Goal: Transaction & Acquisition: Purchase product/service

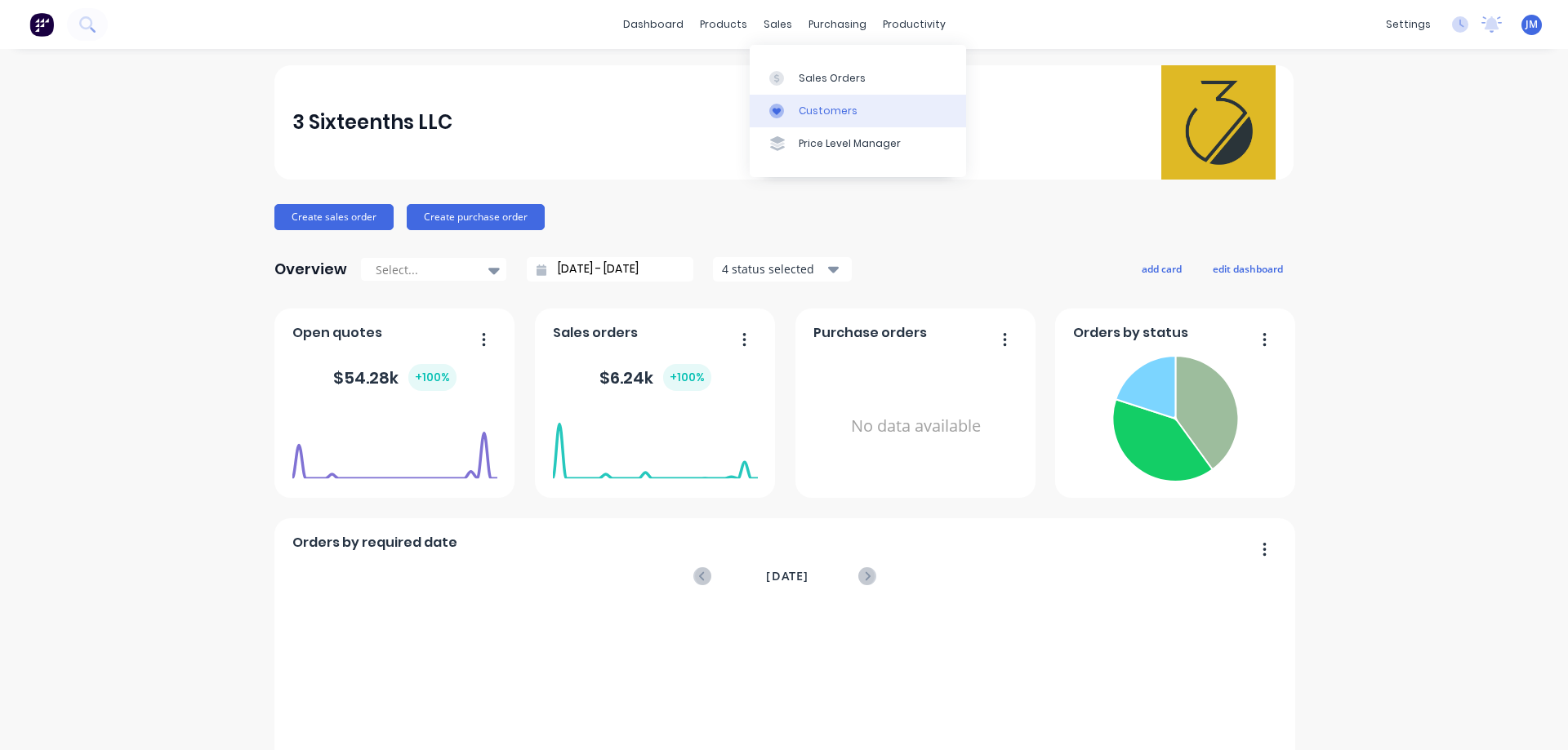
click at [823, 108] on div "Customers" at bounding box center [828, 110] width 59 height 14
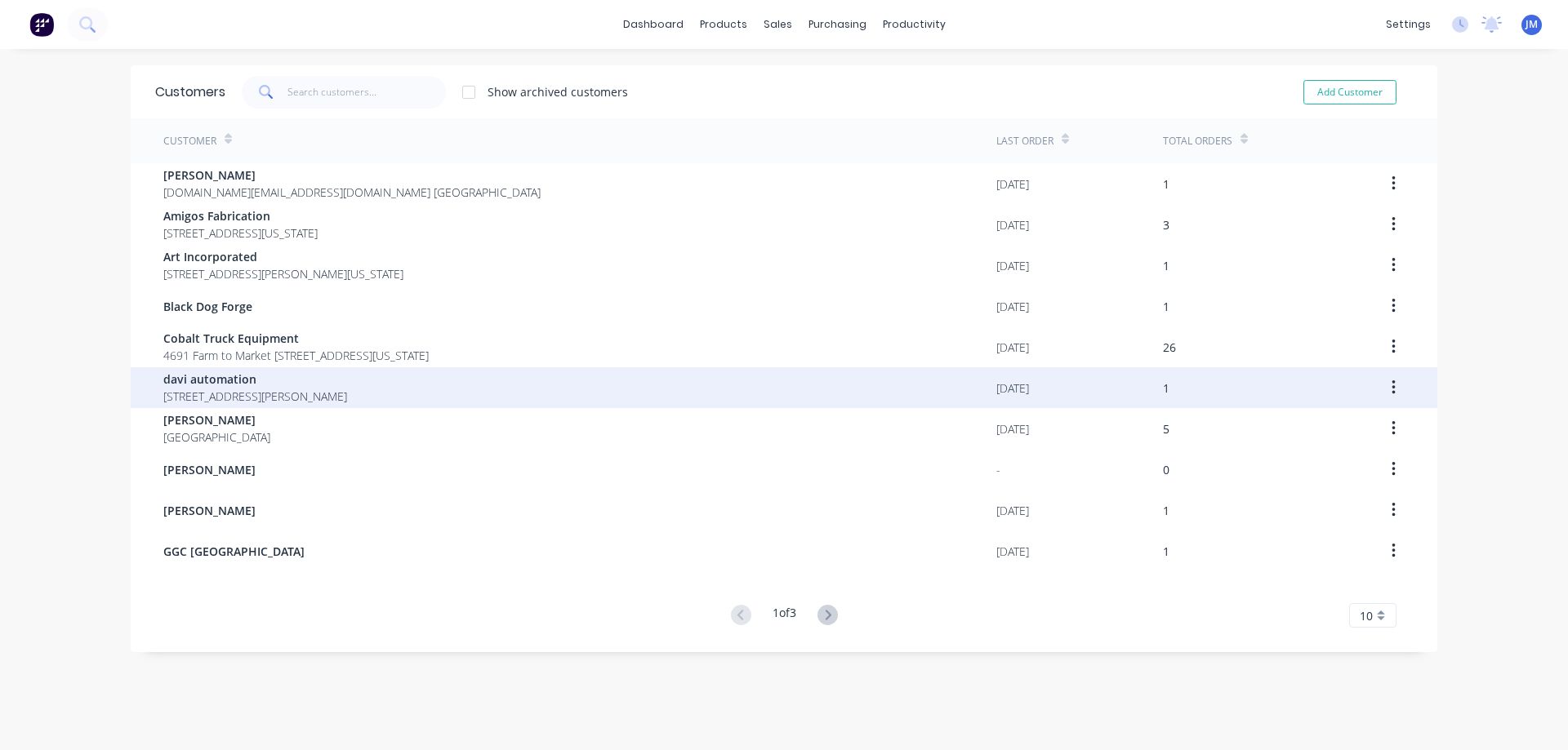
click at [197, 390] on span "[STREET_ADDRESS][PERSON_NAME]" at bounding box center [255, 396] width 184 height 17
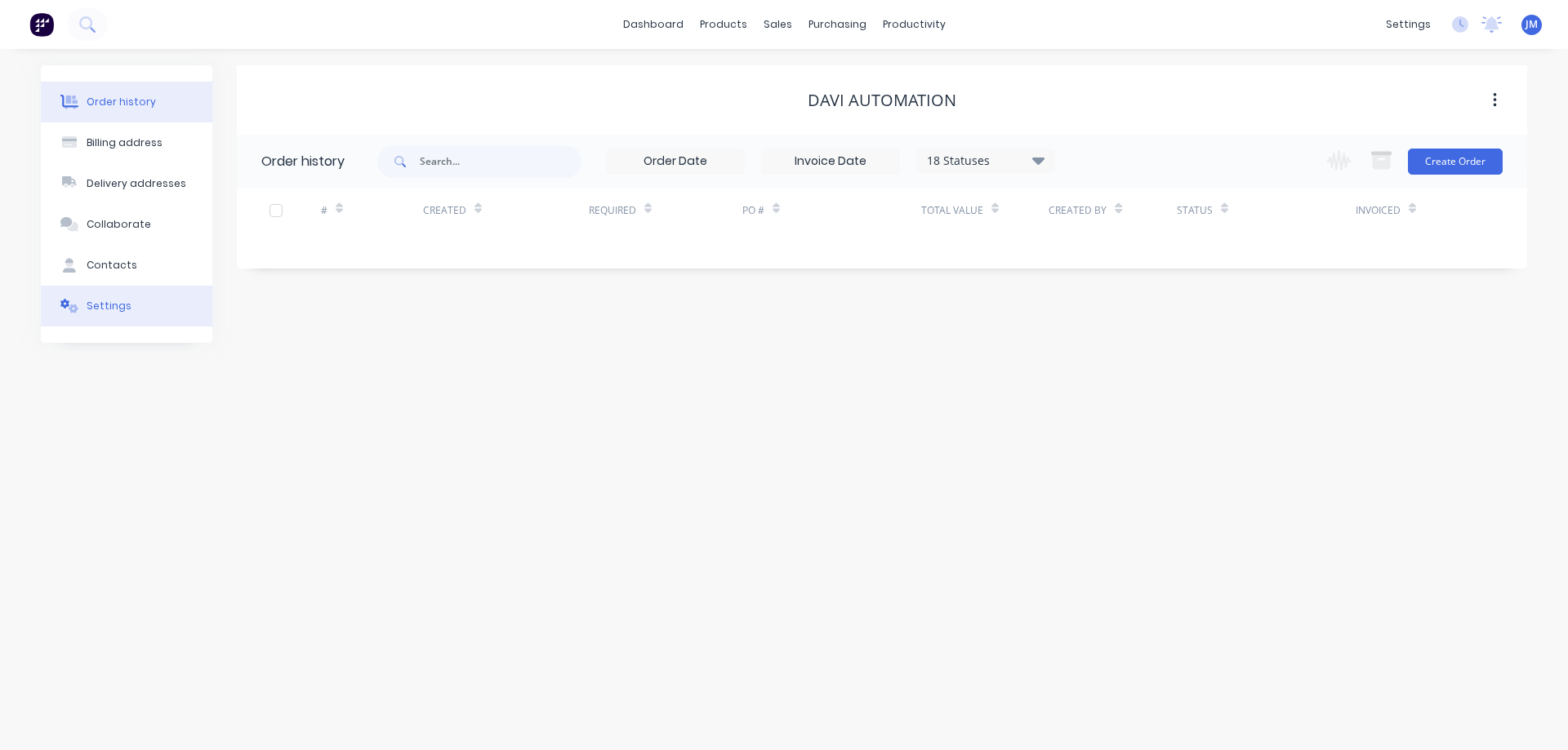
click at [130, 312] on button "Settings" at bounding box center [127, 306] width 171 height 41
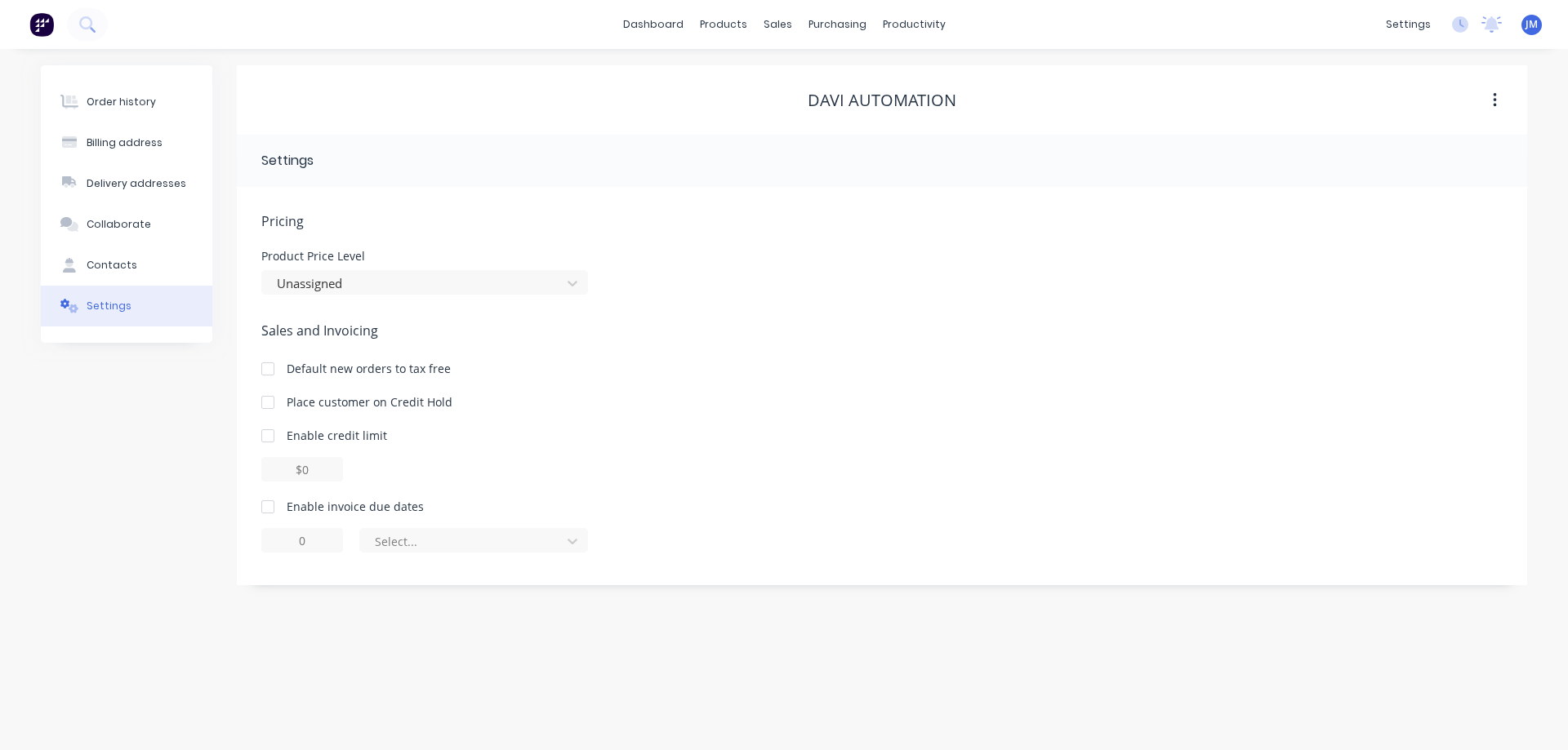
click at [1504, 95] on button "button" at bounding box center [1495, 100] width 38 height 30
click at [883, 102] on div "davi automation" at bounding box center [882, 100] width 149 height 20
drag, startPoint x: 883, startPoint y: 101, endPoint x: 871, endPoint y: 101, distance: 12.0
click at [878, 101] on div "davi automation" at bounding box center [882, 100] width 149 height 20
drag, startPoint x: 871, startPoint y: 101, endPoint x: 400, endPoint y: 149, distance: 473.4
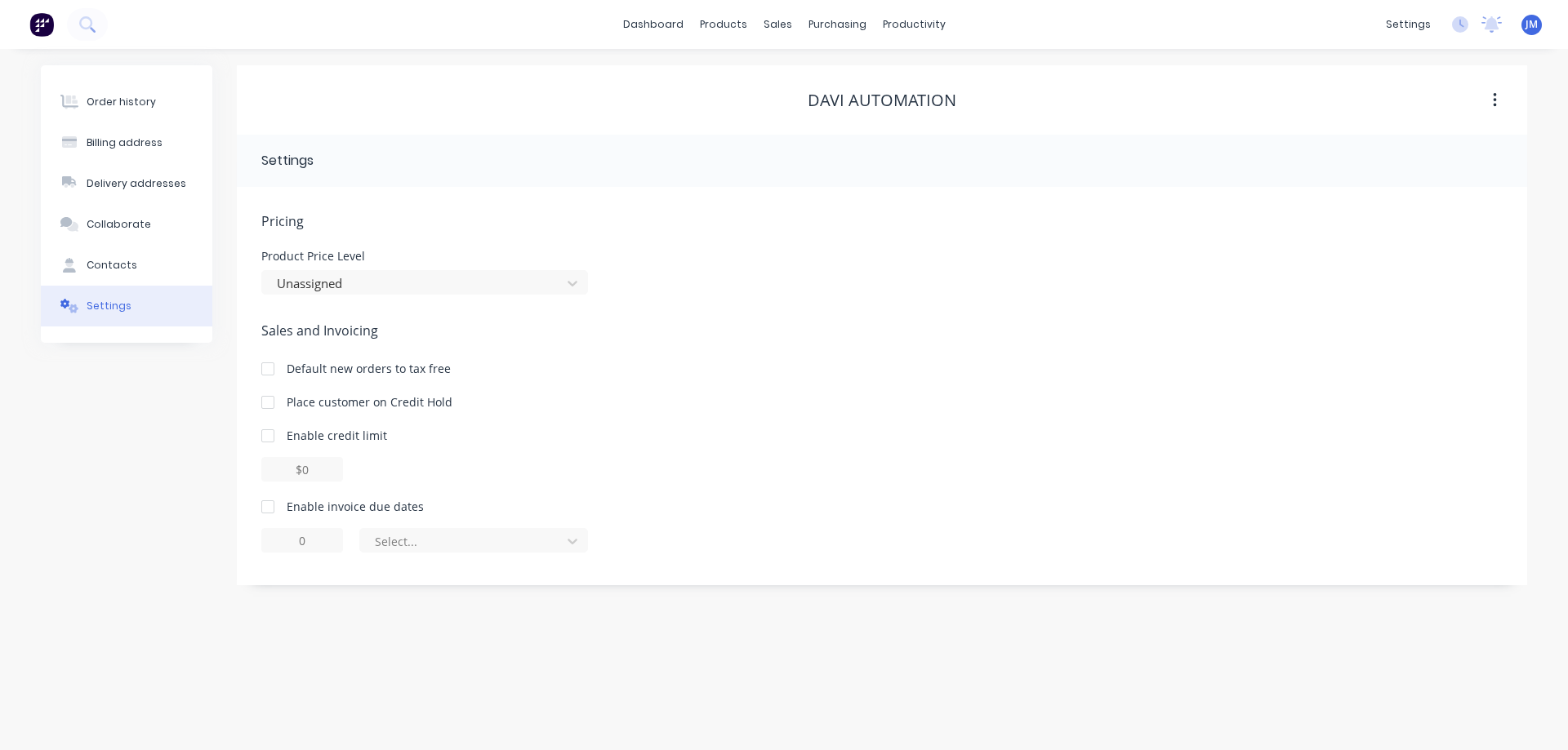
click at [870, 101] on div "davi automation" at bounding box center [882, 100] width 149 height 20
click at [129, 204] on button "Delivery addresses" at bounding box center [127, 184] width 171 height 41
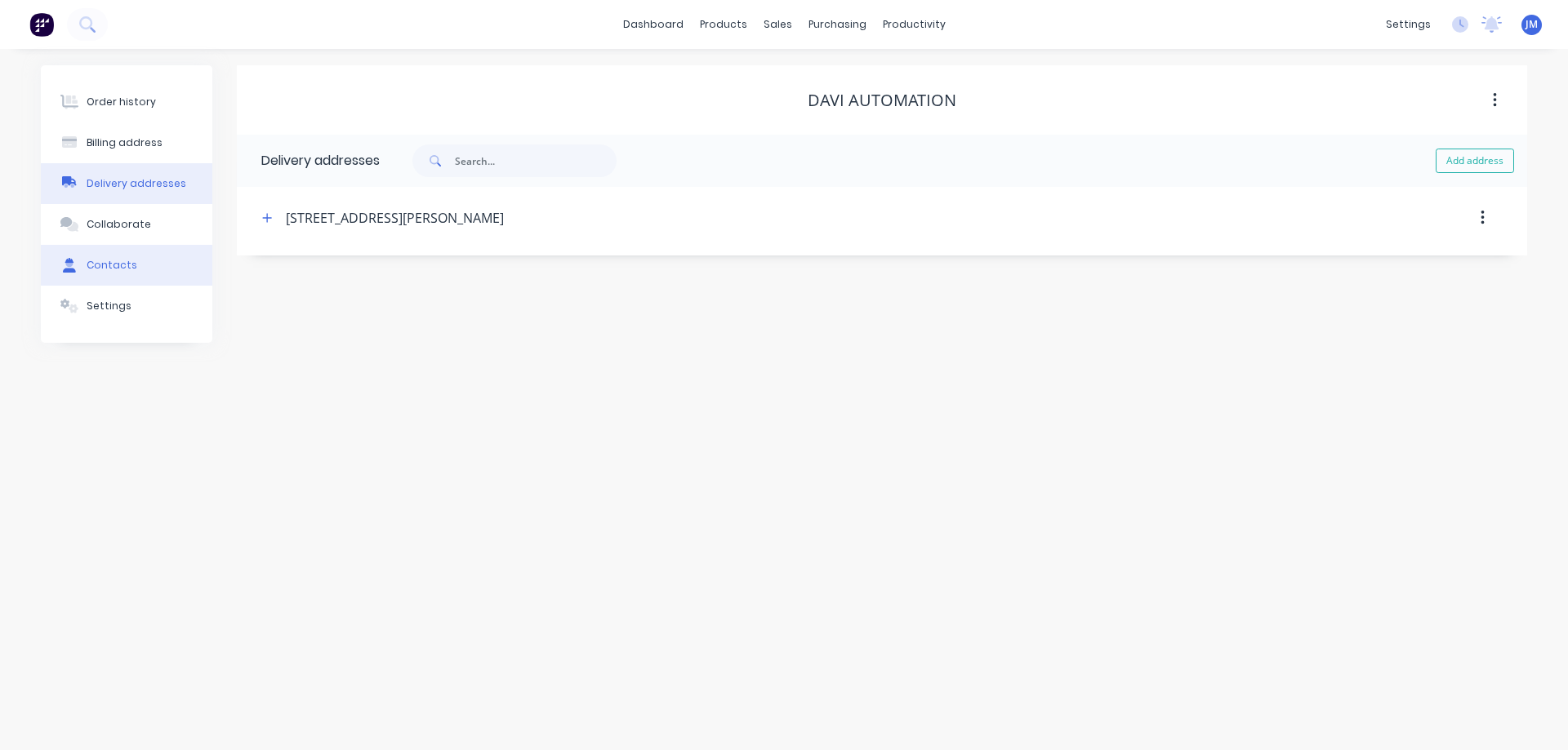
click at [112, 268] on div "Contacts" at bounding box center [111, 265] width 50 height 14
click at [118, 241] on button "Collaborate" at bounding box center [127, 224] width 171 height 41
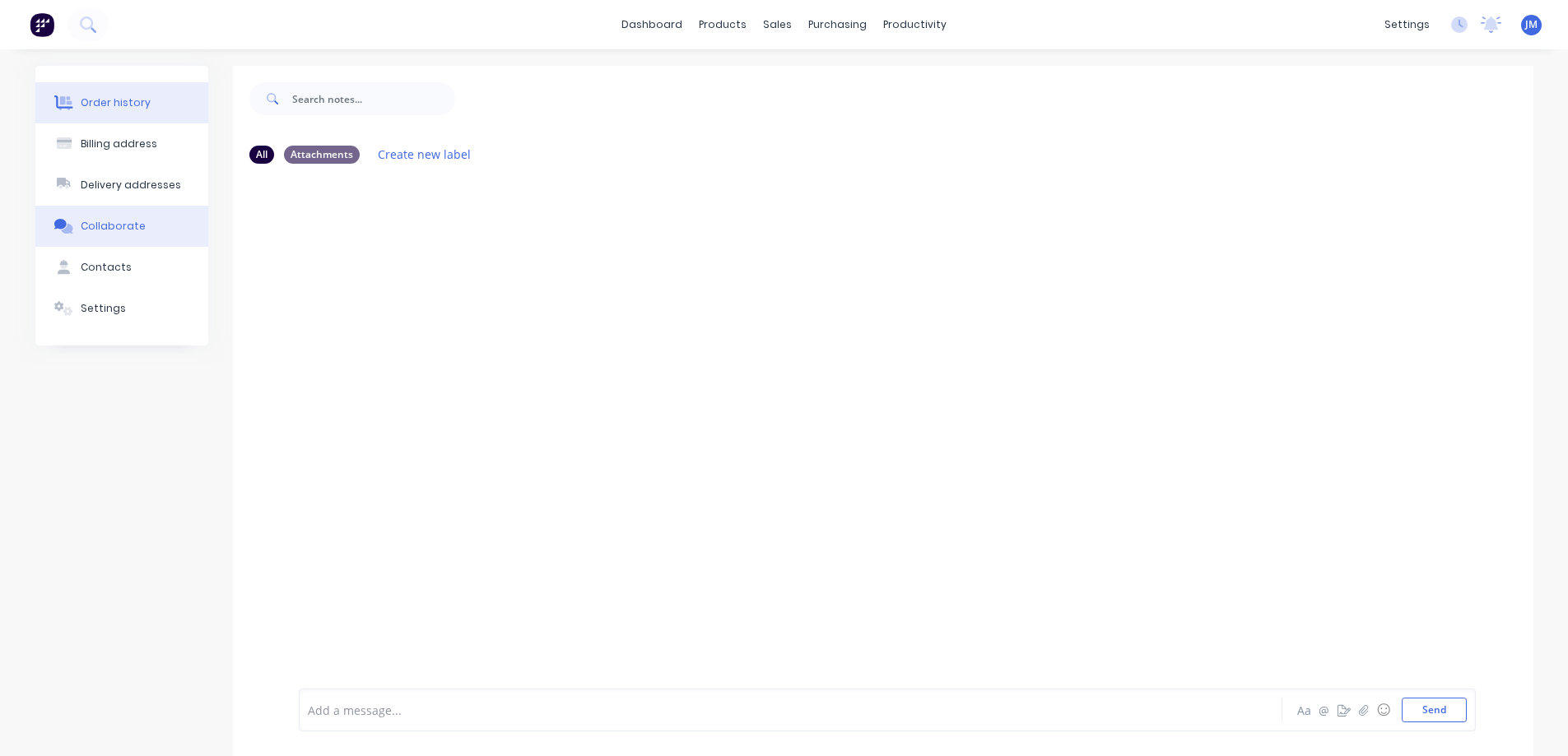
drag, startPoint x: 148, startPoint y: 107, endPoint x: 181, endPoint y: 103, distance: 33.2
click at [148, 107] on button "Order history" at bounding box center [122, 103] width 173 height 41
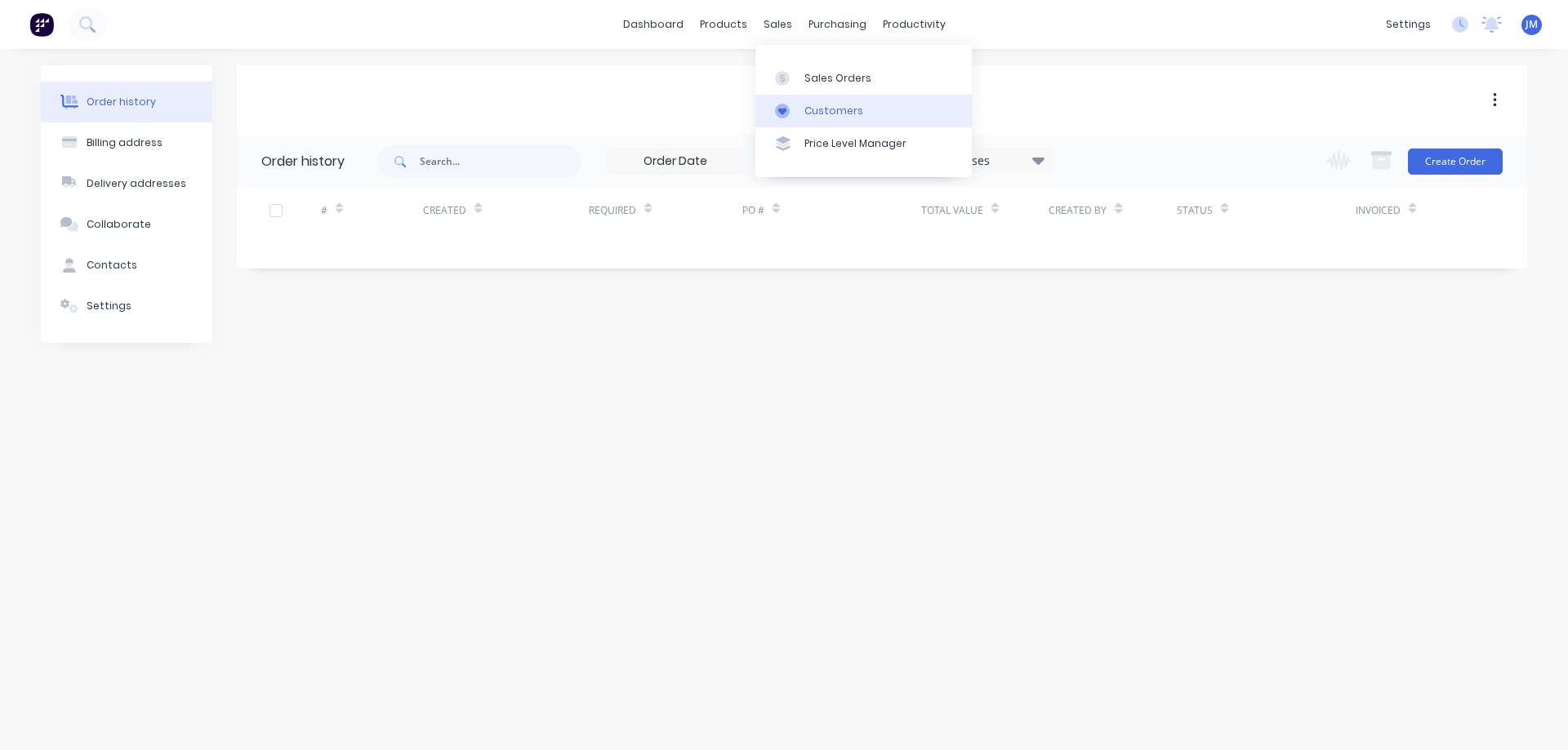
click at [826, 118] on link "Customers" at bounding box center [863, 111] width 216 height 32
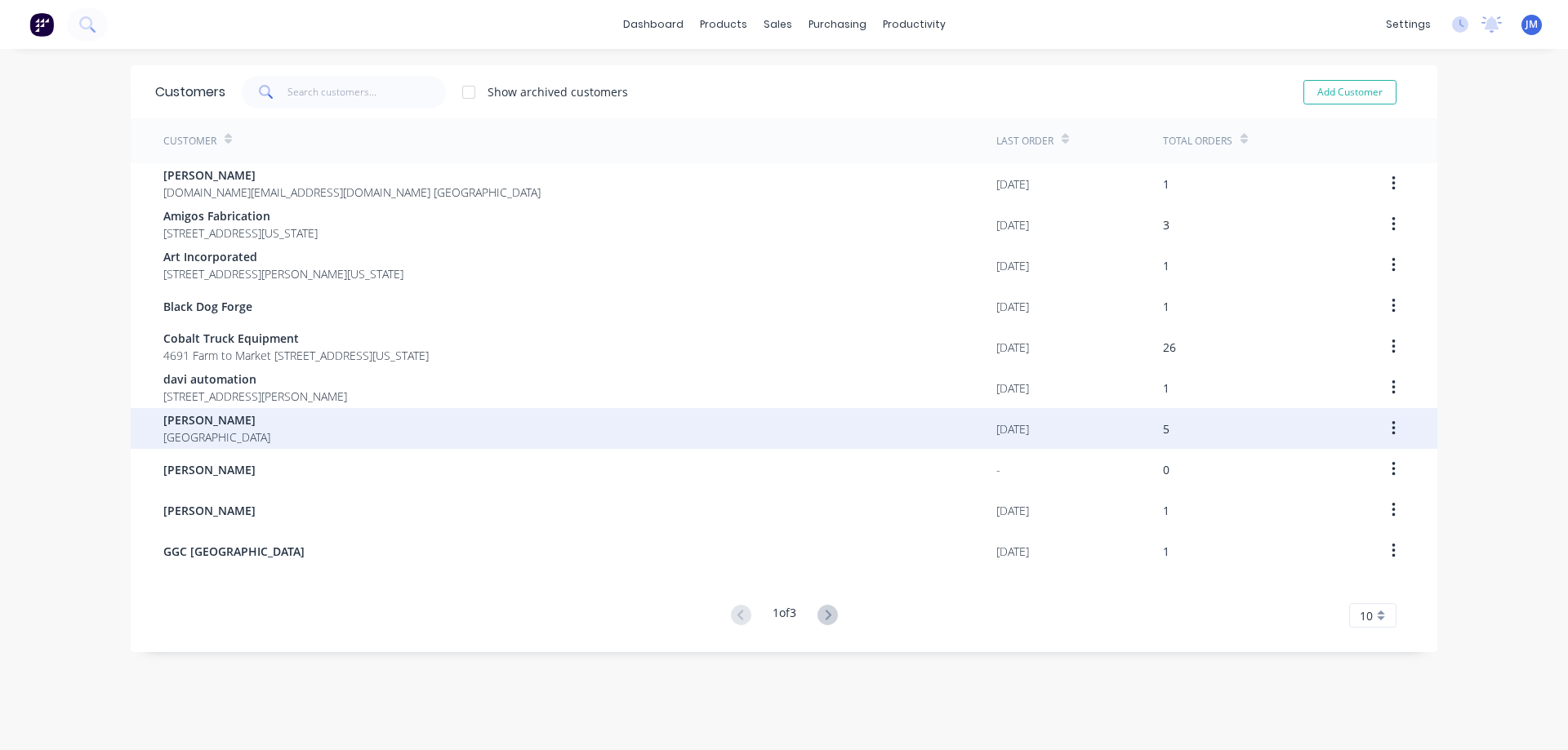
click at [252, 414] on div "[PERSON_NAME] [GEOGRAPHIC_DATA]" at bounding box center [580, 428] width 833 height 41
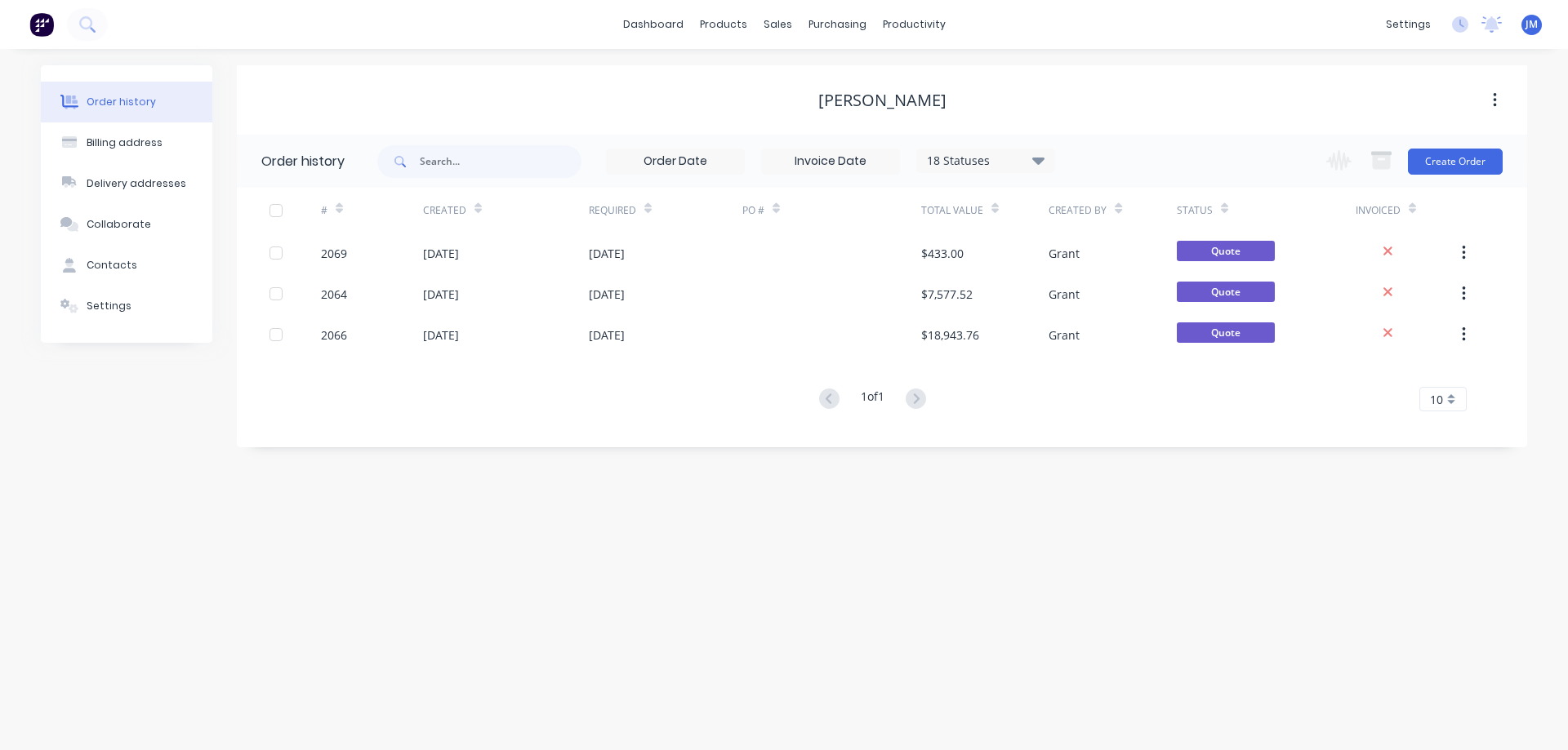
click at [1503, 100] on button "button" at bounding box center [1495, 100] width 38 height 30
click at [1501, 100] on button "button" at bounding box center [1495, 100] width 38 height 30
click at [899, 96] on div "[PERSON_NAME]" at bounding box center [883, 100] width 129 height 20
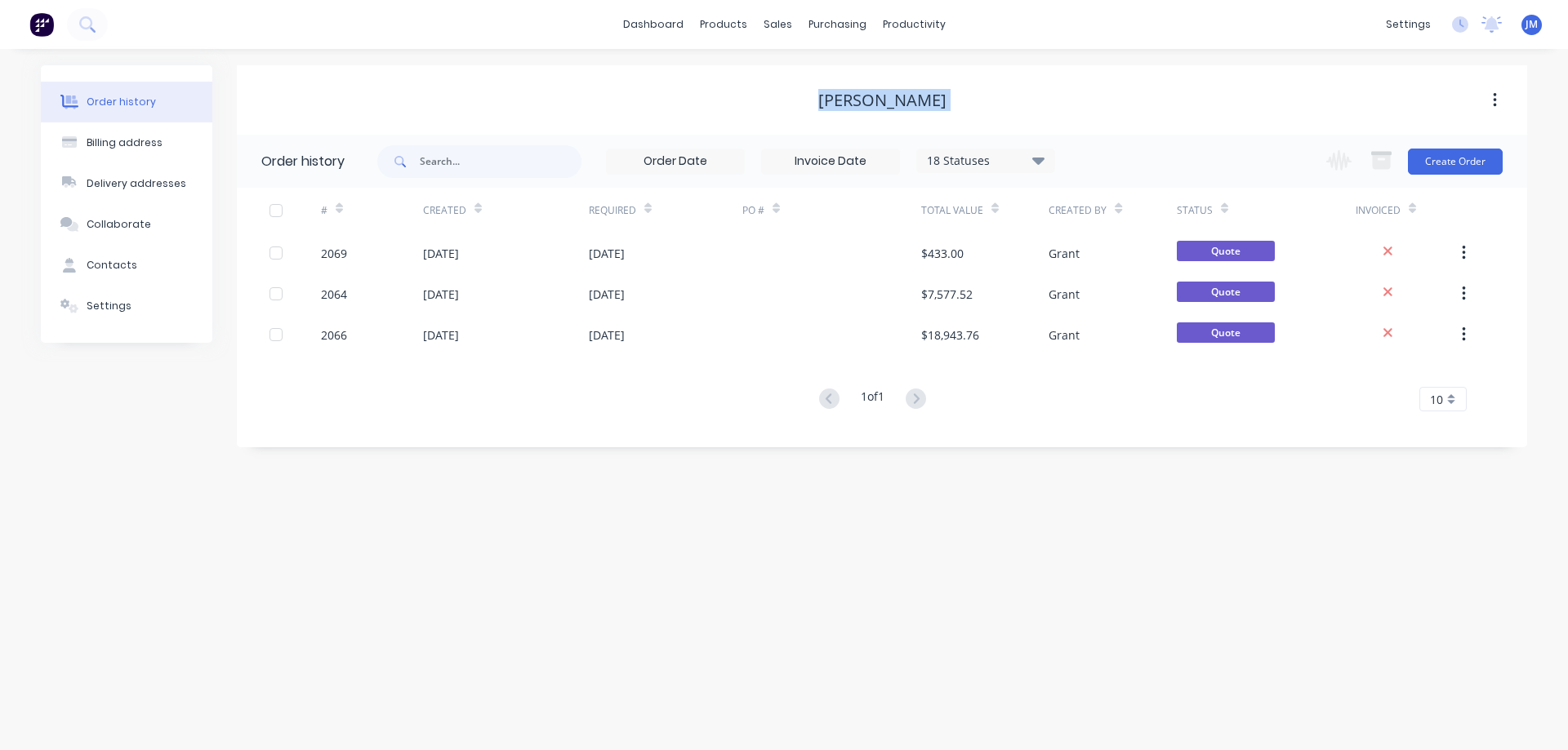
click at [882, 98] on div "[PERSON_NAME]" at bounding box center [883, 100] width 129 height 20
click at [153, 300] on button "Settings" at bounding box center [127, 306] width 171 height 41
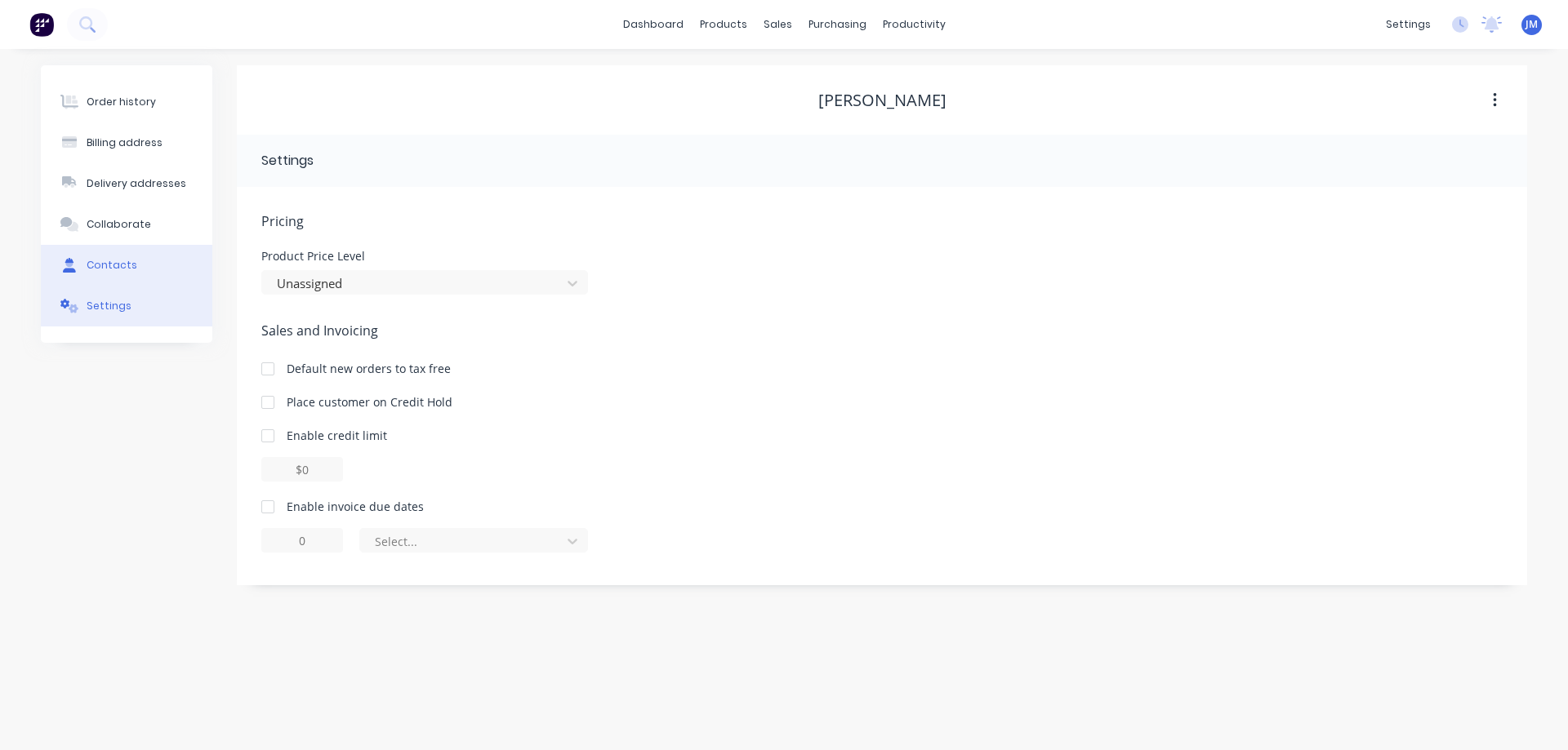
click at [142, 268] on button "Contacts" at bounding box center [127, 265] width 171 height 41
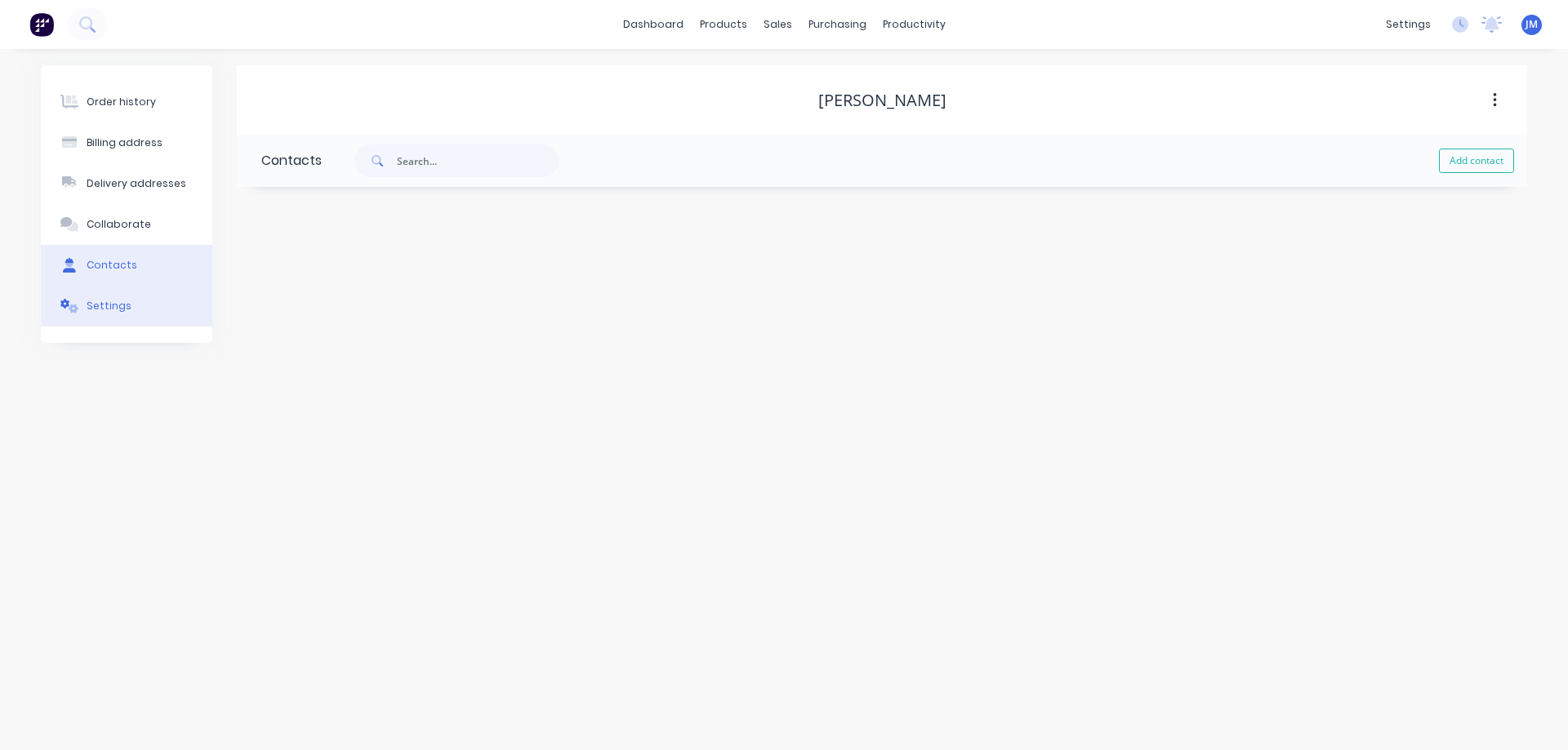
click at [129, 303] on button "Settings" at bounding box center [127, 306] width 171 height 41
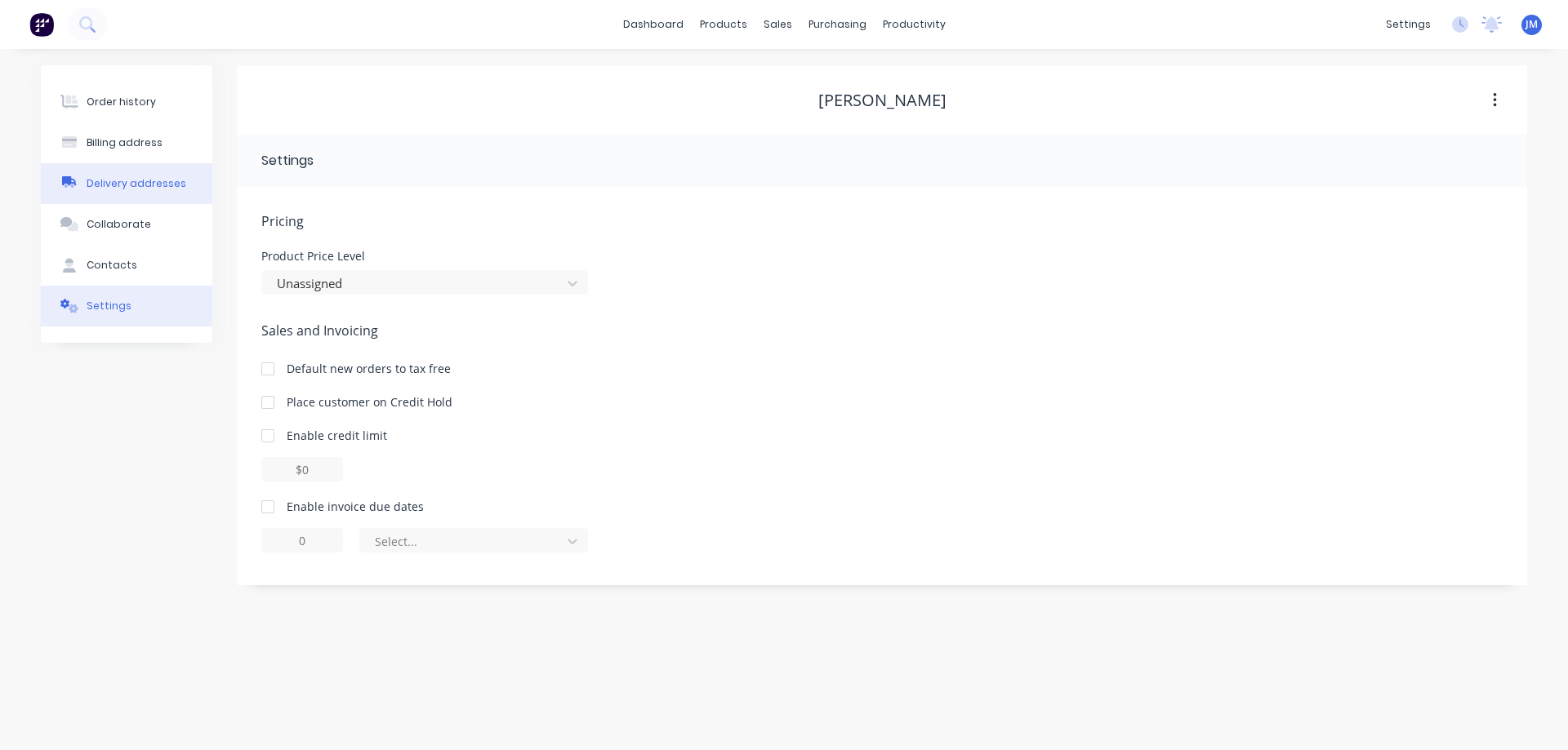
click at [151, 168] on button "Delivery addresses" at bounding box center [127, 184] width 171 height 41
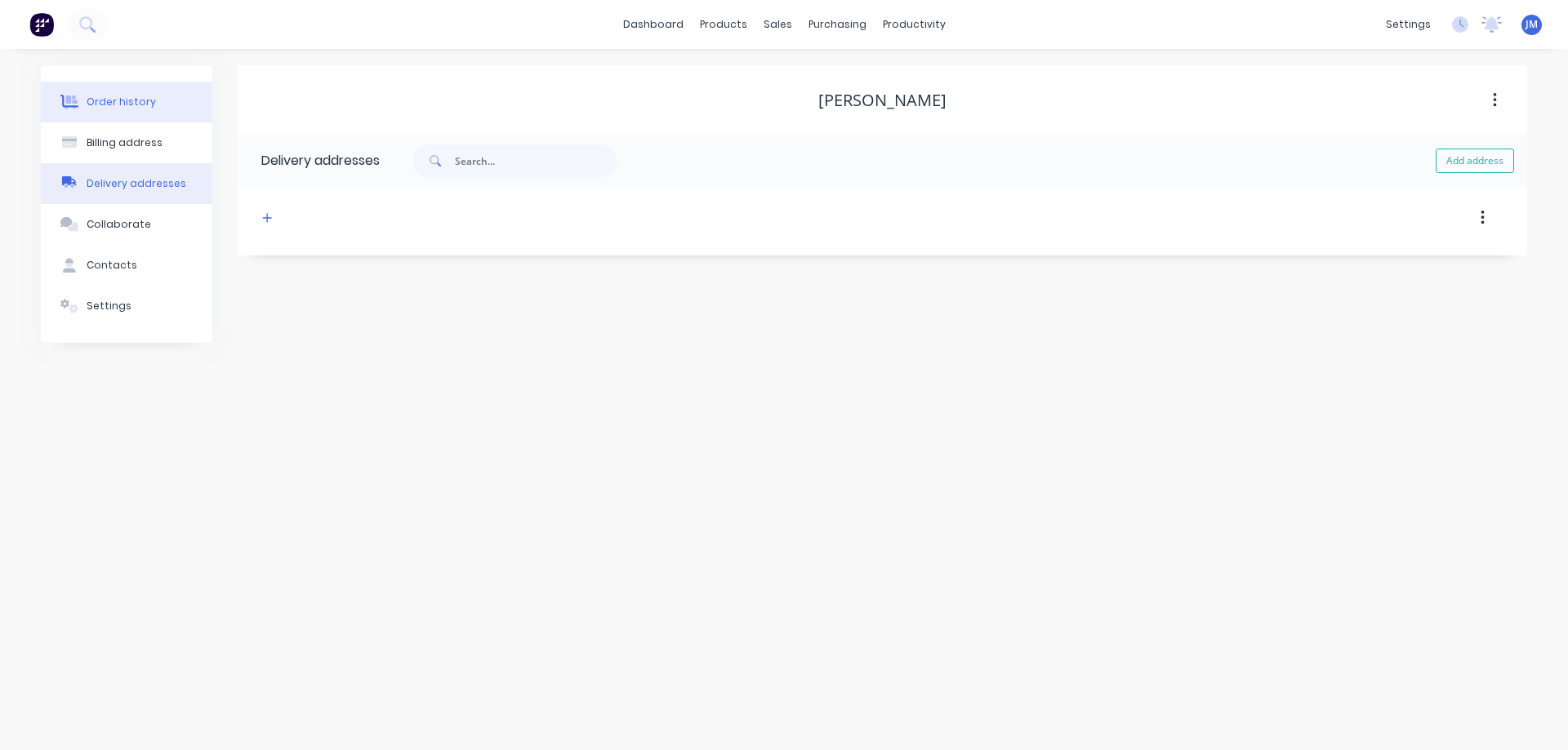
click at [152, 116] on button "Order history" at bounding box center [127, 102] width 171 height 41
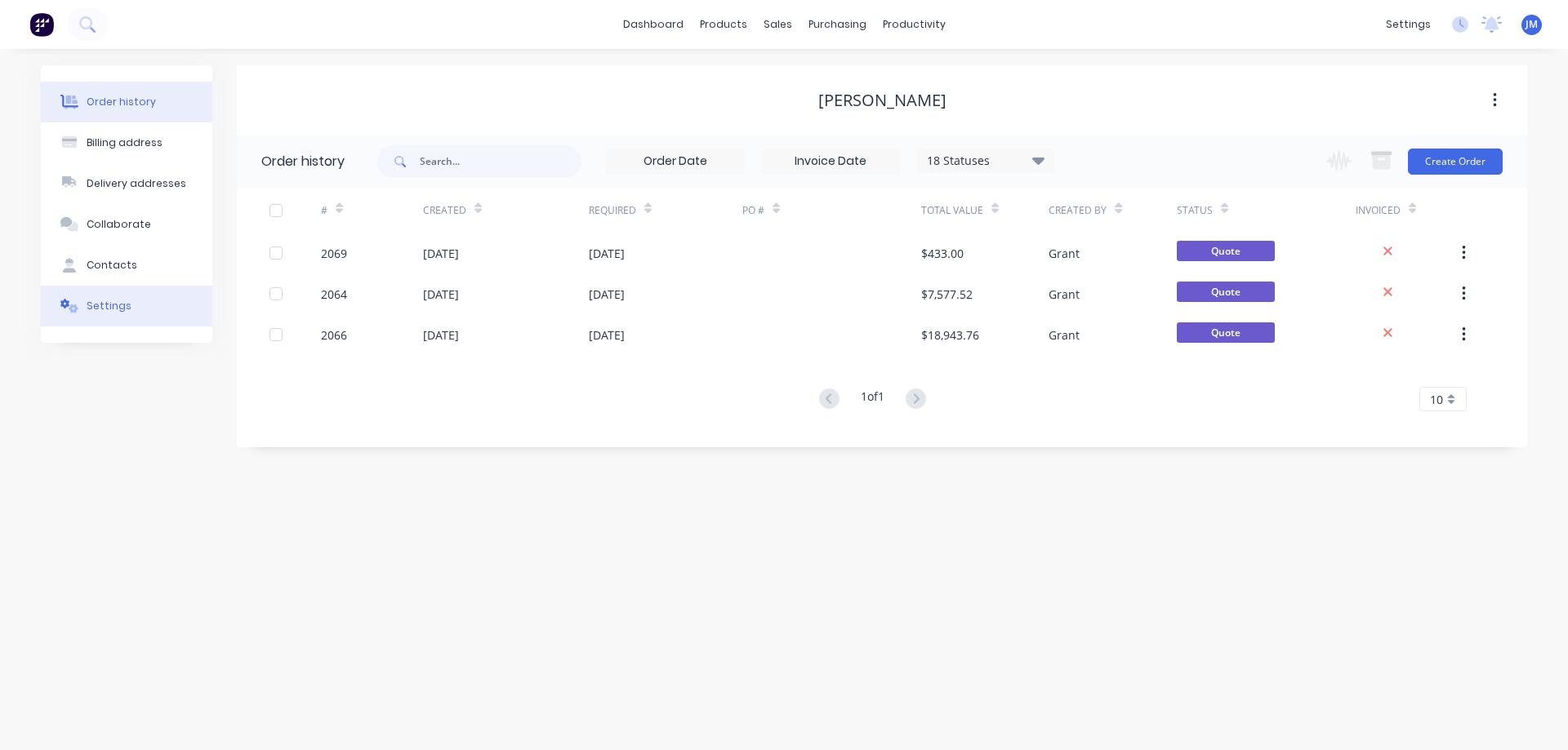
click at [117, 302] on div "Settings" at bounding box center [109, 306] width 45 height 14
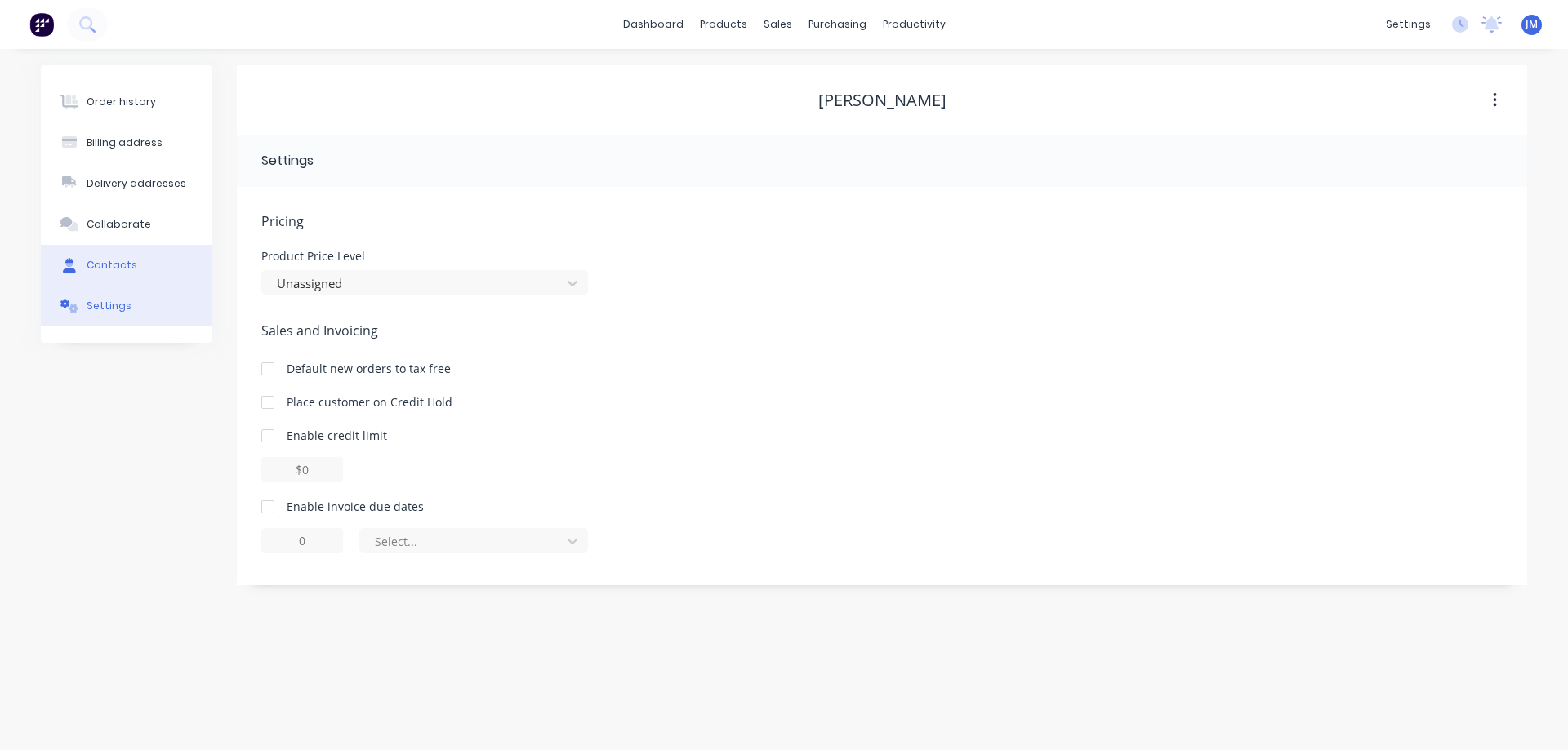
click at [117, 279] on button "Contacts" at bounding box center [127, 265] width 171 height 41
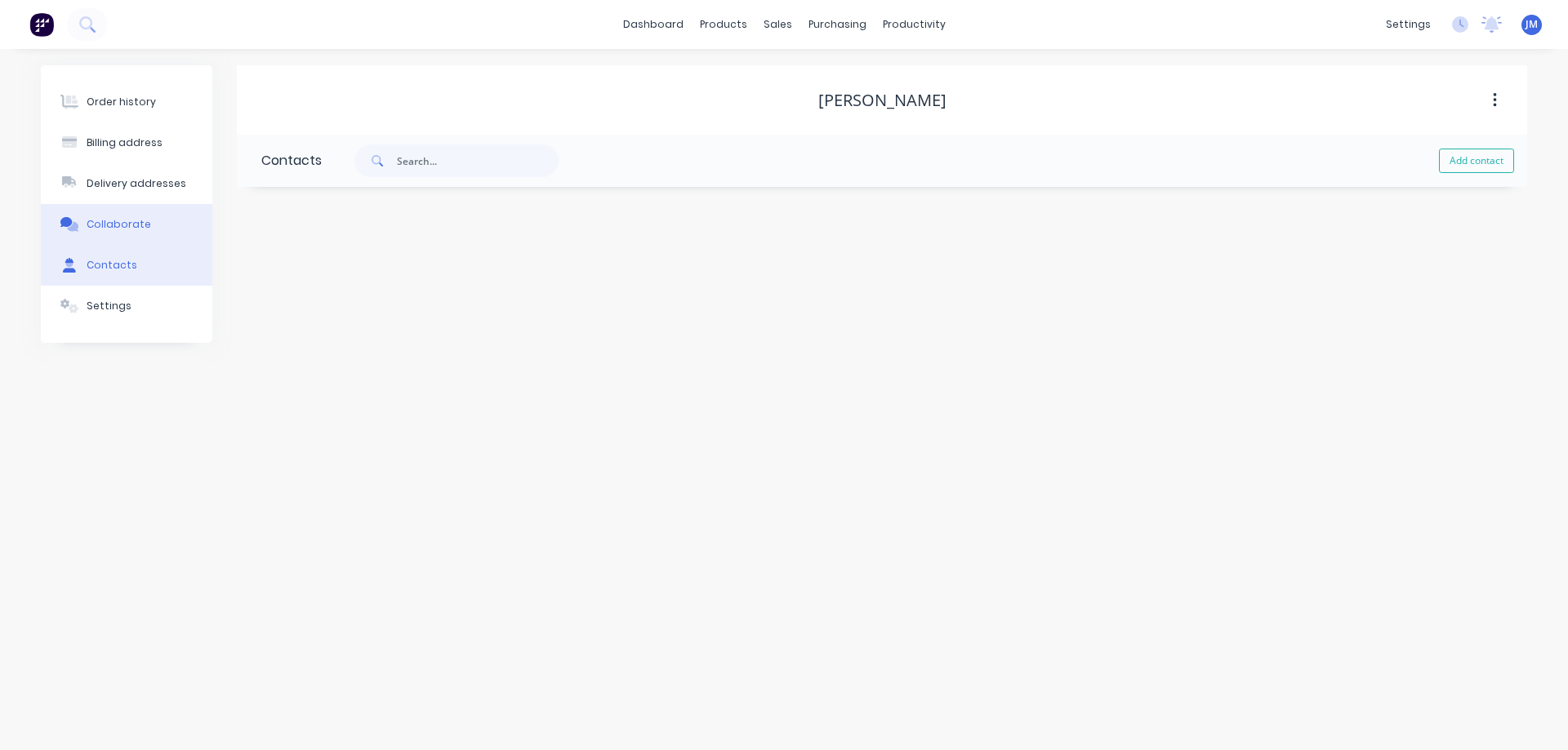
click at [124, 225] on div "Collaborate" at bounding box center [119, 224] width 65 height 14
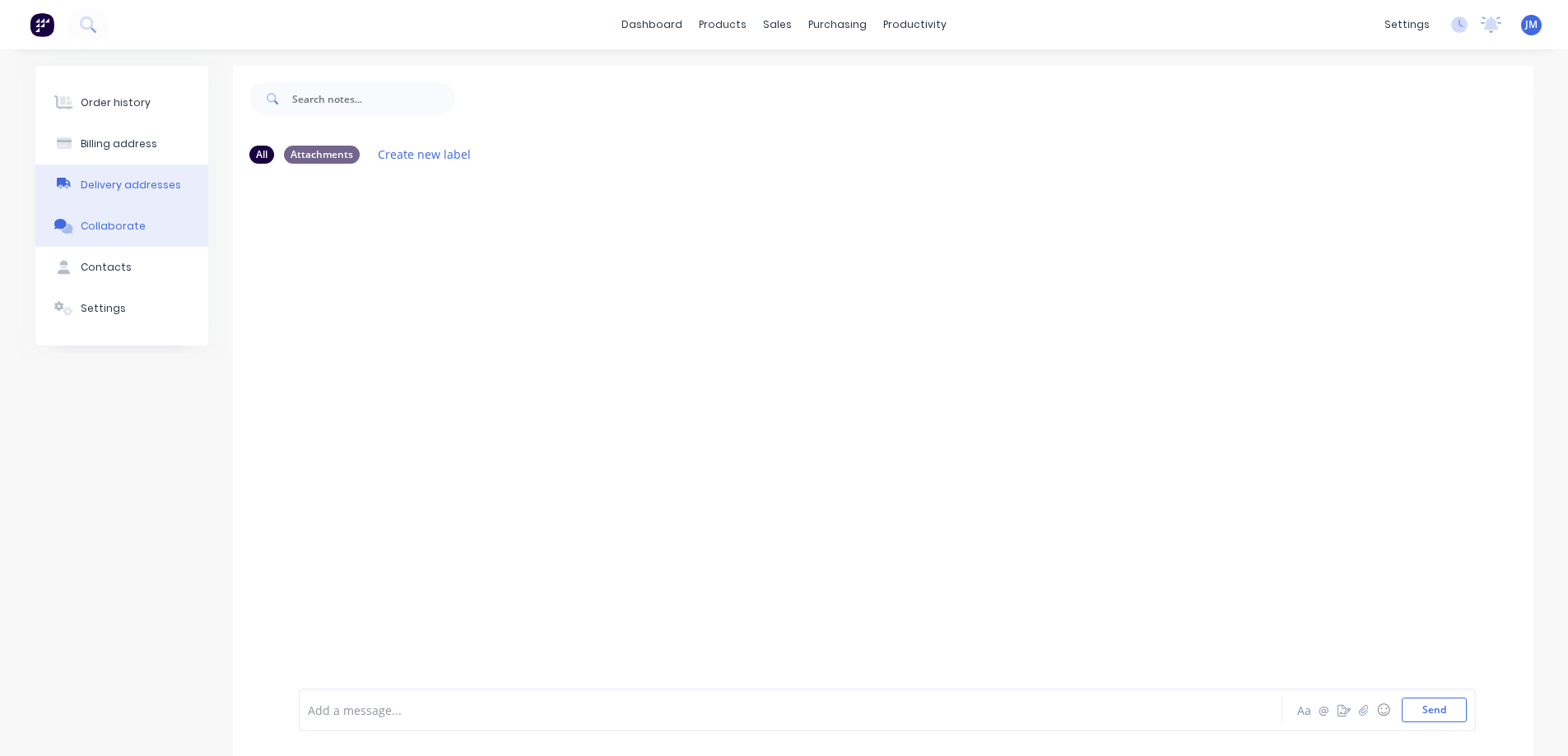
click at [134, 181] on div "Delivery addresses" at bounding box center [131, 184] width 101 height 14
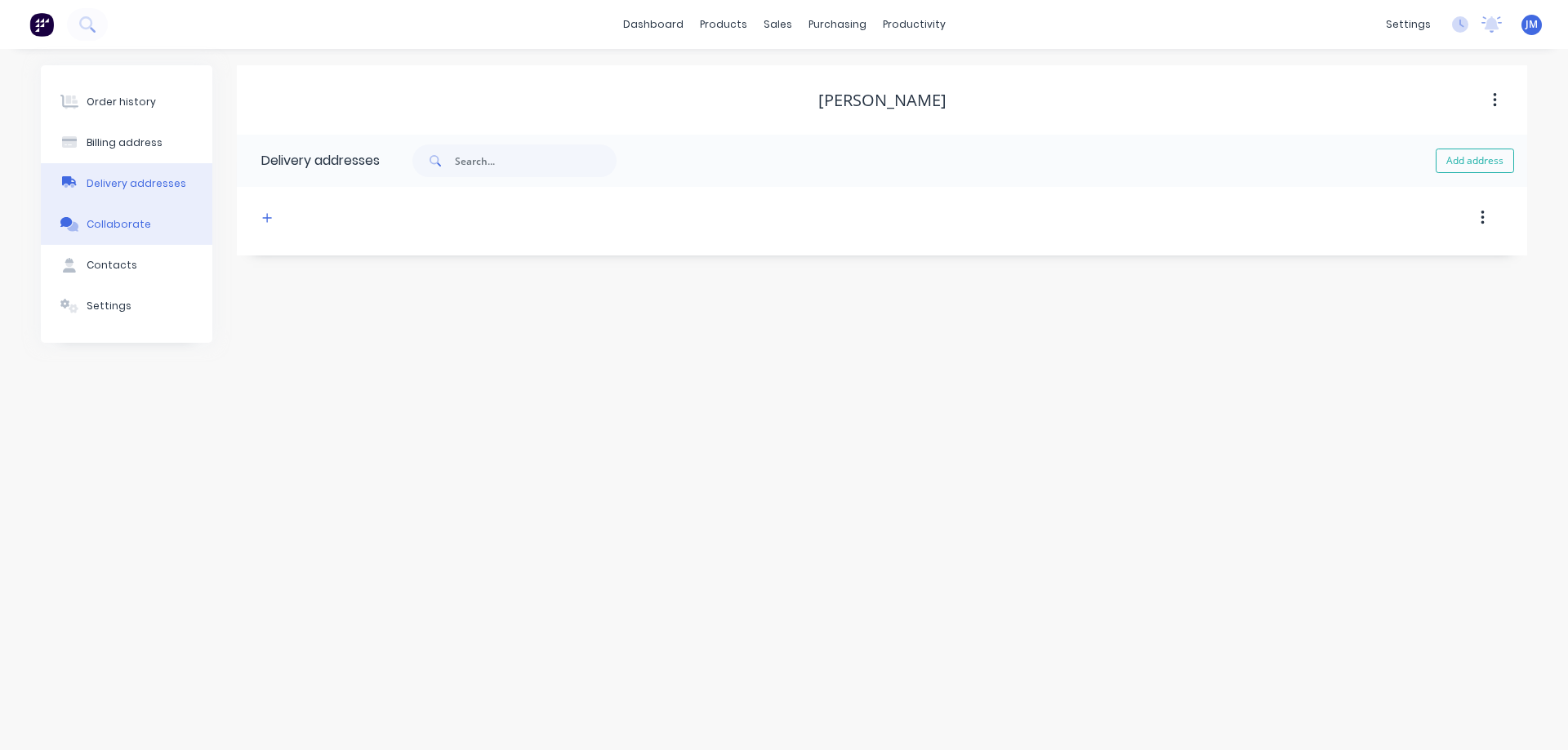
click at [142, 230] on div "Collaborate" at bounding box center [119, 224] width 65 height 14
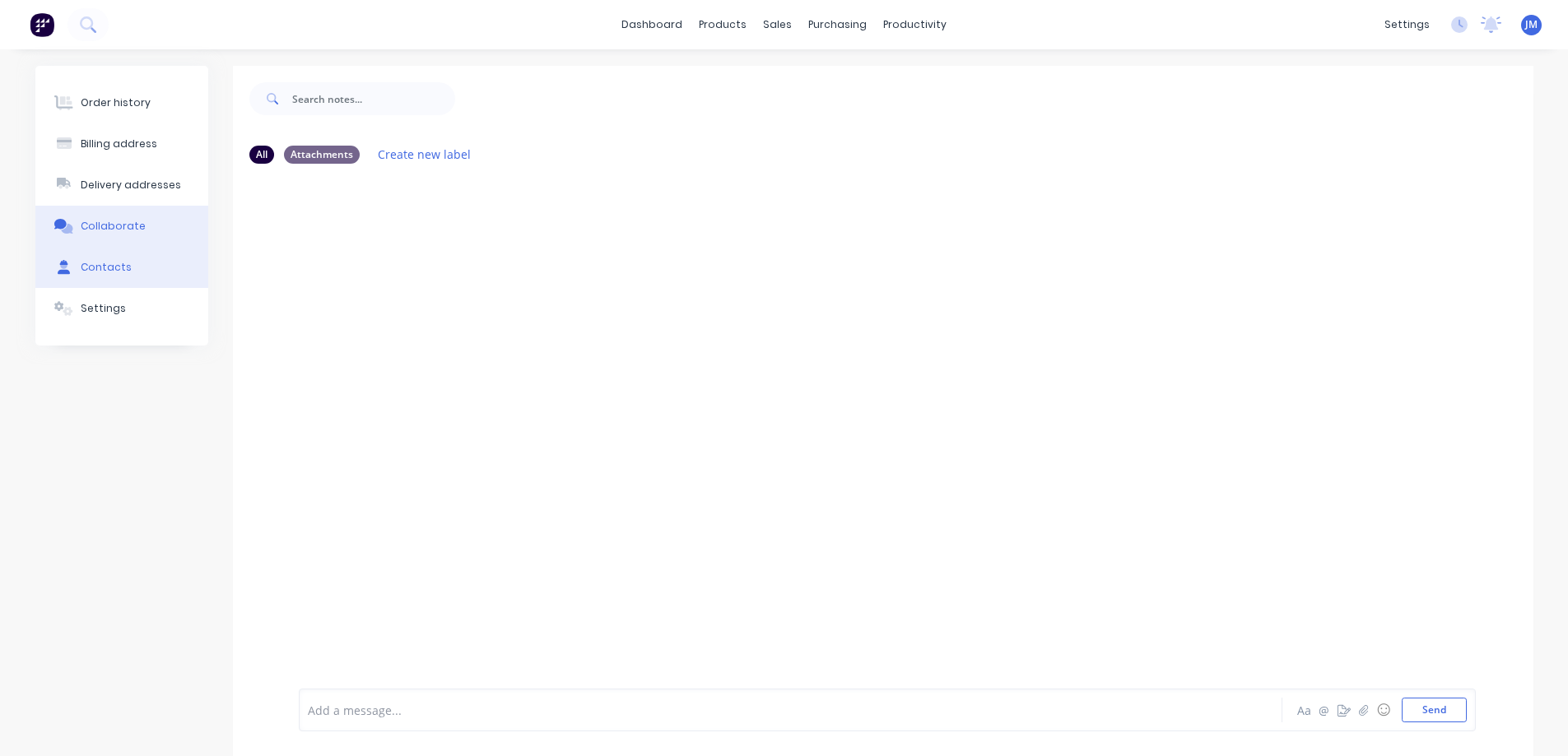
click at [139, 263] on button "Contacts" at bounding box center [122, 267] width 173 height 41
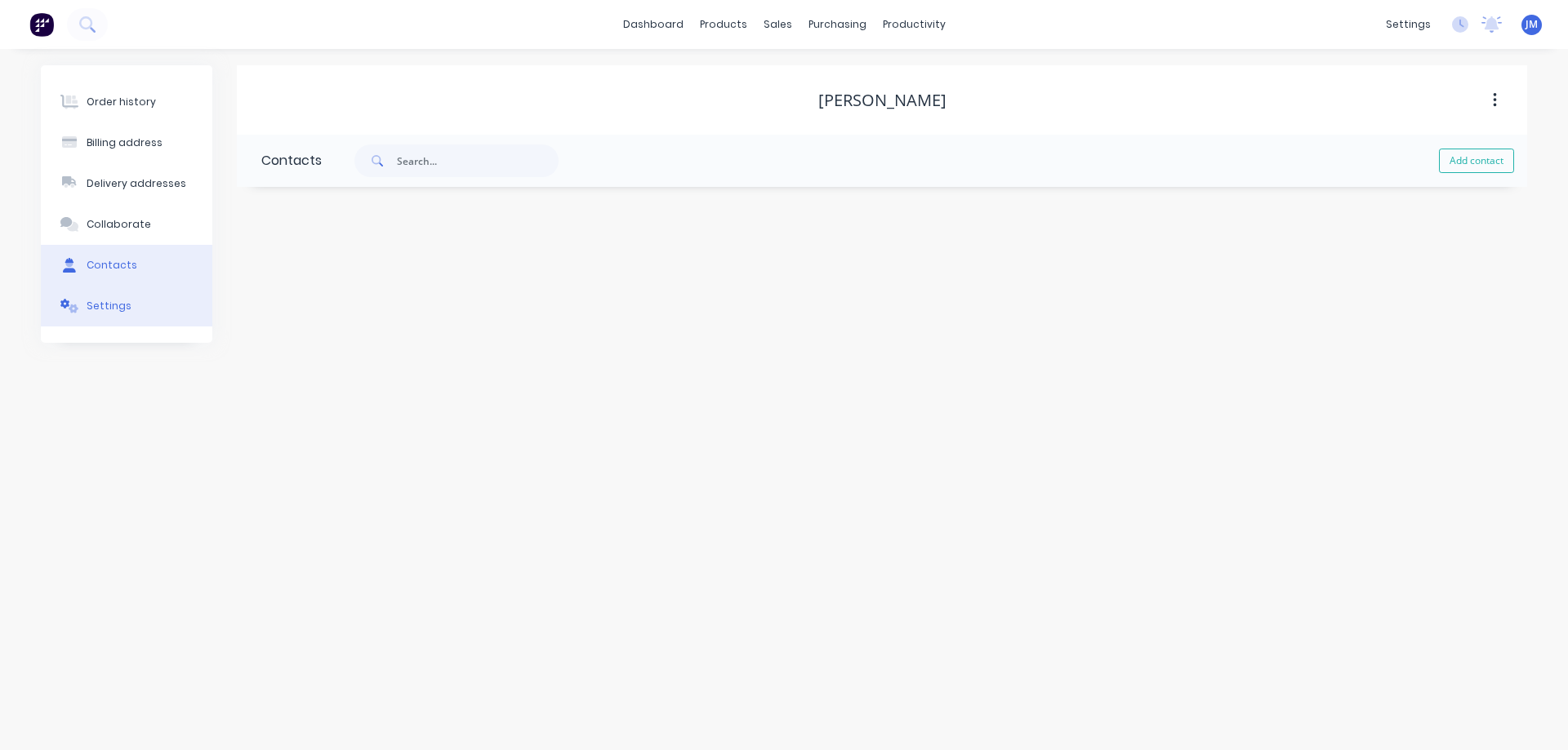
click at [128, 302] on button "Settings" at bounding box center [127, 306] width 171 height 41
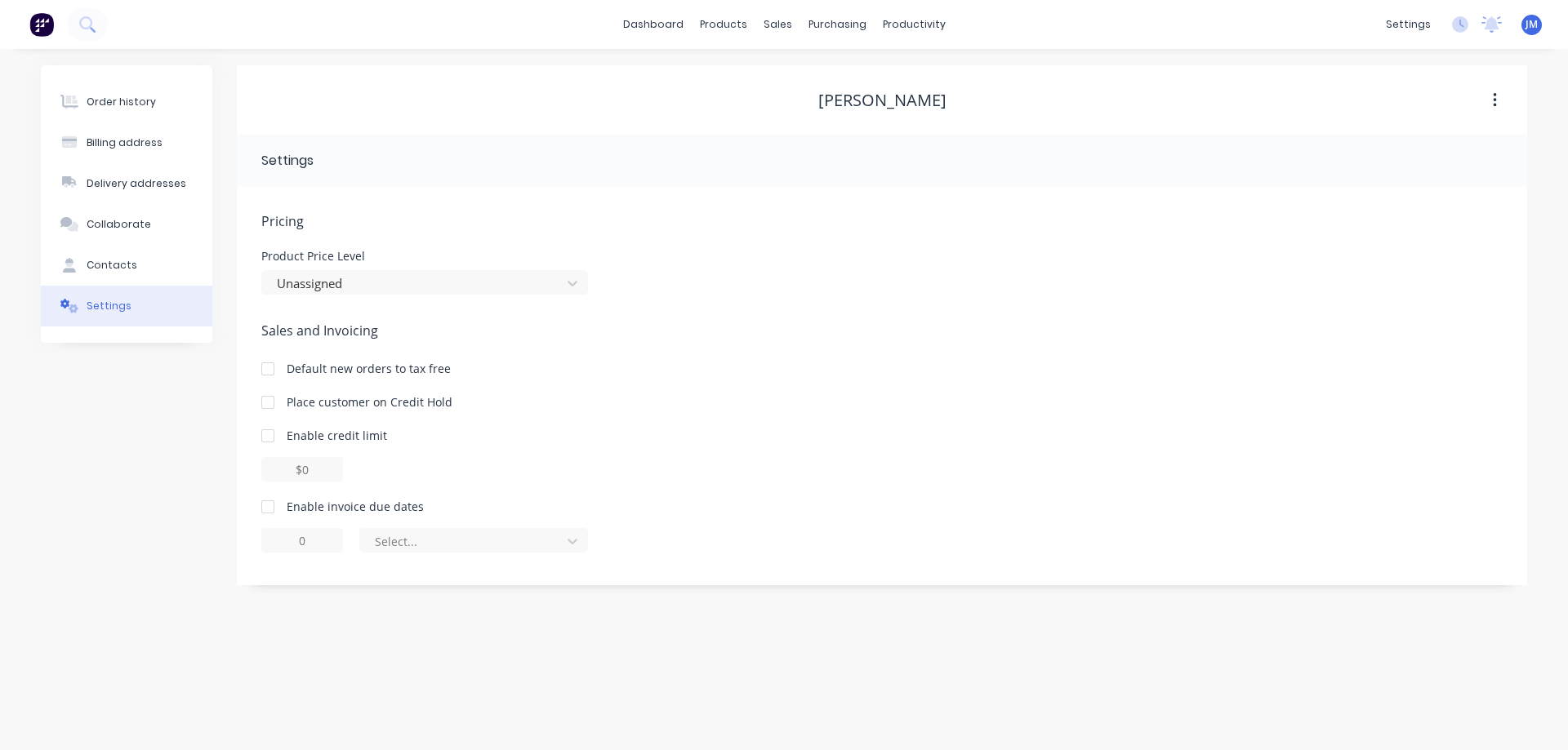
click at [39, 29] on img at bounding box center [42, 25] width 25 height 25
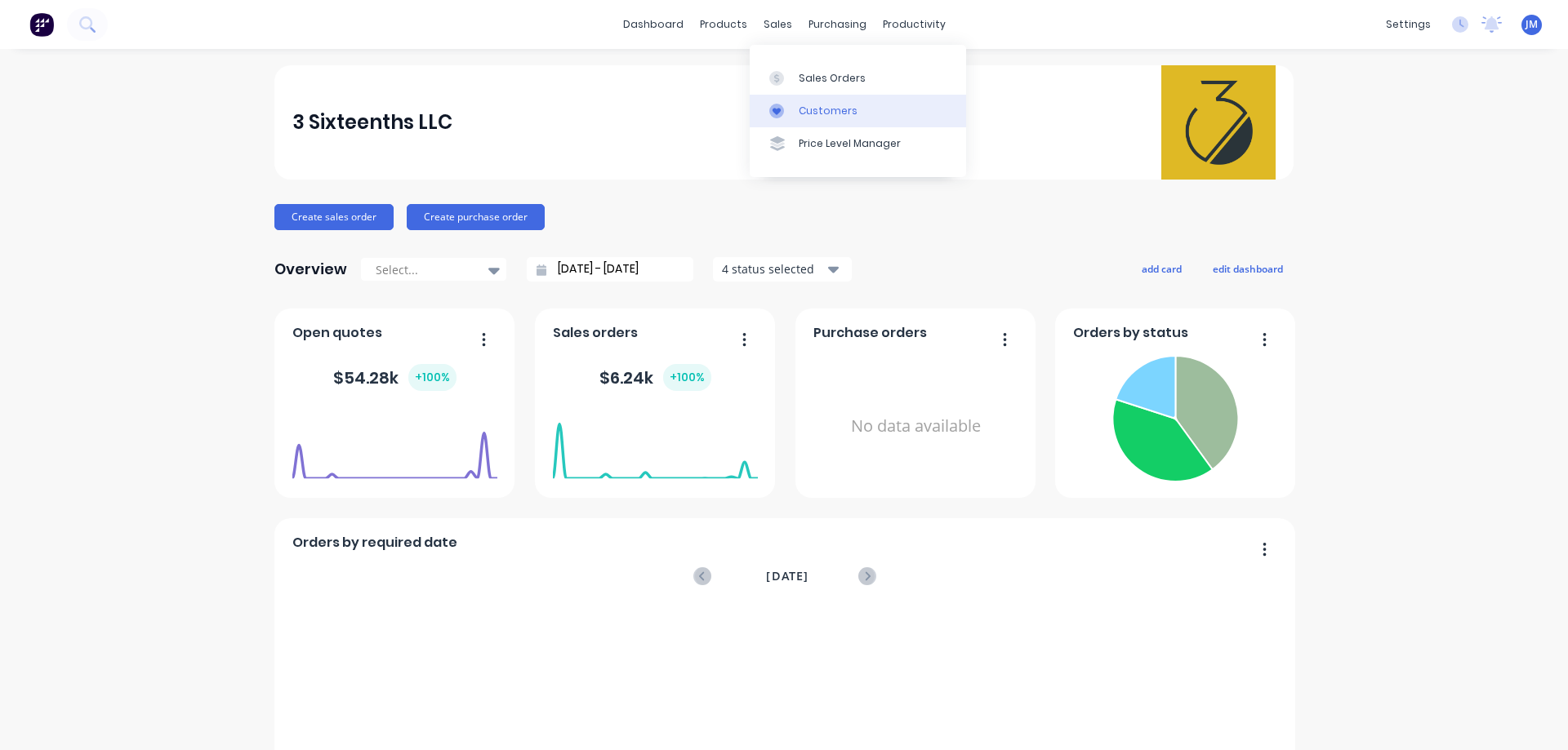
click at [837, 124] on link "Customers" at bounding box center [857, 111] width 216 height 32
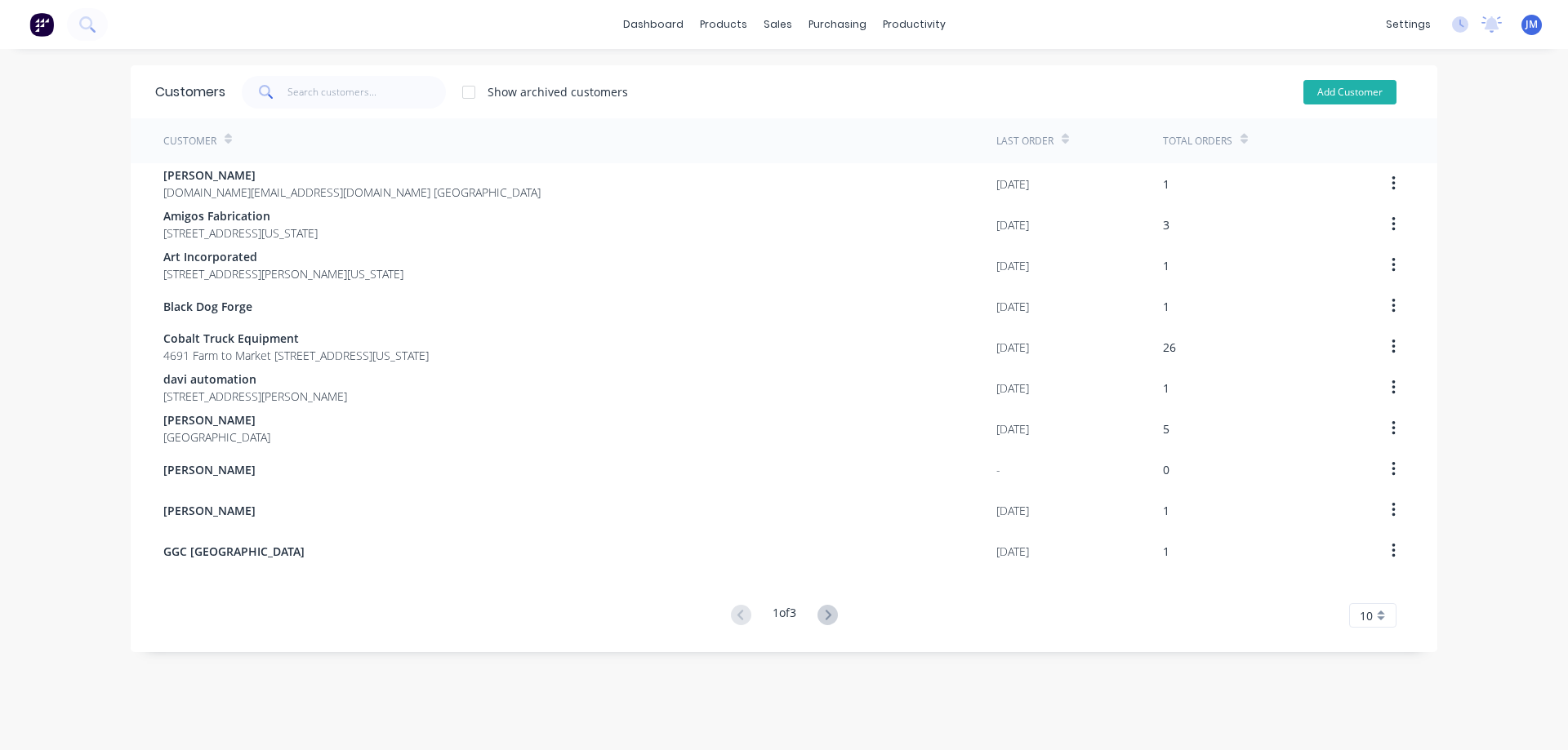
click at [1322, 97] on button "Add Customer" at bounding box center [1350, 92] width 93 height 25
select select "US"
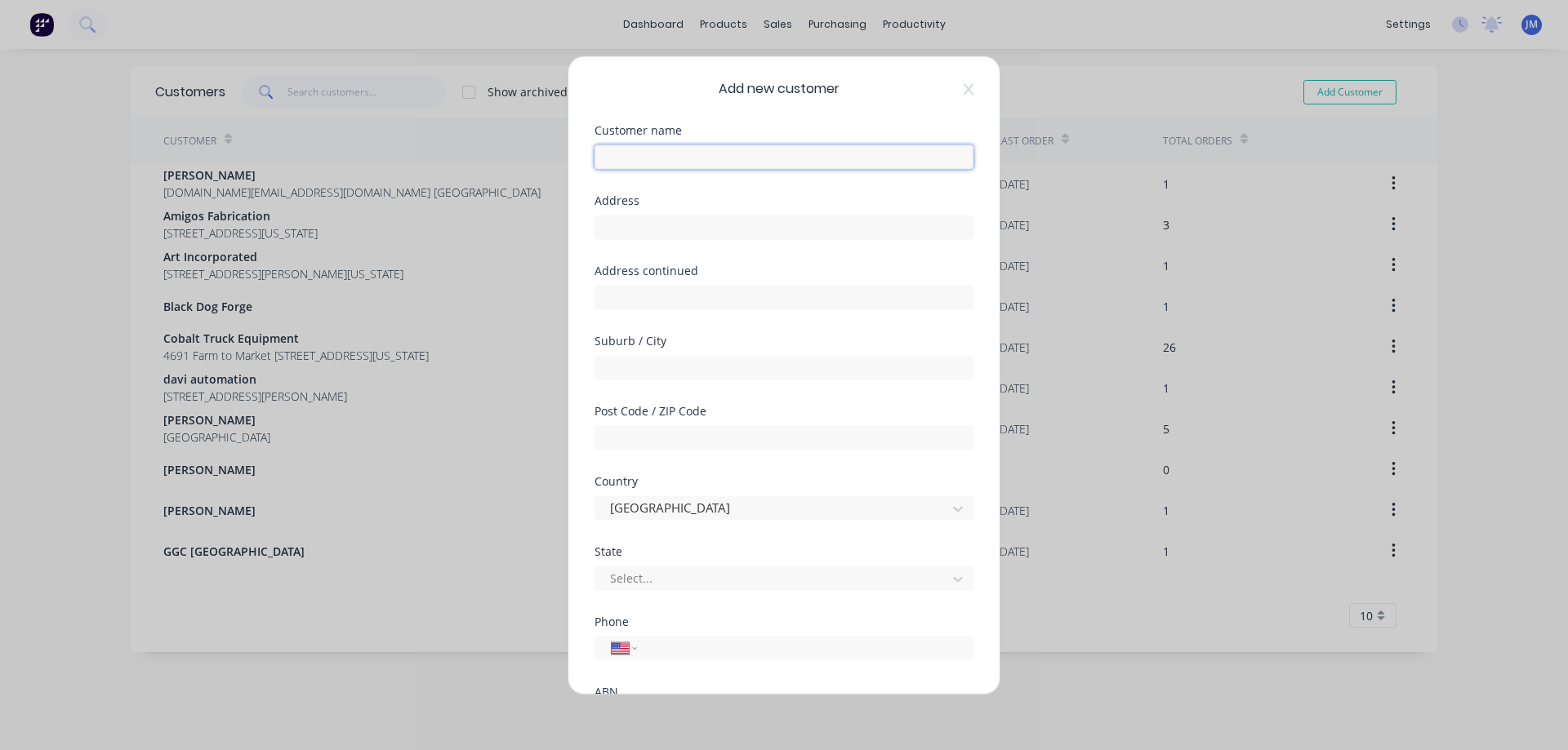
click at [651, 153] on input "text" at bounding box center [784, 157] width 379 height 25
click at [628, 156] on input "Starrbox Trailer Locks" at bounding box center [784, 157] width 379 height 25
type input "Starrbox Trailer Locks"
click at [648, 230] on input "text" at bounding box center [784, 227] width 379 height 25
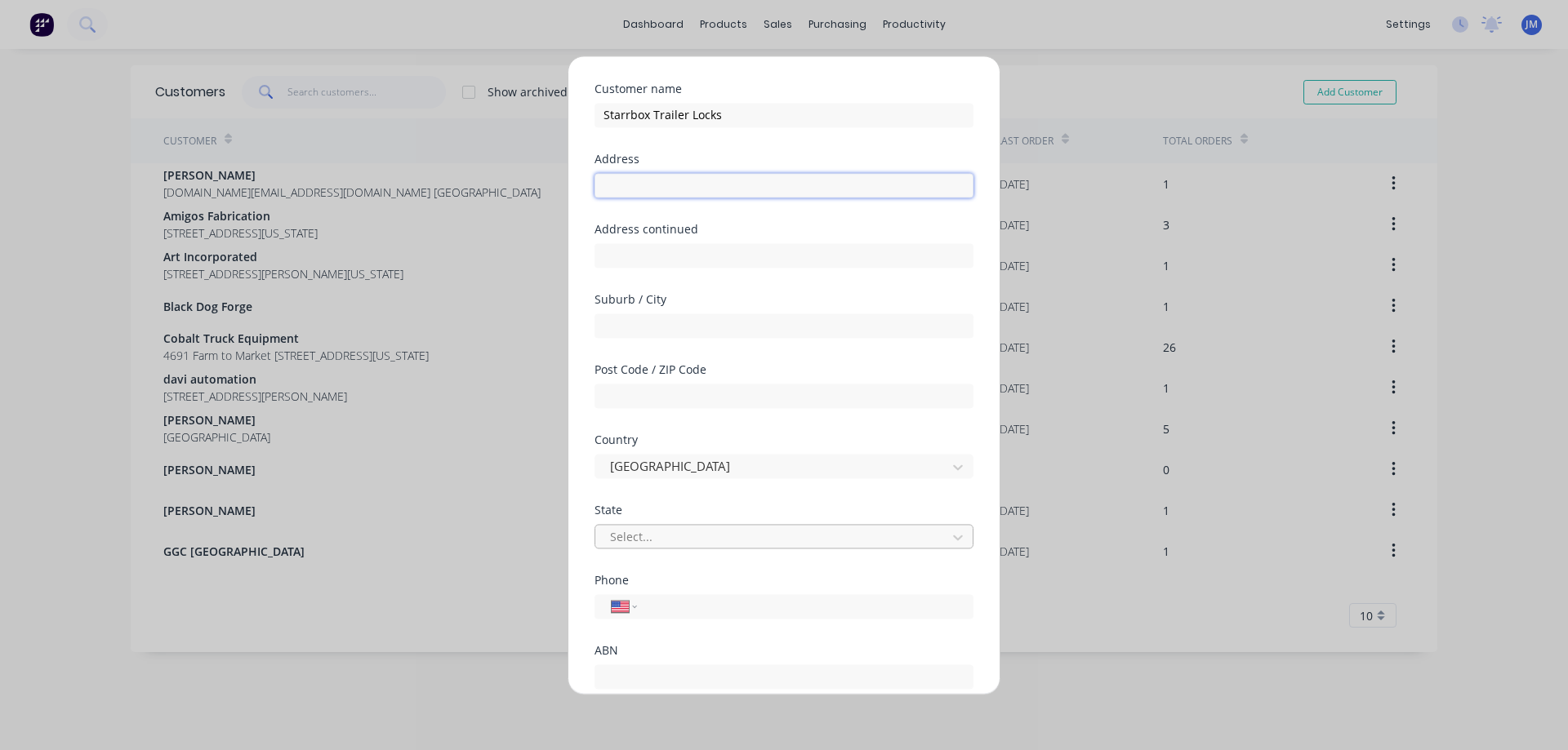
scroll to position [82, 0]
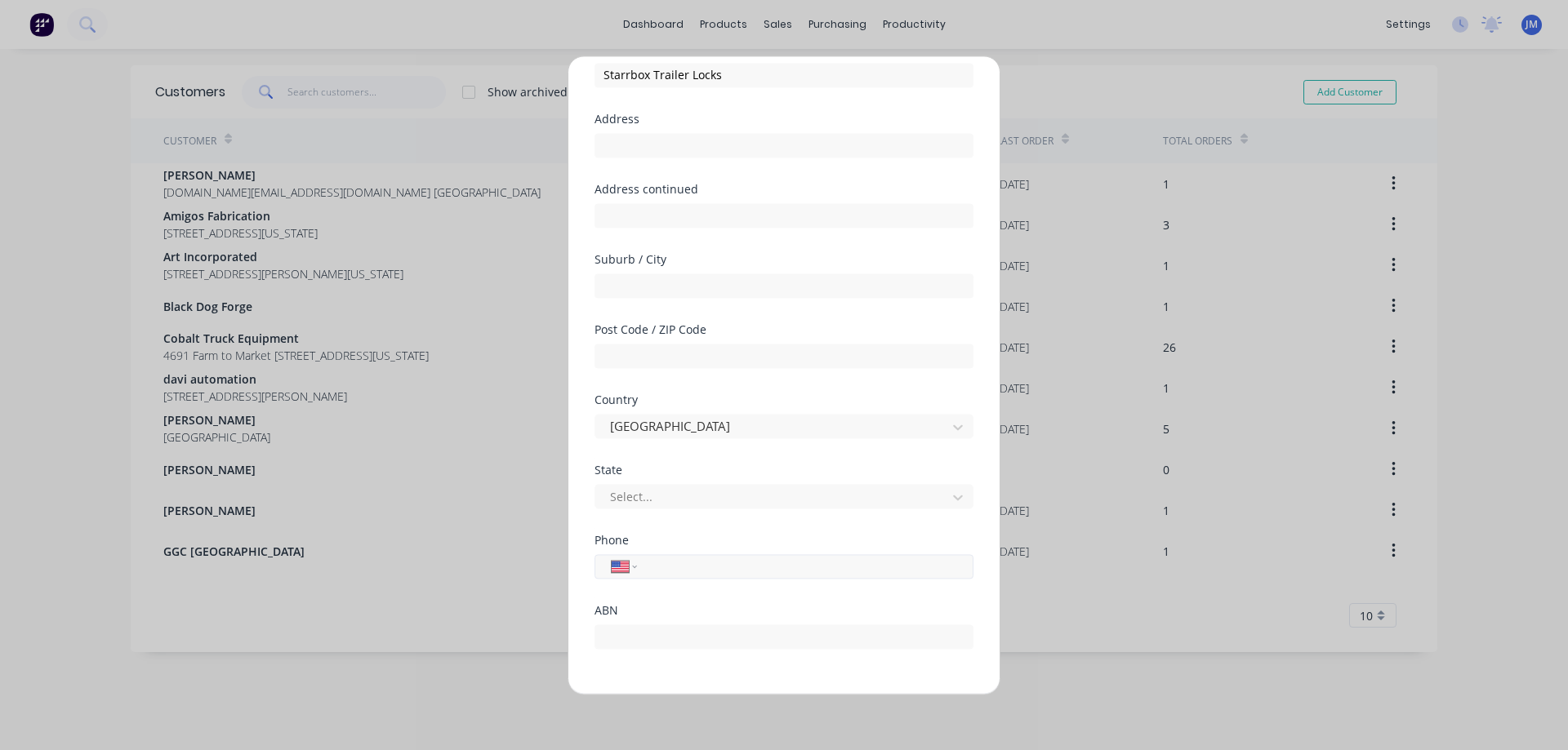
click at [661, 570] on input "tel" at bounding box center [802, 566] width 308 height 19
type input "[PHONE_NUMBER]"
click at [718, 496] on div at bounding box center [773, 496] width 330 height 20
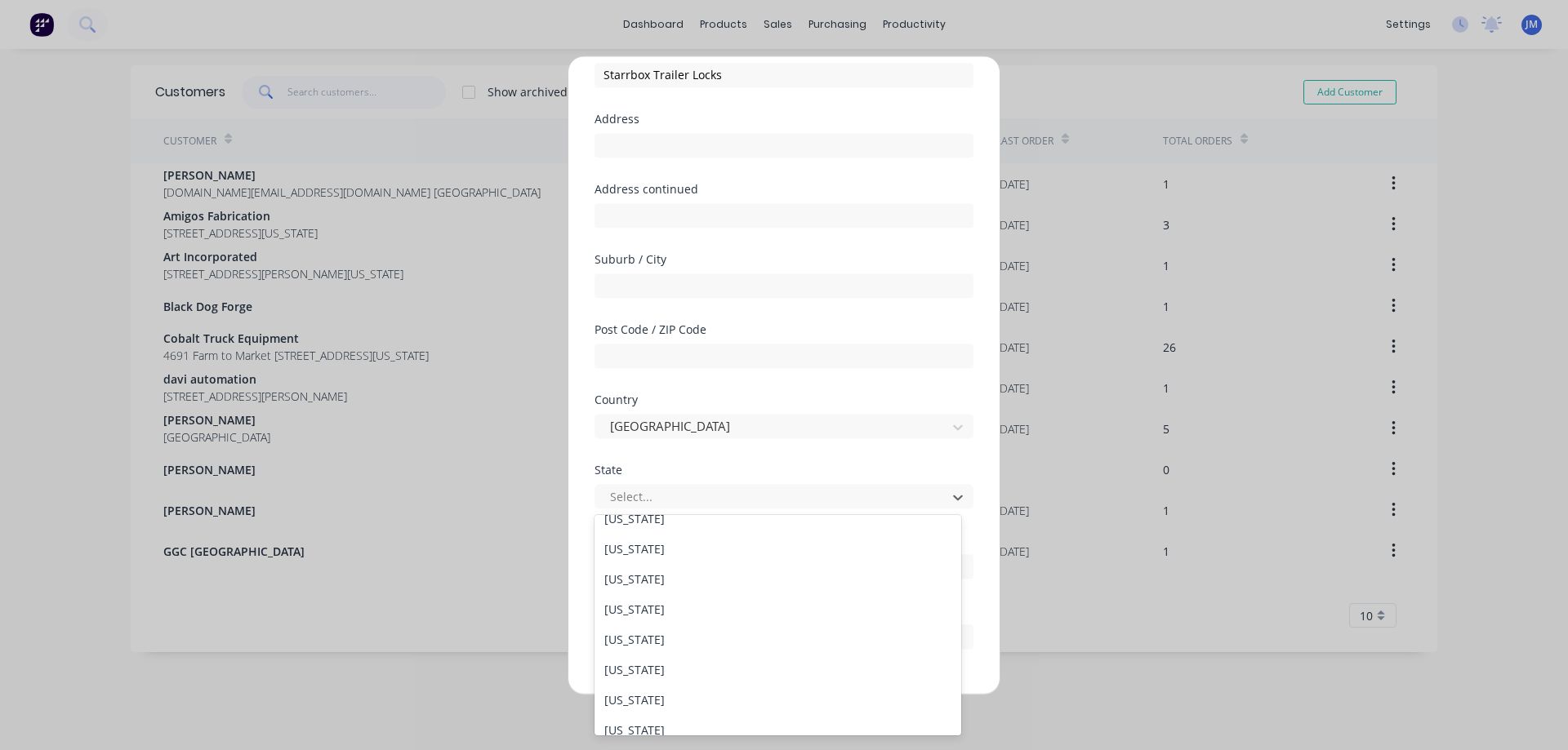
scroll to position [571, 0]
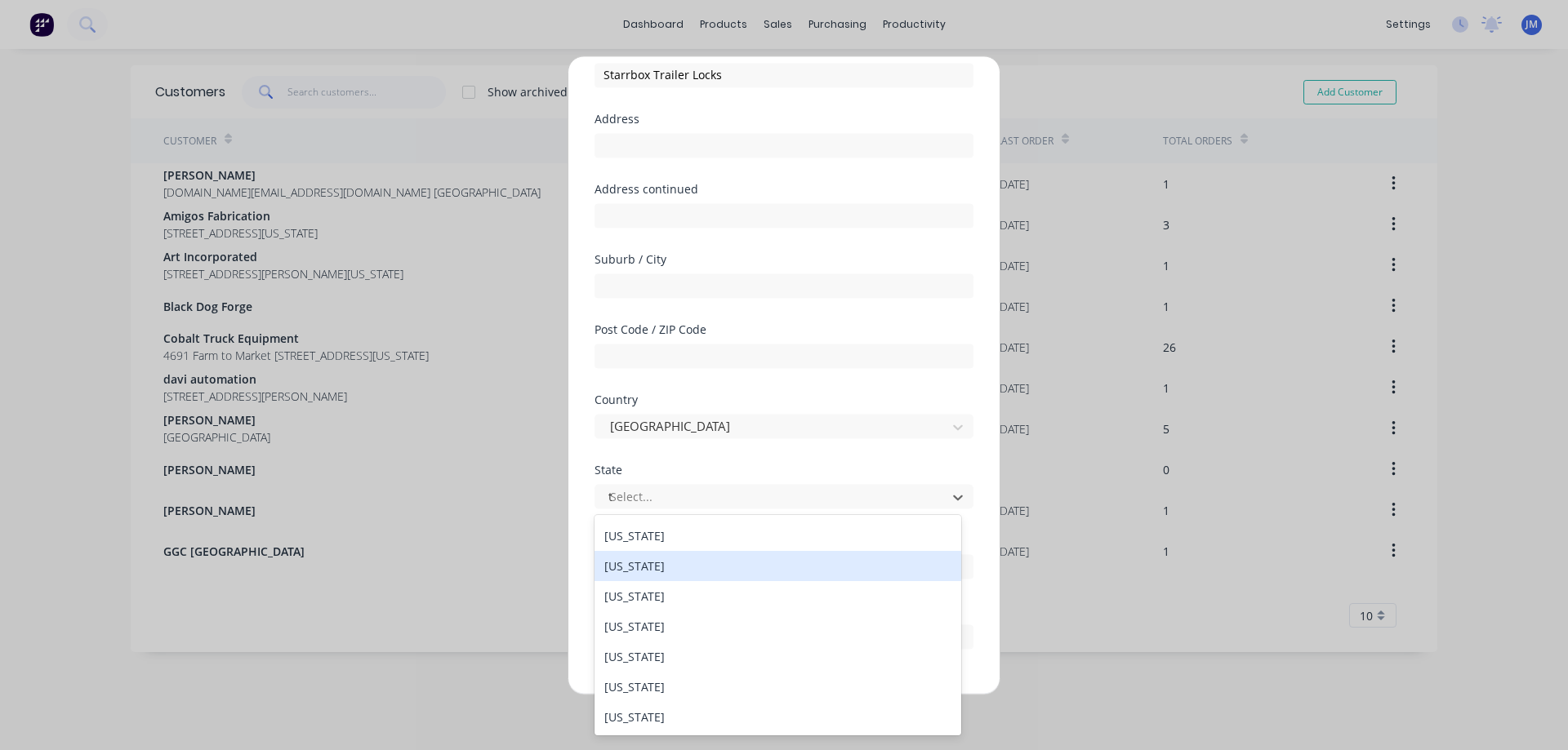
type input "te"
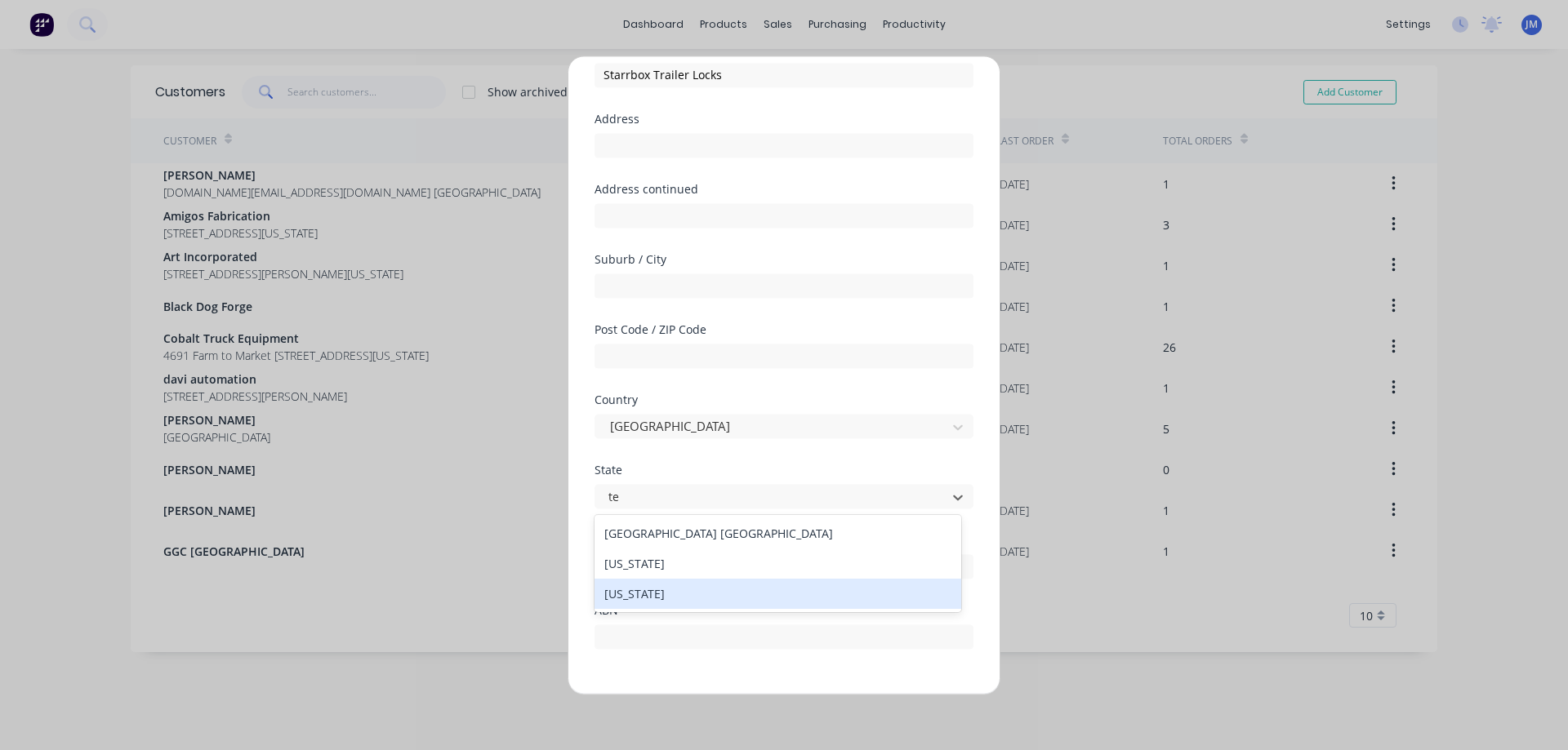
click at [668, 593] on div "[US_STATE]" at bounding box center [777, 594] width 367 height 30
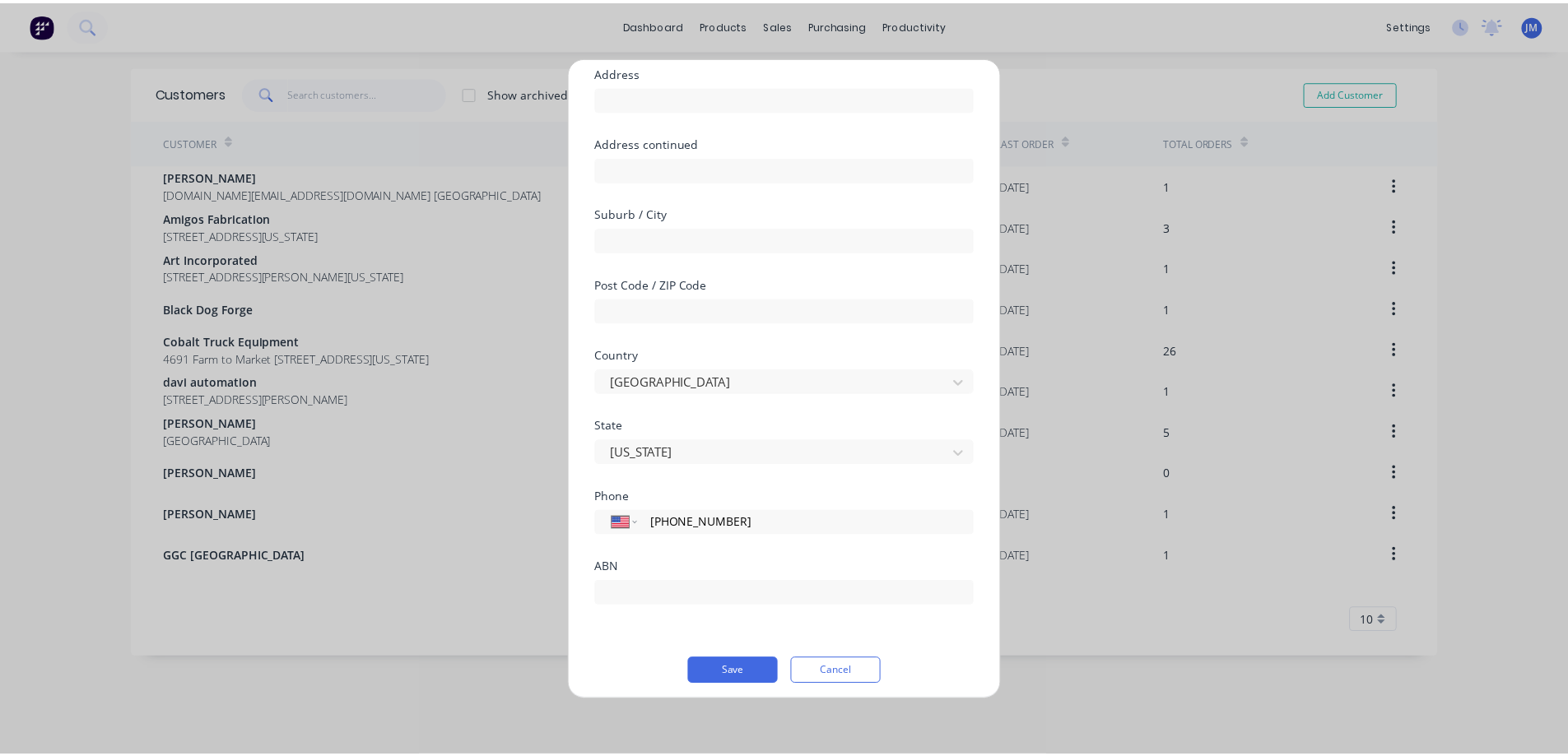
scroll to position [139, 0]
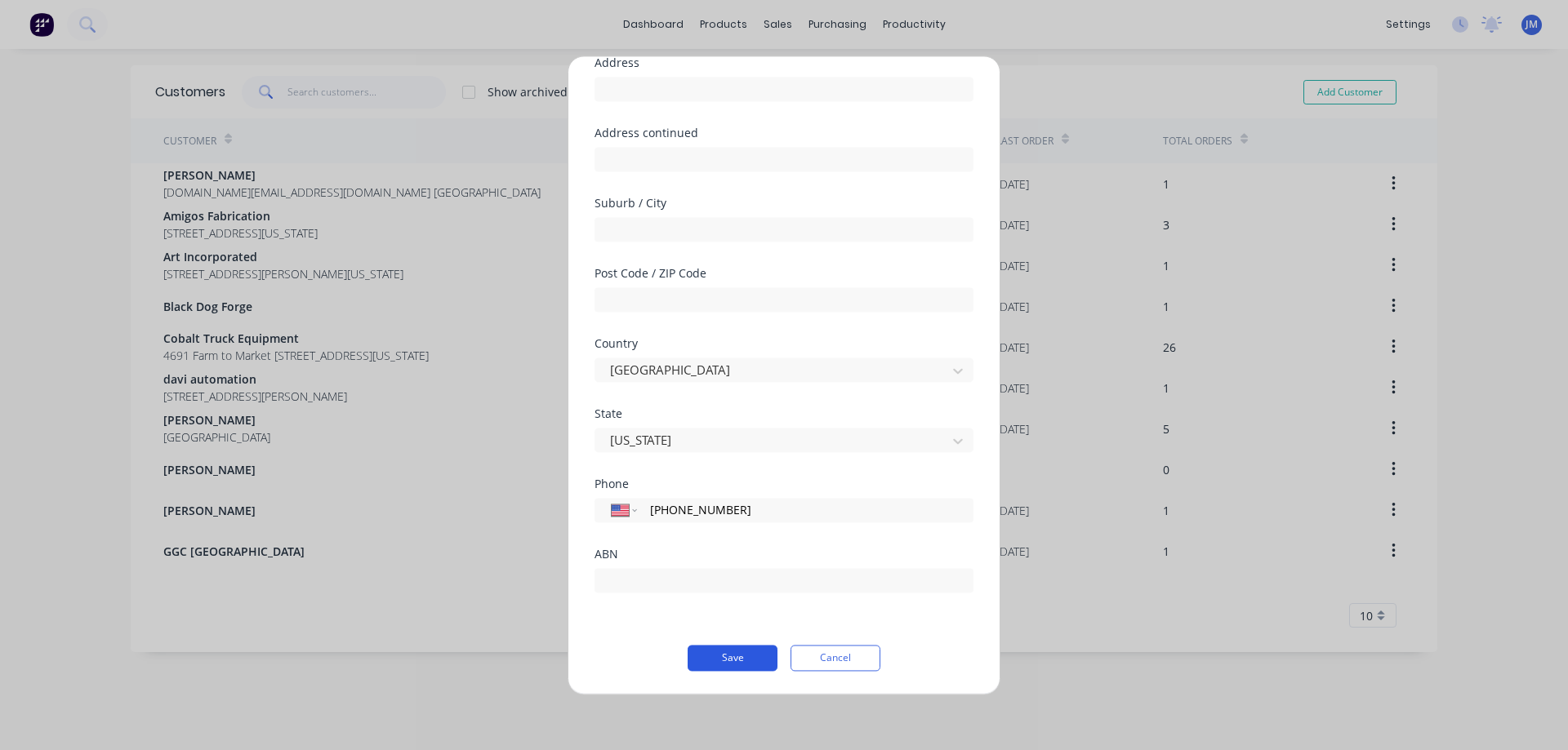
click at [725, 665] on button "Save" at bounding box center [732, 658] width 89 height 26
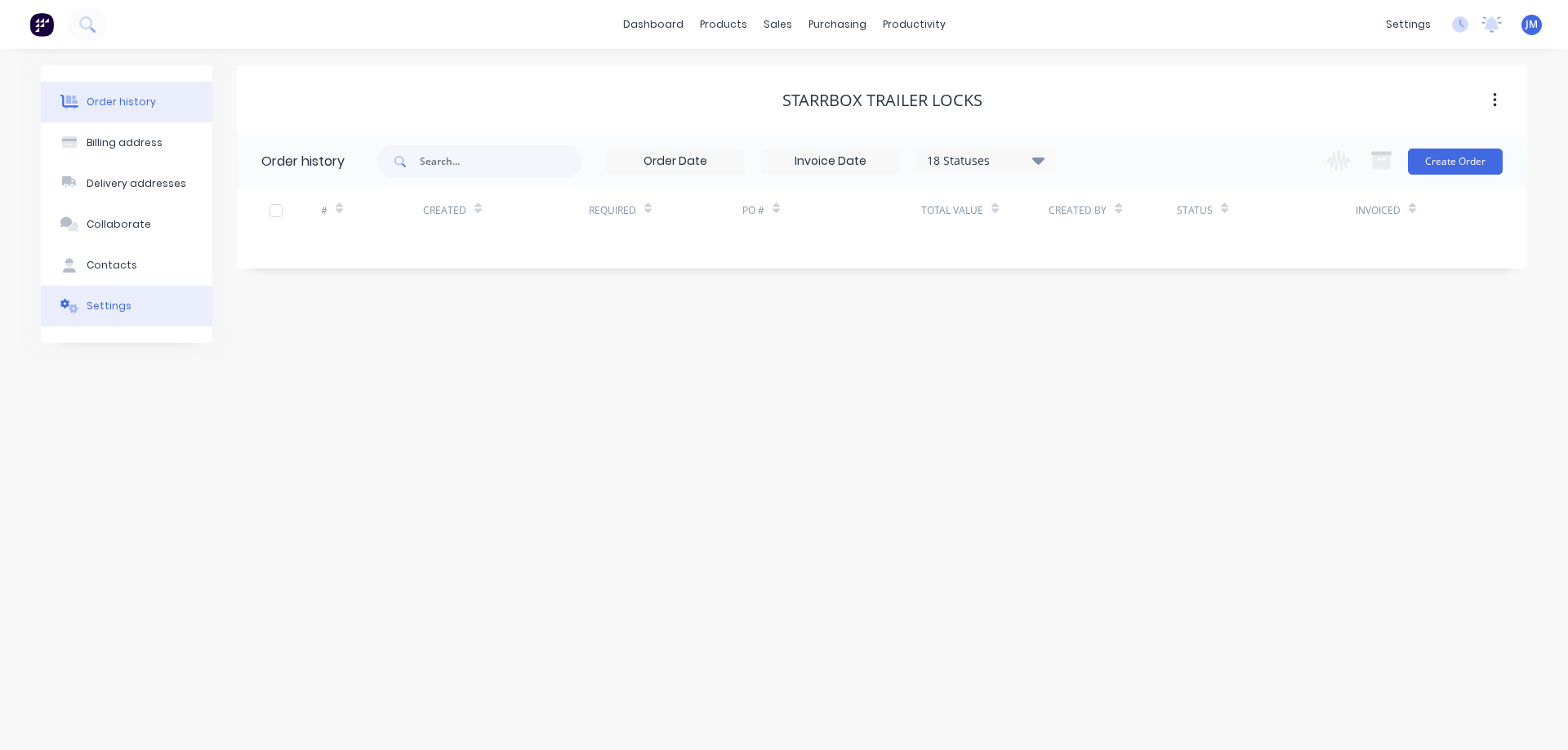
click at [120, 309] on div "Settings" at bounding box center [109, 306] width 45 height 14
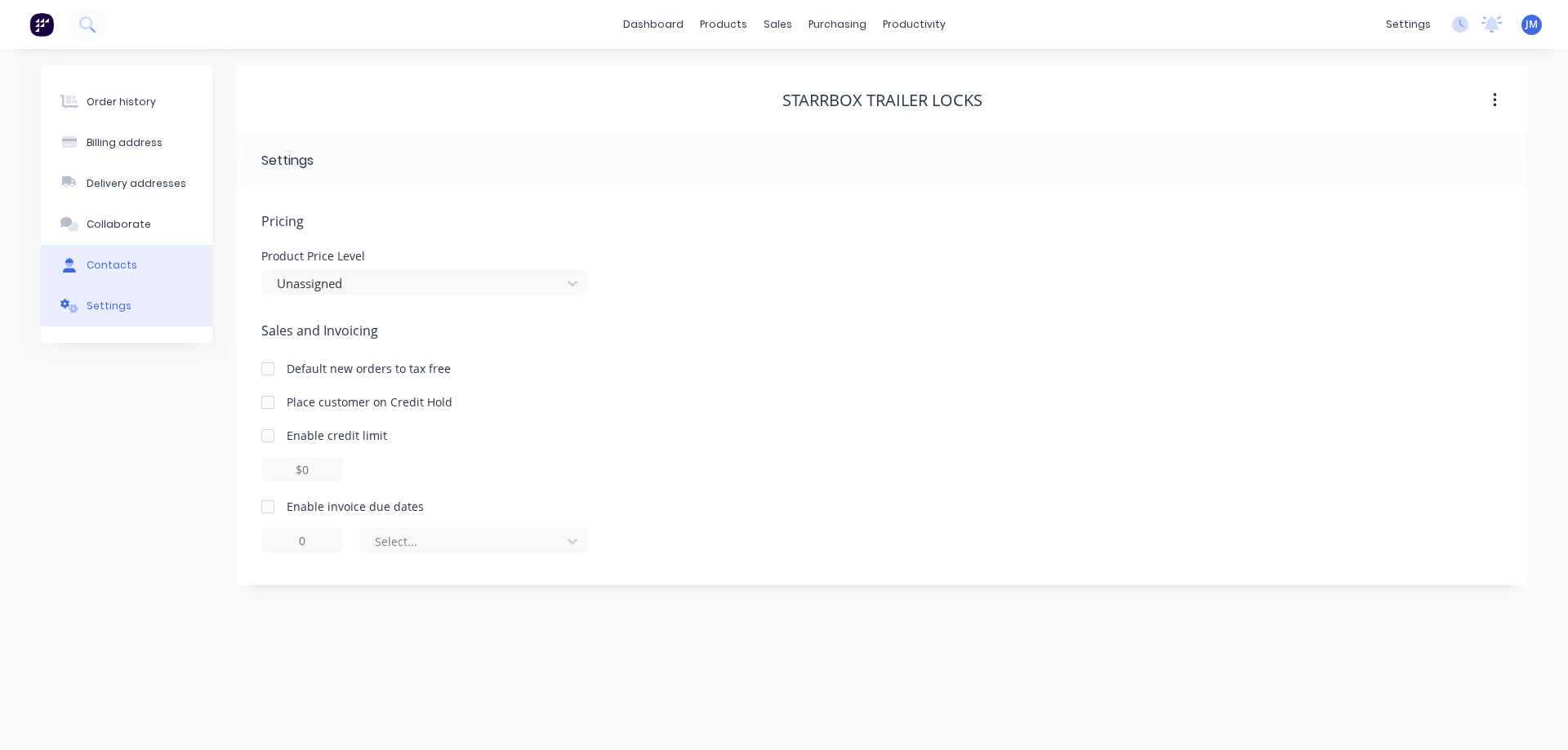
click at [127, 272] on div "Contacts" at bounding box center [111, 265] width 50 height 14
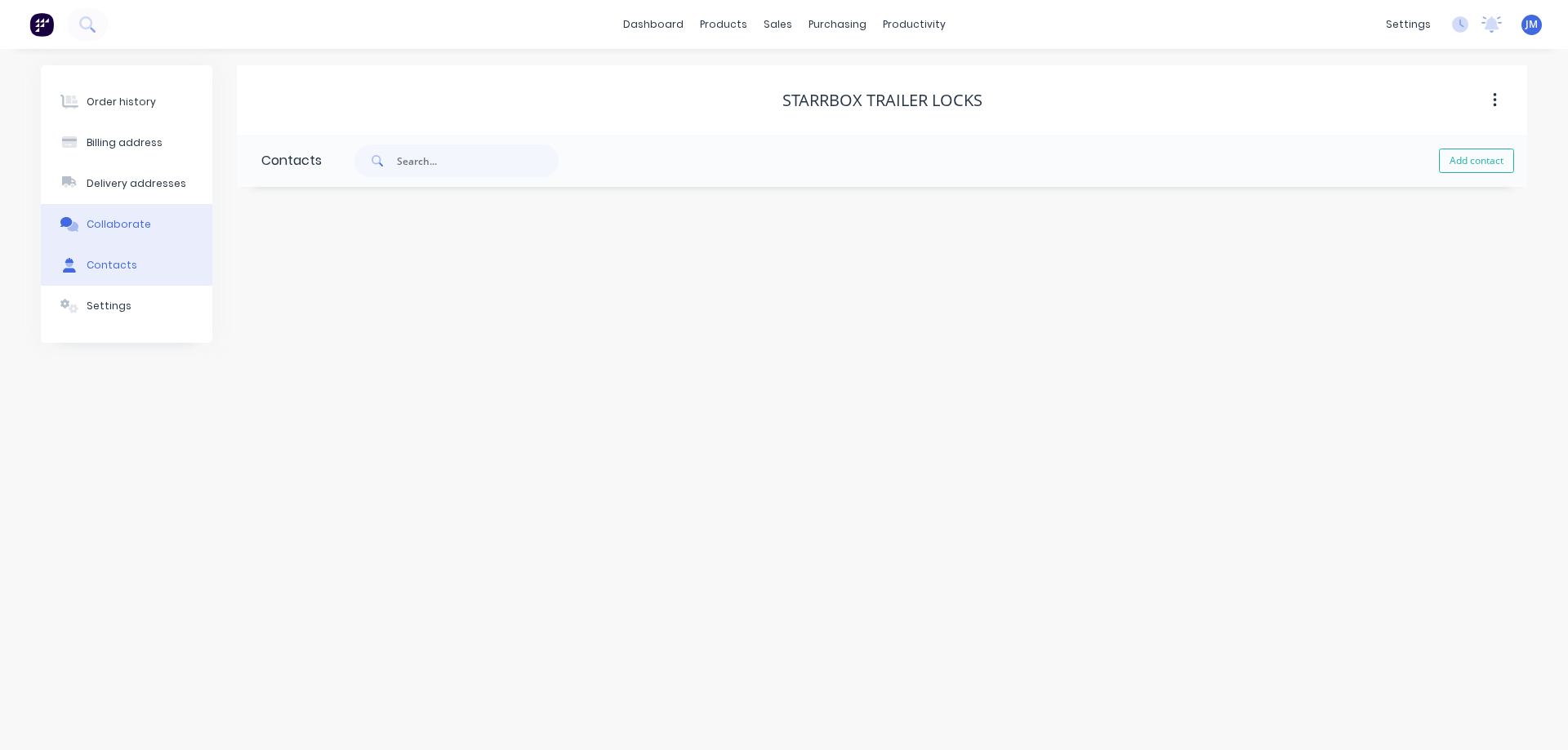
click at [132, 235] on button "Collaborate" at bounding box center [127, 224] width 171 height 41
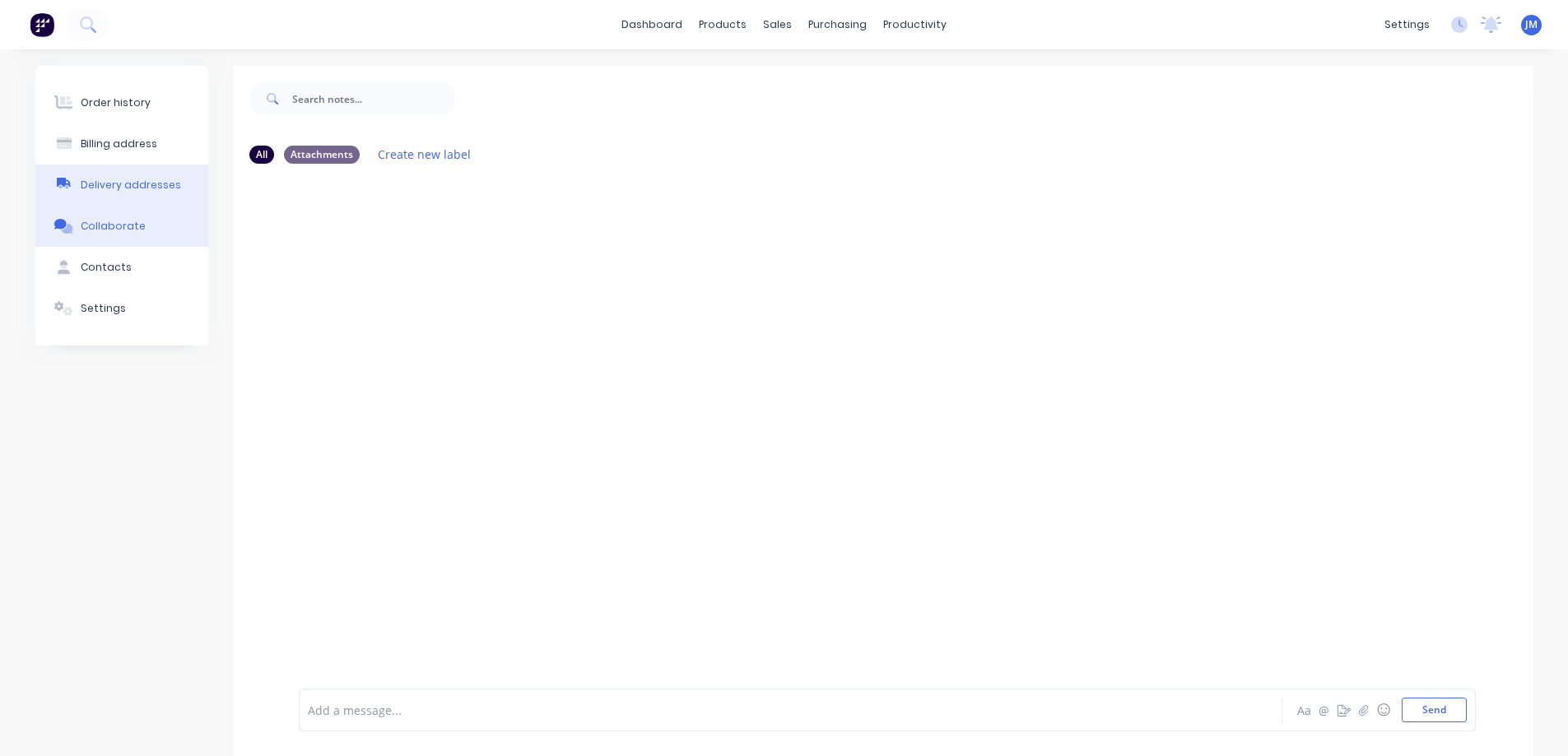
click at [141, 190] on div "Delivery addresses" at bounding box center [131, 184] width 101 height 14
select select "US"
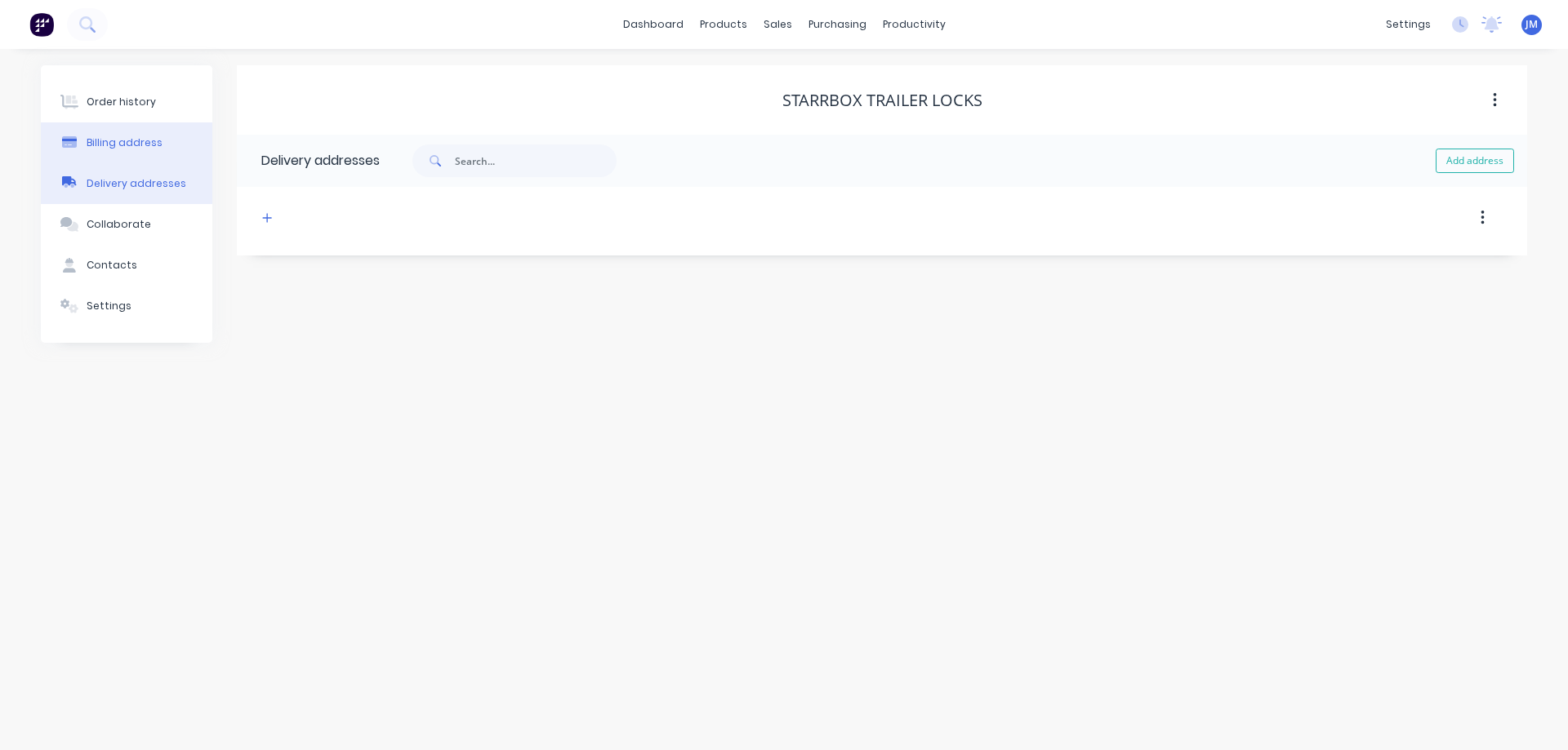
click at [140, 149] on div "Billing address" at bounding box center [125, 142] width 76 height 14
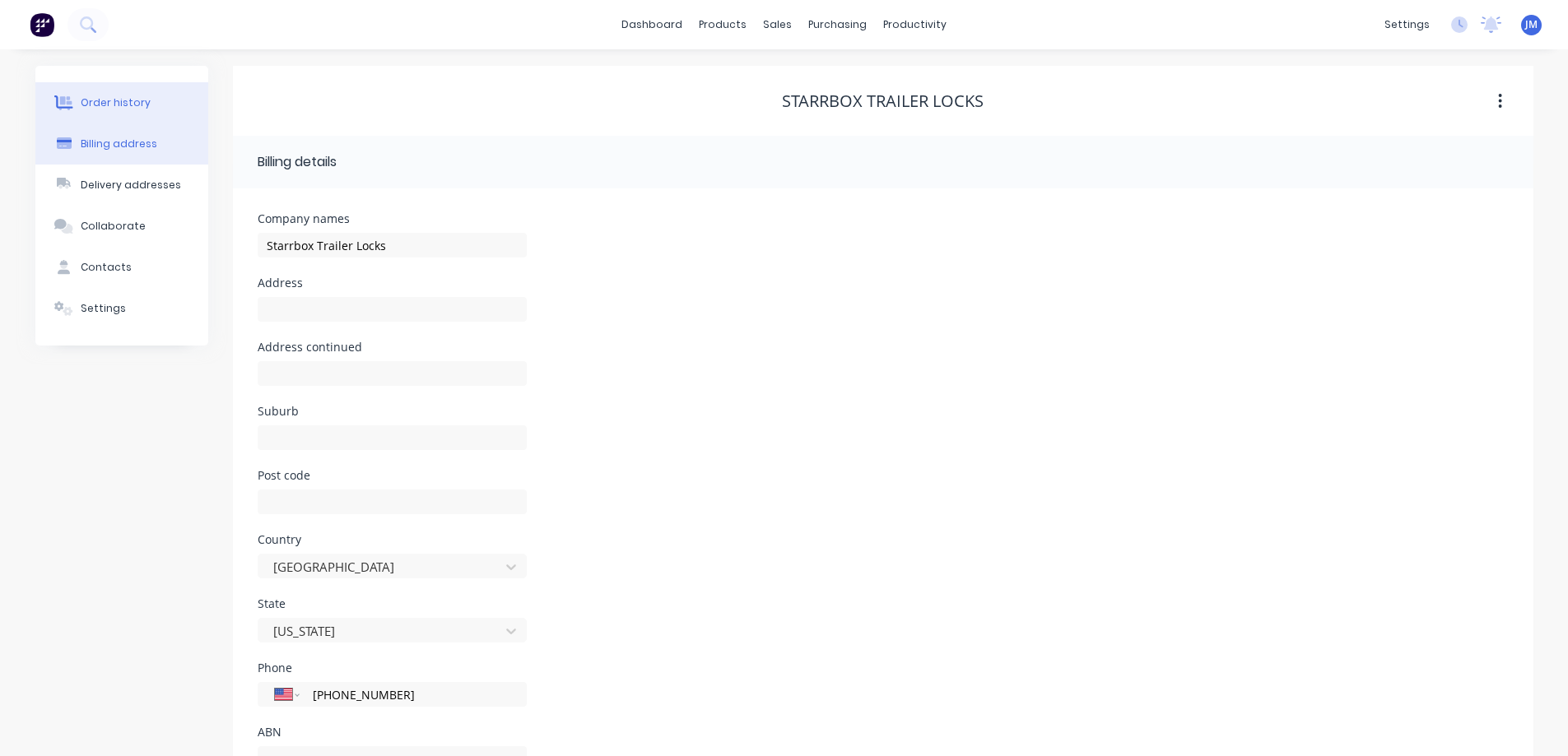
click at [87, 101] on div "Order history" at bounding box center [115, 103] width 70 height 14
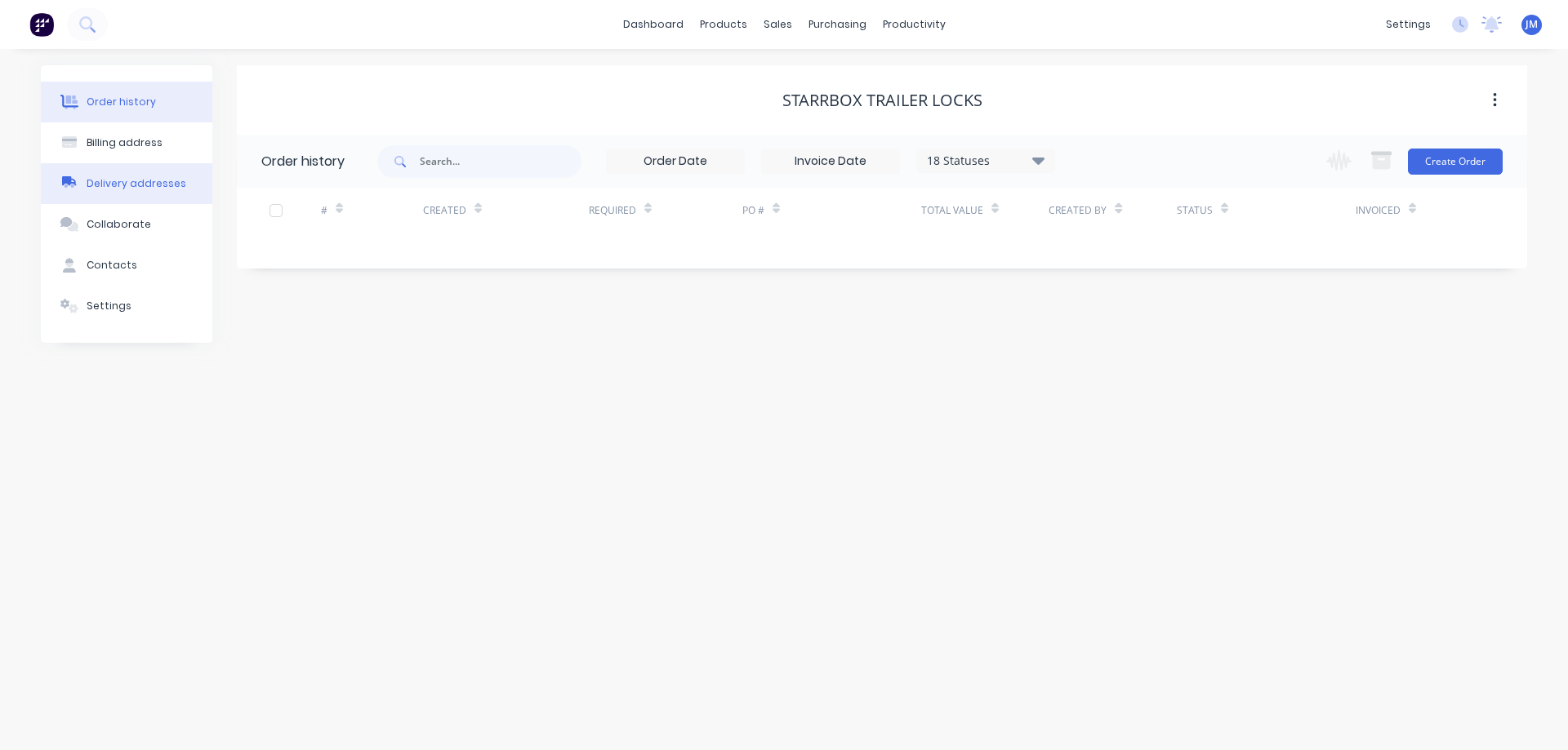
click at [118, 178] on div "Delivery addresses" at bounding box center [136, 183] width 100 height 14
select select "US"
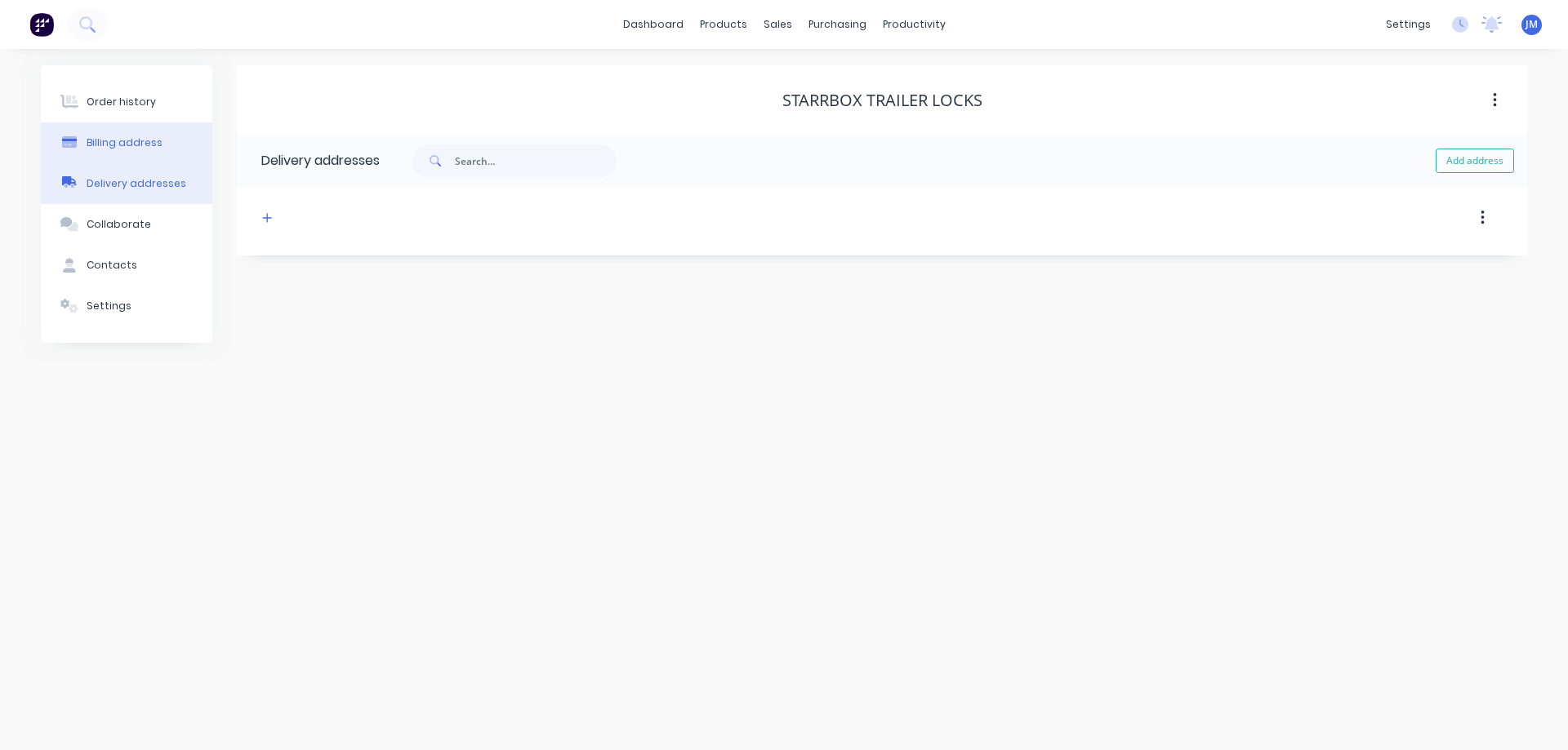
click at [119, 147] on div "Billing address" at bounding box center [125, 142] width 76 height 14
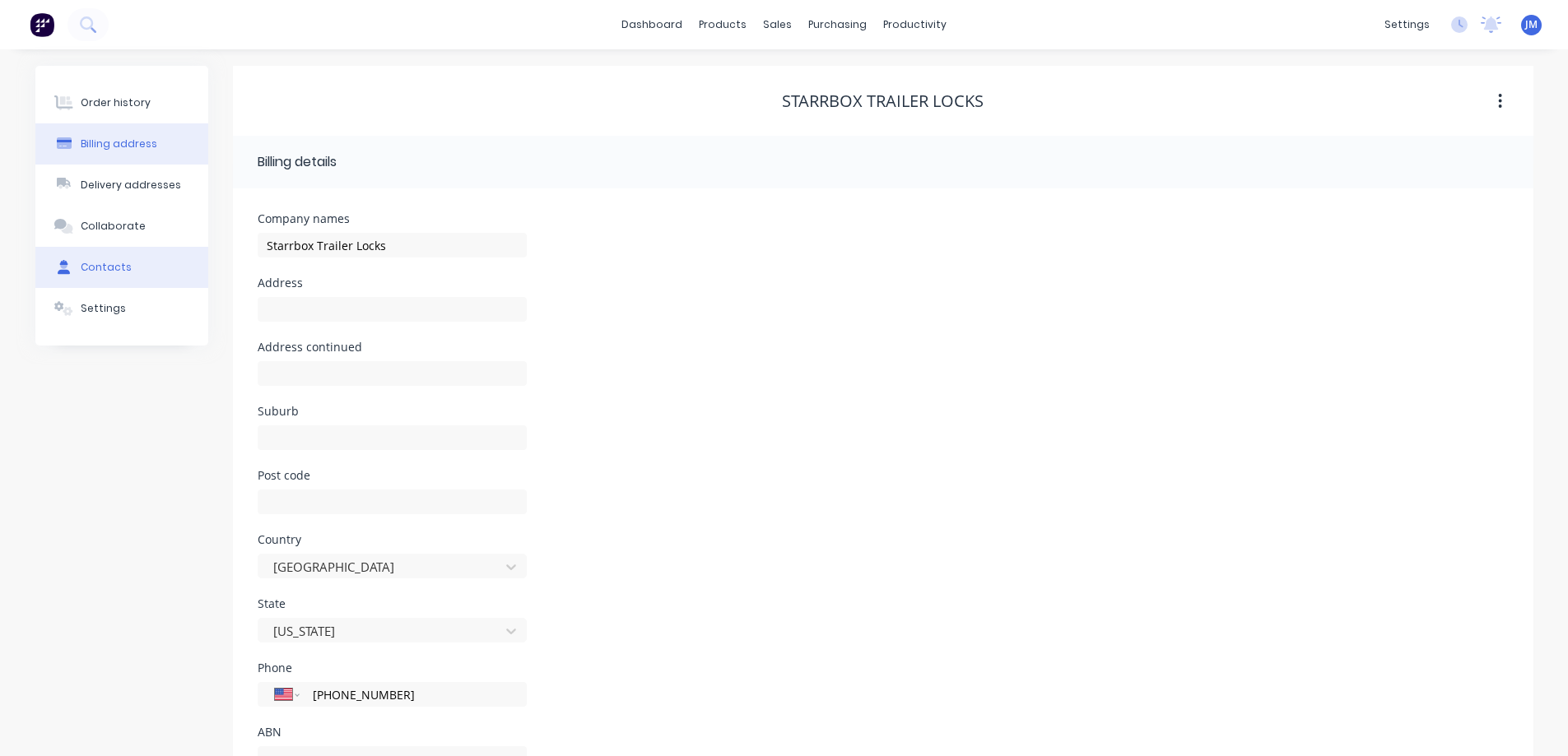
click at [112, 280] on button "Contacts" at bounding box center [122, 267] width 173 height 41
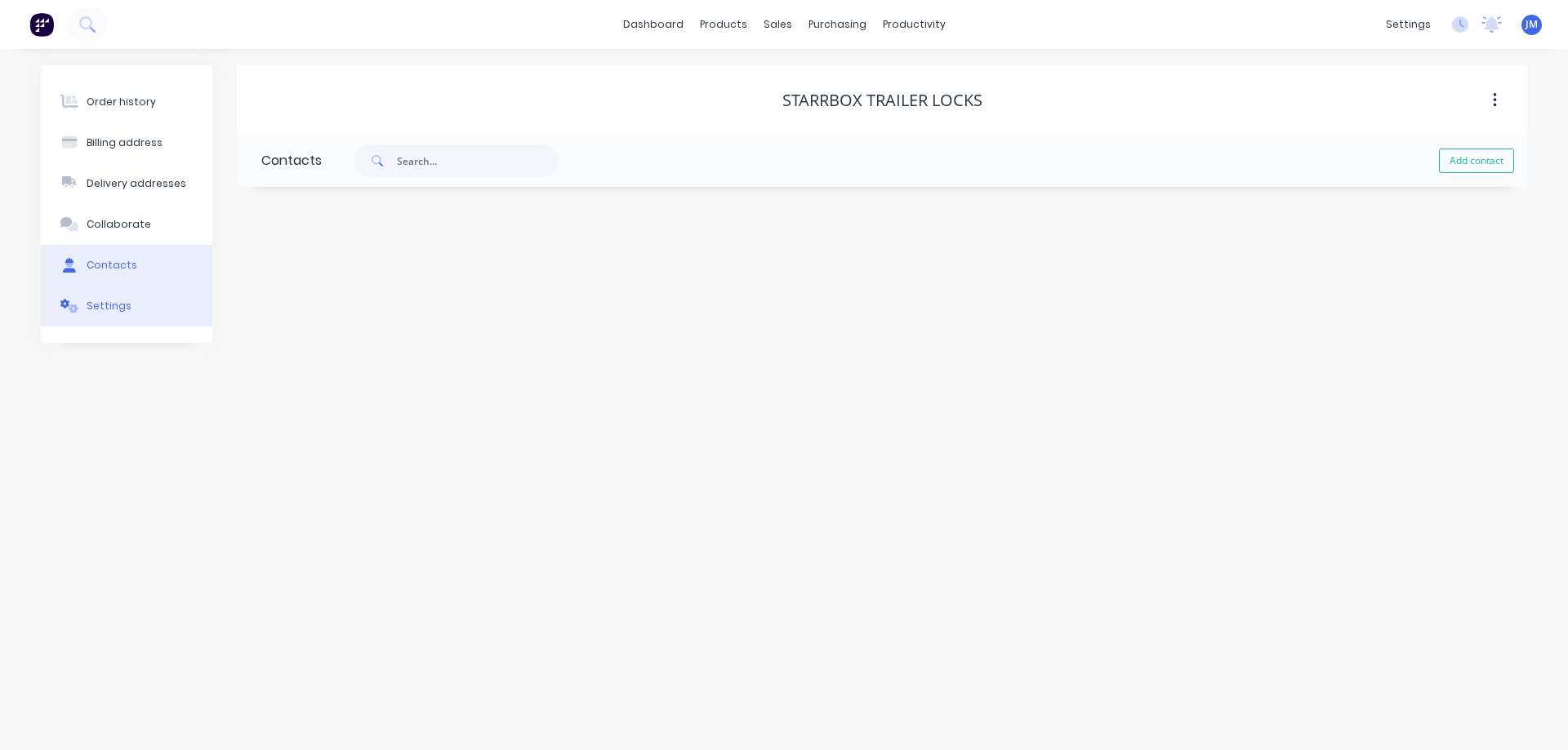
click at [111, 311] on div "Settings" at bounding box center [109, 306] width 45 height 14
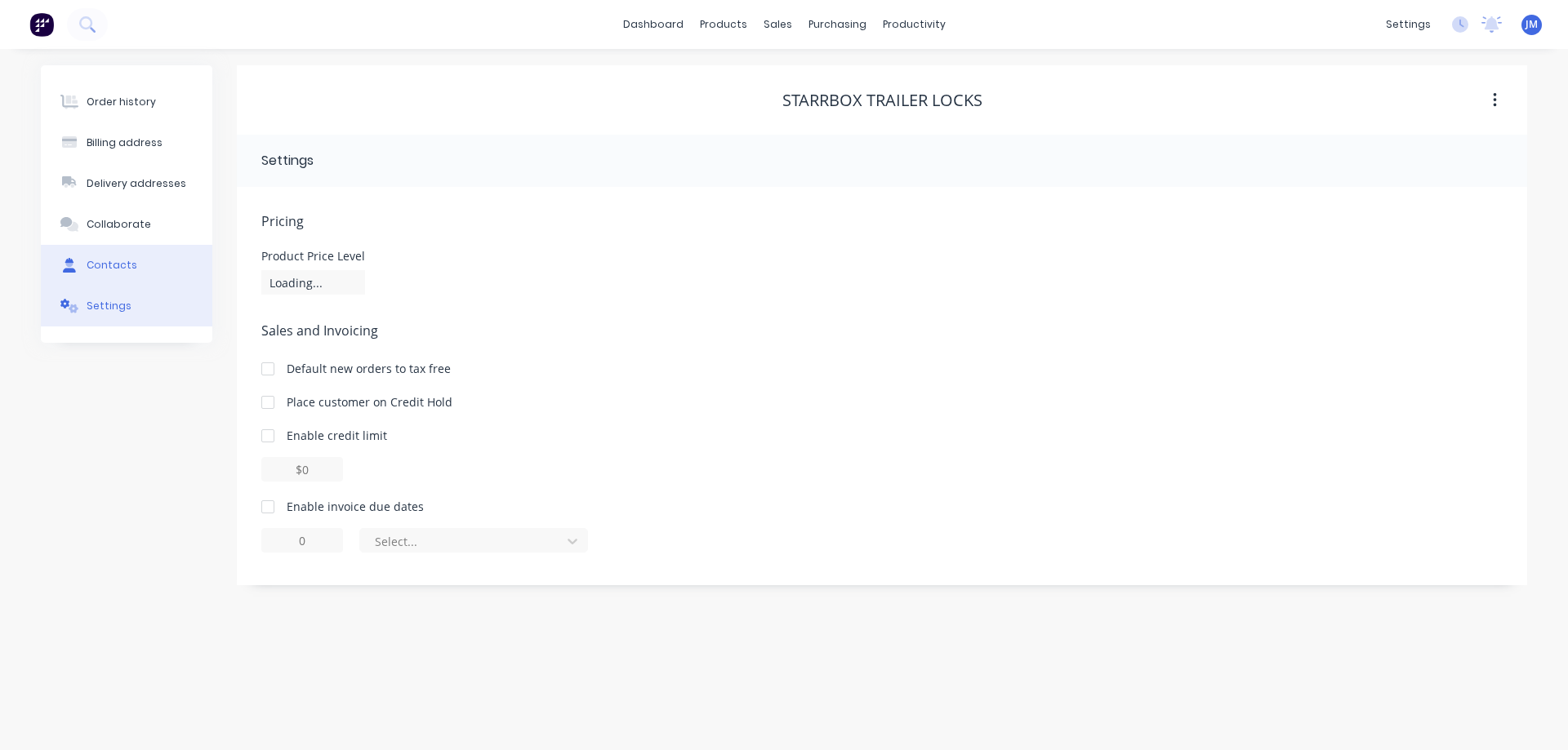
click at [113, 252] on button "Contacts" at bounding box center [127, 265] width 171 height 41
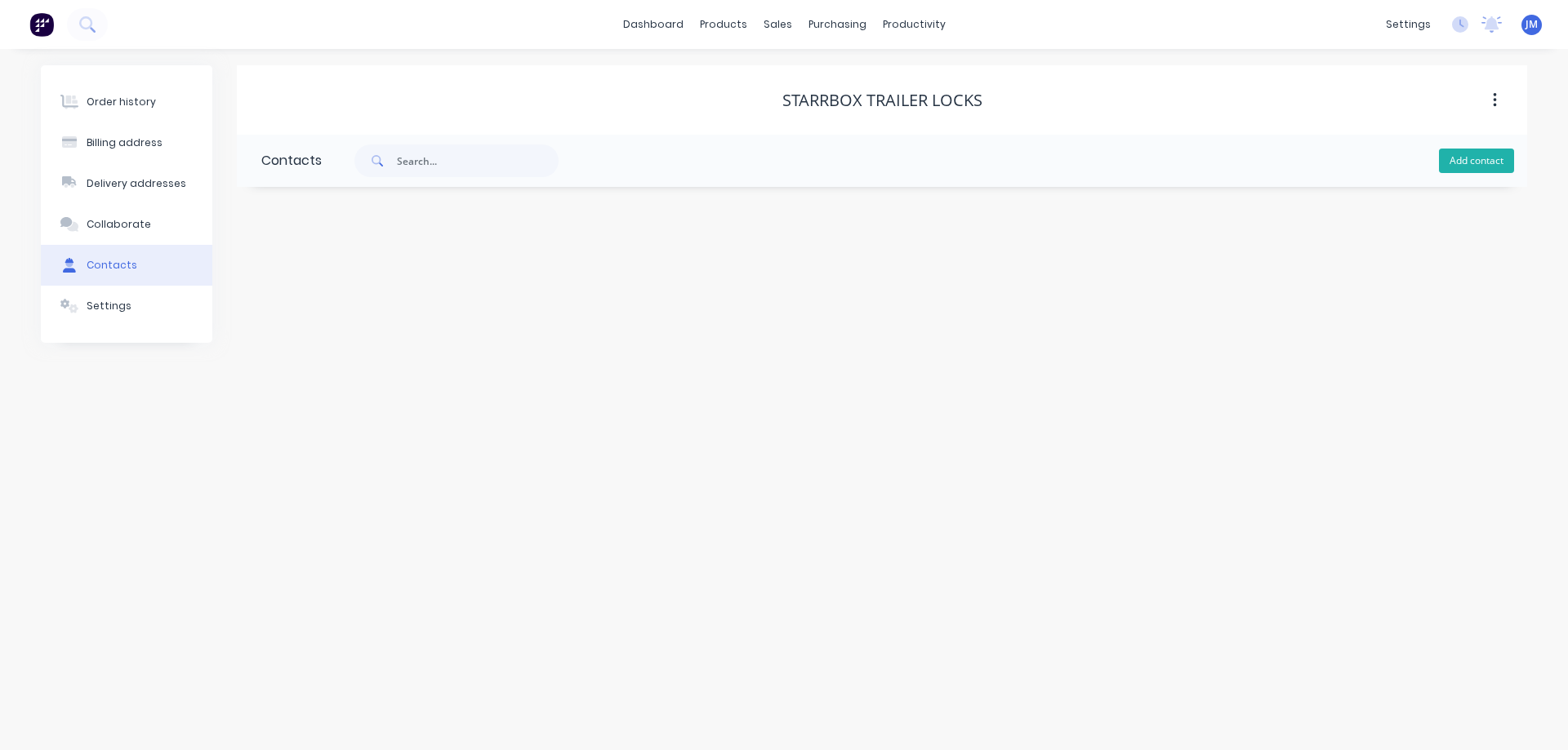
click at [1478, 152] on button "Add contact" at bounding box center [1476, 161] width 75 height 25
select select "US"
click at [371, 272] on input "text" at bounding box center [395, 281] width 268 height 25
type input "[PERSON_NAME]"
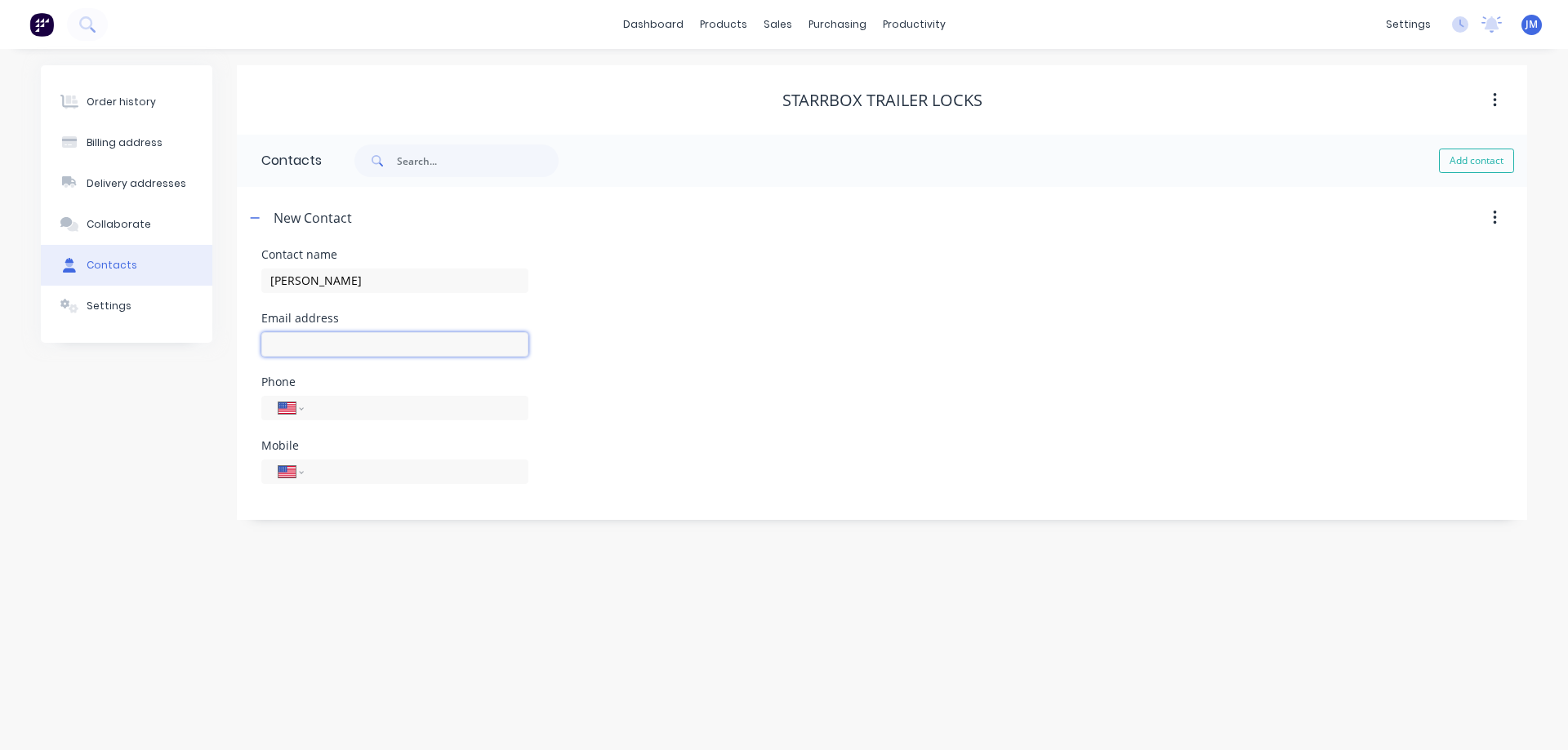
click at [343, 343] on input "text" at bounding box center [395, 345] width 268 height 25
select select "US"
click at [344, 343] on input "text" at bounding box center [395, 345] width 268 height 25
type input "[EMAIL_ADDRESS][DOMAIN_NAME]"
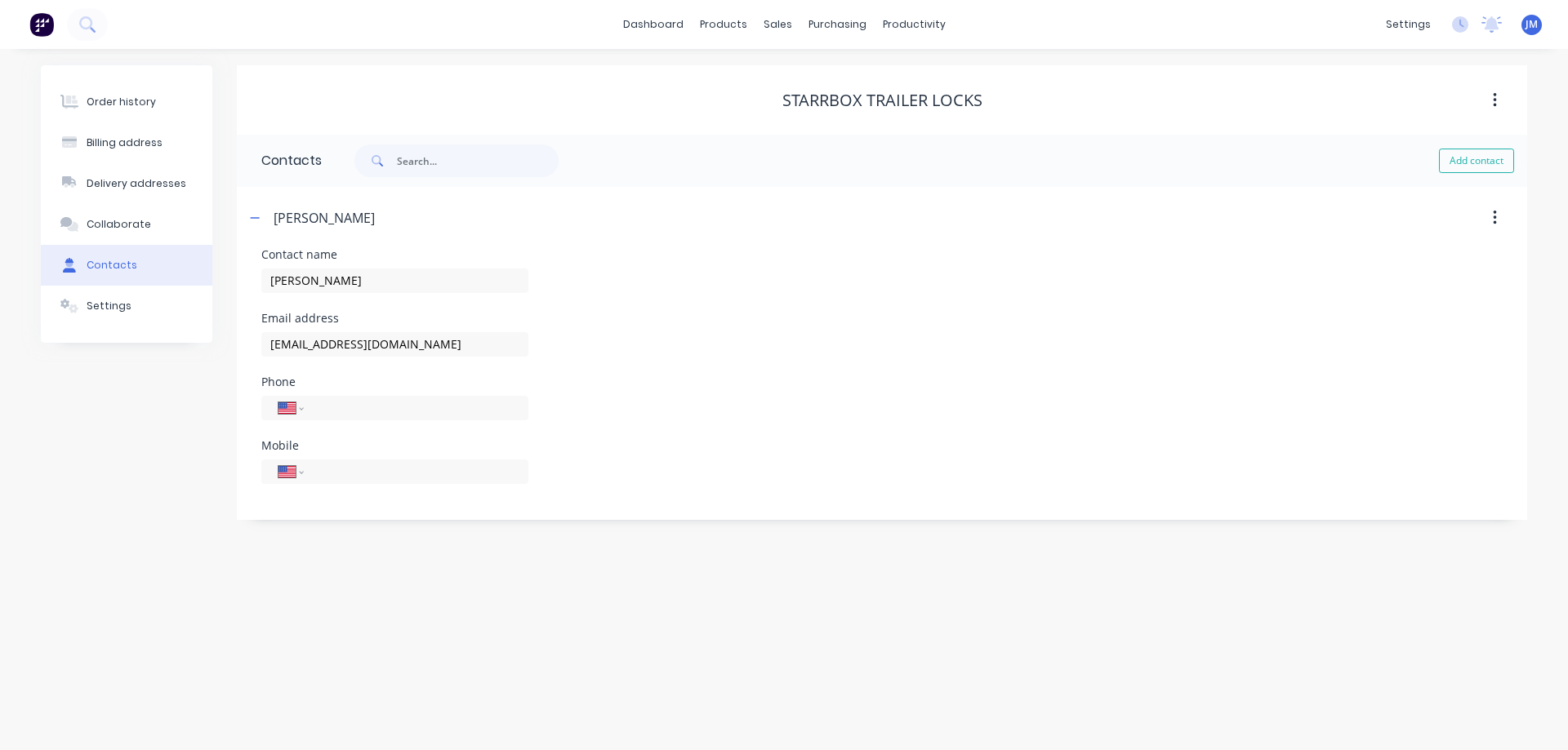
click at [670, 314] on div "Email address [EMAIL_ADDRESS][DOMAIN_NAME]" at bounding box center [883, 345] width 1241 height 64
click at [462, 407] on input "tel" at bounding box center [413, 408] width 196 height 19
type input "9"
select select "AU"
select select "ZZ"
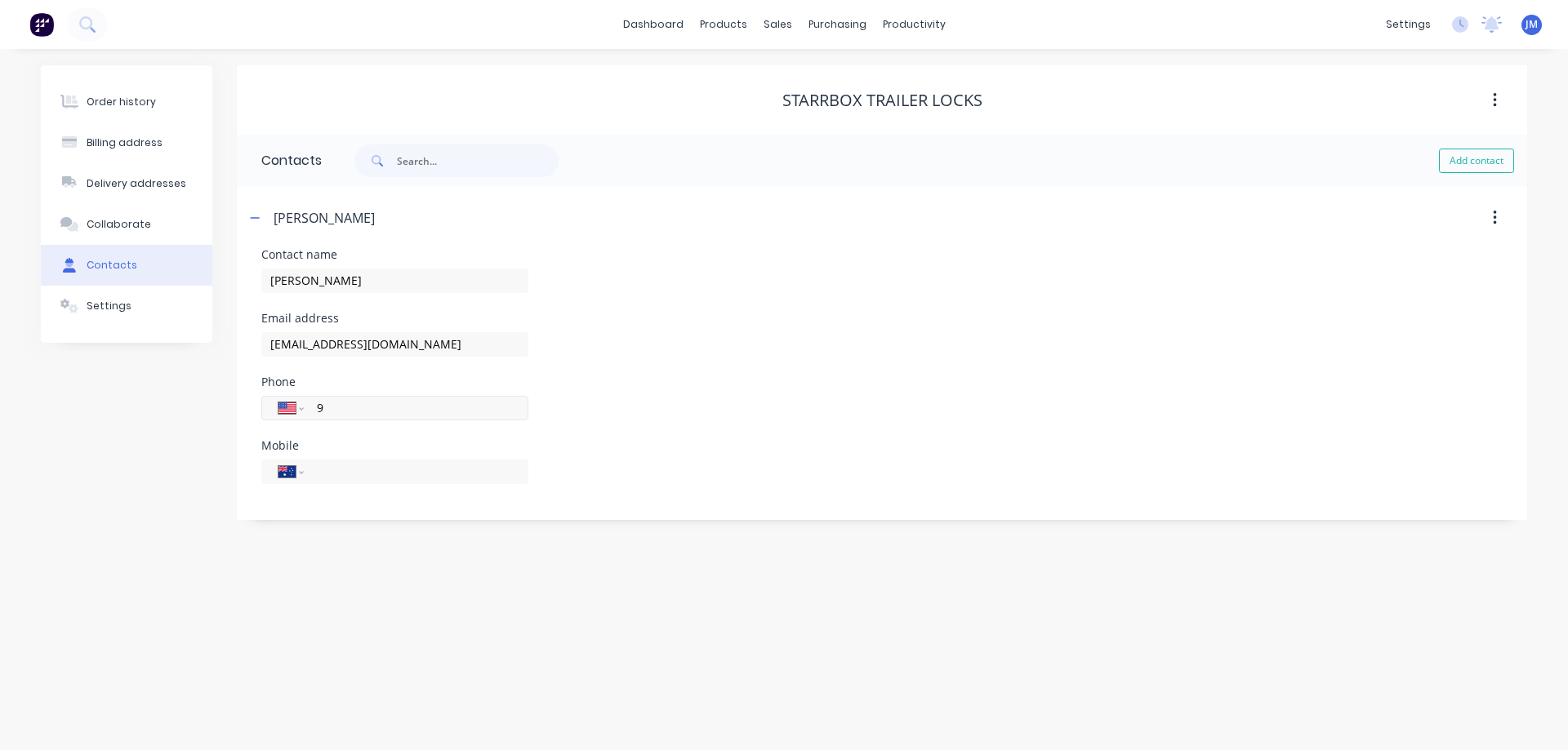
type input "91"
select select "IN"
type input "5"
select select "US"
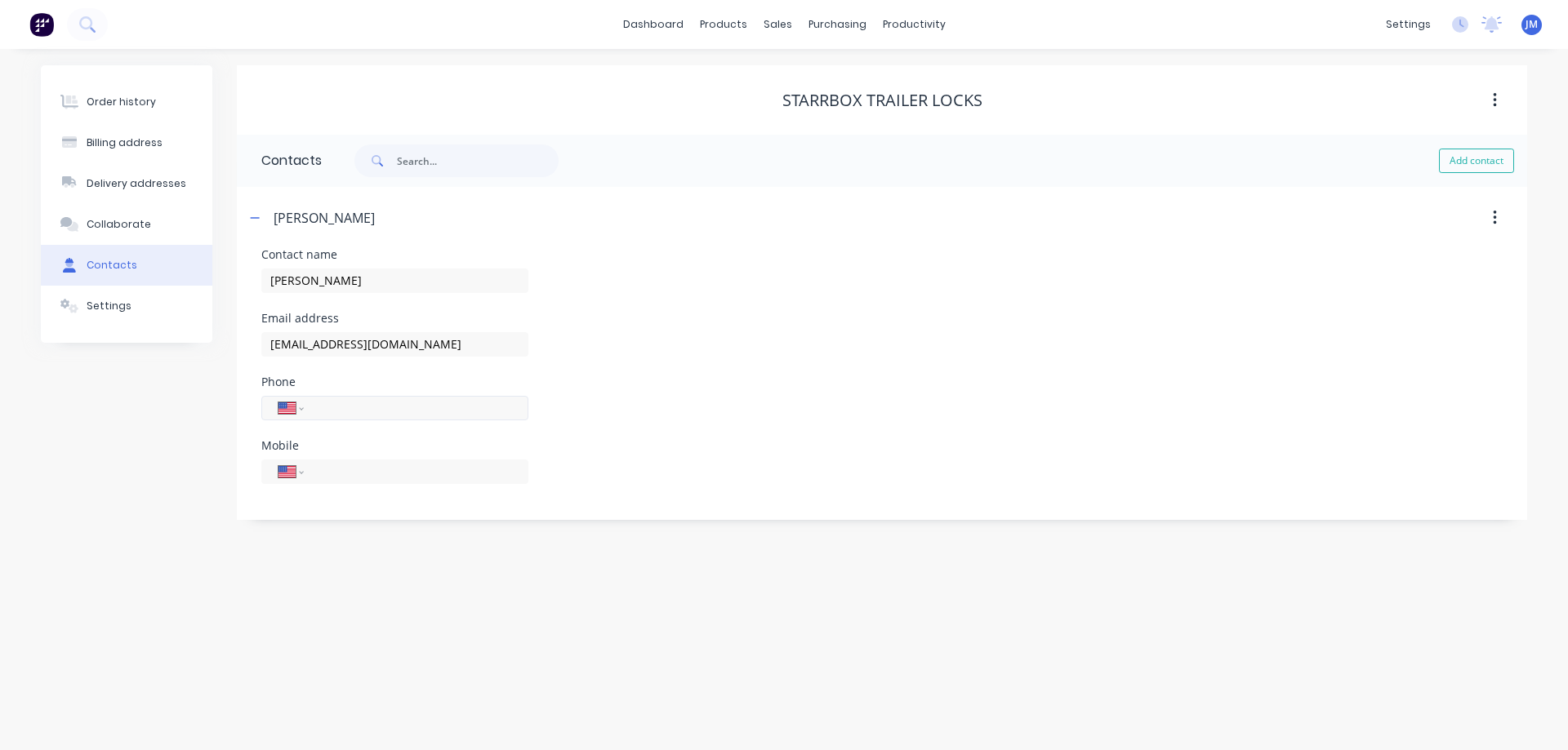
type input "9"
select select "AU"
select select "ZZ"
type input "91"
select select "IN"
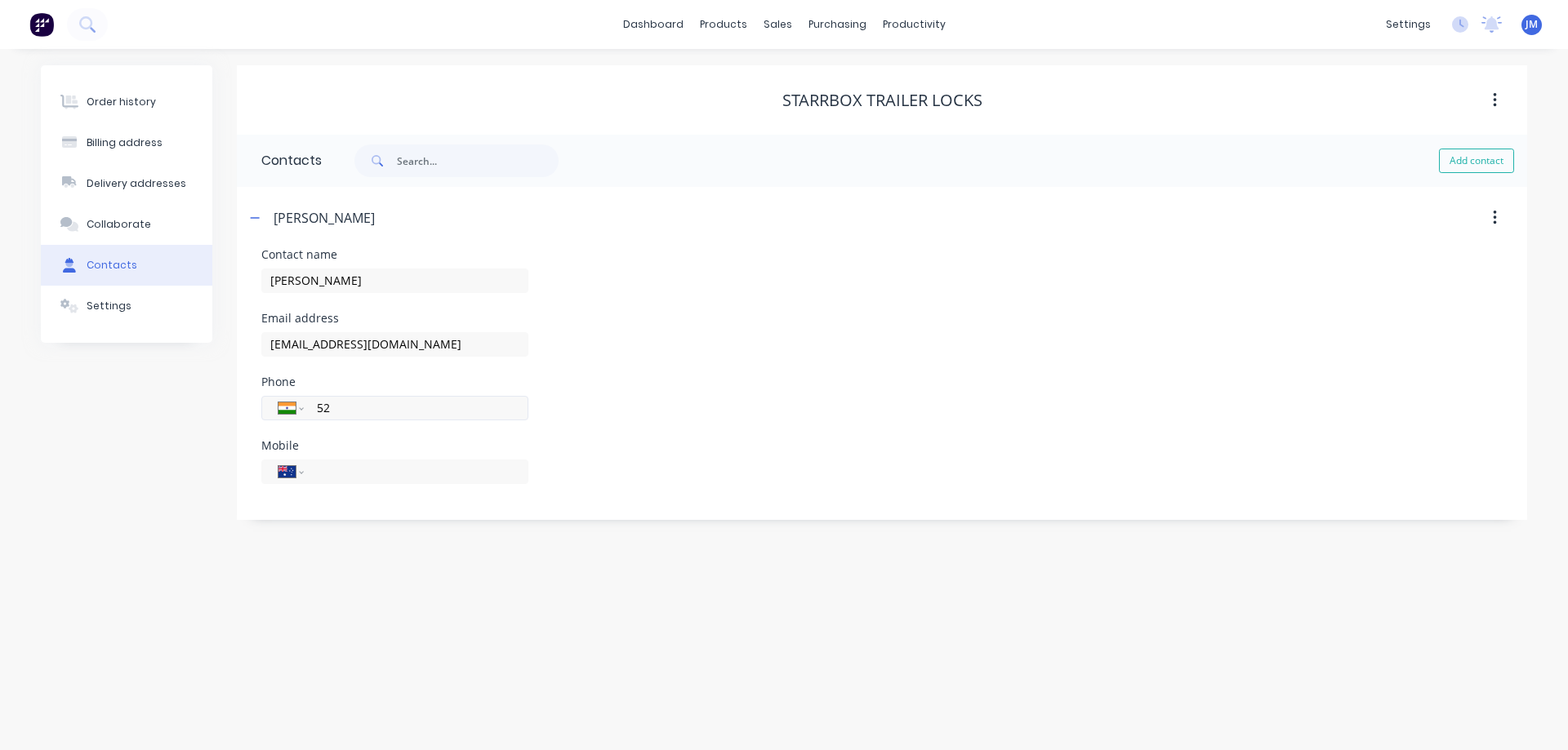
type input "5"
select select "US"
type input "1"
select select "AU"
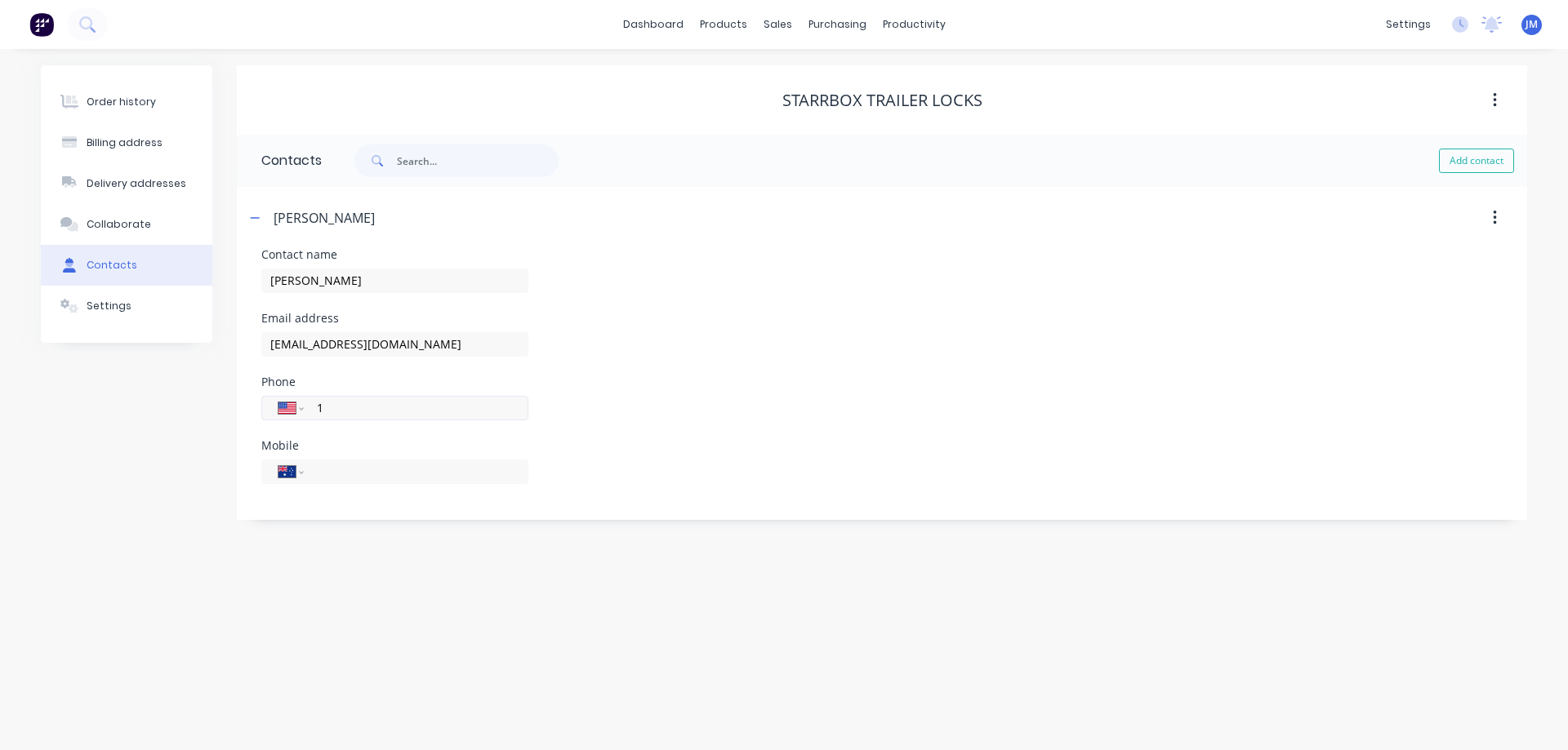
select select "ZZ"
type input "[PHONE_NUMBER]"
select select "US"
type input "[PHONE_NUMBER]"
click at [748, 423] on div "Phone International [GEOGRAPHIC_DATA] [GEOGRAPHIC_DATA] [GEOGRAPHIC_DATA] [GEOG…" at bounding box center [883, 407] width 1241 height 64
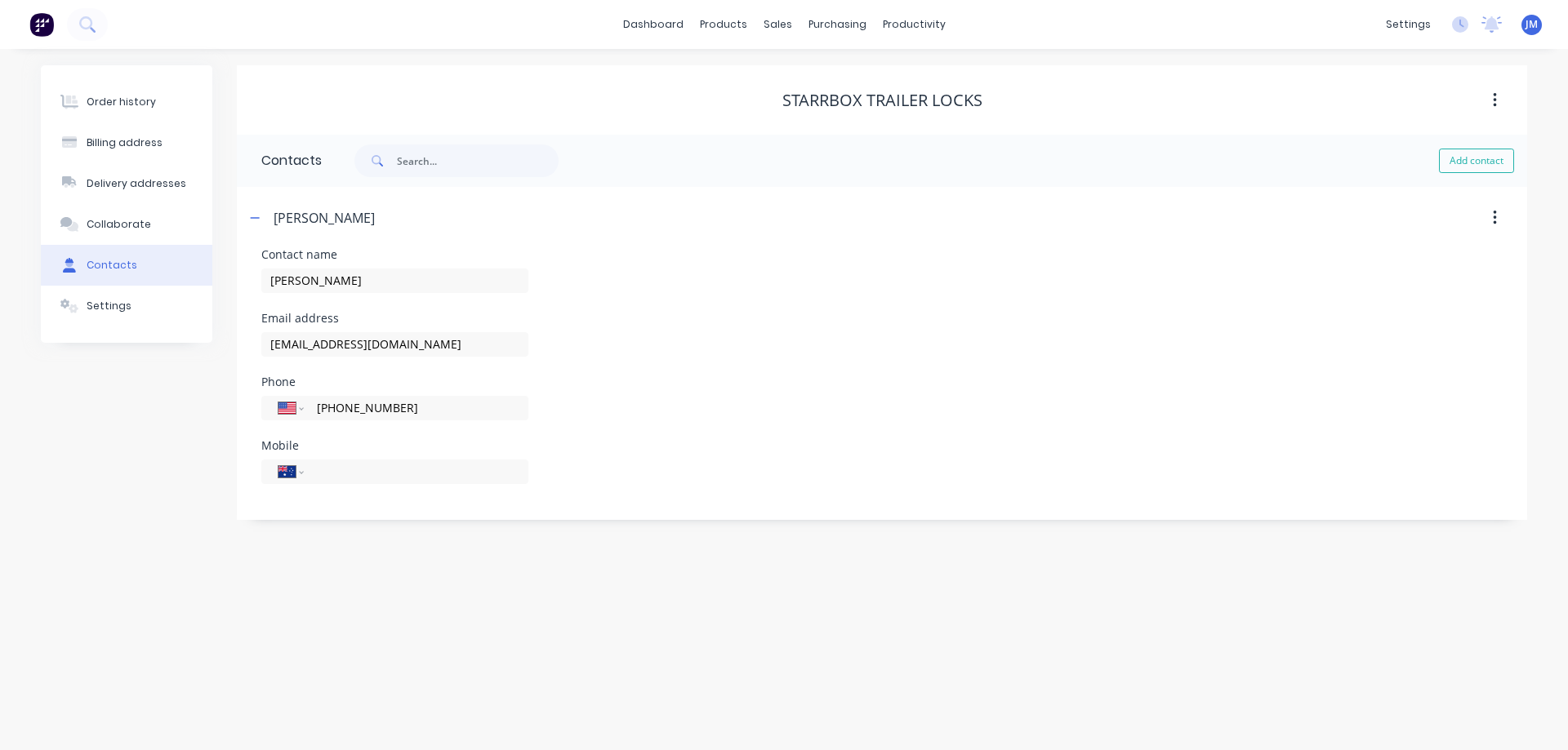
drag, startPoint x: 526, startPoint y: 646, endPoint x: 244, endPoint y: 302, distance: 444.8
click at [524, 646] on div "Order history Billing address Delivery addresses Collaborate Contacts Settings …" at bounding box center [784, 399] width 1568 height 701
click at [115, 331] on div "Order history Billing address Delivery addresses Collaborate Contacts Settings" at bounding box center [127, 205] width 171 height 278
click at [119, 313] on div "Settings" at bounding box center [109, 306] width 45 height 14
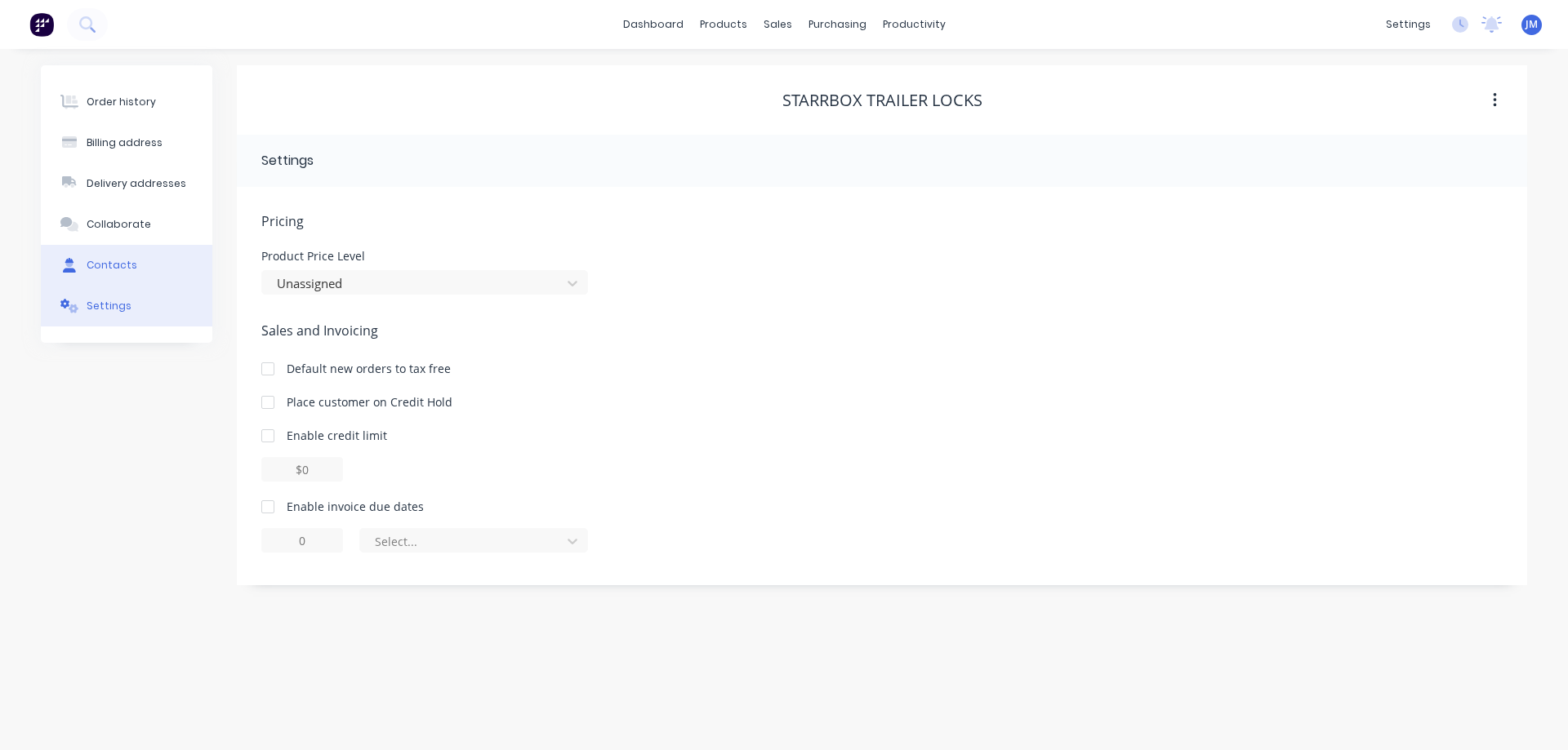
click at [132, 273] on button "Contacts" at bounding box center [127, 265] width 171 height 41
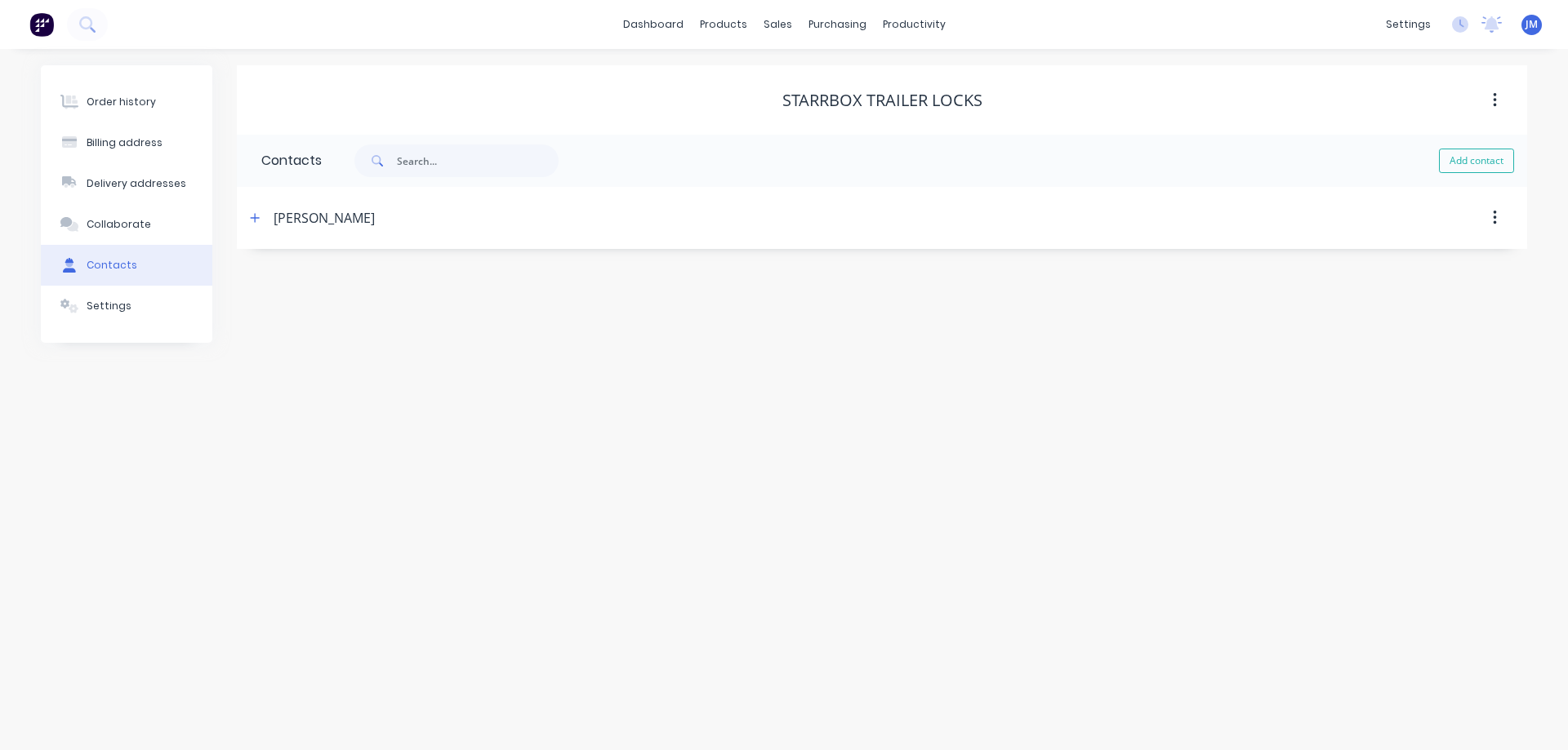
click at [323, 393] on div "Order history Billing address Delivery addresses Collaborate Contacts Settings …" at bounding box center [784, 399] width 1568 height 701
click at [38, 20] on img at bounding box center [42, 25] width 25 height 25
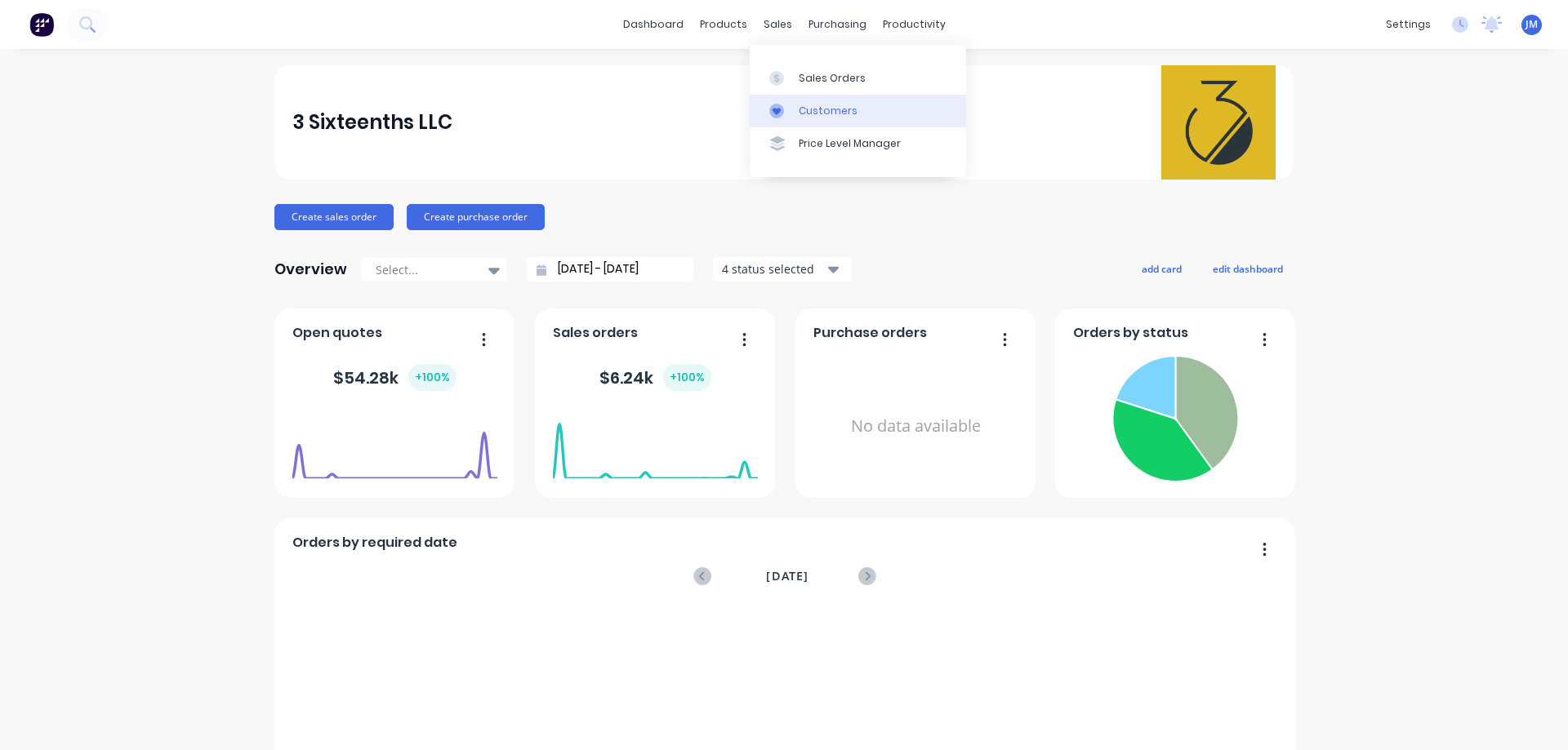
click at [802, 109] on div "Customers" at bounding box center [828, 110] width 59 height 14
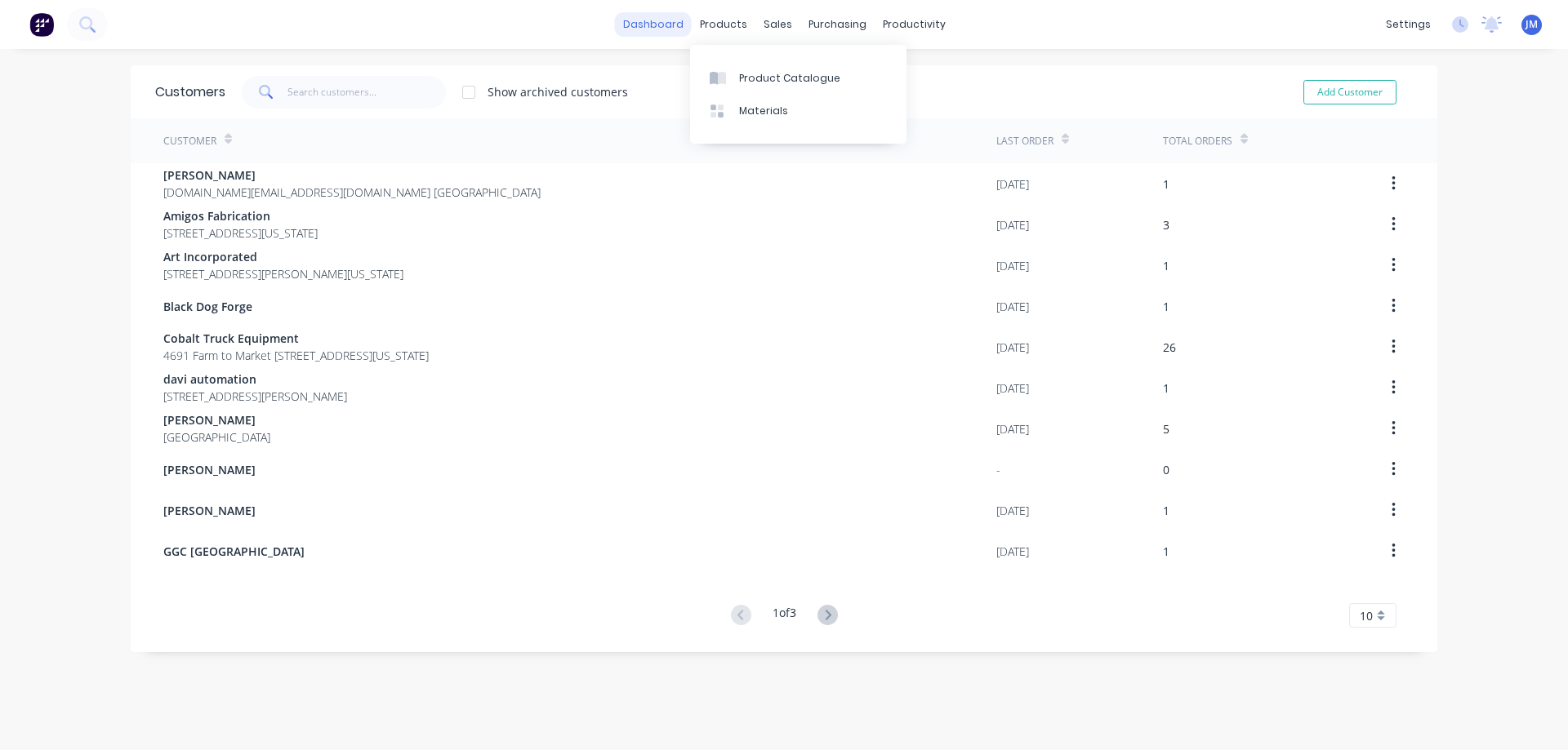
click at [661, 28] on link "dashboard" at bounding box center [653, 25] width 77 height 25
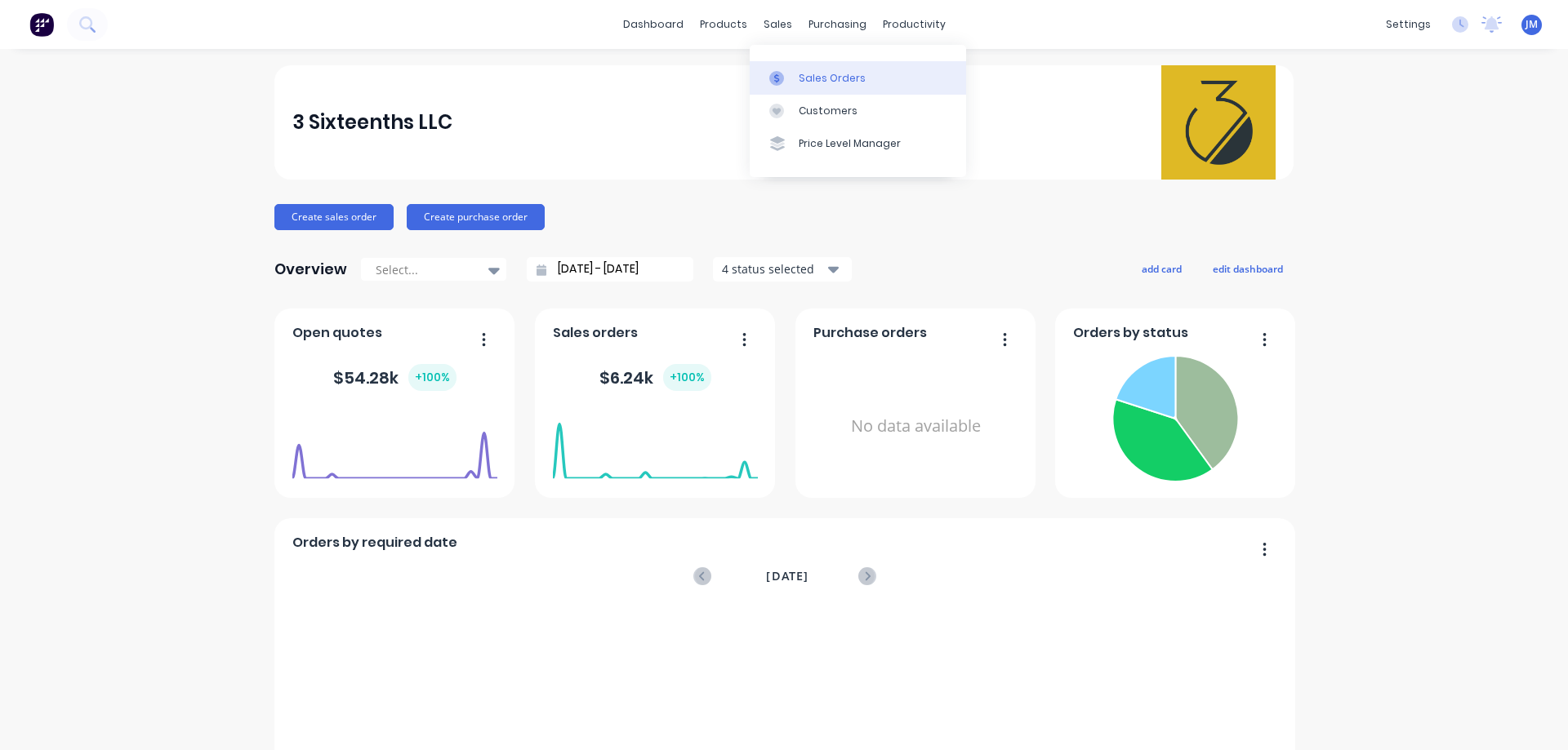
click at [805, 81] on div "Sales Orders" at bounding box center [832, 78] width 67 height 14
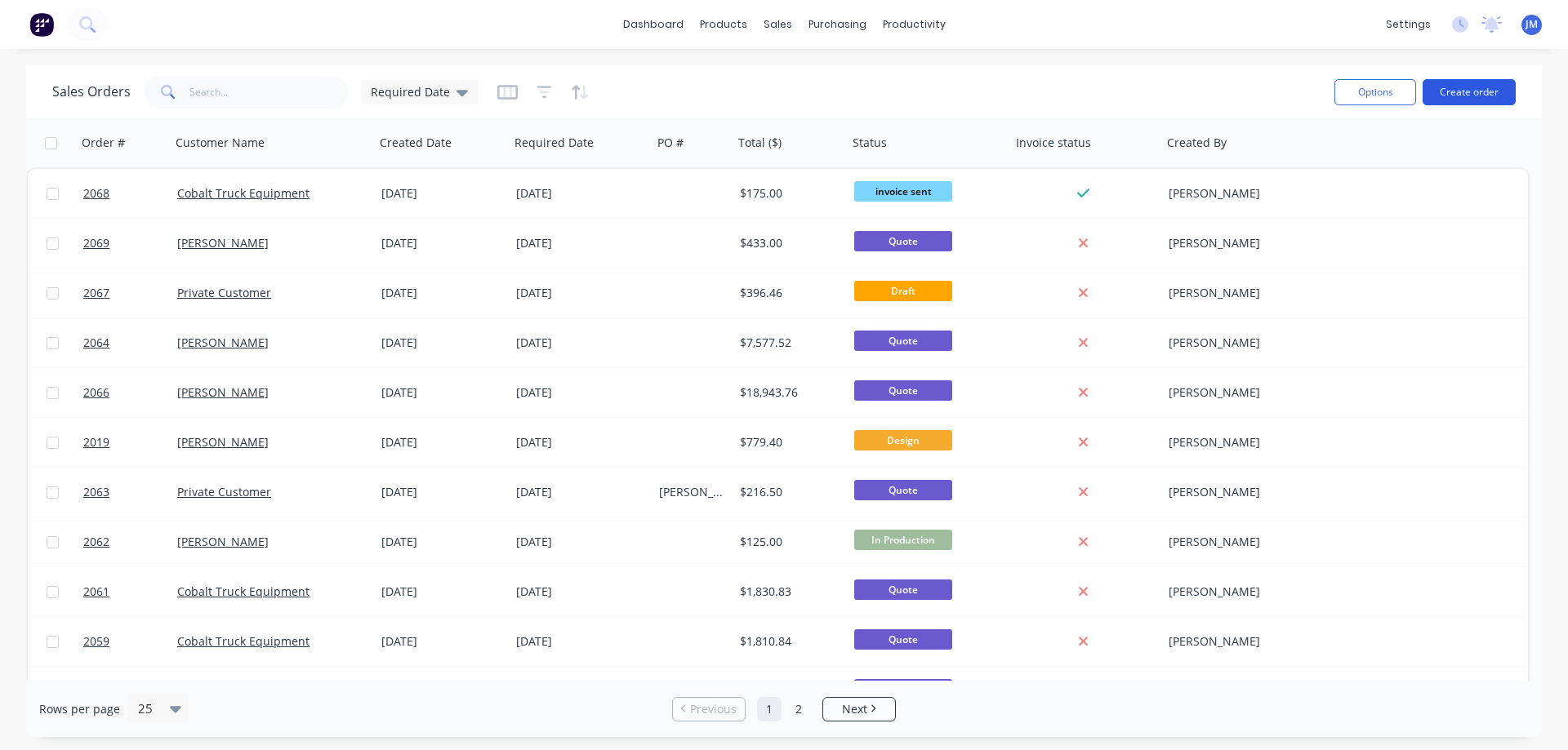
click at [1449, 91] on button "Create order" at bounding box center [1469, 91] width 93 height 26
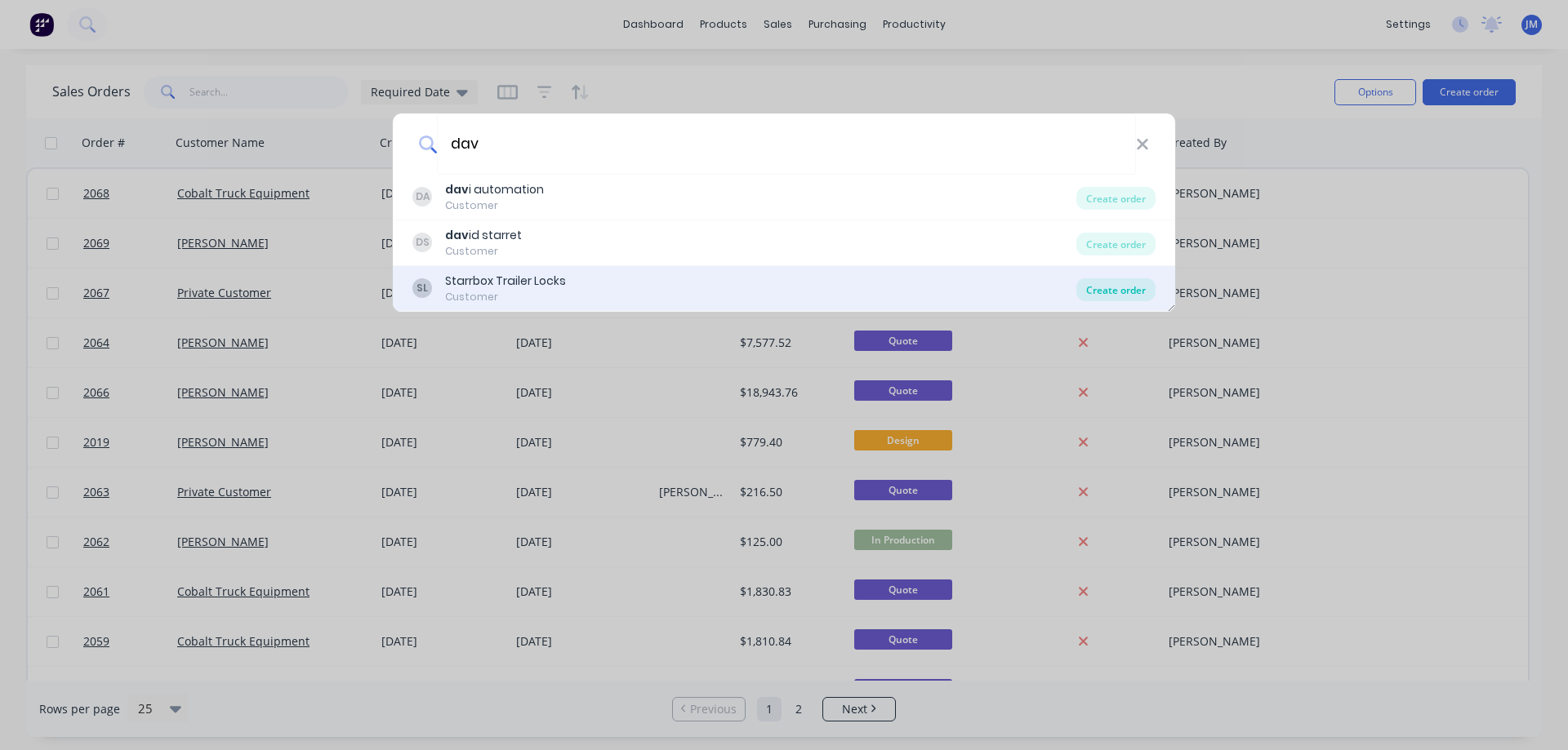
type input "dav"
click at [1113, 288] on div "Create order" at bounding box center [1116, 290] width 79 height 23
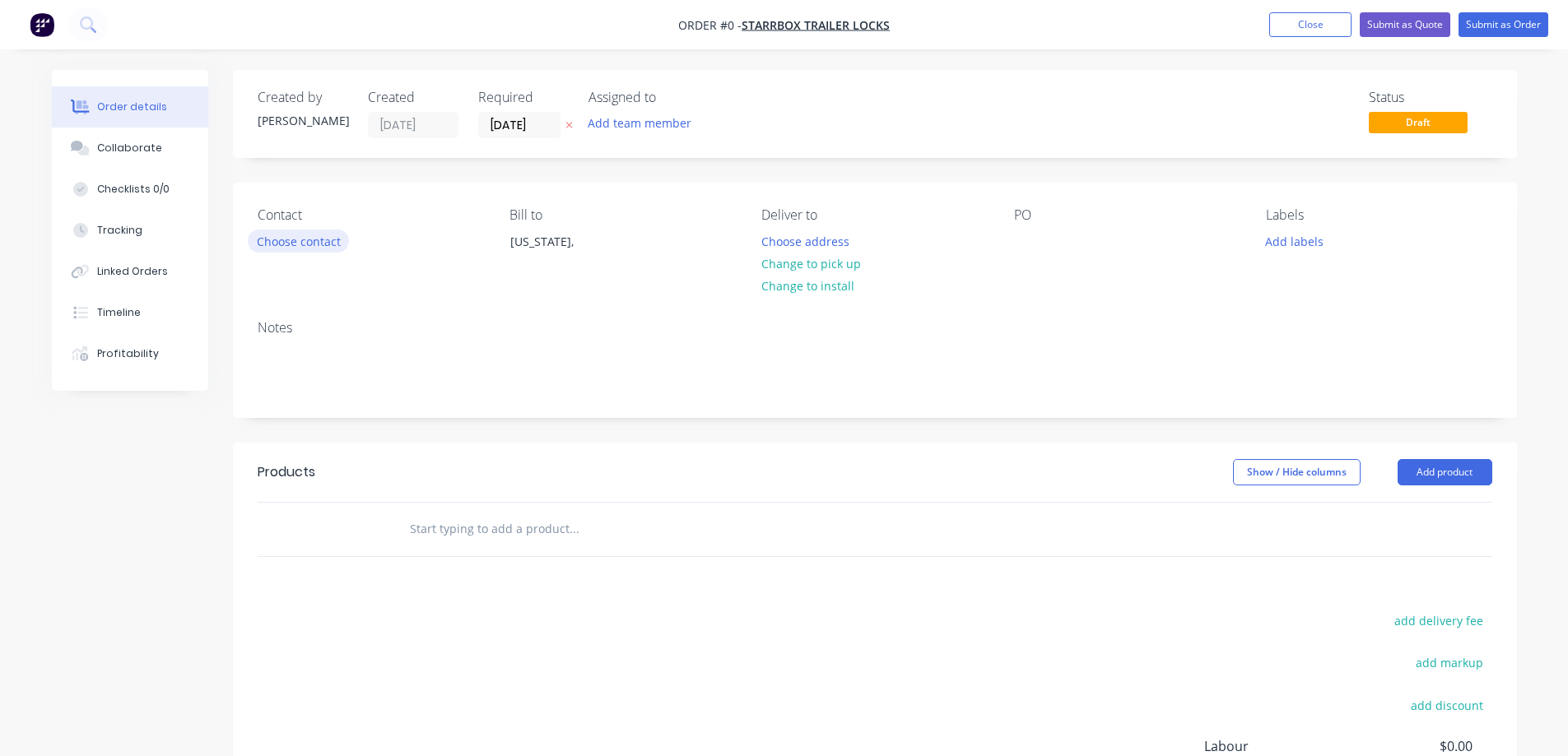
click at [320, 244] on button "Choose contact" at bounding box center [298, 240] width 102 height 22
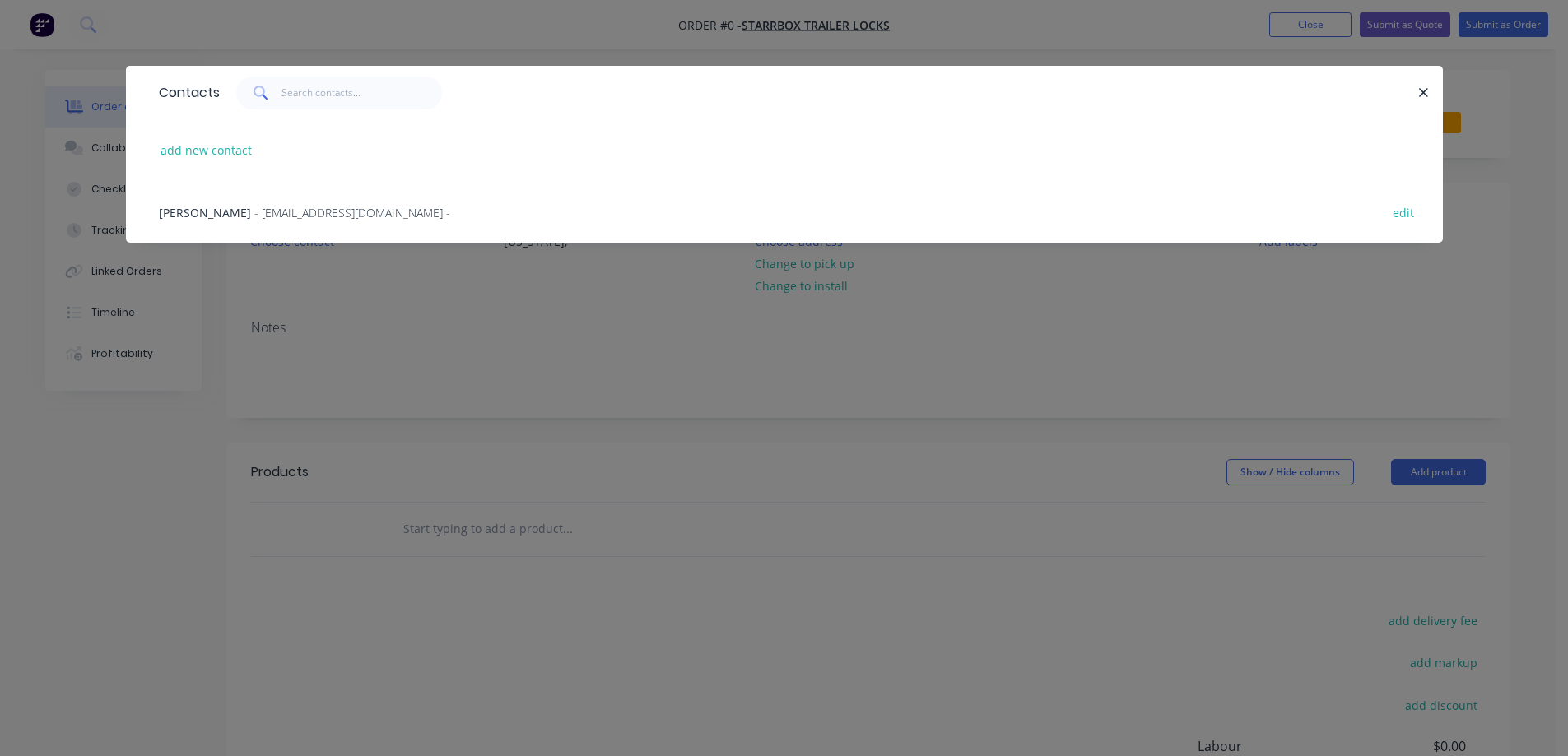
click at [208, 210] on span "[PERSON_NAME]" at bounding box center [205, 213] width 92 height 15
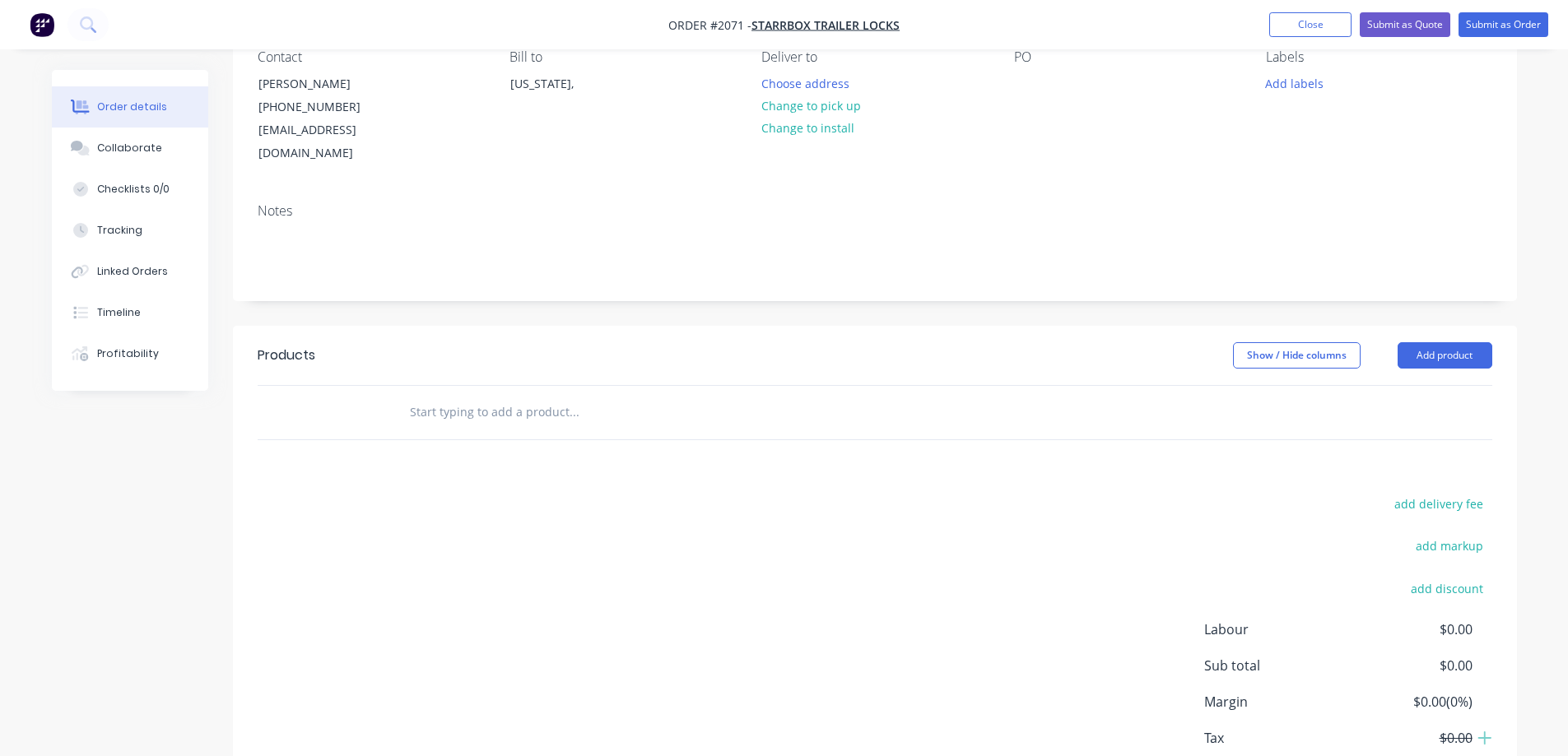
scroll to position [165, 0]
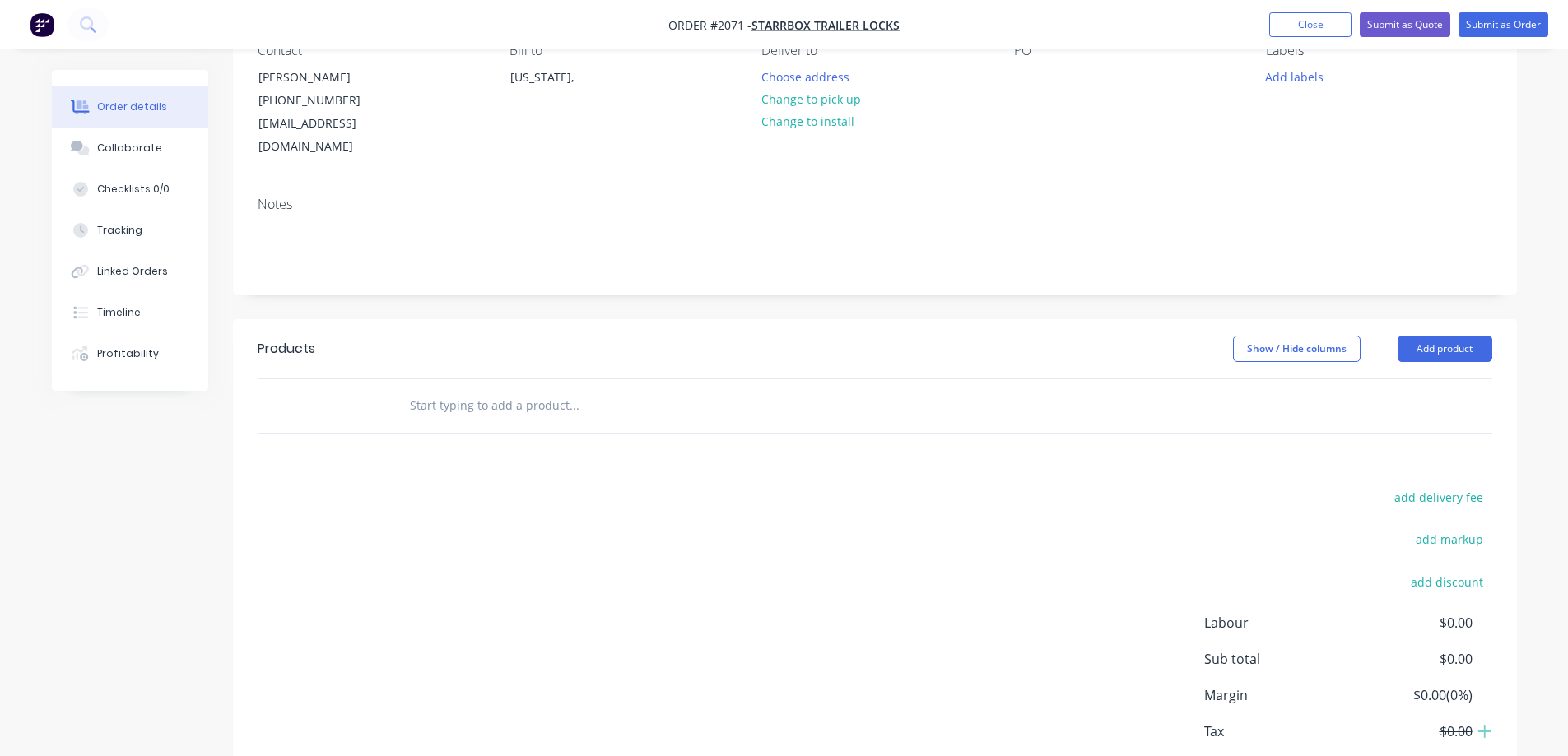
click at [457, 390] on input "text" at bounding box center [573, 406] width 329 height 33
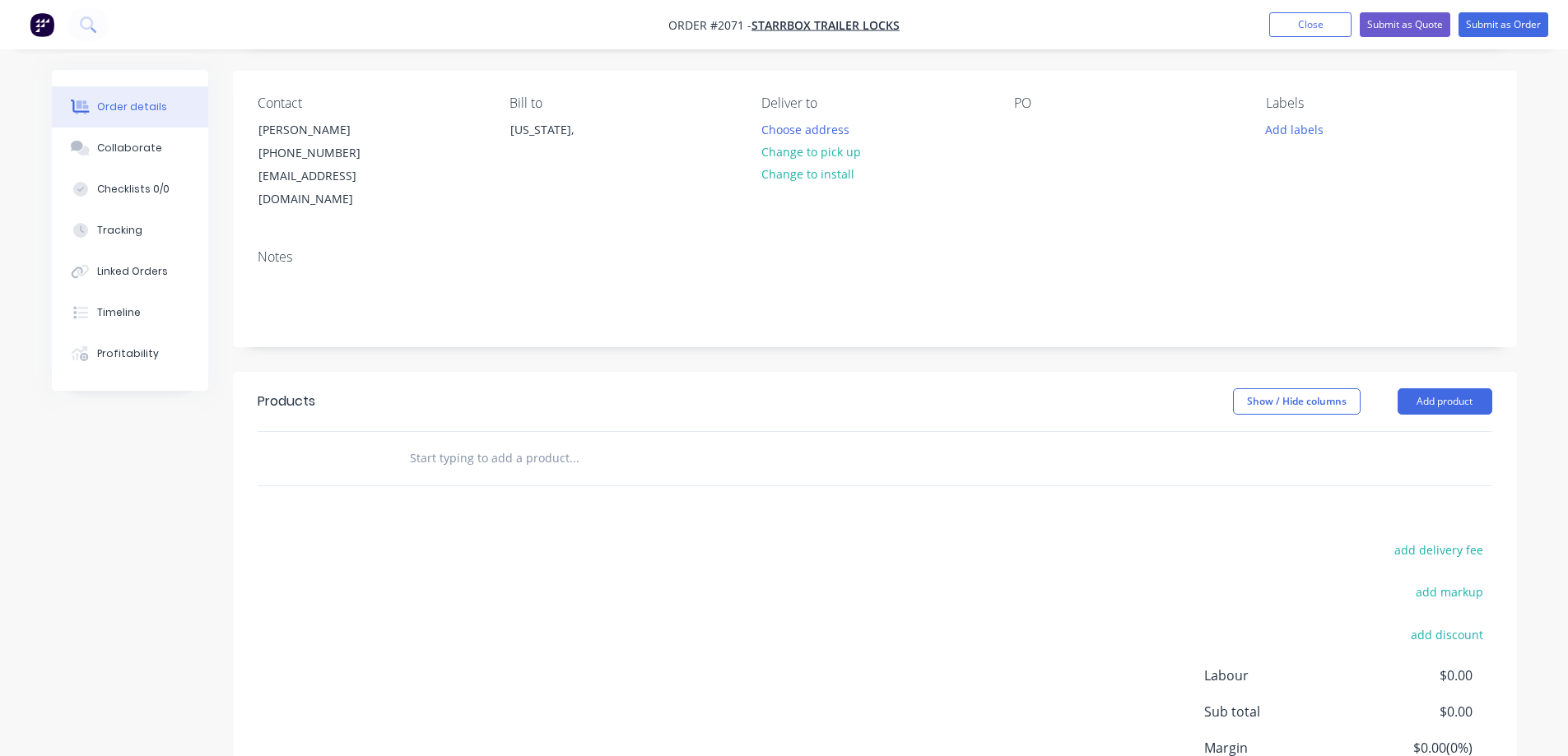
scroll to position [83, 0]
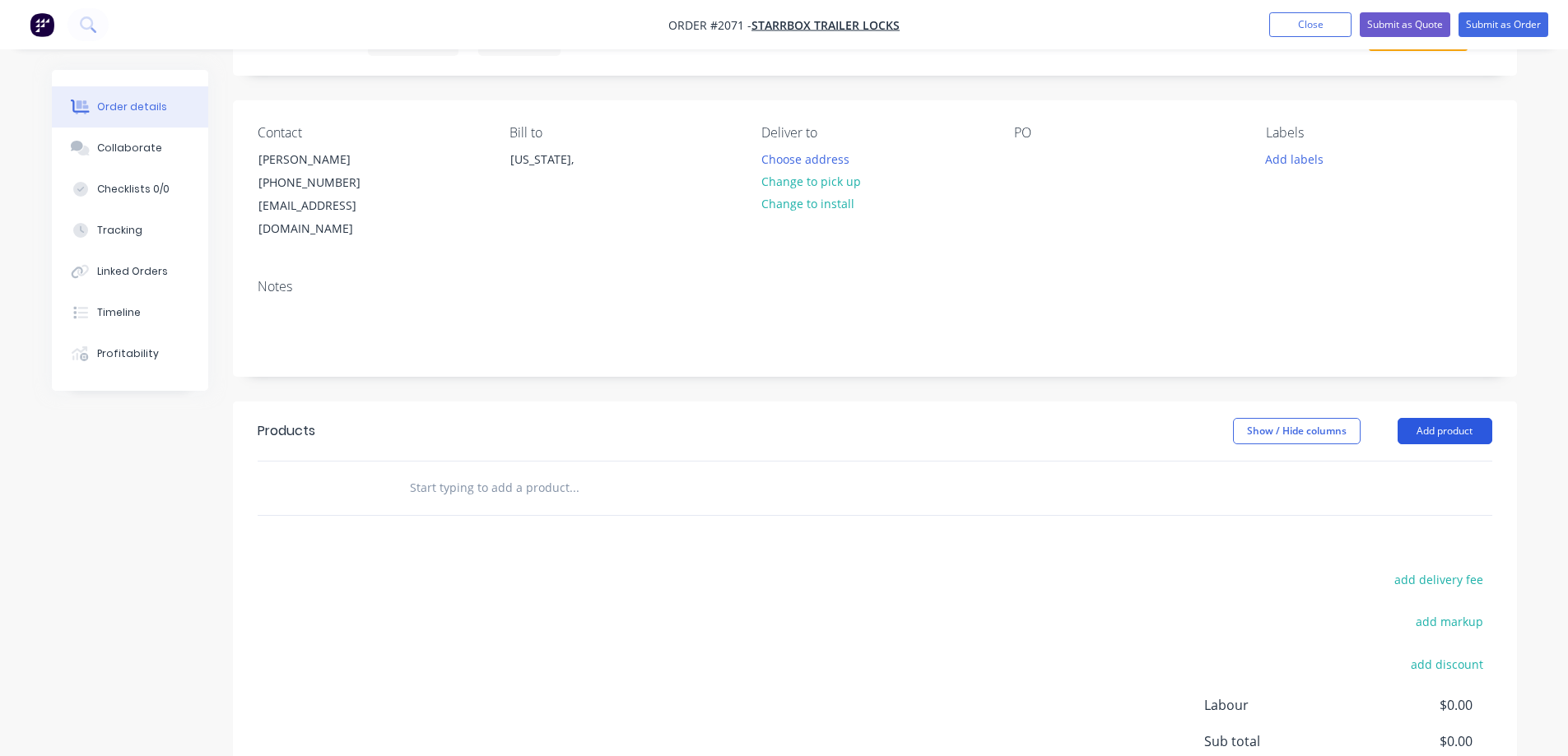
click at [1439, 418] on button "Add product" at bounding box center [1445, 431] width 95 height 26
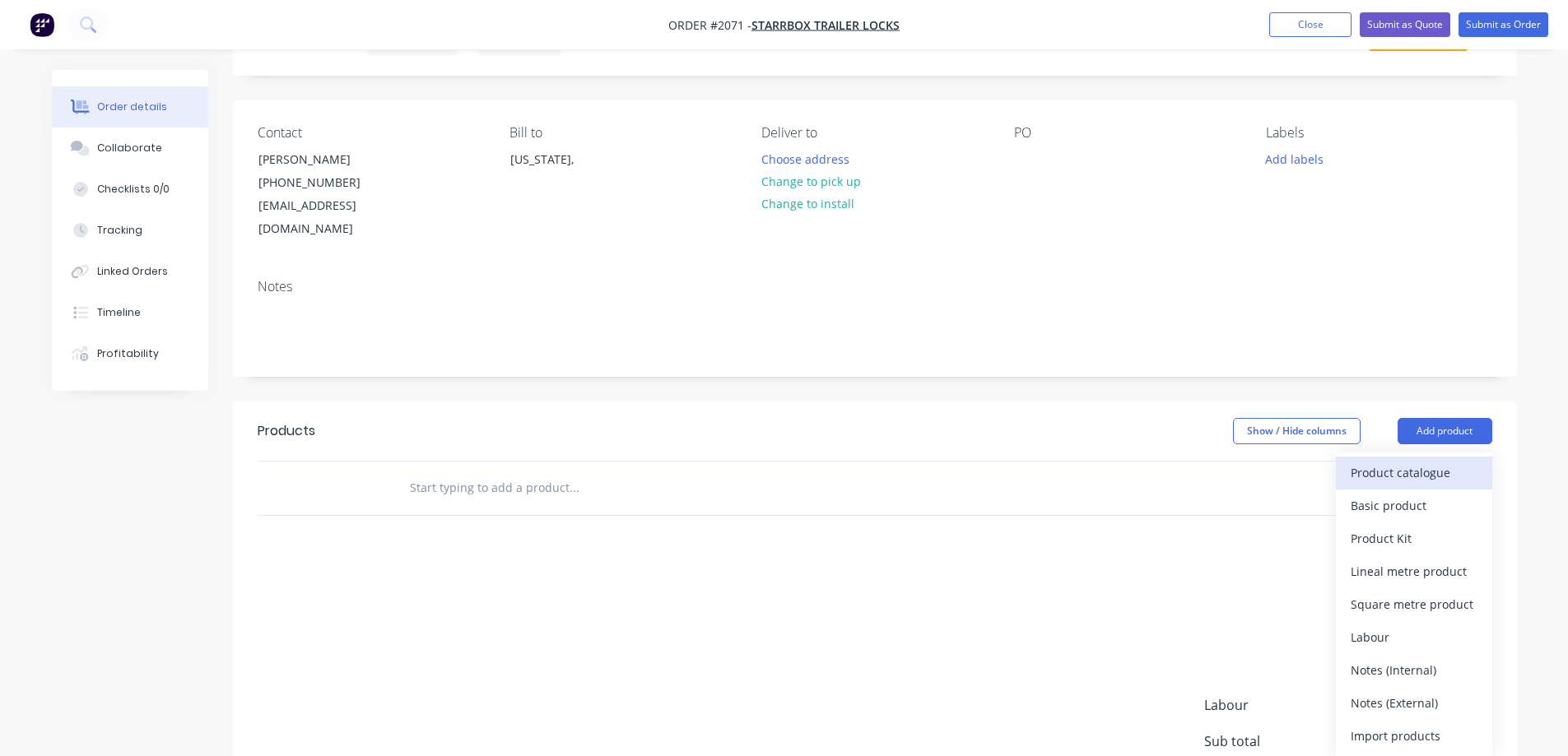
click at [1377, 461] on div "Product catalogue" at bounding box center [1414, 472] width 127 height 24
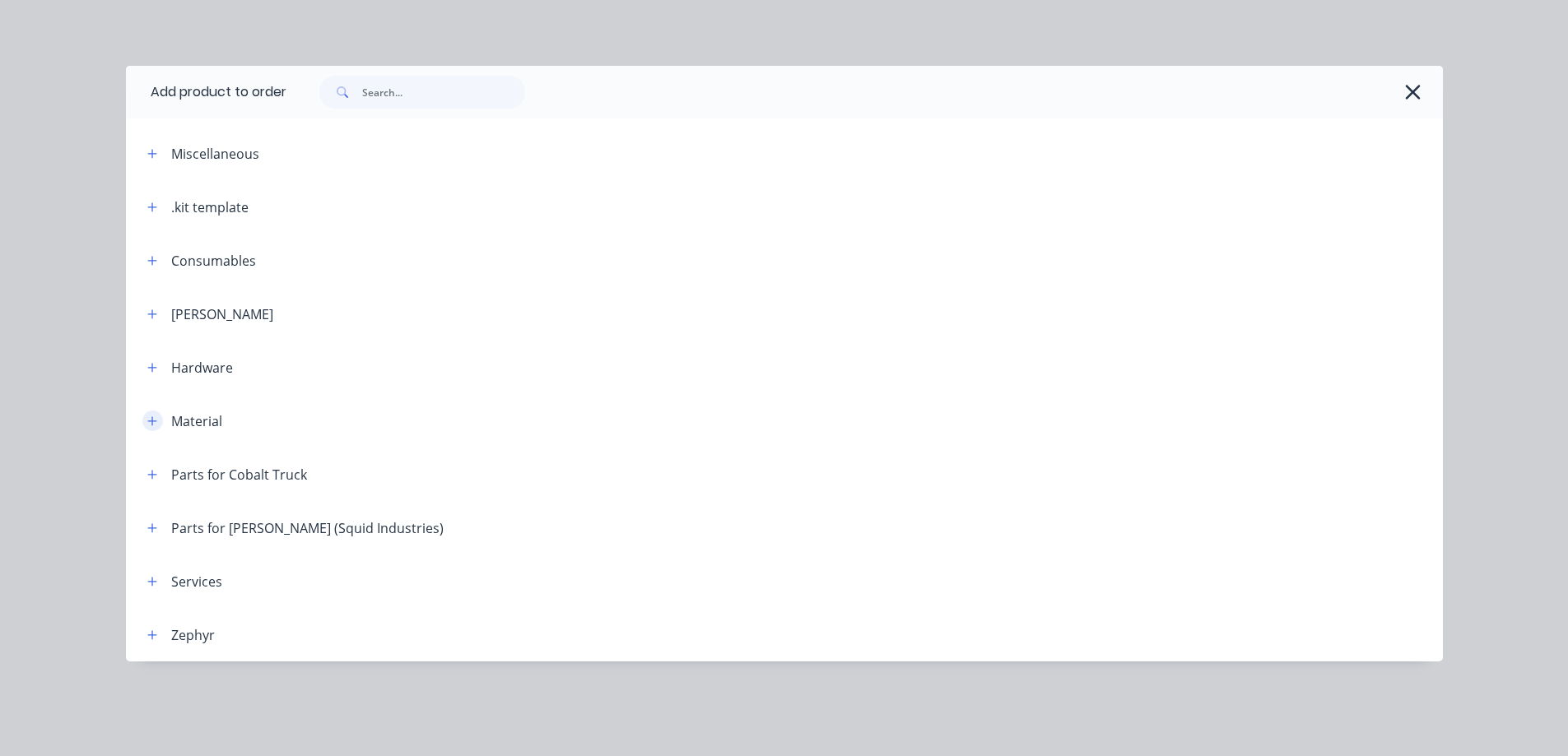
click at [155, 425] on icon "button" at bounding box center [153, 421] width 10 height 12
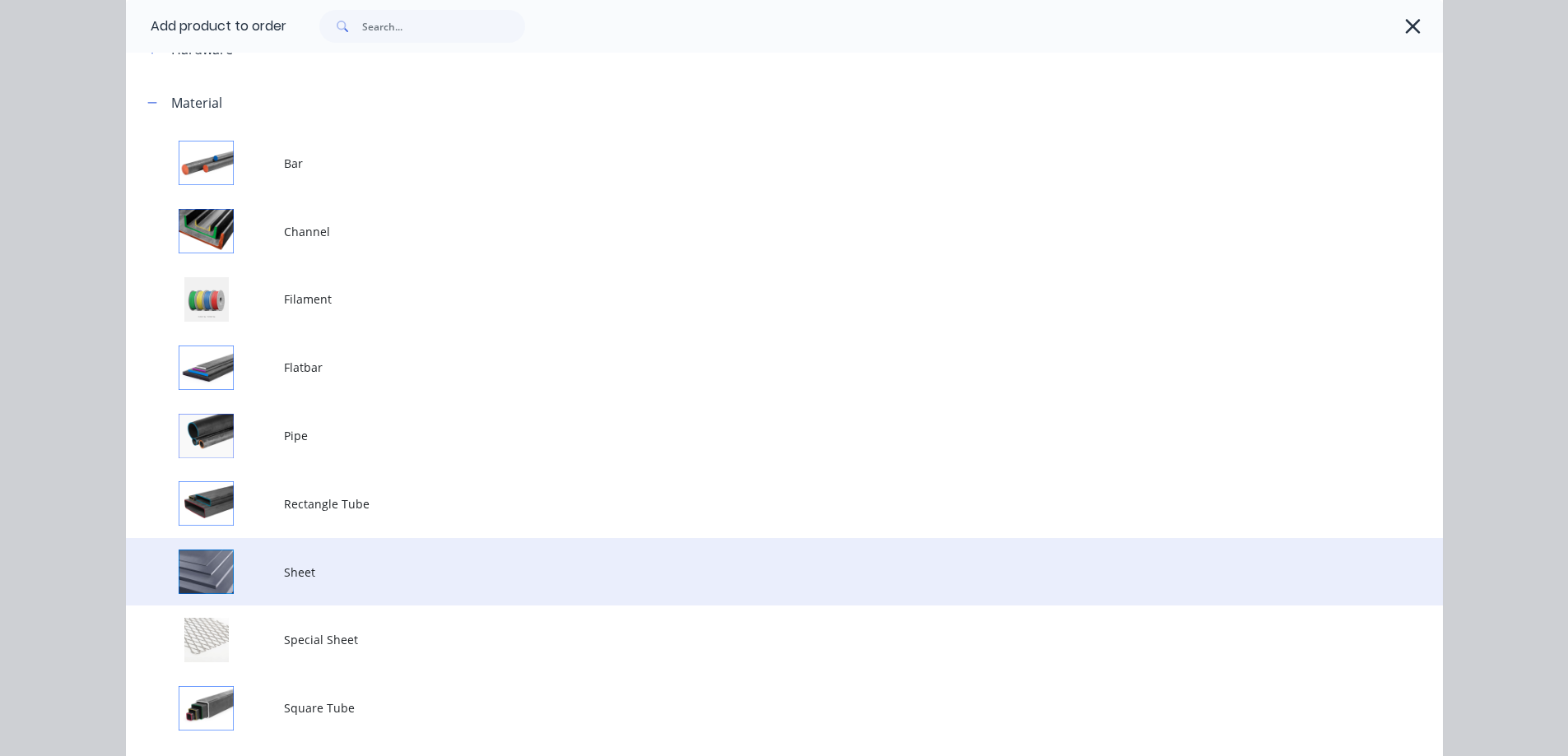
scroll to position [329, 0]
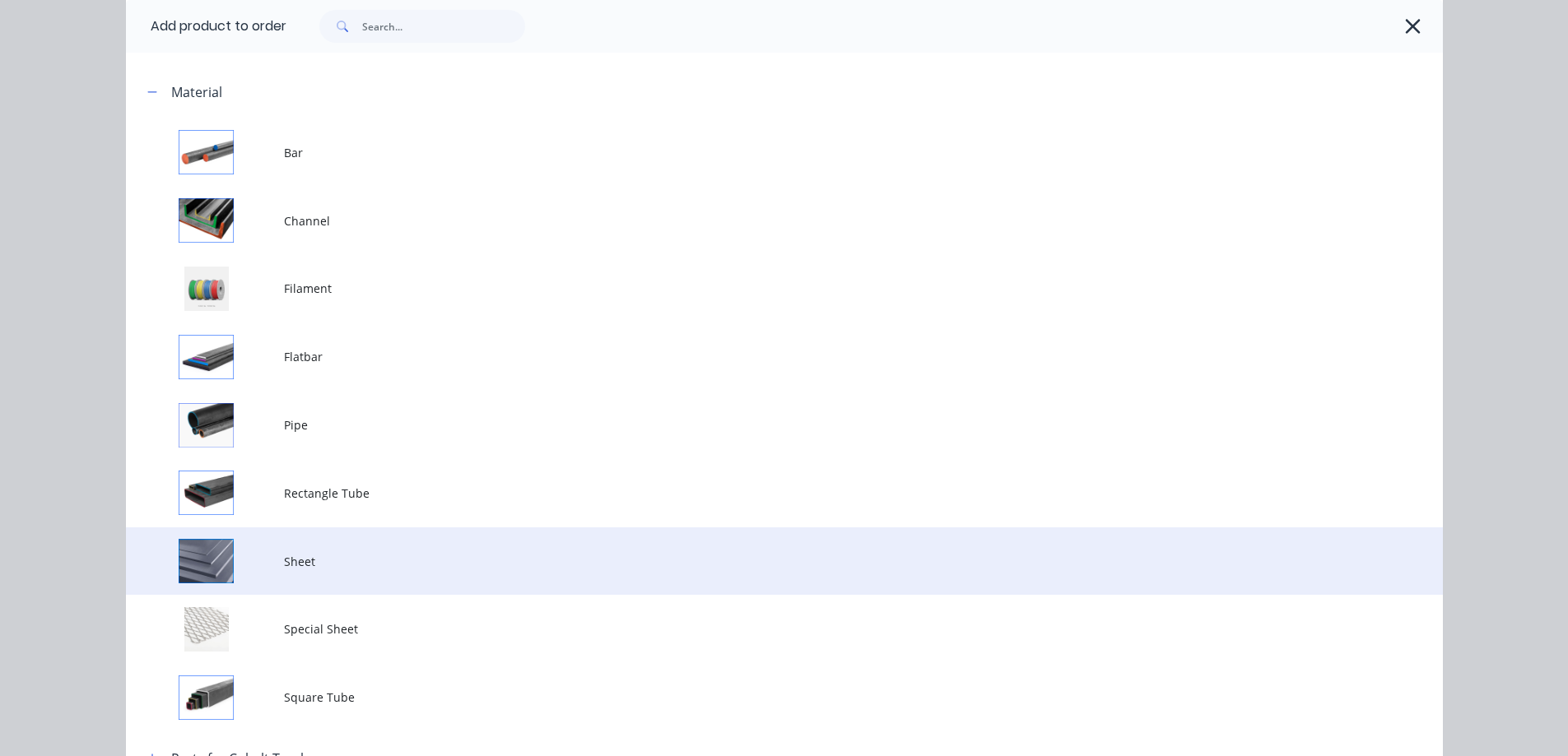
click at [297, 555] on span "Sheet" at bounding box center [748, 561] width 927 height 17
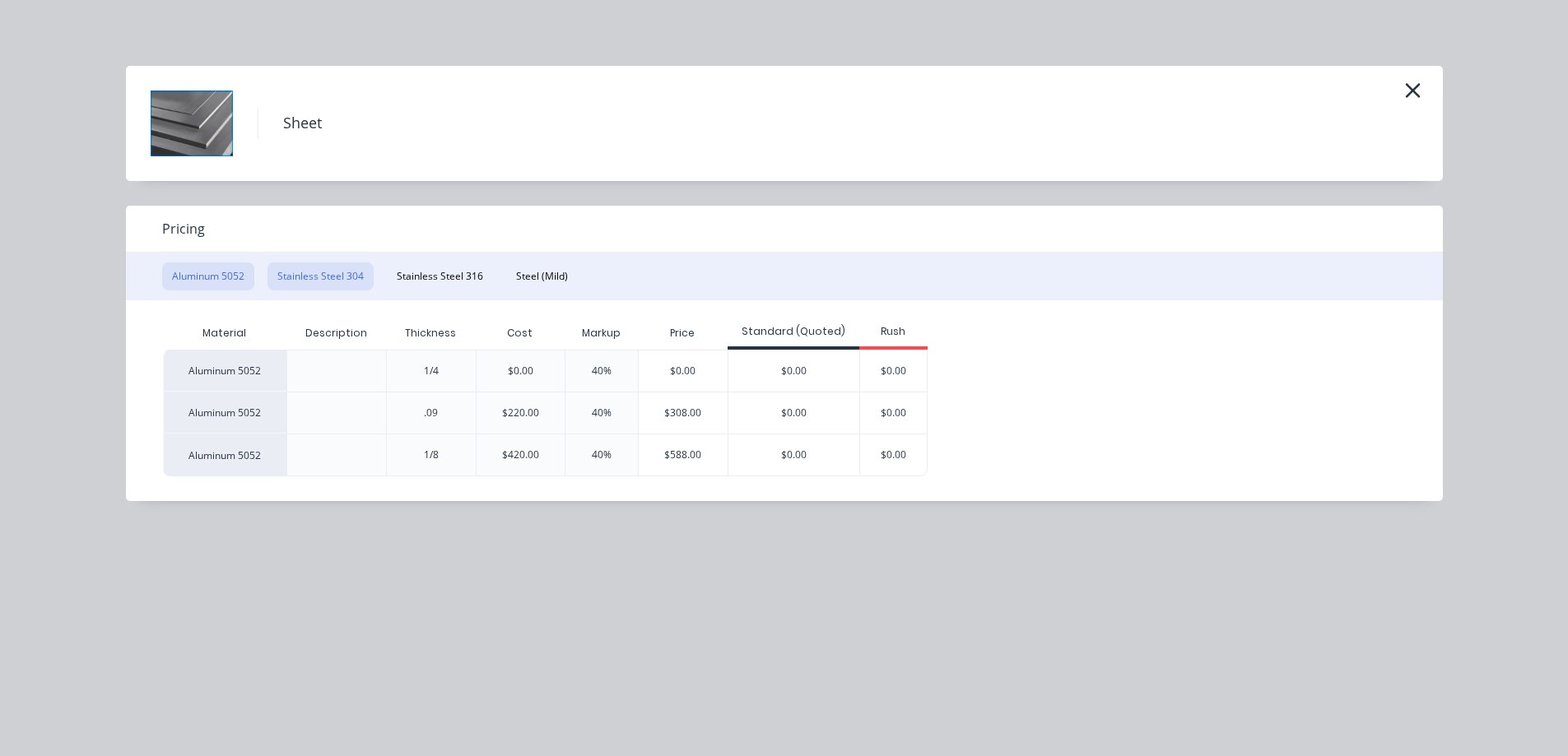
click at [285, 275] on button "Stainless Steel 304" at bounding box center [321, 276] width 107 height 28
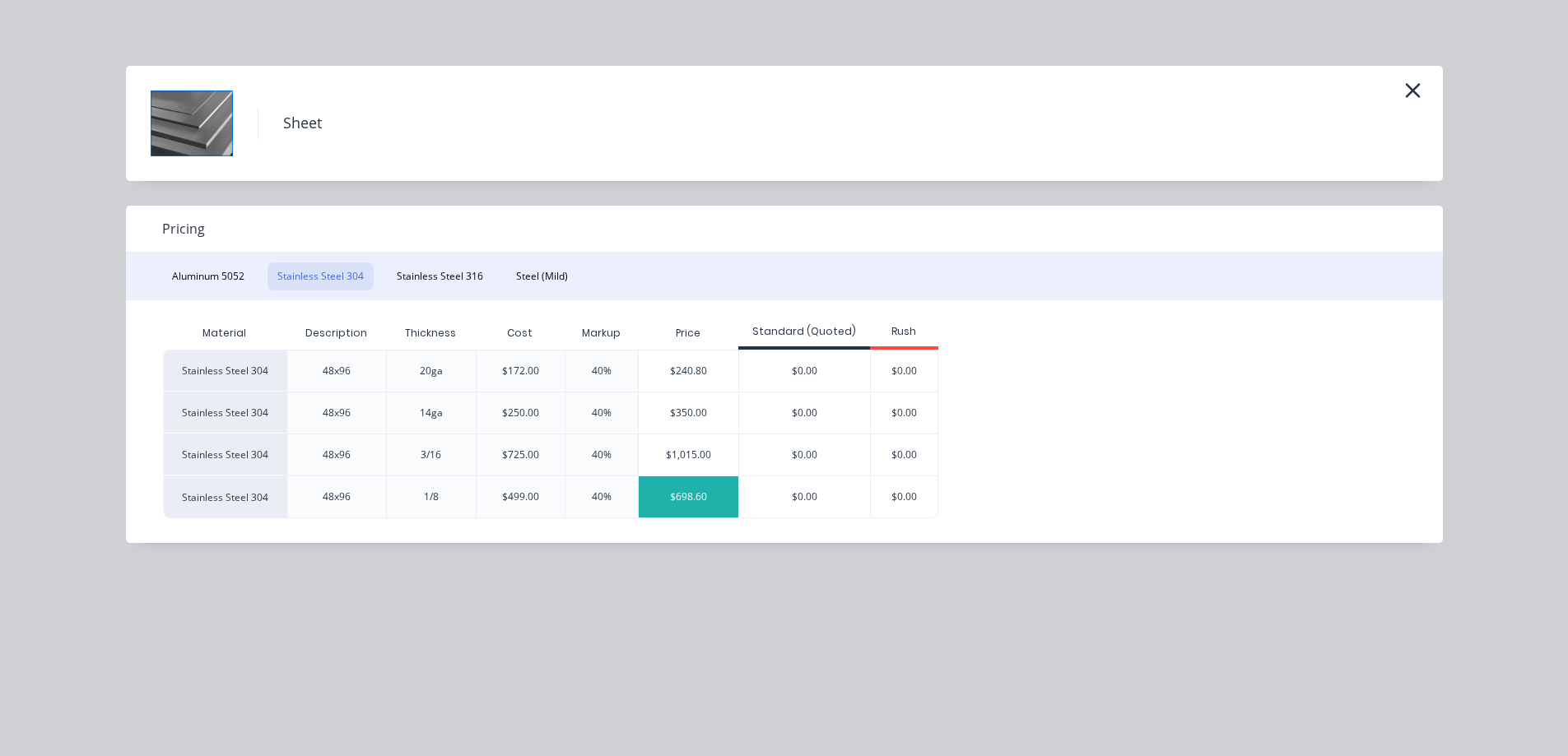
click at [707, 499] on div "$698.60" at bounding box center [689, 497] width 100 height 41
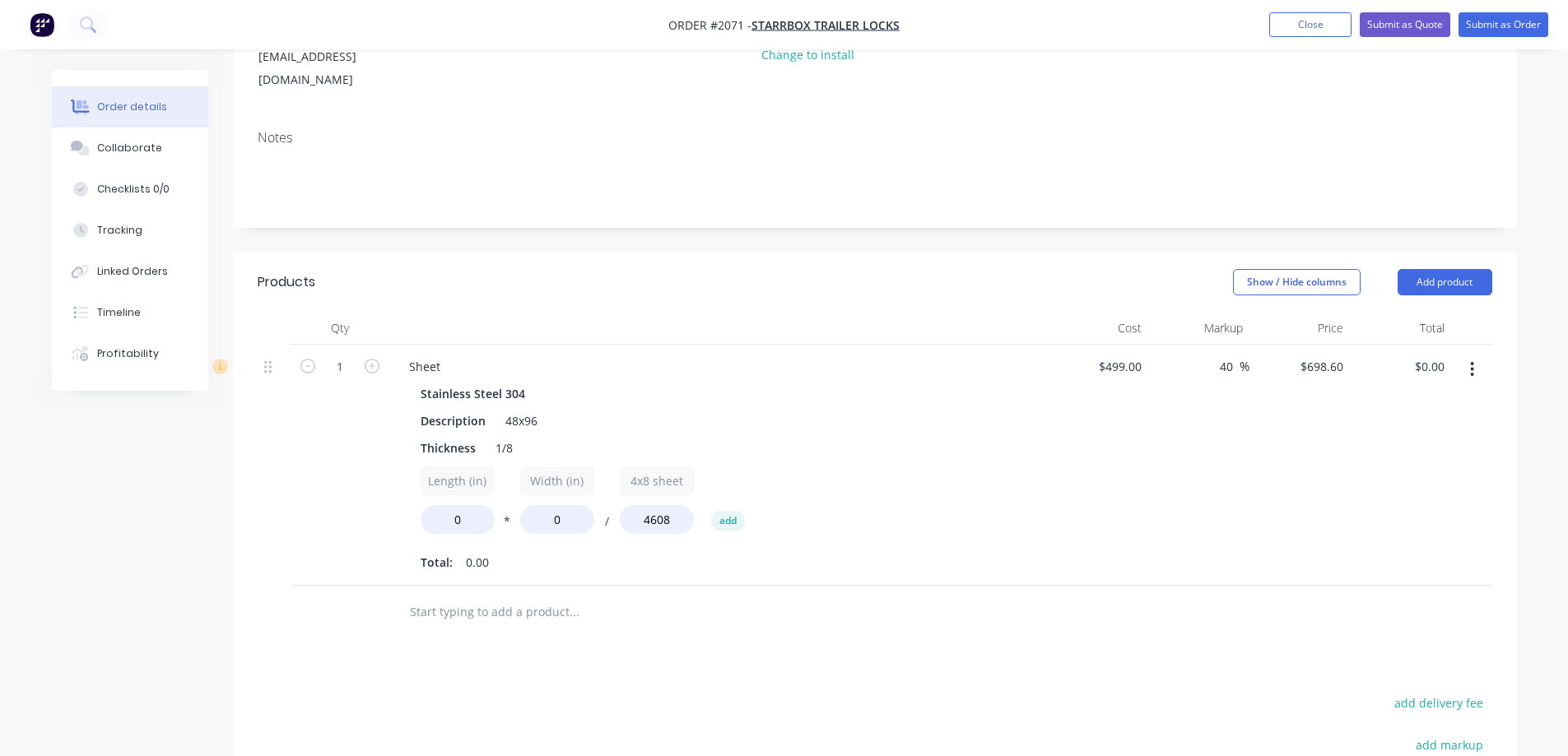
scroll to position [247, 0]
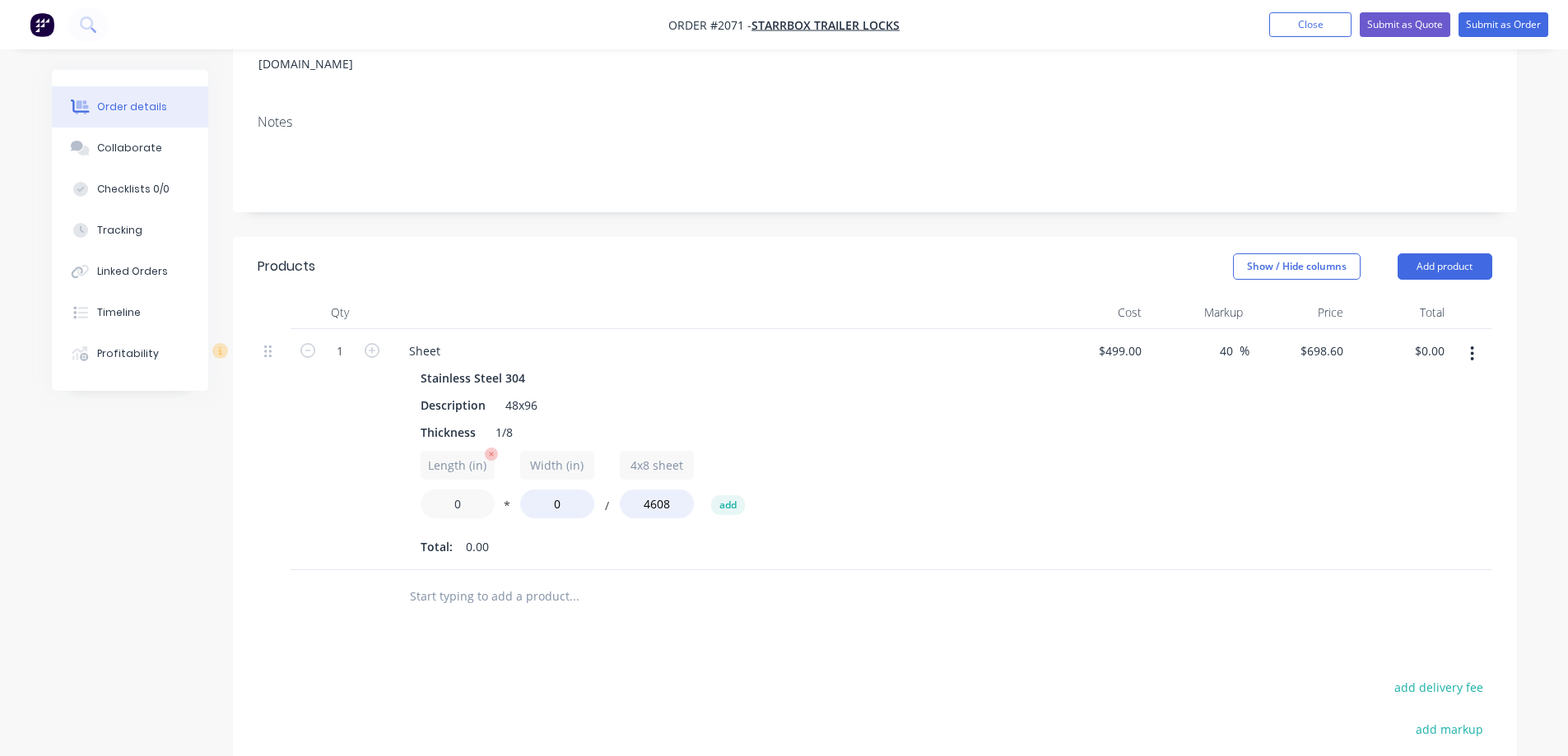
click at [455, 489] on input "0" at bounding box center [457, 504] width 74 height 29
type input "2"
drag, startPoint x: 548, startPoint y: 476, endPoint x: 580, endPoint y: 485, distance: 33.2
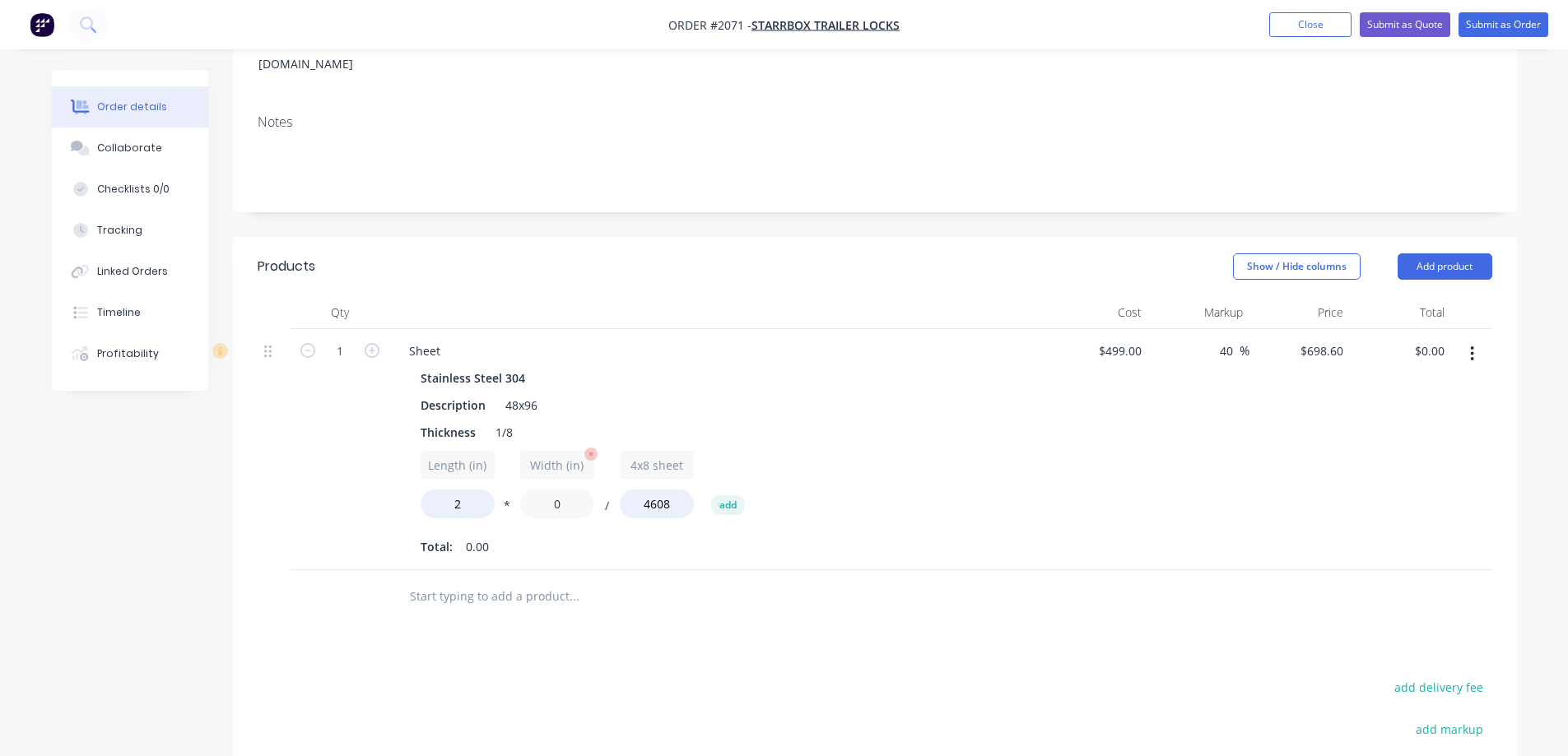
click at [580, 489] on input "0" at bounding box center [557, 504] width 74 height 29
type input "6"
type input "$1.82"
click at [917, 451] on div "Length (in) 2 * Width (in) 6 / 4x8 sheet 4608 add" at bounding box center [718, 487] width 596 height 74
click at [1230, 339] on input "40" at bounding box center [1229, 350] width 21 height 24
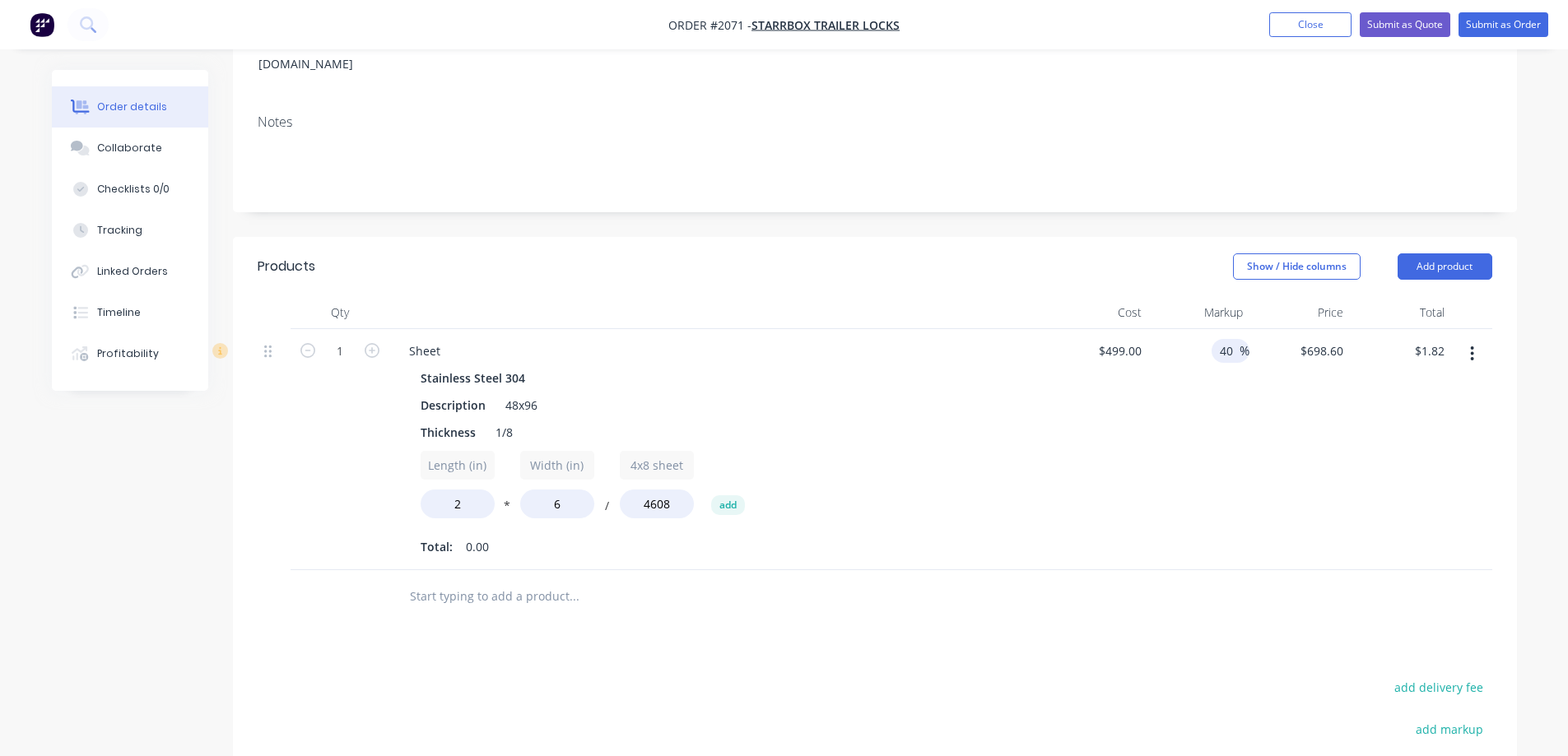
click at [1230, 339] on input "40" at bounding box center [1229, 350] width 21 height 24
type input "200"
type input "$1,497.00"
type input "$3.89"
click at [1185, 467] on div "200 200 %" at bounding box center [1200, 449] width 102 height 241
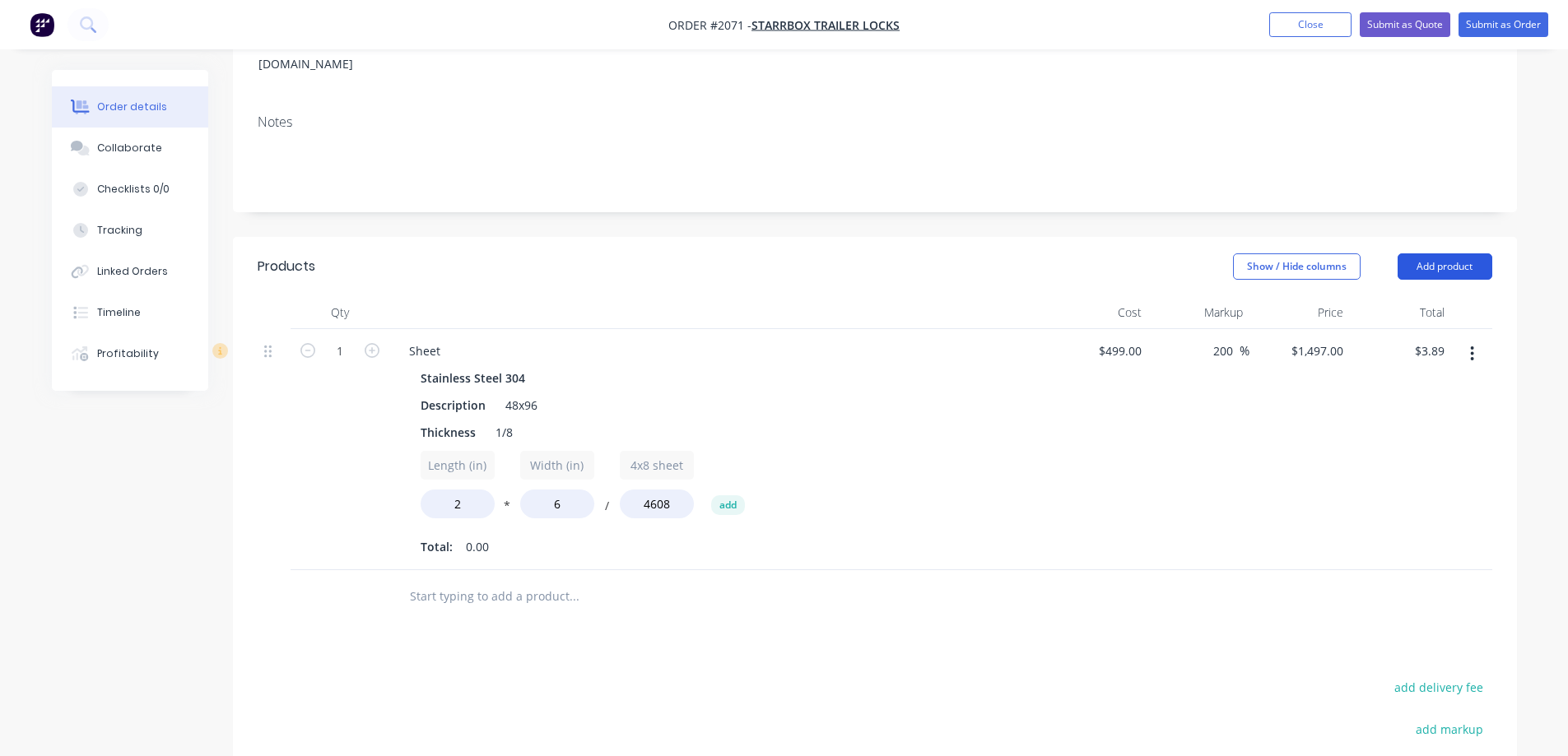
click at [1457, 253] on button "Add product" at bounding box center [1445, 266] width 95 height 26
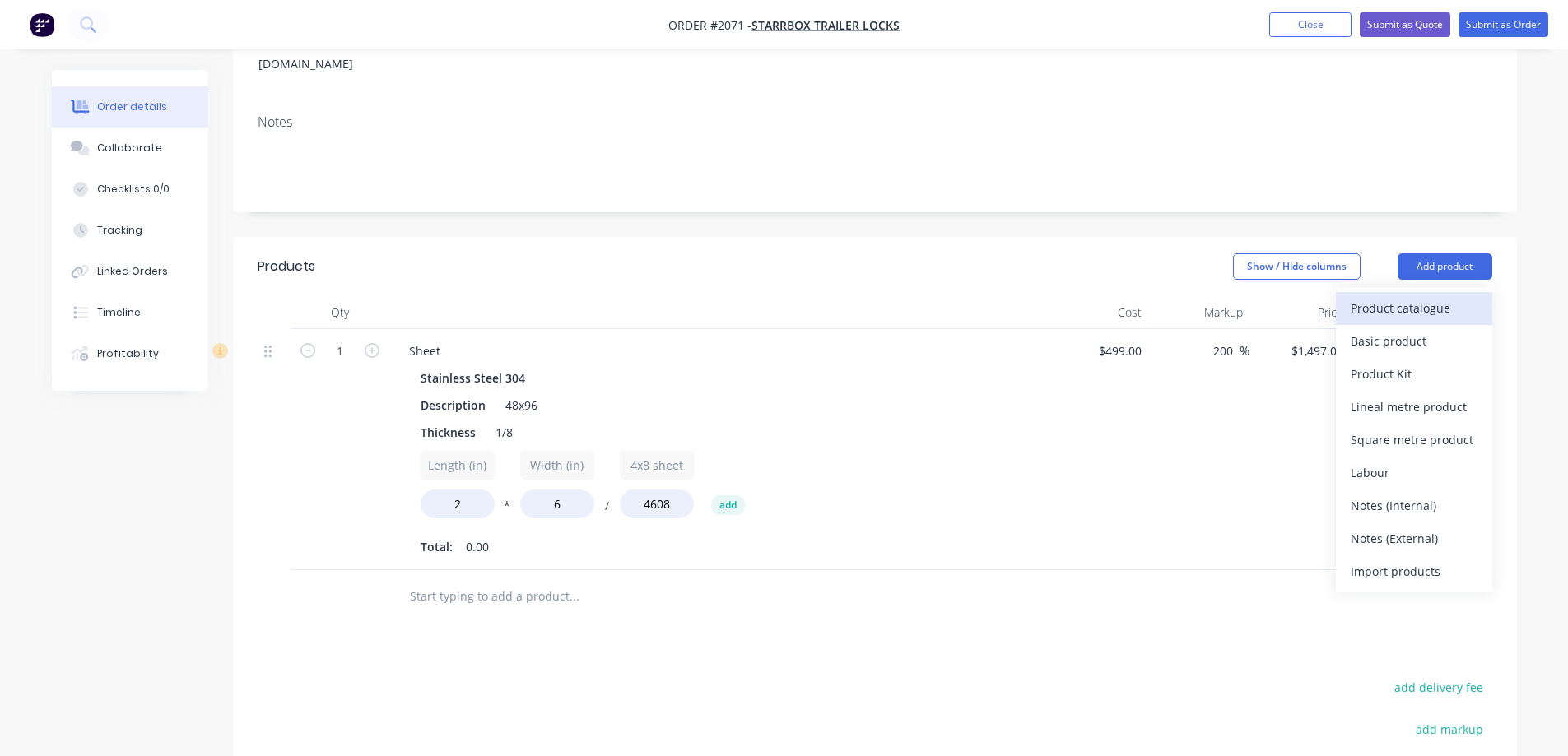
click at [1431, 296] on div "Product catalogue" at bounding box center [1414, 308] width 127 height 24
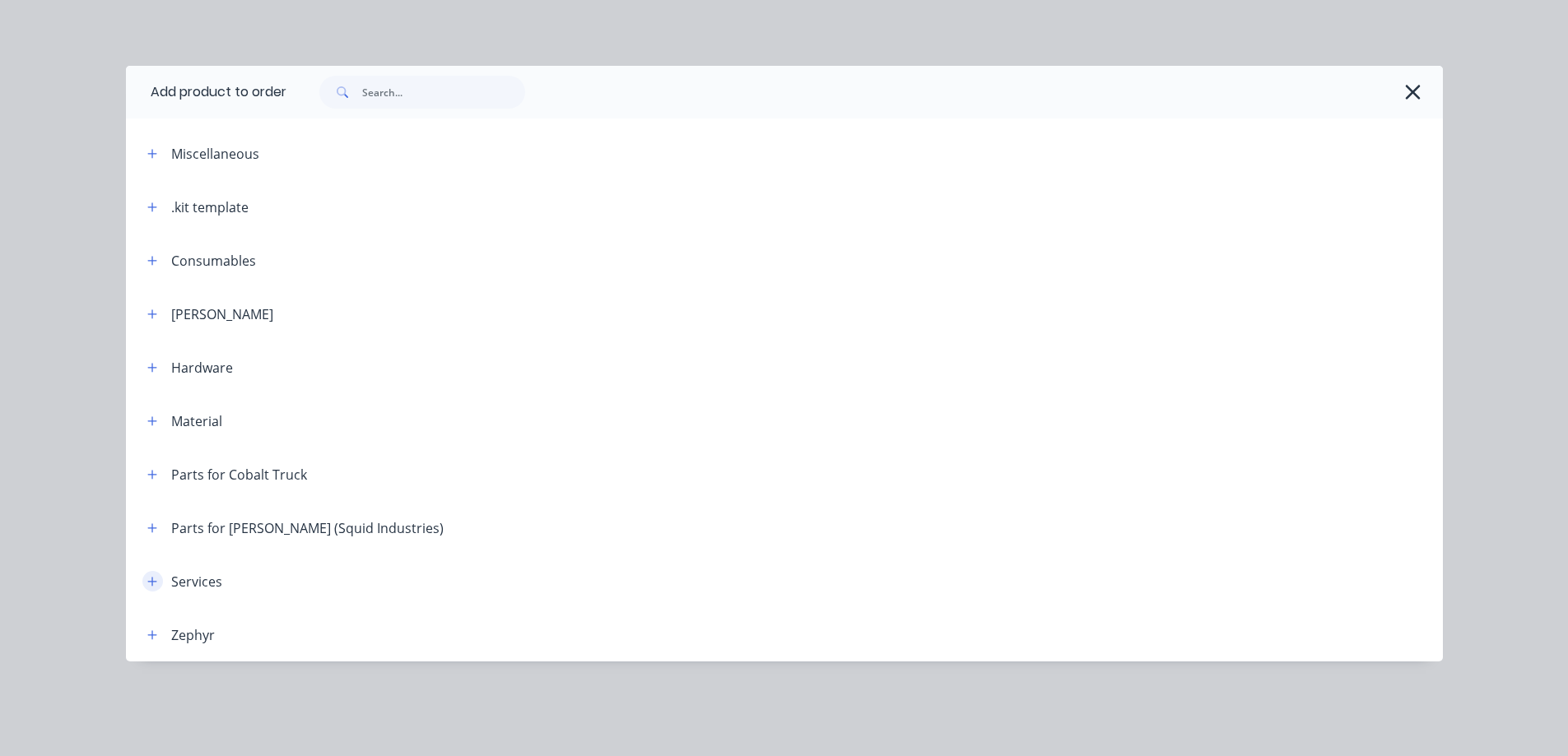
click at [154, 579] on icon "button" at bounding box center [153, 581] width 10 height 12
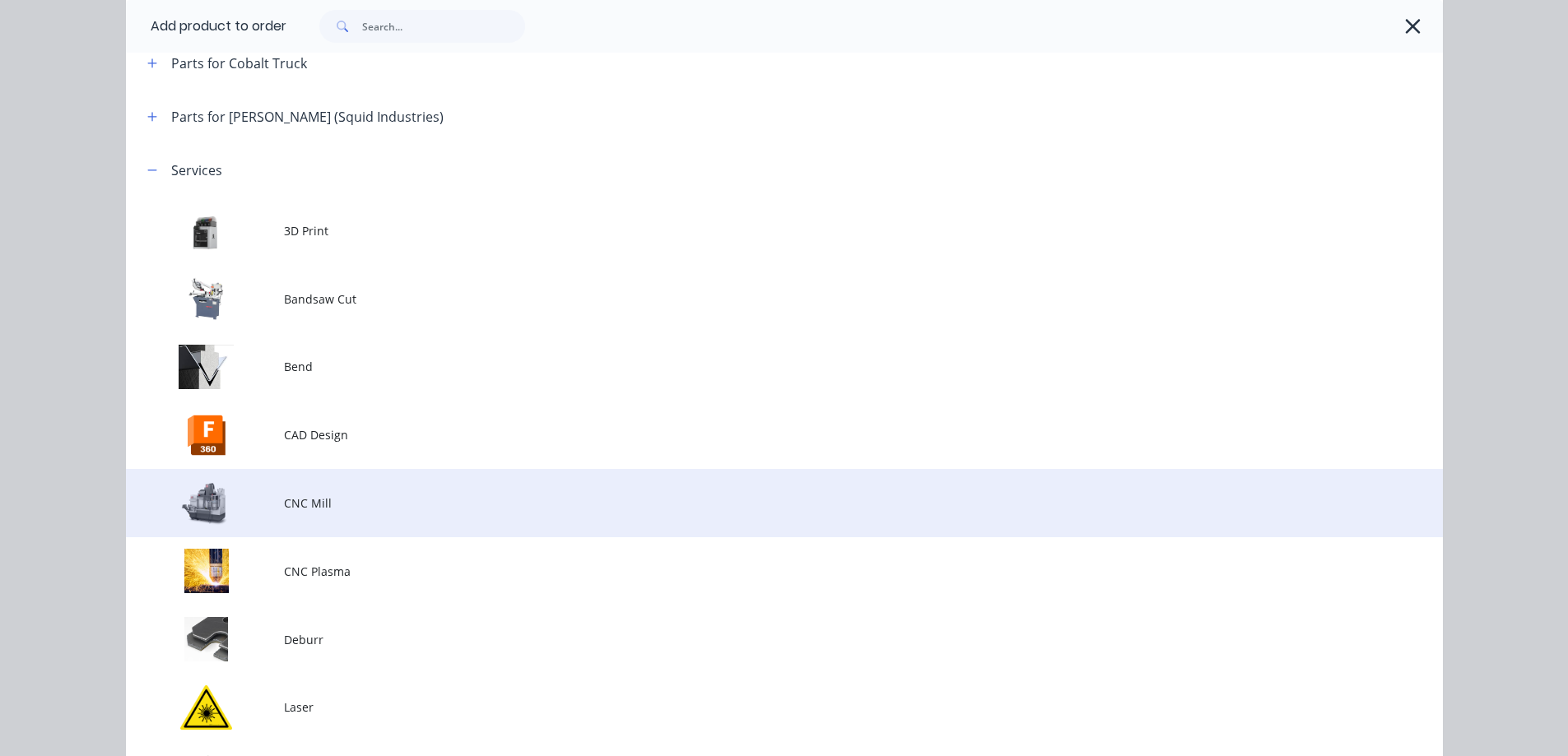
scroll to position [494, 0]
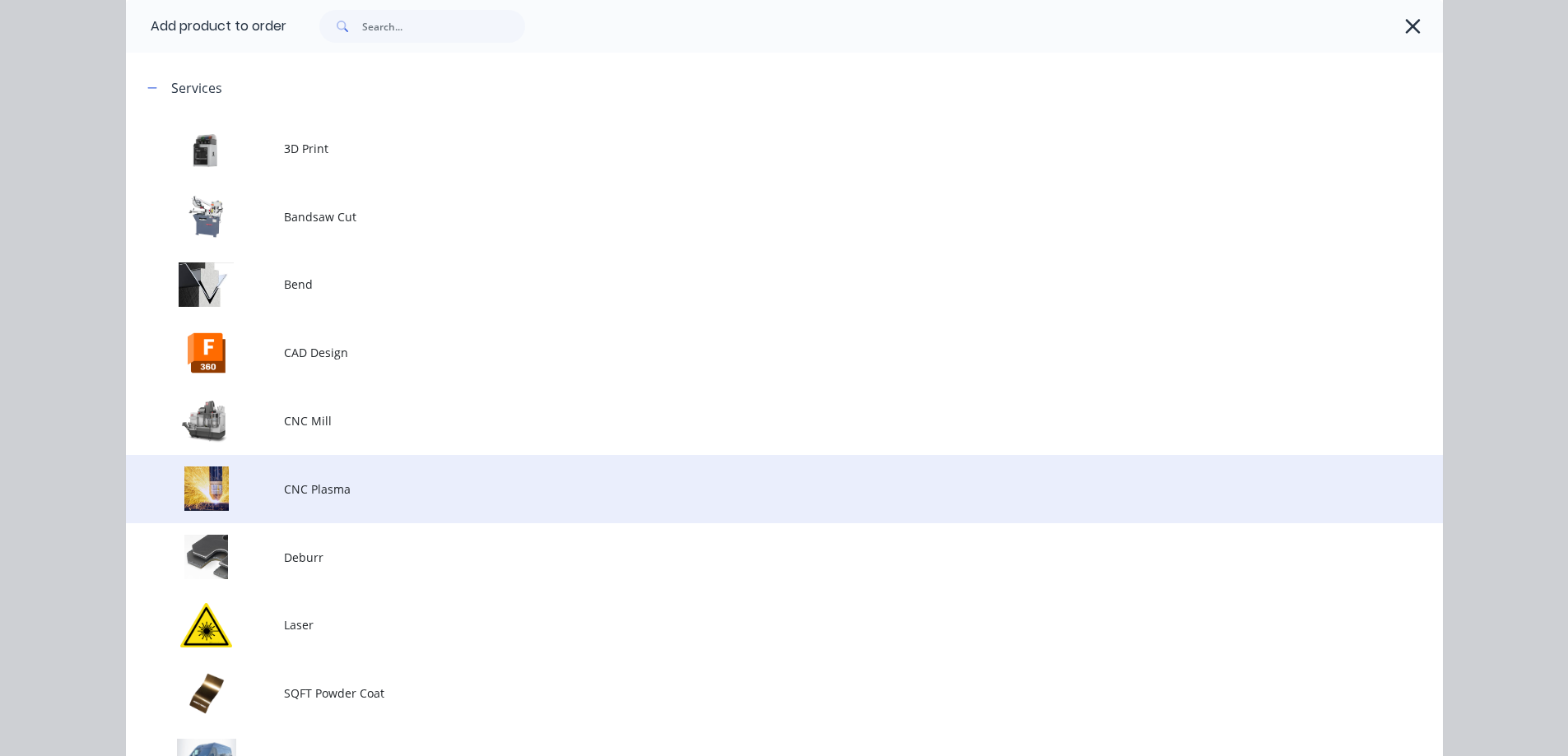
click at [332, 493] on span "CNC Plasma" at bounding box center [748, 489] width 927 height 17
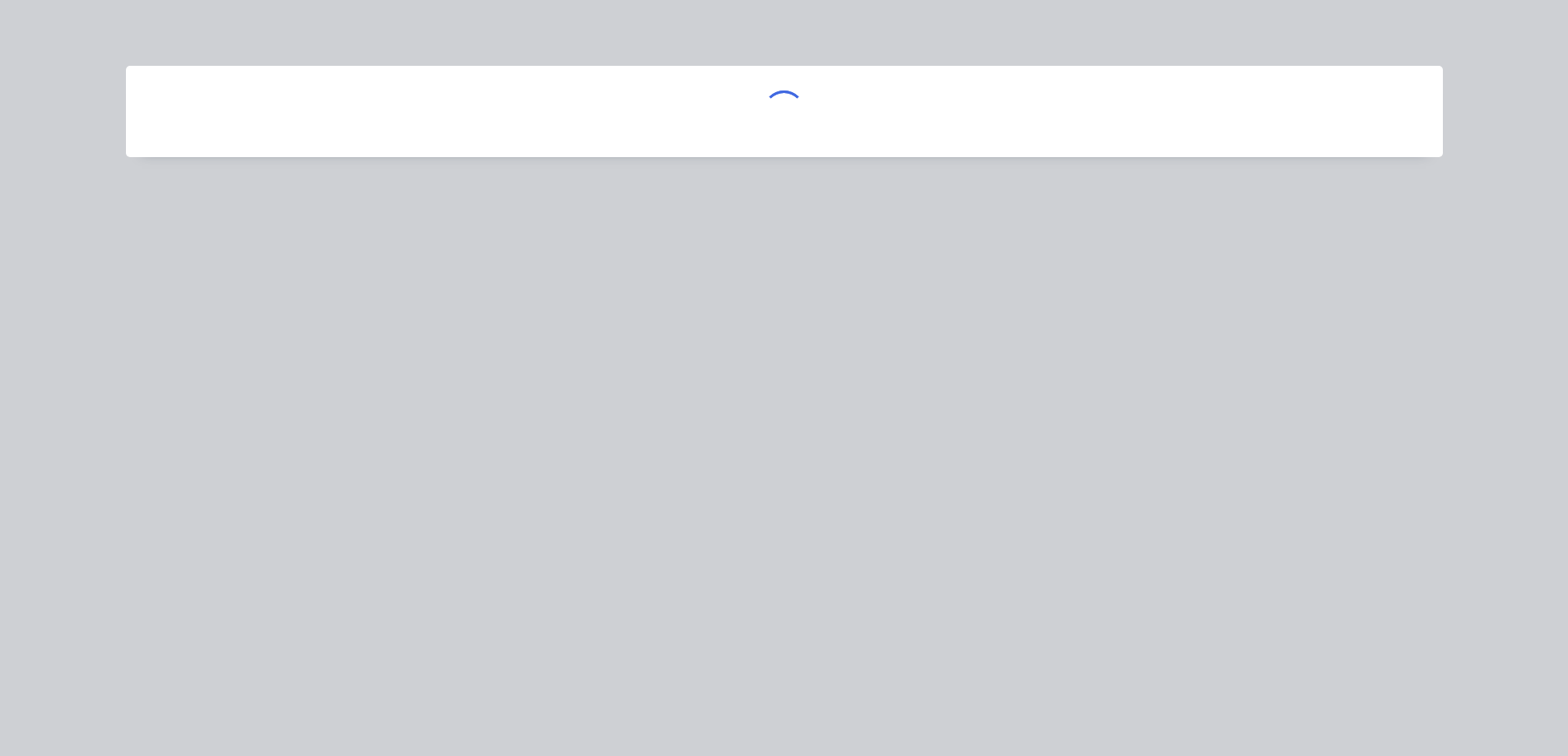
scroll to position [0, 0]
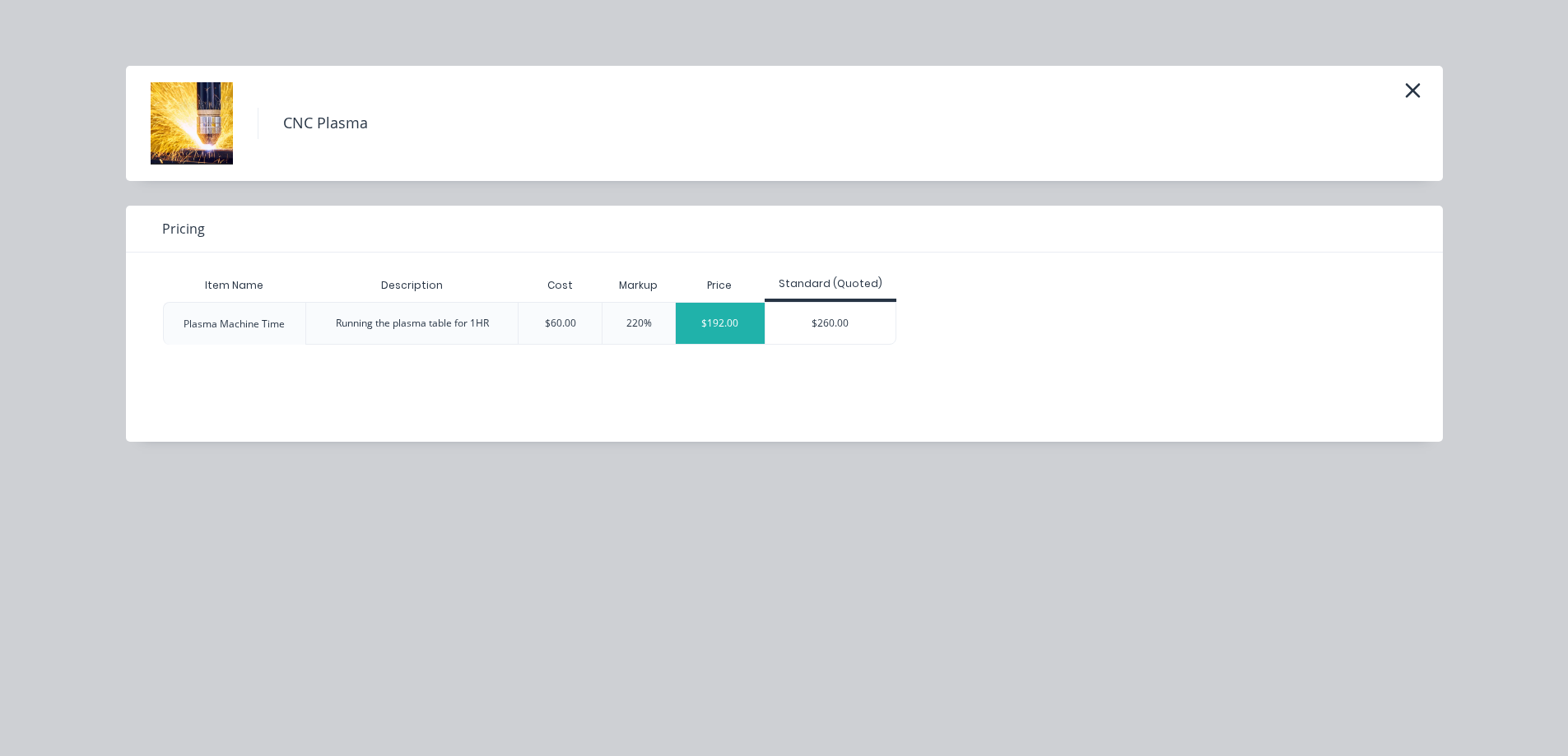
click at [721, 324] on div "$192.00" at bounding box center [720, 323] width 89 height 41
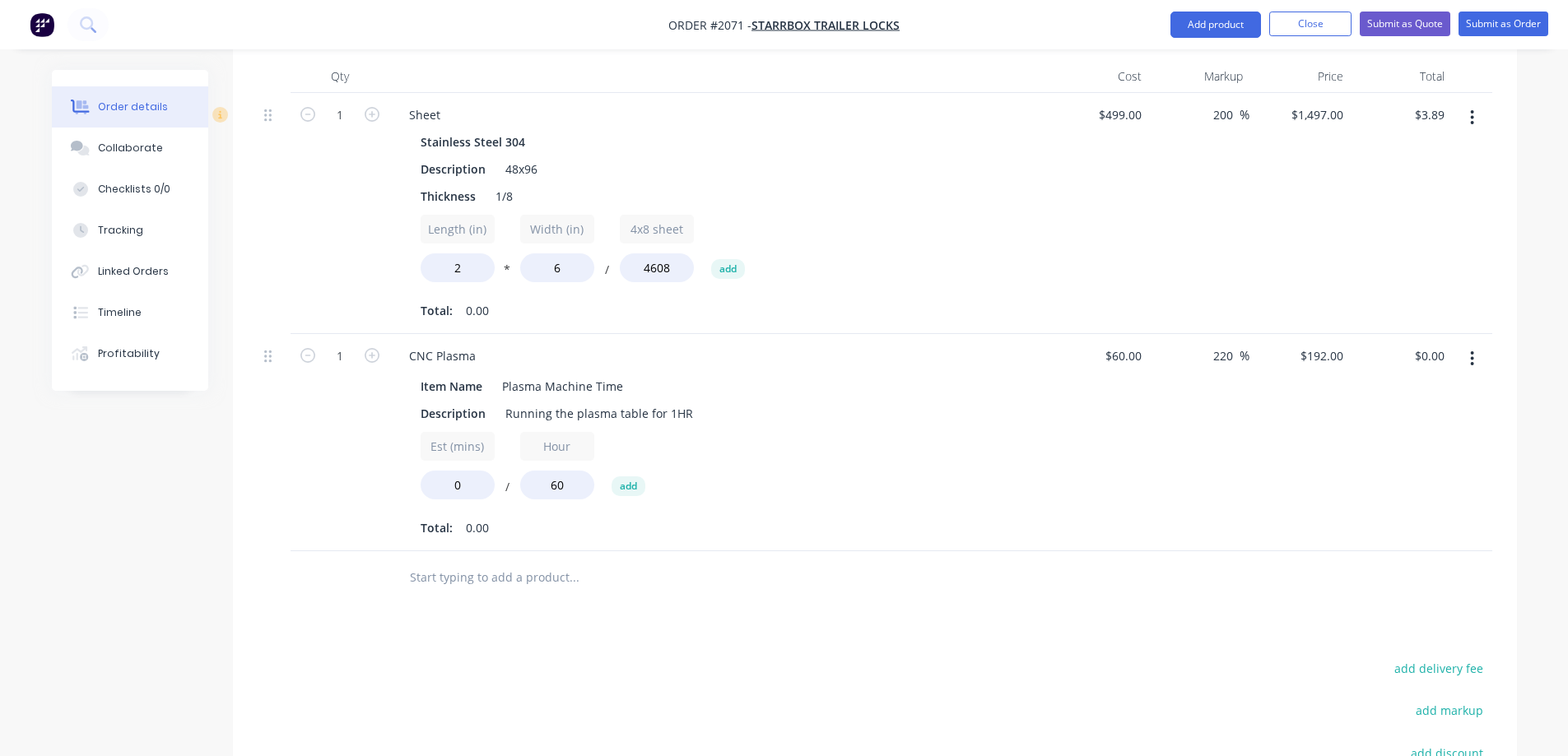
scroll to position [494, 0]
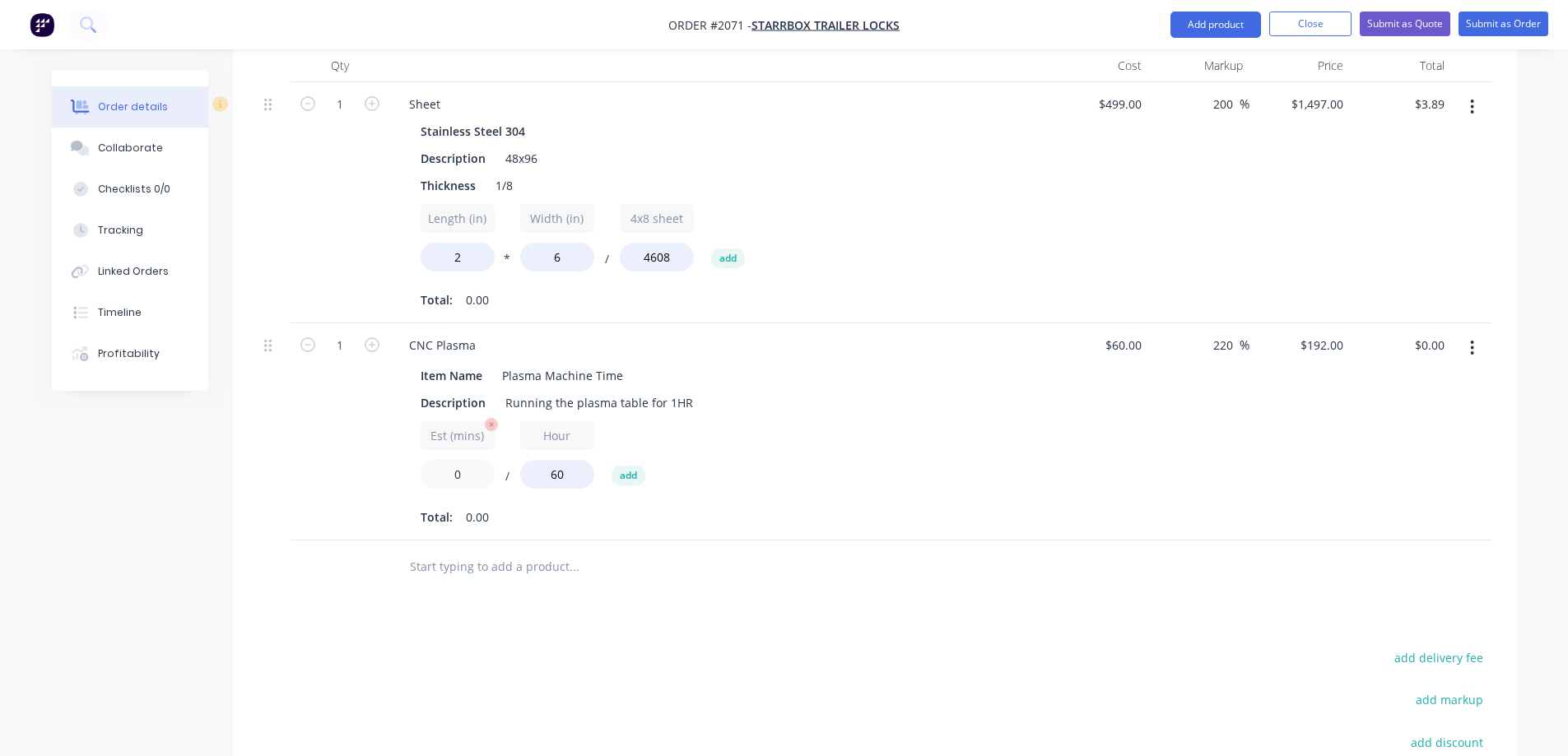
drag, startPoint x: 478, startPoint y: 448, endPoint x: 444, endPoint y: 448, distance: 34.0
click at [444, 461] on input "0" at bounding box center [457, 475] width 74 height 29
type input "5"
type input "$15.99"
click at [1071, 393] on div "$60.00 $60.00" at bounding box center [1099, 432] width 102 height 217
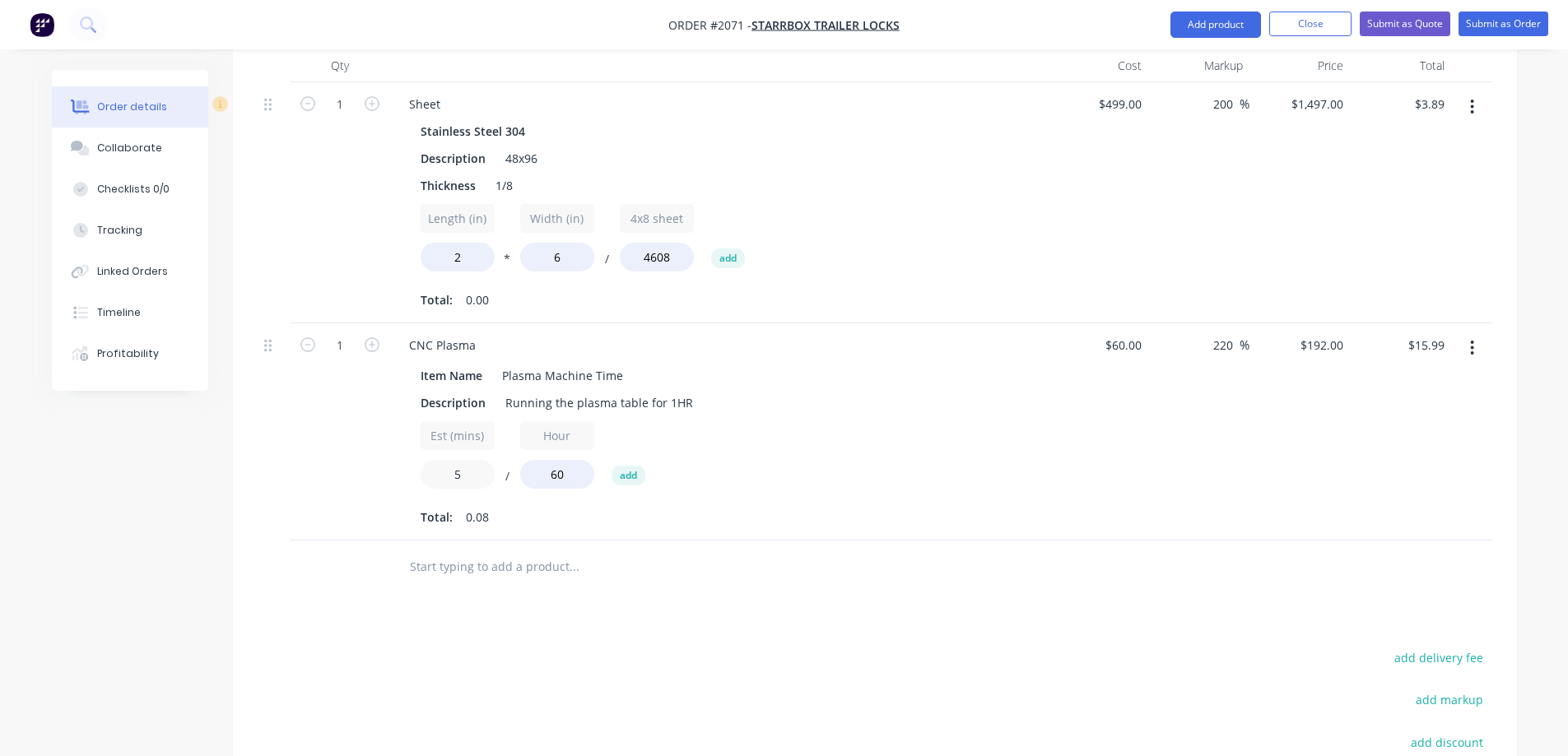
drag, startPoint x: 463, startPoint y: 456, endPoint x: 416, endPoint y: 460, distance: 47.2
click at [416, 460] on div "Item Name Plasma Machine Time Description Running the plasma table for 1HR Est …" at bounding box center [719, 445] width 646 height 170
type input "2"
type input "$6.39"
click at [1237, 452] on div "220 220 %" at bounding box center [1200, 432] width 102 height 217
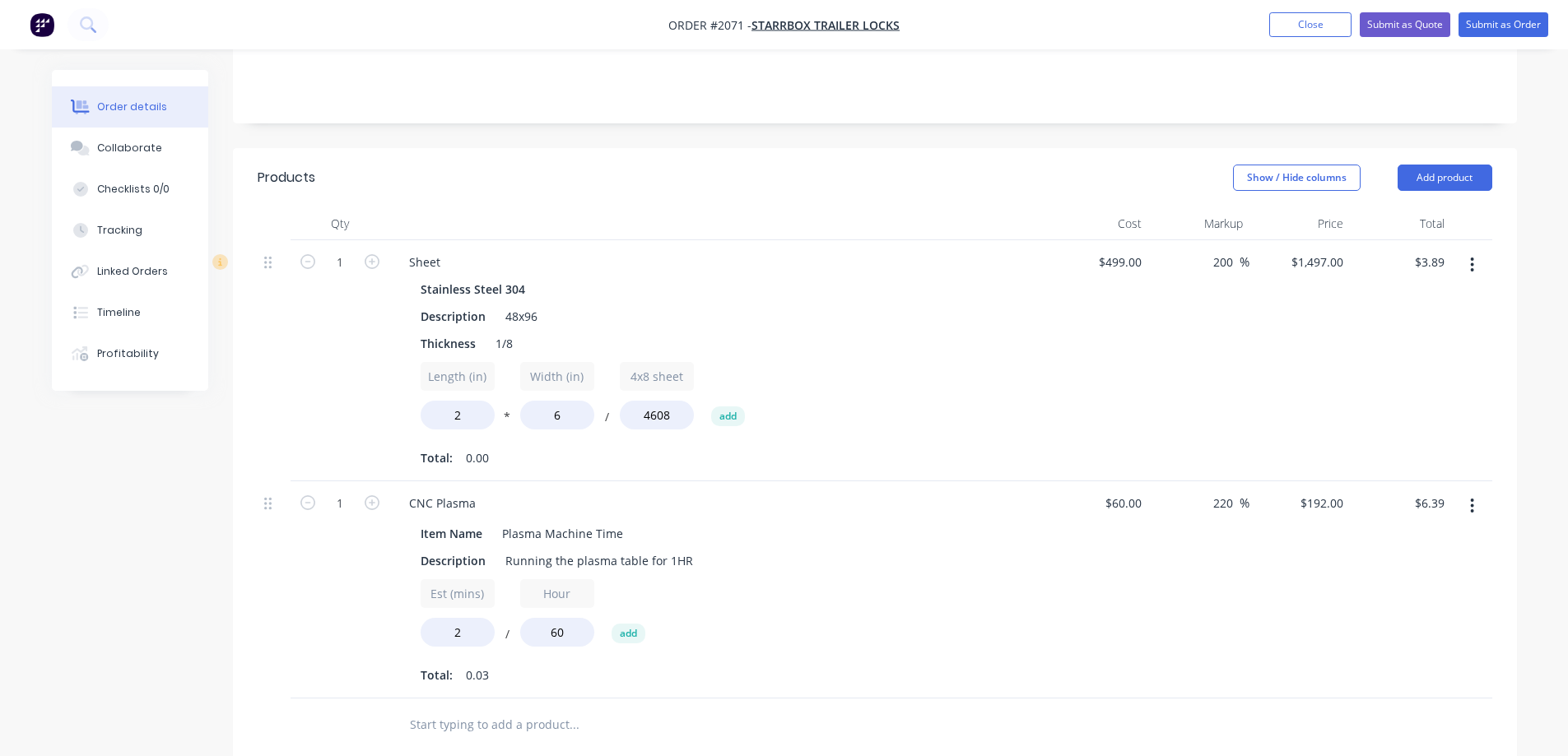
scroll to position [329, 0]
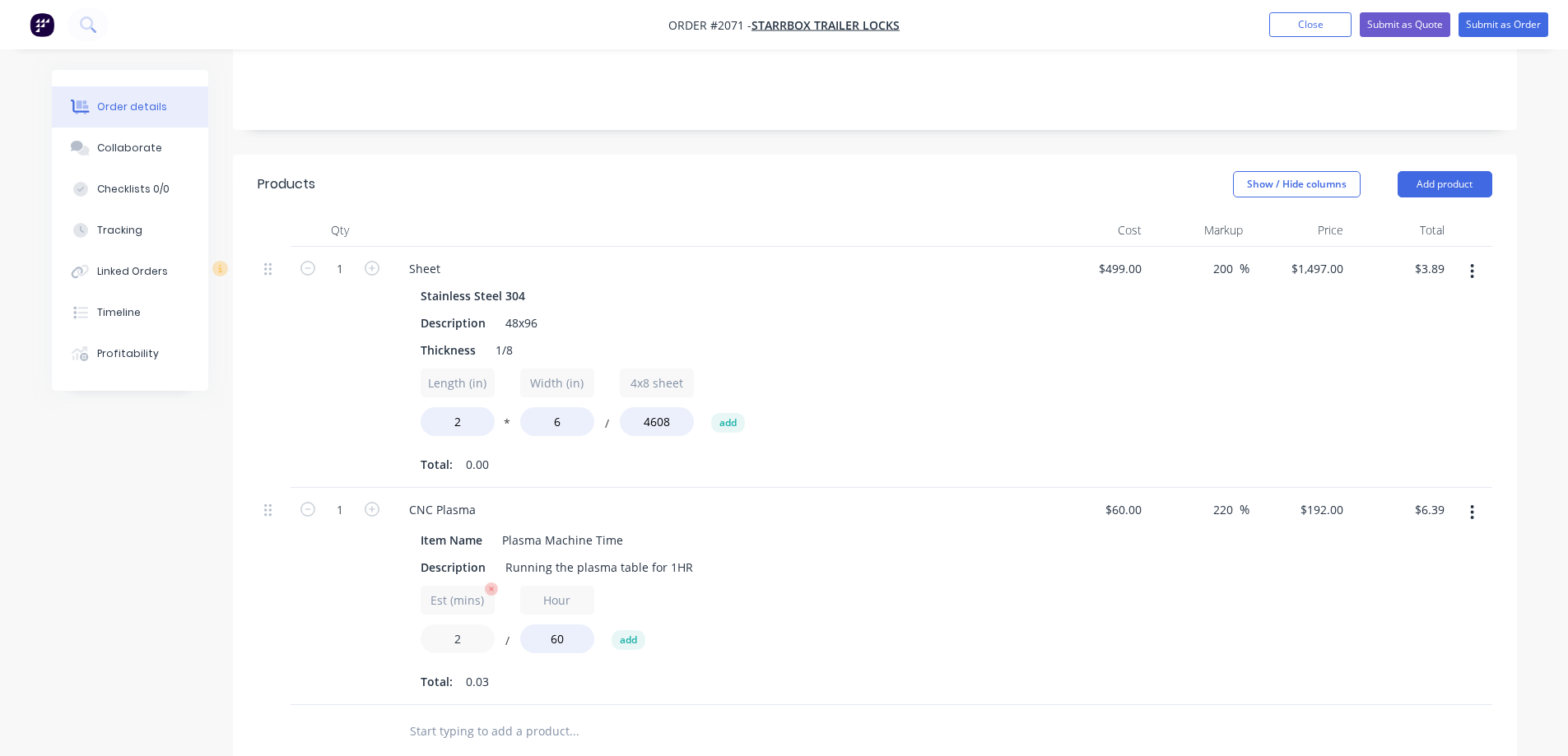
drag, startPoint x: 462, startPoint y: 618, endPoint x: 445, endPoint y: 618, distance: 17.0
click at [445, 625] on input "2" at bounding box center [457, 639] width 74 height 29
type input "1"
type input "$3.21"
click at [1058, 617] on div "$60.00 $60.00" at bounding box center [1099, 597] width 102 height 217
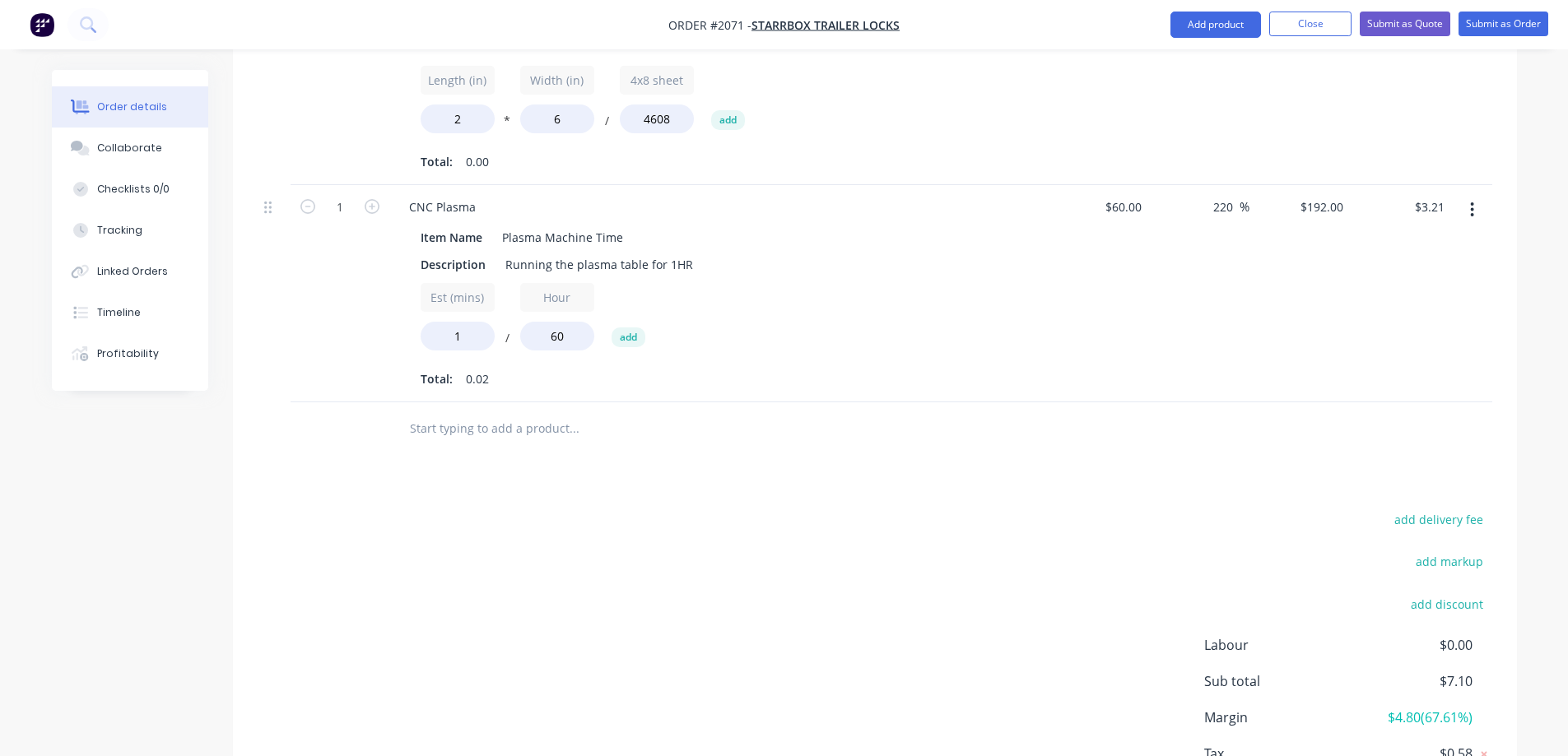
scroll to position [482, 0]
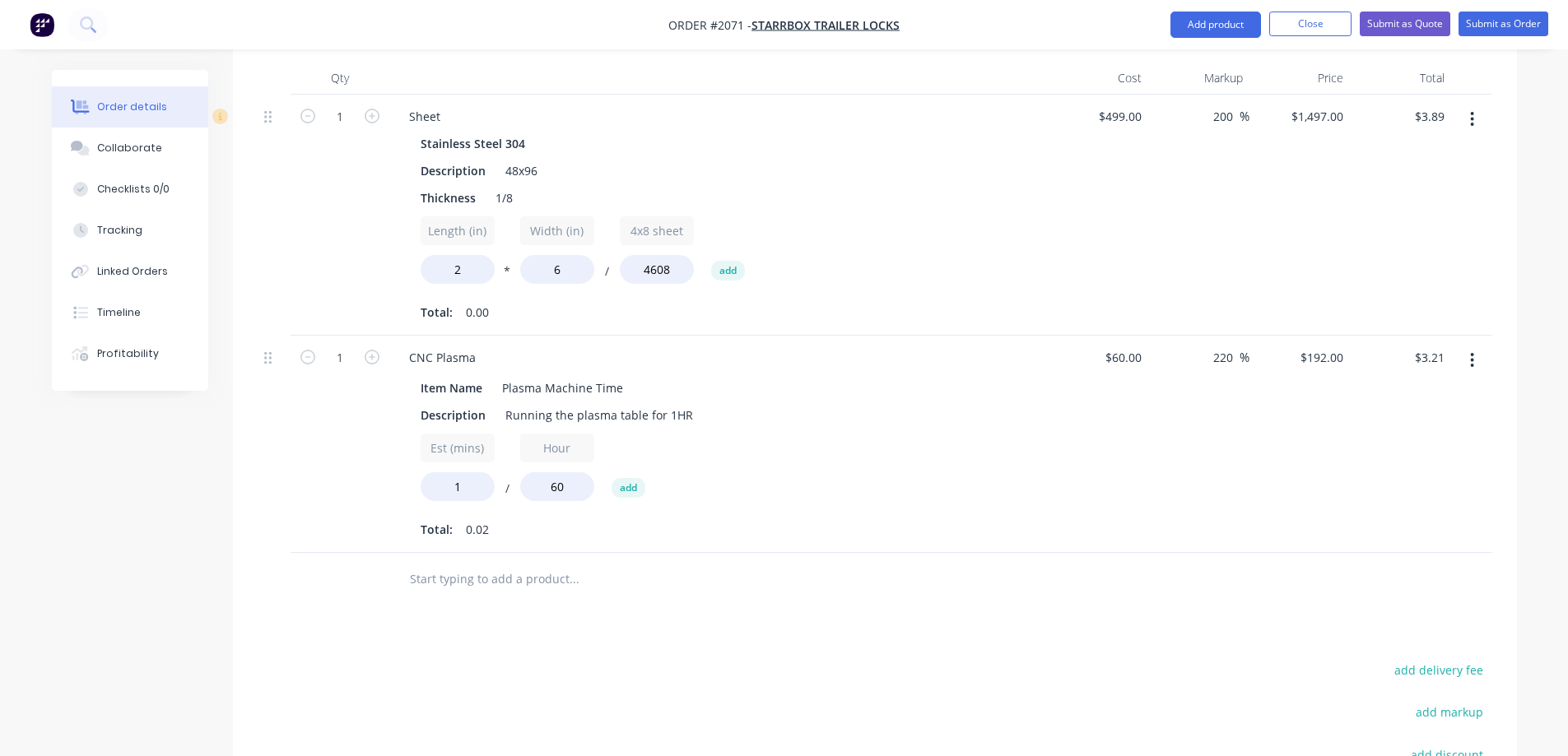
click at [939, 466] on div "Est (mins) 1 / Hour 60 add" at bounding box center [718, 470] width 596 height 74
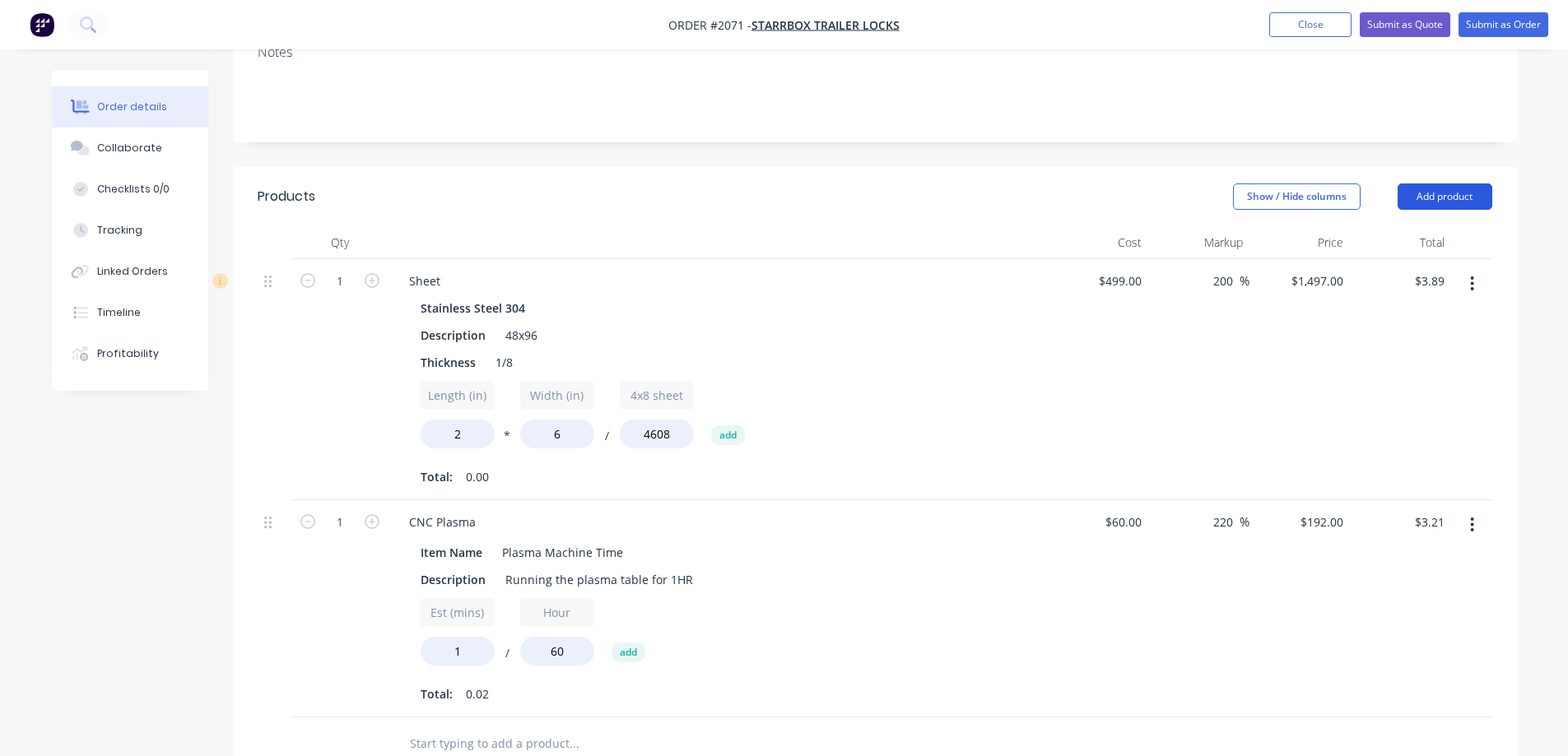
click at [1433, 183] on button "Add product" at bounding box center [1445, 196] width 95 height 26
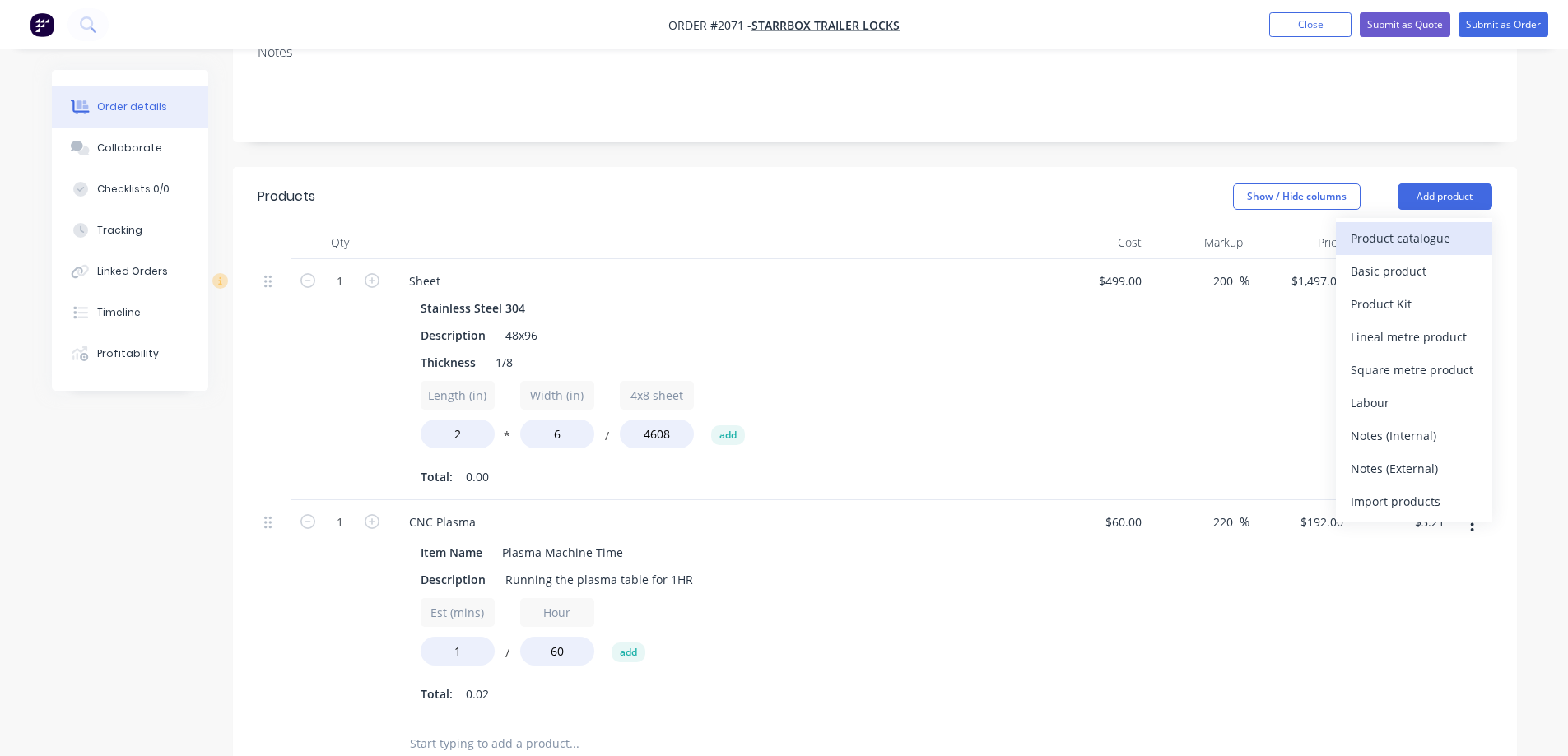
click at [1427, 226] on div "Product catalogue" at bounding box center [1414, 238] width 127 height 24
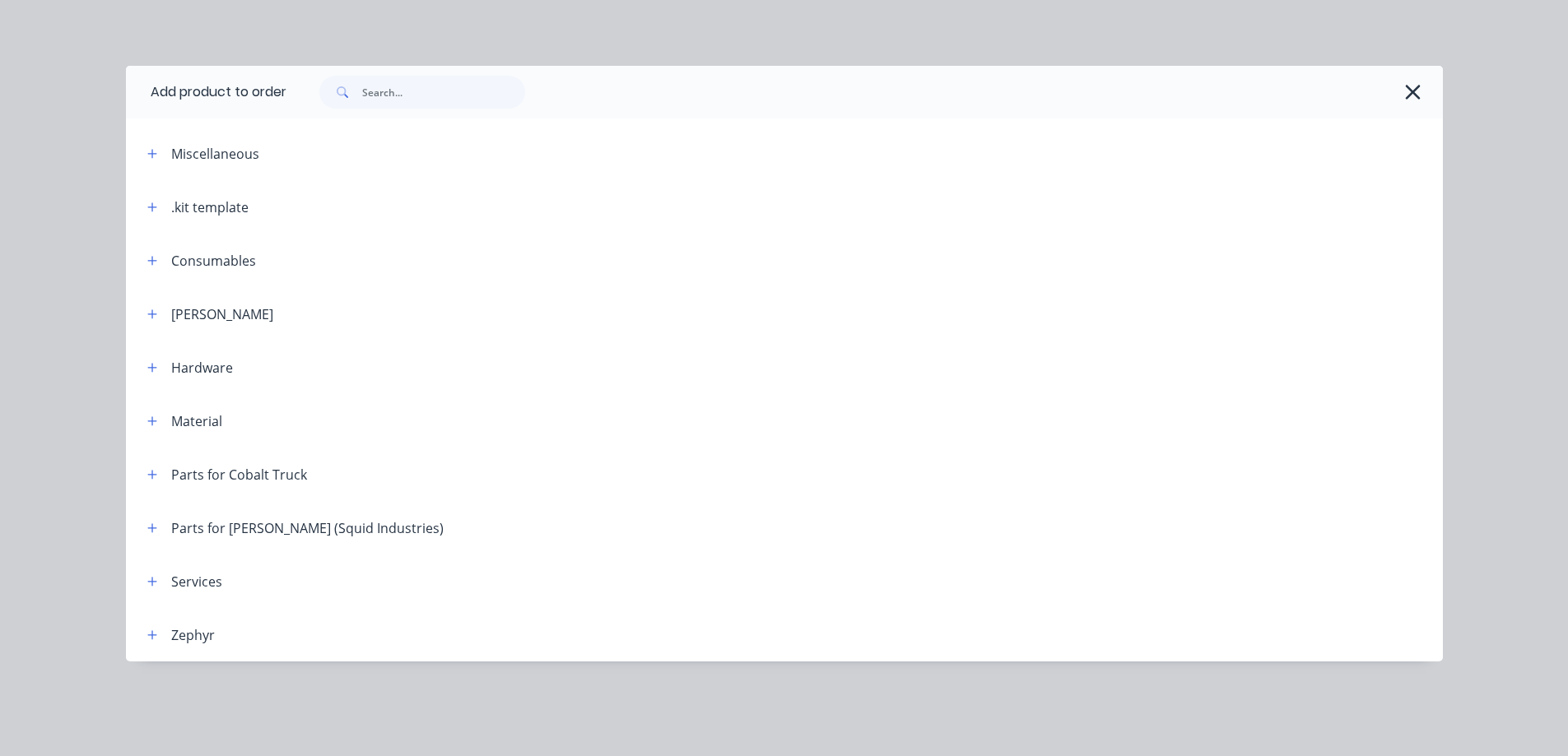
drag, startPoint x: 151, startPoint y: 583, endPoint x: 238, endPoint y: 587, distance: 87.1
click at [151, 582] on icon "button" at bounding box center [153, 581] width 10 height 12
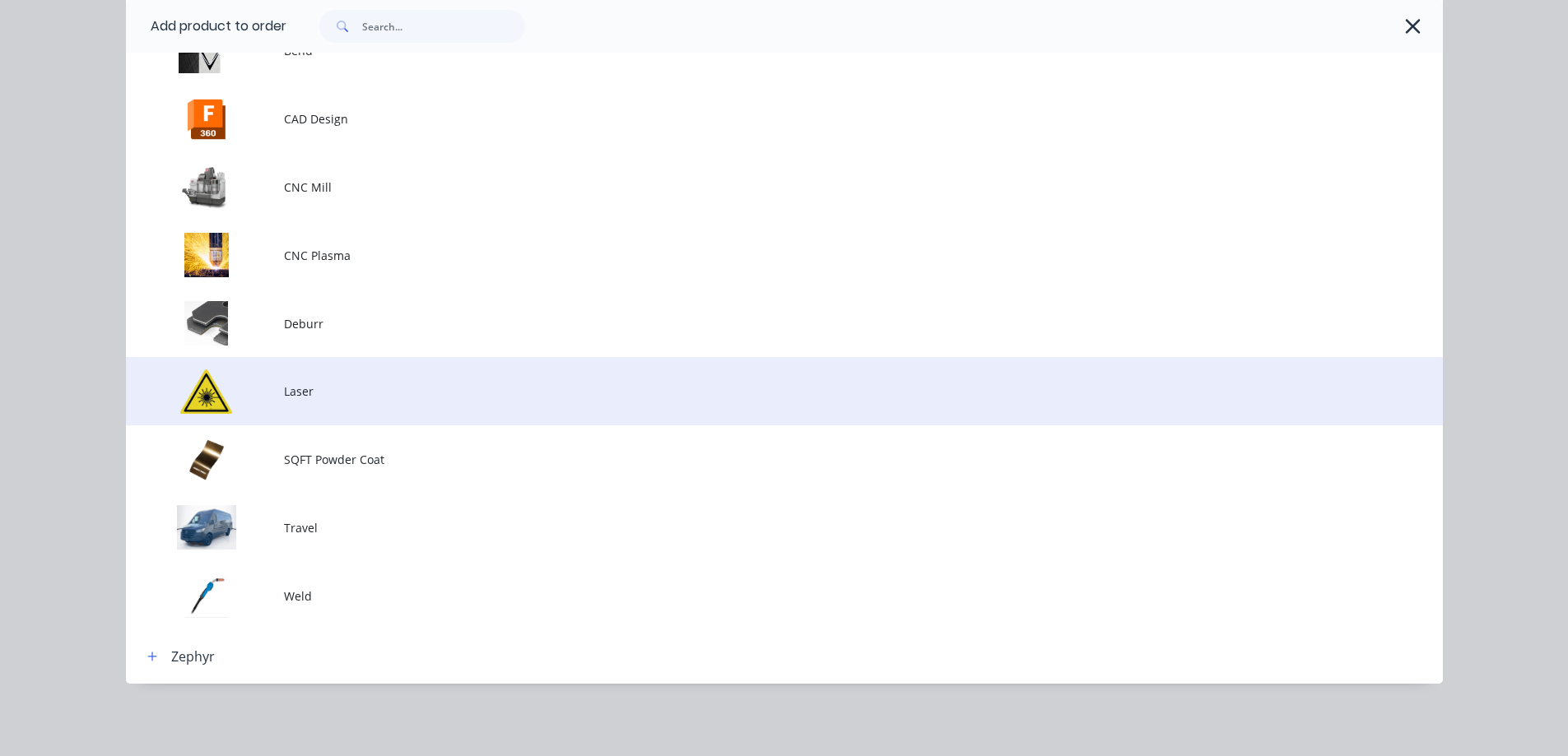
scroll to position [646, 0]
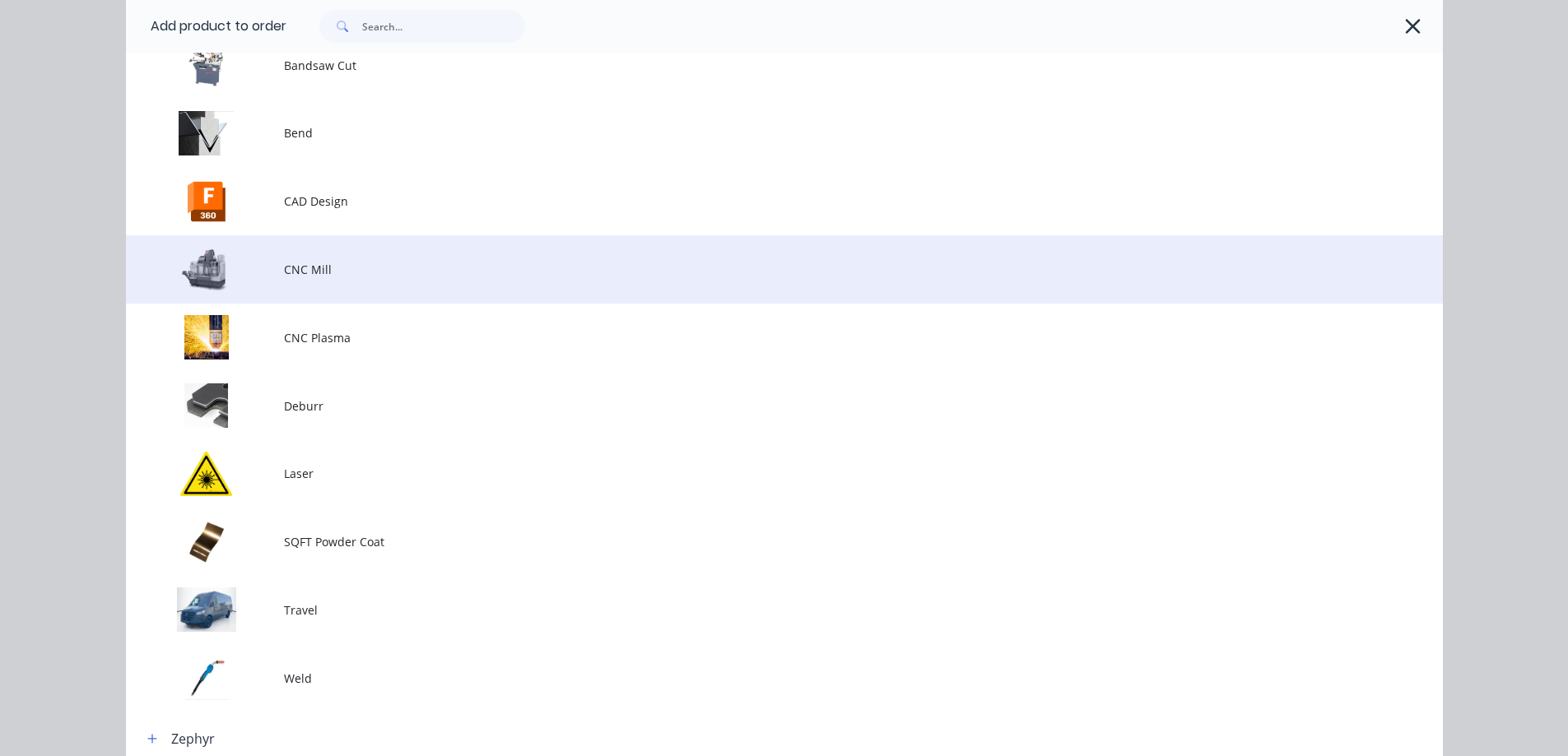
click at [336, 285] on td "CNC Mill" at bounding box center [864, 269] width 1159 height 68
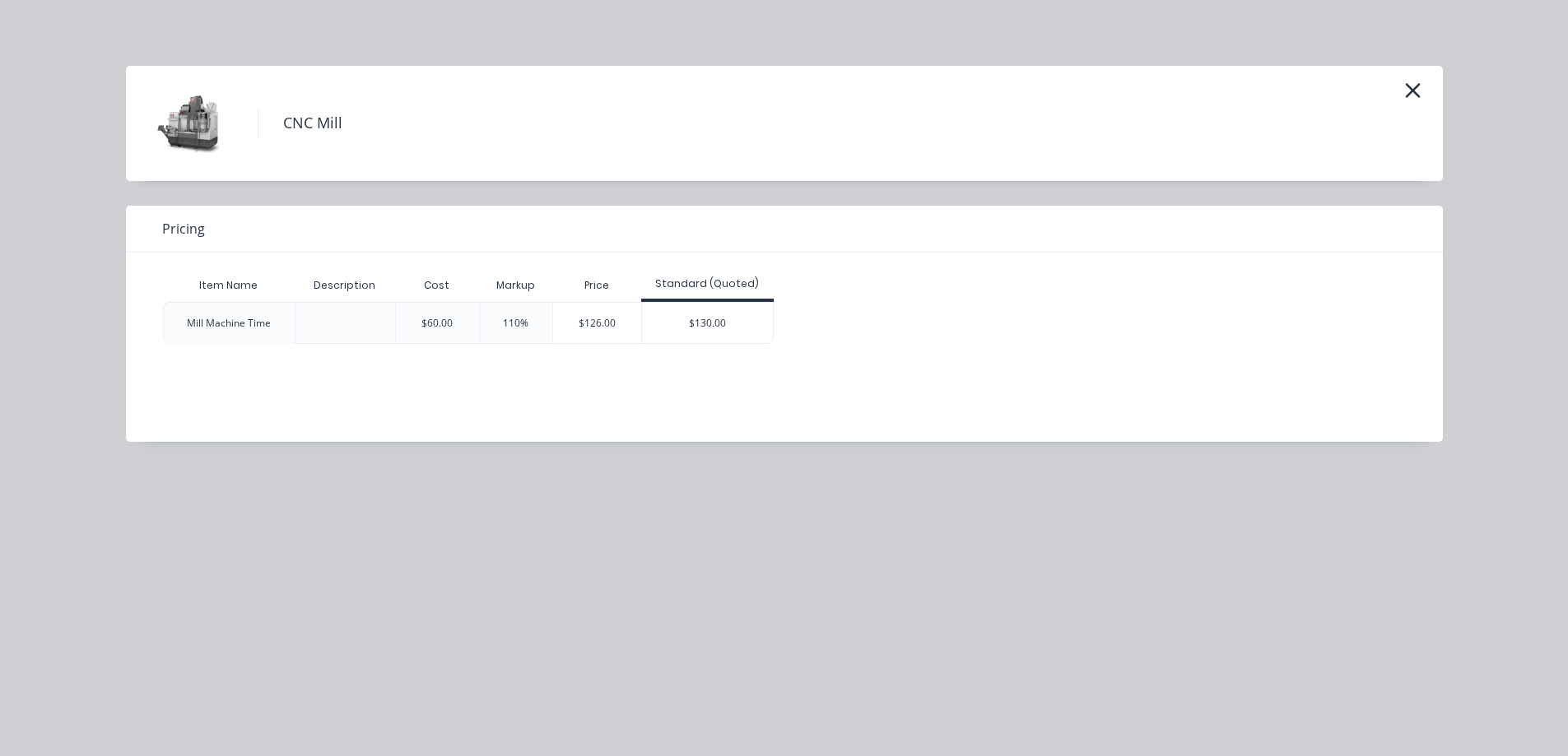
scroll to position [70, 0]
click at [576, 321] on div "$126.00" at bounding box center [597, 323] width 89 height 40
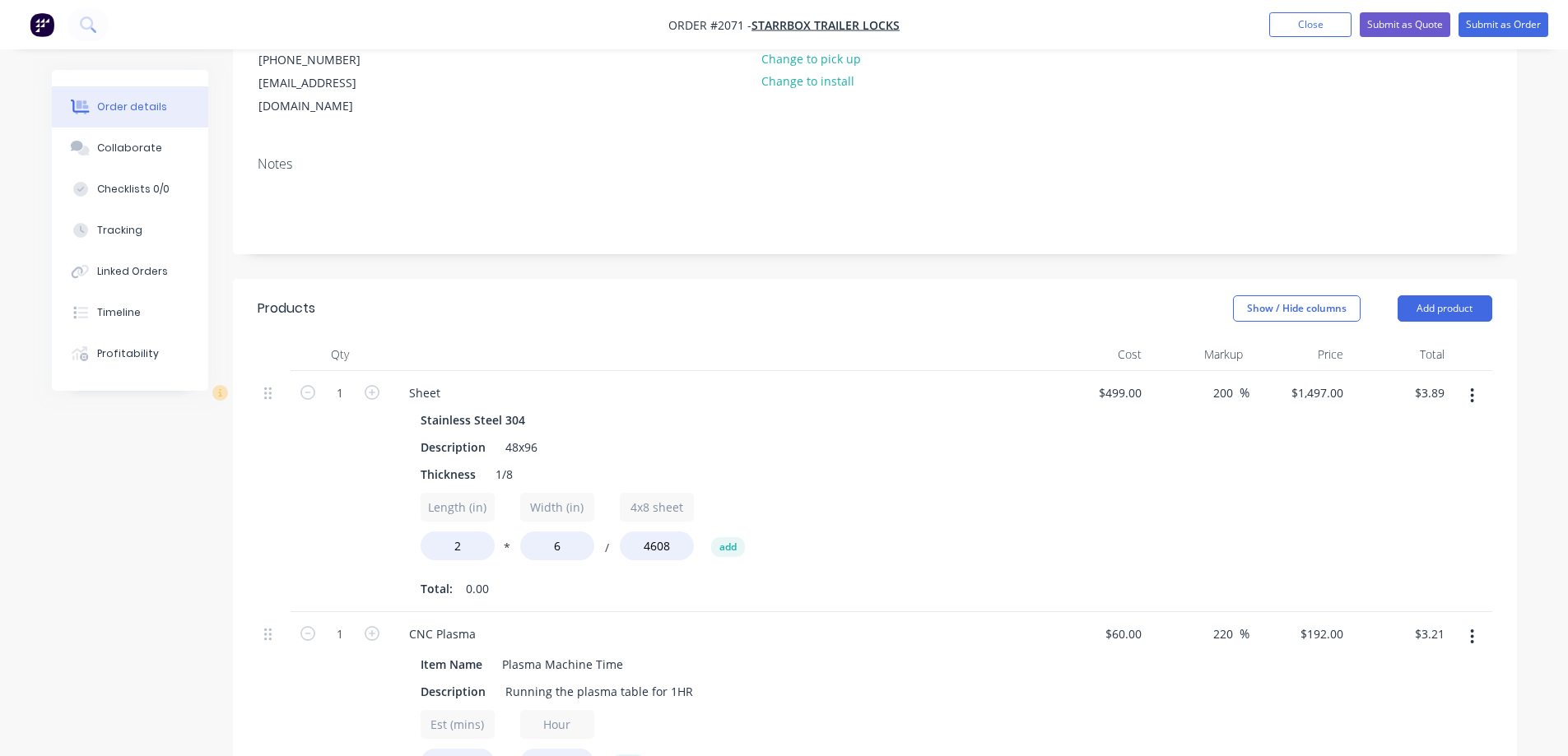
scroll to position [234, 0]
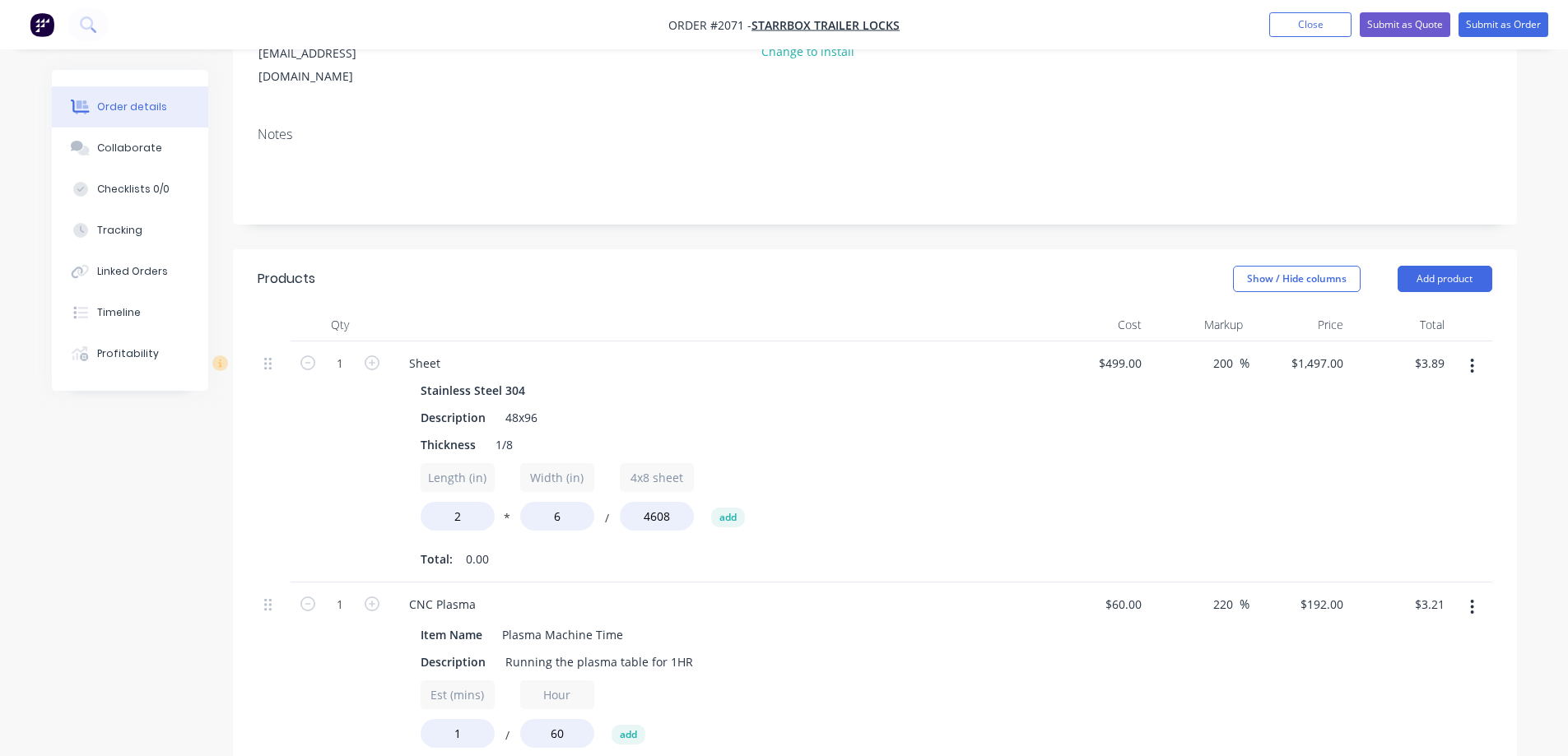
click at [1474, 357] on icon "button" at bounding box center [1472, 366] width 4 height 18
click at [1394, 496] on div "Delete" at bounding box center [1414, 508] width 127 height 24
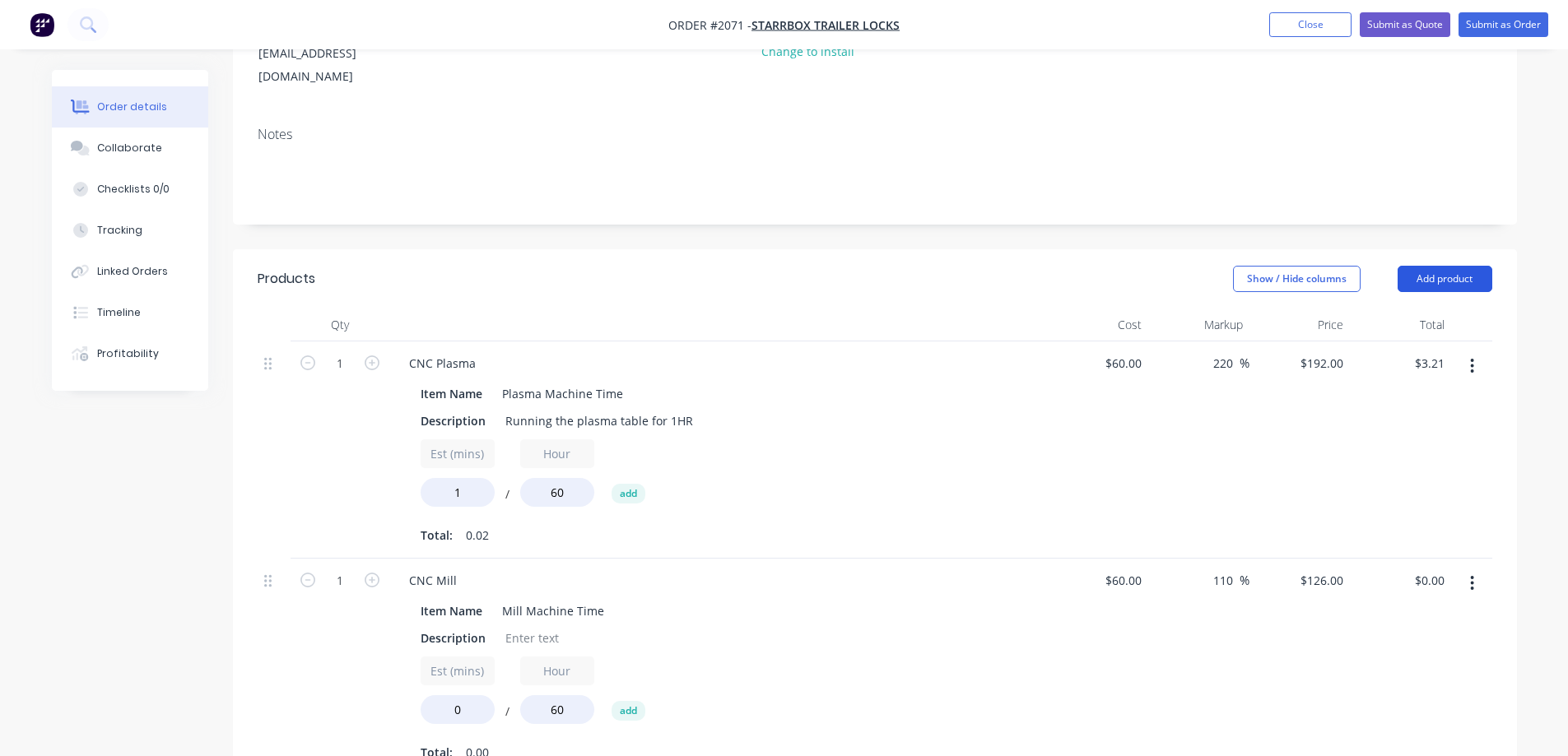
click at [1447, 266] on button "Add product" at bounding box center [1445, 278] width 95 height 26
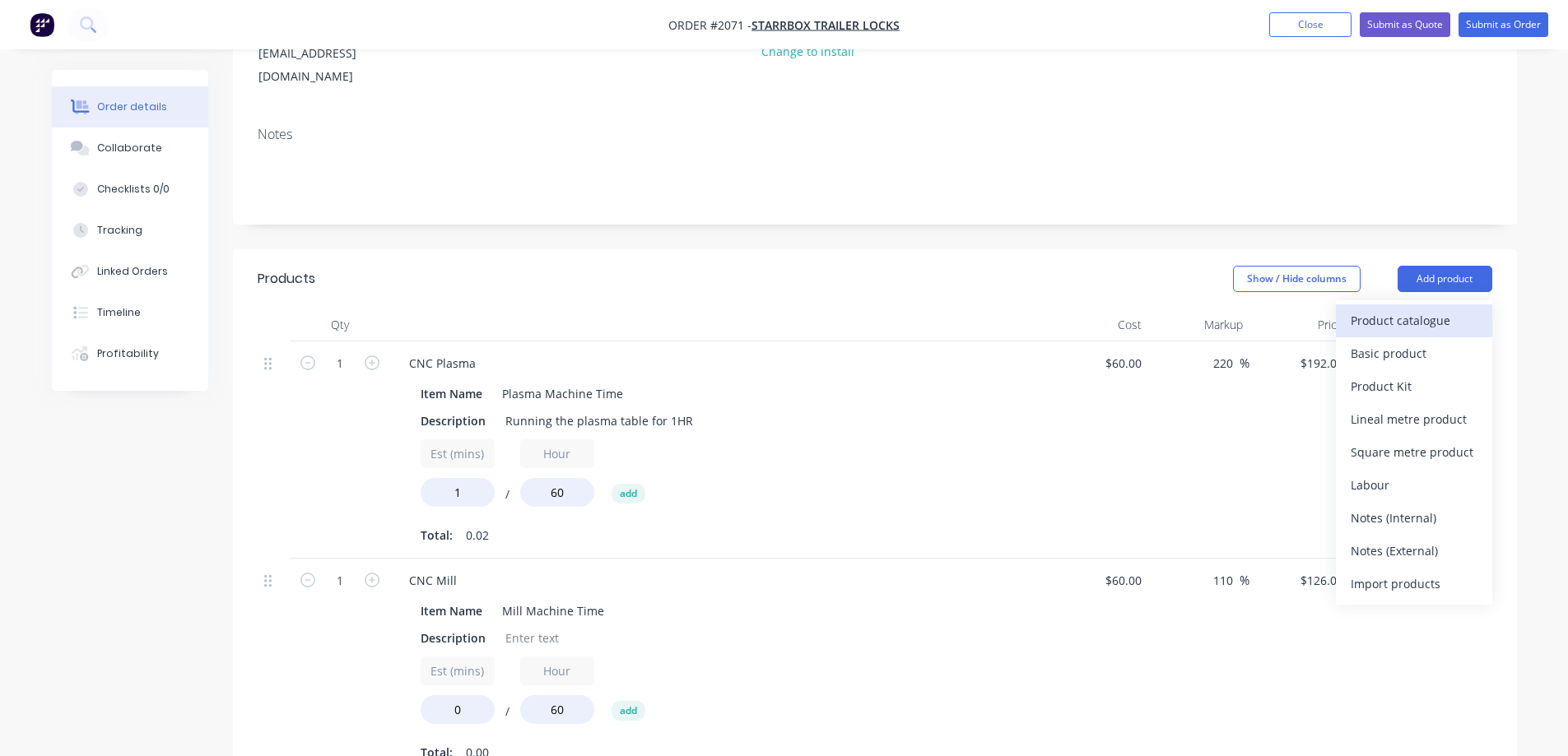
click at [1406, 309] on div "Product catalogue" at bounding box center [1414, 320] width 127 height 24
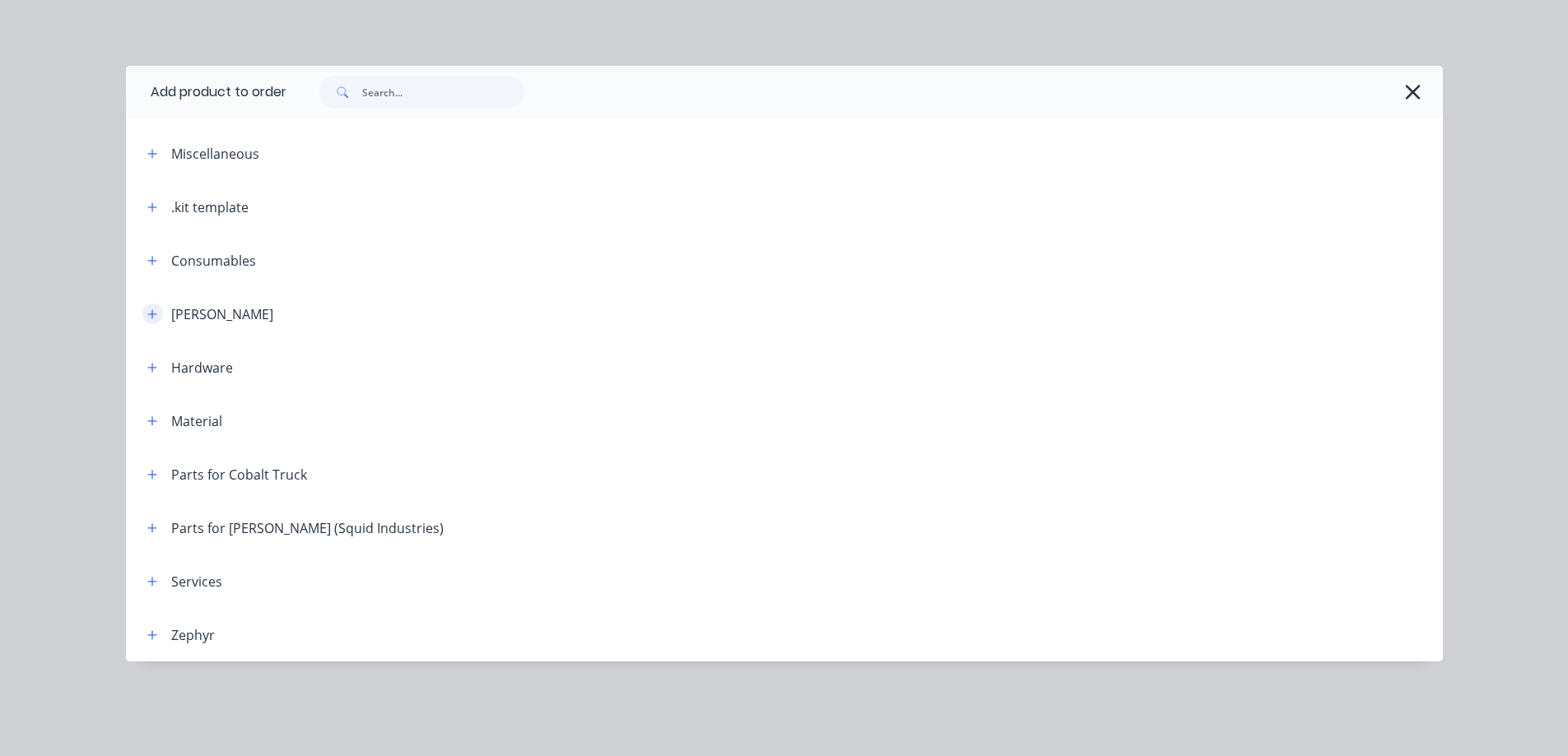
click at [148, 317] on icon "button" at bounding box center [153, 315] width 10 height 12
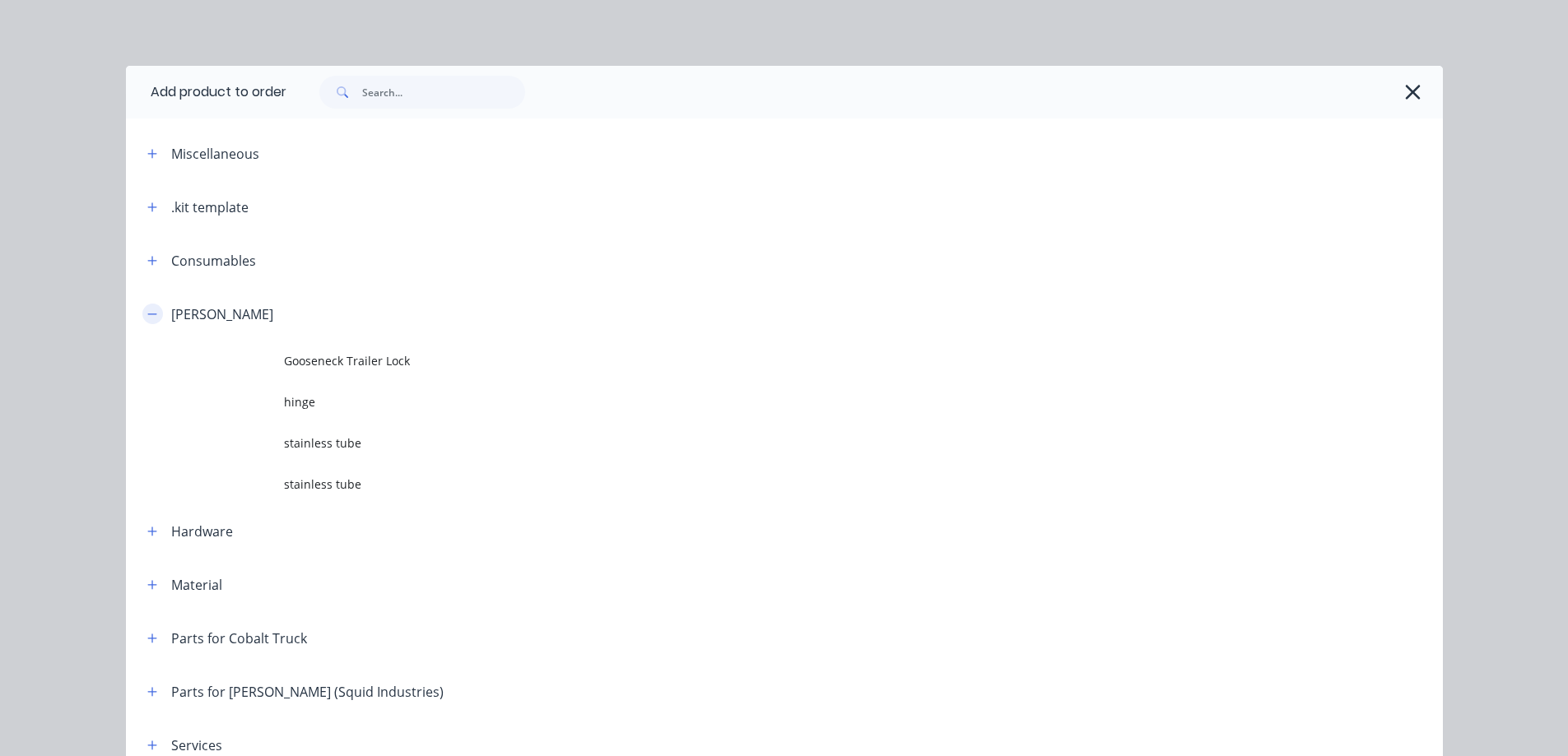
click at [148, 317] on icon "button" at bounding box center [153, 315] width 10 height 12
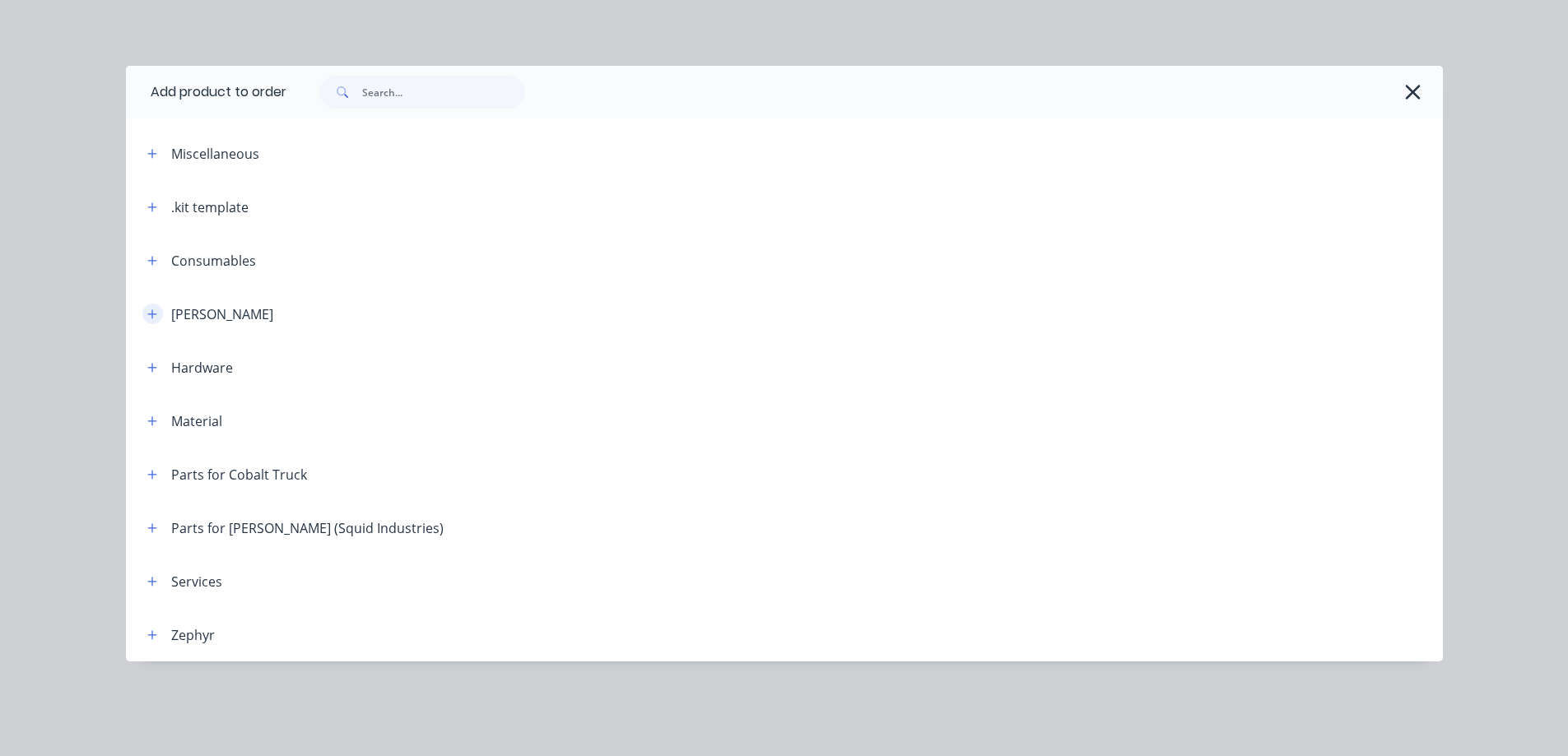
click at [152, 319] on icon "button" at bounding box center [153, 315] width 10 height 12
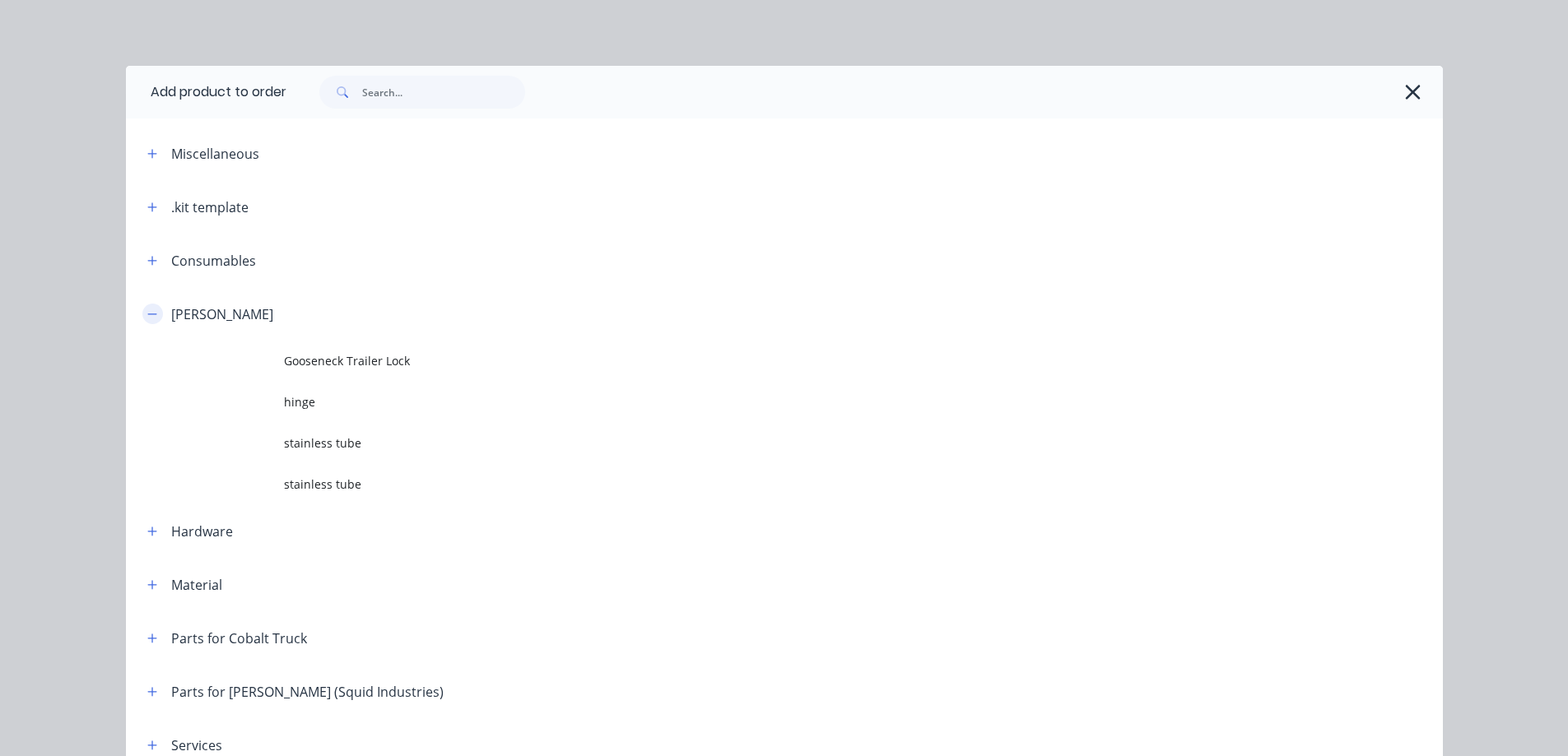
click at [152, 319] on button "button" at bounding box center [152, 314] width 20 height 20
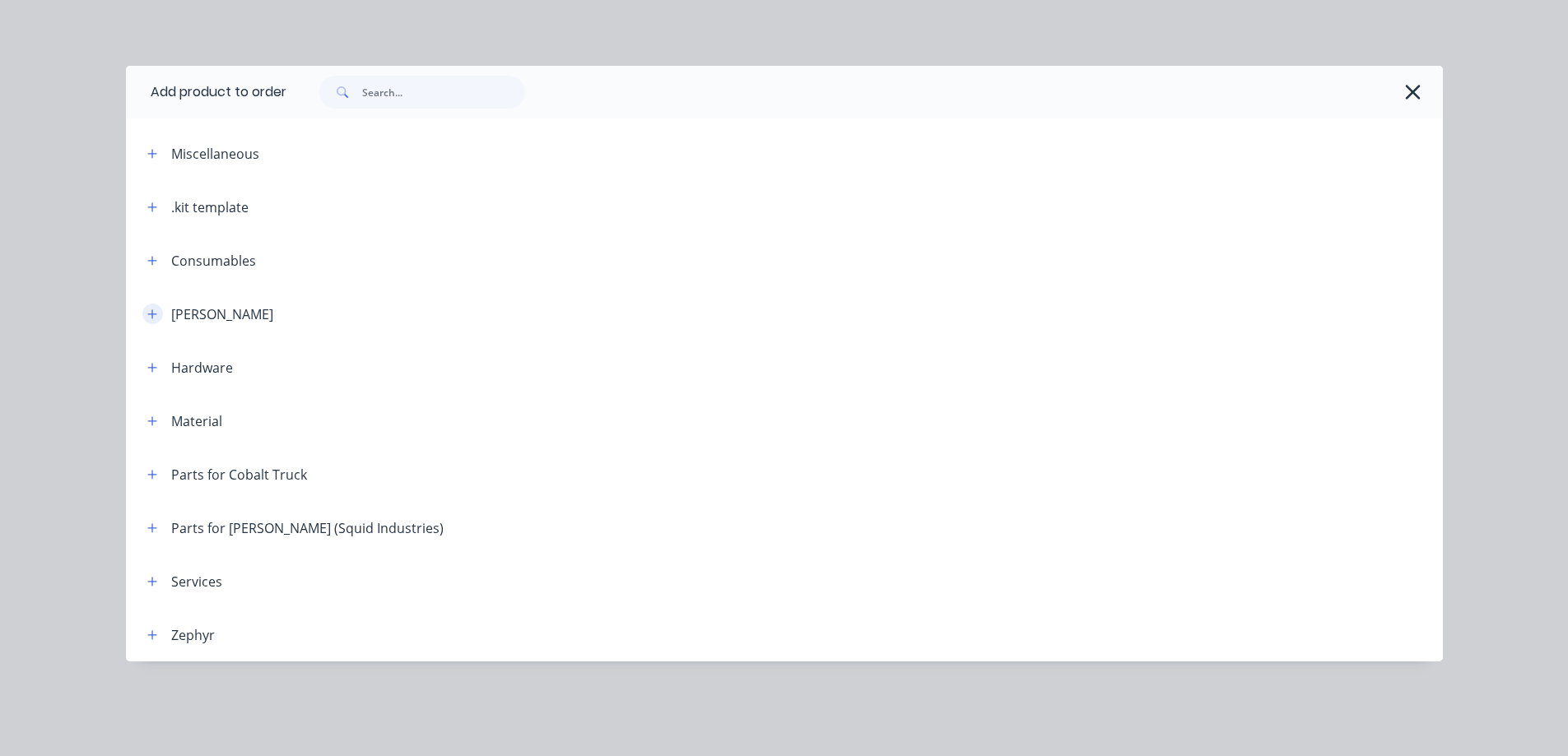
click at [153, 314] on icon "button" at bounding box center [152, 314] width 9 height 9
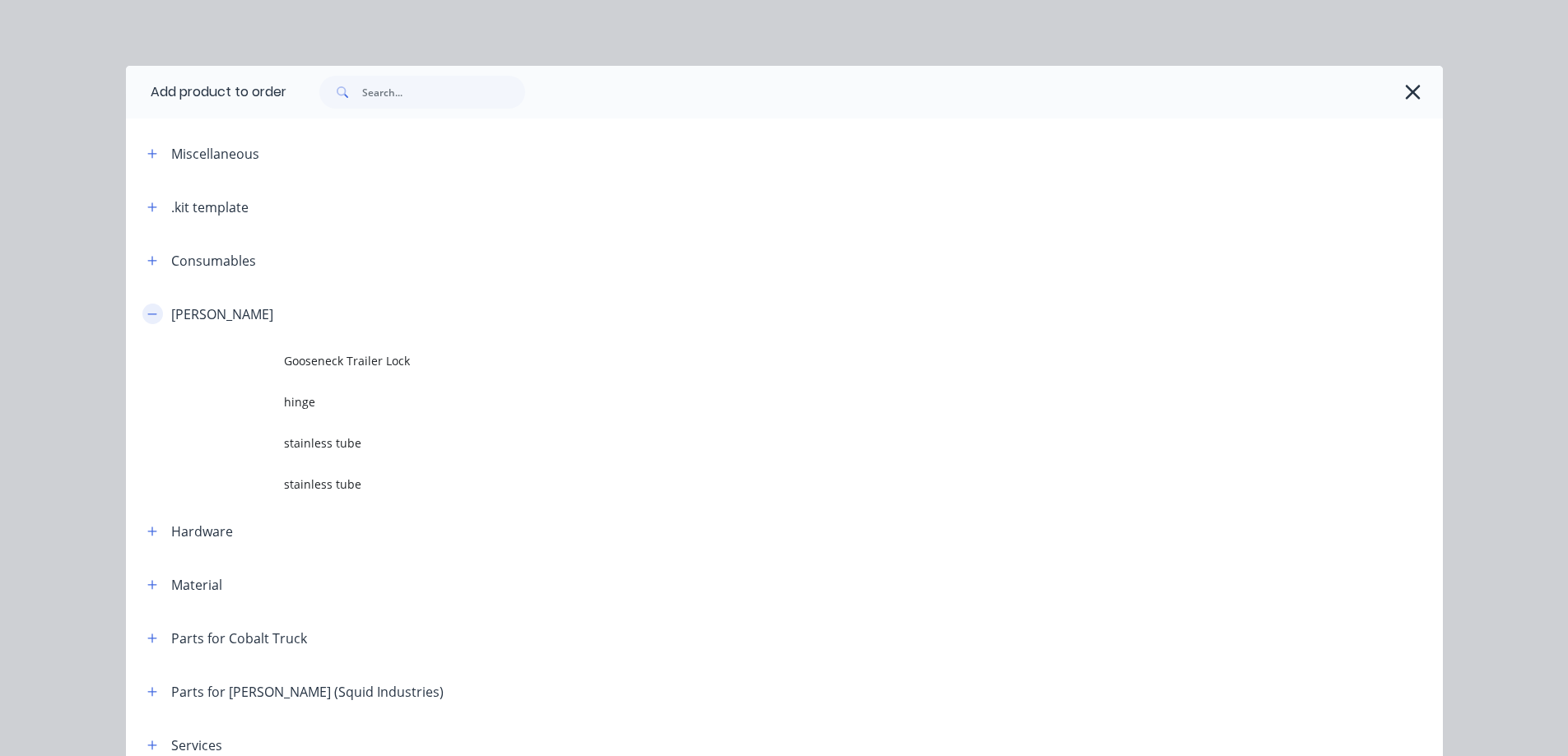
click at [153, 314] on button "button" at bounding box center [152, 314] width 20 height 20
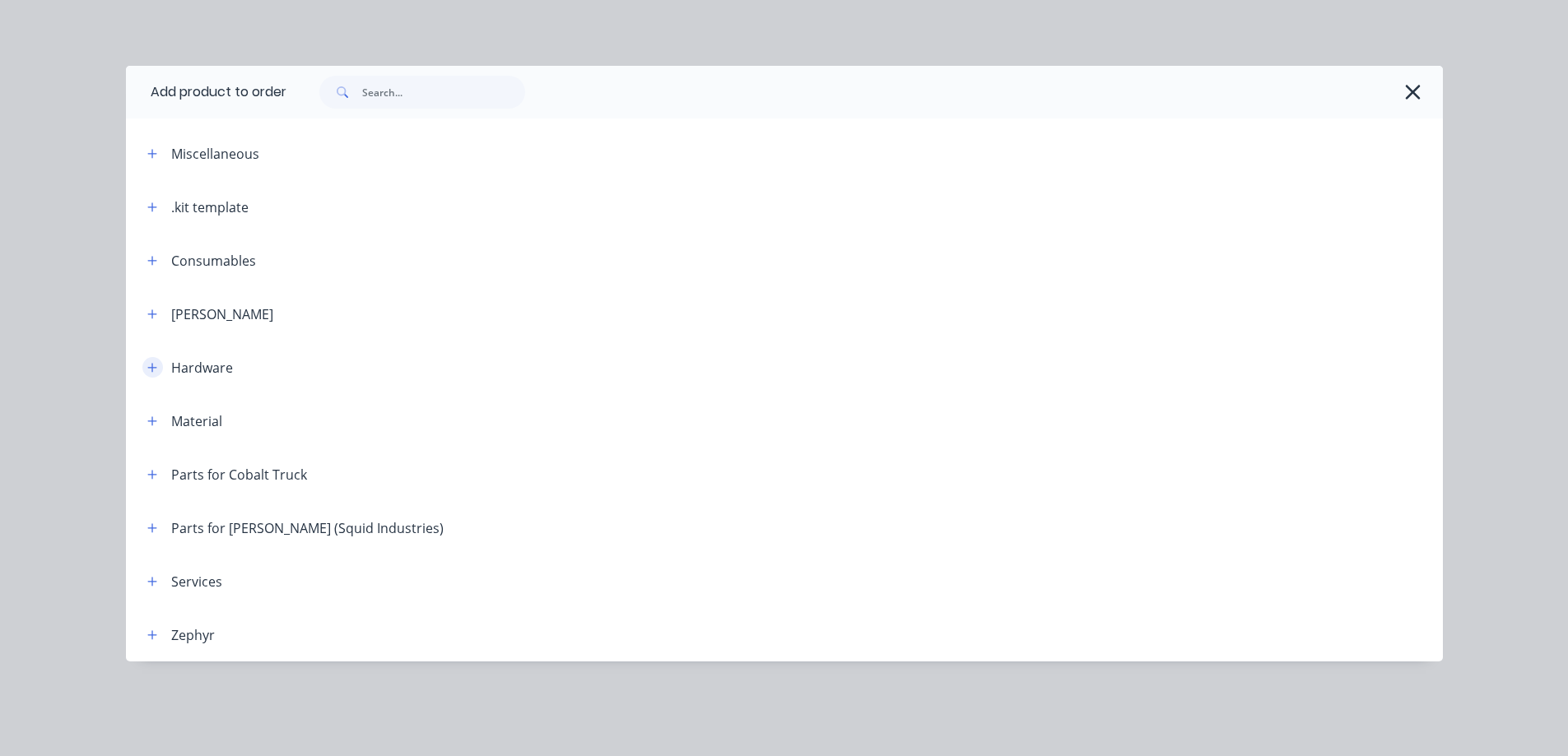
click at [154, 366] on icon "button" at bounding box center [153, 367] width 10 height 12
click at [154, 366] on icon "button" at bounding box center [153, 367] width 10 height 12
click at [153, 366] on icon "button" at bounding box center [152, 366] width 9 height 9
click at [154, 263] on icon "button" at bounding box center [153, 261] width 10 height 12
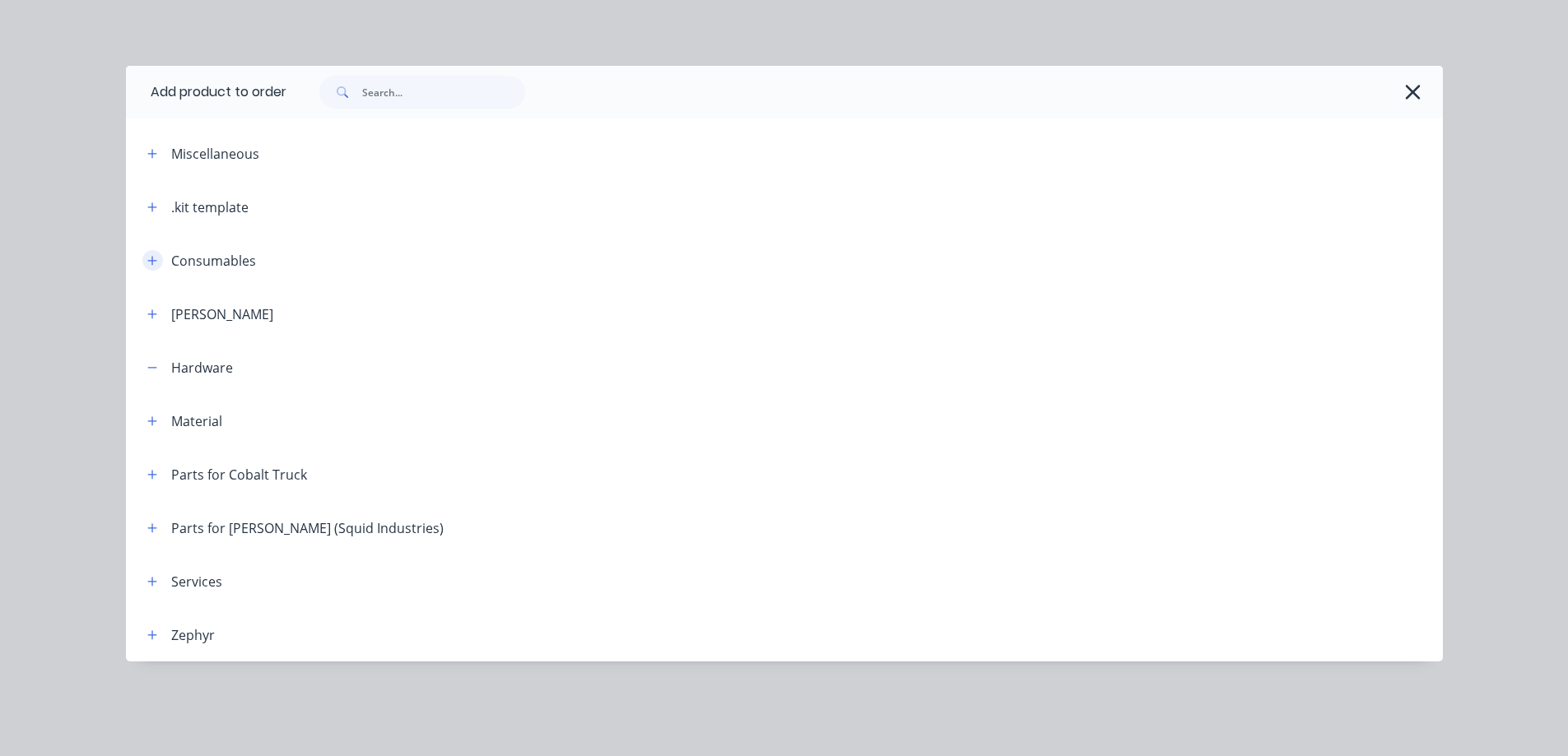
click at [154, 263] on icon "button" at bounding box center [153, 261] width 10 height 12
click at [154, 264] on icon "button" at bounding box center [153, 261] width 10 height 12
click at [154, 428] on button "button" at bounding box center [152, 420] width 20 height 20
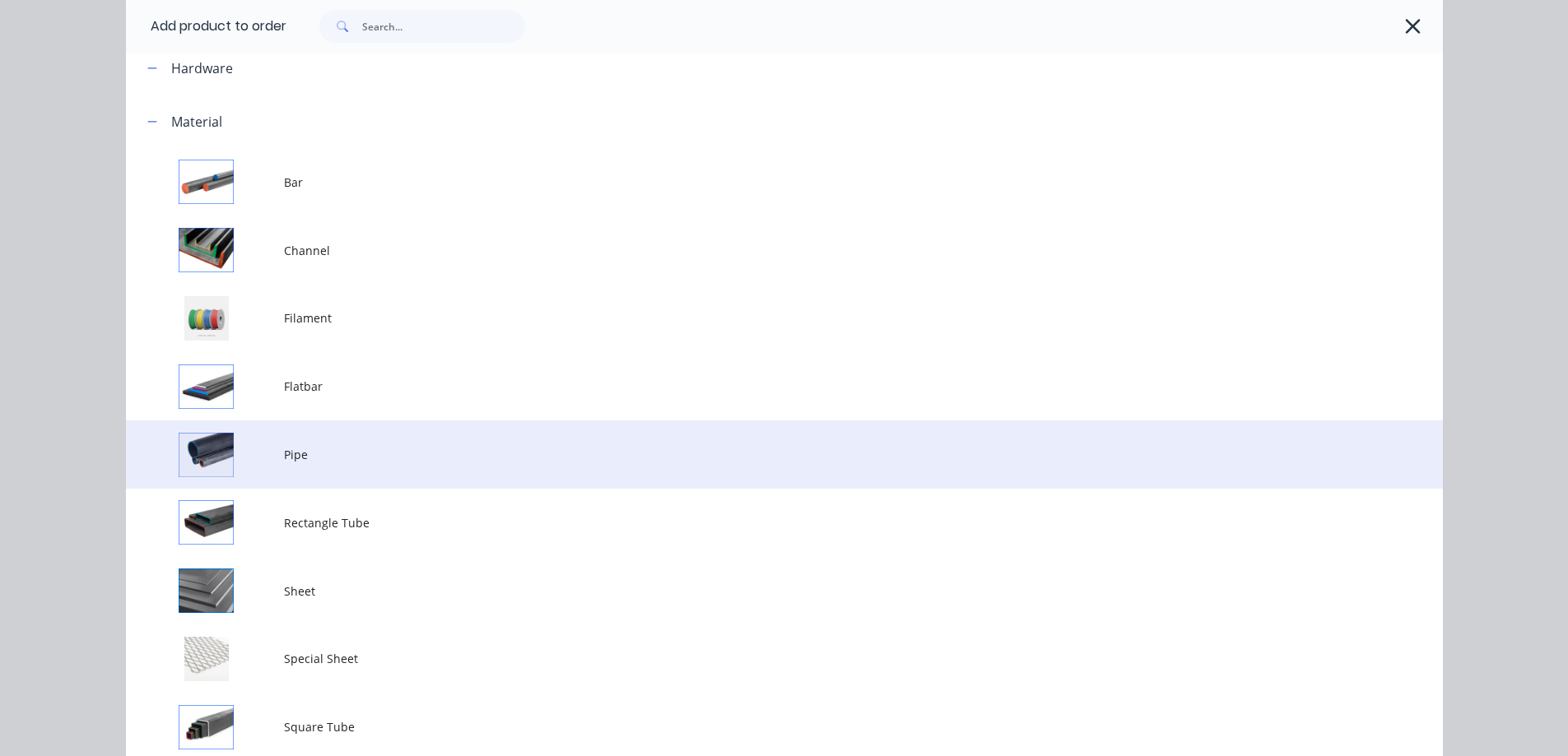
scroll to position [329, 0]
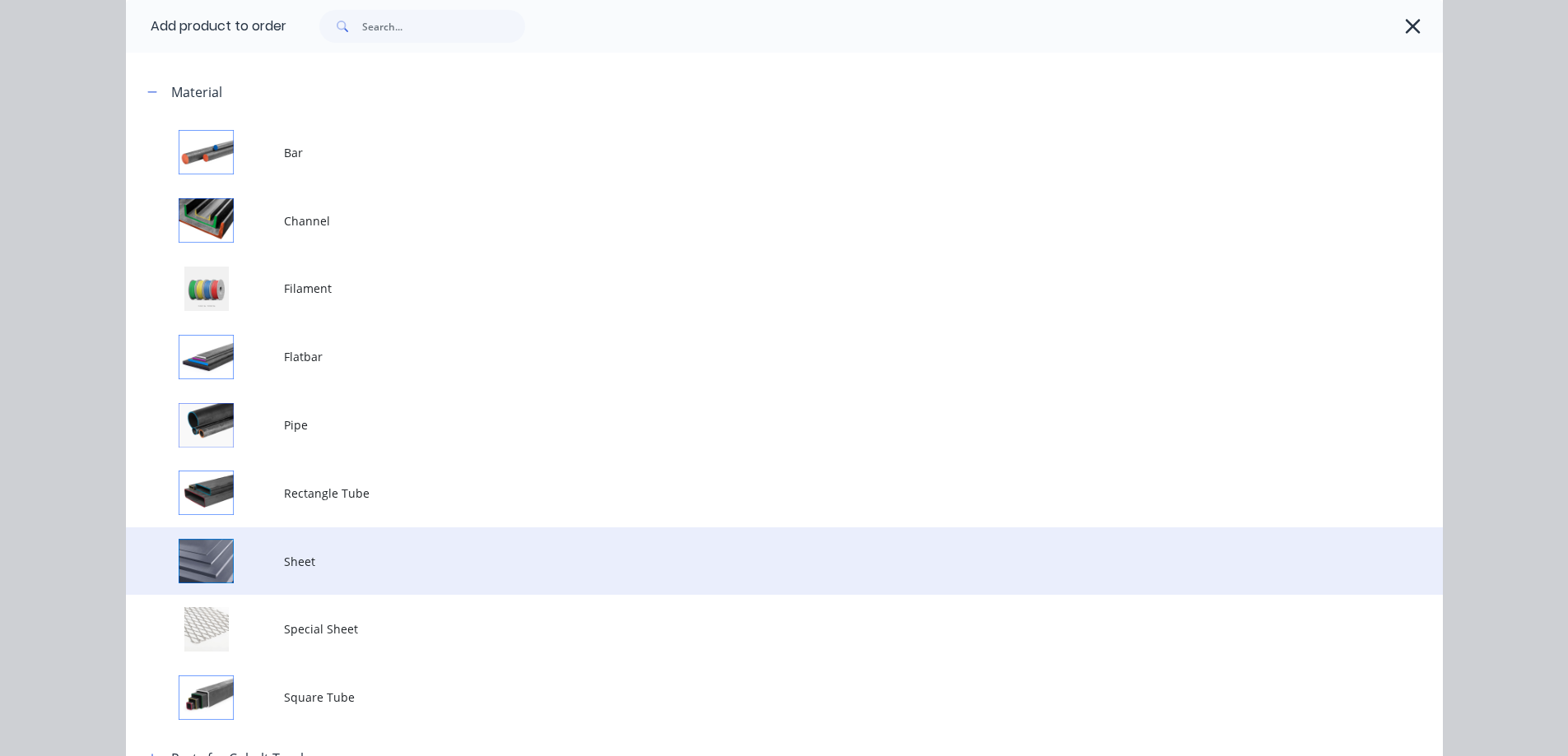
click at [316, 556] on span "Sheet" at bounding box center [748, 561] width 927 height 17
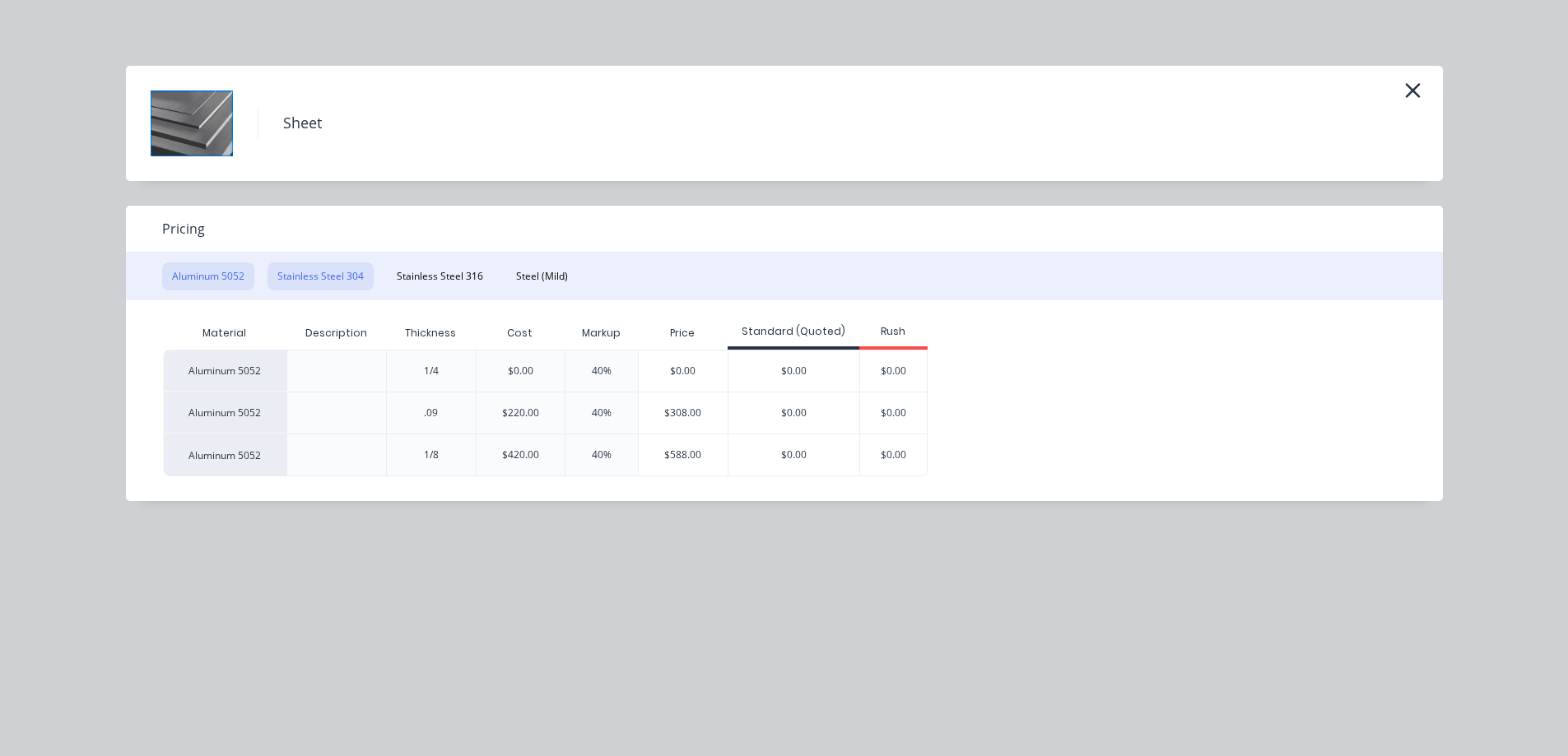
click at [330, 277] on button "Stainless Steel 304" at bounding box center [321, 276] width 107 height 28
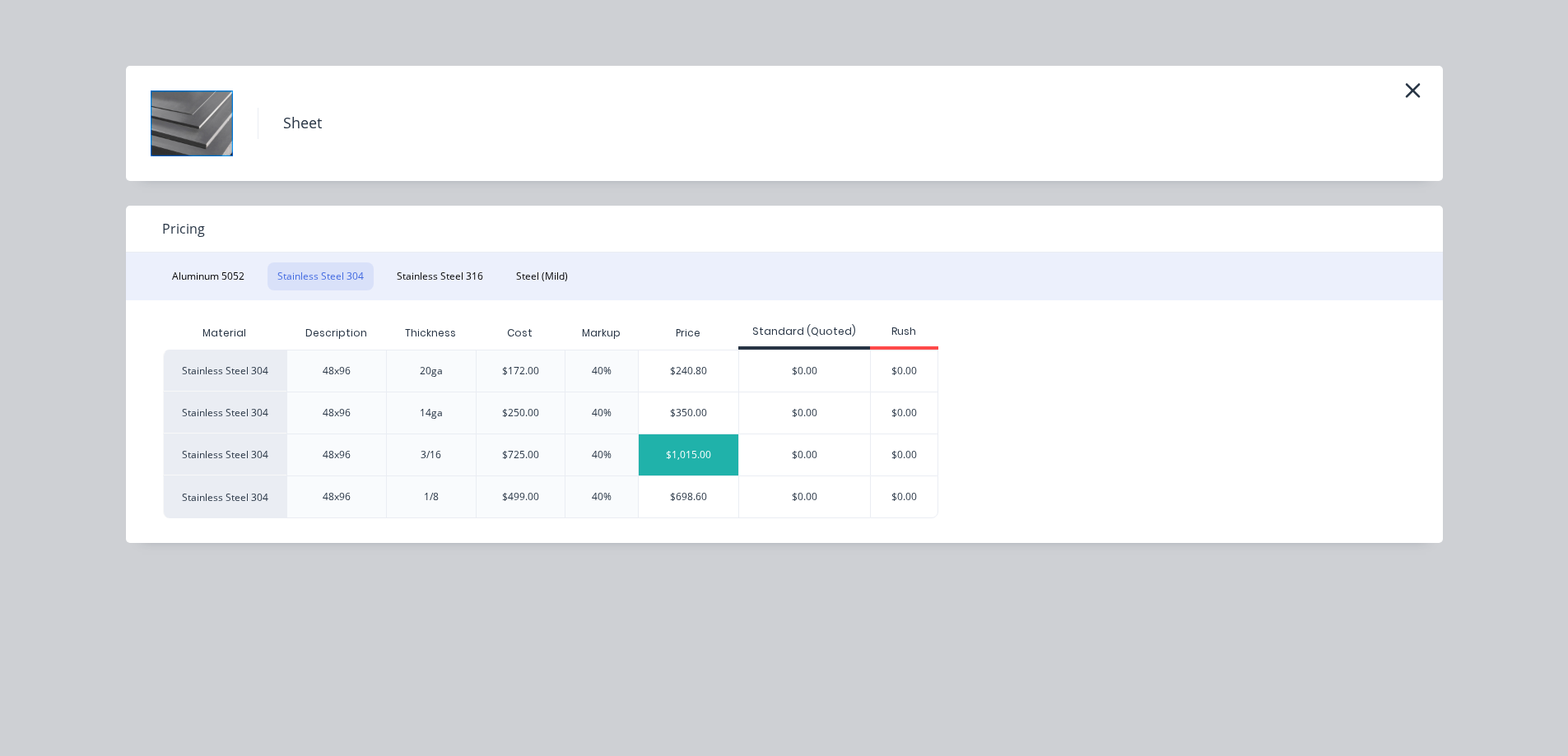
click at [667, 452] on div "$1,015.00" at bounding box center [689, 455] width 100 height 41
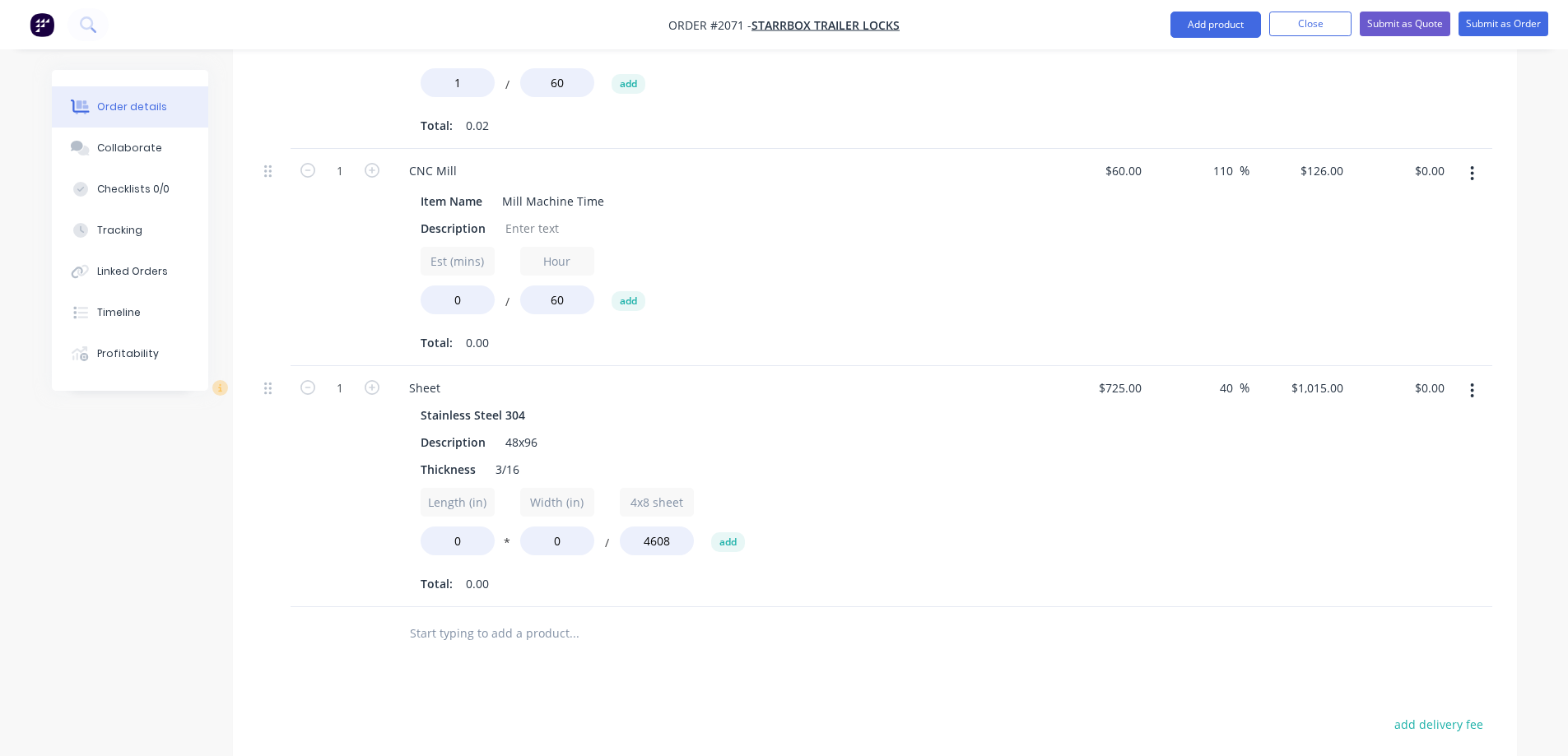
scroll to position [646, 0]
click at [1219, 374] on input "40" at bounding box center [1229, 386] width 21 height 24
type input "200"
type input "$2,175.00"
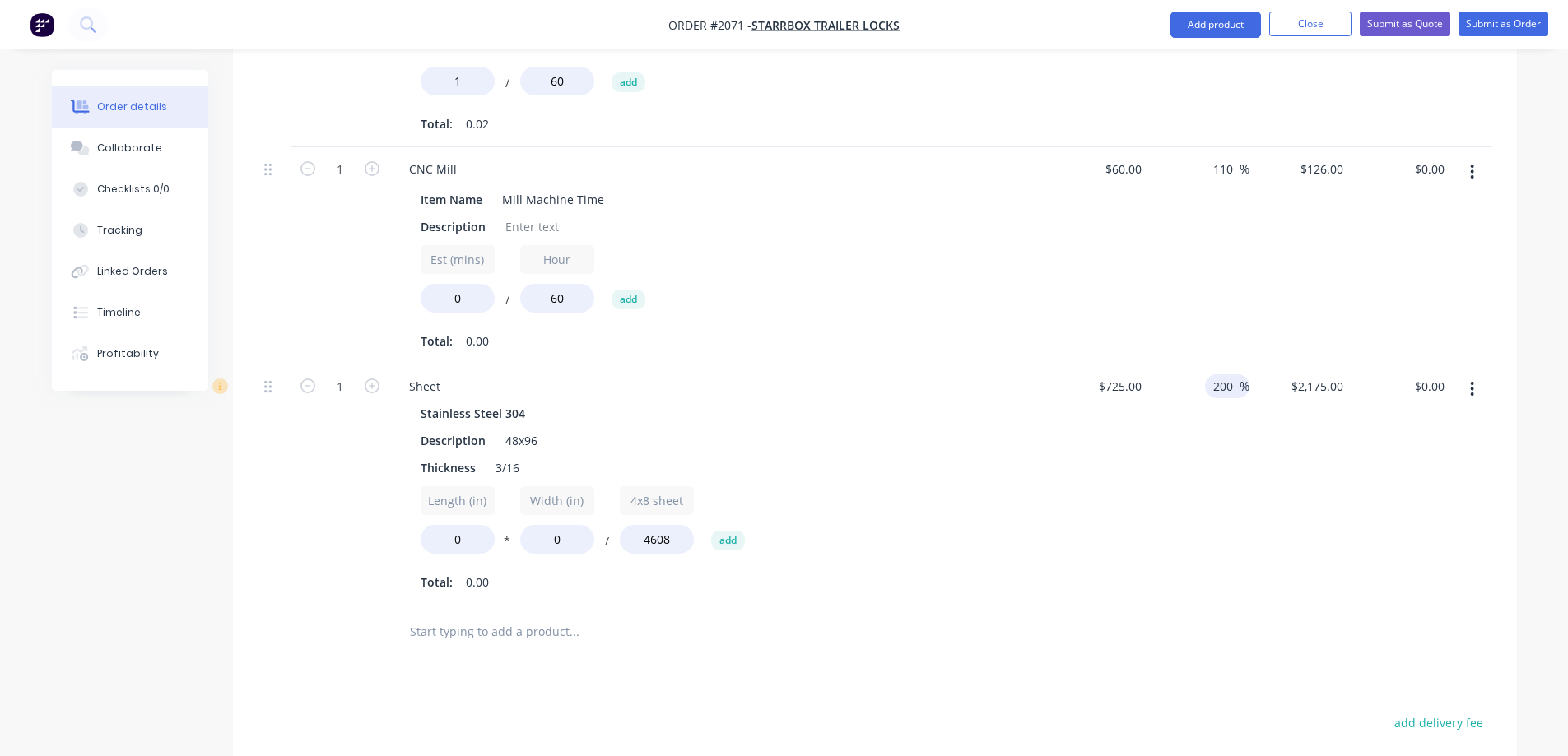
click at [1186, 436] on div "200 200 %" at bounding box center [1200, 484] width 102 height 241
drag, startPoint x: 463, startPoint y: 516, endPoint x: 432, endPoint y: 517, distance: 31.0
click at [432, 525] on input "0" at bounding box center [457, 539] width 74 height 29
type input "2"
drag, startPoint x: 558, startPoint y: 518, endPoint x: 527, endPoint y: 518, distance: 31.0
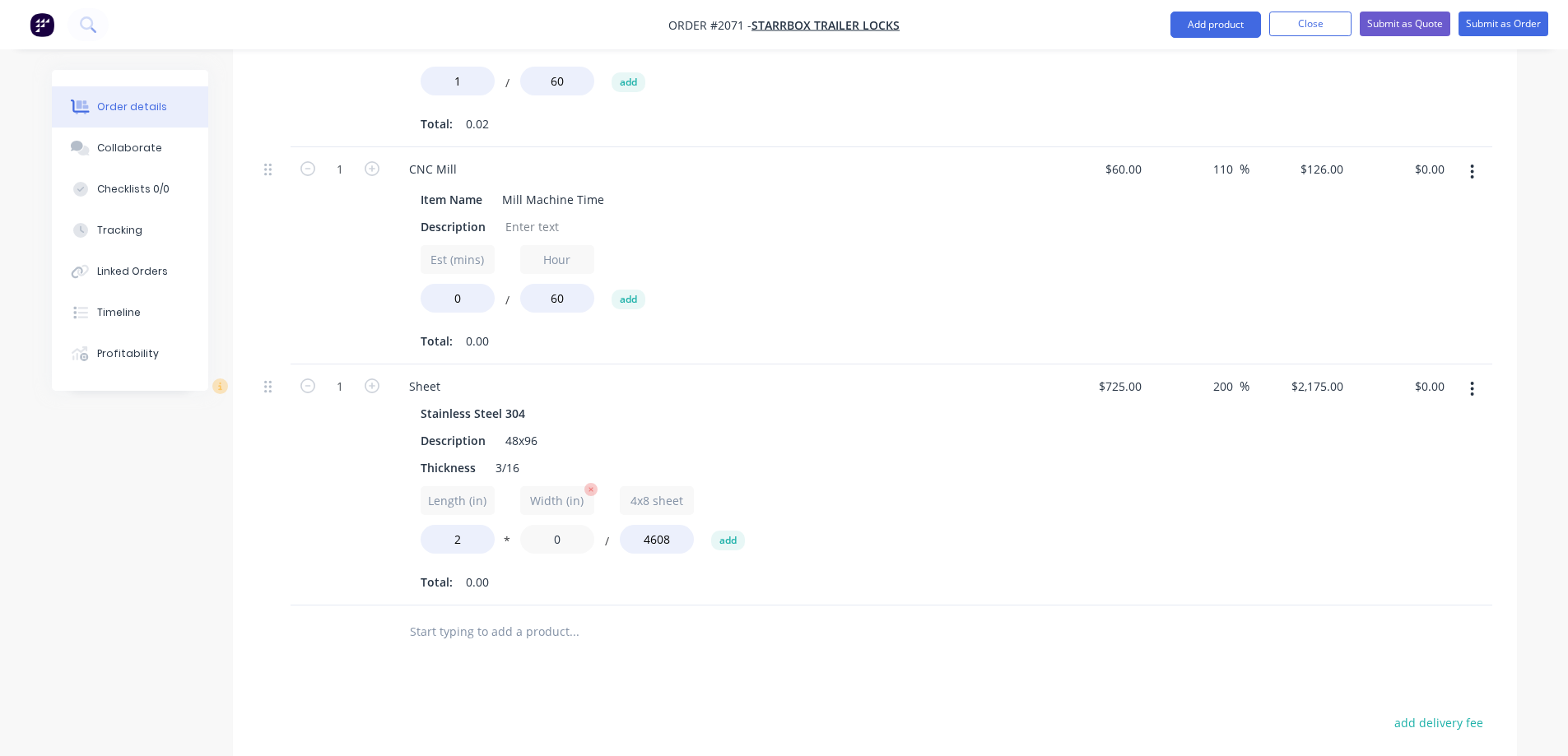
click at [527, 525] on input "0" at bounding box center [557, 539] width 74 height 29
type input "6"
type input "$5.66"
click at [999, 429] on div "Description 48x96" at bounding box center [715, 440] width 603 height 24
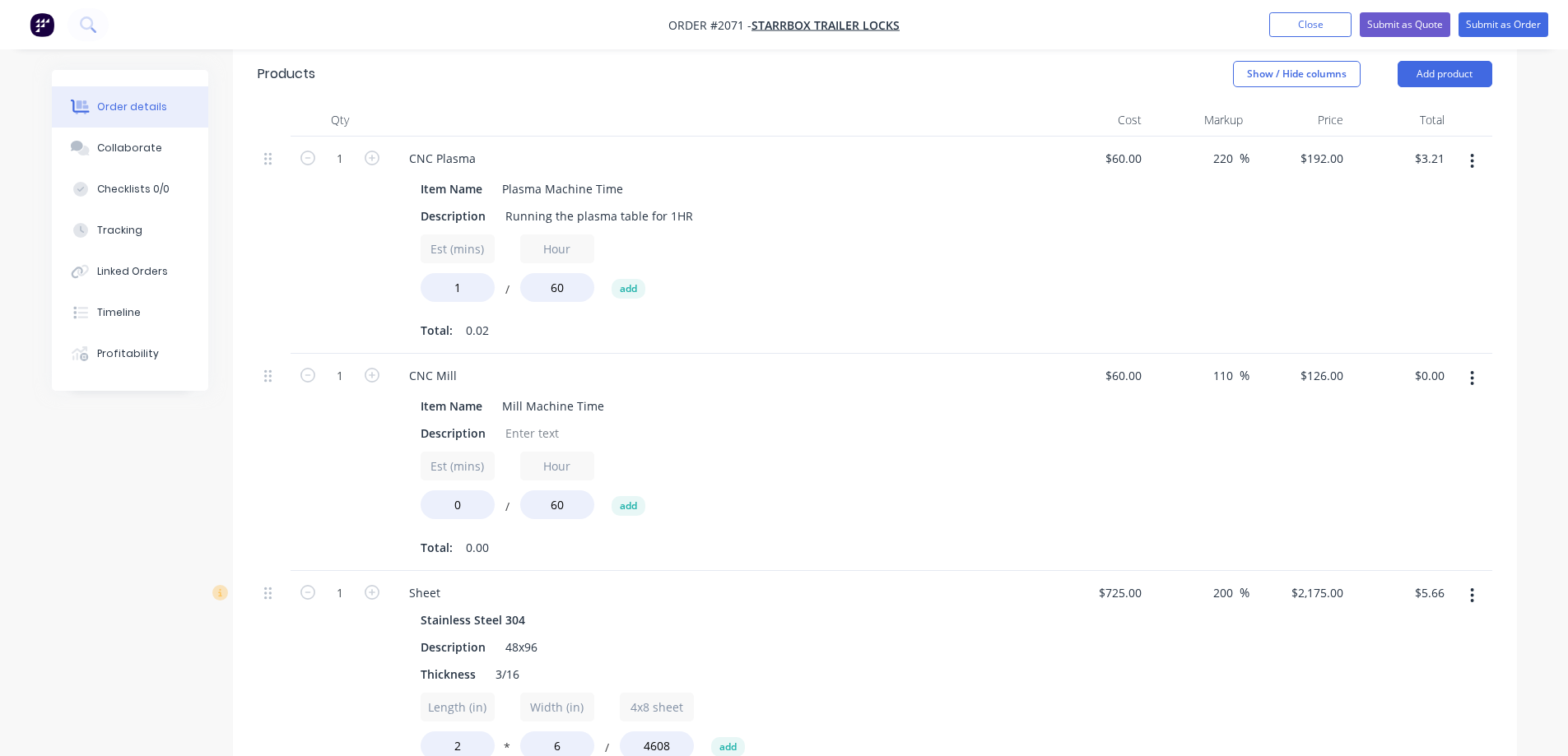
scroll to position [399, 0]
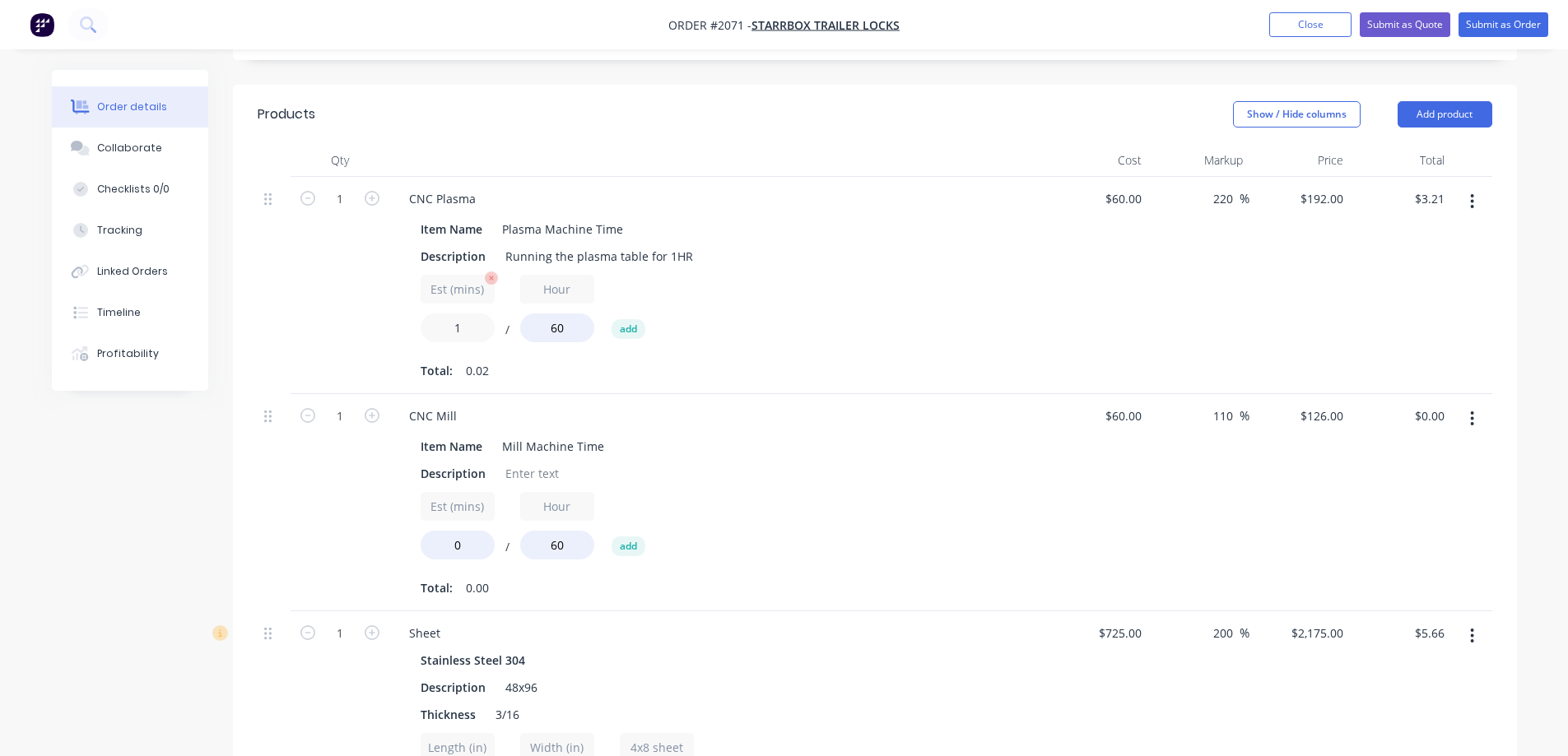
click at [463, 314] on input "1" at bounding box center [457, 328] width 74 height 29
type input "2"
type input "$6.39"
click at [876, 245] on div "Description Running the plasma table for 1HR" at bounding box center [715, 256] width 603 height 24
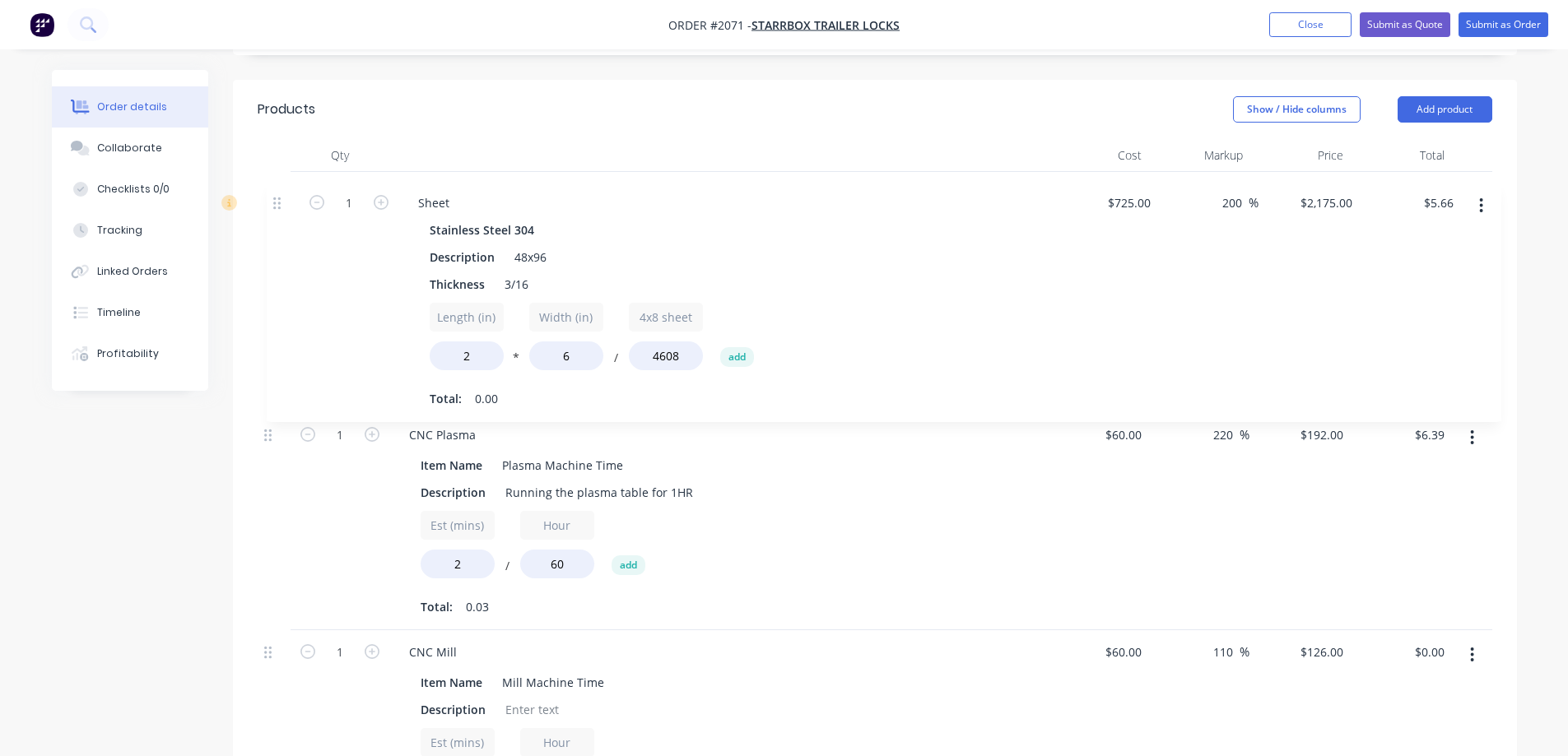
drag, startPoint x: 269, startPoint y: 616, endPoint x: 279, endPoint y: 204, distance: 412.1
click at [279, 204] on div "1 CNC Plasma Item Name Plasma Machine Time Description Running the plasma table…" at bounding box center [874, 509] width 1235 height 675
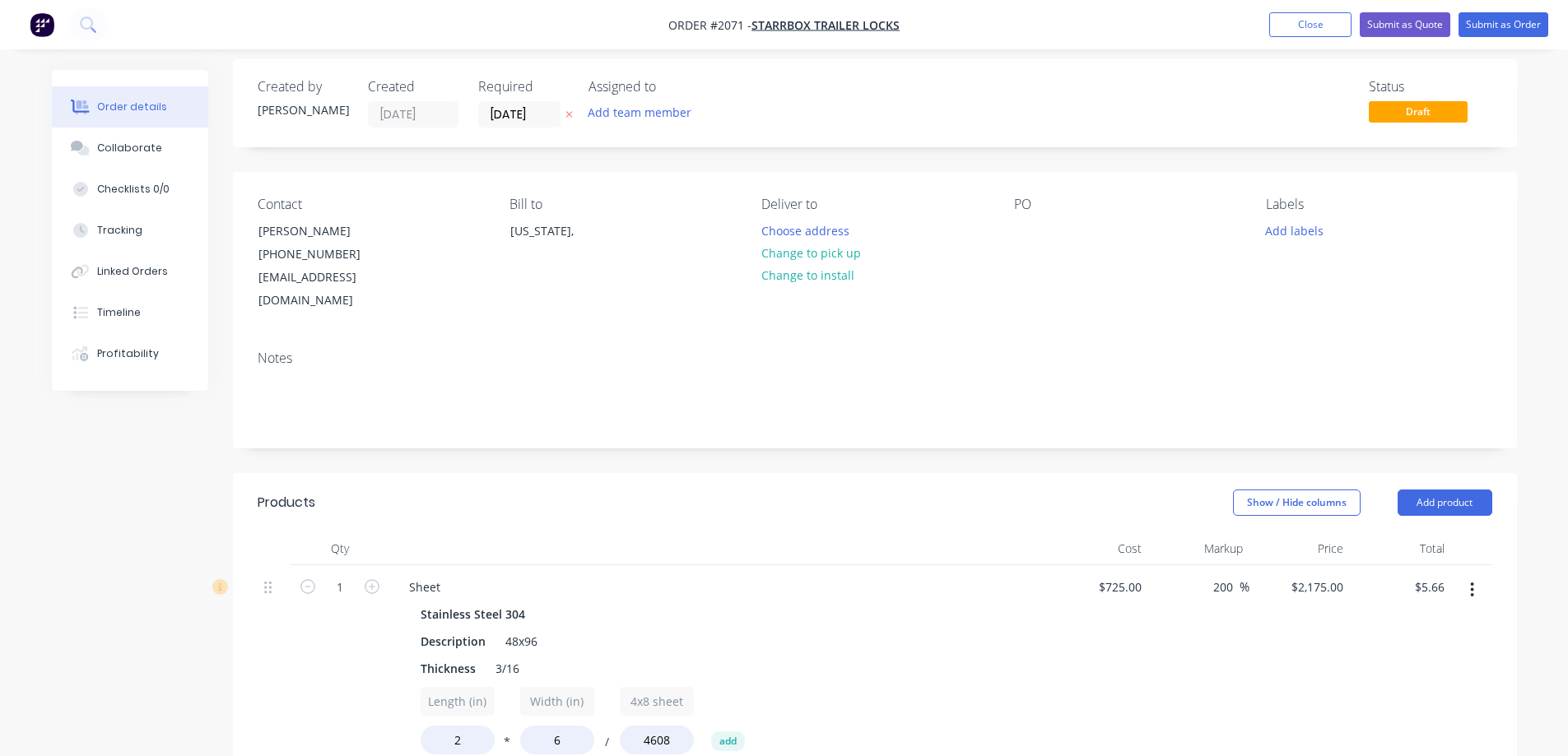
scroll to position [165, 0]
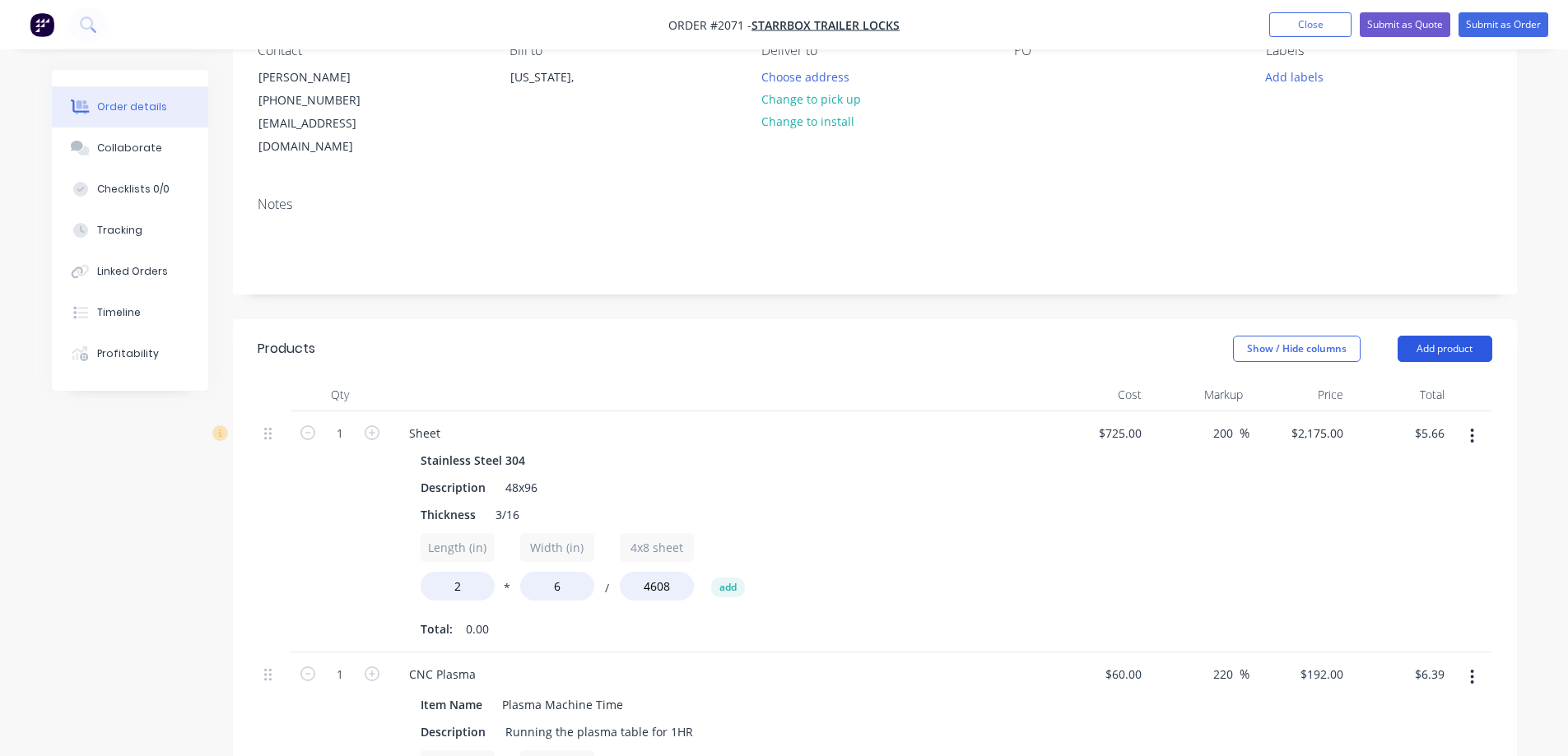
click at [1448, 336] on button "Add product" at bounding box center [1445, 348] width 95 height 26
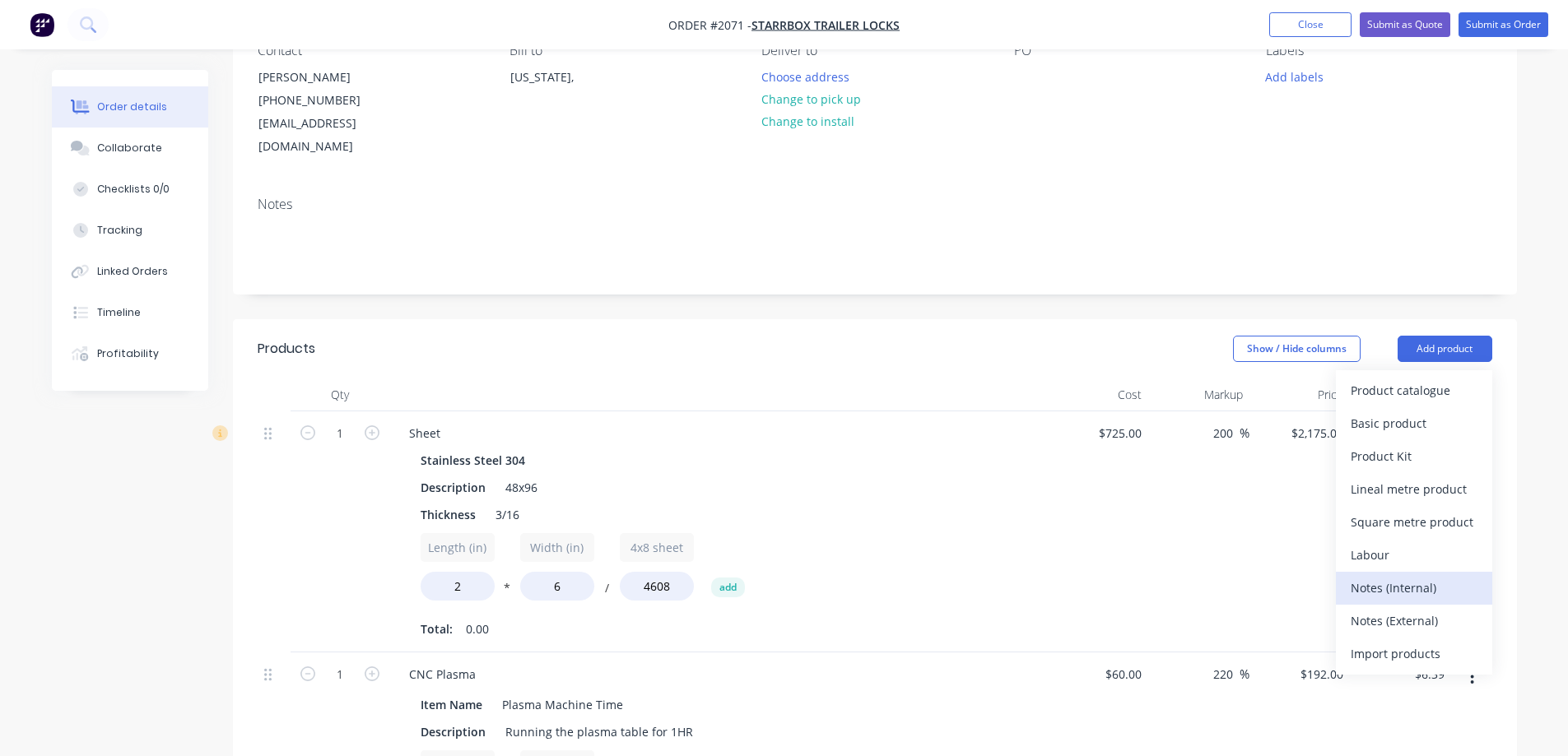
click at [1400, 576] on div "Notes (Internal)" at bounding box center [1414, 587] width 127 height 24
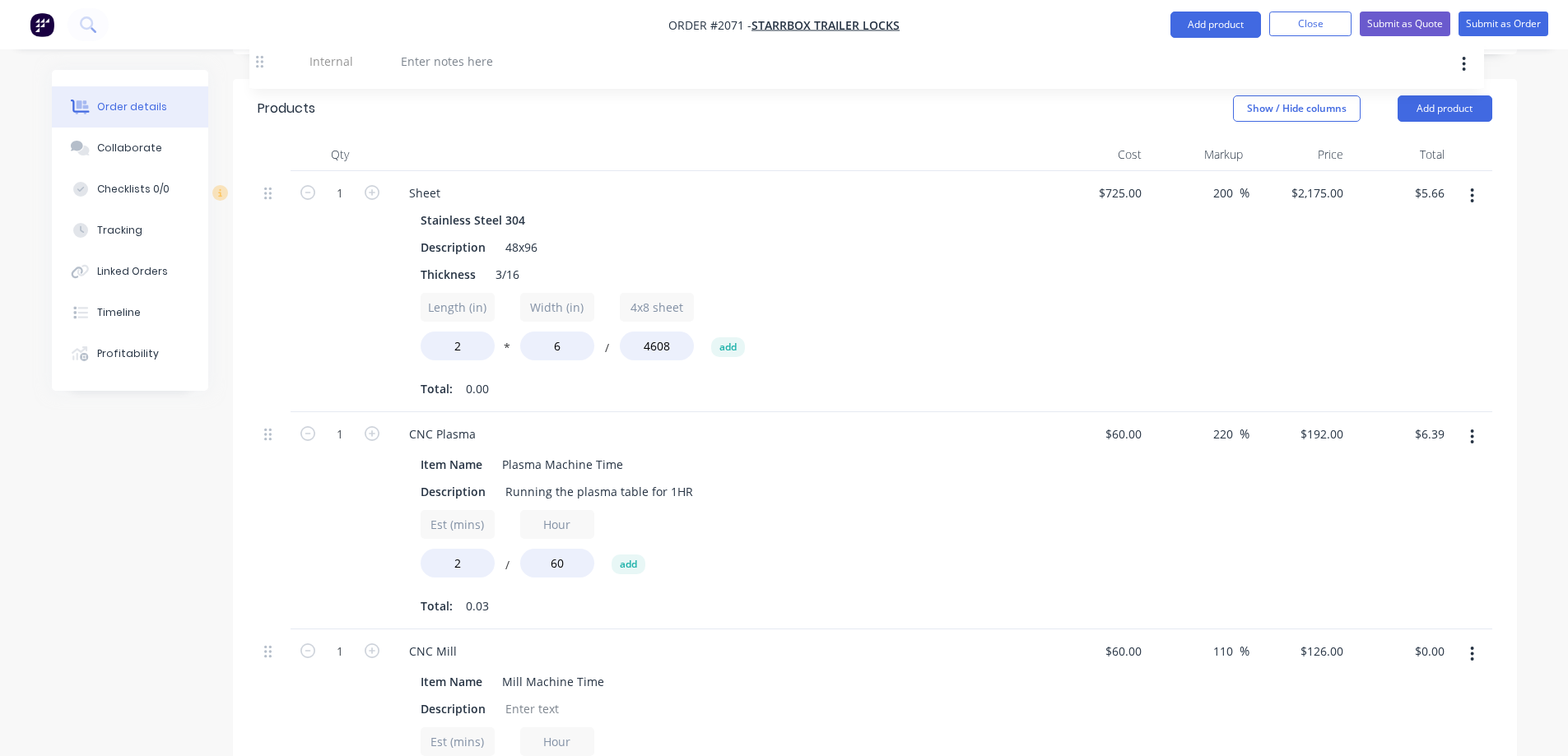
scroll to position [374, 0]
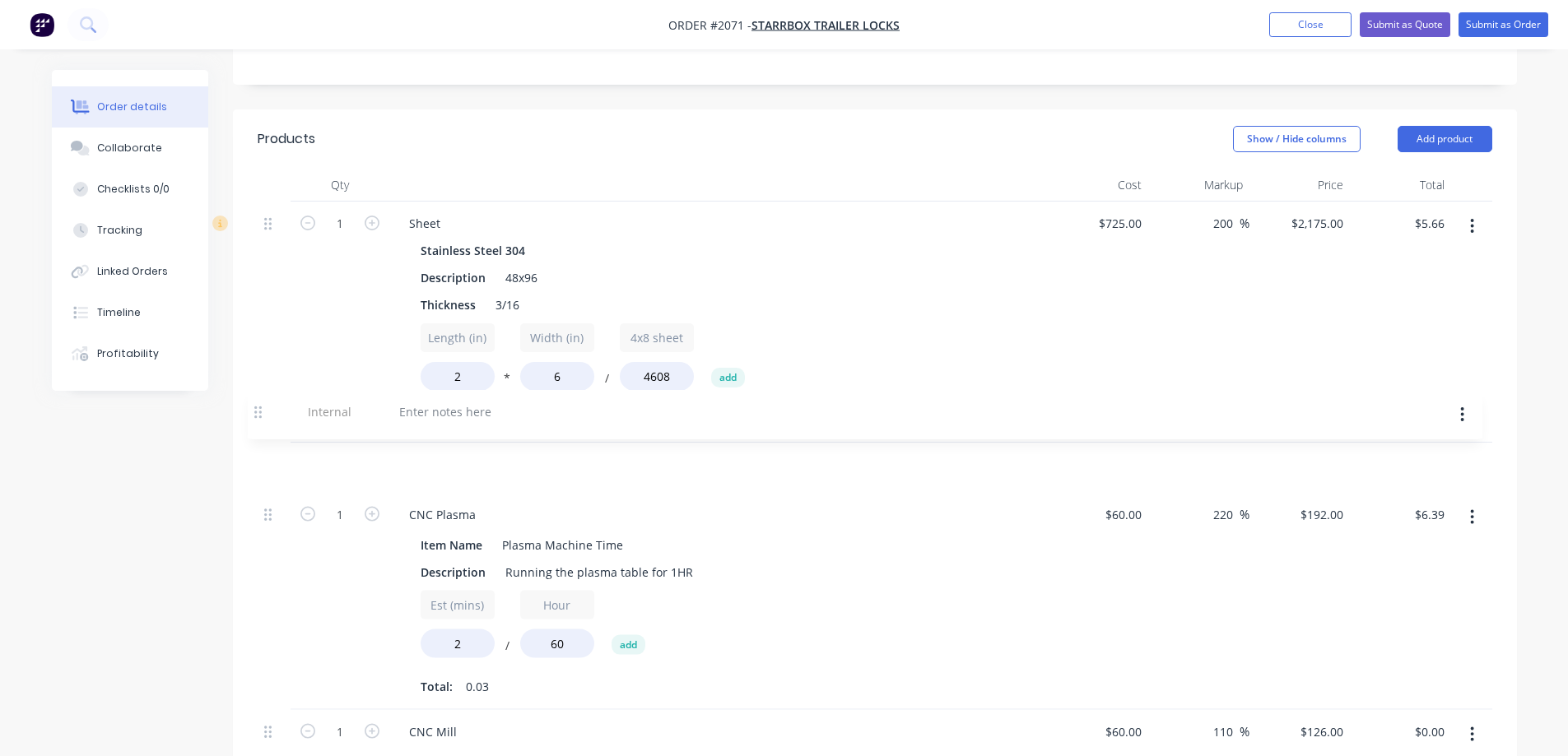
drag, startPoint x: 272, startPoint y: 516, endPoint x: 262, endPoint y: 412, distance: 104.5
click at [262, 412] on div "1 Sheet Stainless Steel 304 Description 48x96 Thickness 3/16 Length (in) 2 * Wi…" at bounding box center [874, 564] width 1235 height 726
click at [504, 453] on div at bounding box center [456, 464] width 119 height 24
click at [811, 458] on div "use 1/4 instead of 3/16" at bounding box center [719, 468] width 658 height 50
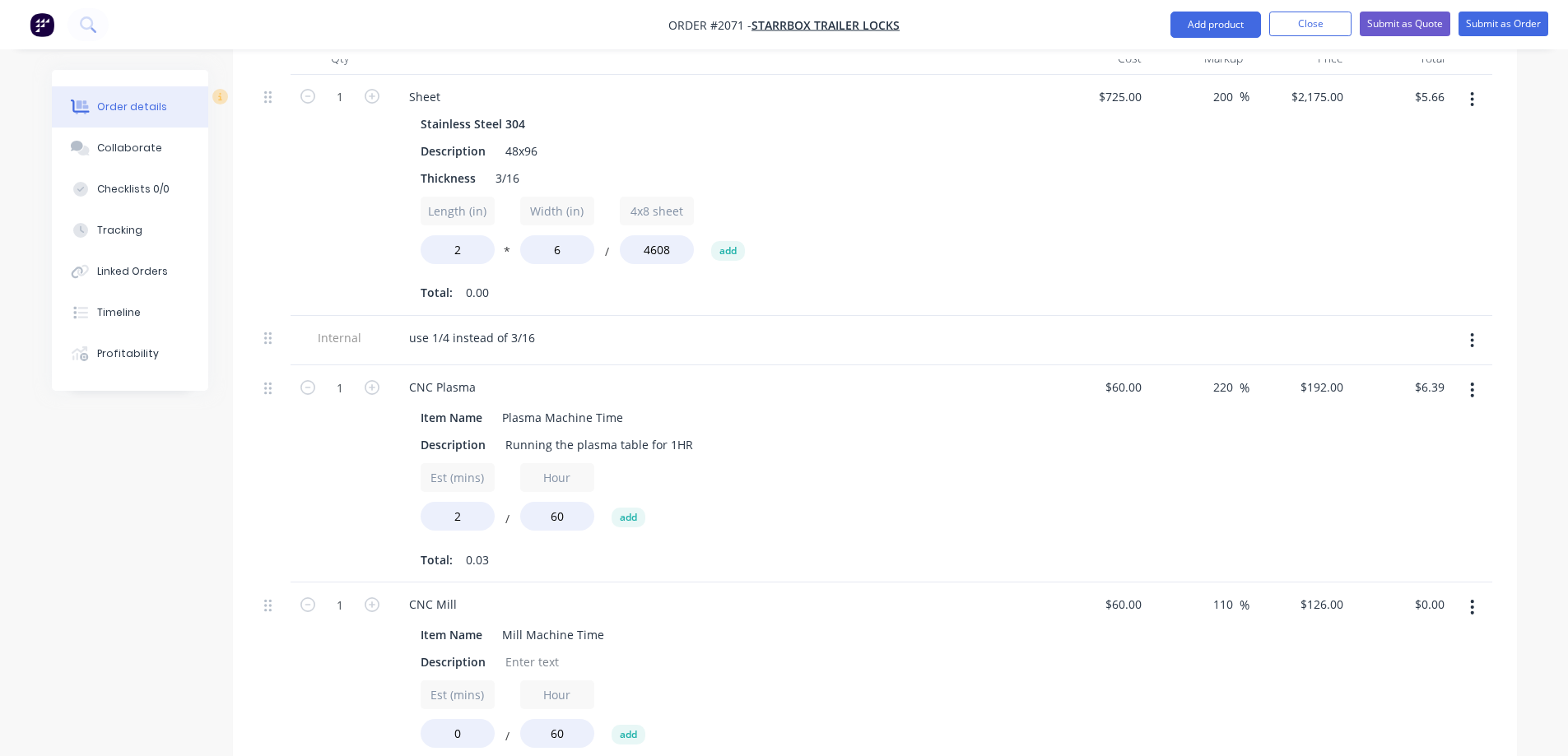
scroll to position [539, 0]
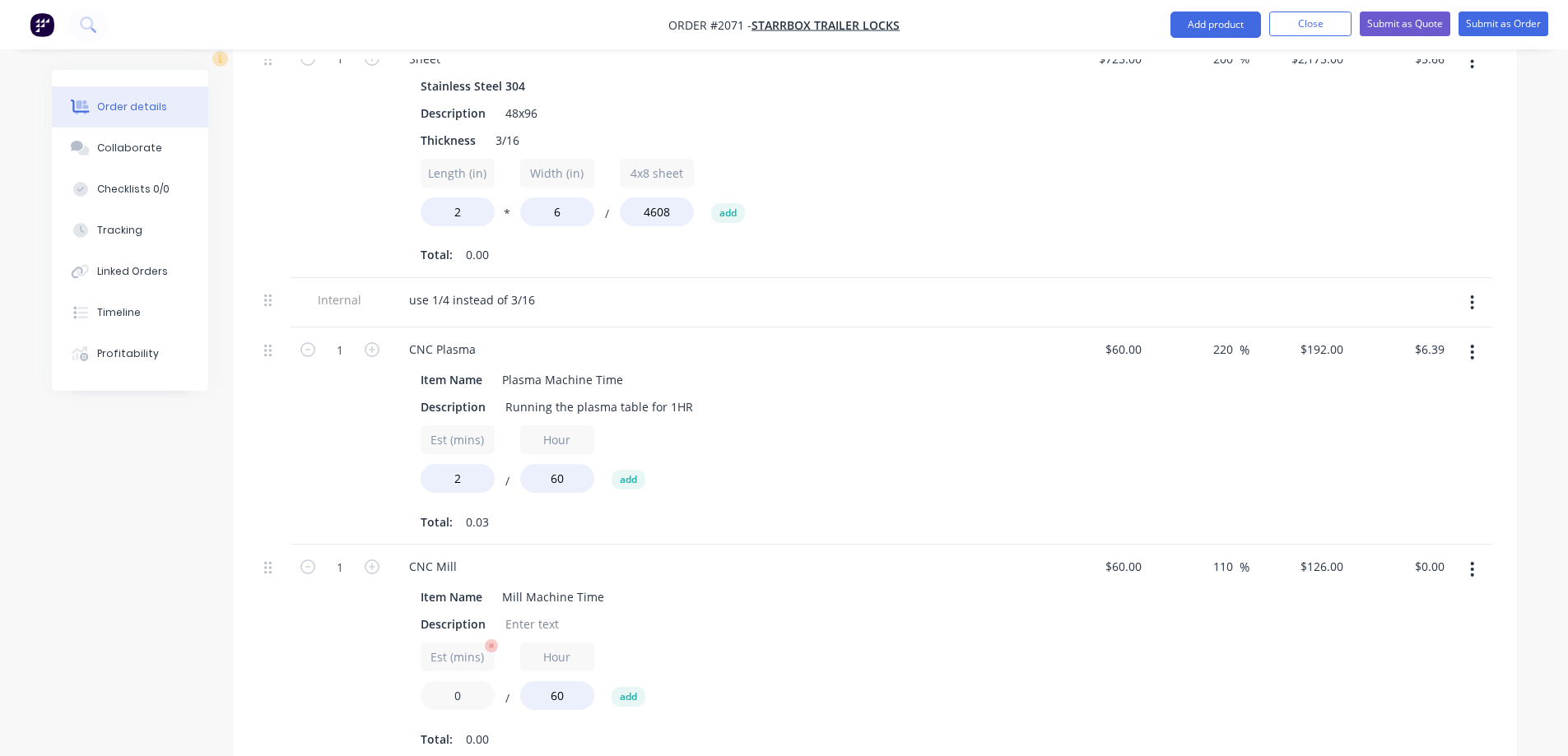
drag, startPoint x: 464, startPoint y: 675, endPoint x: 428, endPoint y: 671, distance: 36.2
click at [428, 681] on input "0" at bounding box center [457, 696] width 74 height 29
type input "5"
type input "$10.50"
click at [892, 643] on div "Est (mins) 5 / Hour 60 add" at bounding box center [718, 679] width 596 height 74
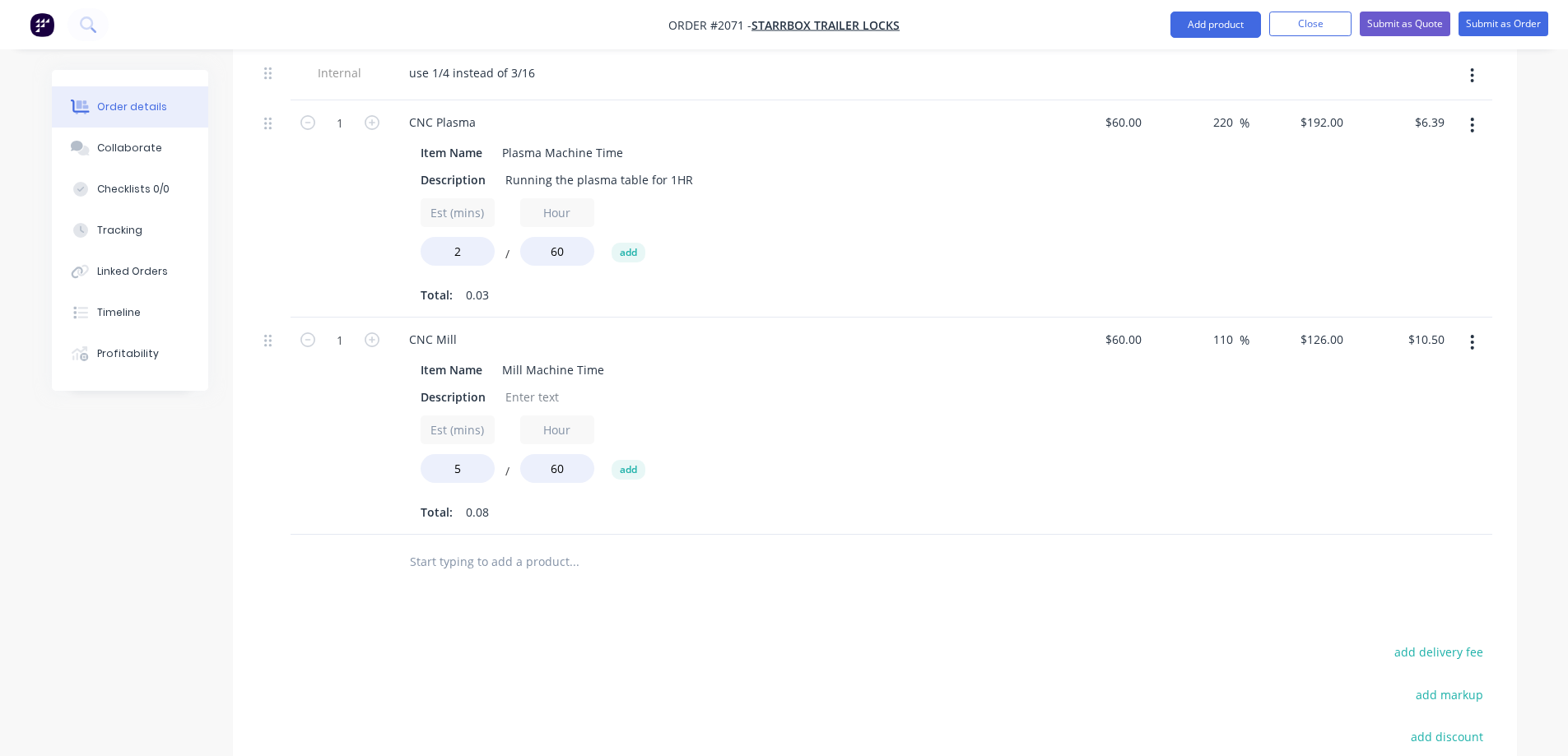
scroll to position [831, 0]
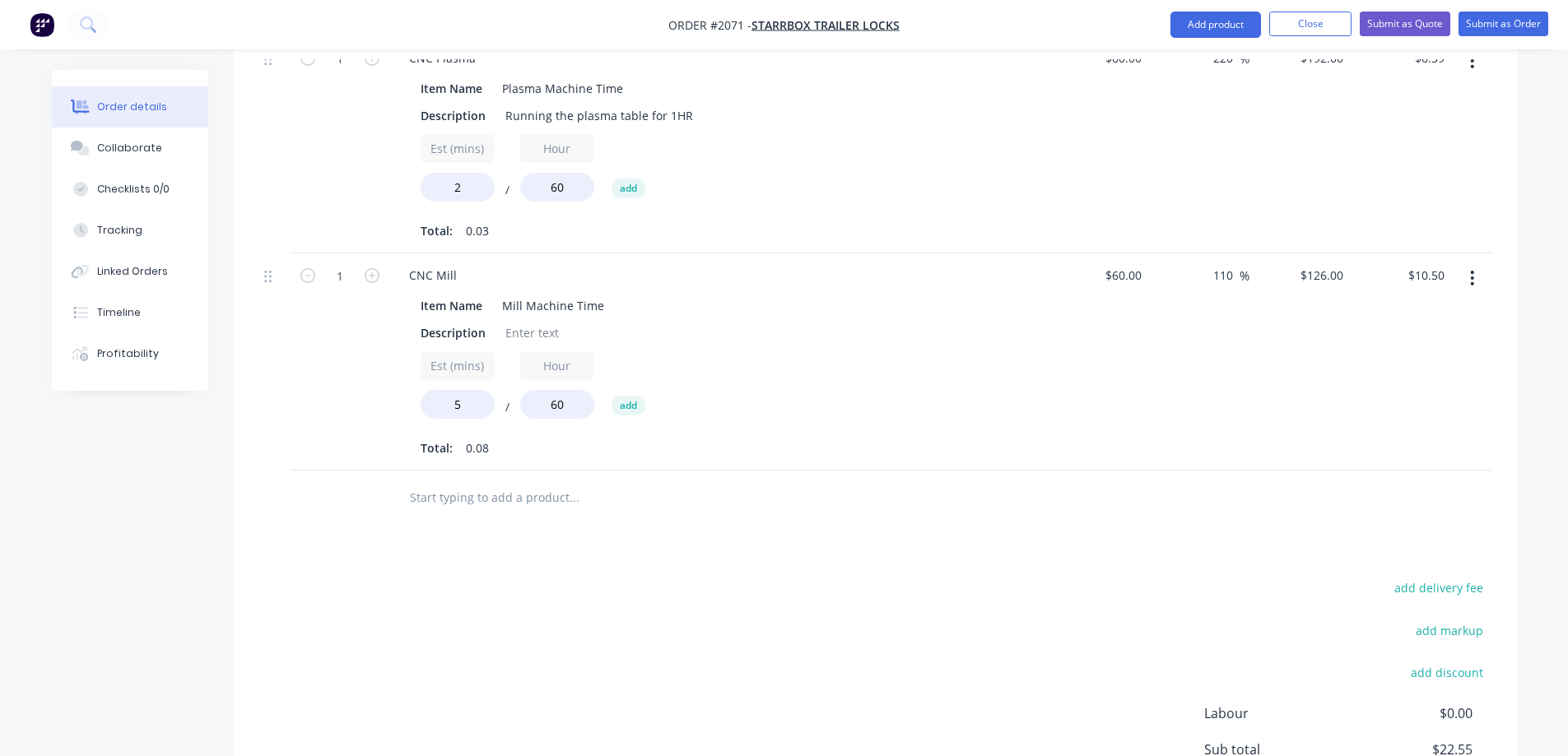
click at [718, 577] on div "add delivery fee add markup add discount Labour $0.00 Sub total $22.55 Margin $…" at bounding box center [874, 735] width 1235 height 318
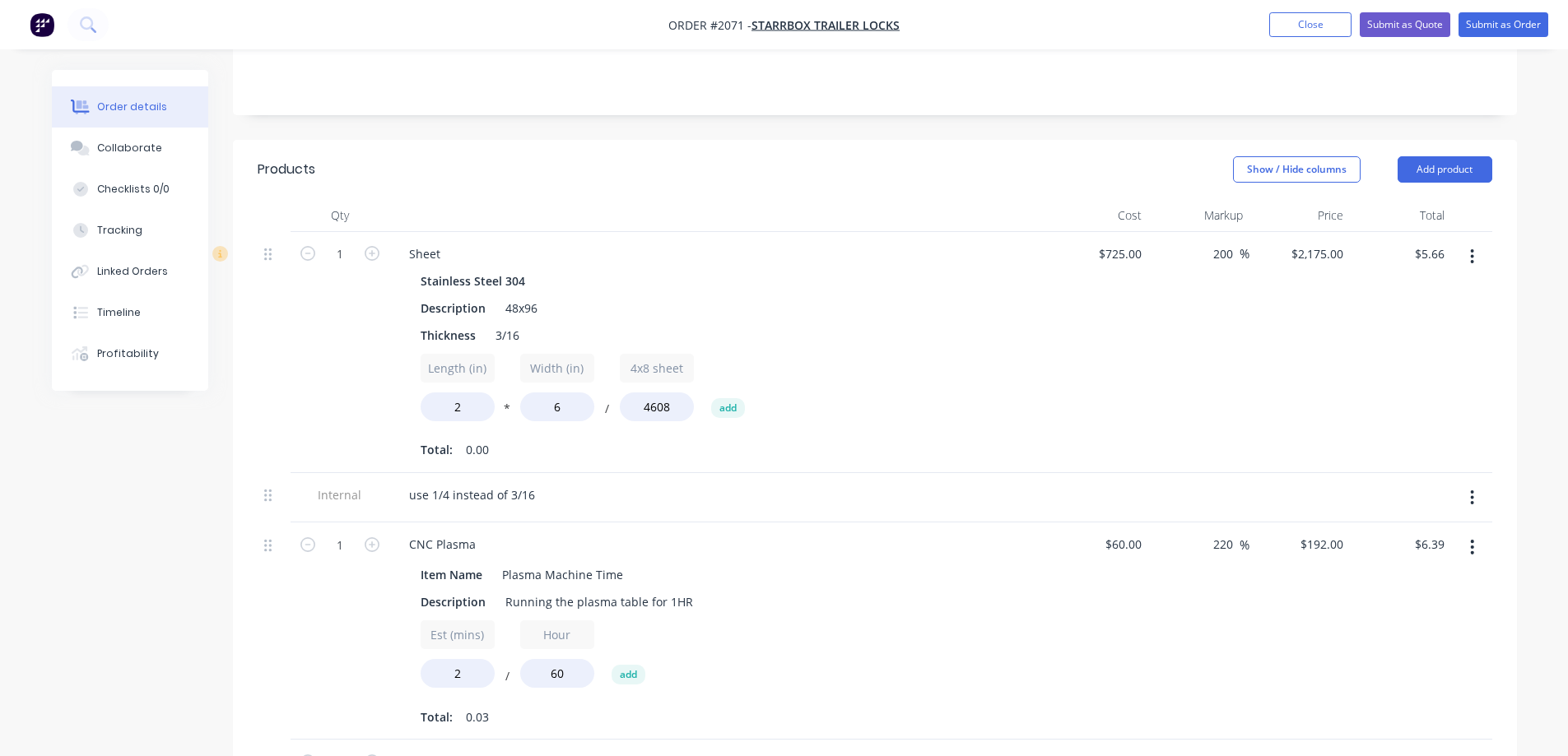
scroll to position [254, 0]
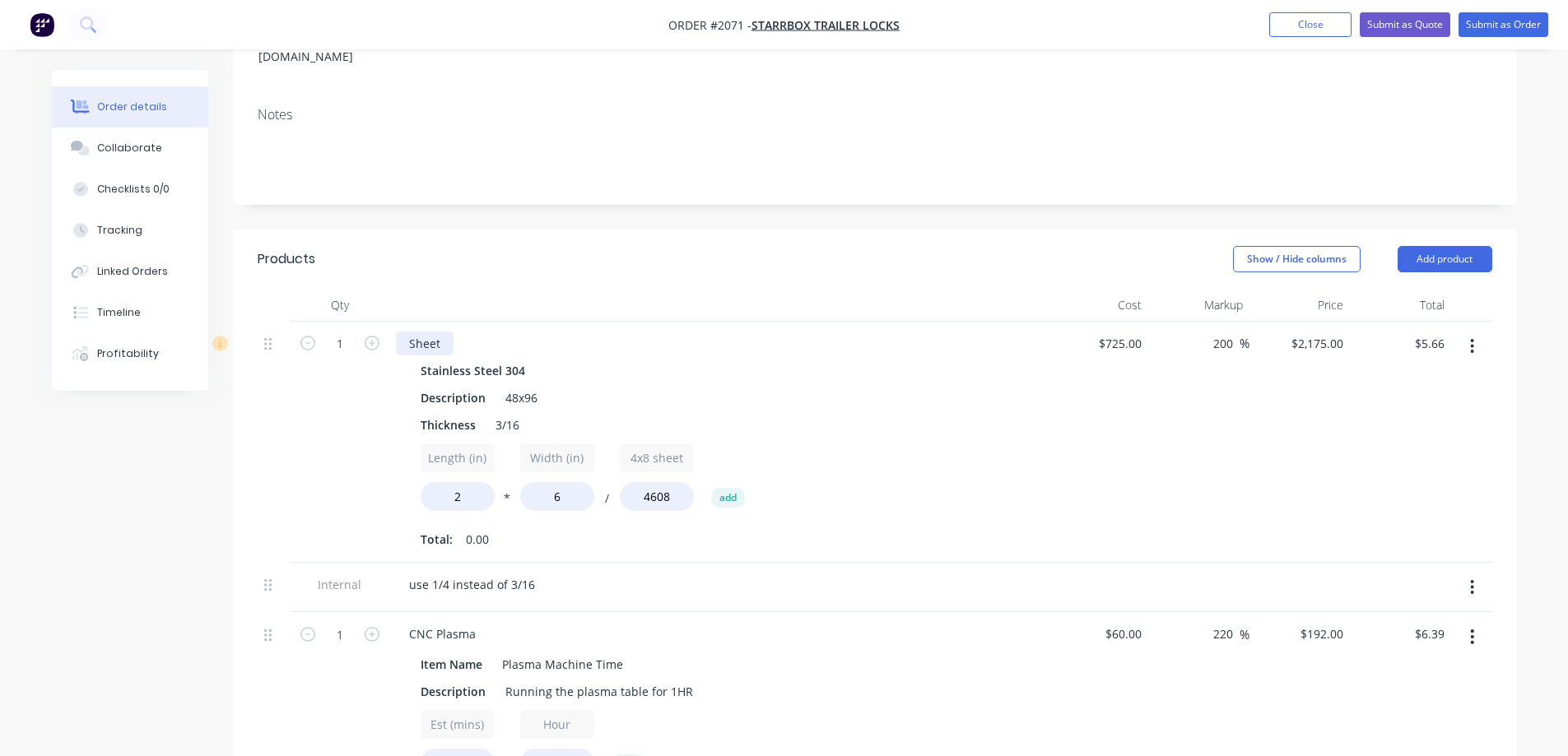
click at [439, 332] on div "Sheet" at bounding box center [425, 343] width 58 height 24
click at [622, 332] on div "Sheet" at bounding box center [719, 343] width 646 height 24
click at [1480, 332] on button "button" at bounding box center [1472, 346] width 38 height 30
click at [1420, 411] on div "Duplicate" at bounding box center [1414, 422] width 127 height 24
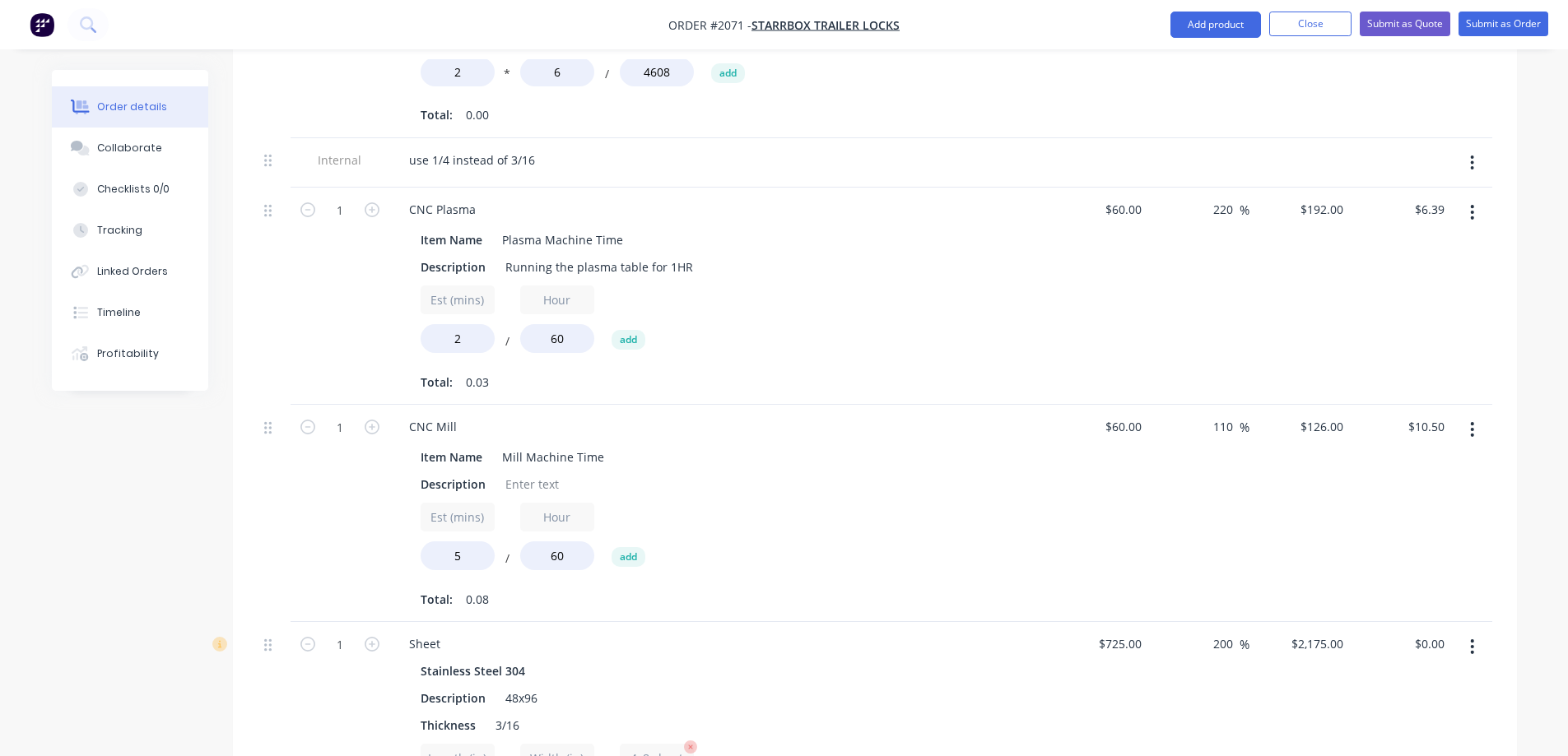
scroll to position [912, 0]
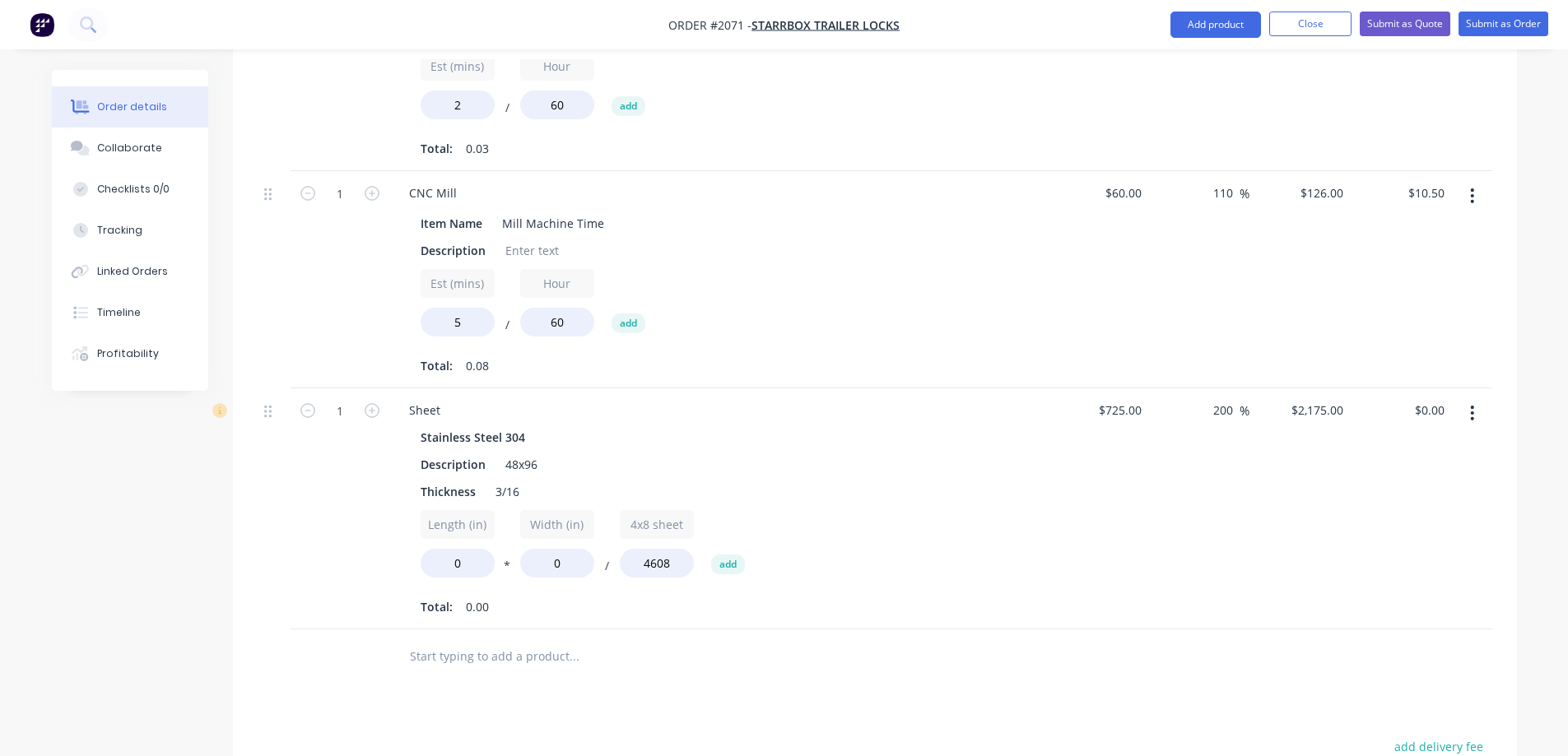
drag, startPoint x: 262, startPoint y: 389, endPoint x: 270, endPoint y: 372, distance: 18.8
click at [270, 389] on div at bounding box center [273, 508] width 33 height 241
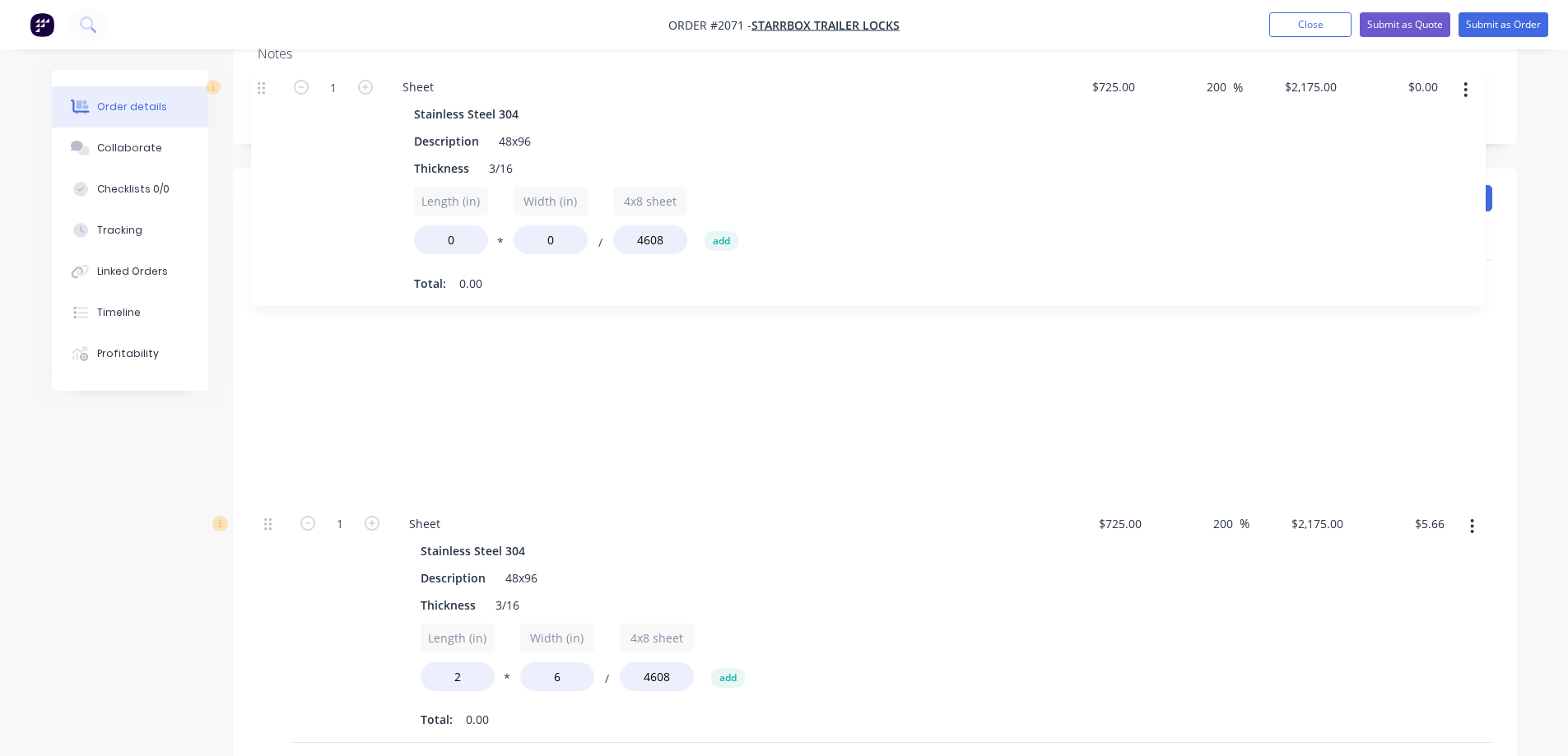
scroll to position [297, 0]
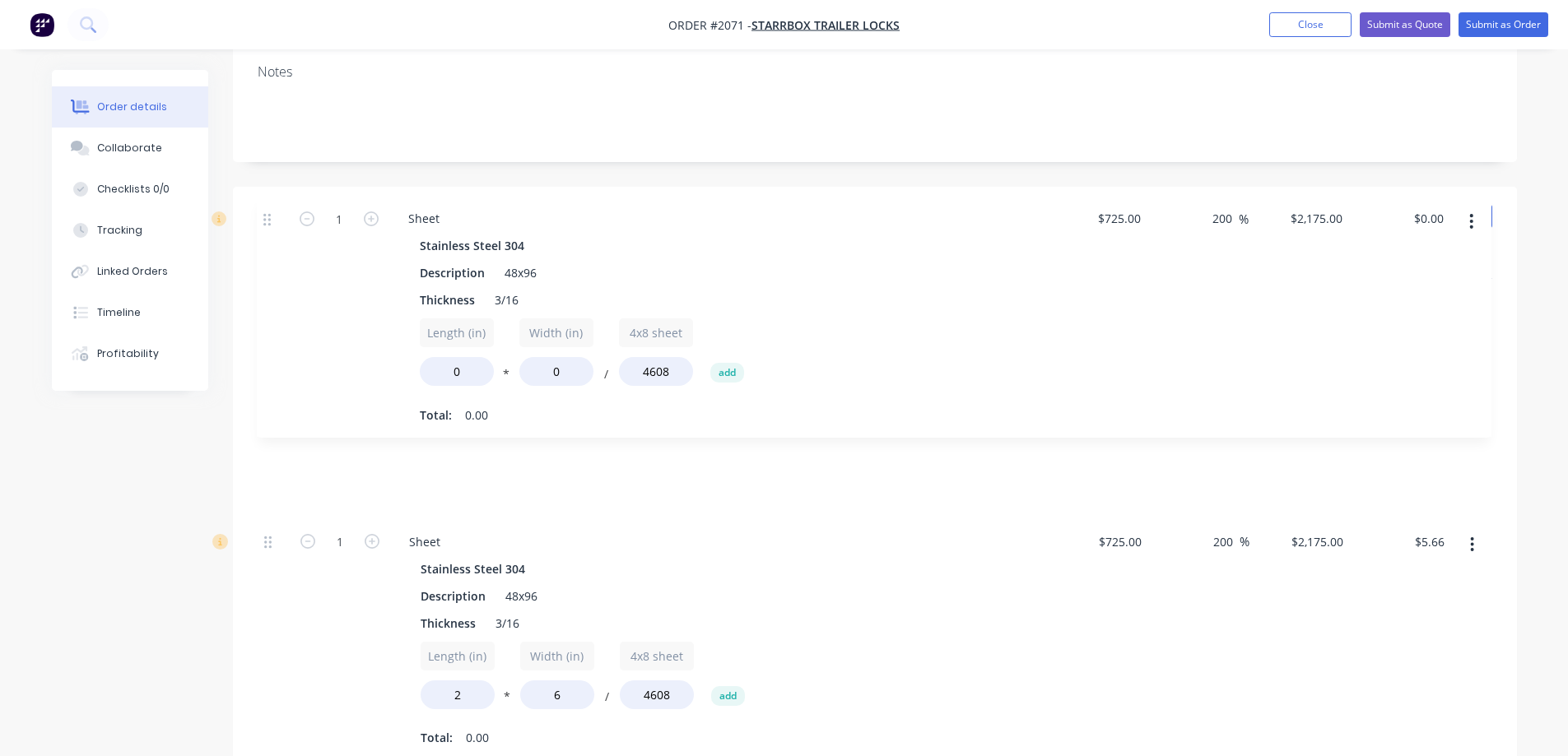
drag, startPoint x: 268, startPoint y: 394, endPoint x: 268, endPoint y: 210, distance: 184.0
click at [268, 210] on div "Products Show / Hide columns Add product Qty Cost Markup Price Total 1 Sheet St…" at bounding box center [875, 744] width 1284 height 1113
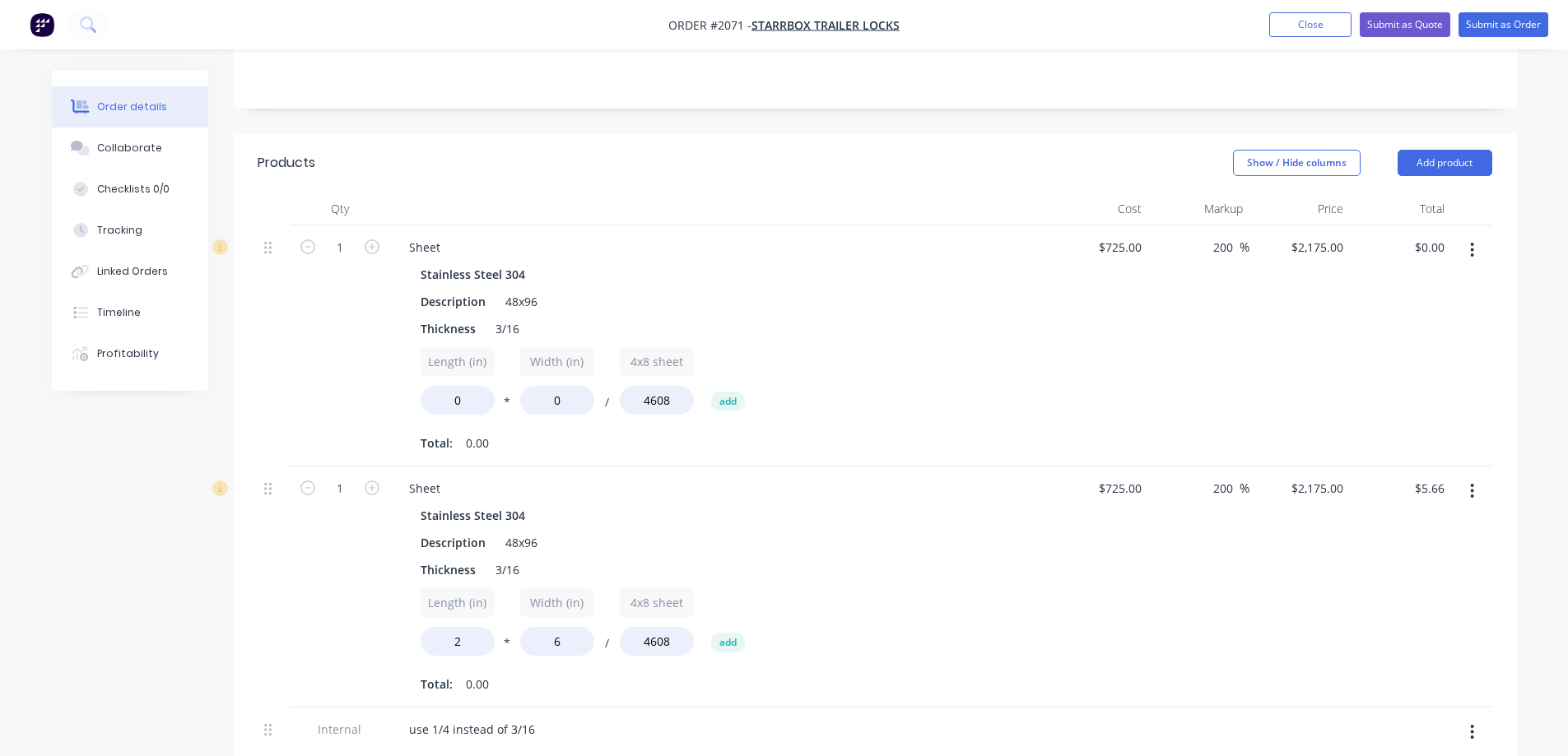
scroll to position [379, 0]
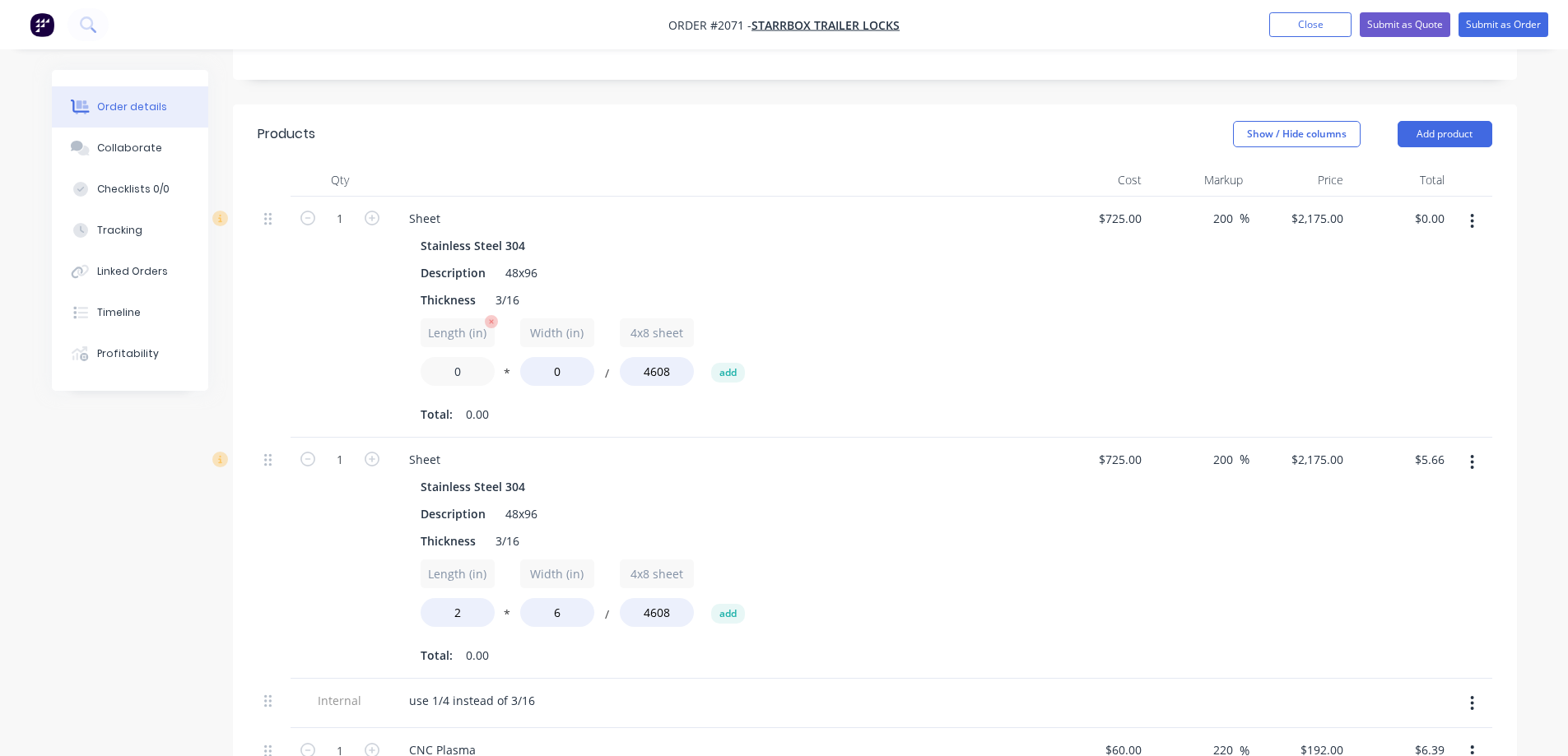
click at [473, 357] on input "0" at bounding box center [457, 371] width 74 height 29
type input "2"
drag, startPoint x: 558, startPoint y: 356, endPoint x: 570, endPoint y: 356, distance: 12.0
click at [570, 357] on input "0" at bounding box center [557, 371] width 74 height 29
click at [541, 357] on input "0" at bounding box center [557, 371] width 74 height 29
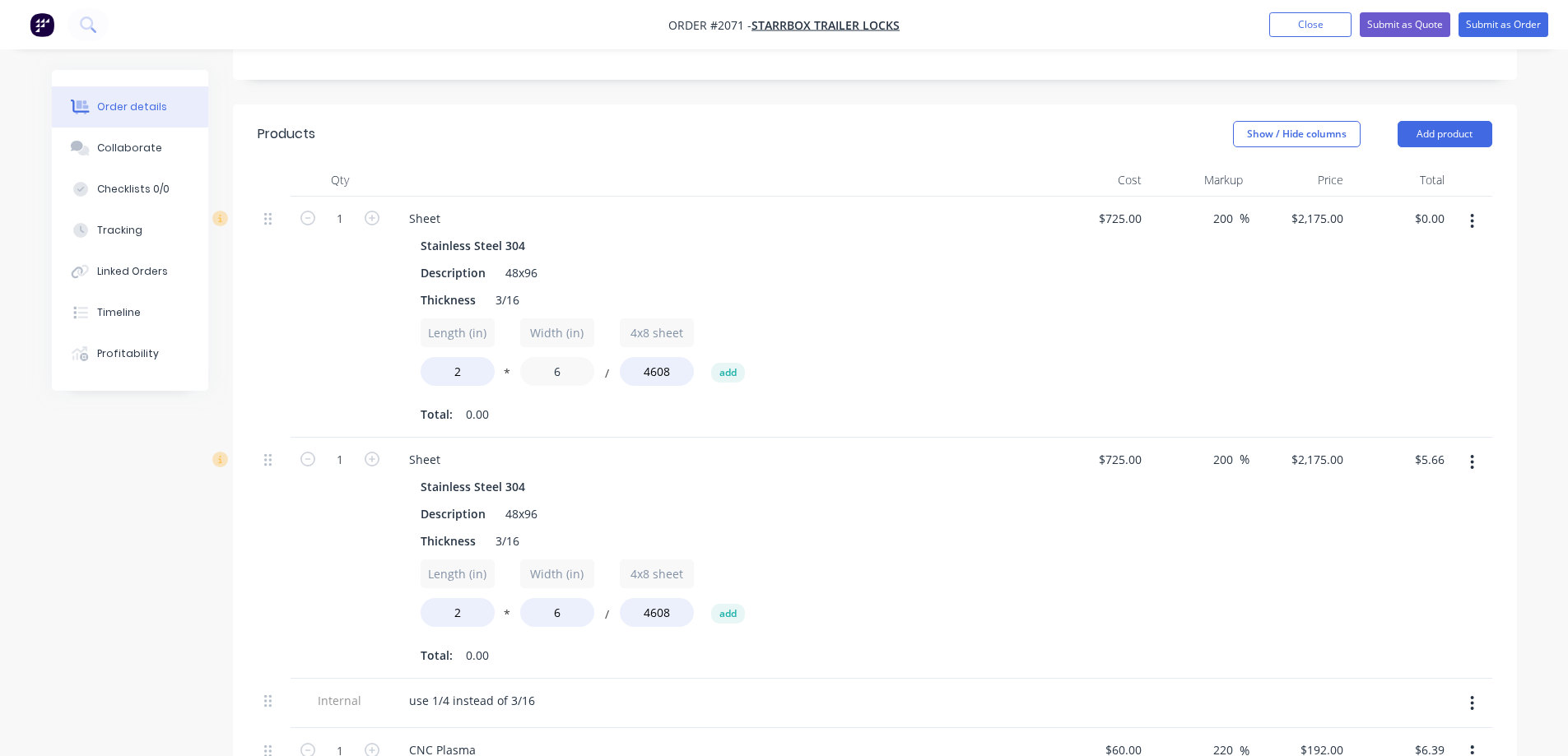
type input "6"
type input "$5.66"
click at [739, 288] on div "Thickness 3/16" at bounding box center [715, 299] width 603 height 24
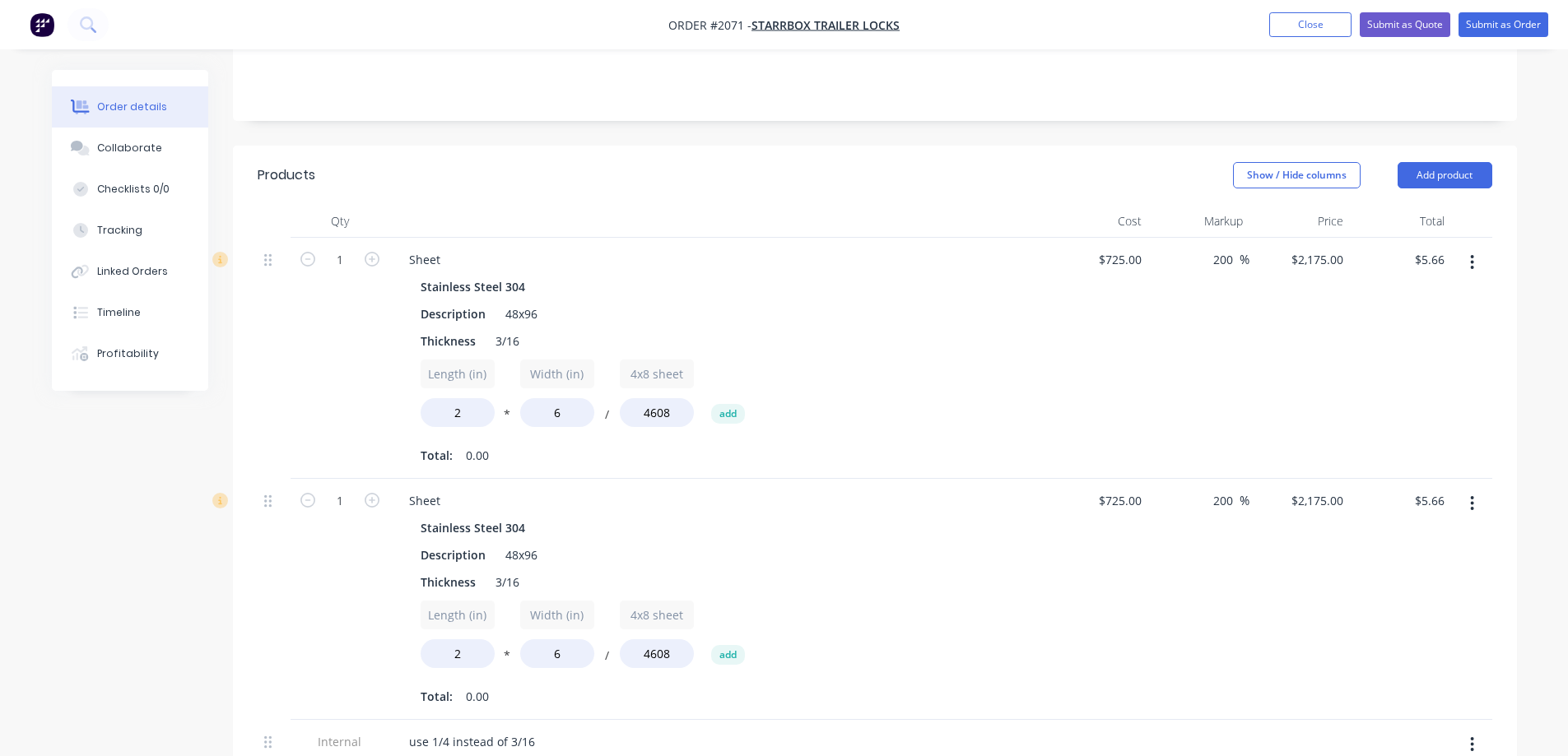
scroll to position [331, 0]
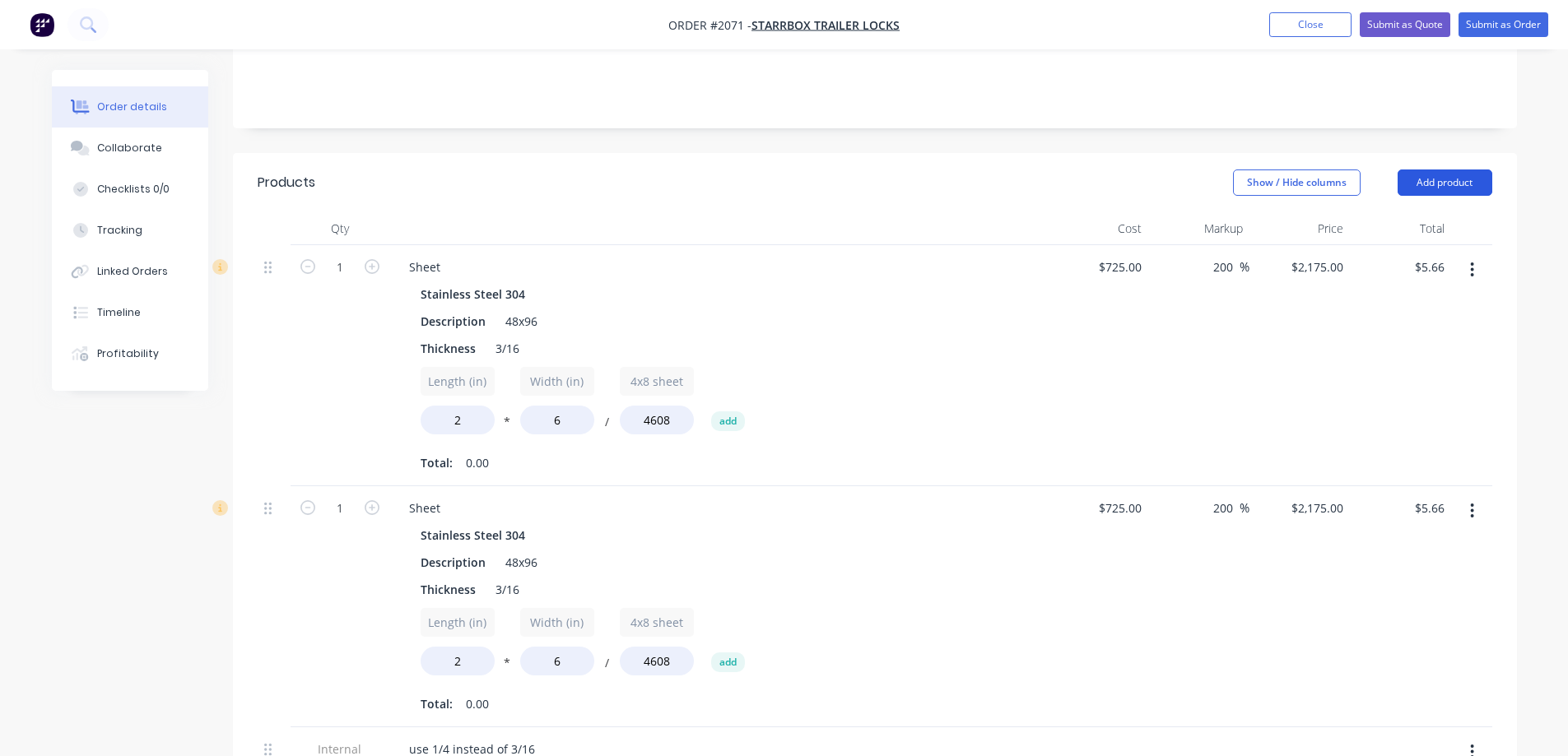
click at [1459, 170] on button "Add product" at bounding box center [1445, 182] width 95 height 26
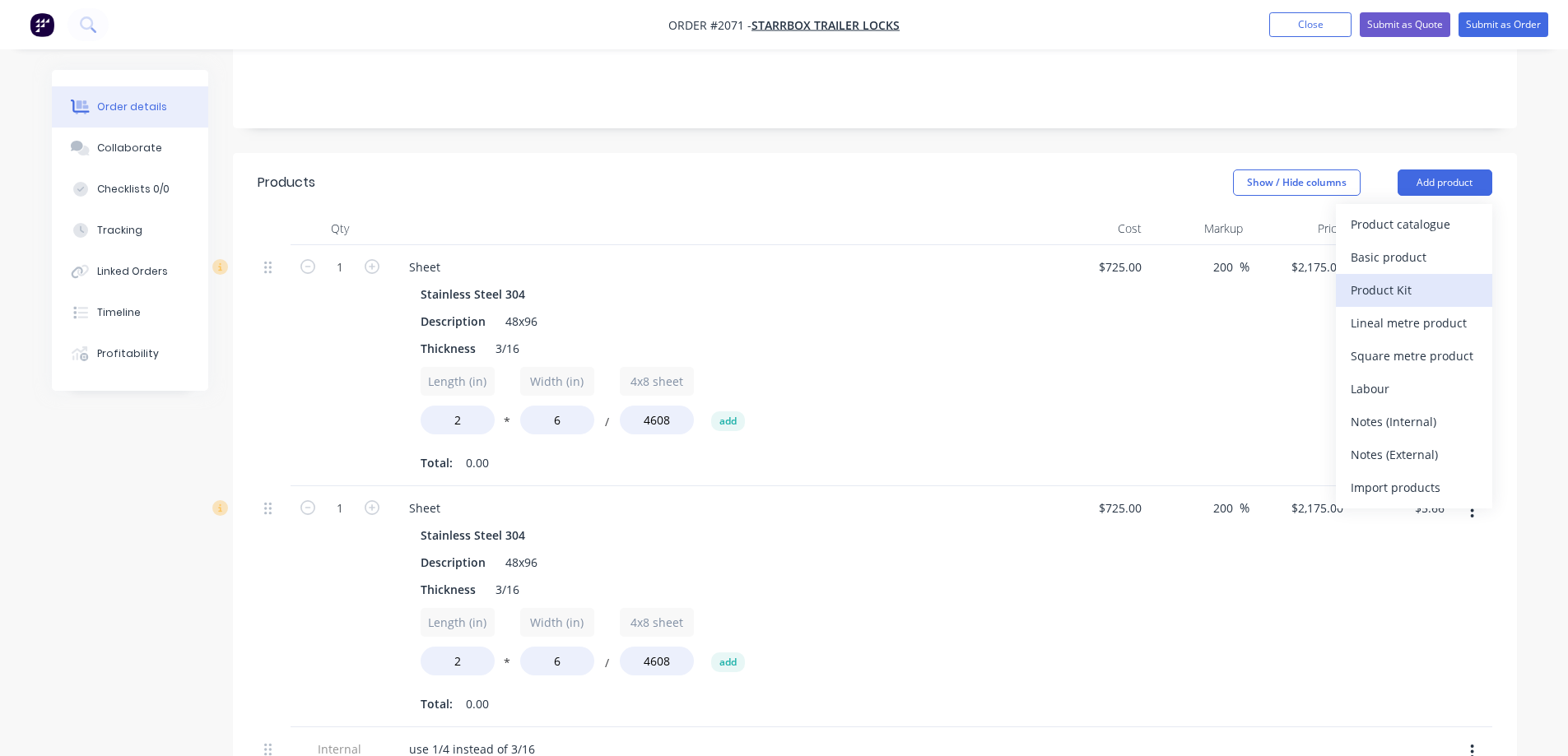
click at [1432, 278] on div "Product Kit" at bounding box center [1414, 290] width 127 height 24
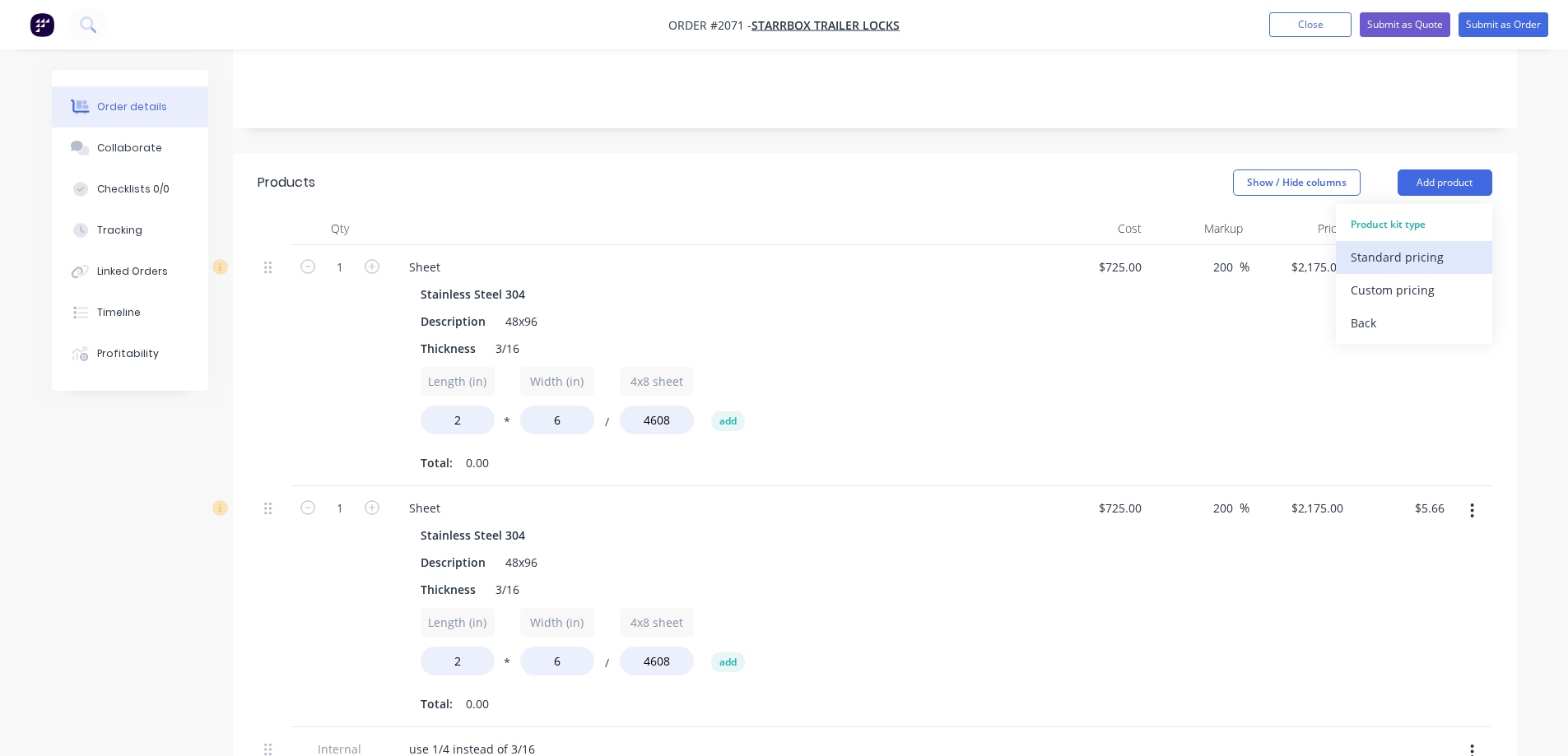
click at [1419, 246] on div "Standard pricing" at bounding box center [1414, 257] width 127 height 24
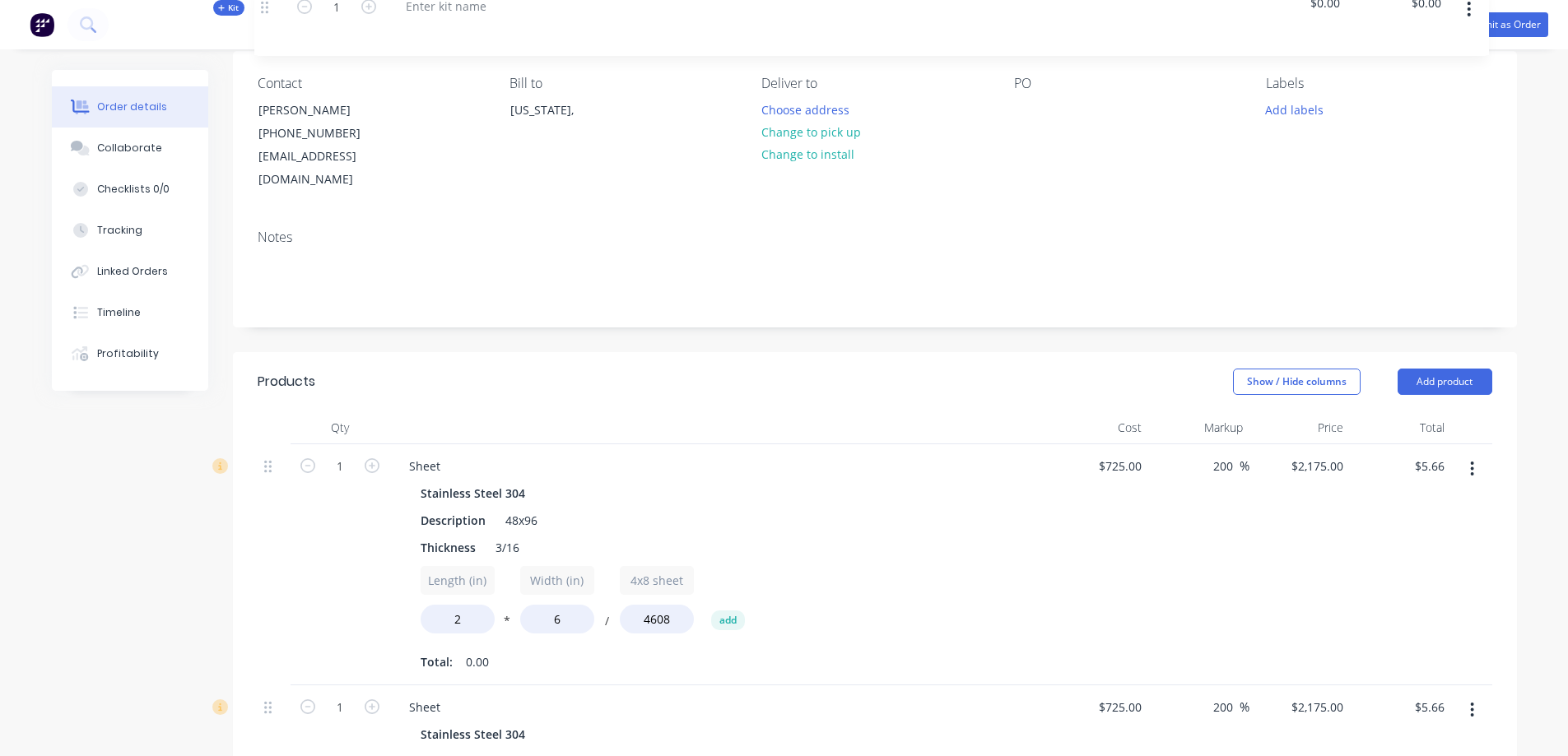
scroll to position [0, 0]
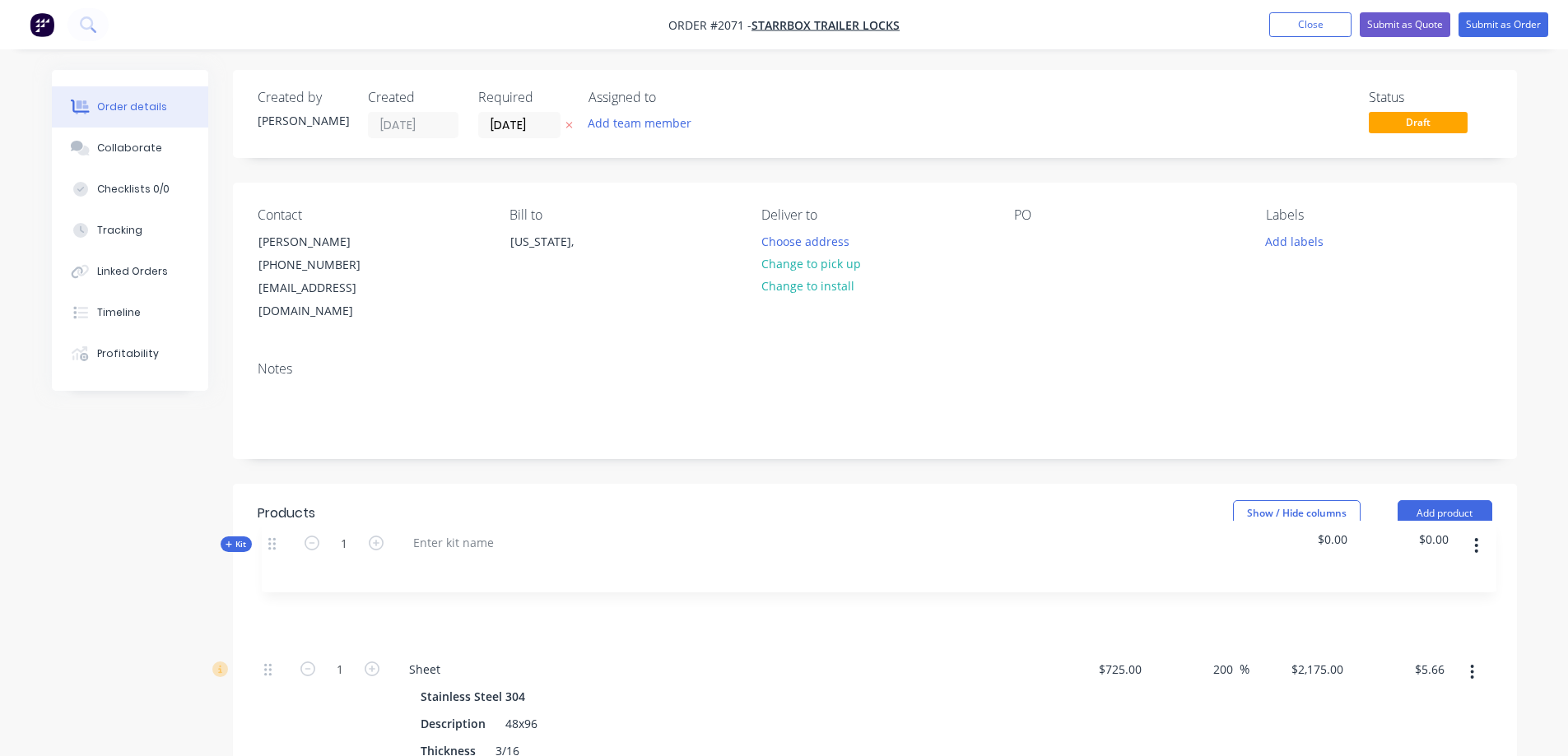
drag, startPoint x: 268, startPoint y: 558, endPoint x: 275, endPoint y: 544, distance: 15.7
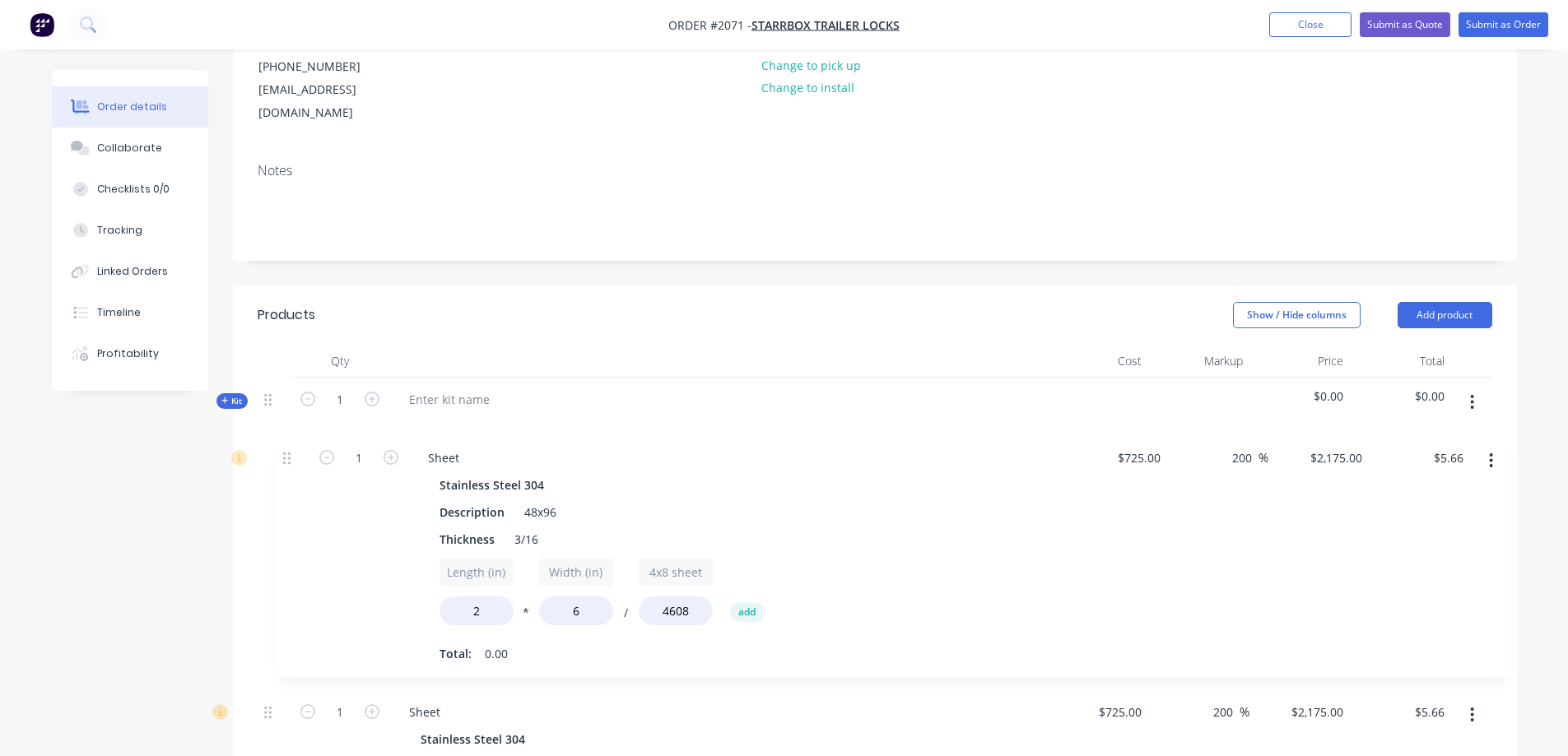
scroll to position [205, 0]
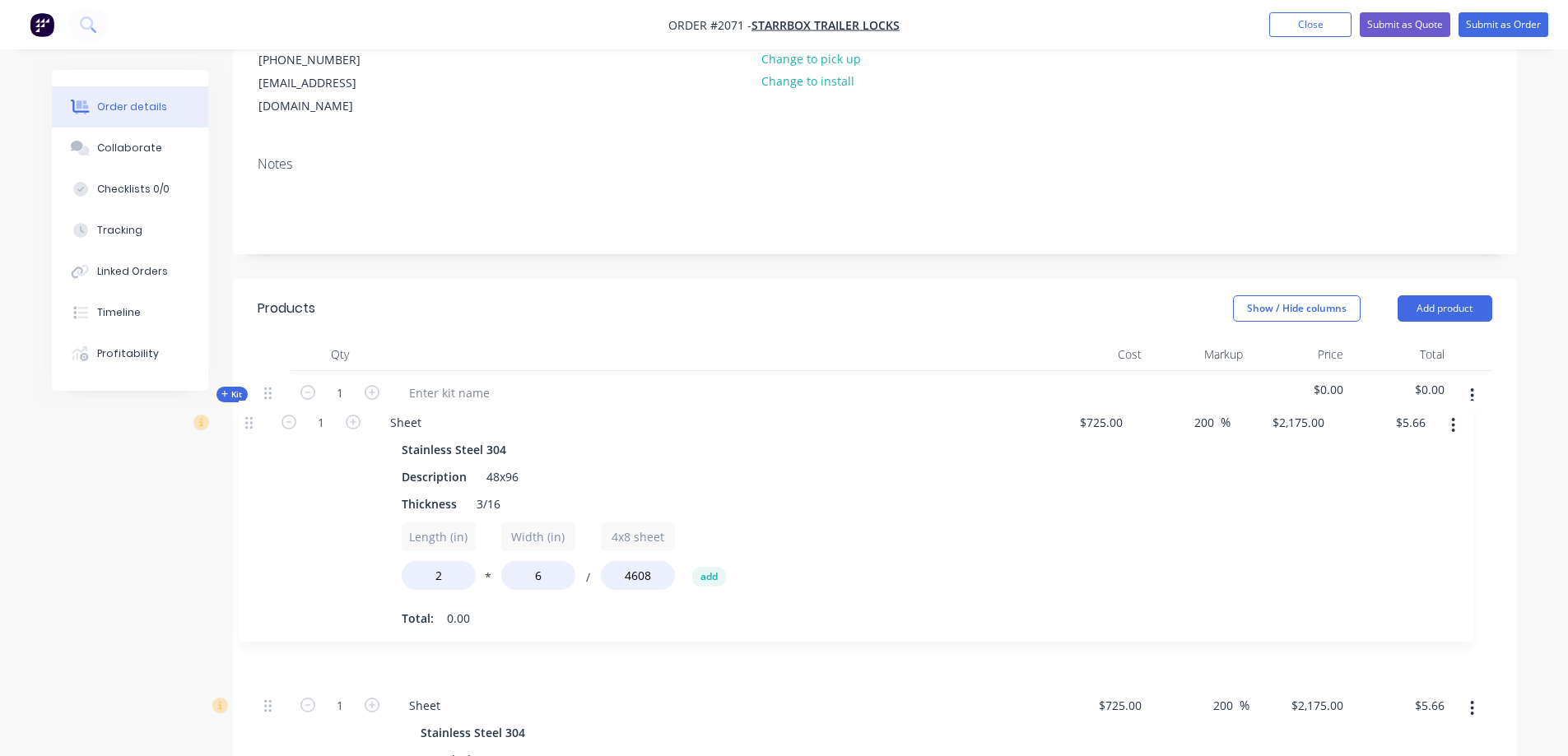
drag, startPoint x: 265, startPoint y: 645, endPoint x: 250, endPoint y: 420, distance: 225.5
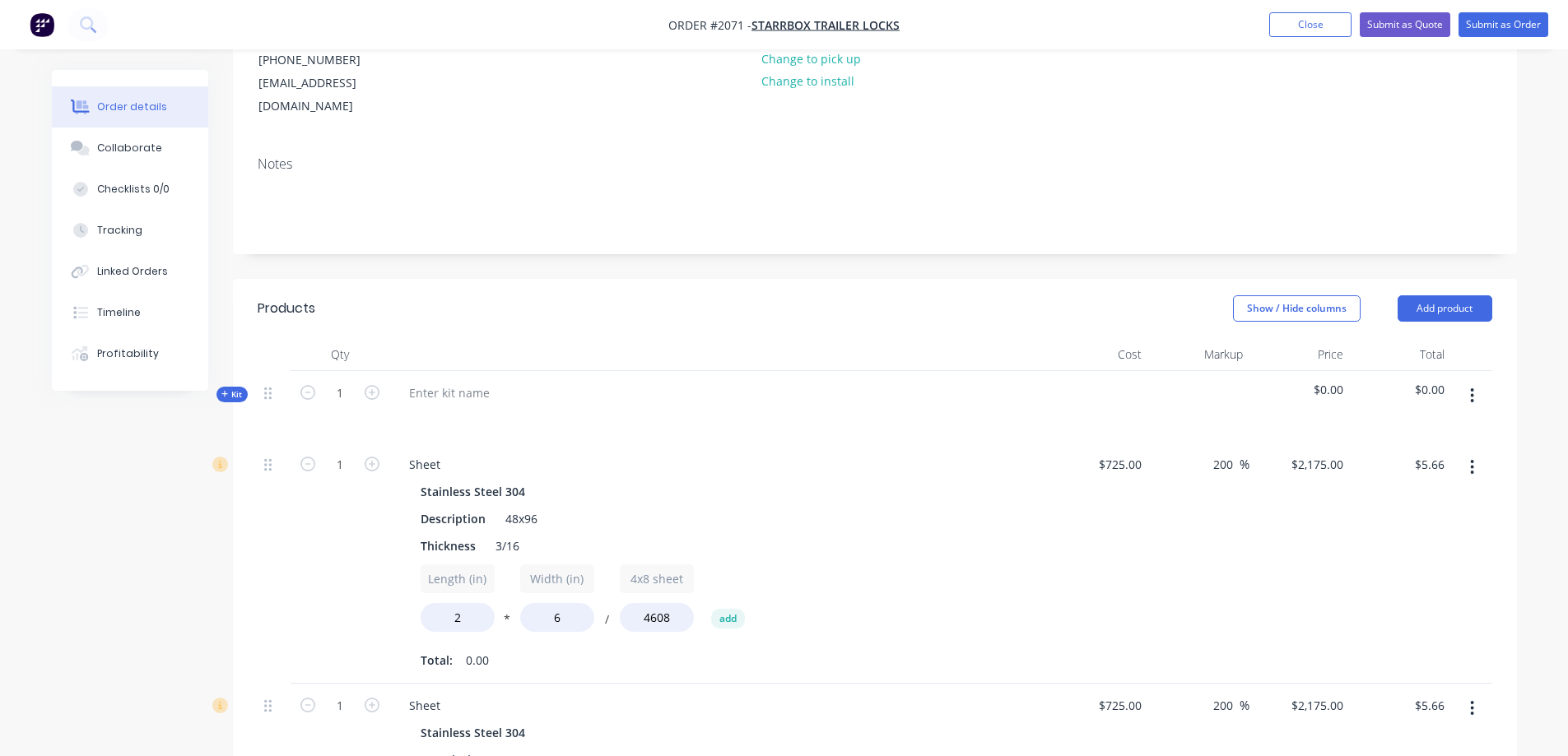
click at [1469, 453] on button "button" at bounding box center [1472, 467] width 38 height 30
click at [1402, 598] on div "Delete" at bounding box center [1414, 609] width 127 height 24
click at [1478, 453] on button "button" at bounding box center [1472, 467] width 38 height 30
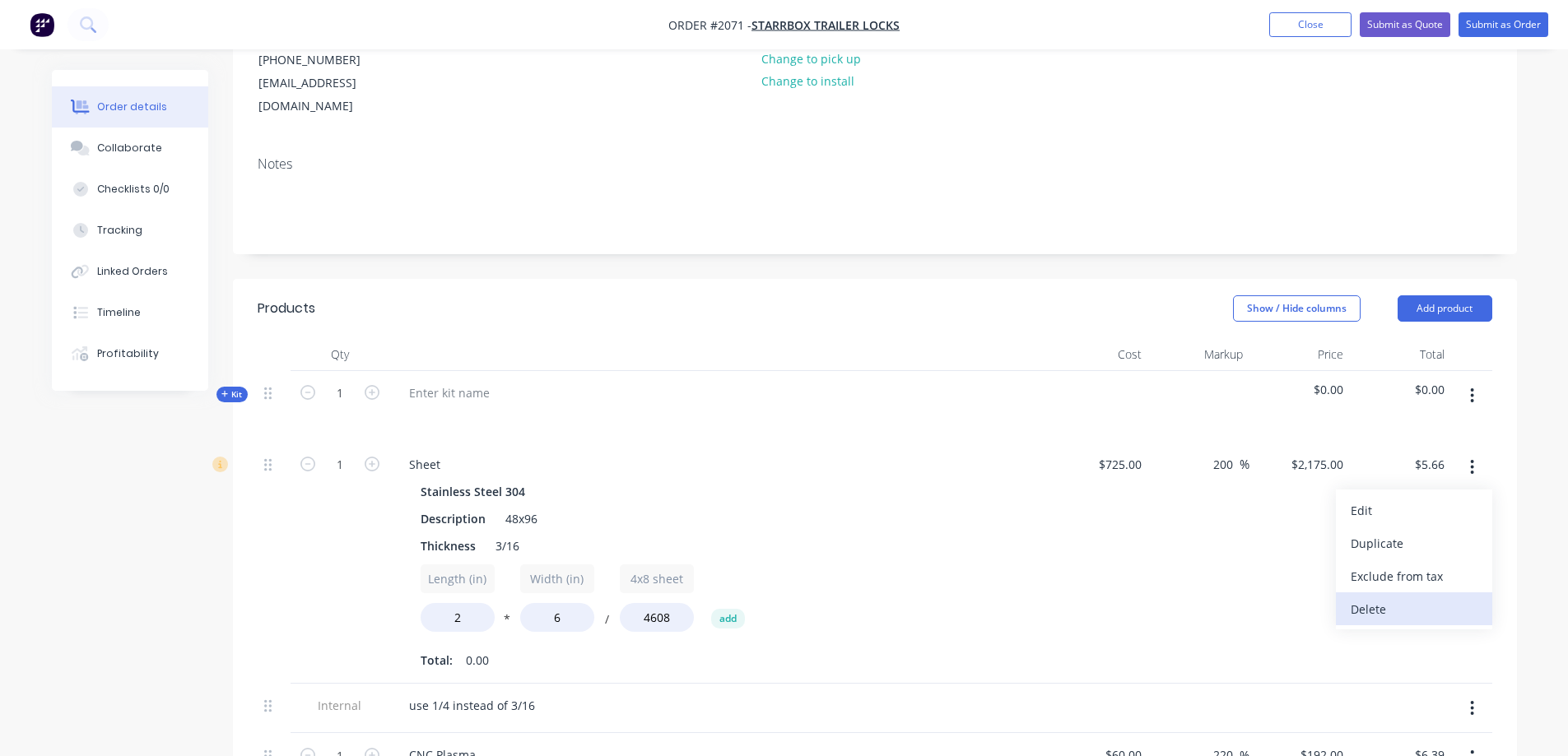
click at [1443, 598] on div "Delete" at bounding box center [1414, 609] width 127 height 24
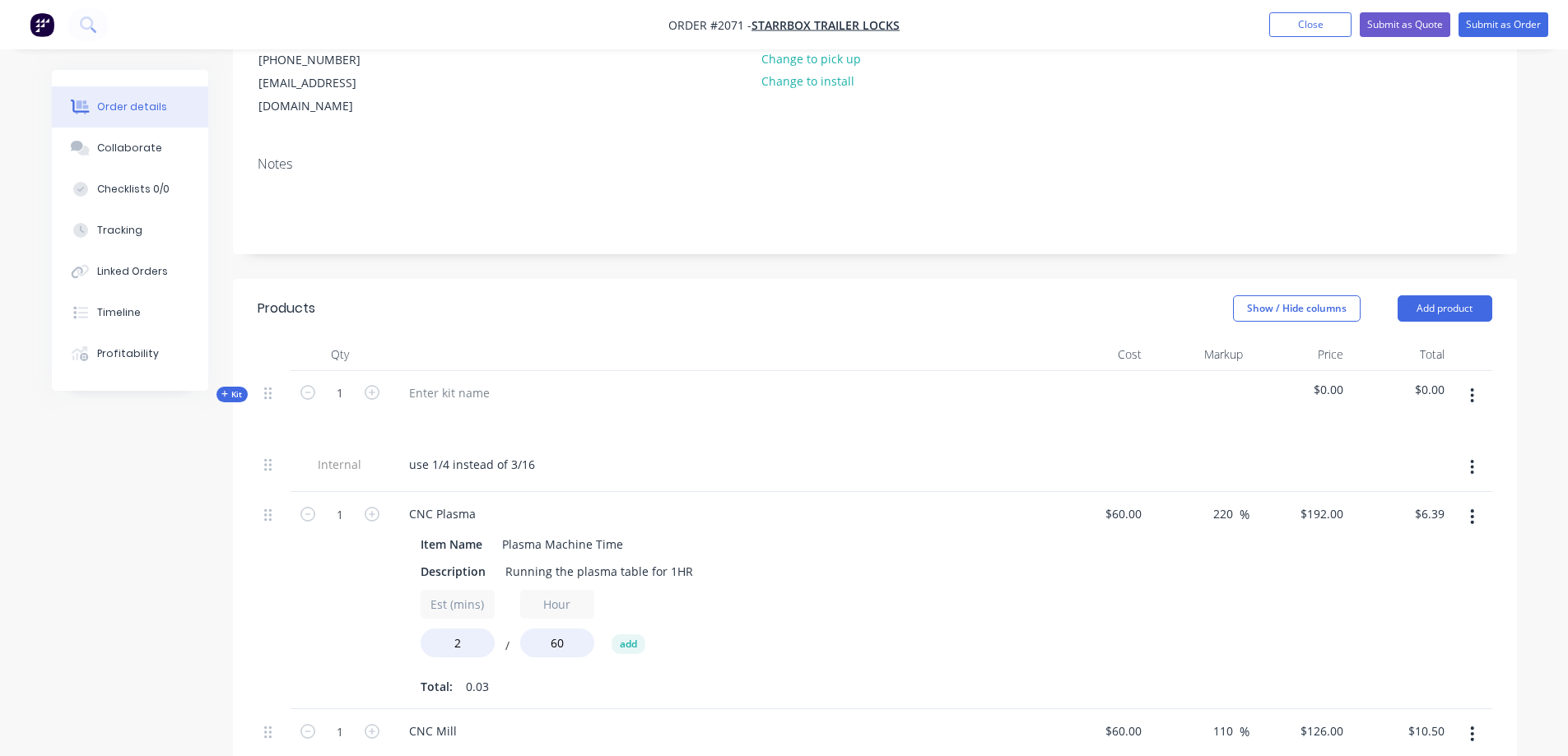
click at [1472, 509] on icon "button" at bounding box center [1472, 516] width 3 height 14
click at [1410, 647] on div "Delete" at bounding box center [1414, 658] width 127 height 24
click at [1473, 509] on icon "button" at bounding box center [1472, 516] width 3 height 14
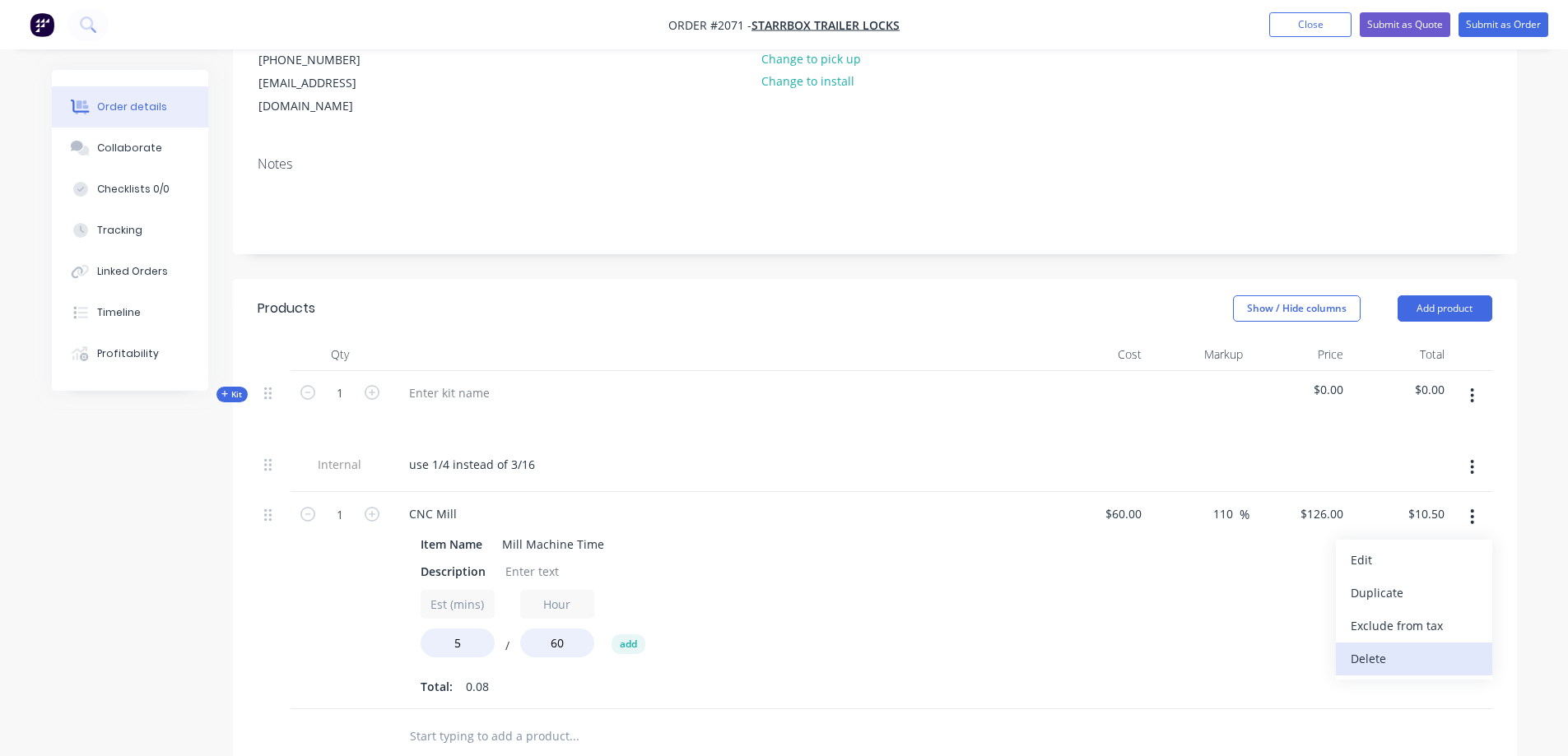
click at [1418, 647] on div "Delete" at bounding box center [1414, 658] width 127 height 24
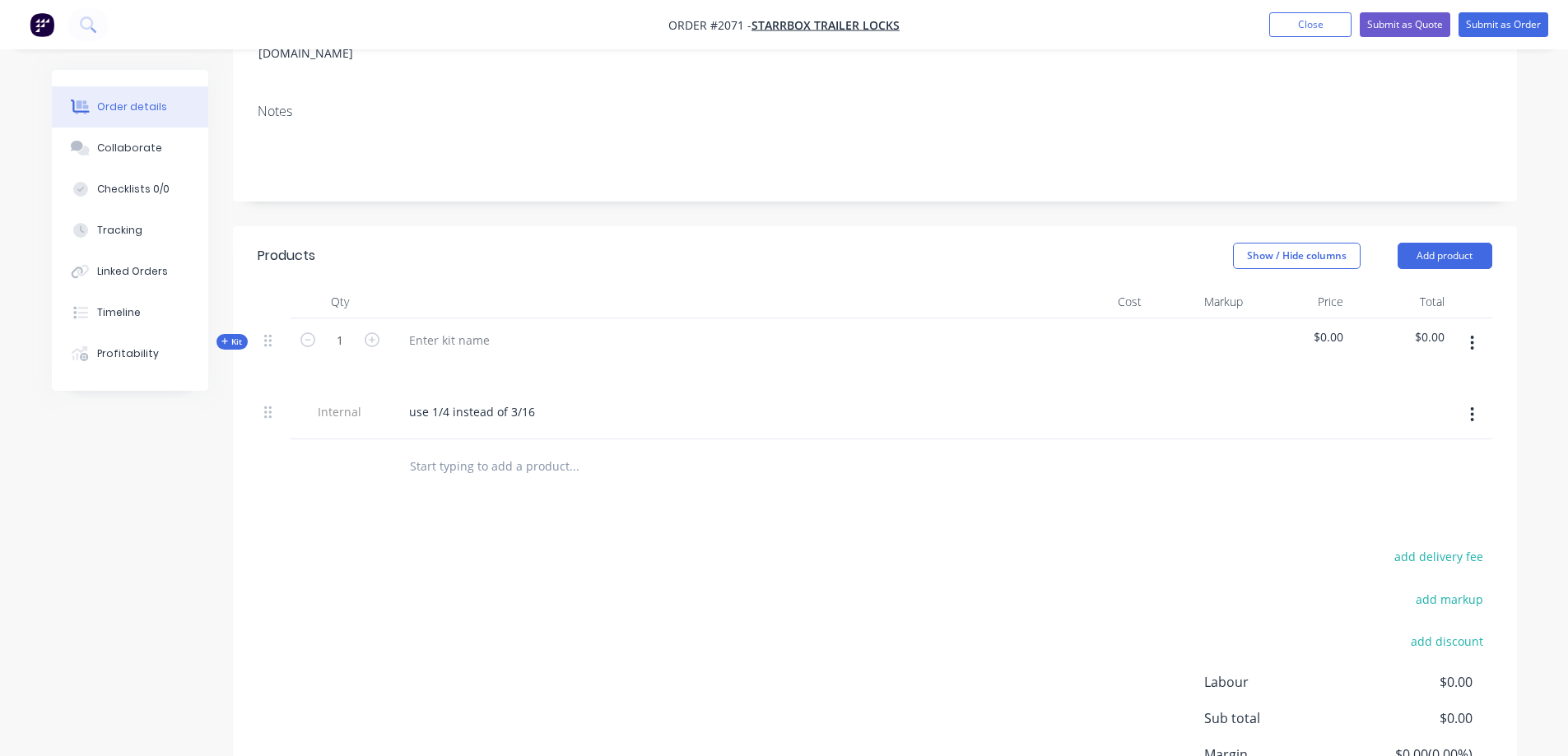
scroll to position [287, 0]
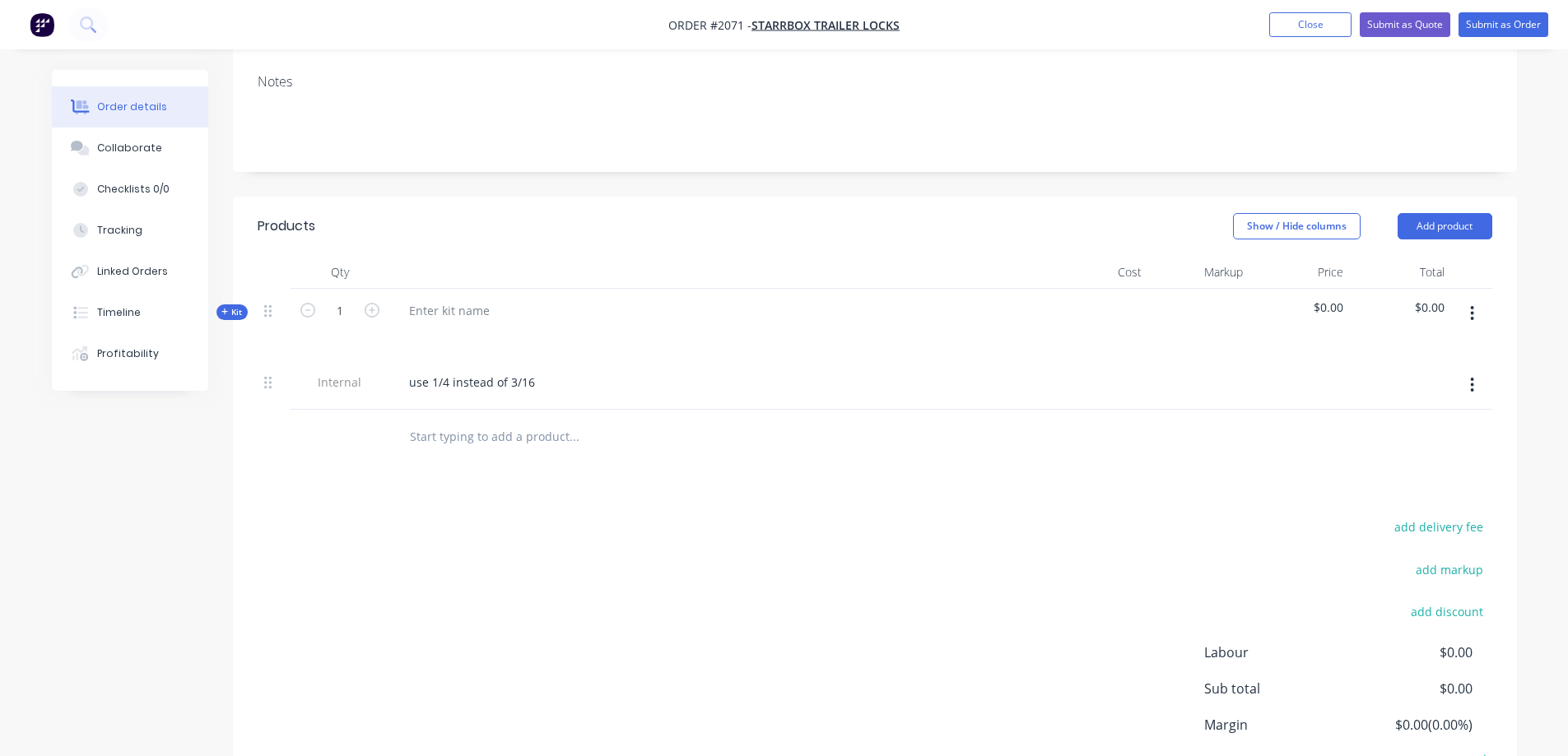
click at [1477, 370] on button "button" at bounding box center [1472, 385] width 38 height 30
click at [1416, 449] on div "Delete" at bounding box center [1414, 461] width 127 height 24
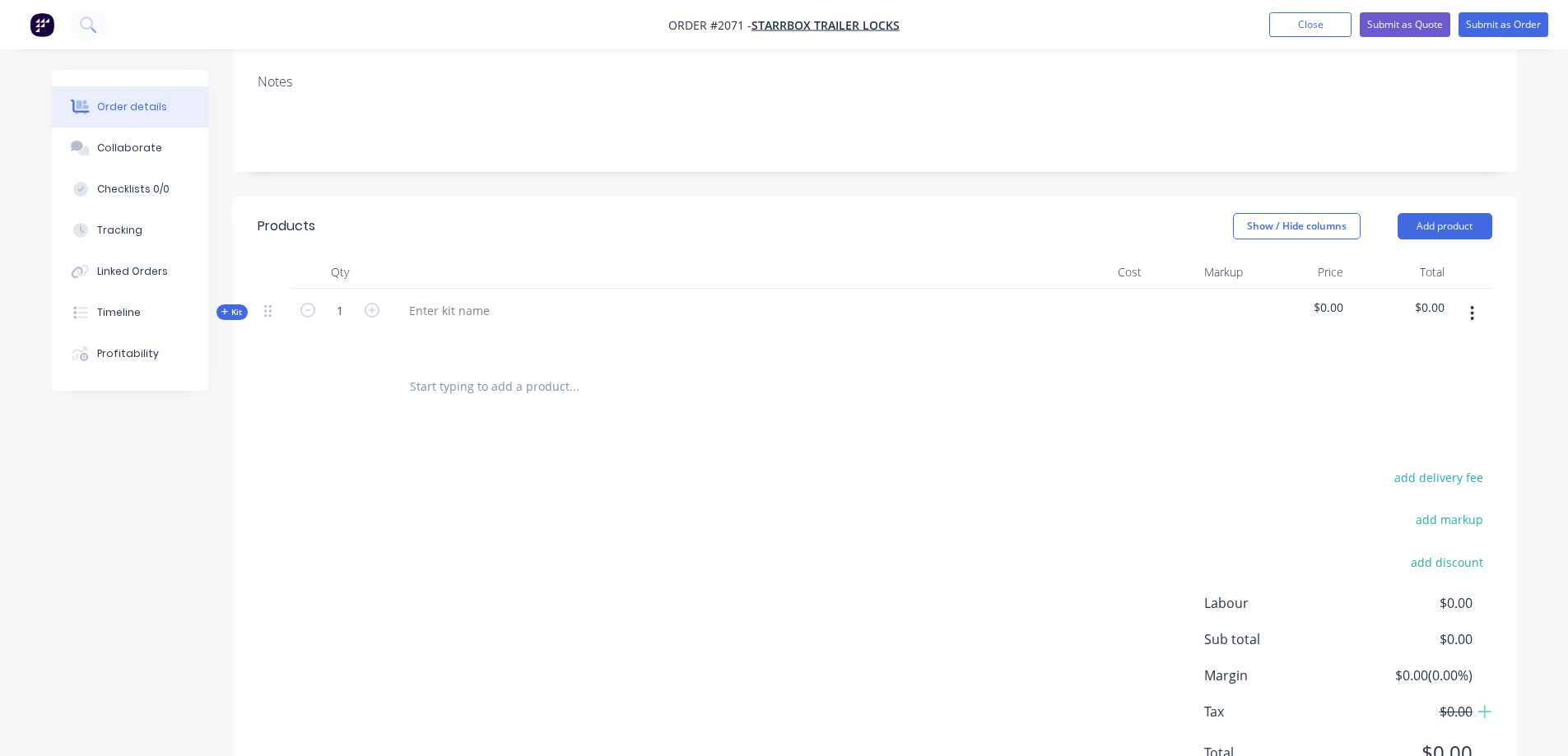
click at [1479, 298] on button "button" at bounding box center [1472, 313] width 38 height 30
drag, startPoint x: 842, startPoint y: 435, endPoint x: 328, endPoint y: 255, distance: 544.6
click at [832, 435] on div "Products Show / Hide columns Add product Qty Cost Markup Price Total Kit 1 $0.0…" at bounding box center [875, 503] width 1284 height 612
click at [226, 308] on icon "button" at bounding box center [226, 312] width 8 height 9
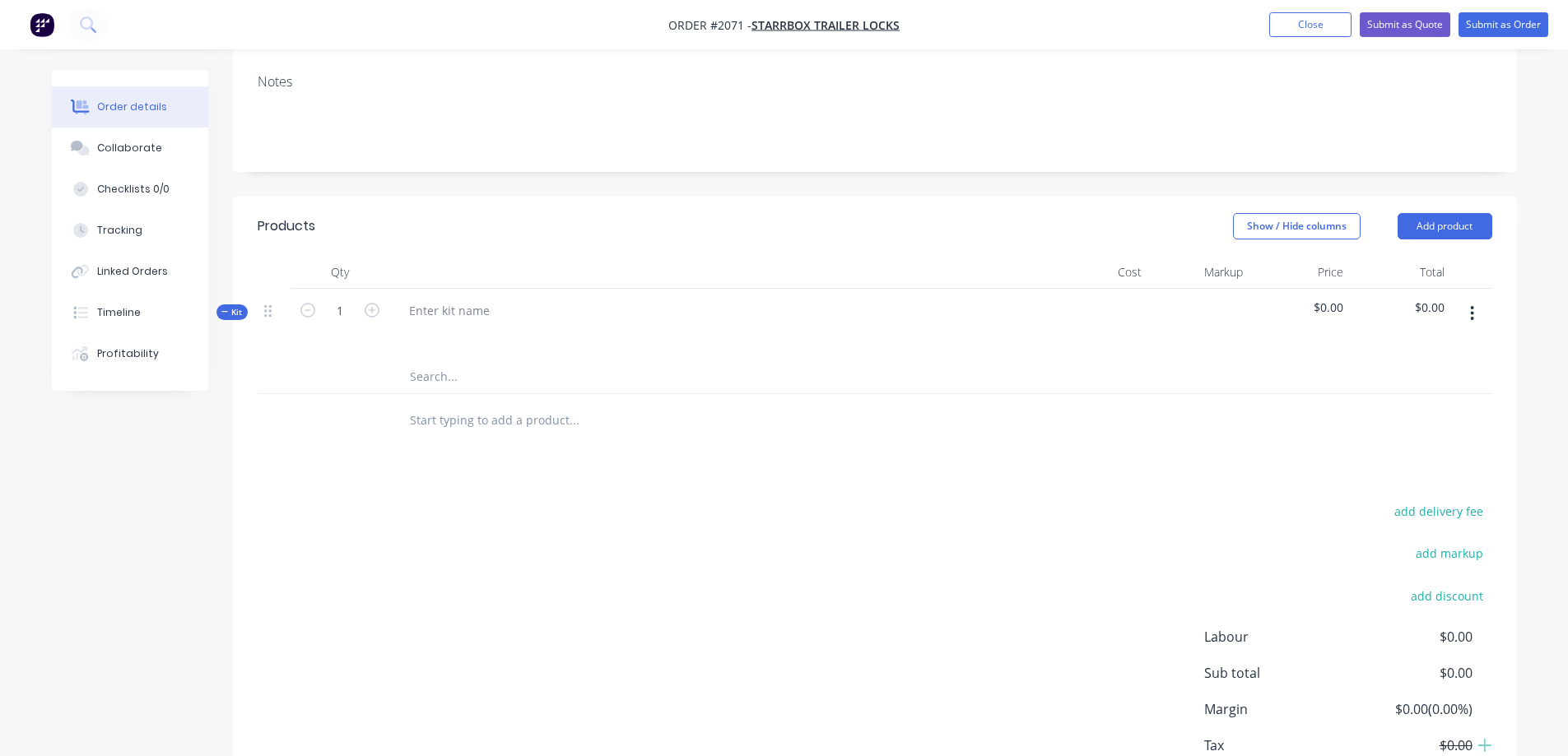
click at [1469, 298] on button "button" at bounding box center [1472, 313] width 38 height 30
click at [1448, 378] on div "Add product to kit" at bounding box center [1414, 390] width 127 height 24
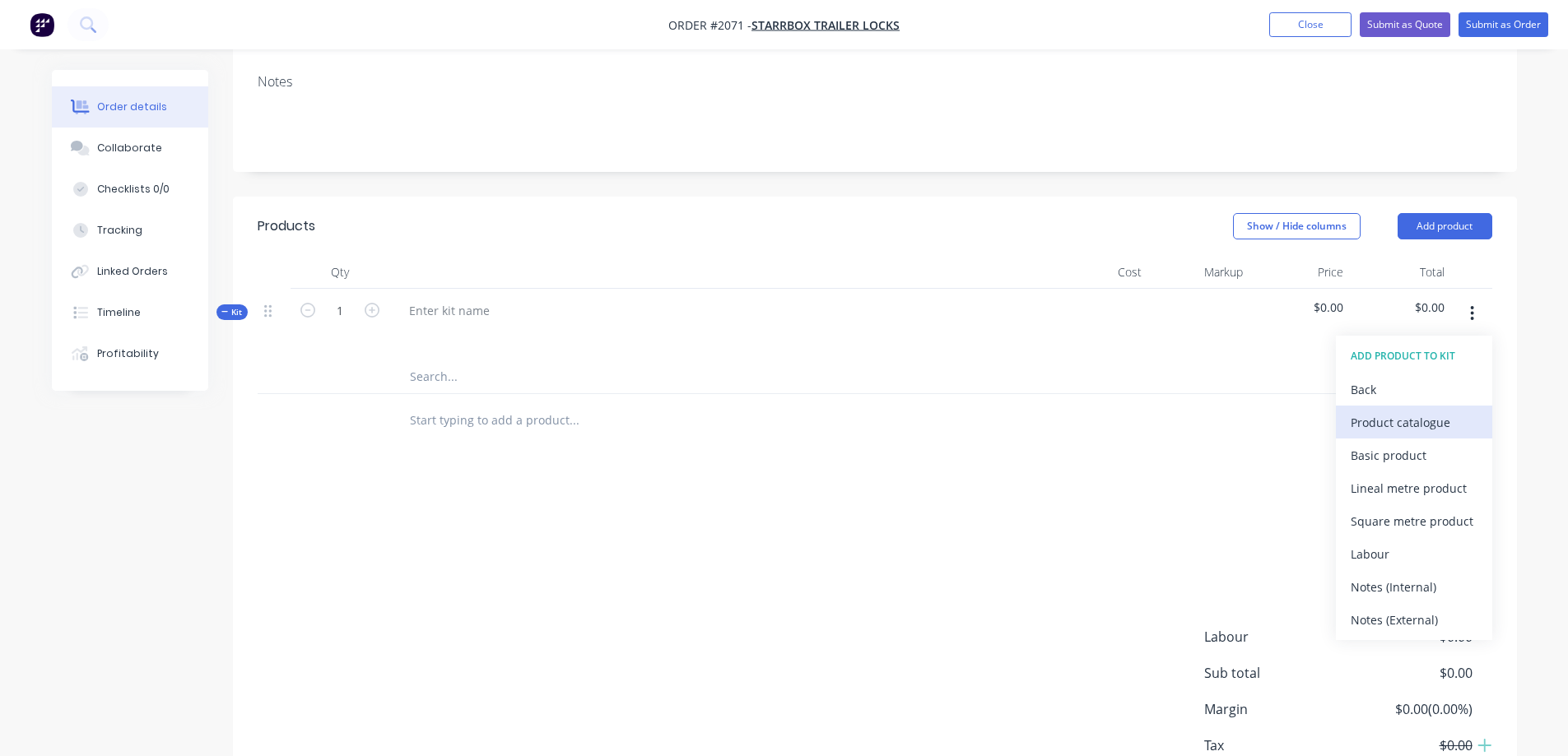
click at [1421, 411] on div "Product catalogue" at bounding box center [1414, 422] width 127 height 24
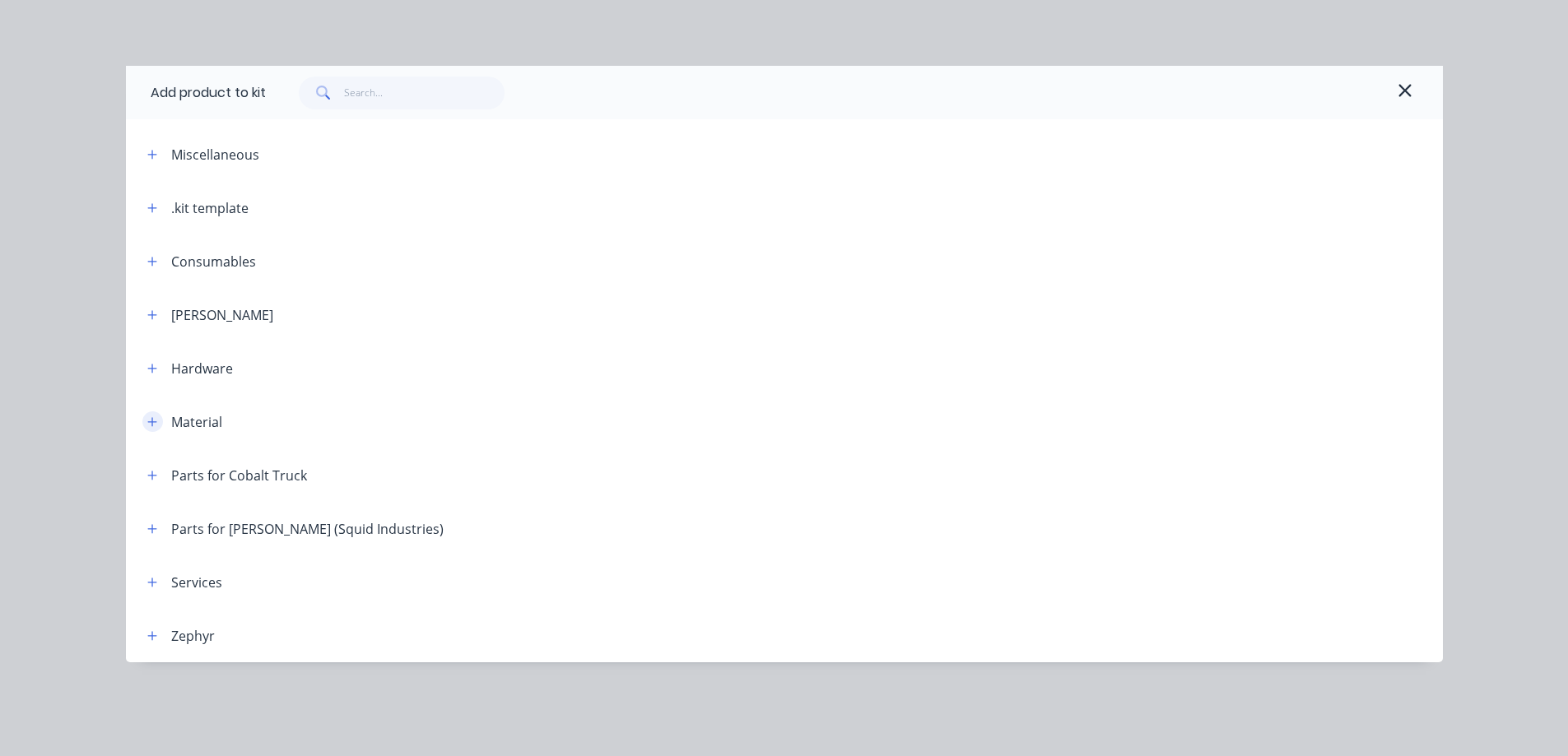
click at [149, 430] on button "button" at bounding box center [152, 421] width 20 height 20
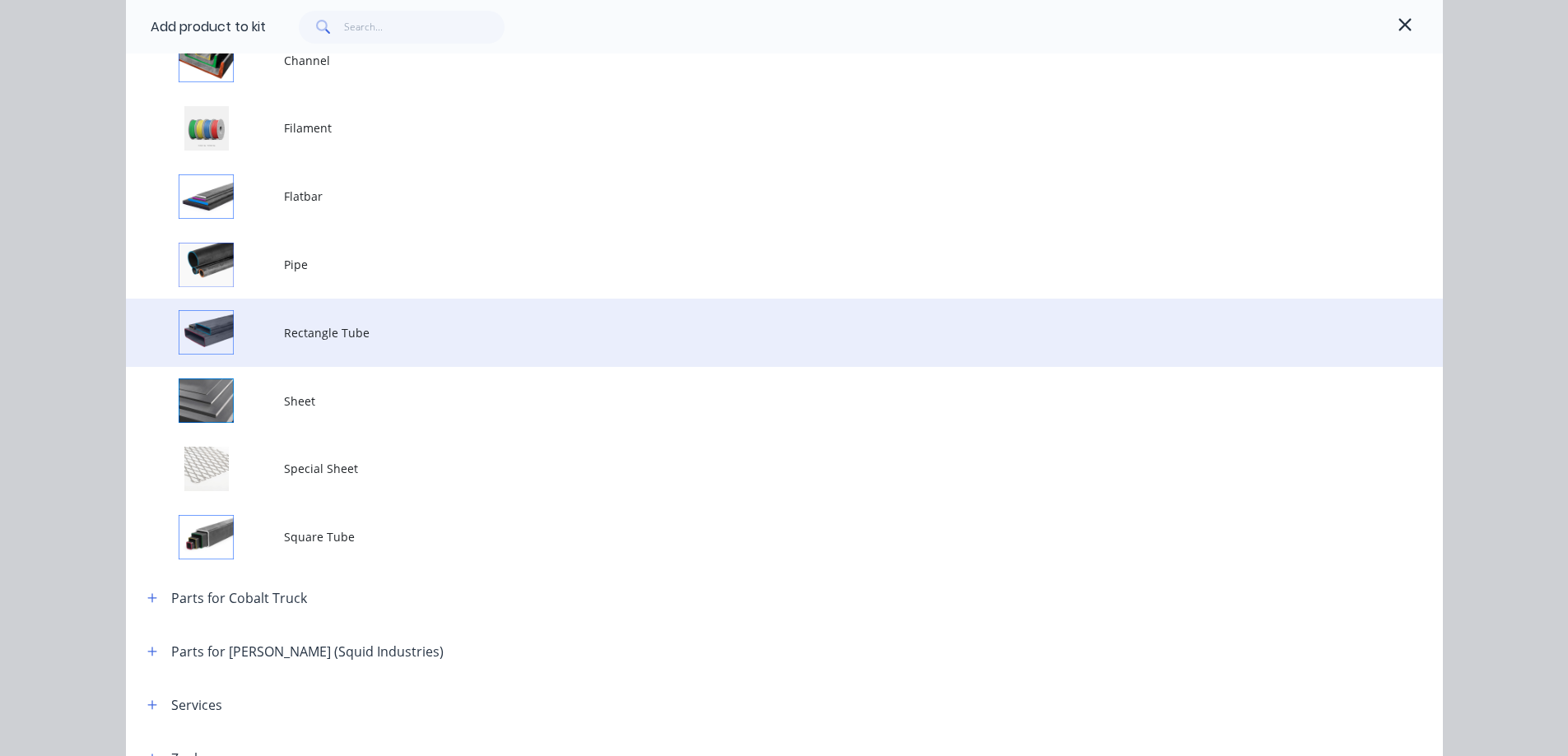
scroll to position [494, 0]
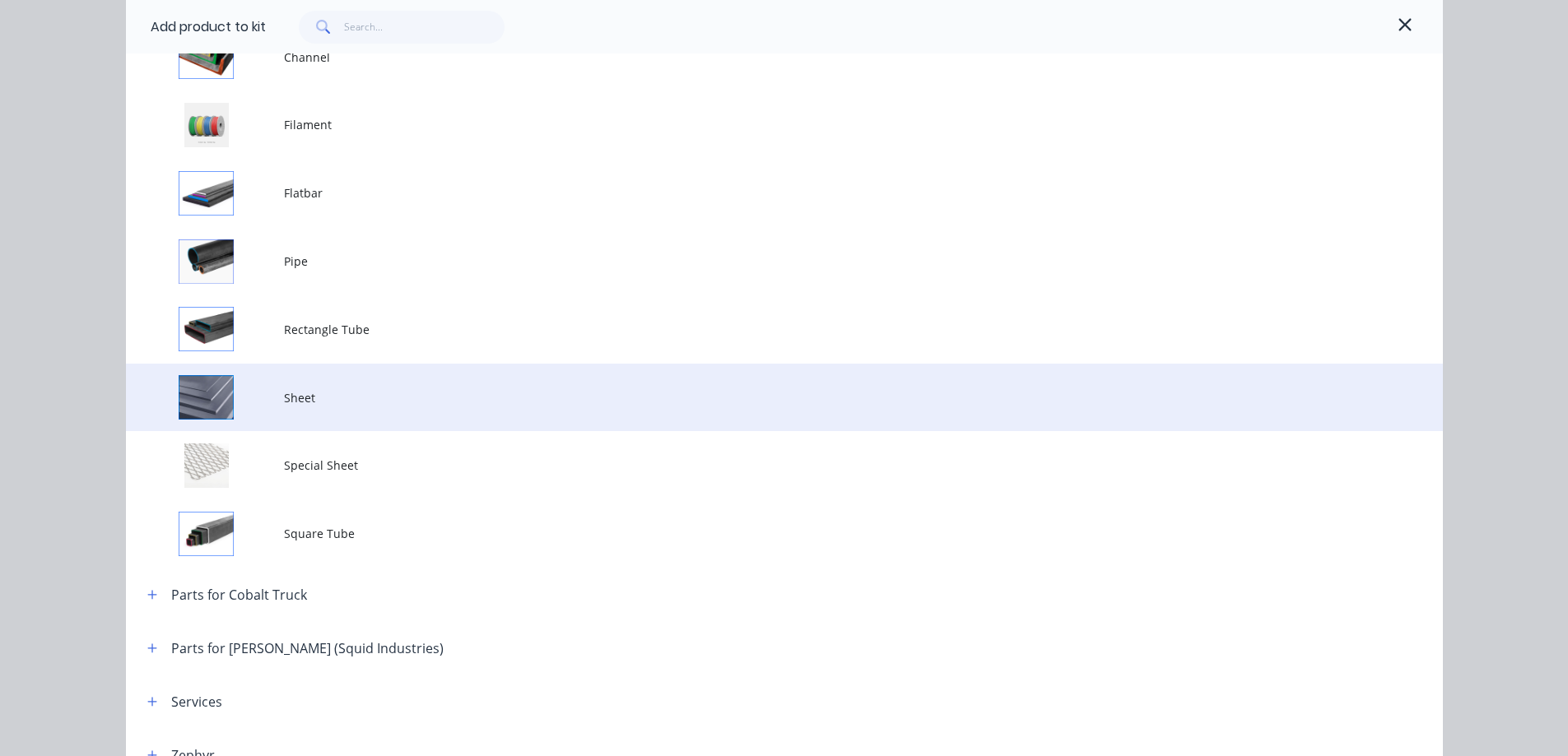
click at [276, 392] on td at bounding box center [204, 397] width 158 height 68
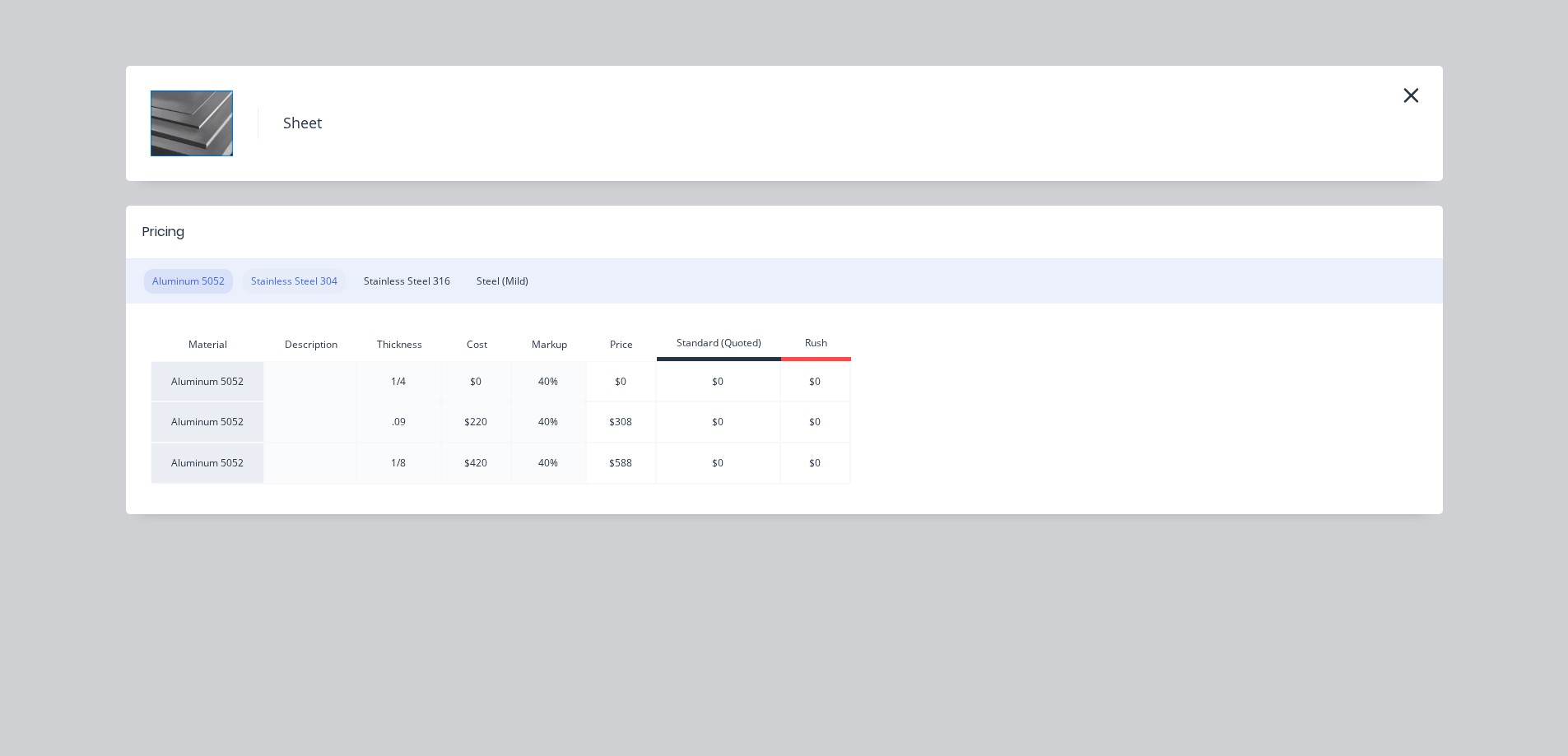
click at [281, 279] on button "Stainless Steel 304" at bounding box center [294, 282] width 103 height 25
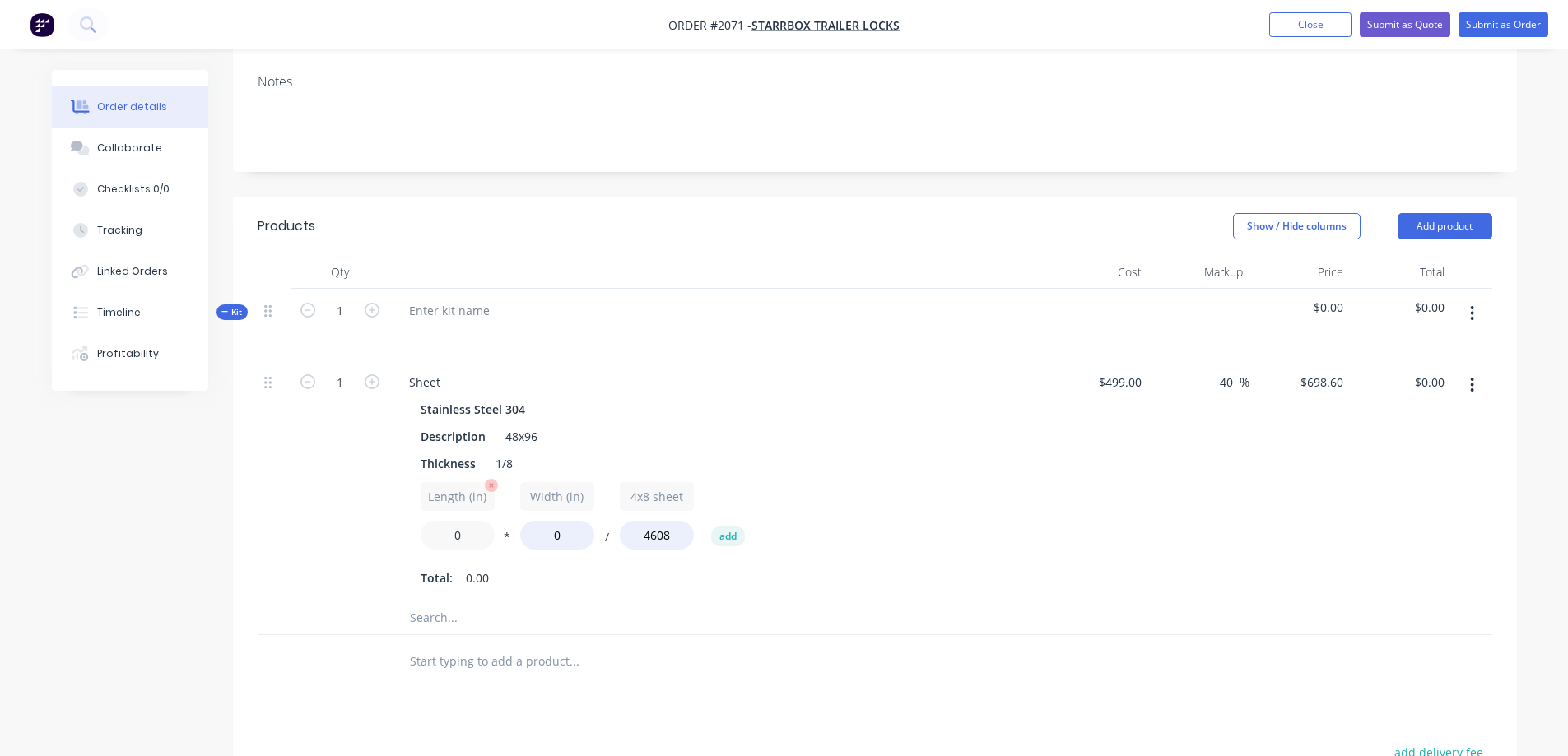
drag, startPoint x: 440, startPoint y: 513, endPoint x: 422, endPoint y: 511, distance: 18.1
click at [422, 521] on input "0" at bounding box center [457, 535] width 74 height 29
type input "2"
drag, startPoint x: 568, startPoint y: 518, endPoint x: 532, endPoint y: 518, distance: 36.0
click at [532, 521] on input "0" at bounding box center [557, 535] width 74 height 29
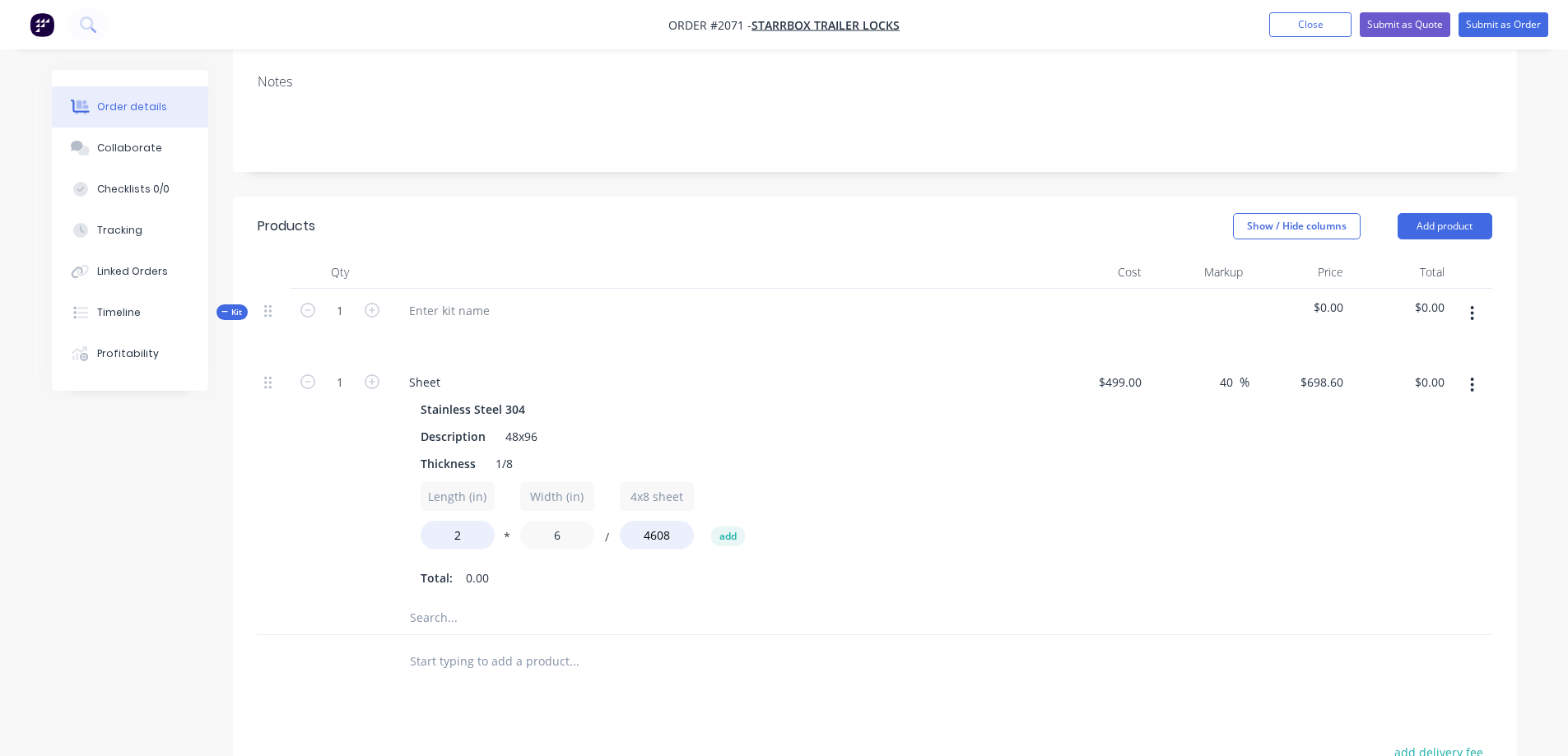
type input "6"
type input "$1.82"
drag, startPoint x: 1080, startPoint y: 535, endPoint x: 541, endPoint y: 472, distance: 542.7
click at [1078, 534] on div "$499.00 $499.00" at bounding box center [1099, 481] width 102 height 241
type input "3"
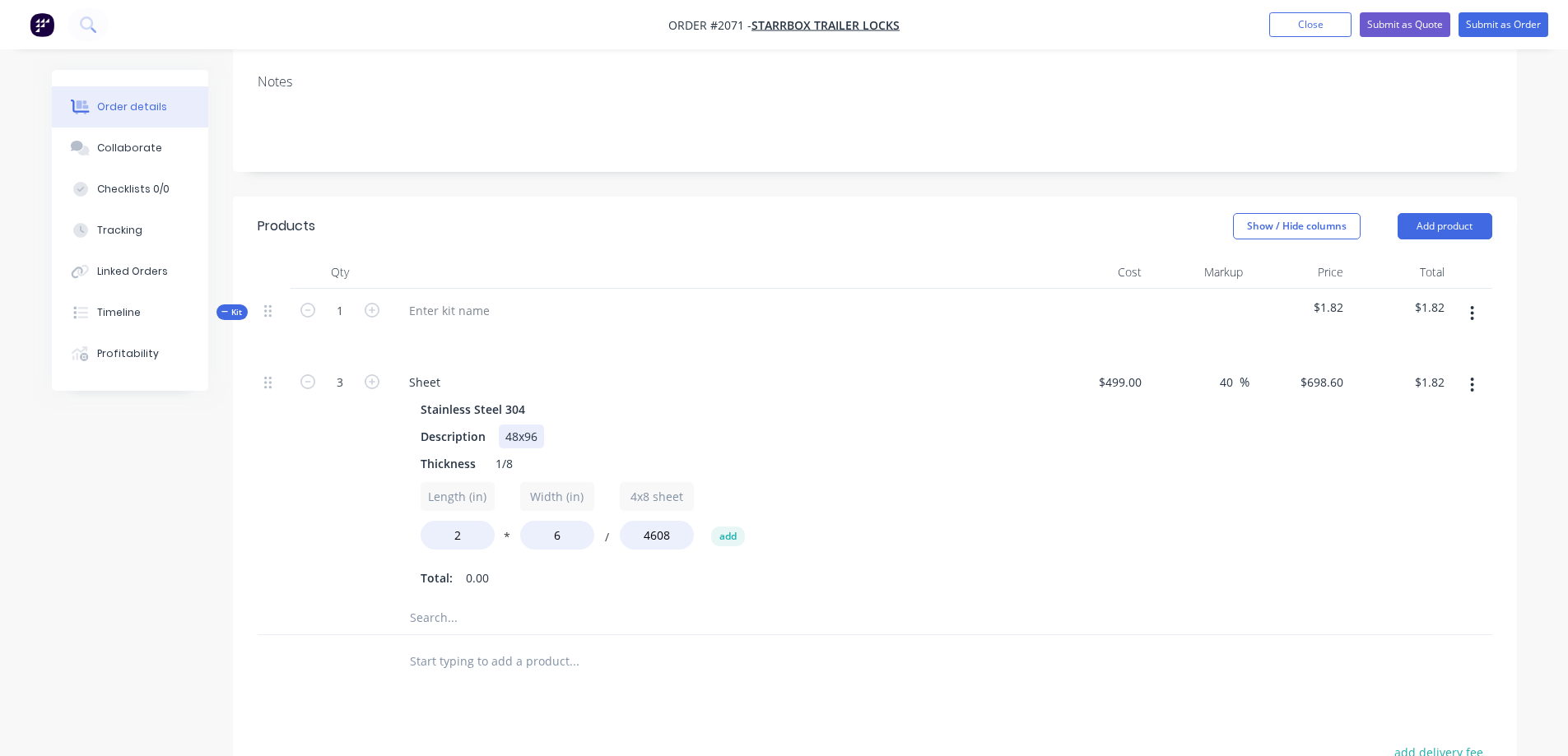
type input "$5.45"
click at [942, 425] on div "Description 48x96" at bounding box center [715, 437] width 603 height 24
click at [1234, 370] on input "40" at bounding box center [1229, 382] width 21 height 24
type input "200"
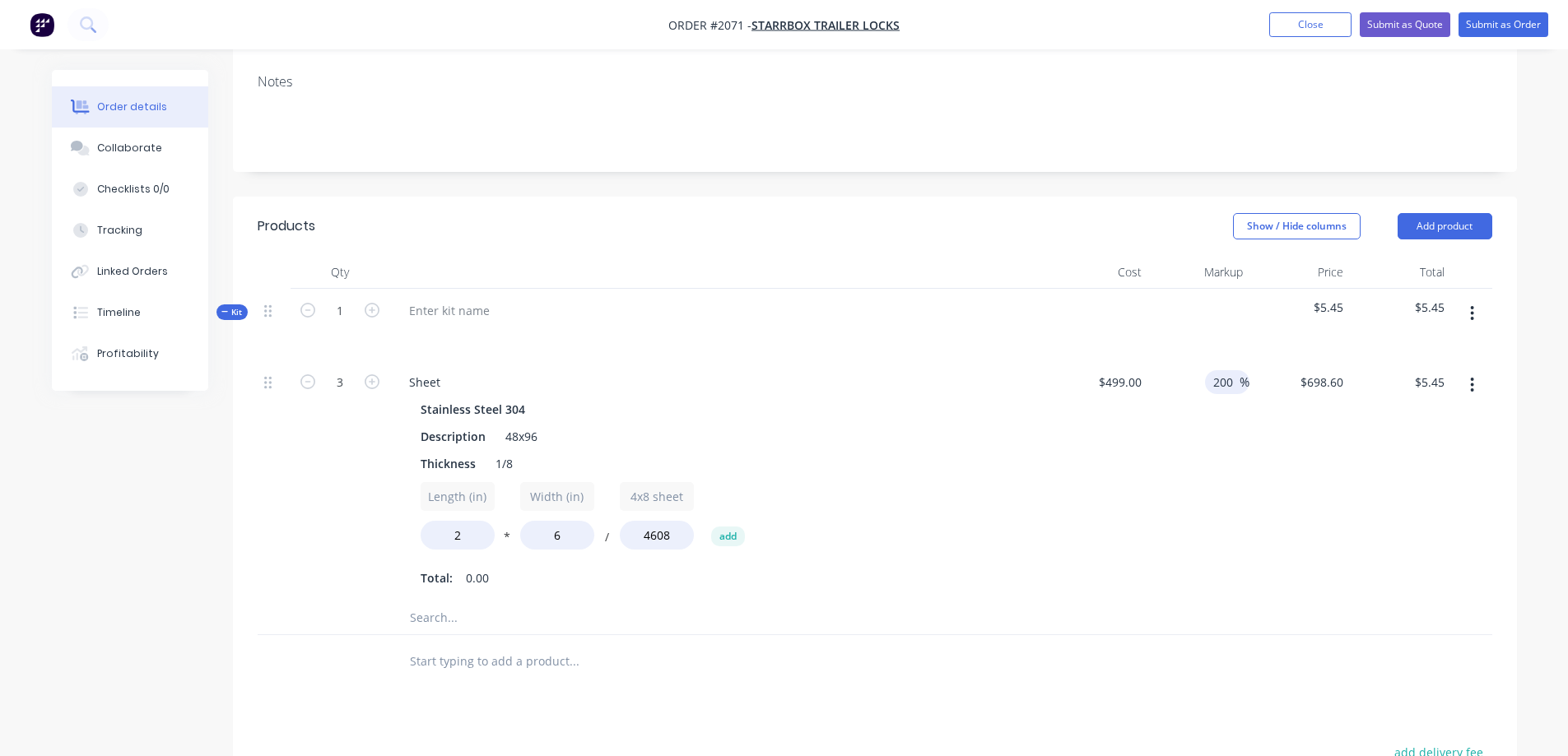
type input "$1,497.00"
type input "$11.68"
click at [1233, 396] on div "200 200 %" at bounding box center [1200, 481] width 102 height 241
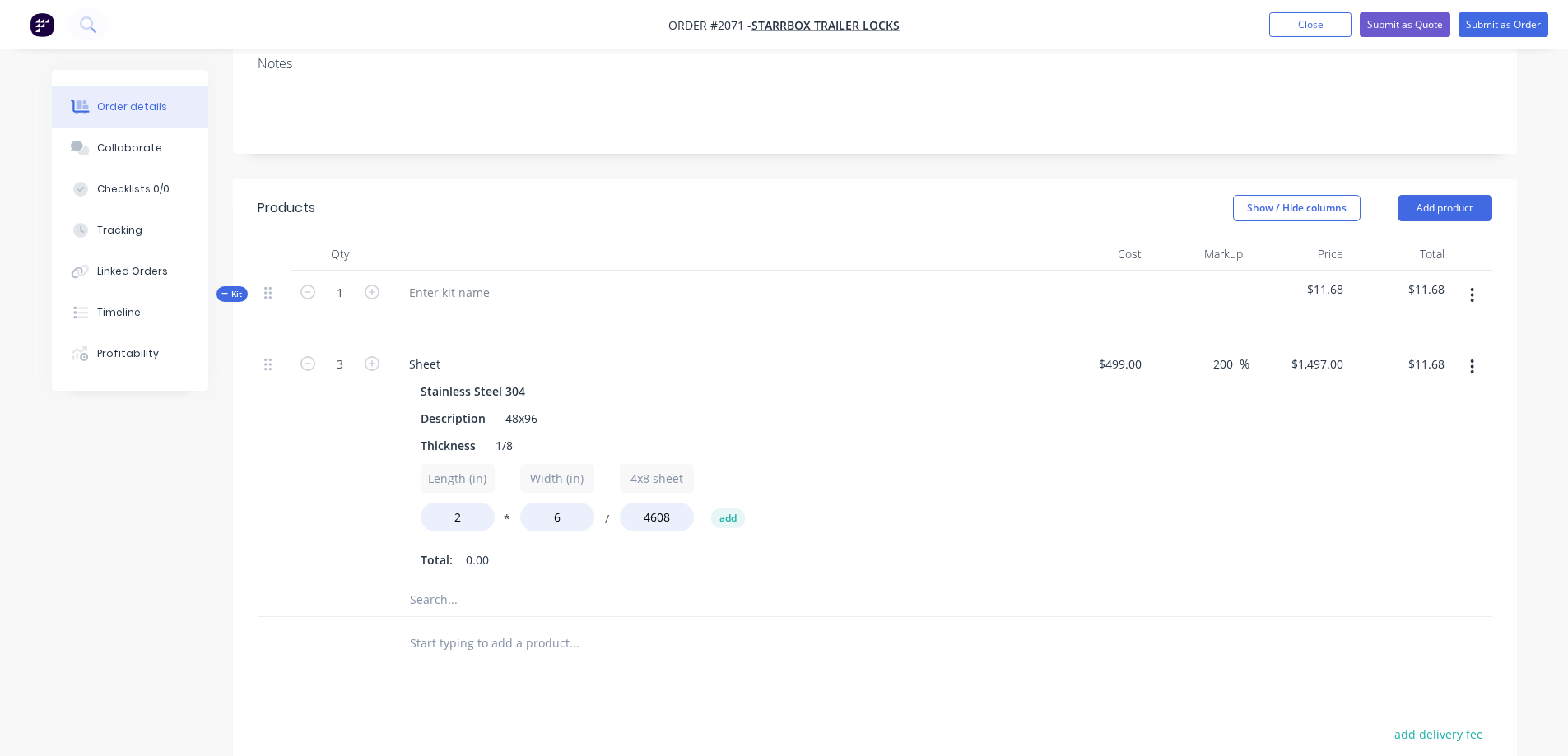
scroll to position [287, 0]
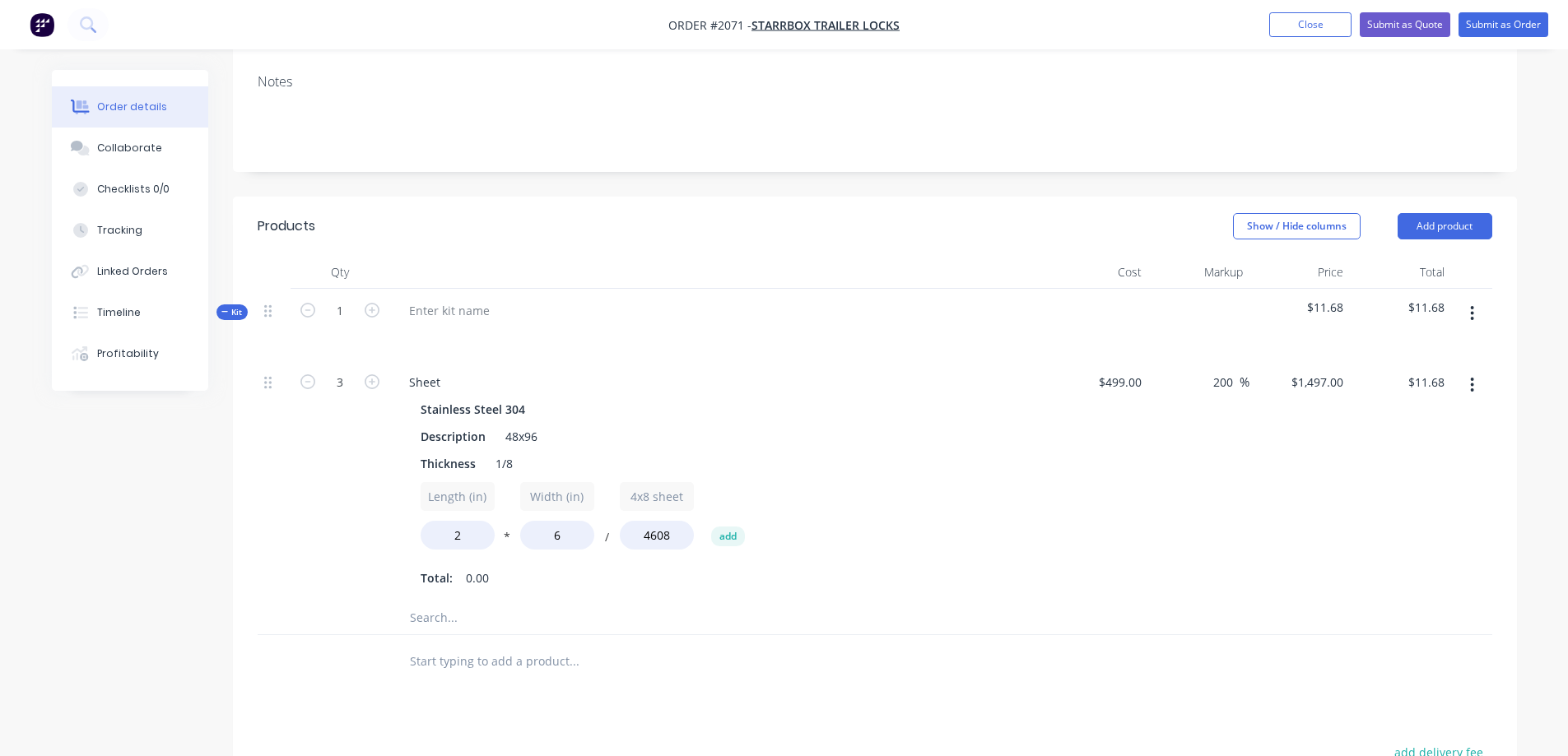
drag, startPoint x: 1085, startPoint y: 433, endPoint x: 1086, endPoint y: 442, distance: 9.1
click at [1086, 433] on div "$499.00 $499.00" at bounding box center [1099, 481] width 102 height 241
click at [962, 493] on div "Length (in) 2 * Width (in) 6 / 4x8 sheet 4608 add" at bounding box center [718, 519] width 596 height 74
click at [1480, 298] on button "button" at bounding box center [1472, 313] width 38 height 30
click at [1396, 378] on div "Add product to kit" at bounding box center [1414, 390] width 127 height 24
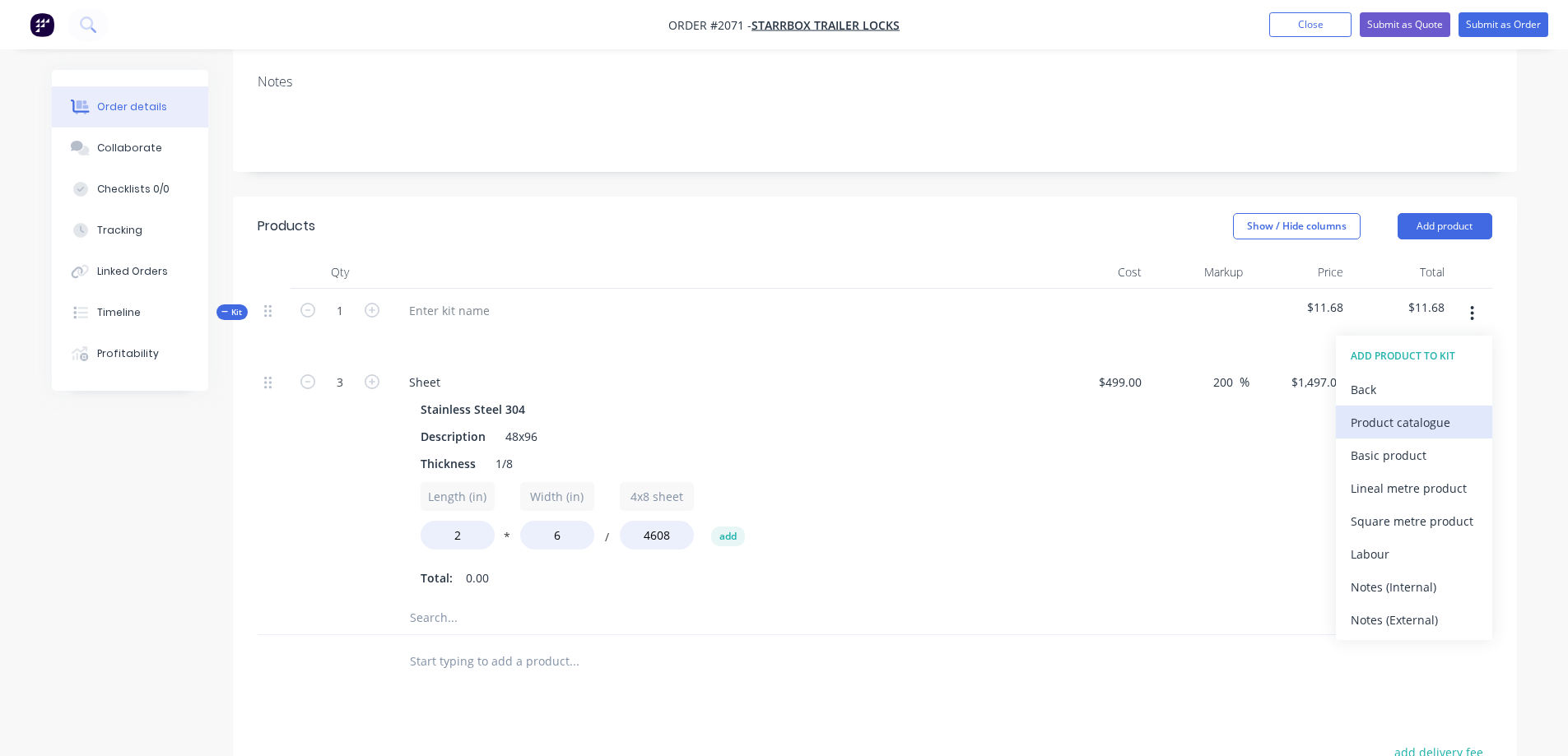
click at [1417, 411] on div "Product catalogue" at bounding box center [1414, 422] width 127 height 24
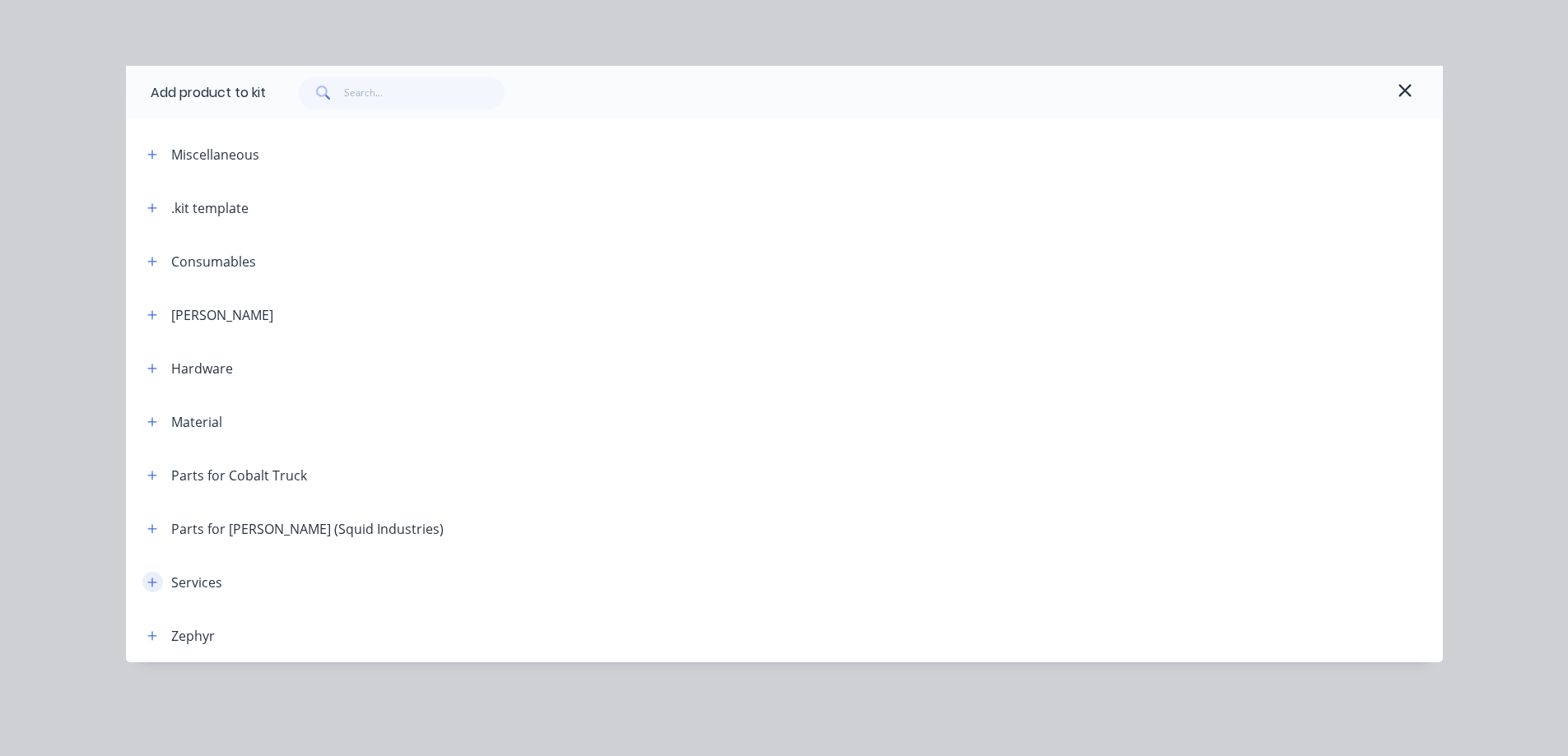
click at [156, 577] on icon "button" at bounding box center [153, 582] width 10 height 12
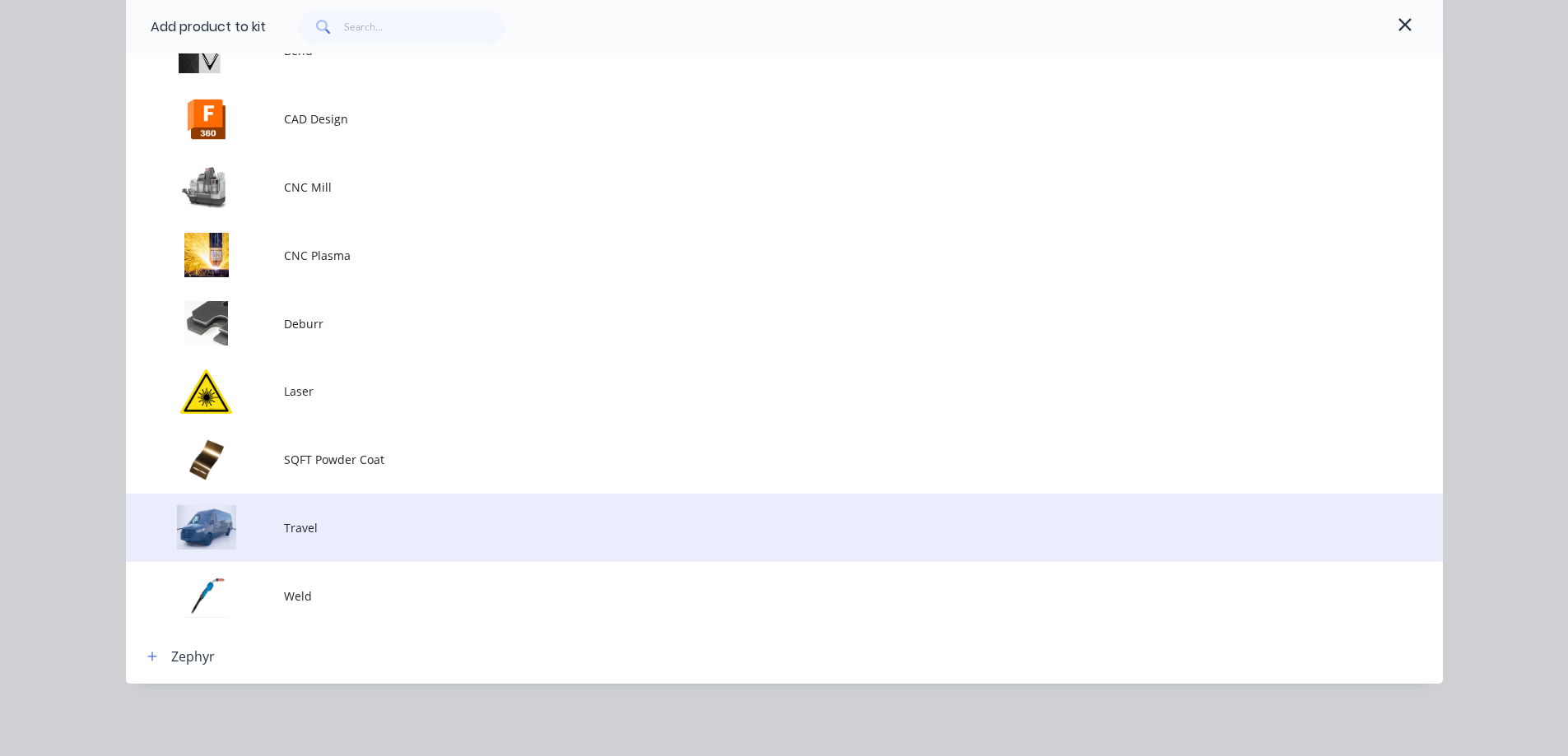
scroll to position [646, 0]
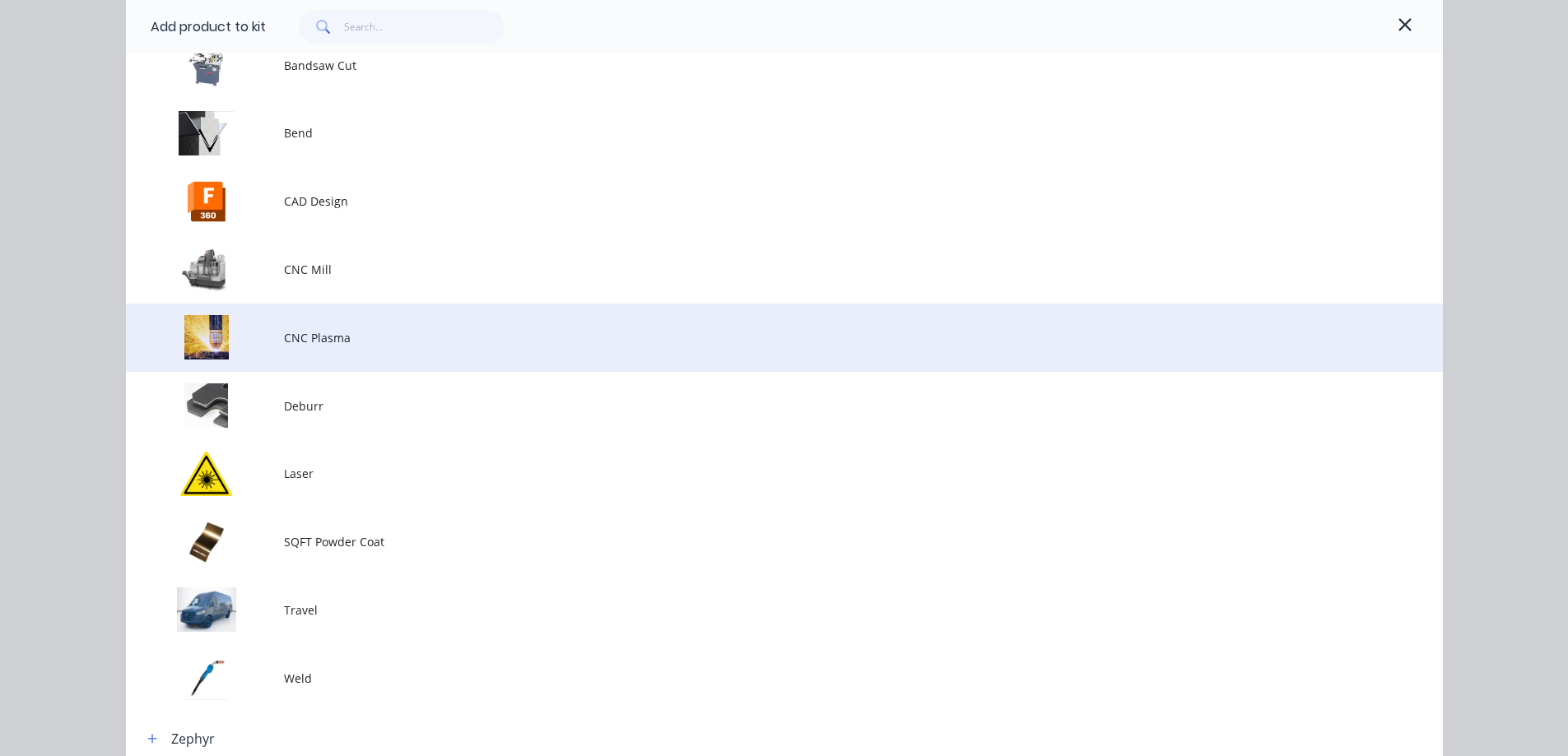
click at [344, 331] on span "CNC Plasma" at bounding box center [748, 338] width 927 height 17
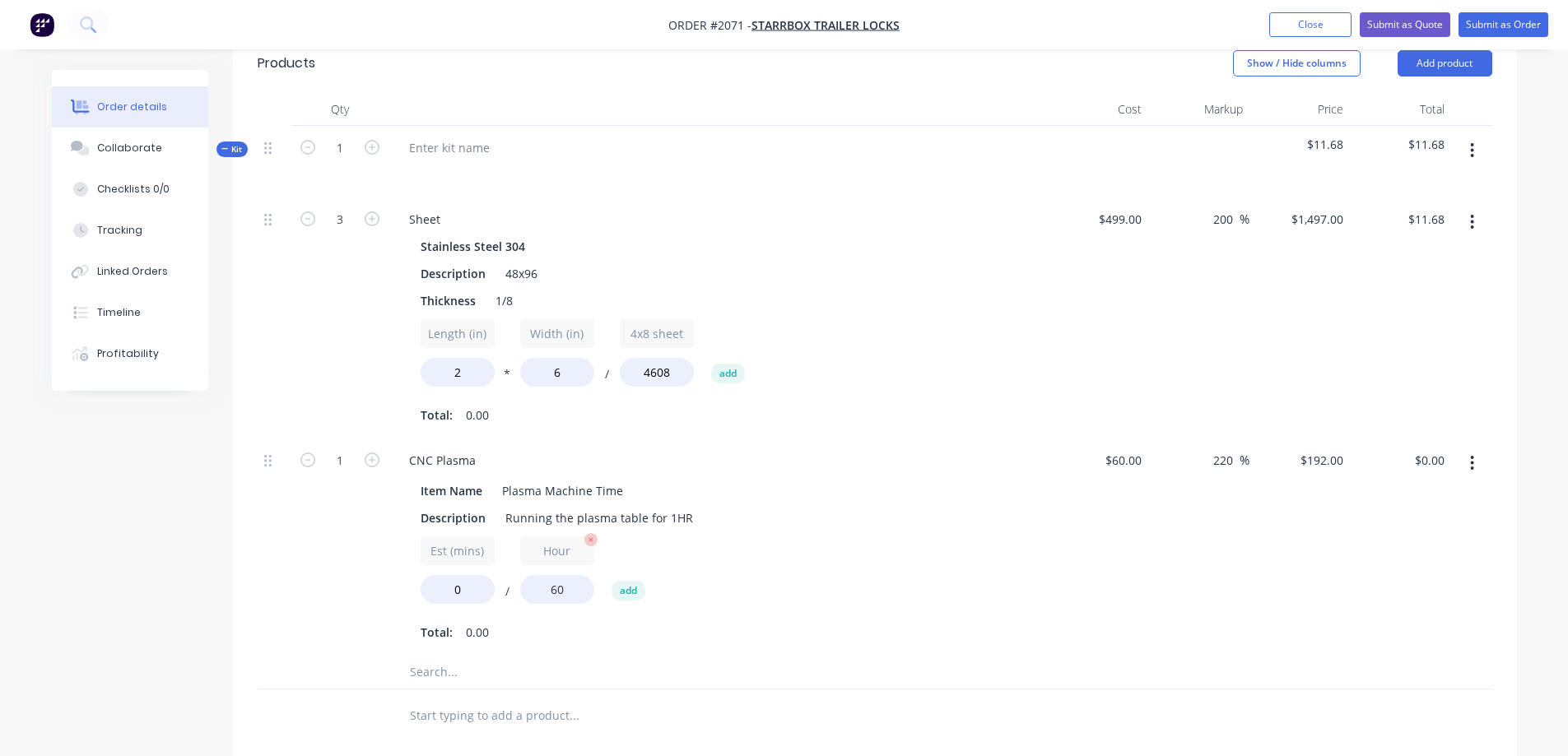
scroll to position [452, 0]
drag, startPoint x: 468, startPoint y: 563, endPoint x: 431, endPoint y: 563, distance: 37.0
click at [431, 574] on input "0" at bounding box center [457, 588] width 74 height 29
type input "2"
type input "$6.39"
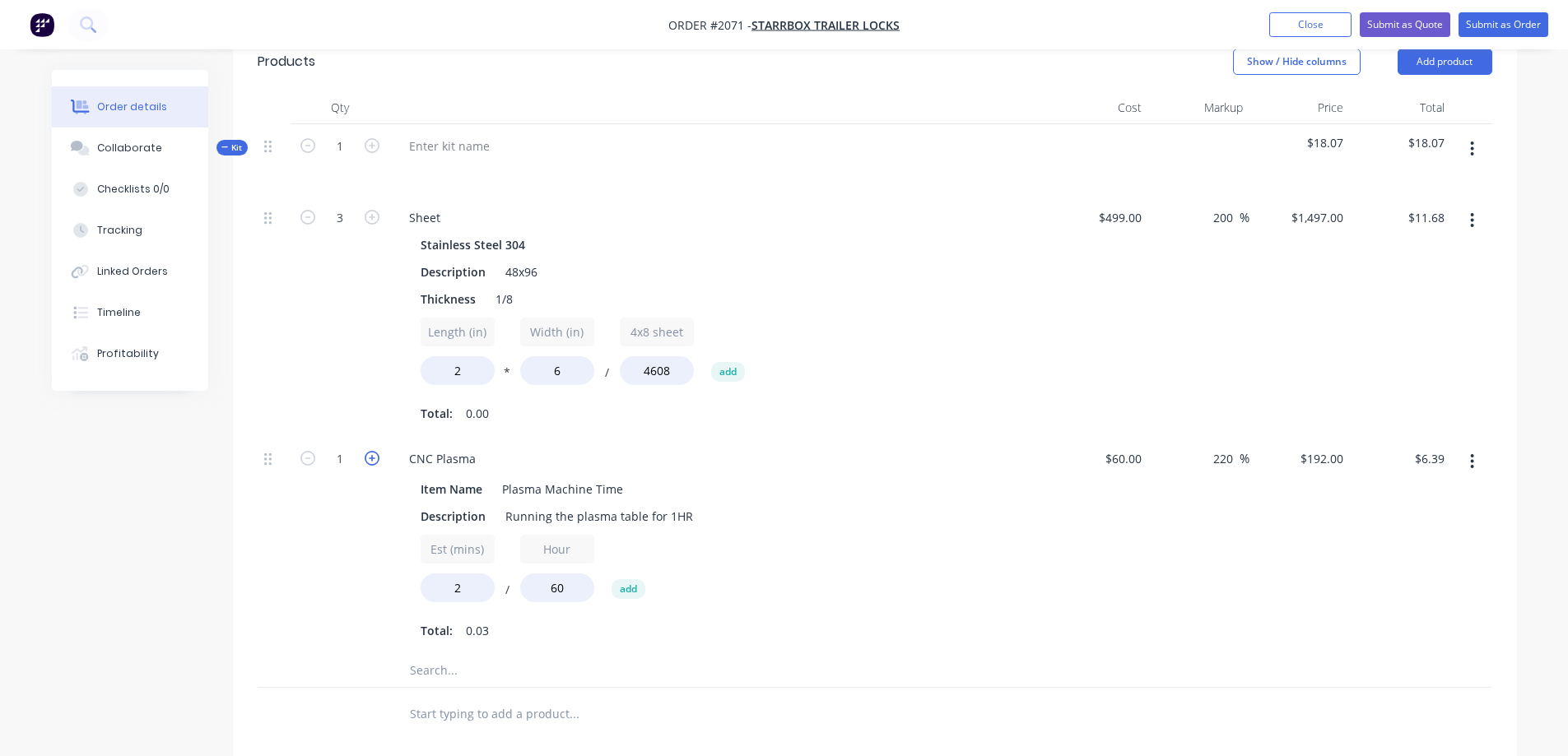
click at [368, 451] on icon "button" at bounding box center [371, 458] width 14 height 14
type input "2"
type input "$12.79"
click at [368, 451] on icon "button" at bounding box center [371, 458] width 14 height 14
type input "3"
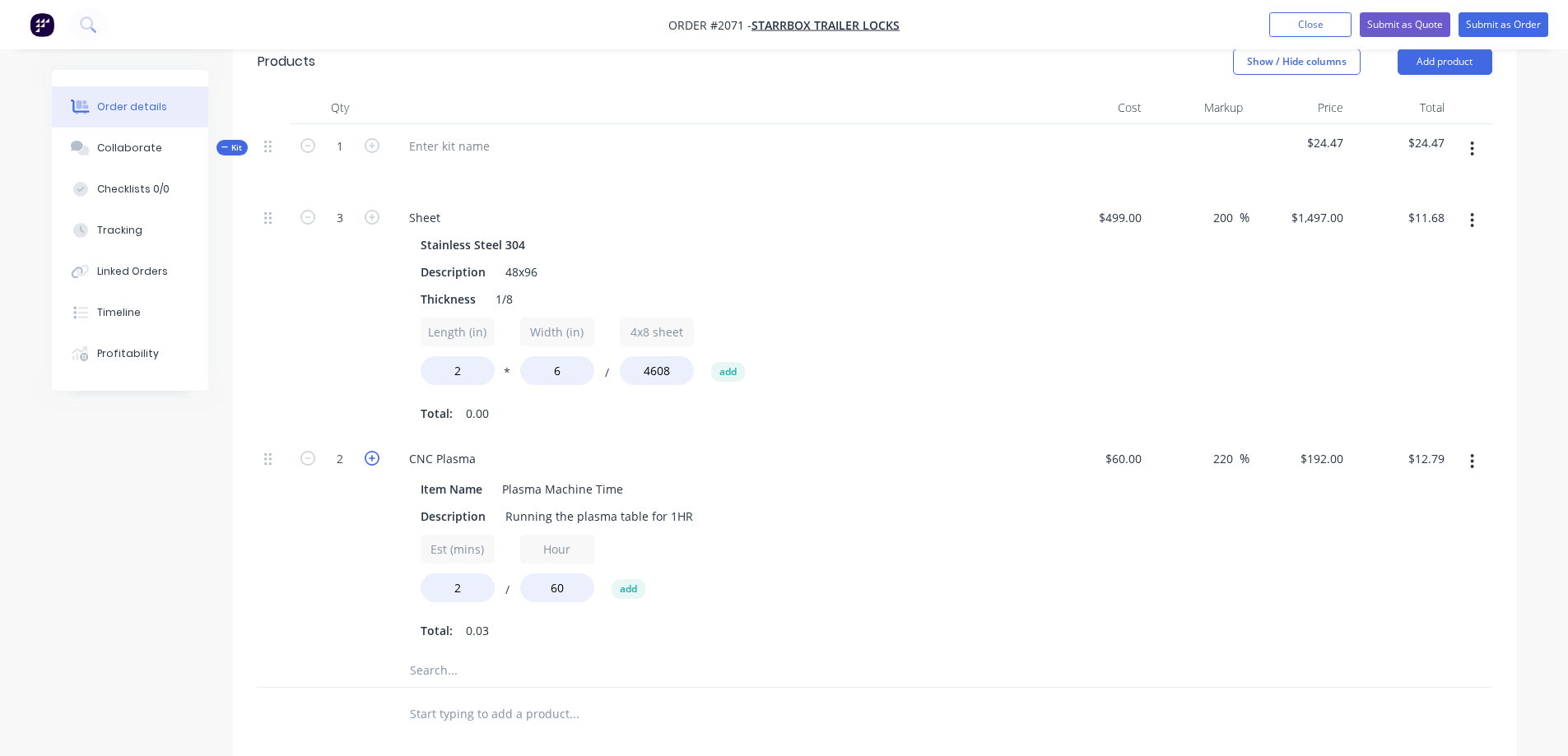
type input "$19.18"
click at [999, 552] on div "Est (mins) 2 / Hour 60 add" at bounding box center [718, 572] width 596 height 74
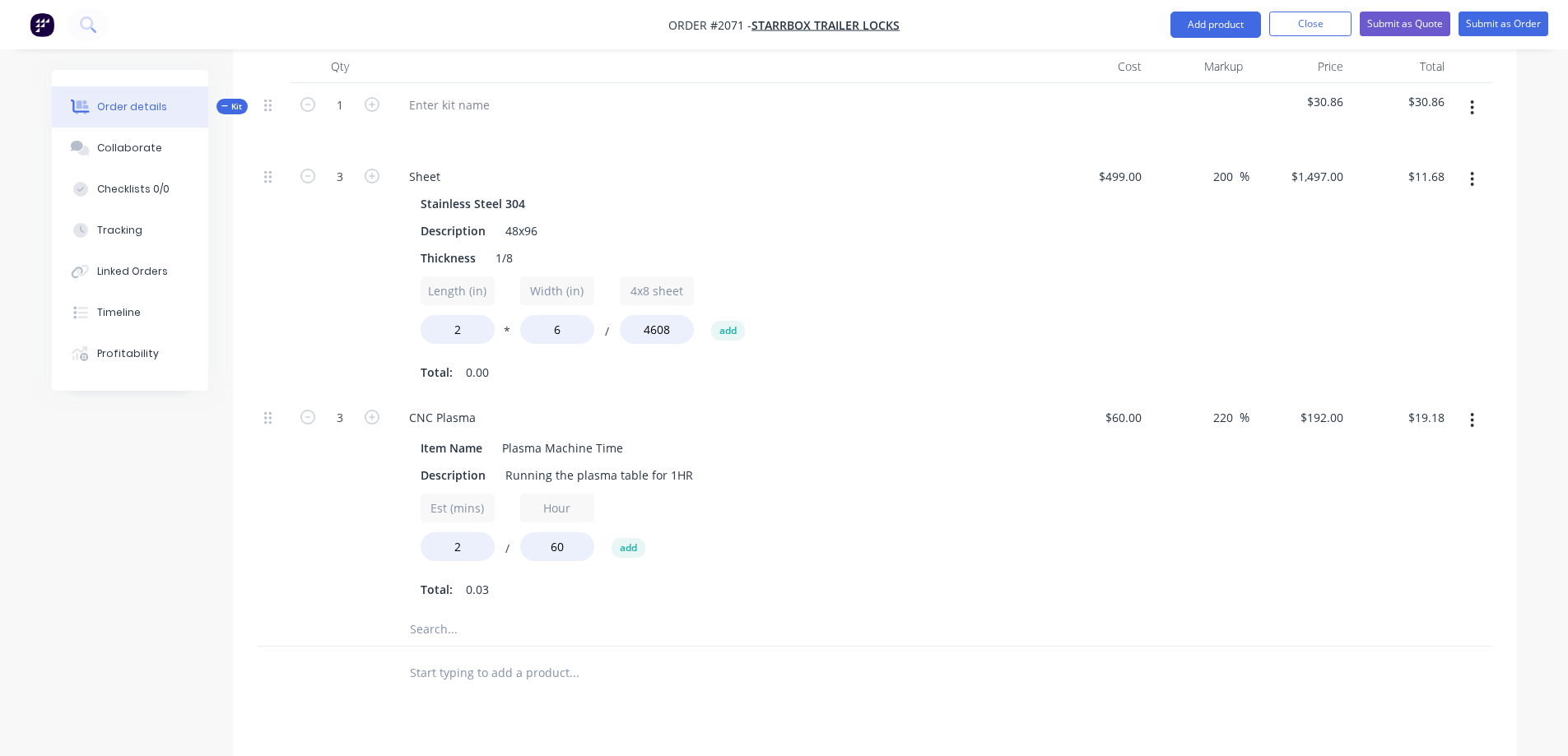
scroll to position [505, 0]
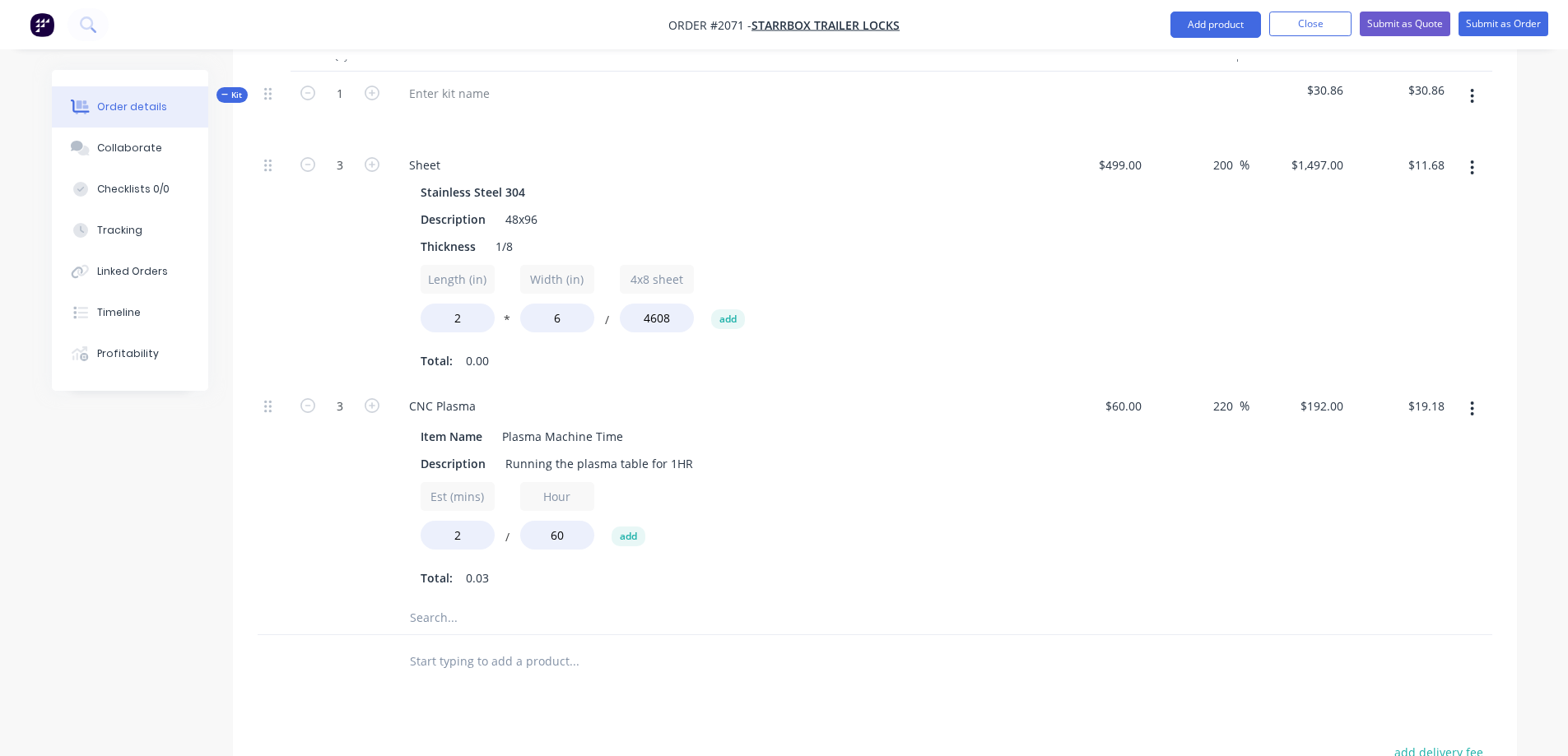
click at [902, 566] on div "Total: 0.03" at bounding box center [718, 579] width 596 height 25
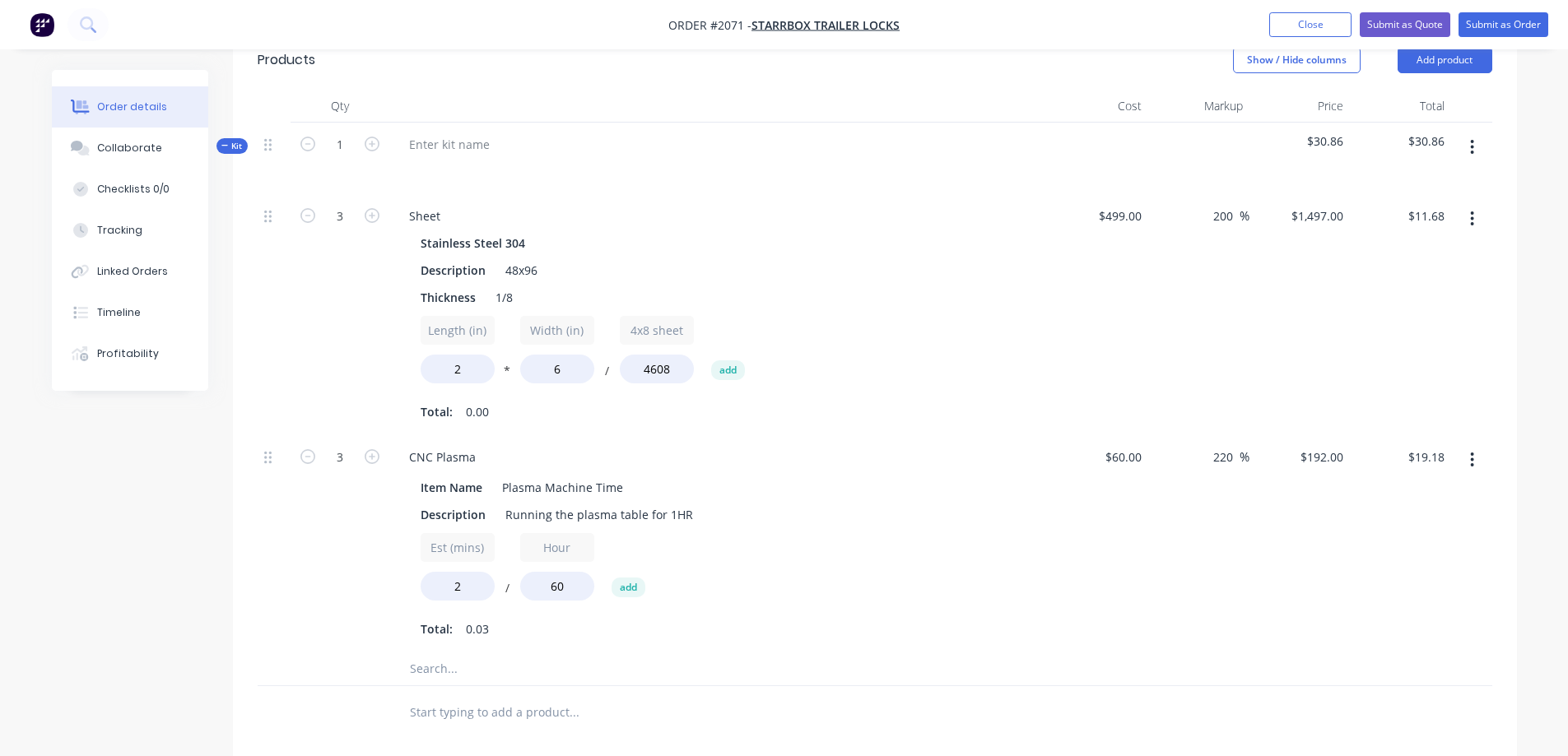
scroll to position [257, 0]
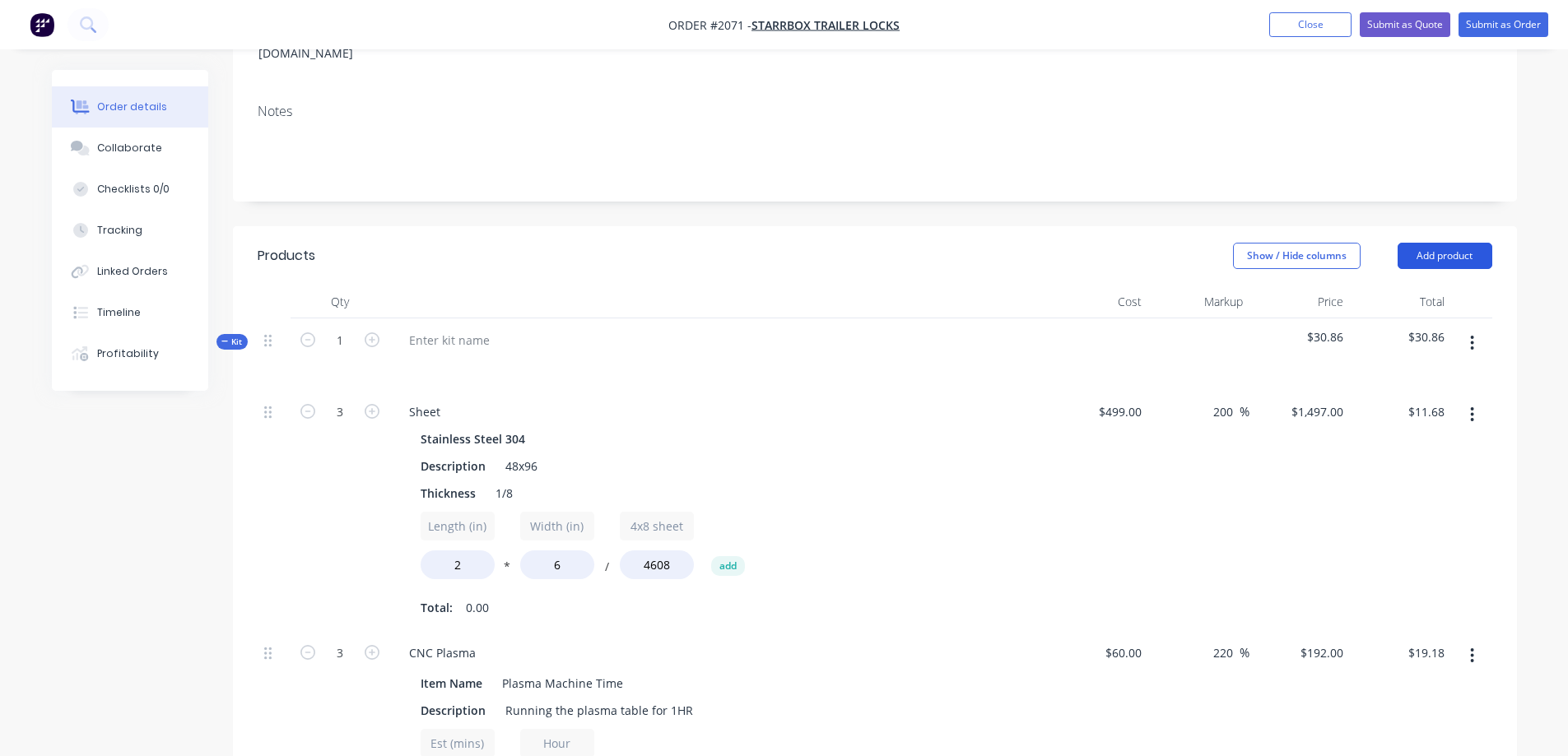
click at [1450, 243] on button "Add product" at bounding box center [1445, 255] width 95 height 26
drag, startPoint x: 1135, startPoint y: 554, endPoint x: 1362, endPoint y: 443, distance: 252.7
click at [1136, 554] on div "$499.00 $499.00" at bounding box center [1099, 510] width 102 height 241
click at [1469, 328] on button "button" at bounding box center [1472, 343] width 38 height 30
click at [1427, 408] on div "Add product to kit" at bounding box center [1414, 419] width 127 height 24
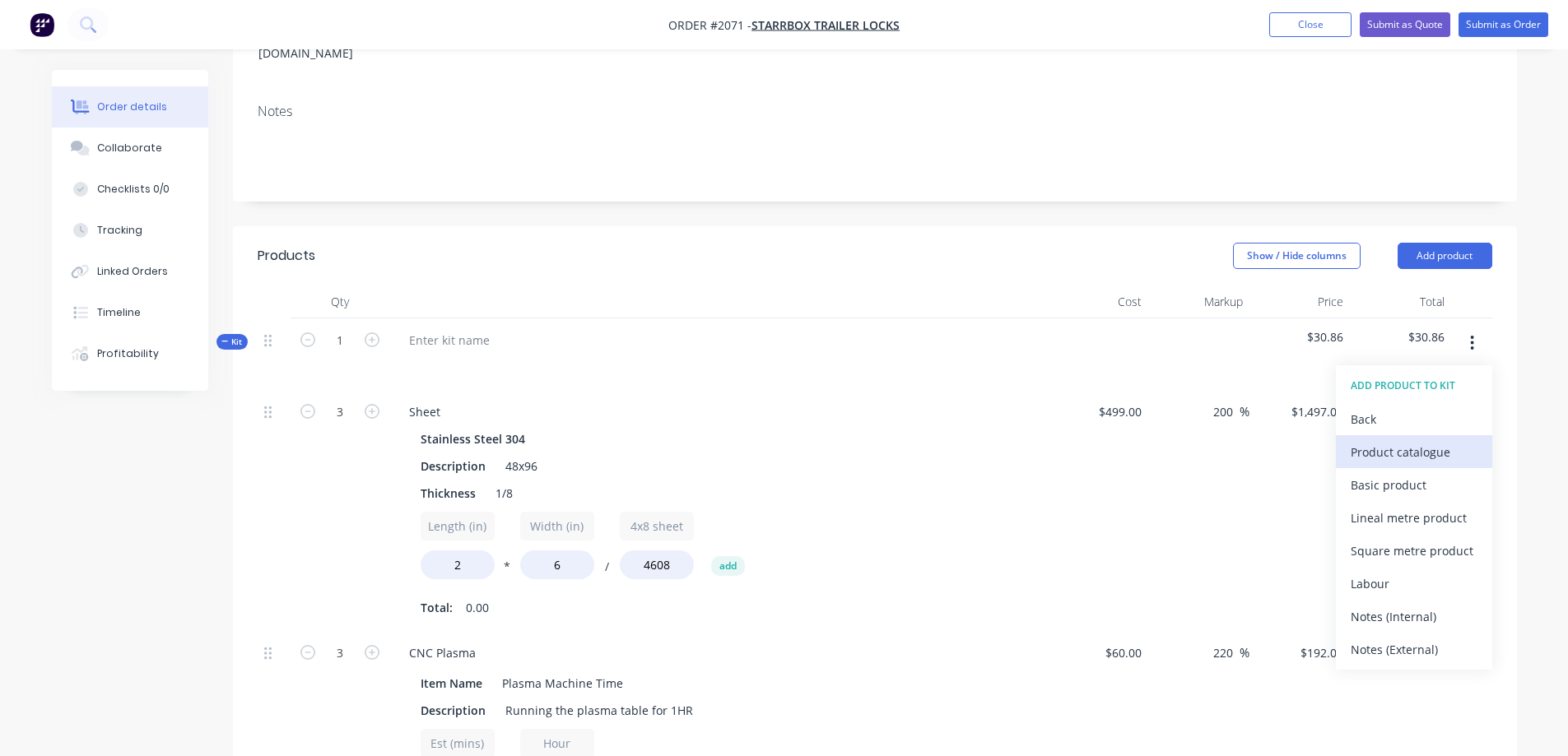
click at [1398, 440] on div "Product catalogue" at bounding box center [1414, 452] width 127 height 24
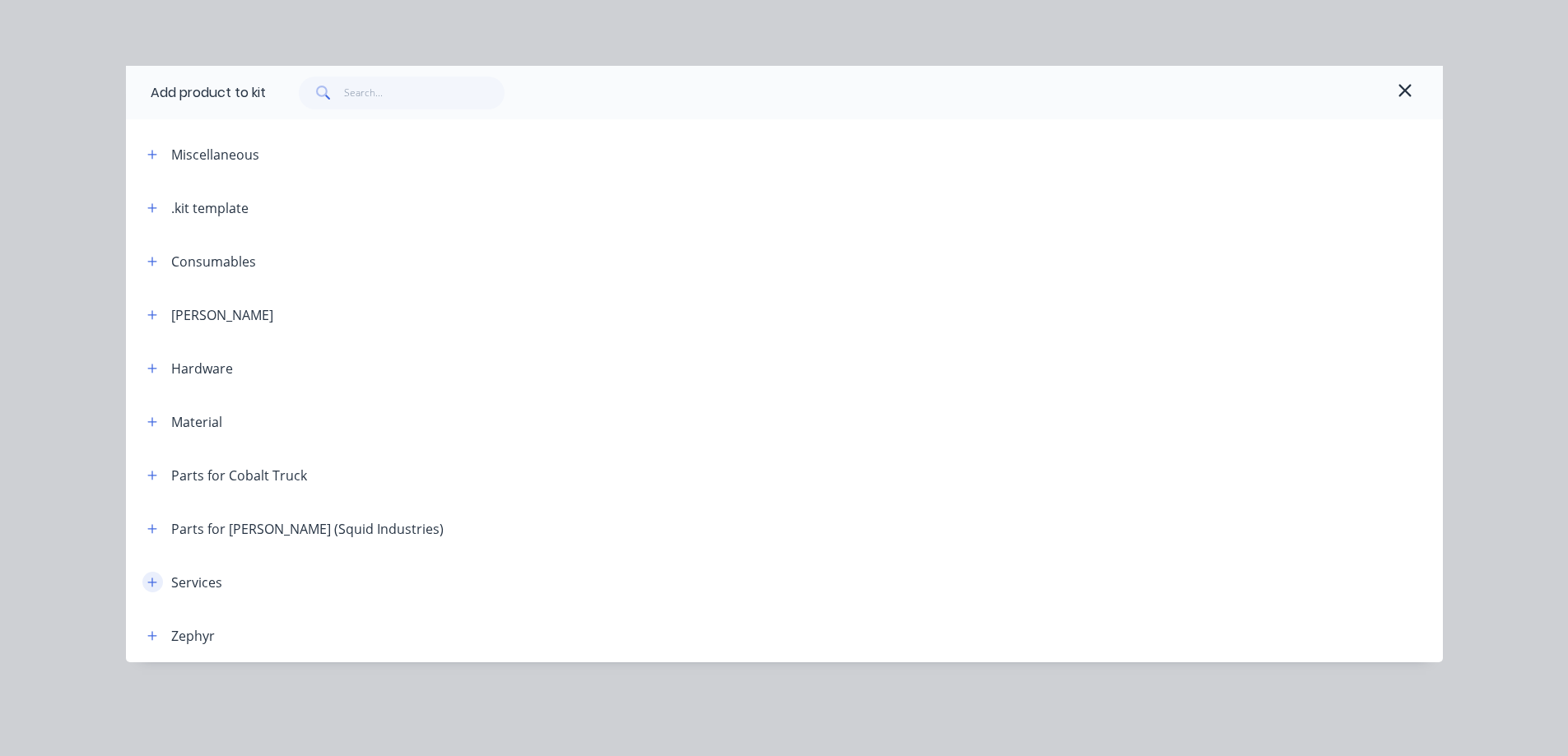
click at [149, 578] on icon "button" at bounding box center [153, 582] width 10 height 12
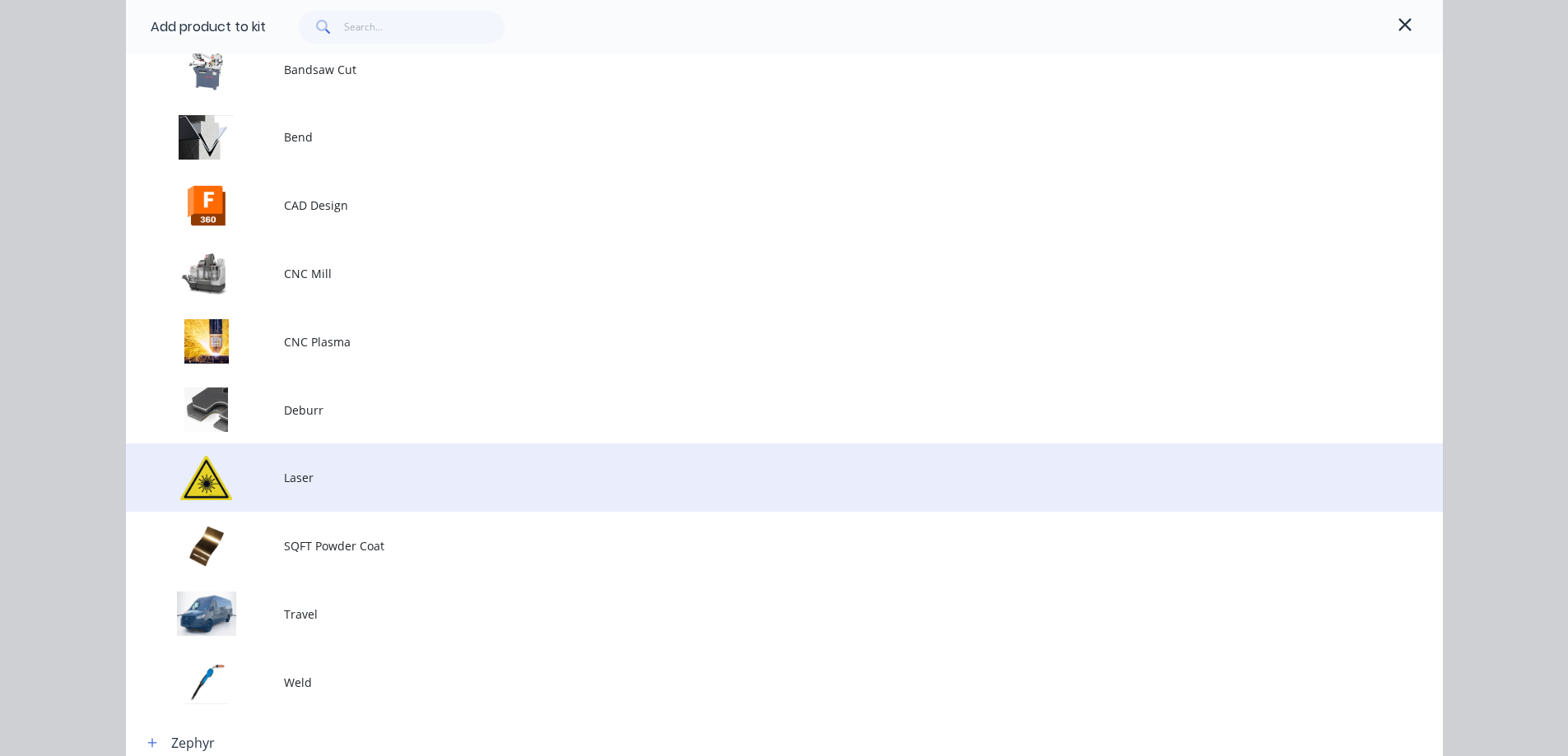
scroll to position [728, 0]
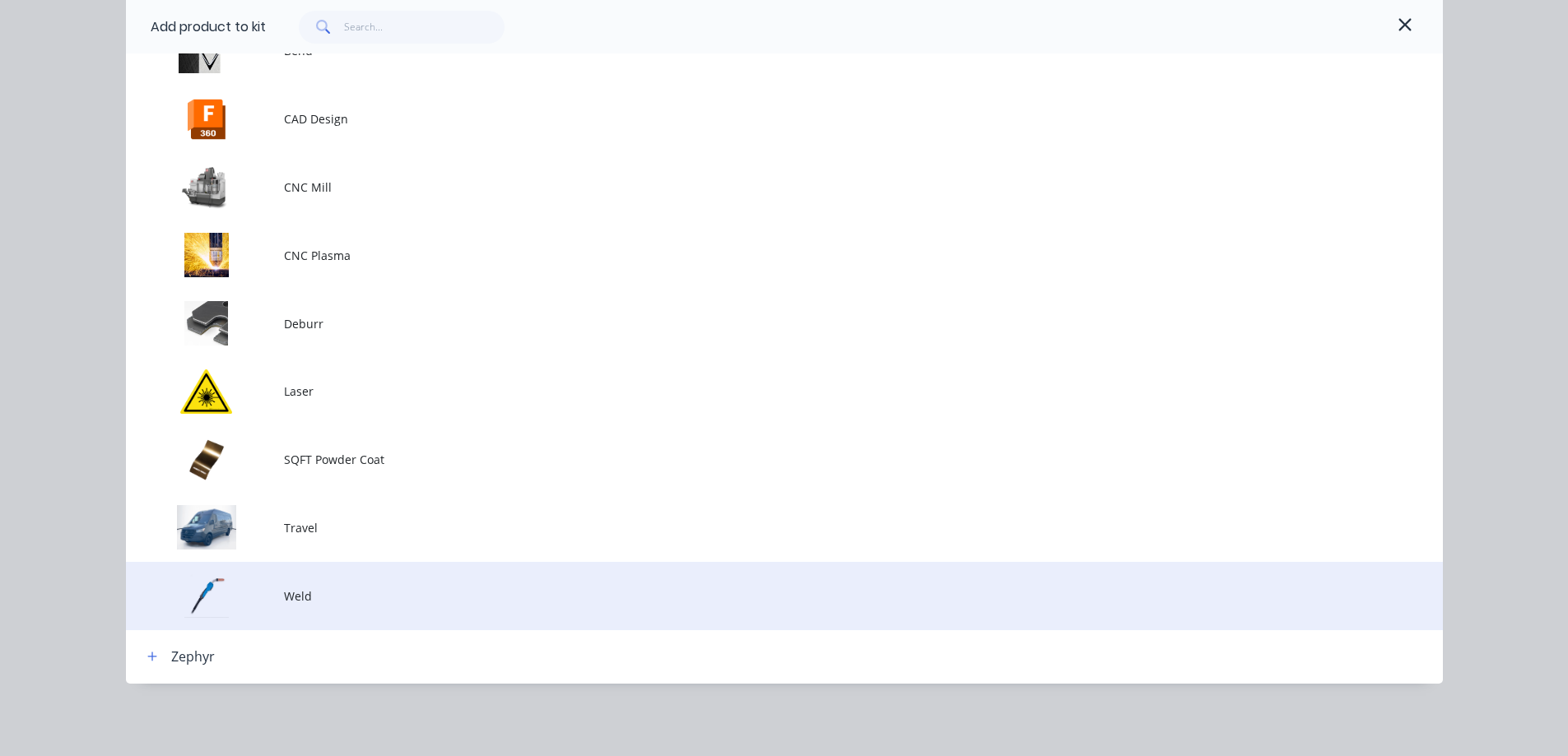
click at [311, 593] on span "Weld" at bounding box center [748, 596] width 927 height 17
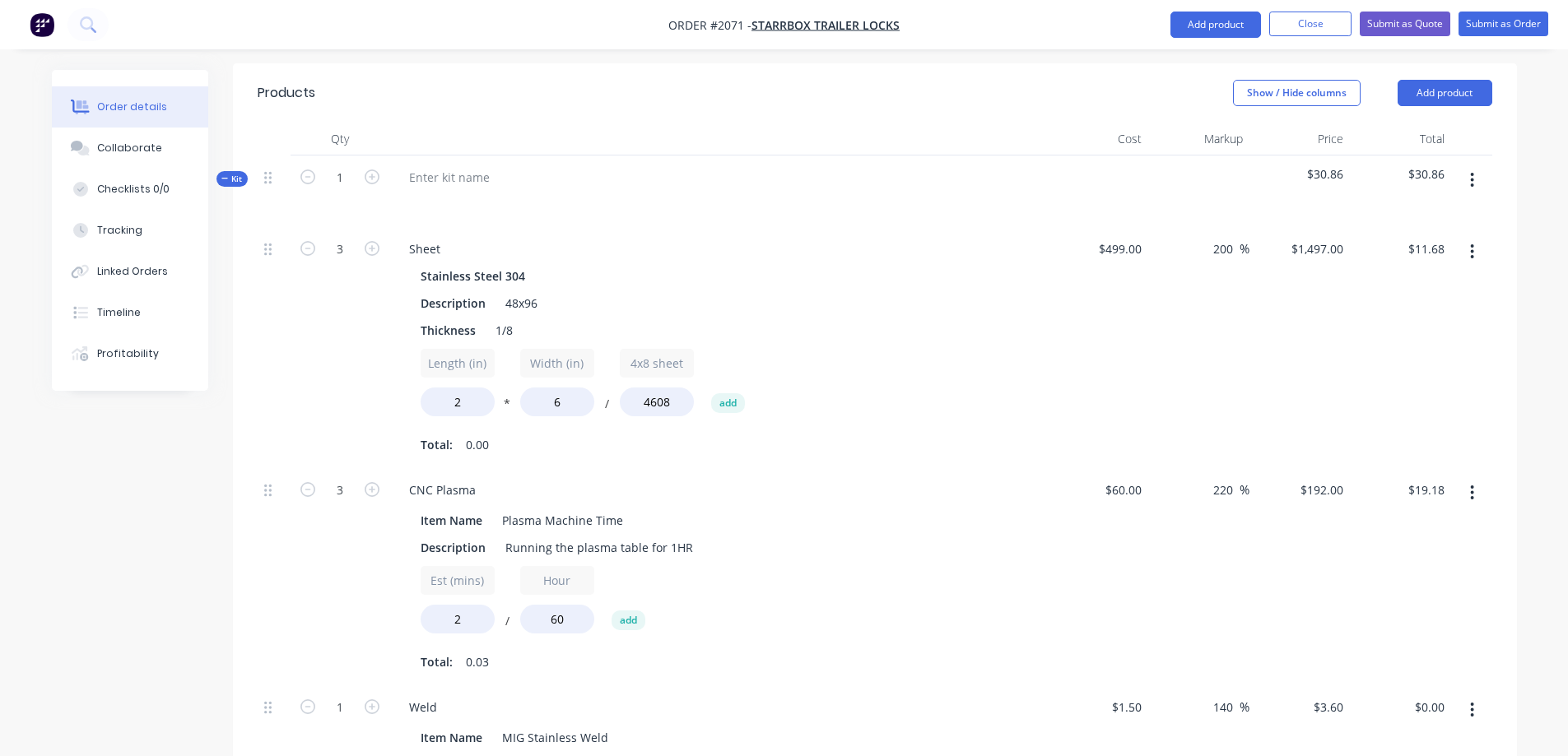
scroll to position [669, 0]
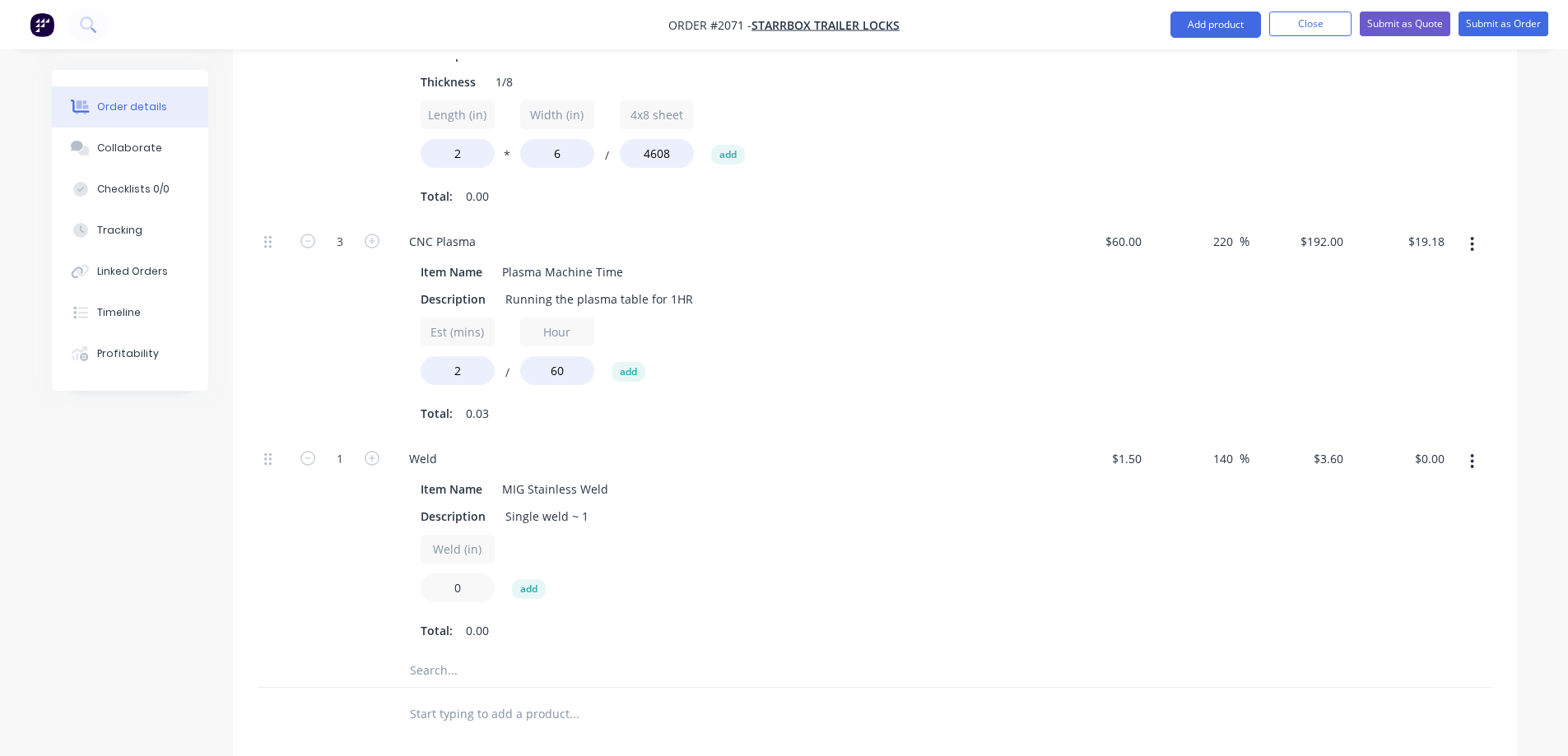
drag, startPoint x: 468, startPoint y: 564, endPoint x: 417, endPoint y: 564, distance: 51.0
click at [417, 564] on div "Item Name MIG Stainless Weld Description Single weld ~ 1 Weld (in) 0 add Total:…" at bounding box center [719, 558] width 646 height 170
type input "16"
type input "$57.60"
click at [1006, 505] on div "Description Single weld ~ 1" at bounding box center [715, 516] width 603 height 24
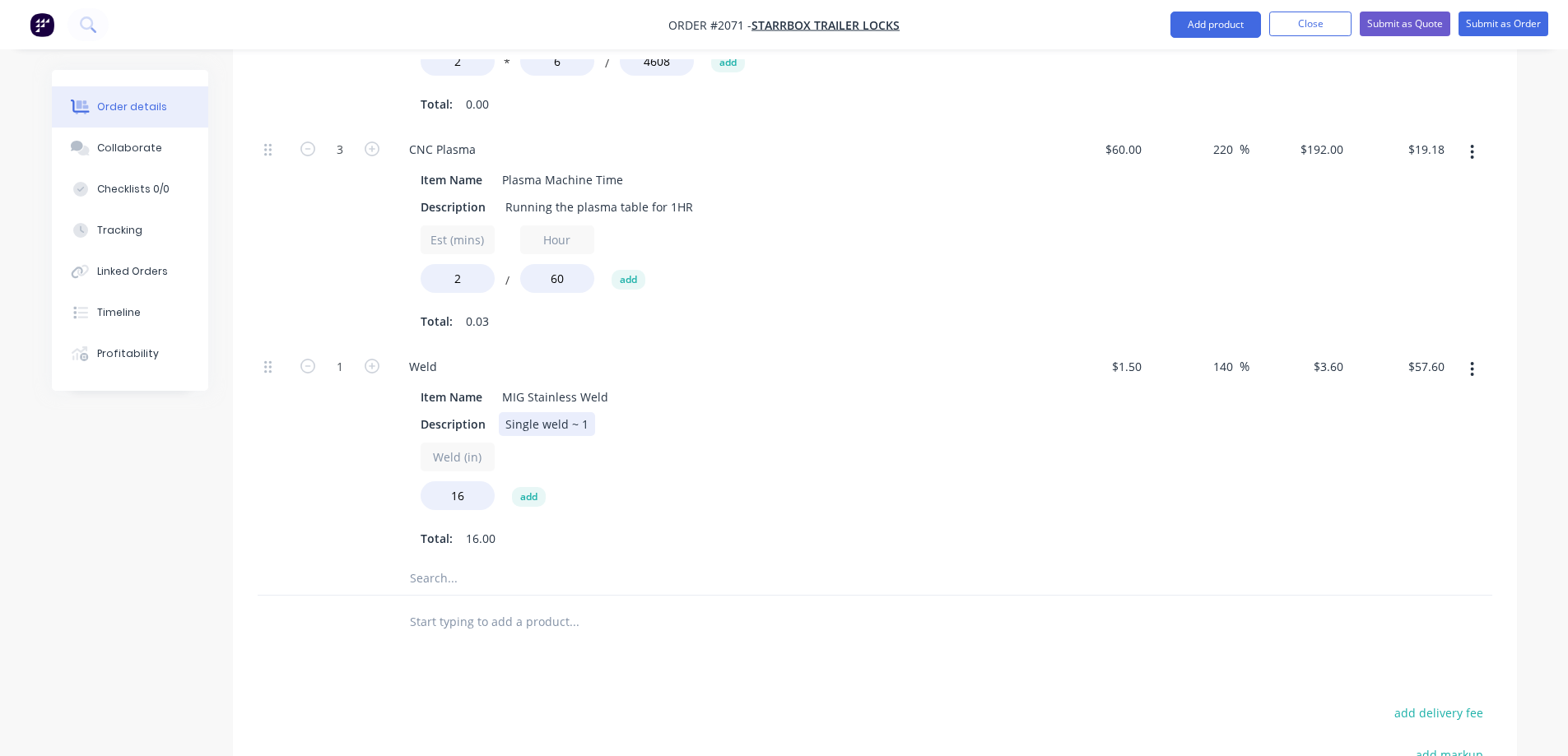
scroll to position [721, 0]
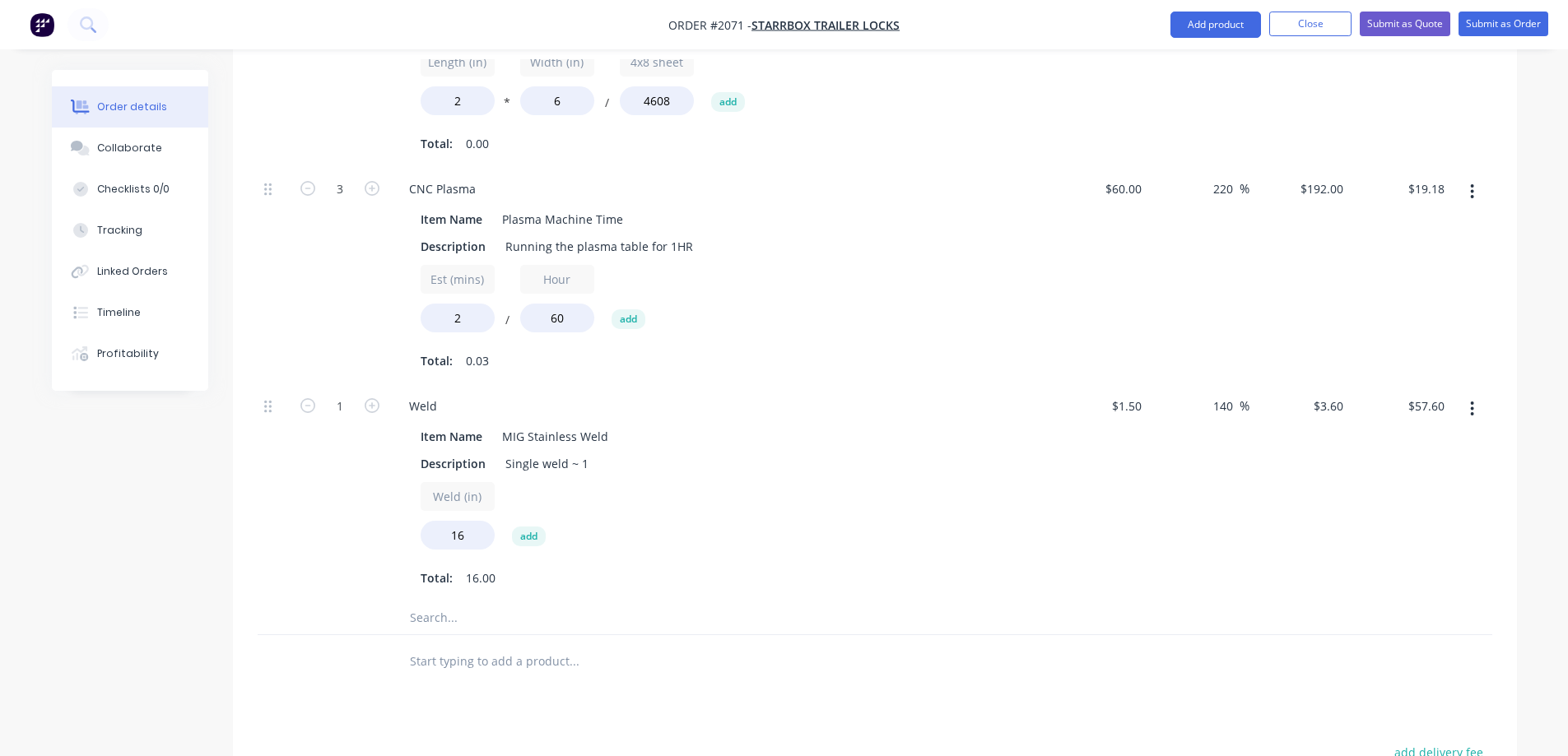
click at [889, 525] on div "Weld (in) 16 add" at bounding box center [718, 519] width 596 height 74
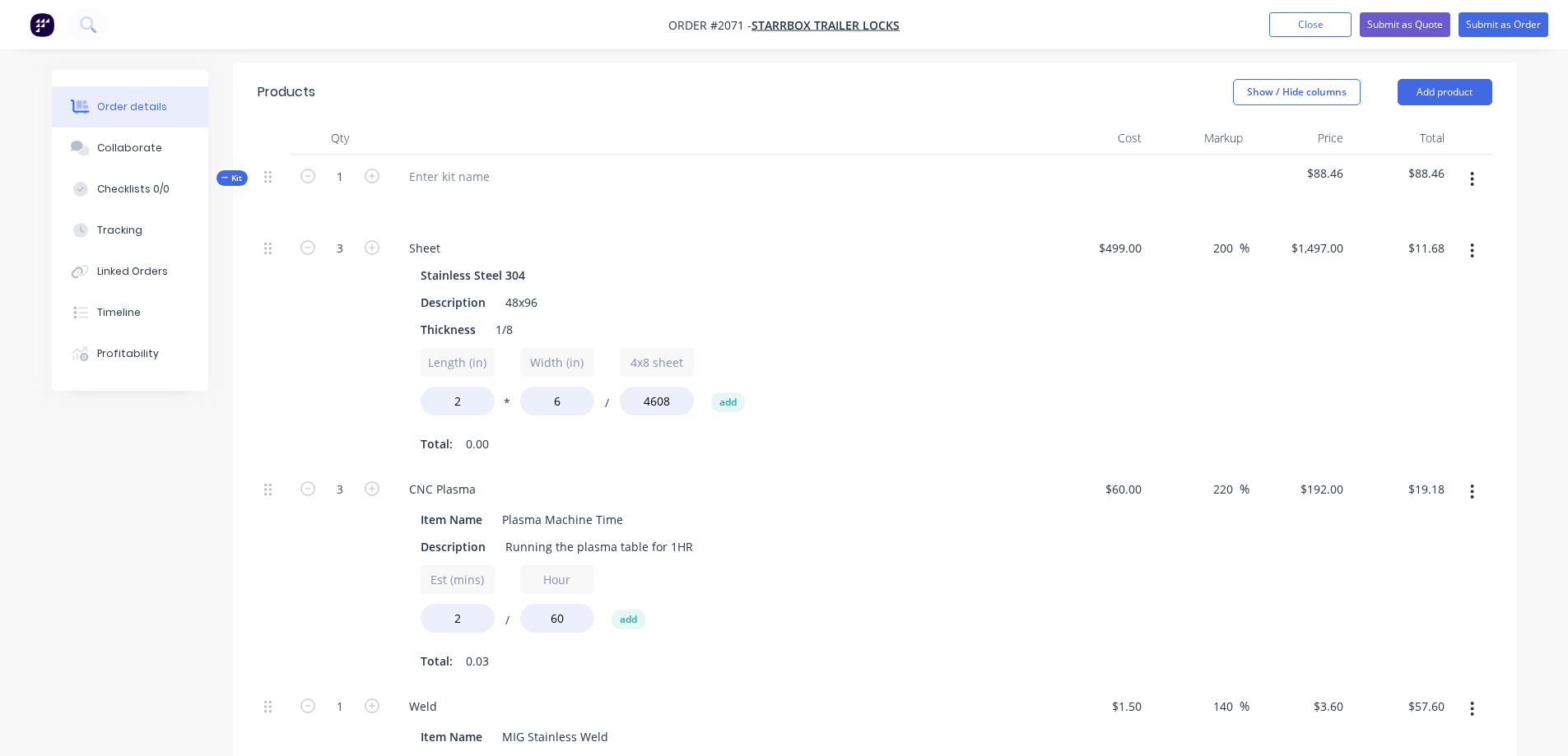
scroll to position [392, 0]
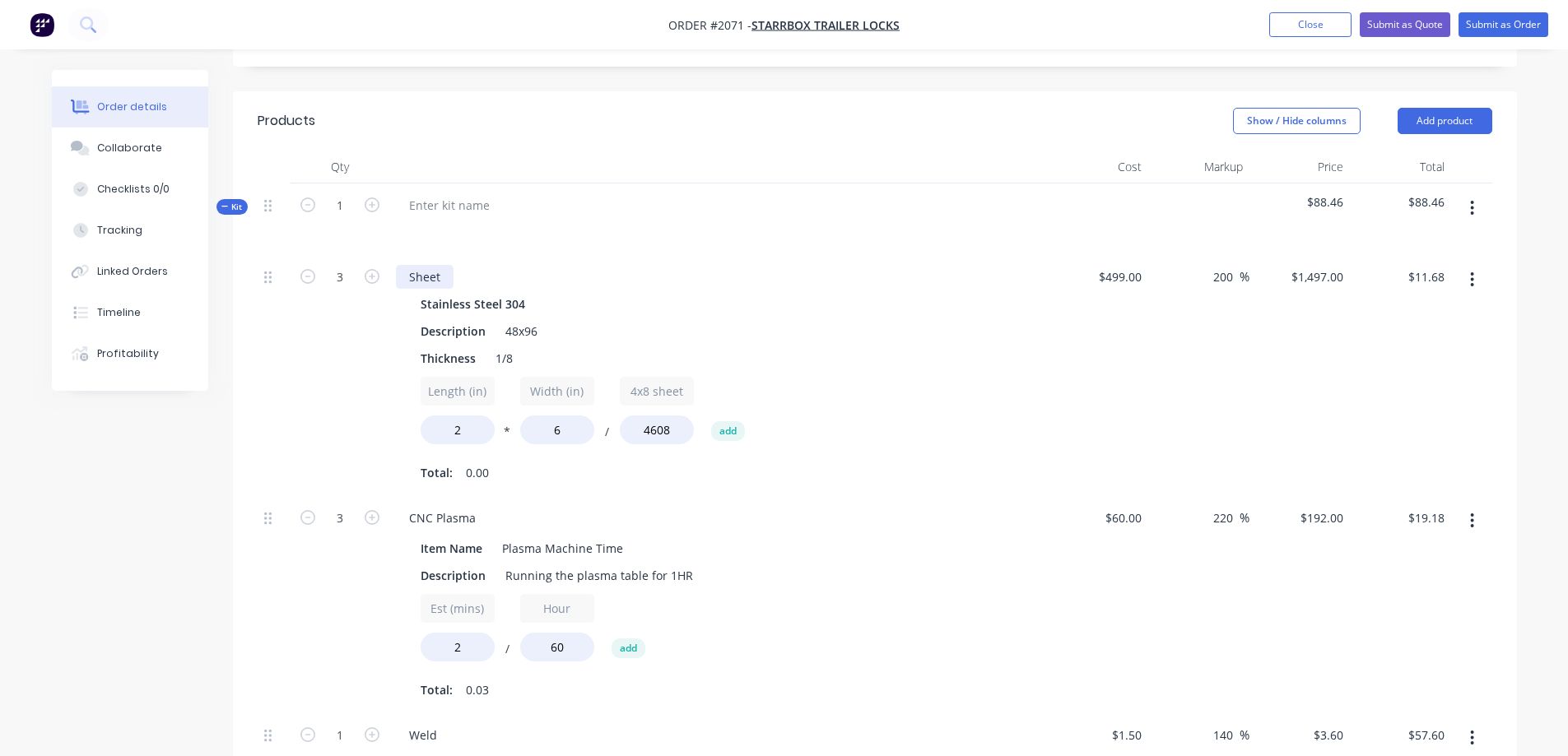
click at [439, 265] on div "Sheet" at bounding box center [425, 276] width 58 height 24
click at [670, 265] on div "Sheet (top and bottom plates" at bounding box center [719, 276] width 646 height 24
click at [1468, 194] on button "button" at bounding box center [1472, 208] width 38 height 30
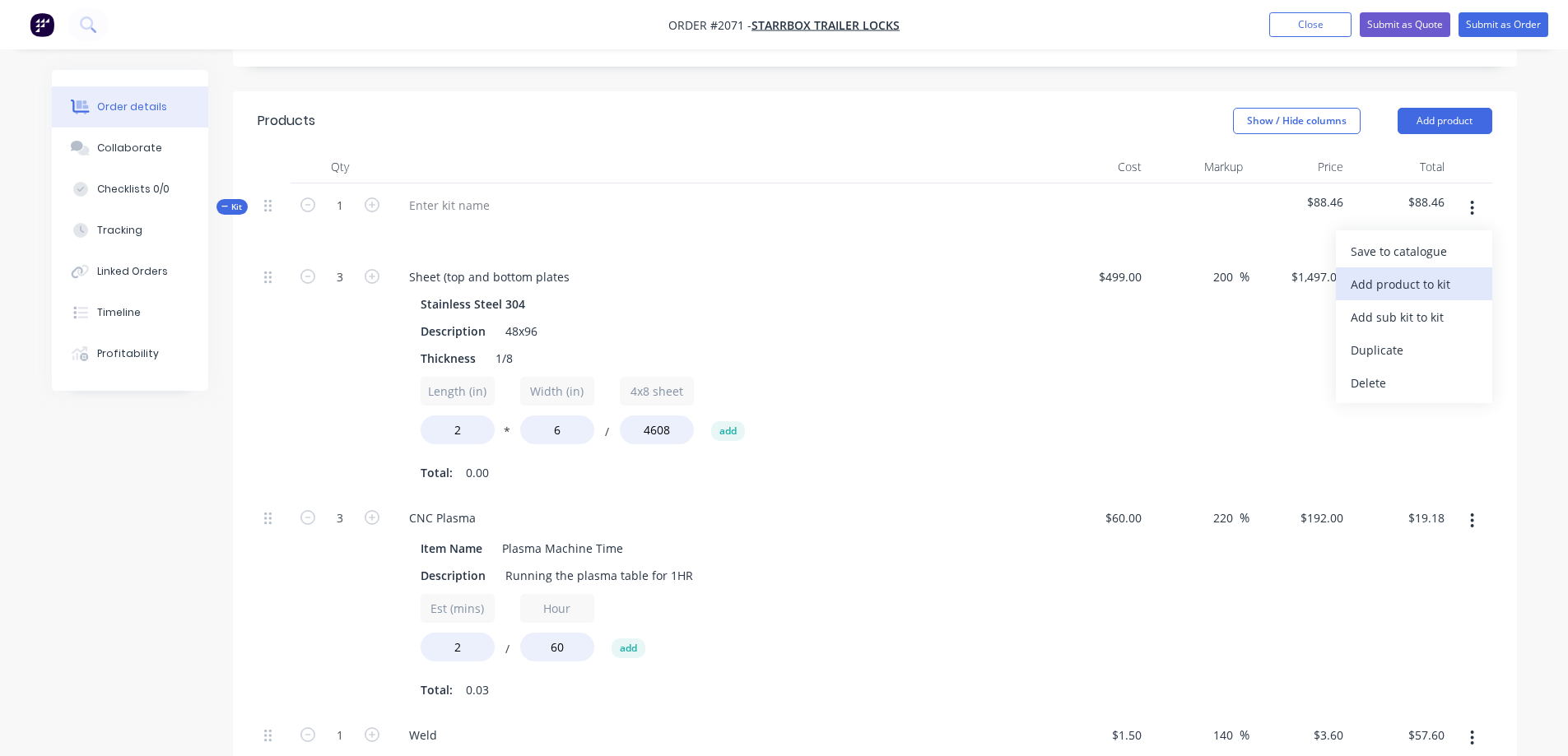
click at [1419, 272] on div "Add product to kit" at bounding box center [1414, 284] width 127 height 24
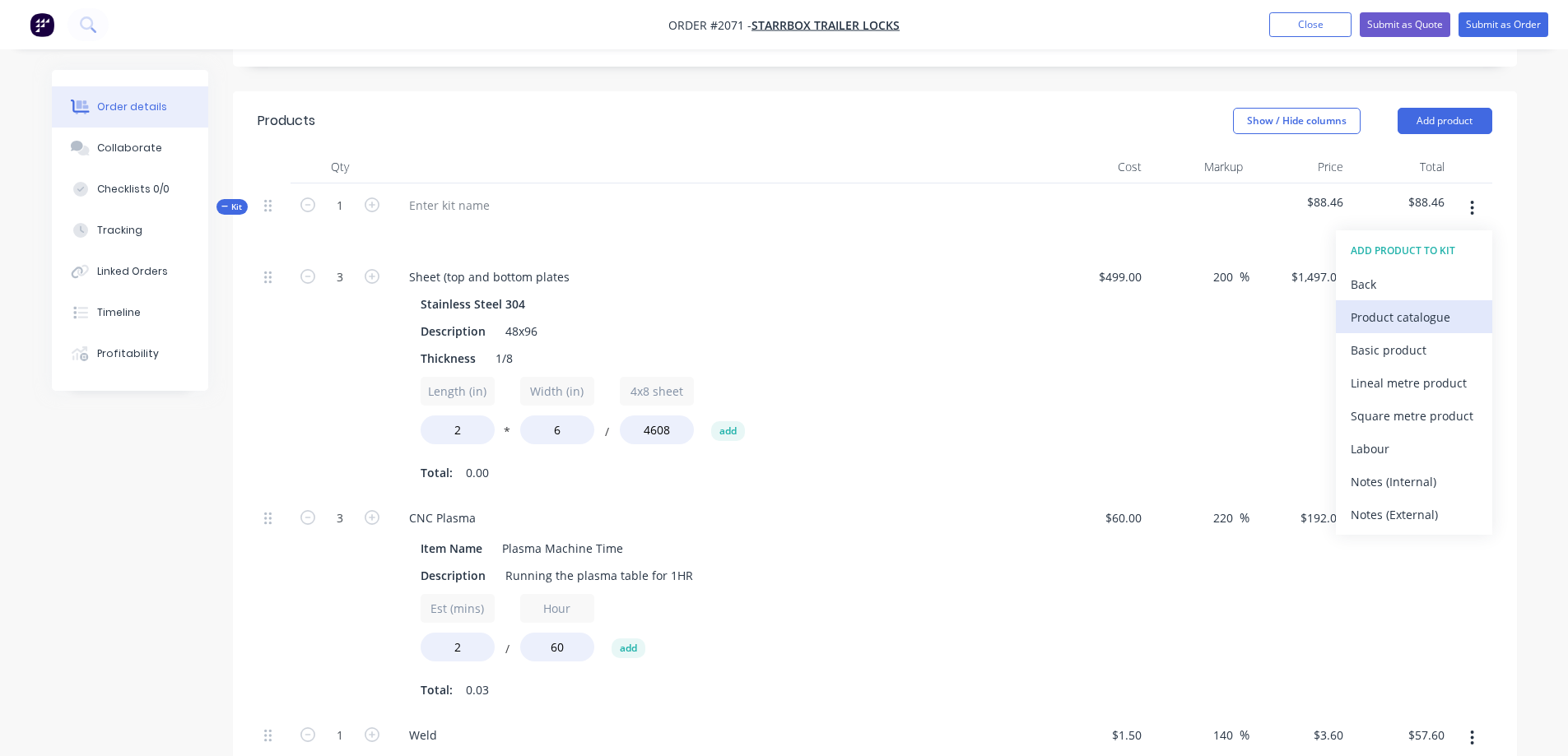
click at [1412, 305] on div "Product catalogue" at bounding box center [1414, 317] width 127 height 24
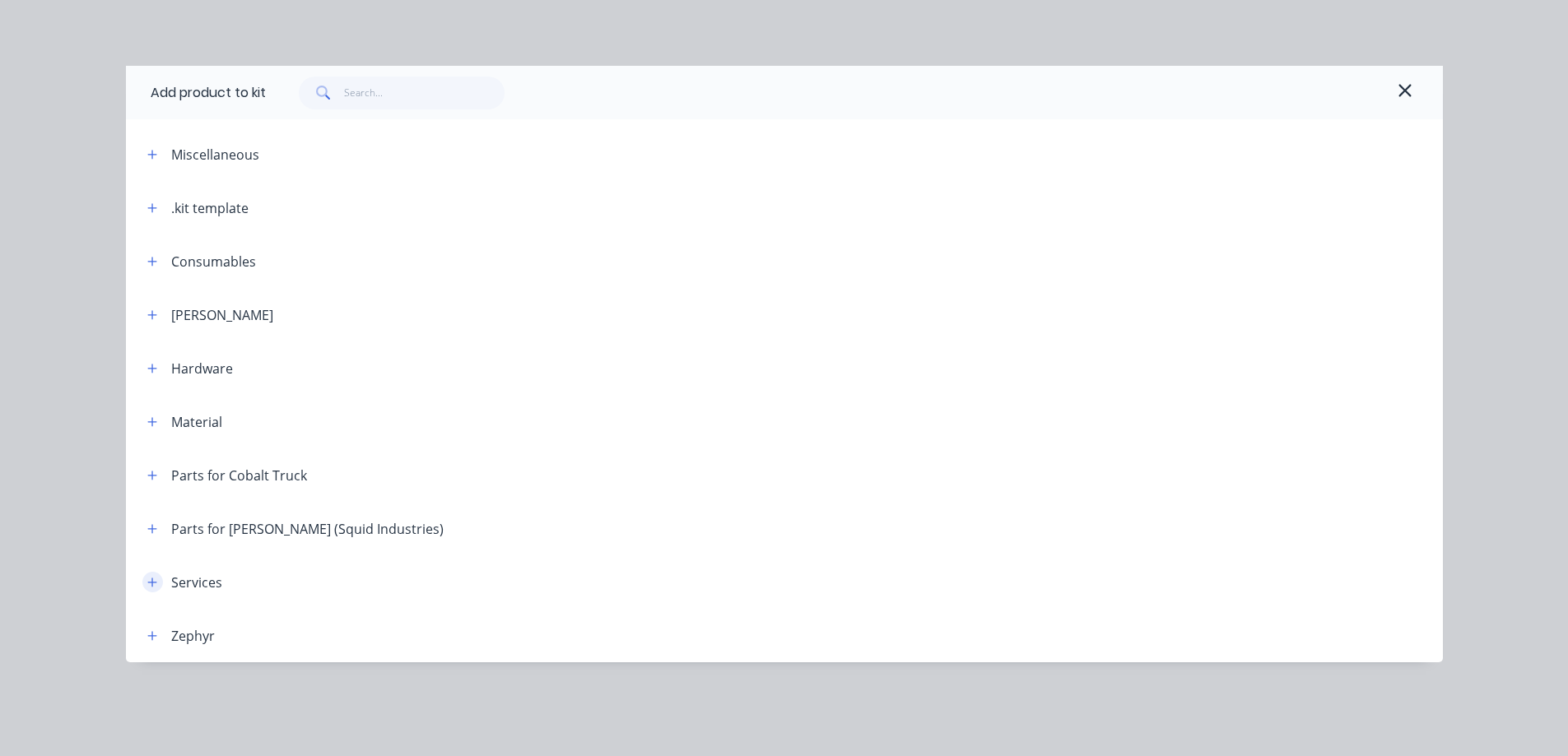
click at [154, 579] on icon "button" at bounding box center [153, 582] width 10 height 12
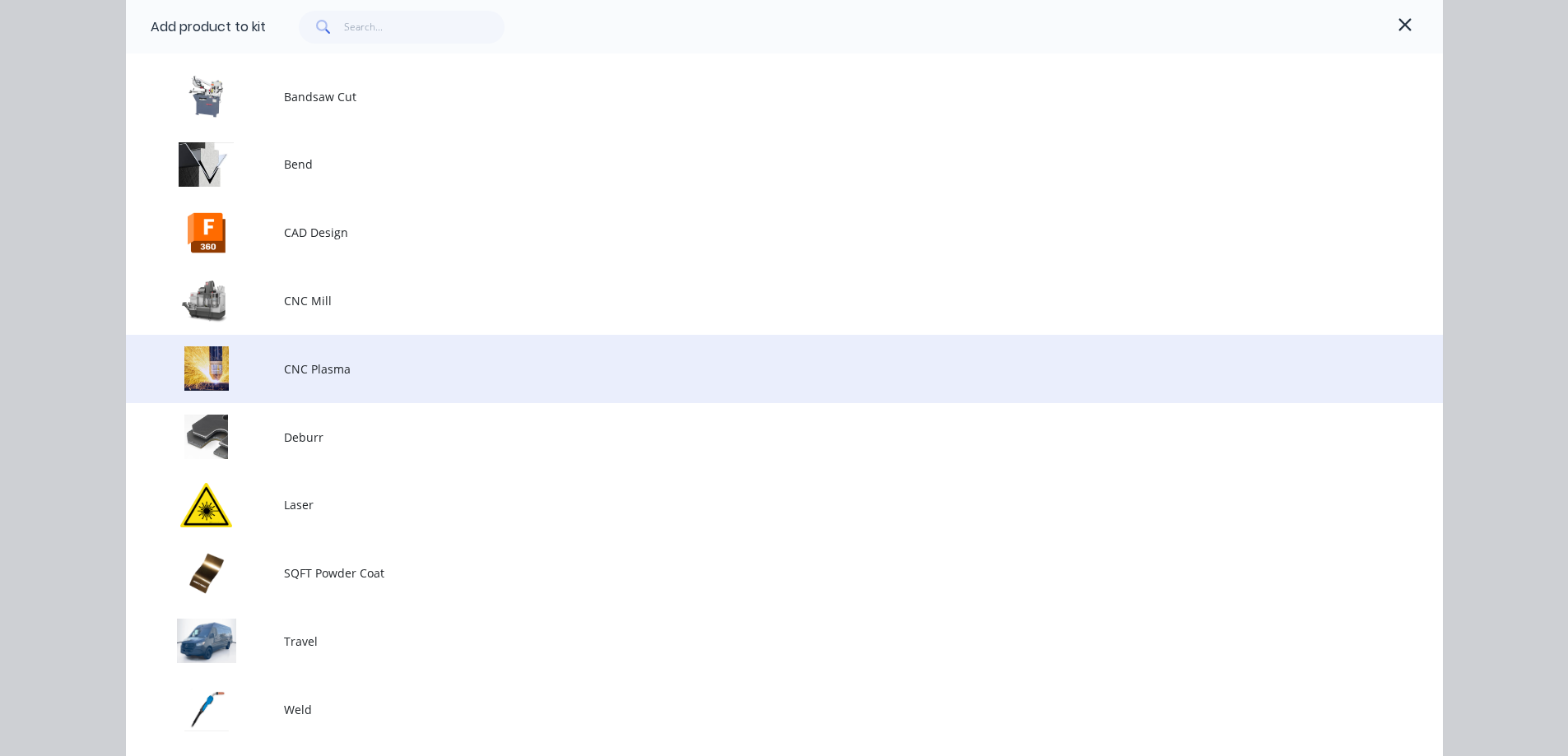
scroll to position [658, 0]
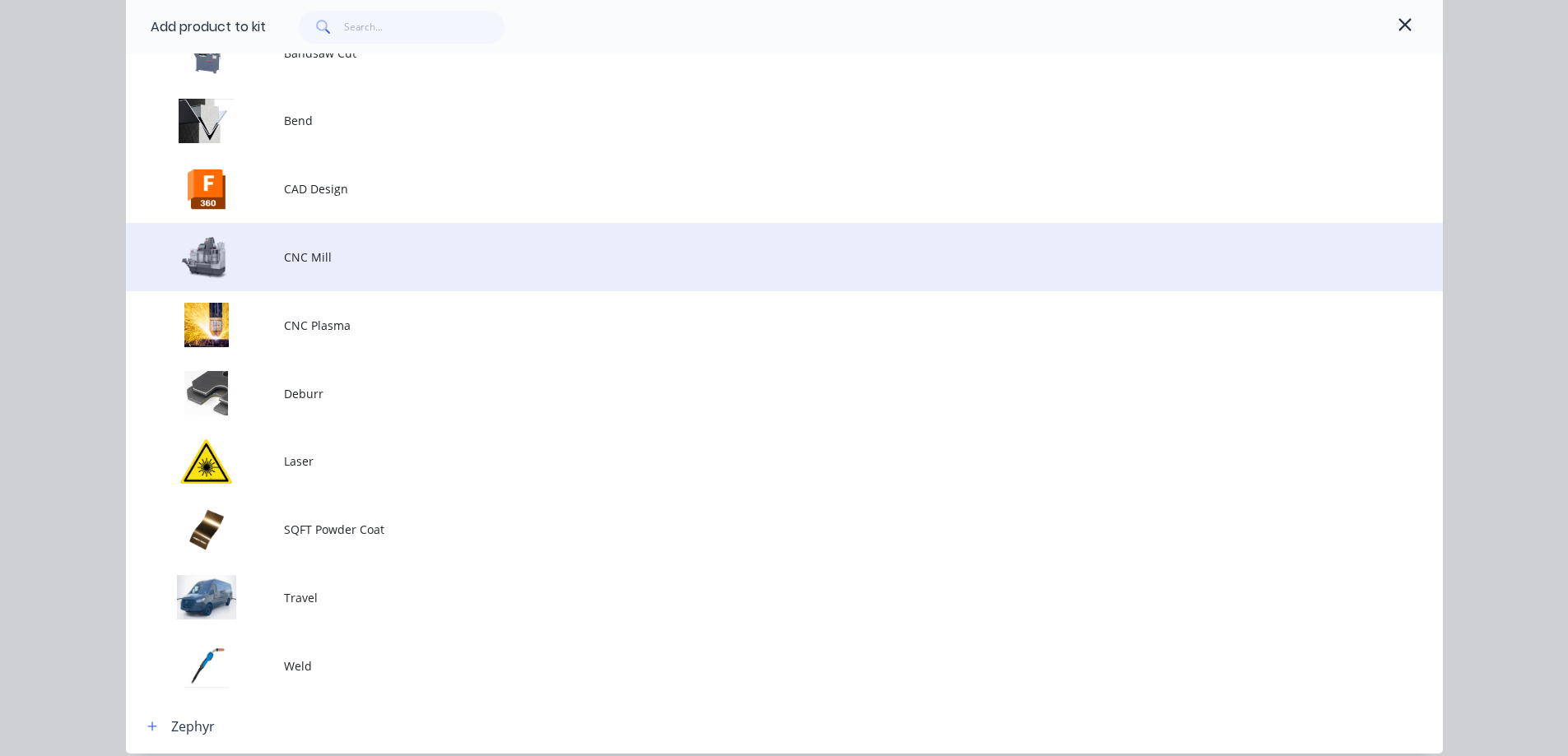
click at [333, 265] on span "CNC Mill" at bounding box center [748, 257] width 927 height 17
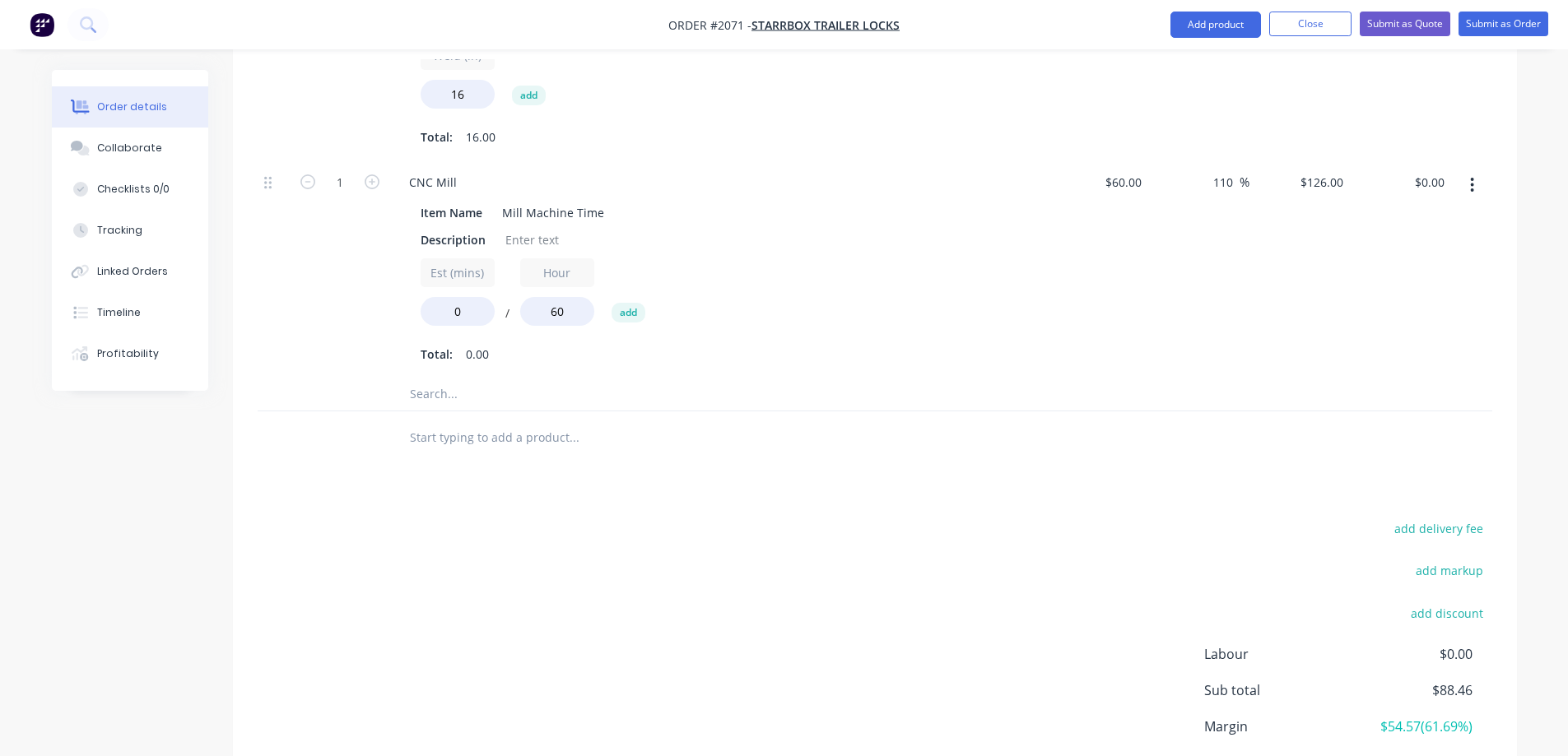
scroll to position [1133, 0]
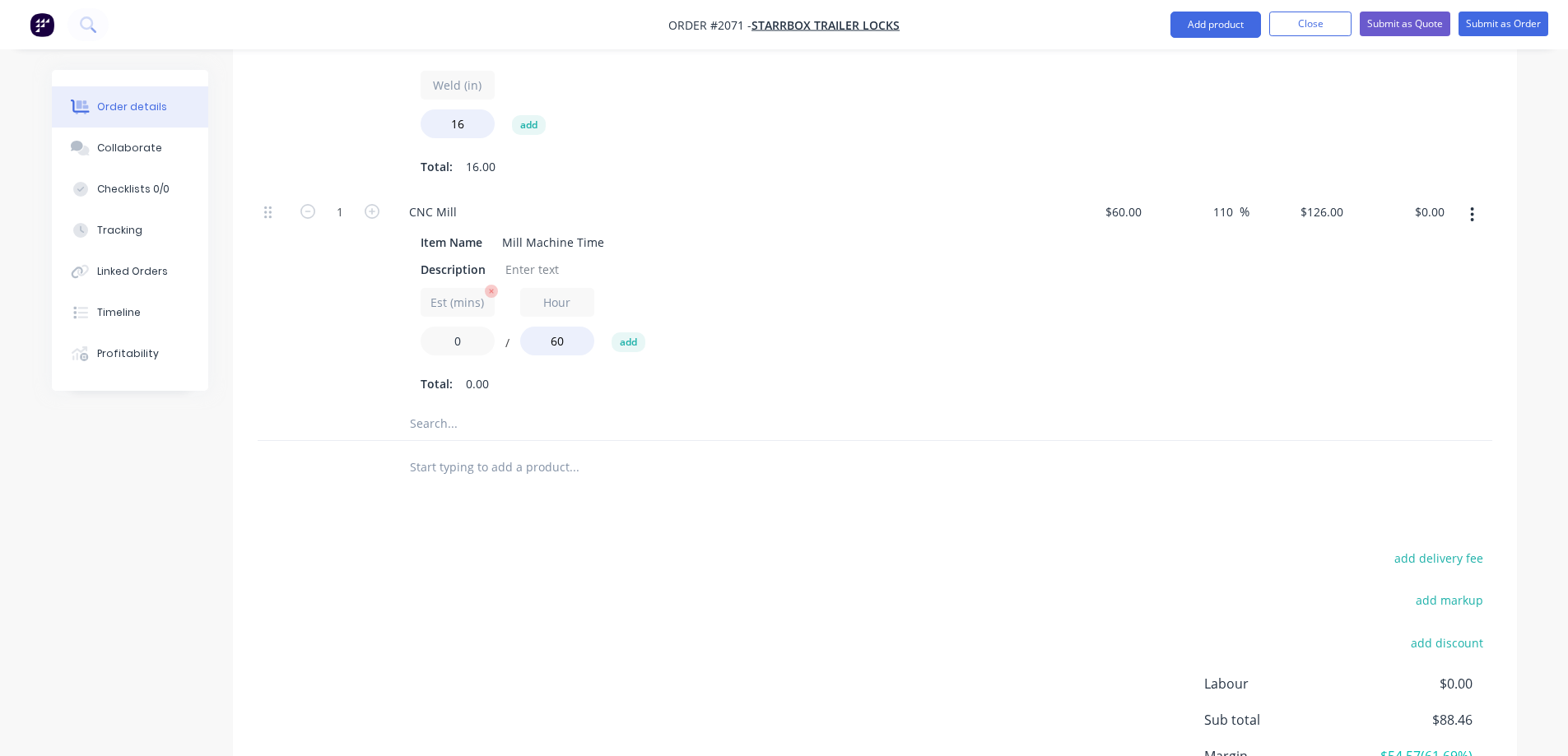
drag, startPoint x: 471, startPoint y: 322, endPoint x: 428, endPoint y: 319, distance: 43.1
click at [432, 327] on input "0" at bounding box center [457, 342] width 74 height 29
type input "5"
type input "$10.50"
click at [889, 288] on div "Est (mins) 5 / Hour 60 add" at bounding box center [718, 324] width 596 height 74
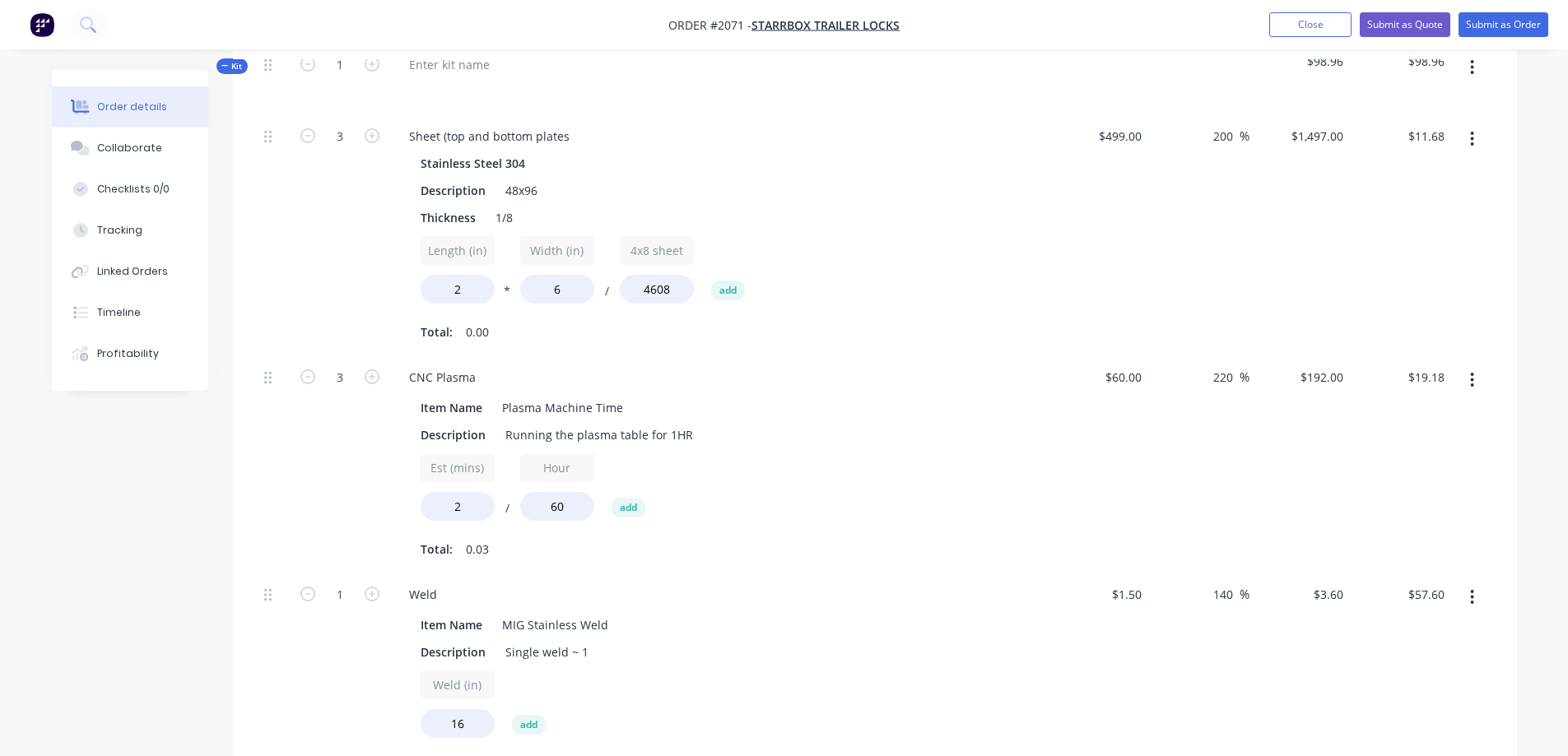
scroll to position [281, 0]
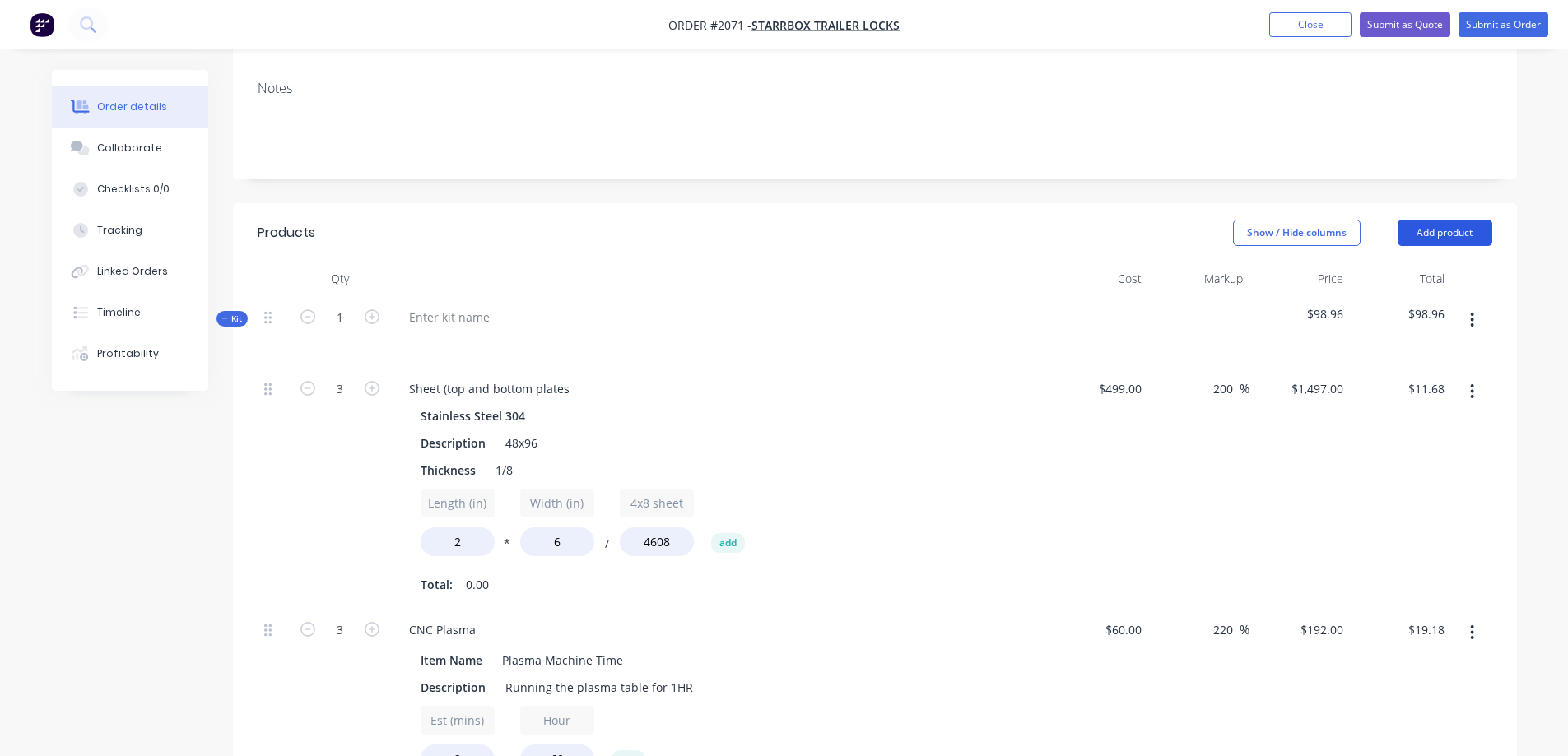
click at [1425, 220] on button "Add product" at bounding box center [1445, 232] width 95 height 26
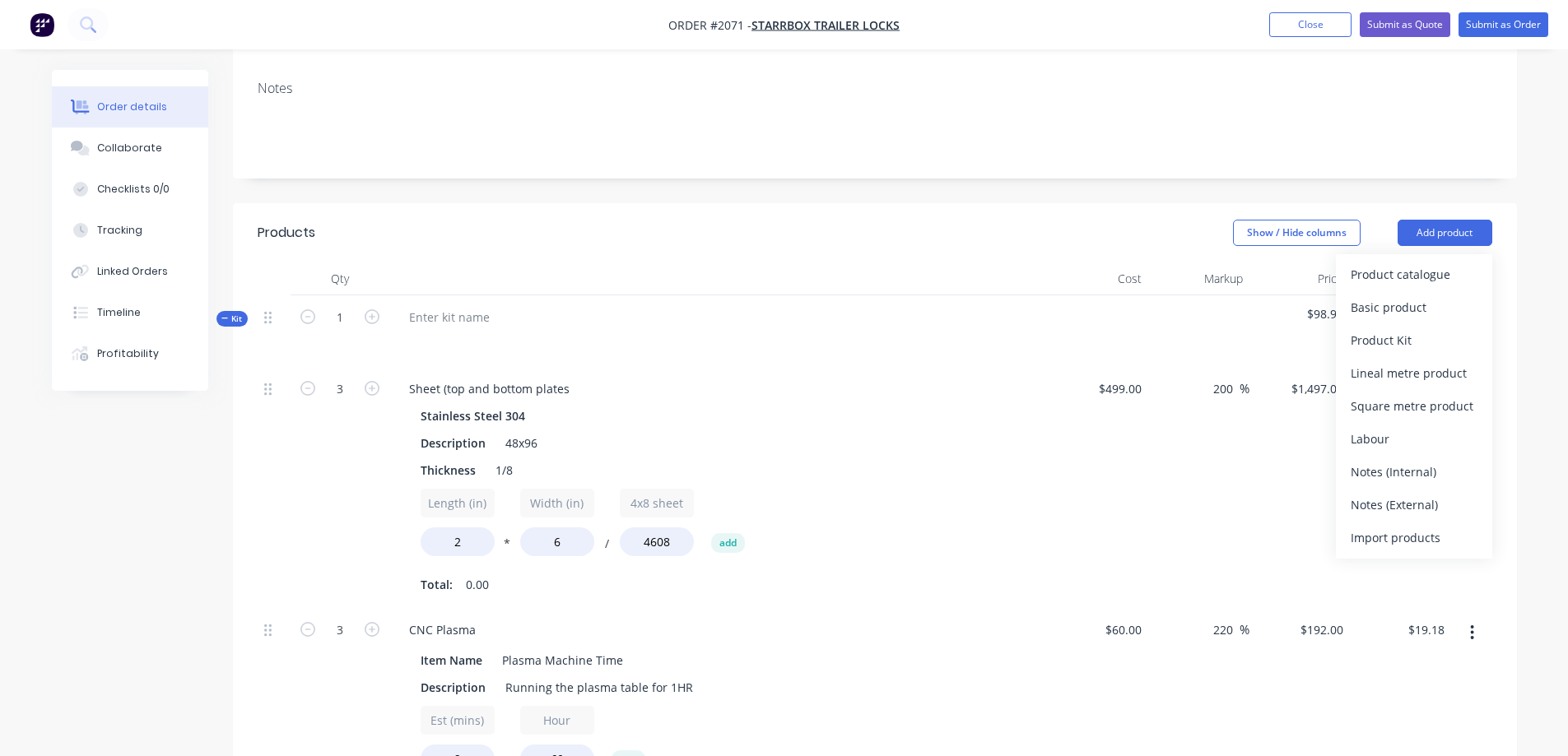
click at [1213, 367] on div "200 200 %" at bounding box center [1200, 487] width 102 height 241
click at [1474, 311] on icon "button" at bounding box center [1472, 319] width 4 height 18
click at [1424, 385] on div "Add product to kit" at bounding box center [1414, 396] width 127 height 24
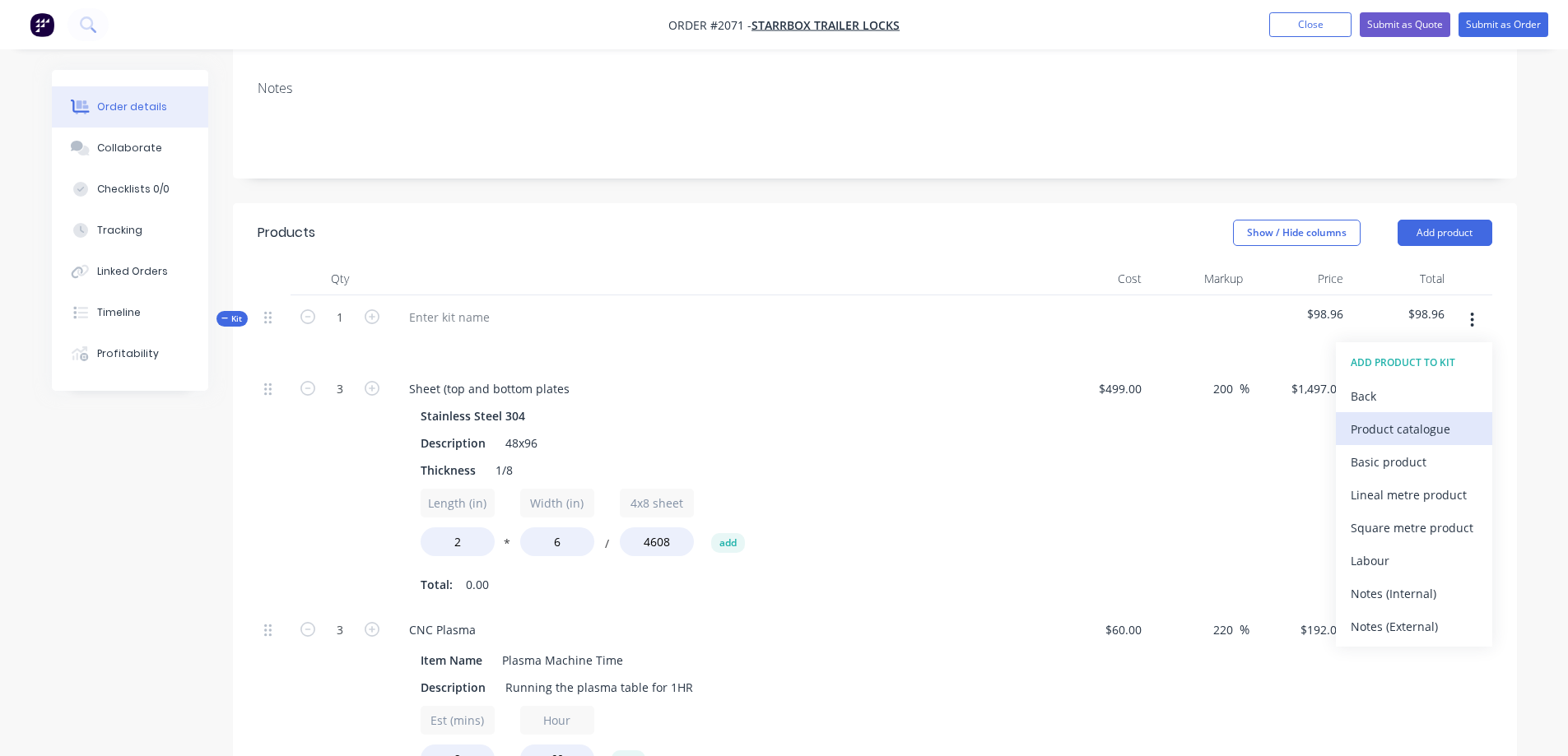
click at [1416, 417] on div "Product catalogue" at bounding box center [1414, 429] width 127 height 24
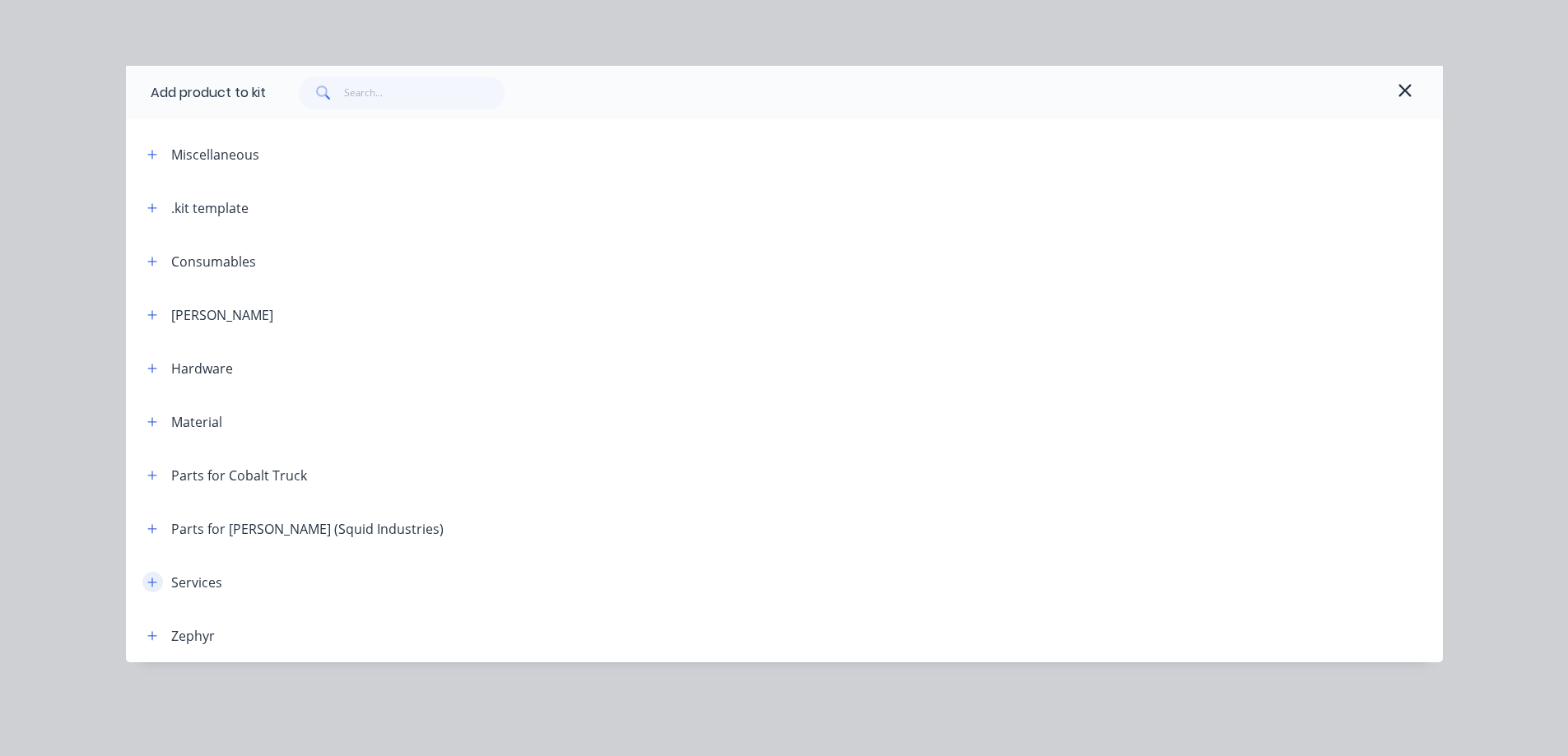
click at [154, 581] on icon "button" at bounding box center [152, 581] width 9 height 9
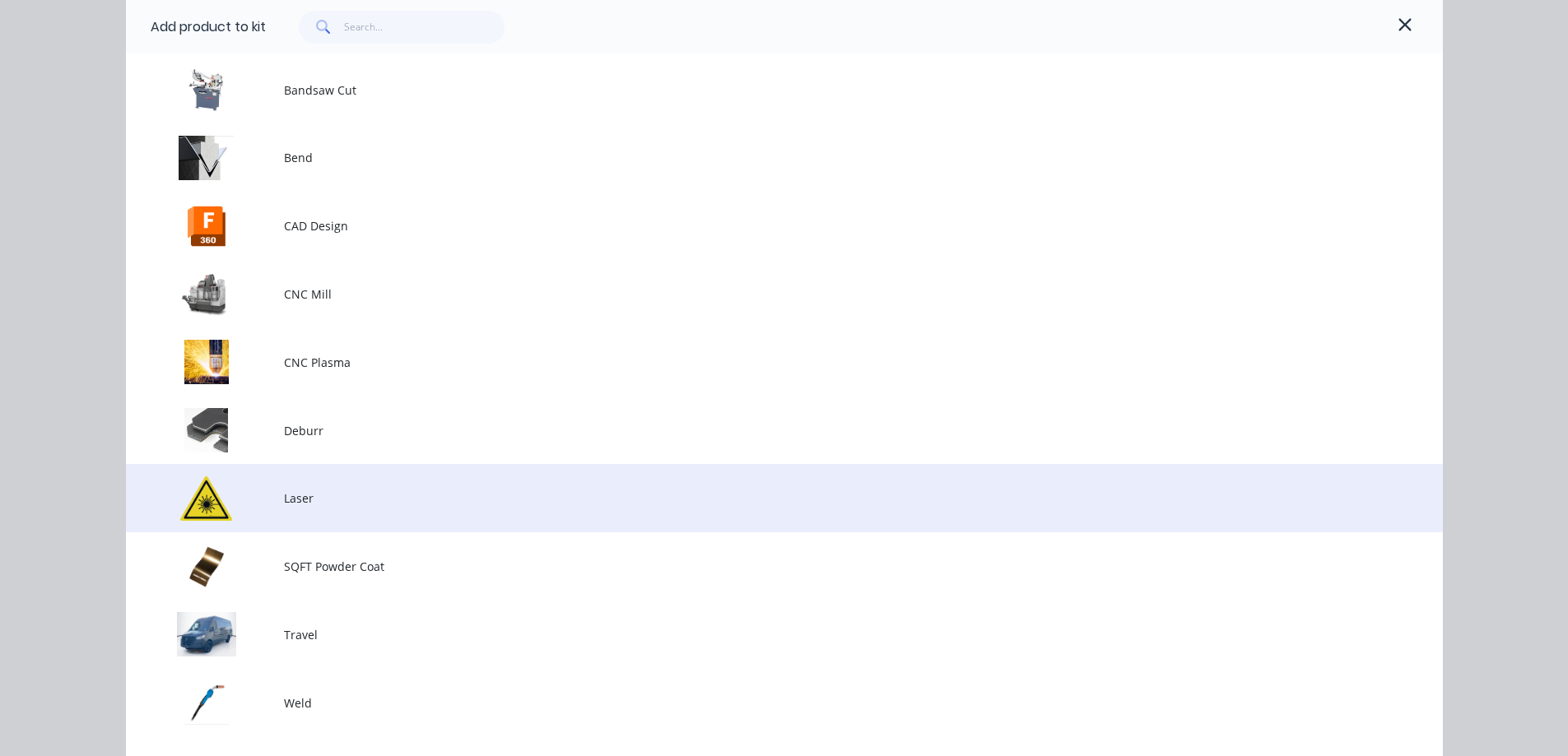
scroll to position [482, 0]
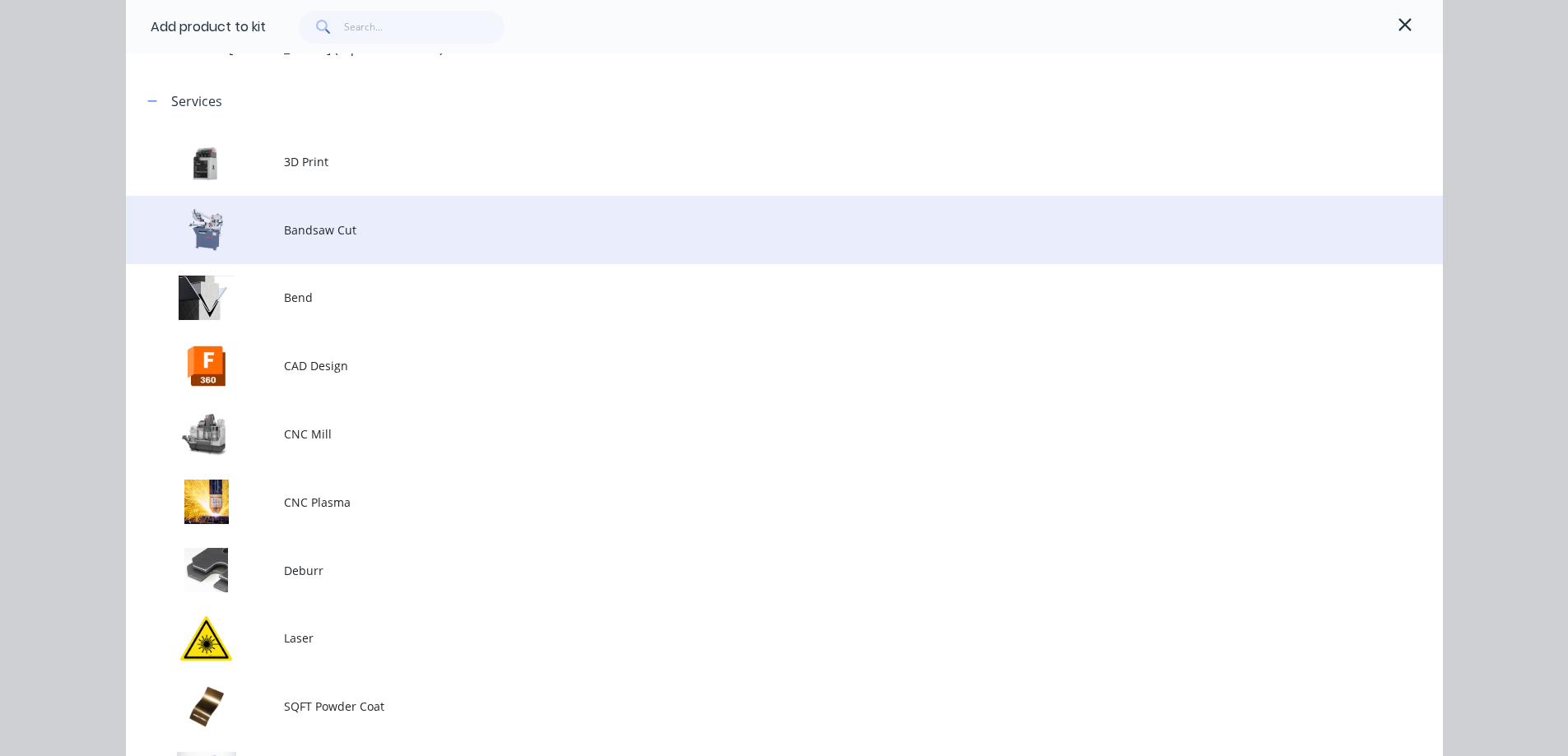
click at [344, 237] on span "Bandsaw Cut" at bounding box center [748, 230] width 927 height 17
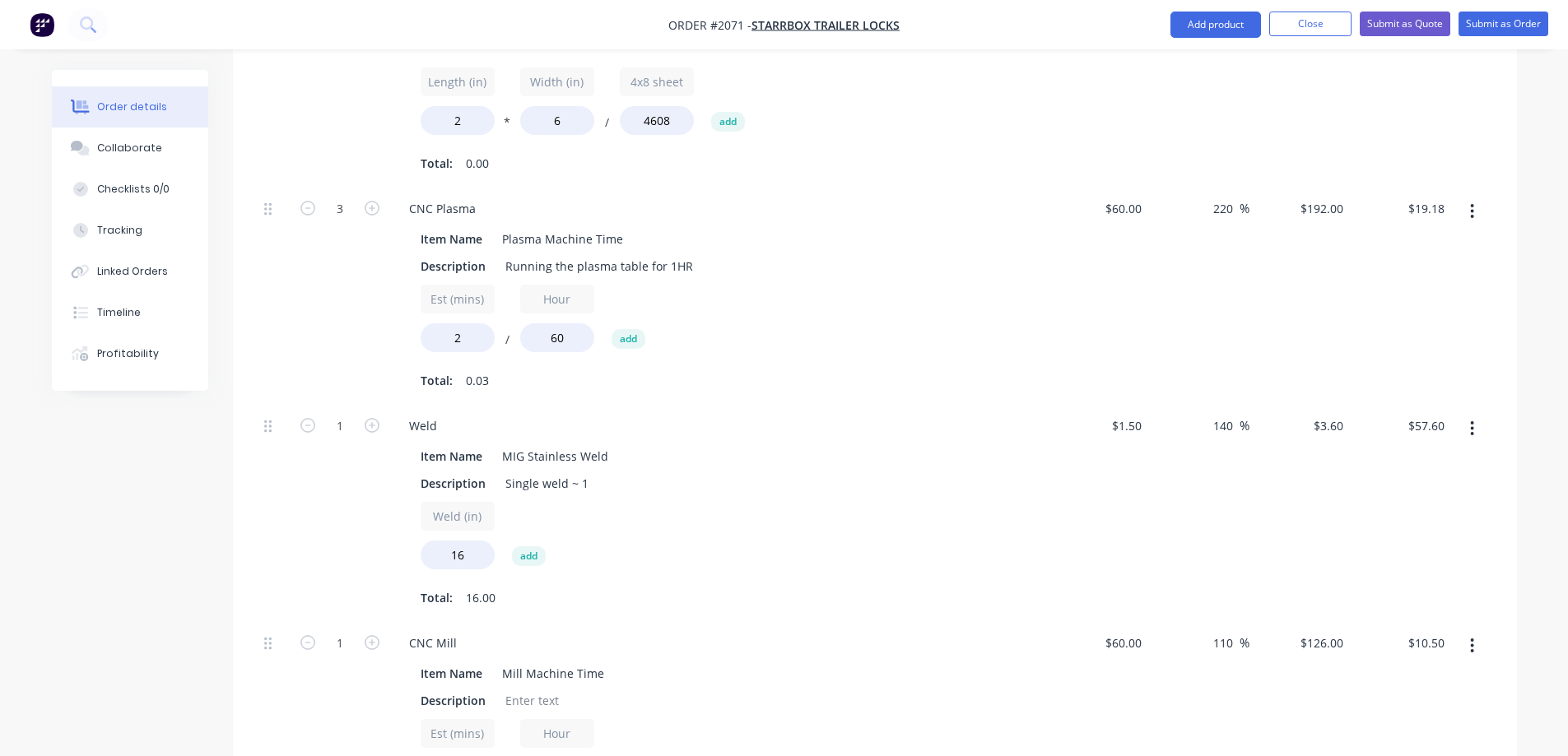
scroll to position [1022, 0]
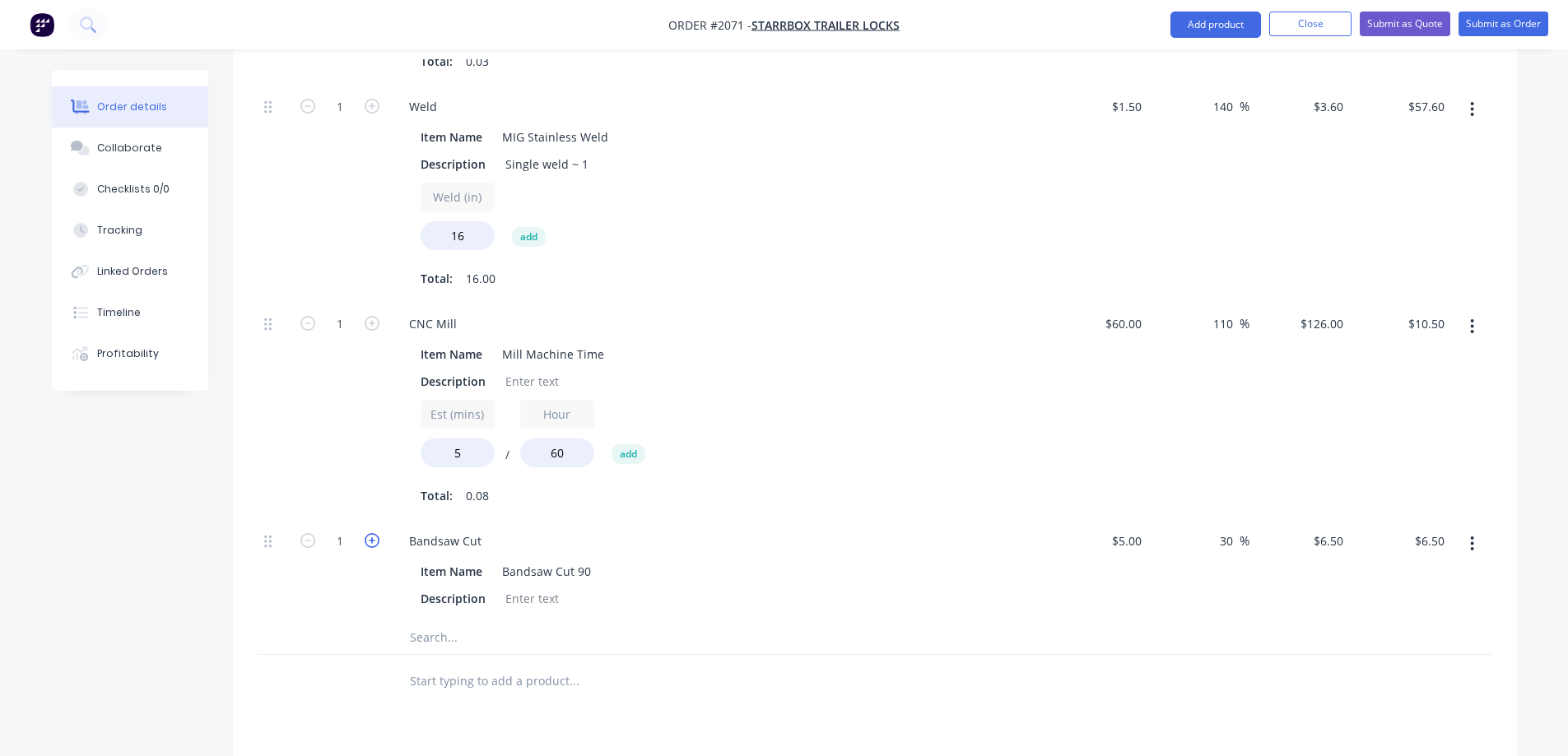
click at [379, 533] on icon "button" at bounding box center [371, 540] width 14 height 14
type input "2"
type input "$13.00"
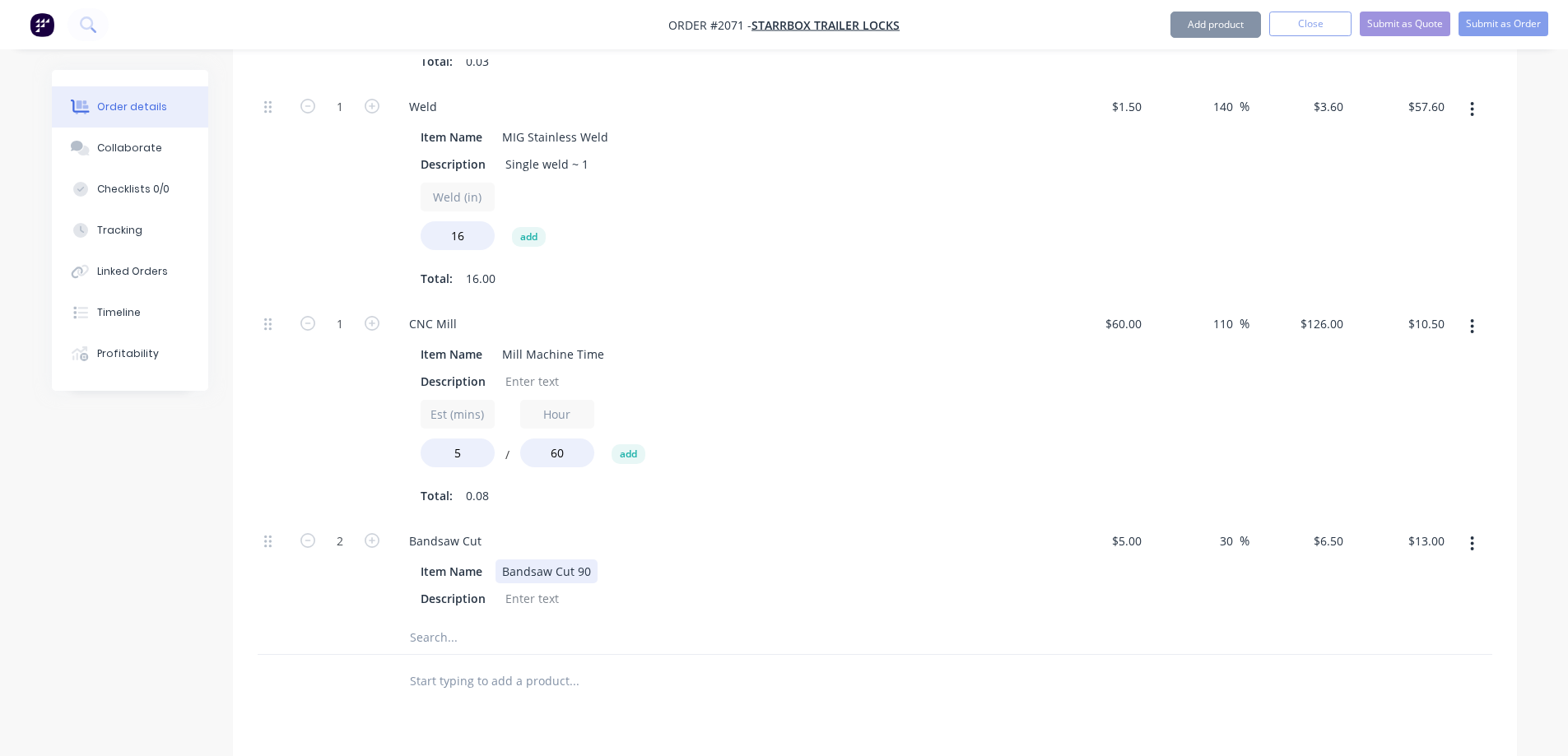
click at [821, 559] on div "Item Name Bandsaw Cut 90" at bounding box center [715, 571] width 603 height 24
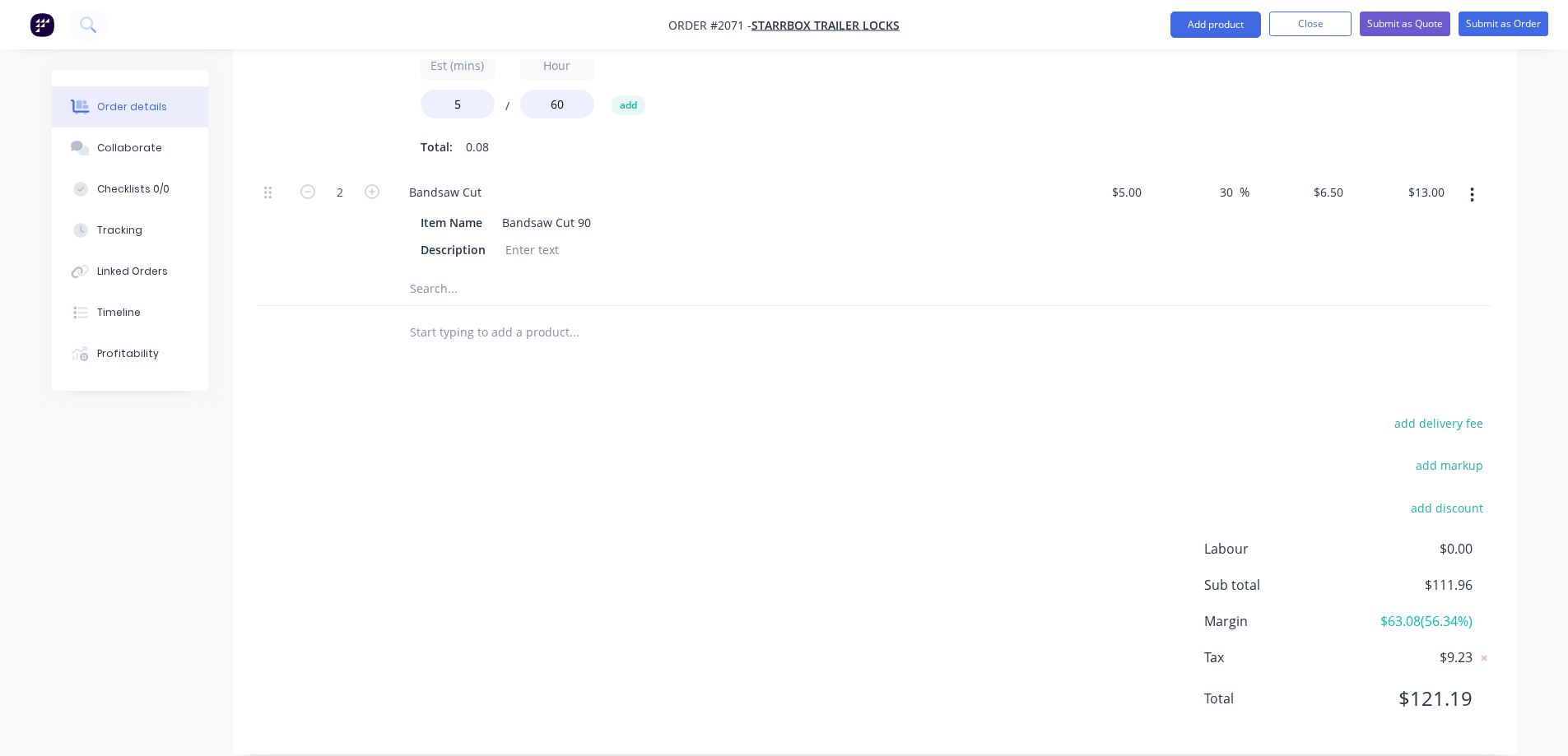
click at [758, 541] on div "add delivery fee add markup add discount Labour $0.00 Sub total $111.96 Margin …" at bounding box center [874, 571] width 1235 height 318
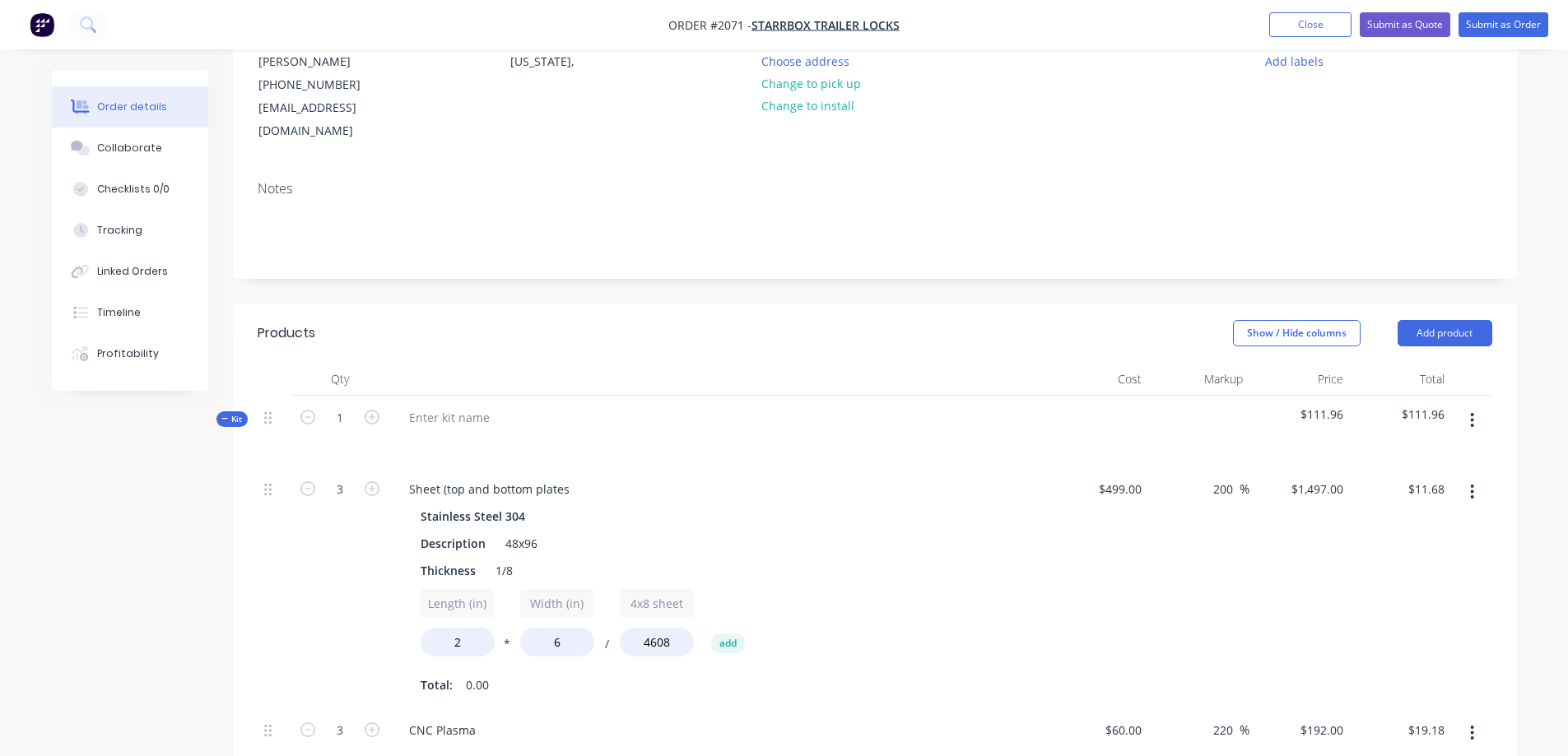
scroll to position [0, 0]
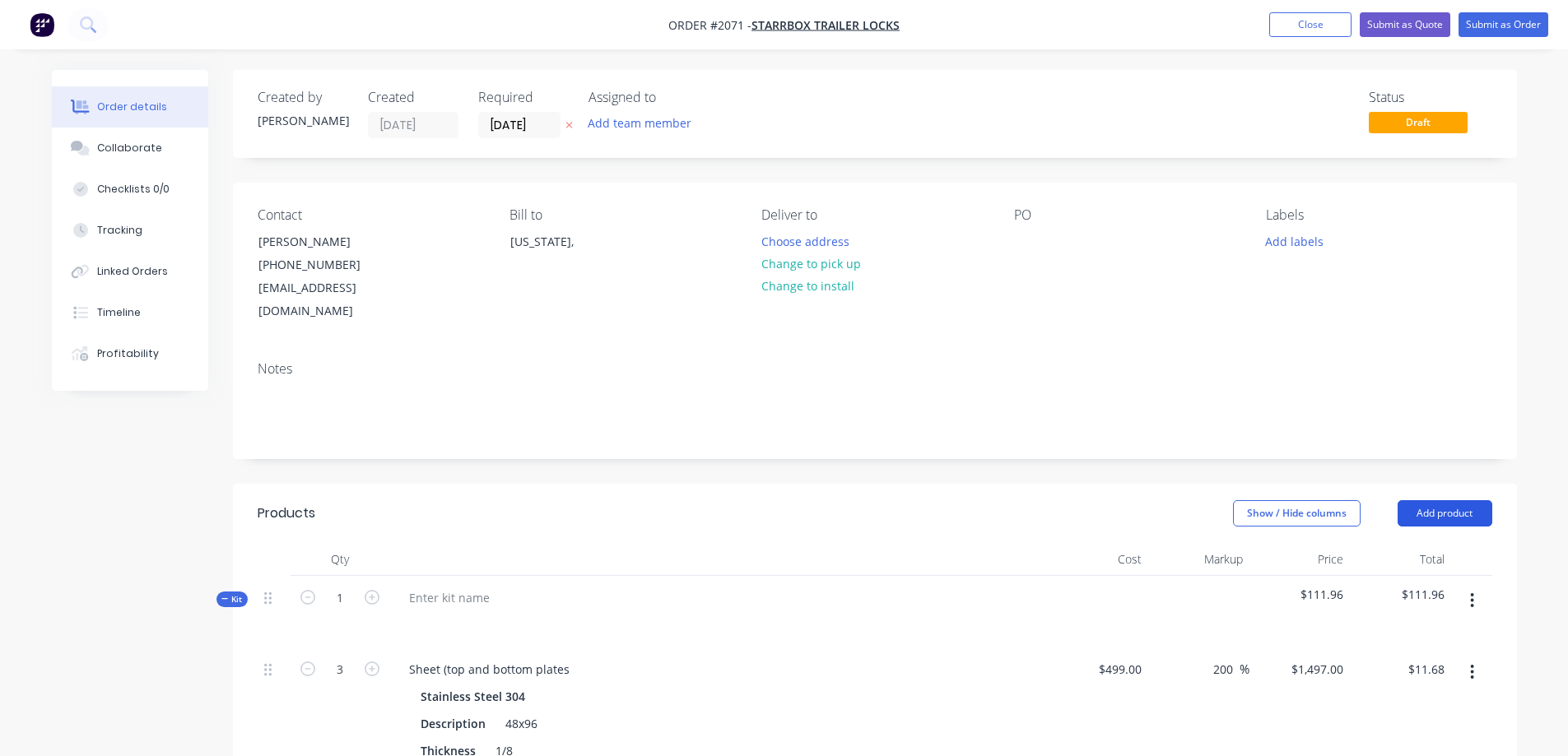
click at [1449, 501] on button "Add product" at bounding box center [1445, 513] width 95 height 26
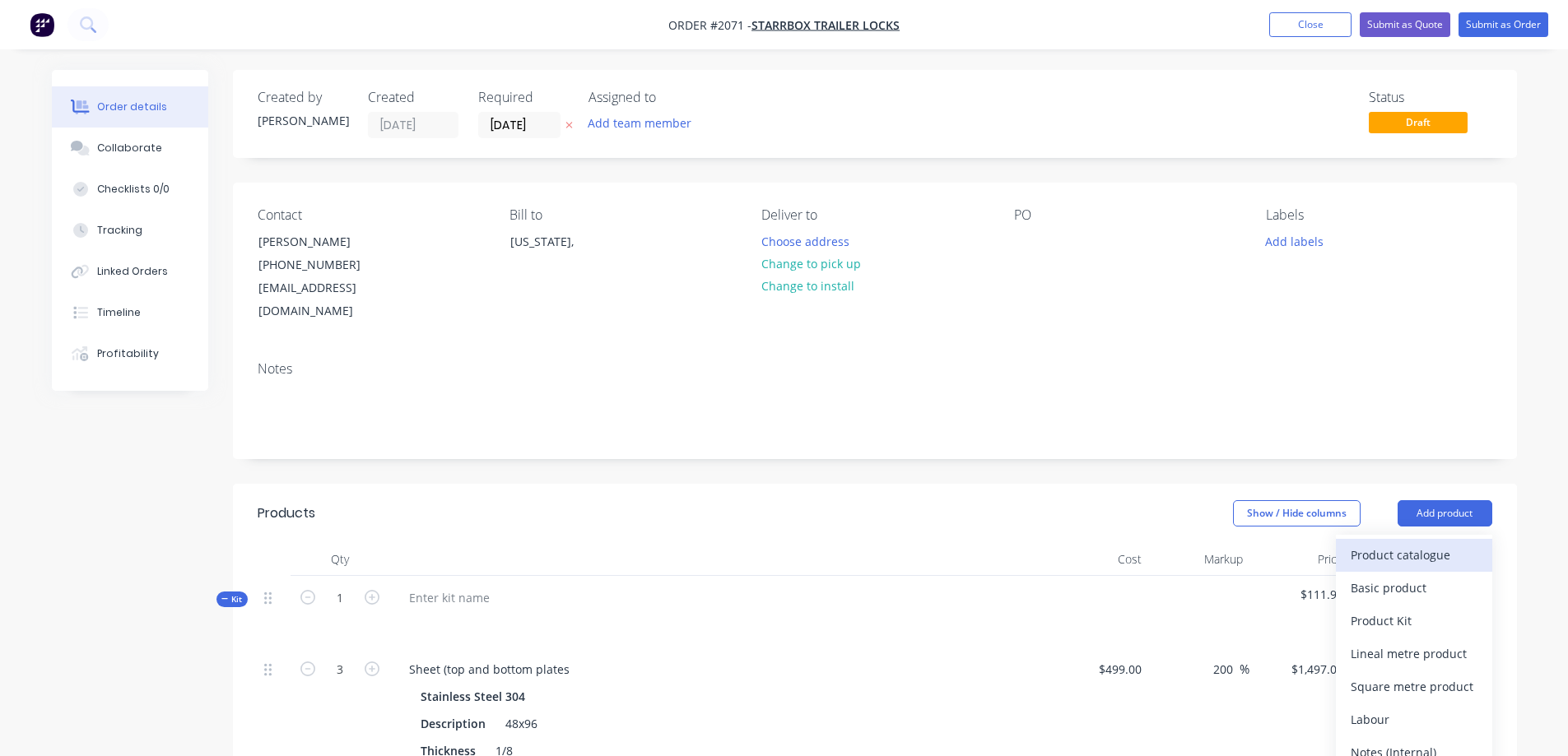
click at [1413, 543] on div "Product catalogue" at bounding box center [1414, 555] width 127 height 24
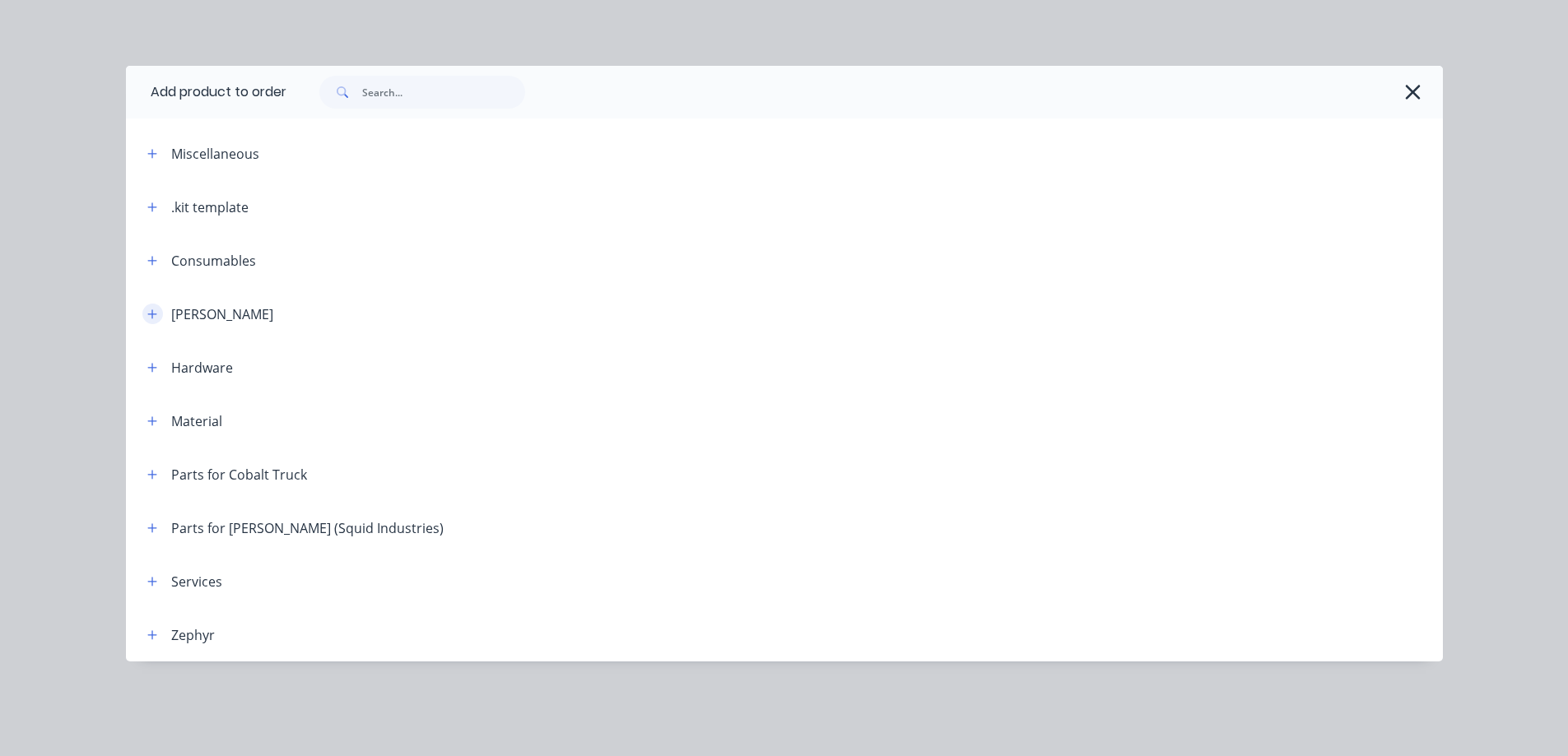
click at [152, 318] on icon "button" at bounding box center [153, 315] width 10 height 12
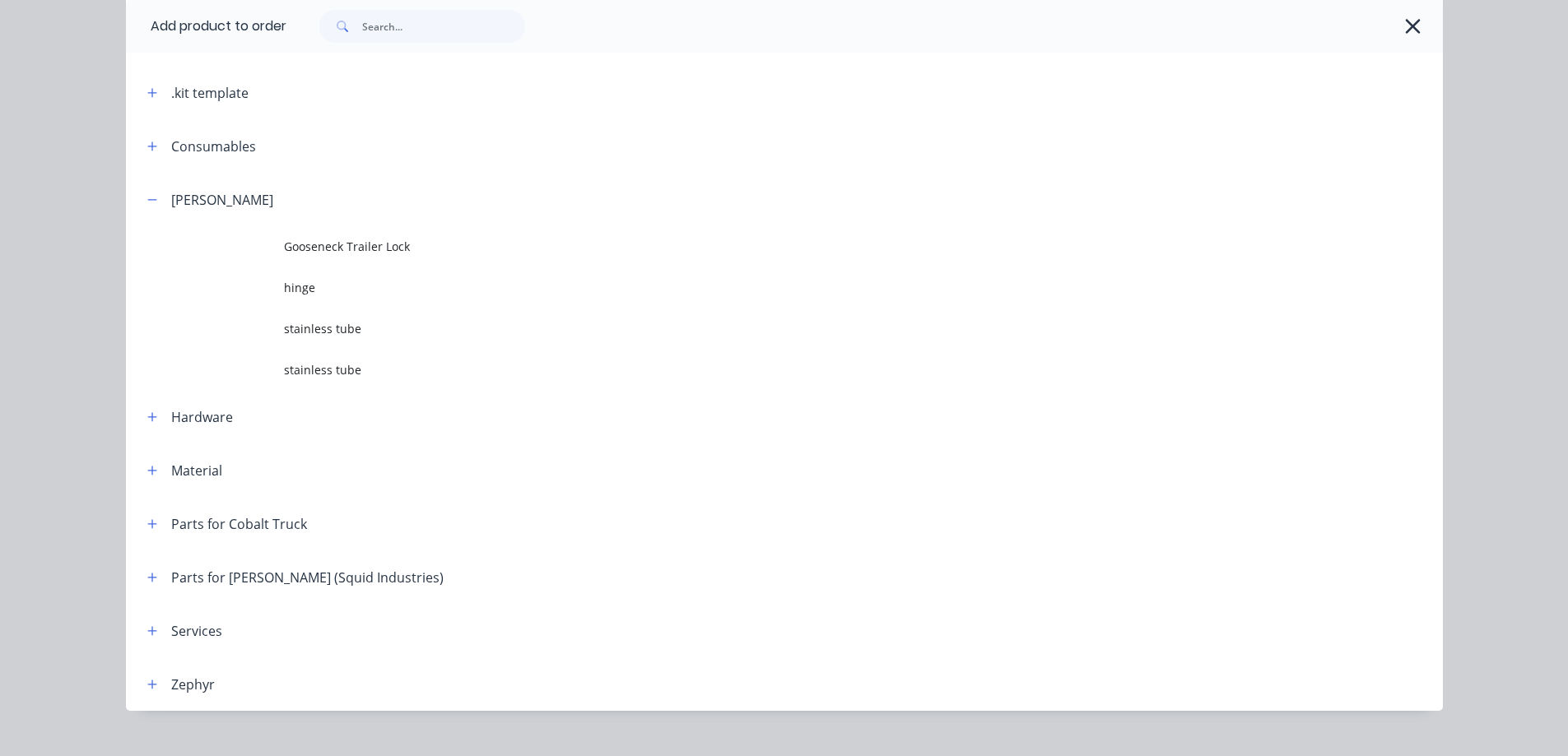
scroll to position [142, 0]
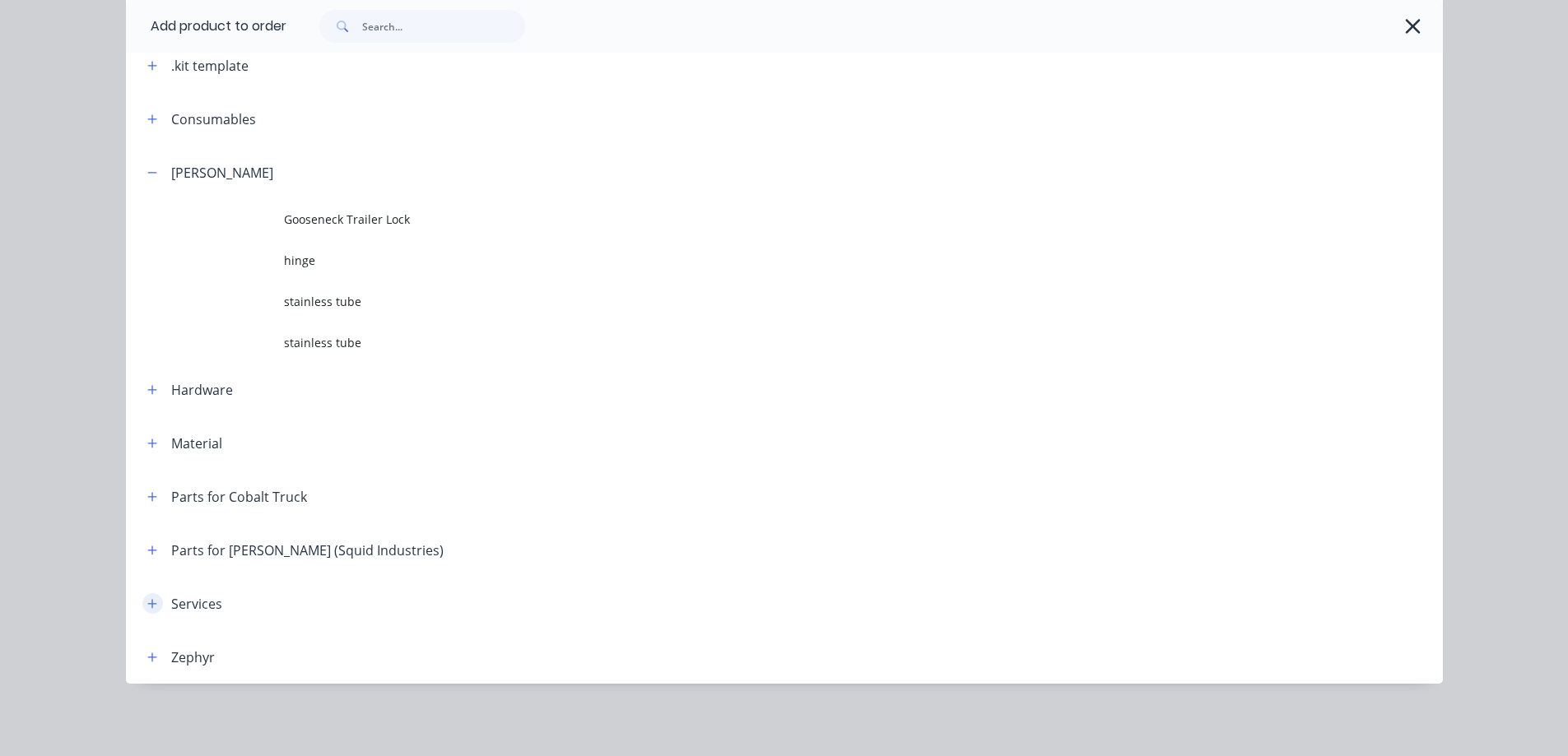
click at [148, 608] on icon "button" at bounding box center [153, 604] width 10 height 12
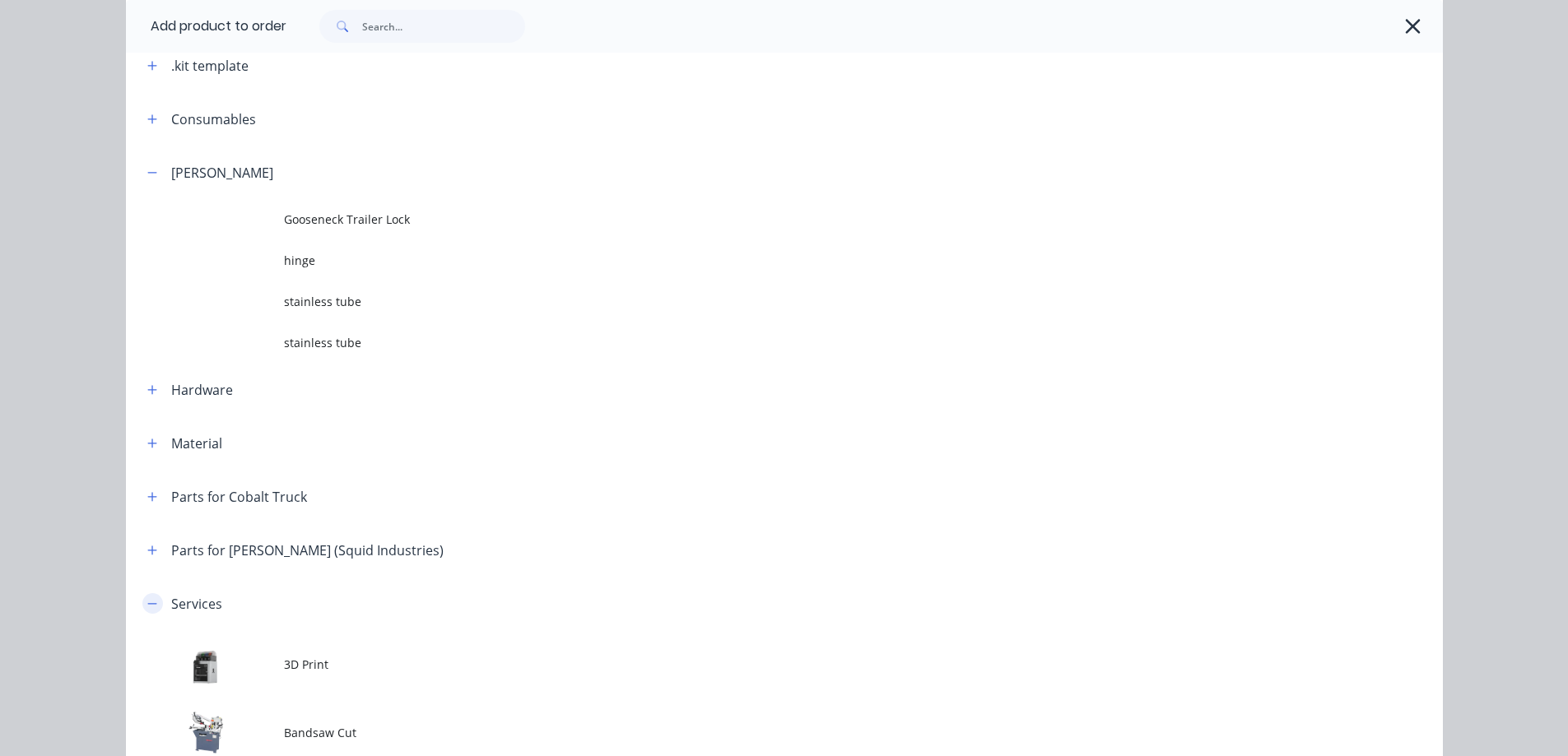
click at [142, 605] on button "button" at bounding box center [152, 602] width 20 height 20
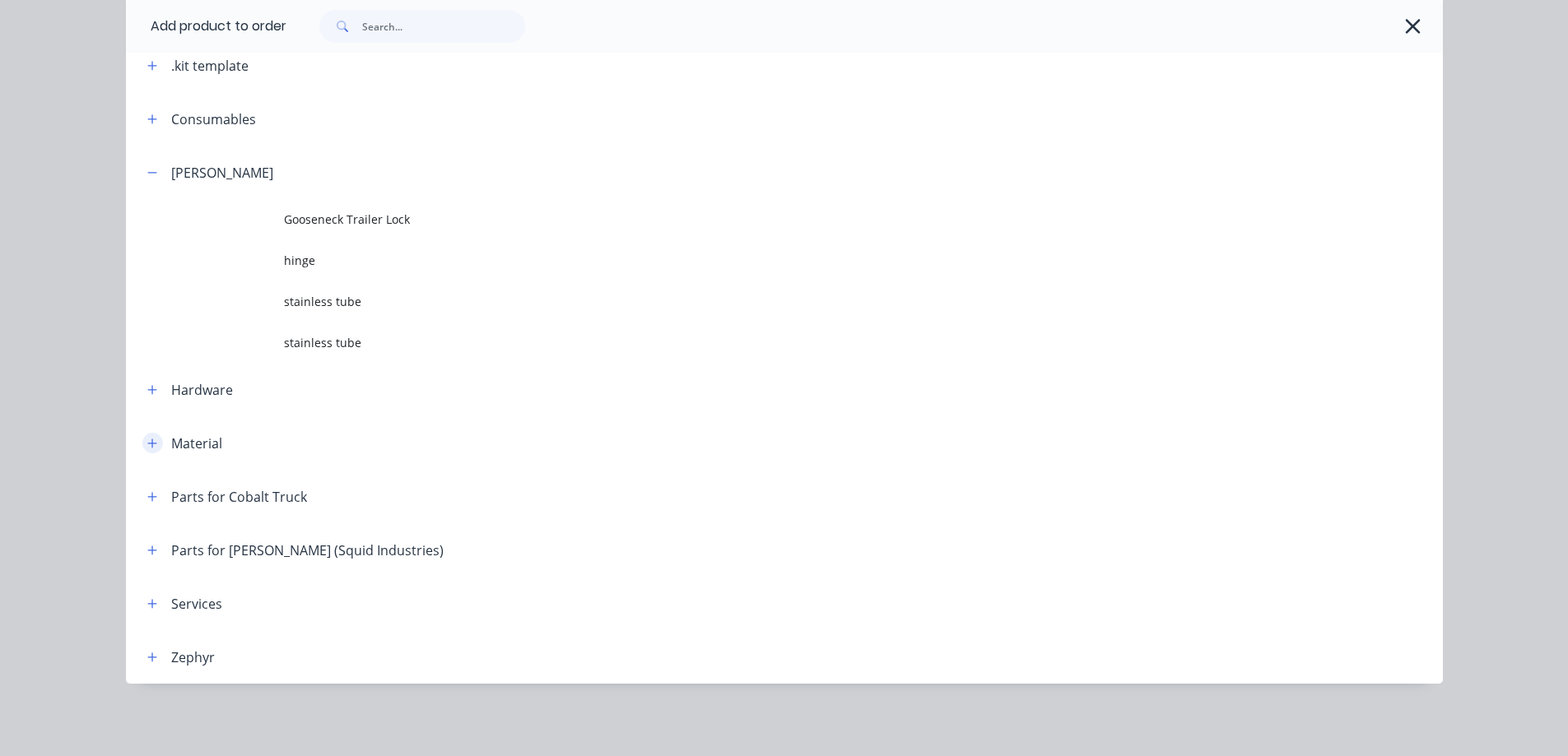
click at [148, 445] on icon "button" at bounding box center [153, 443] width 10 height 12
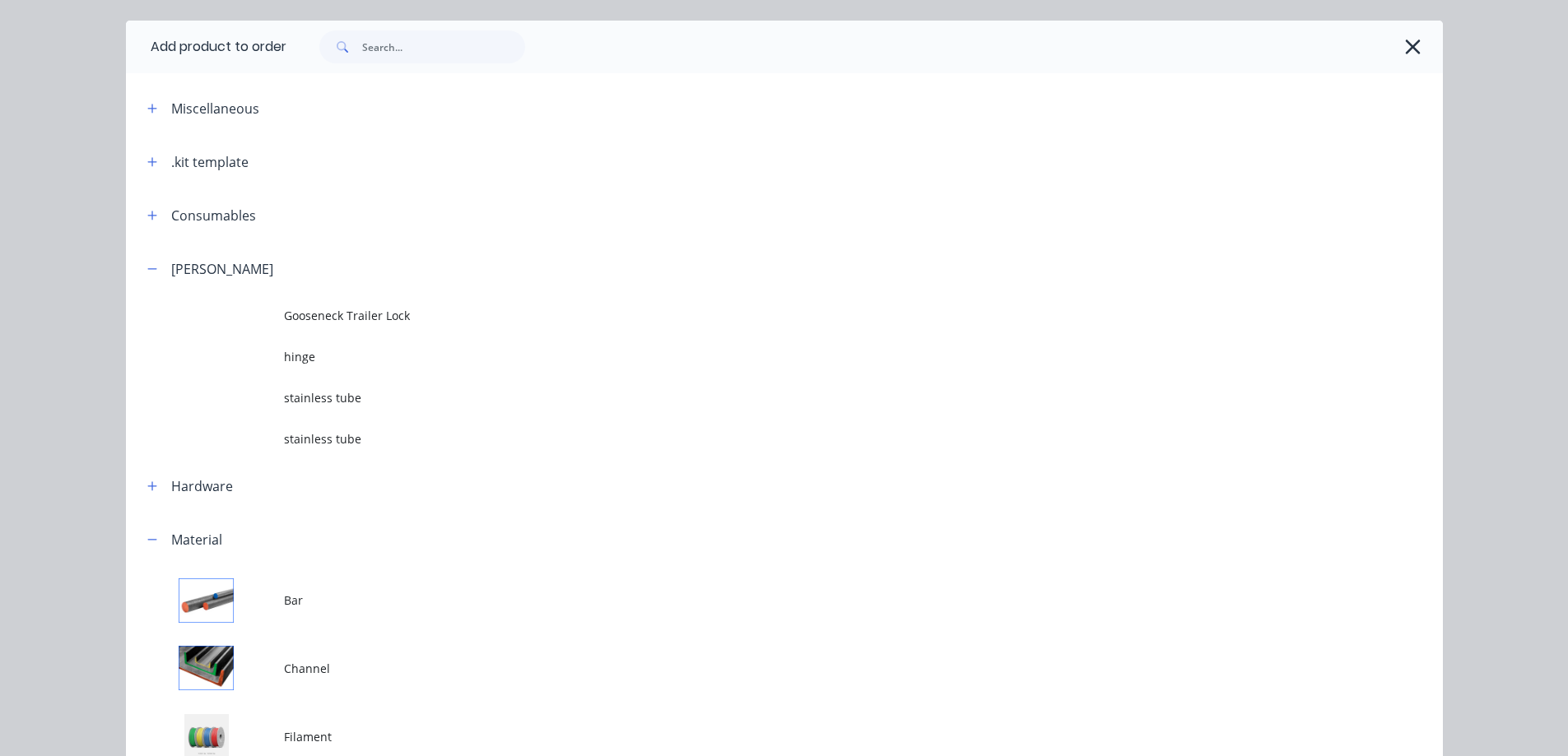
scroll to position [16, 0]
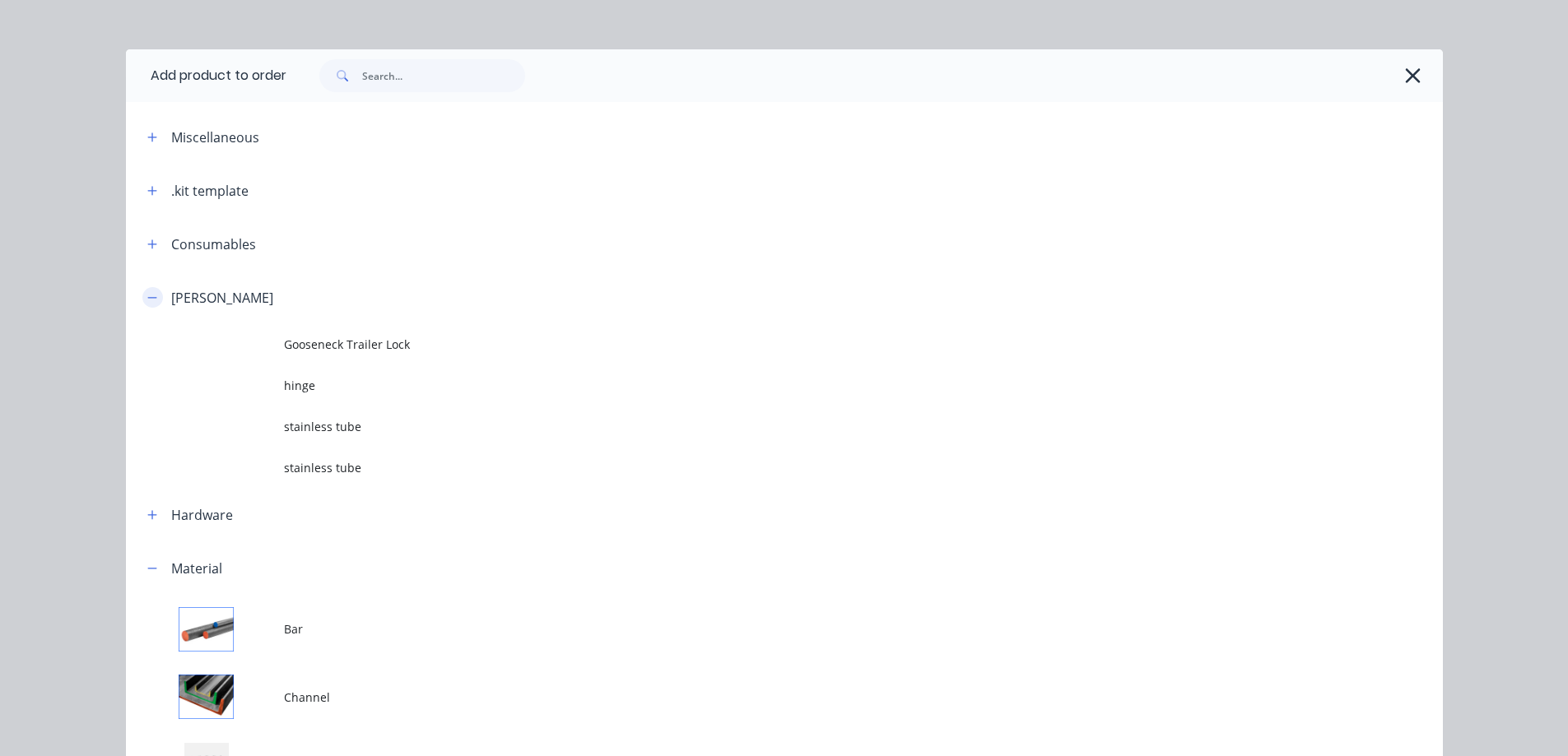
click at [148, 295] on icon "button" at bounding box center [153, 298] width 10 height 12
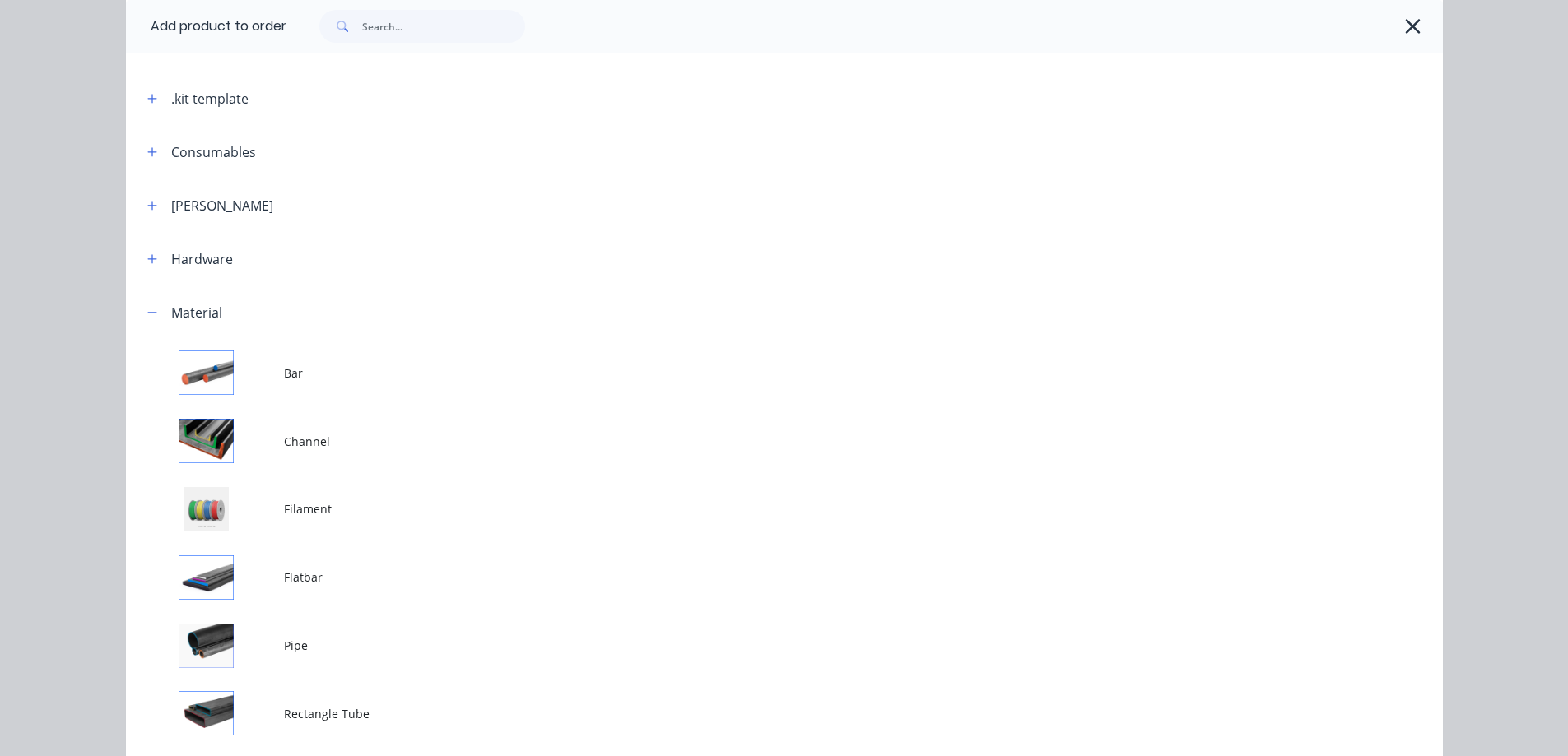
scroll to position [14, 0]
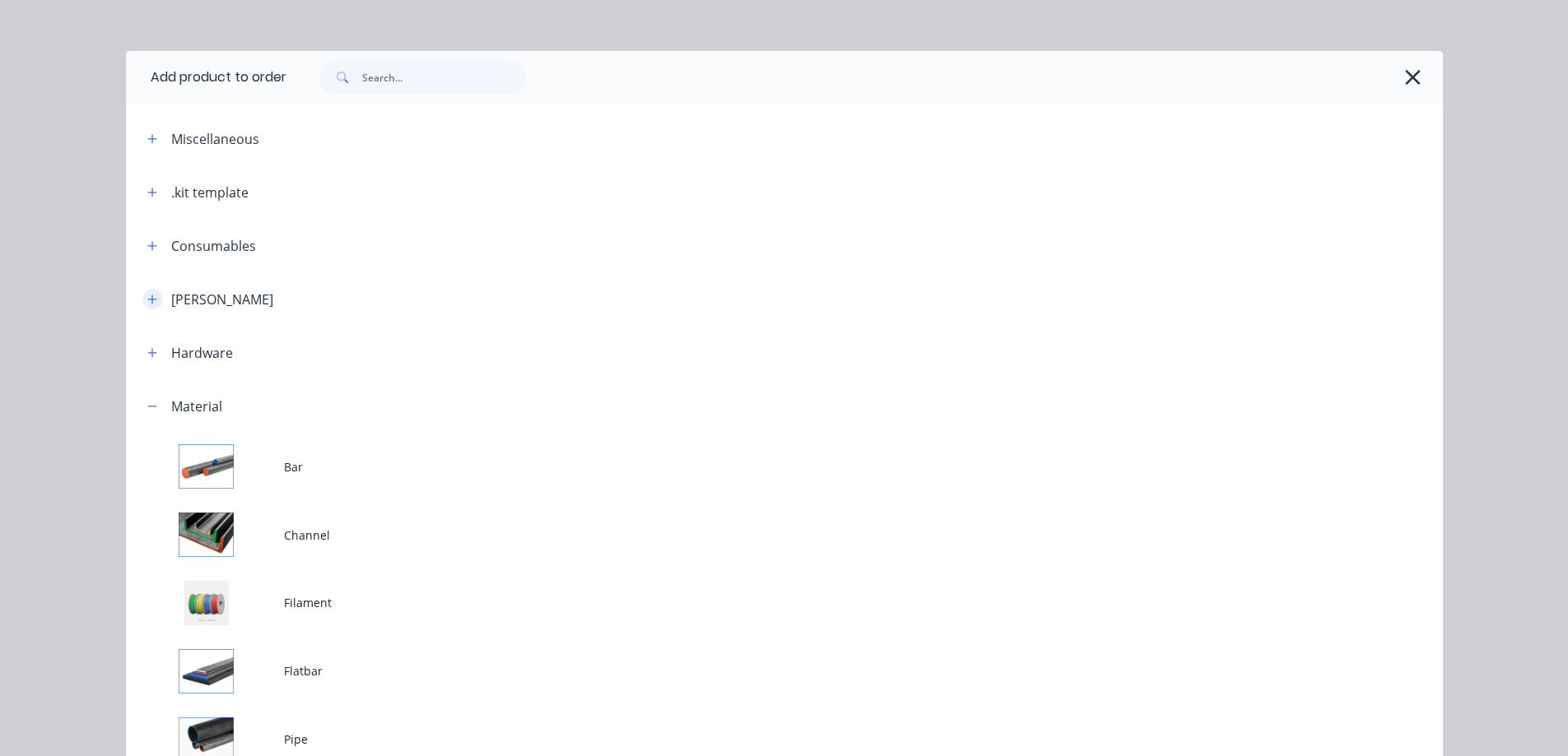
click at [154, 303] on button "button" at bounding box center [152, 298] width 20 height 20
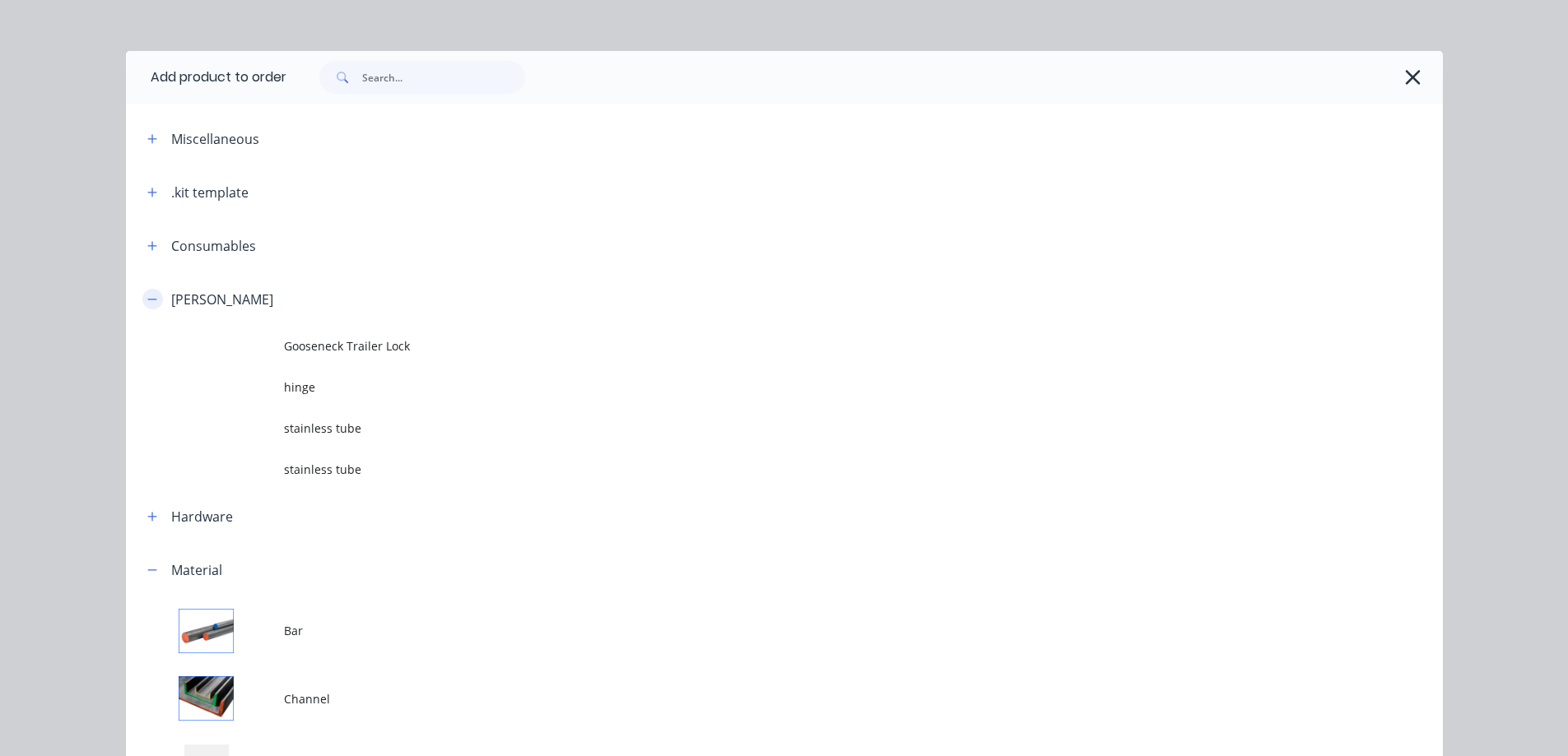
click at [154, 301] on button "button" at bounding box center [152, 298] width 20 height 20
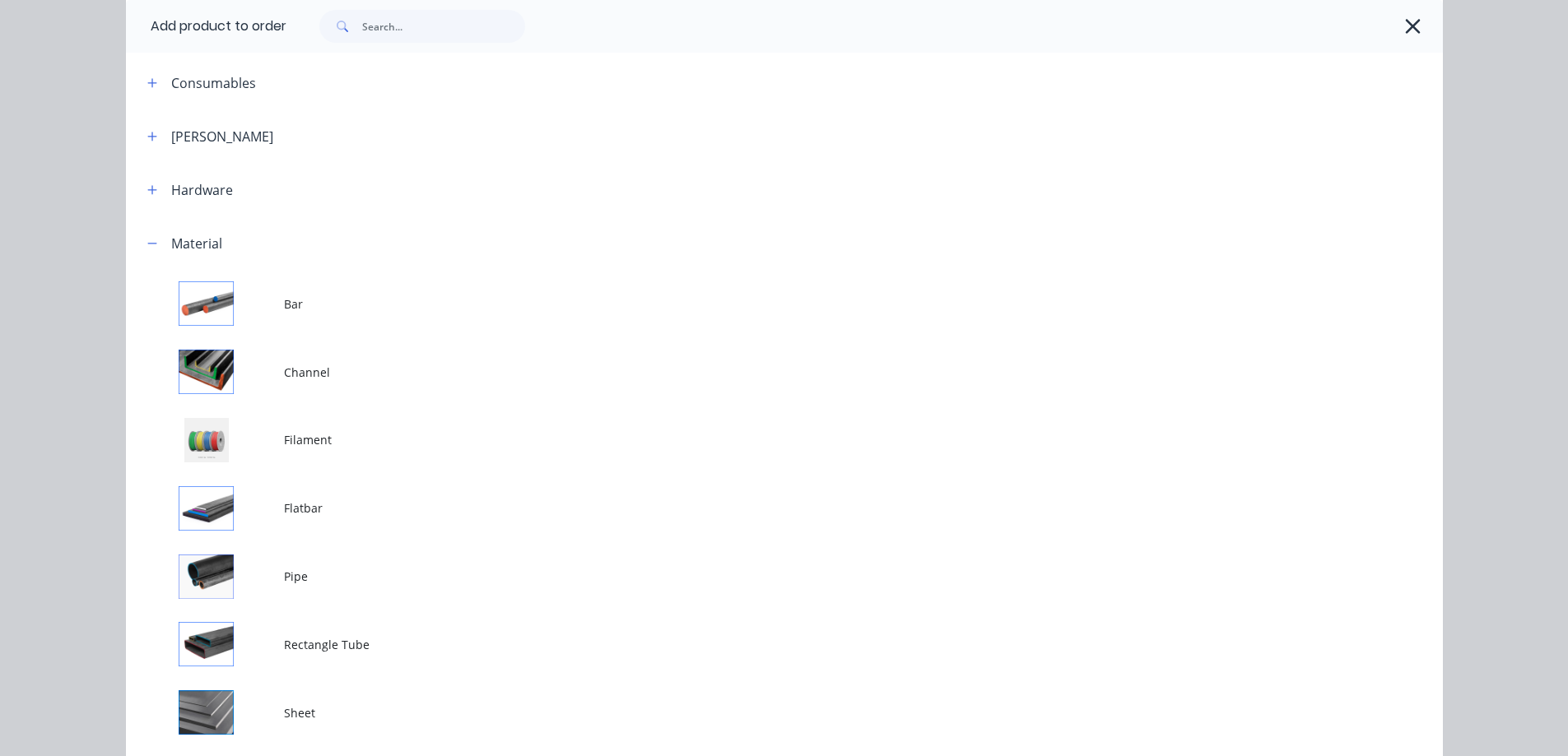
scroll to position [97, 0]
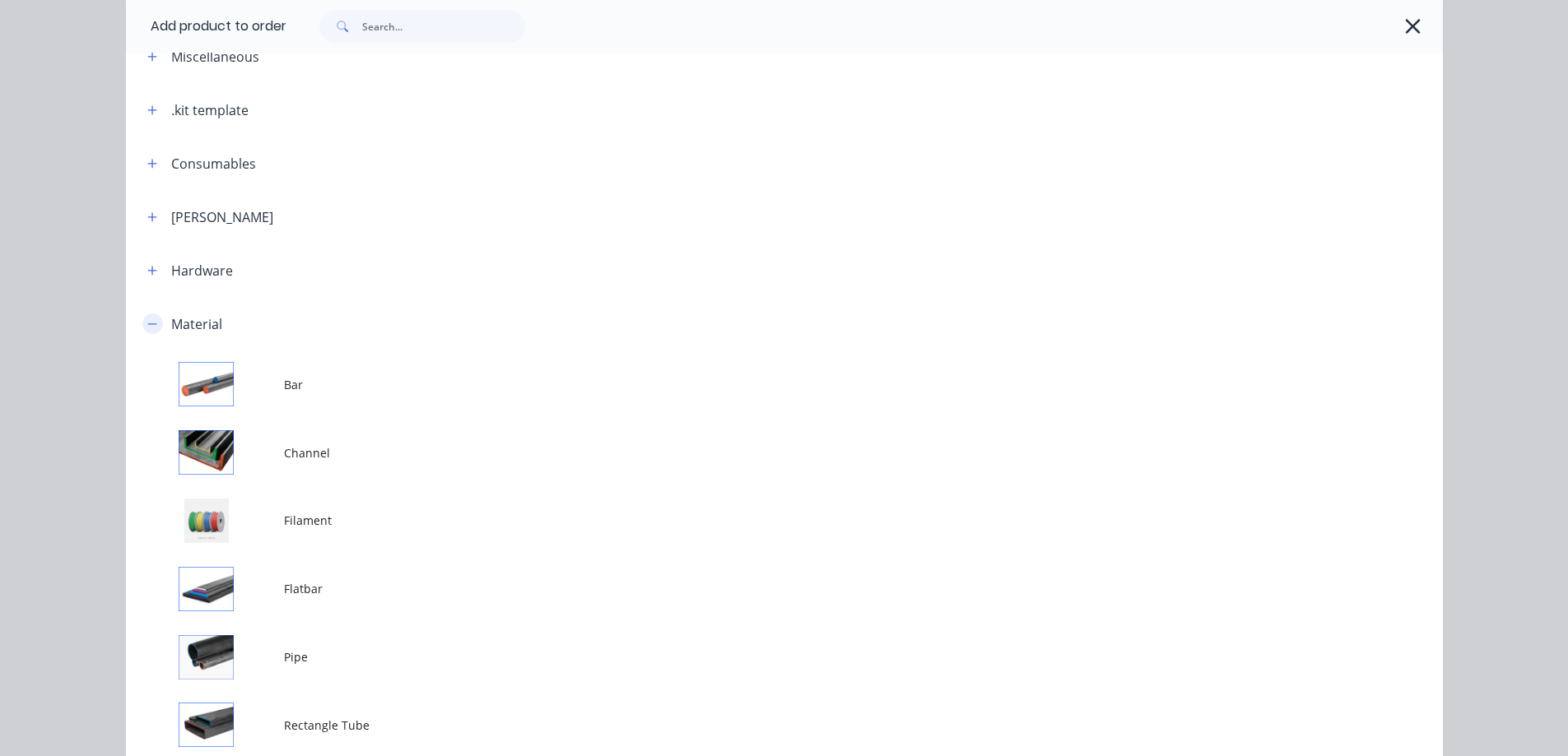
click at [148, 330] on button "button" at bounding box center [152, 323] width 20 height 20
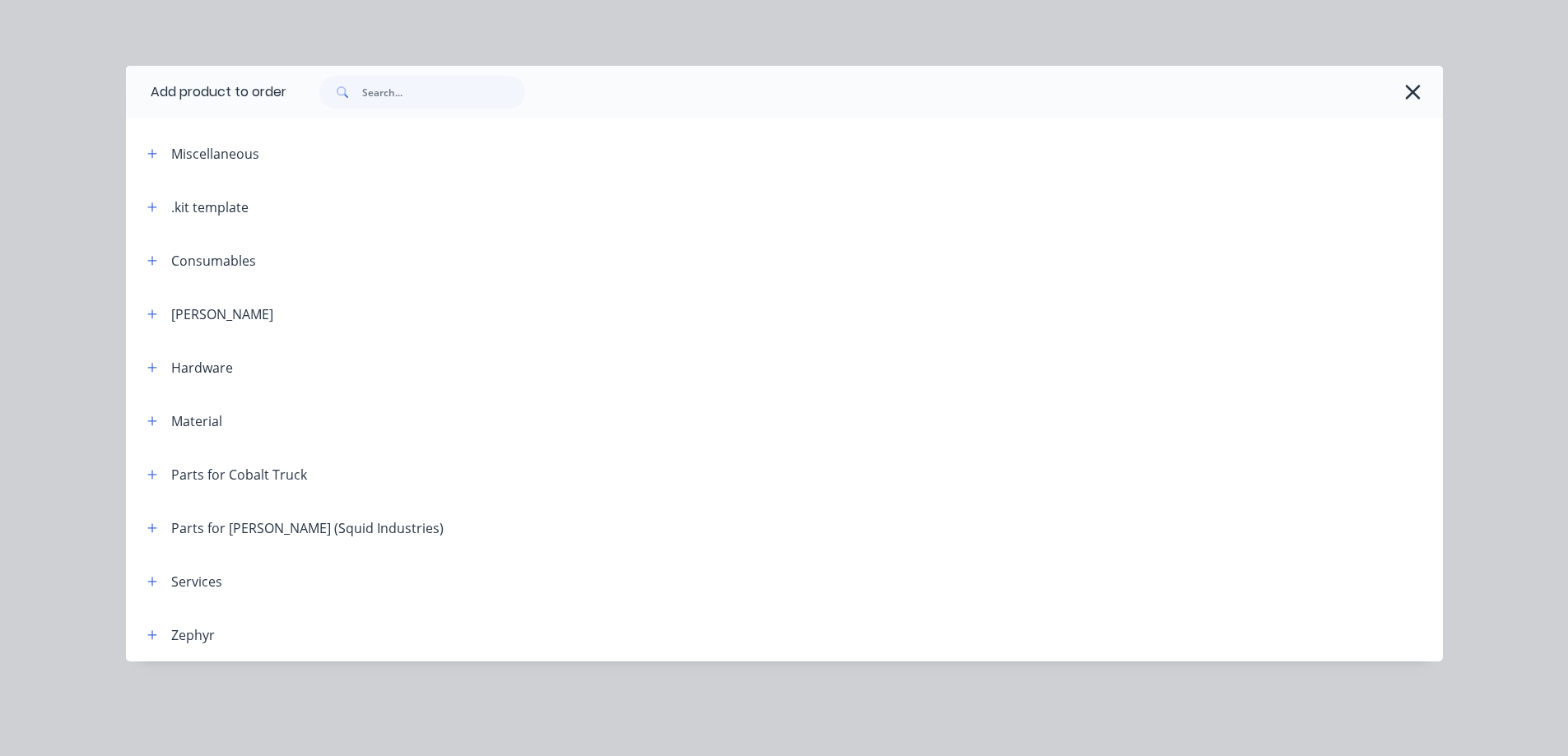
scroll to position [0, 0]
click at [1416, 88] on icon "button" at bounding box center [1413, 91] width 14 height 14
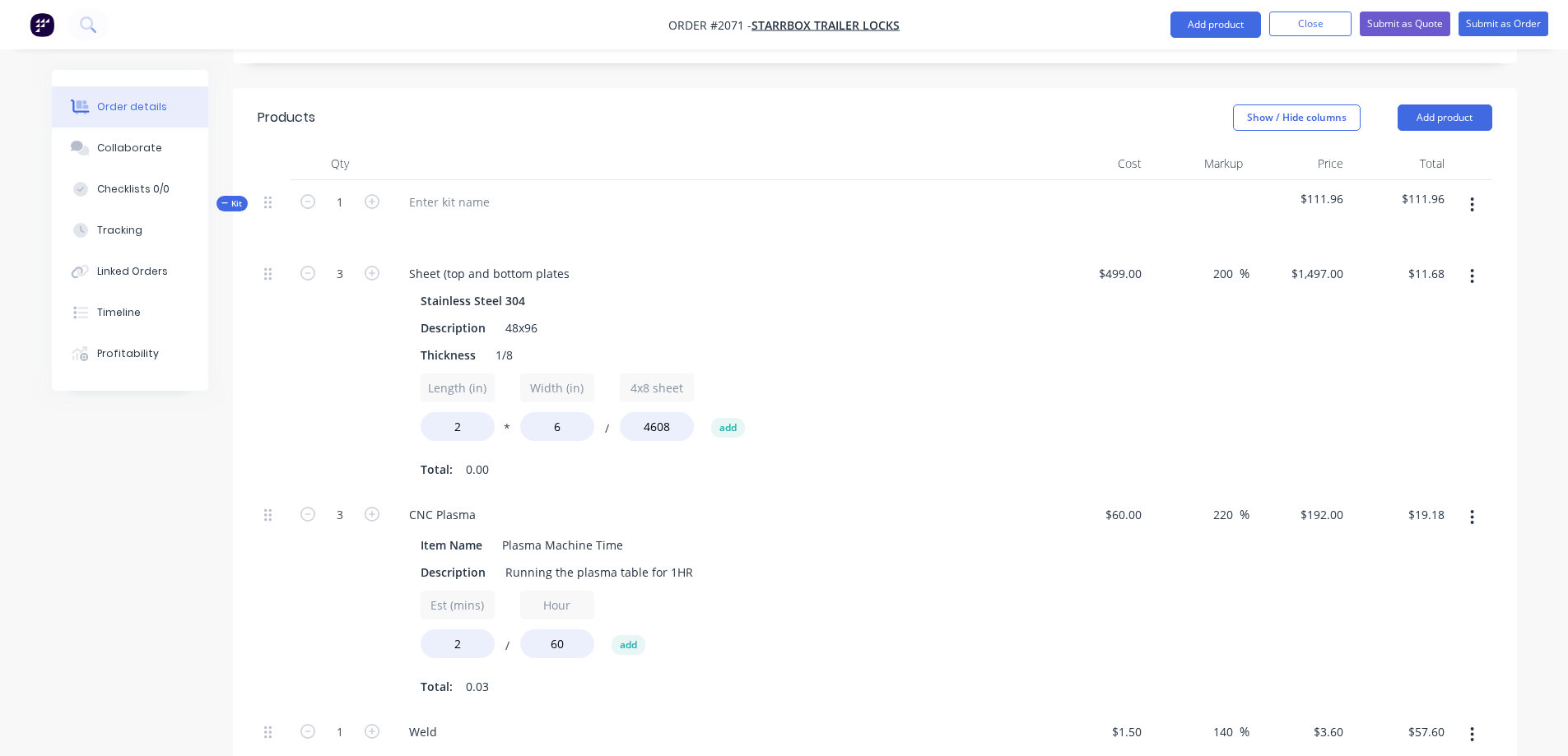
scroll to position [383, 0]
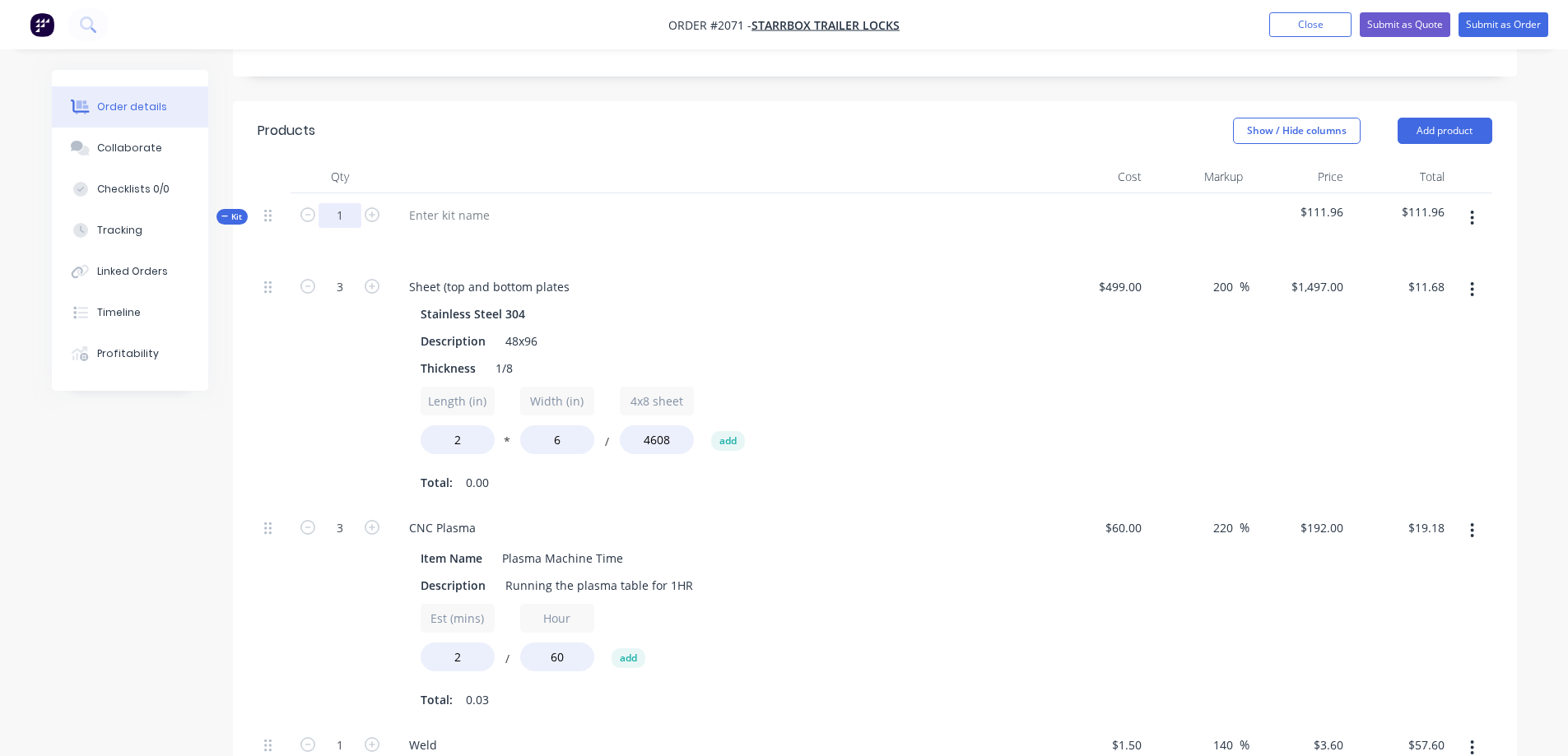
click at [344, 203] on input "1" at bounding box center [340, 216] width 43 height 25
click at [437, 160] on div at bounding box center [719, 177] width 658 height 33
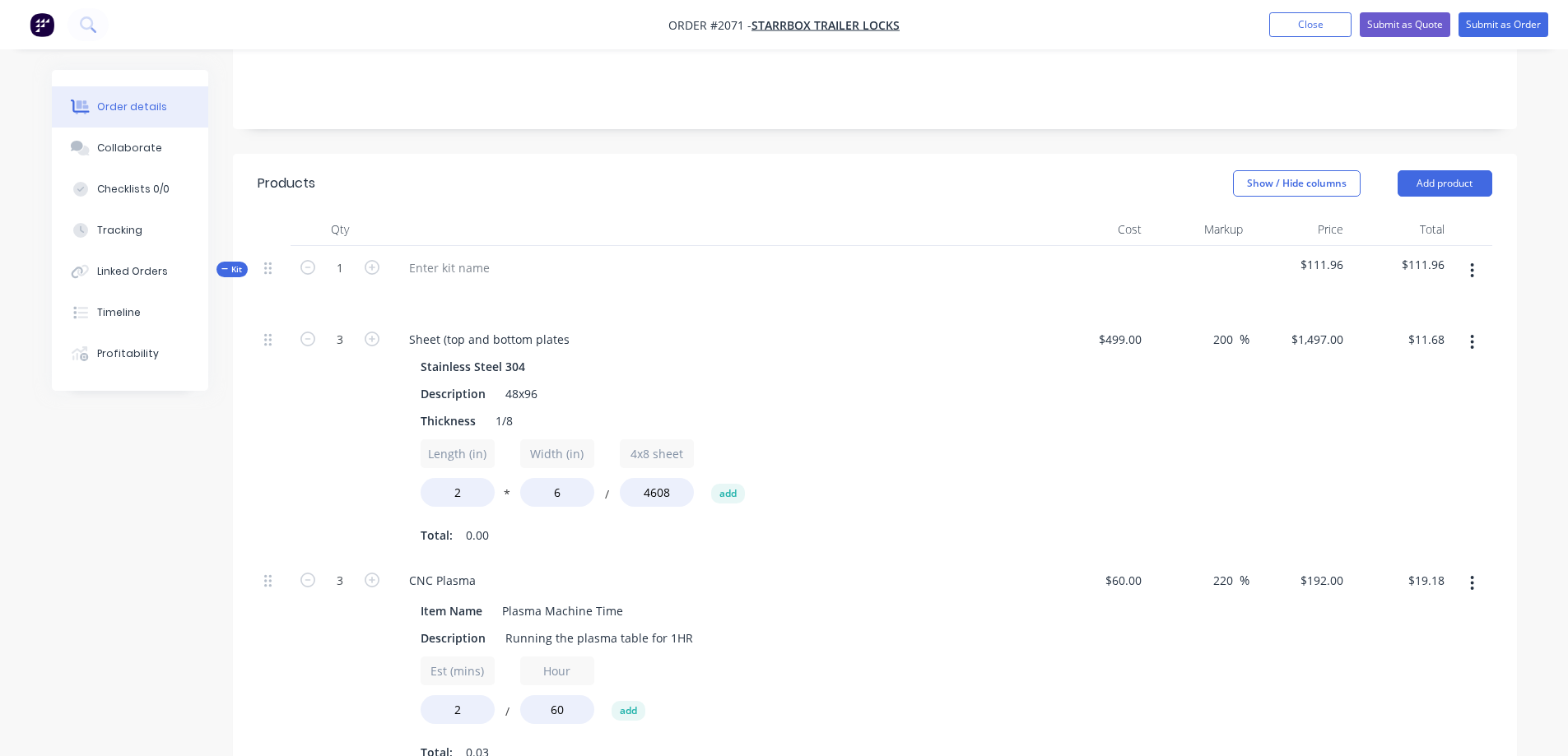
scroll to position [300, 0]
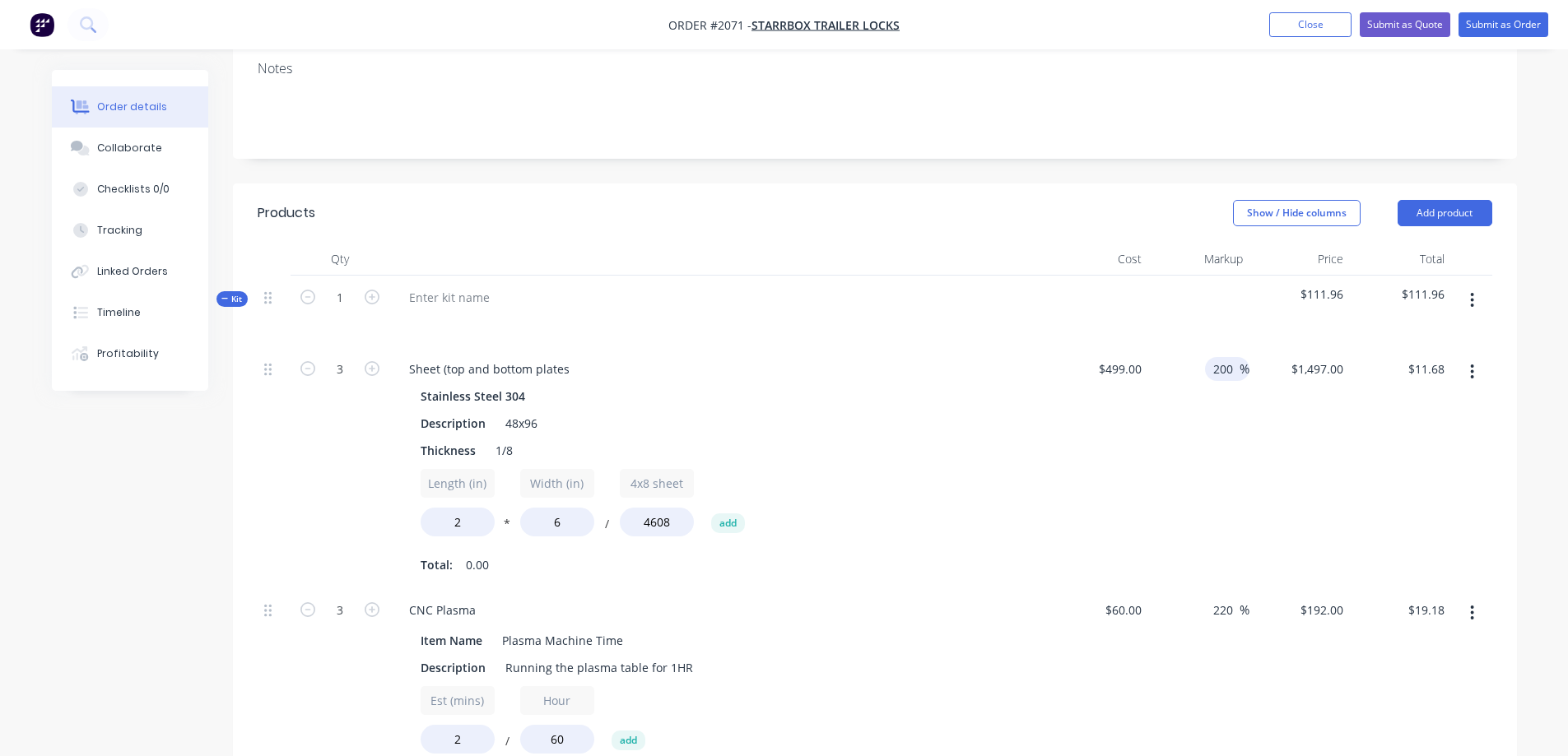
click at [1228, 357] on input "200" at bounding box center [1225, 368] width 28 height 24
drag, startPoint x: 1235, startPoint y: 351, endPoint x: 1183, endPoint y: 344, distance: 52.5
click at [1183, 347] on div "200 200 %" at bounding box center [1200, 467] width 102 height 241
type input "0"
type input "$499.00"
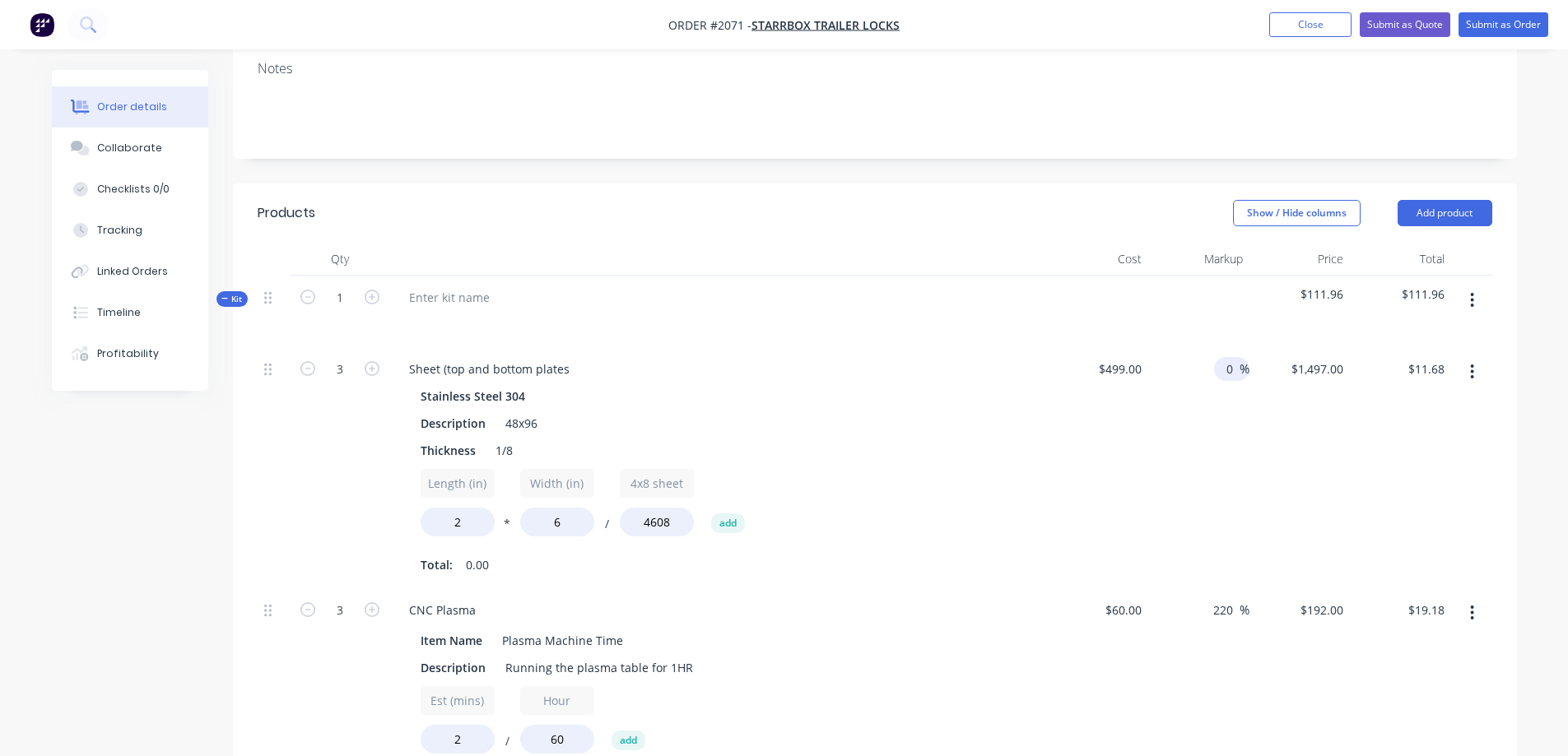
type input "$3.89"
click at [1286, 408] on div "$499.00 $1,497.00" at bounding box center [1300, 467] width 102 height 241
click at [1242, 360] on span "%" at bounding box center [1245, 369] width 10 height 19
type input "1"
type input "$1.30"
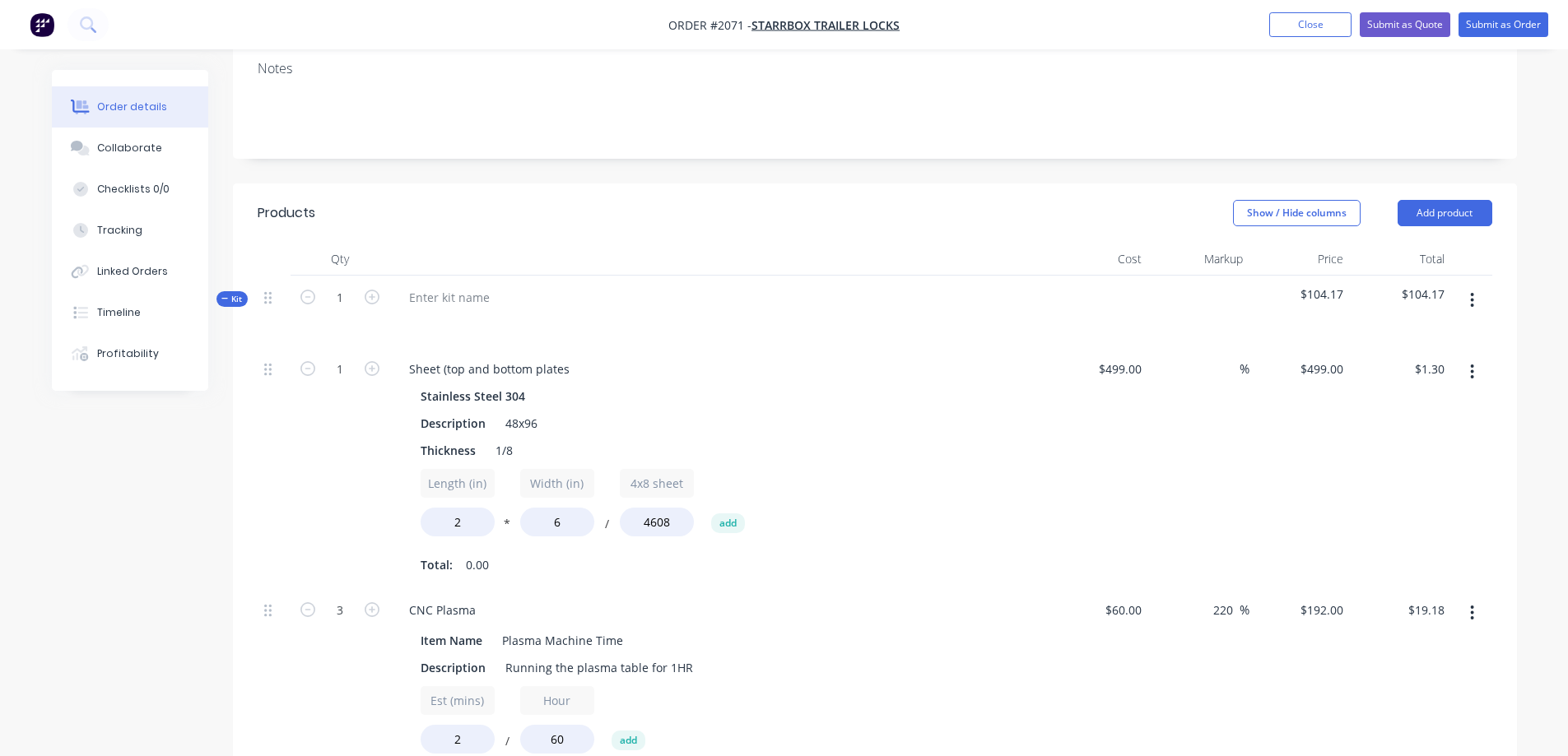
click at [809, 385] on div "Stainless Steel 304" at bounding box center [718, 396] width 596 height 24
type input "2"
type input "$2.59"
click at [1099, 408] on div "$499.00 $499.00" at bounding box center [1099, 467] width 102 height 241
click at [353, 357] on input "2" at bounding box center [340, 369] width 43 height 25
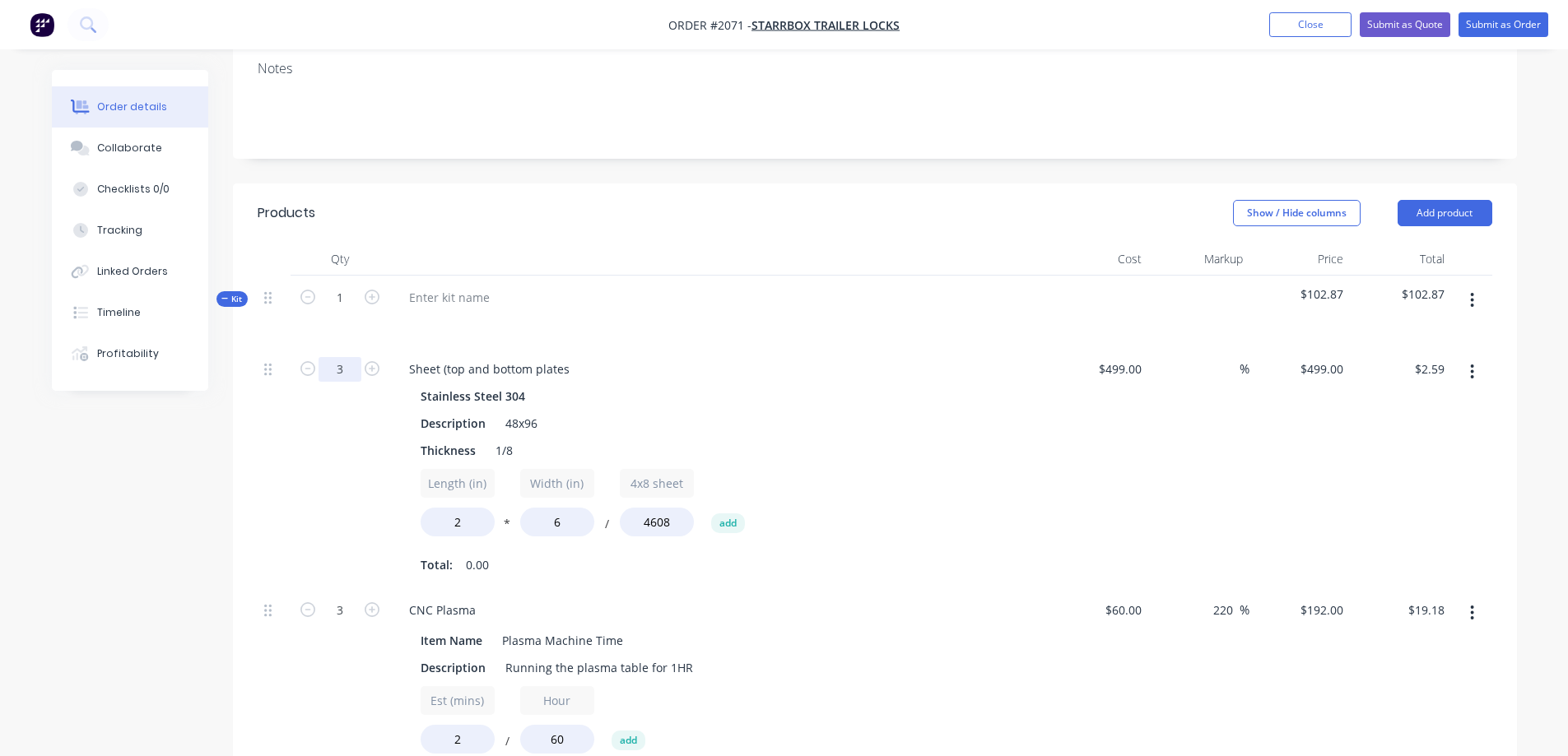
type input "3"
type input "$3.89"
click at [843, 412] on div "Description 48x96" at bounding box center [715, 423] width 603 height 24
click at [871, 412] on div "Description 48x96" at bounding box center [715, 423] width 603 height 24
click at [1215, 357] on div "%" at bounding box center [1231, 368] width 36 height 24
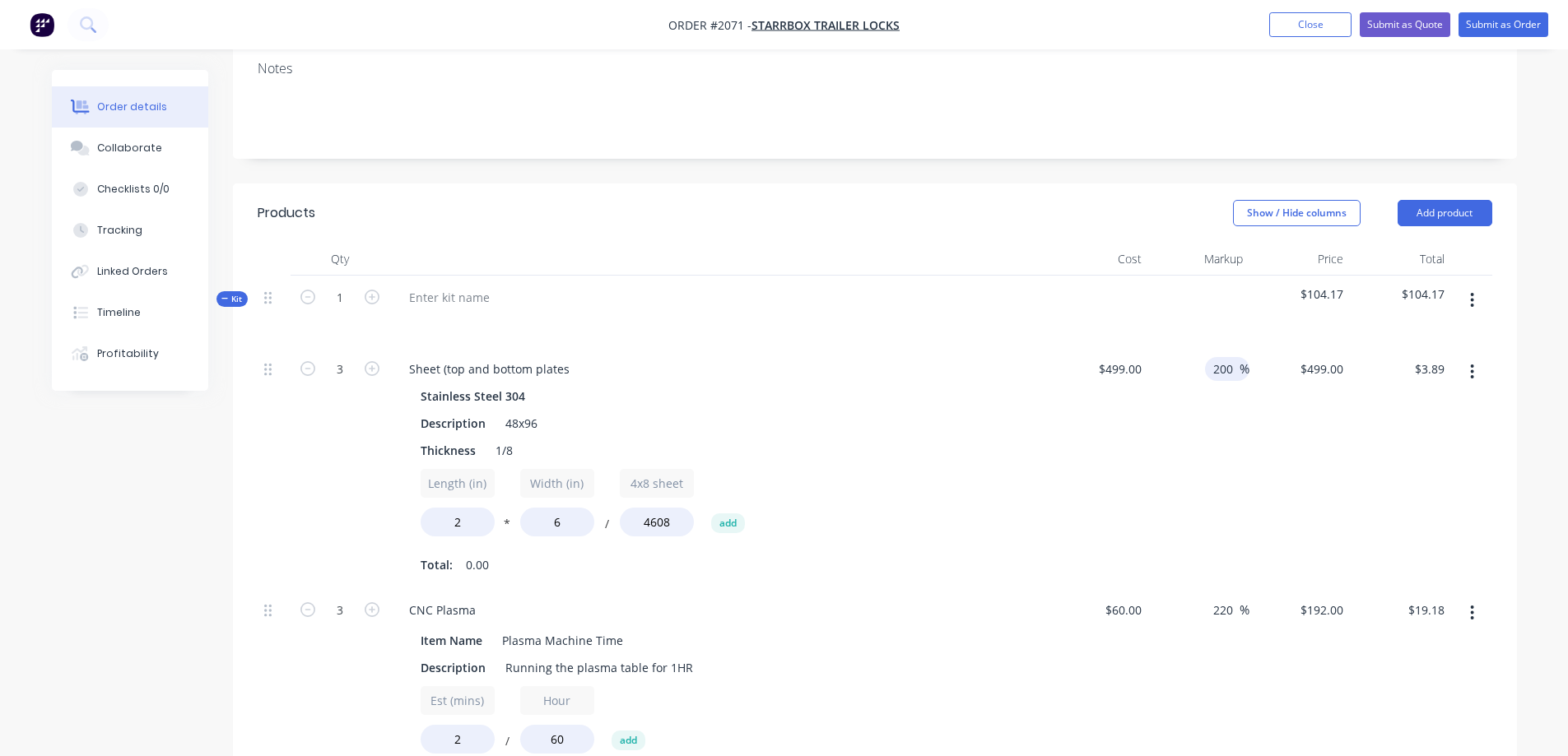
type input "200"
type input "$1,497.00"
type input "$11.68"
click at [1251, 399] on div "$1,497.00 $499.00" at bounding box center [1300, 467] width 102 height 241
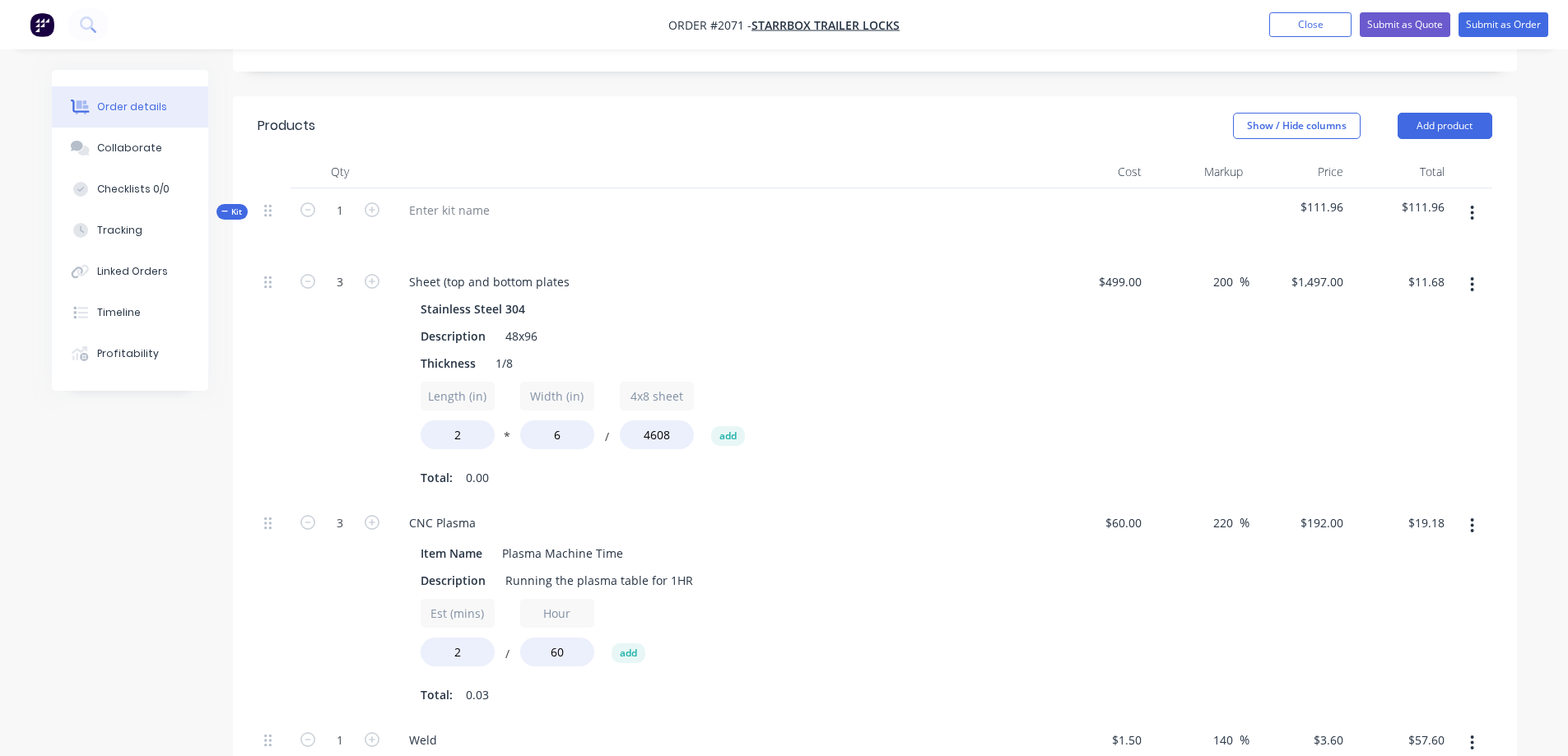
scroll to position [465, 0]
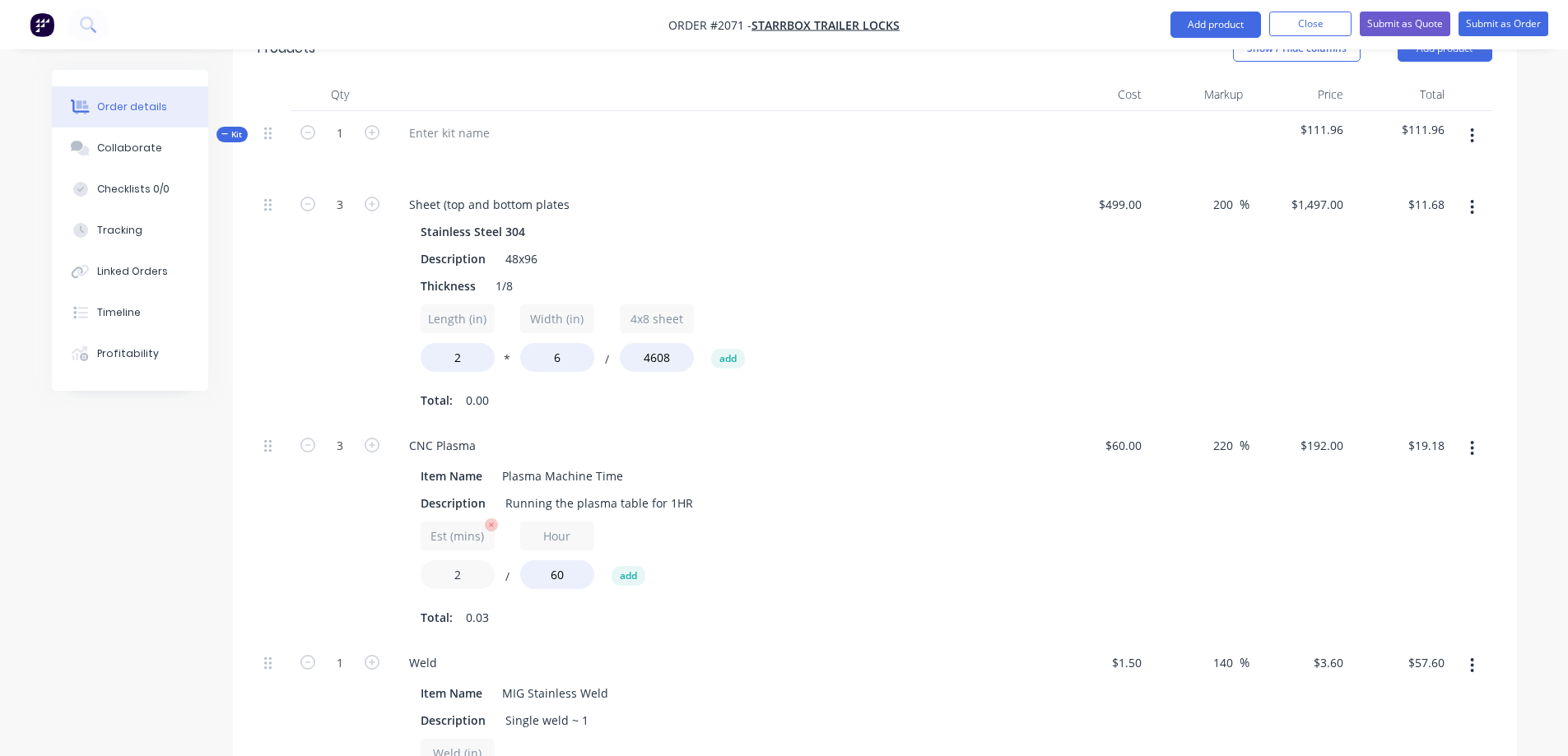
drag, startPoint x: 470, startPoint y: 552, endPoint x: 449, endPoint y: 553, distance: 21.0
click at [449, 560] on input "2" at bounding box center [457, 575] width 74 height 29
type input "1"
type input "$9.62"
click at [924, 491] on div "Description Running the plasma table for 1HR" at bounding box center [715, 503] width 603 height 24
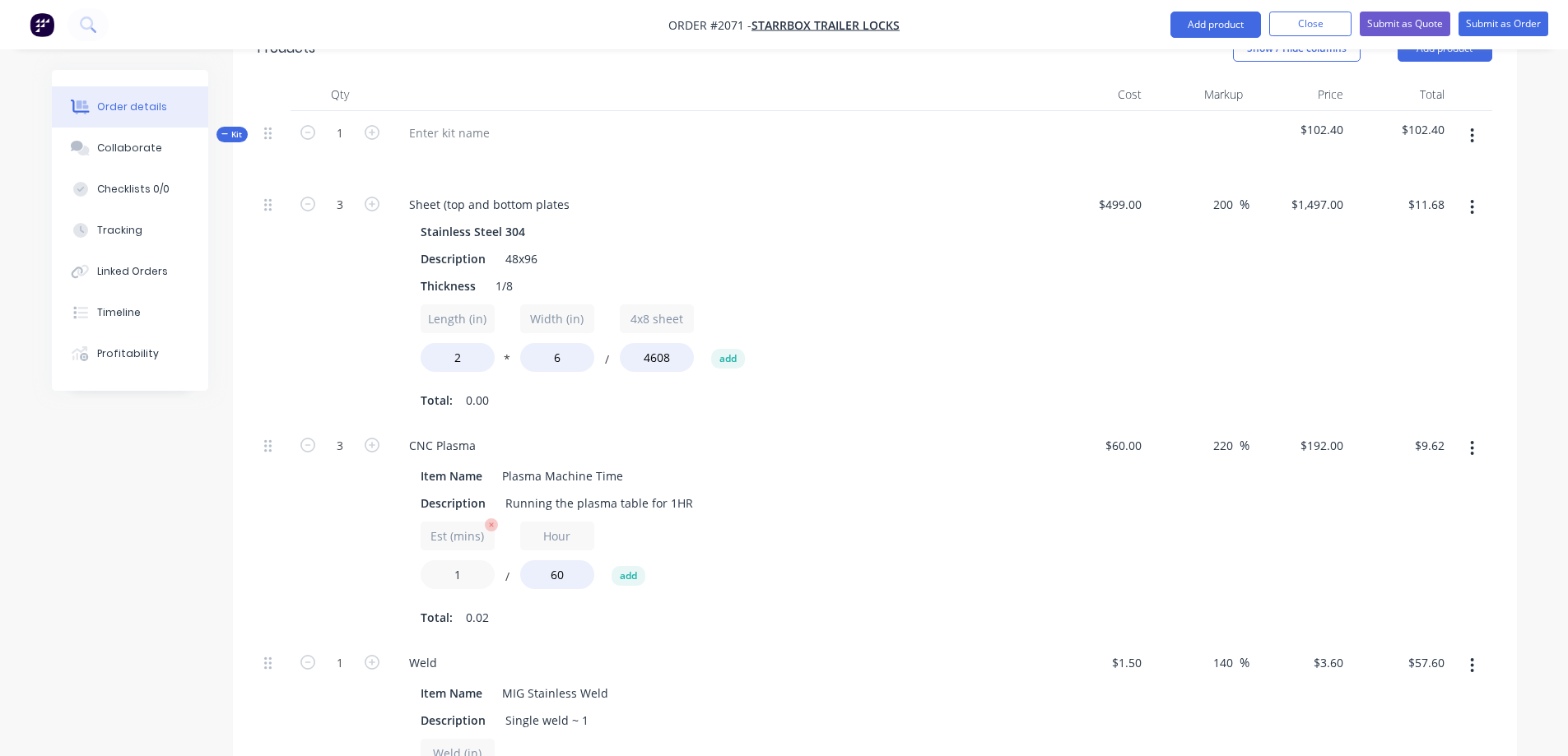
click at [458, 560] on input "1" at bounding box center [457, 575] width 74 height 29
drag, startPoint x: 462, startPoint y: 555, endPoint x: 448, endPoint y: 554, distance: 14.0
click at [448, 560] on input "1" at bounding box center [457, 575] width 74 height 29
type input "0.5"
type input "$4.78"
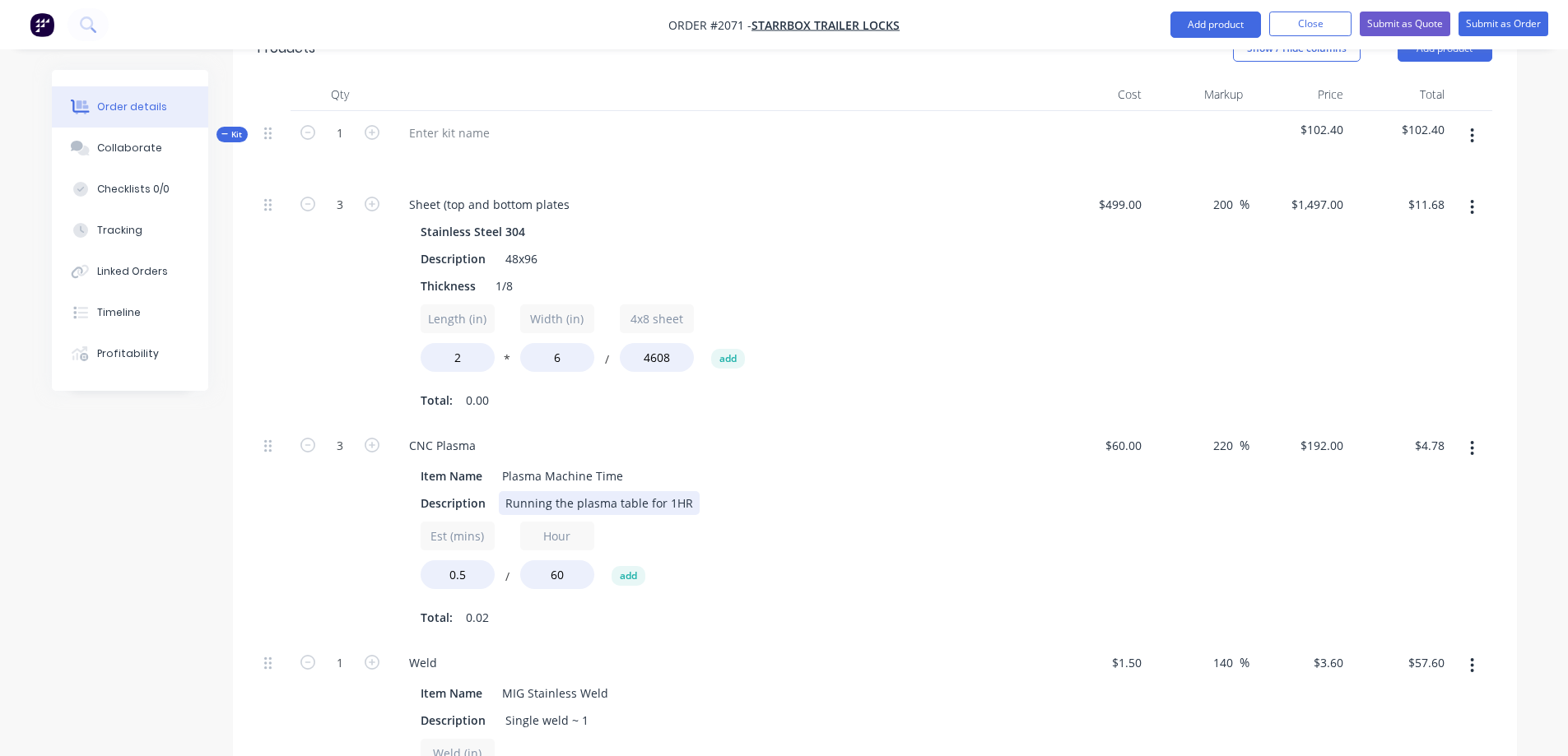
click at [962, 491] on div "Description Running the plasma table for 1HR" at bounding box center [715, 503] width 603 height 24
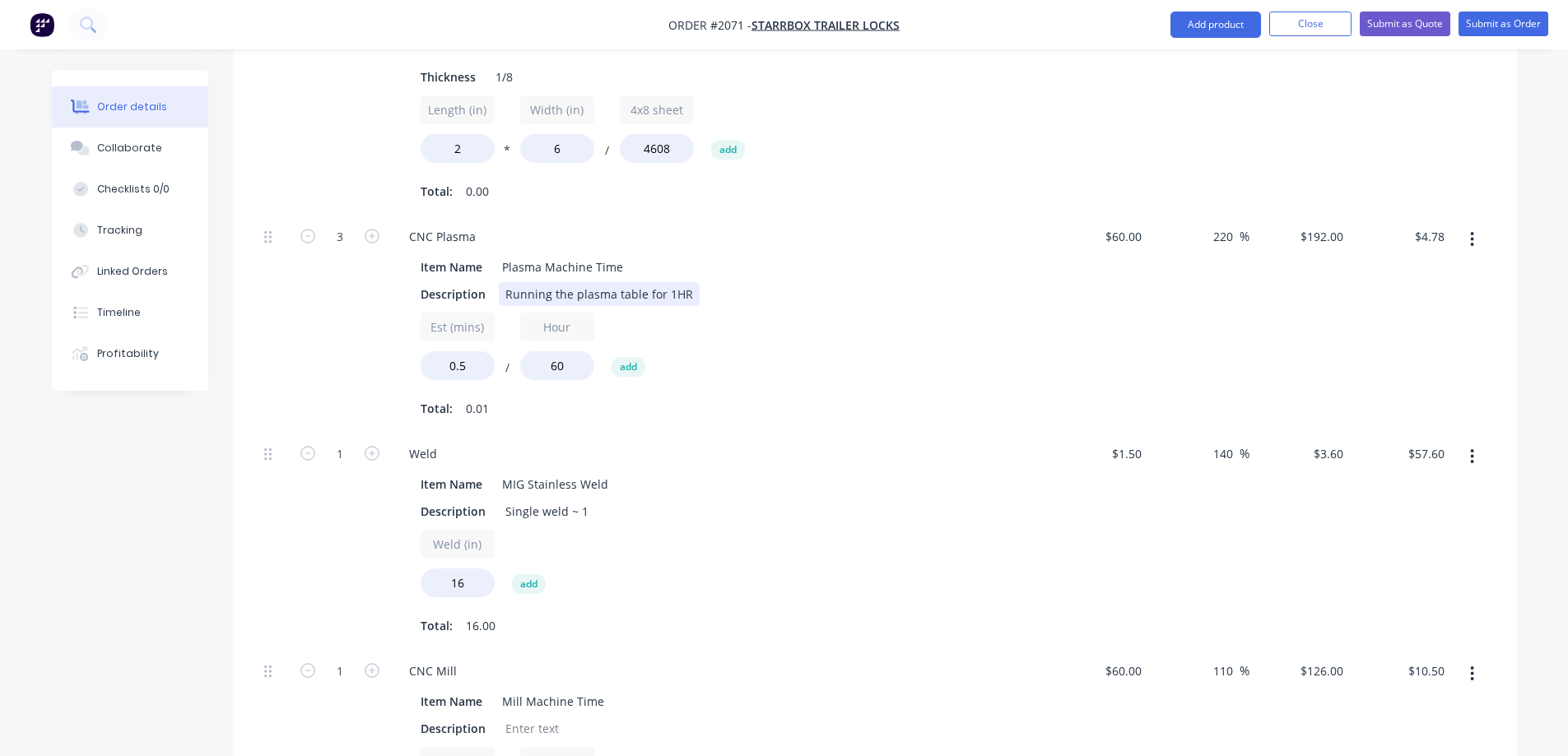
scroll to position [712, 0]
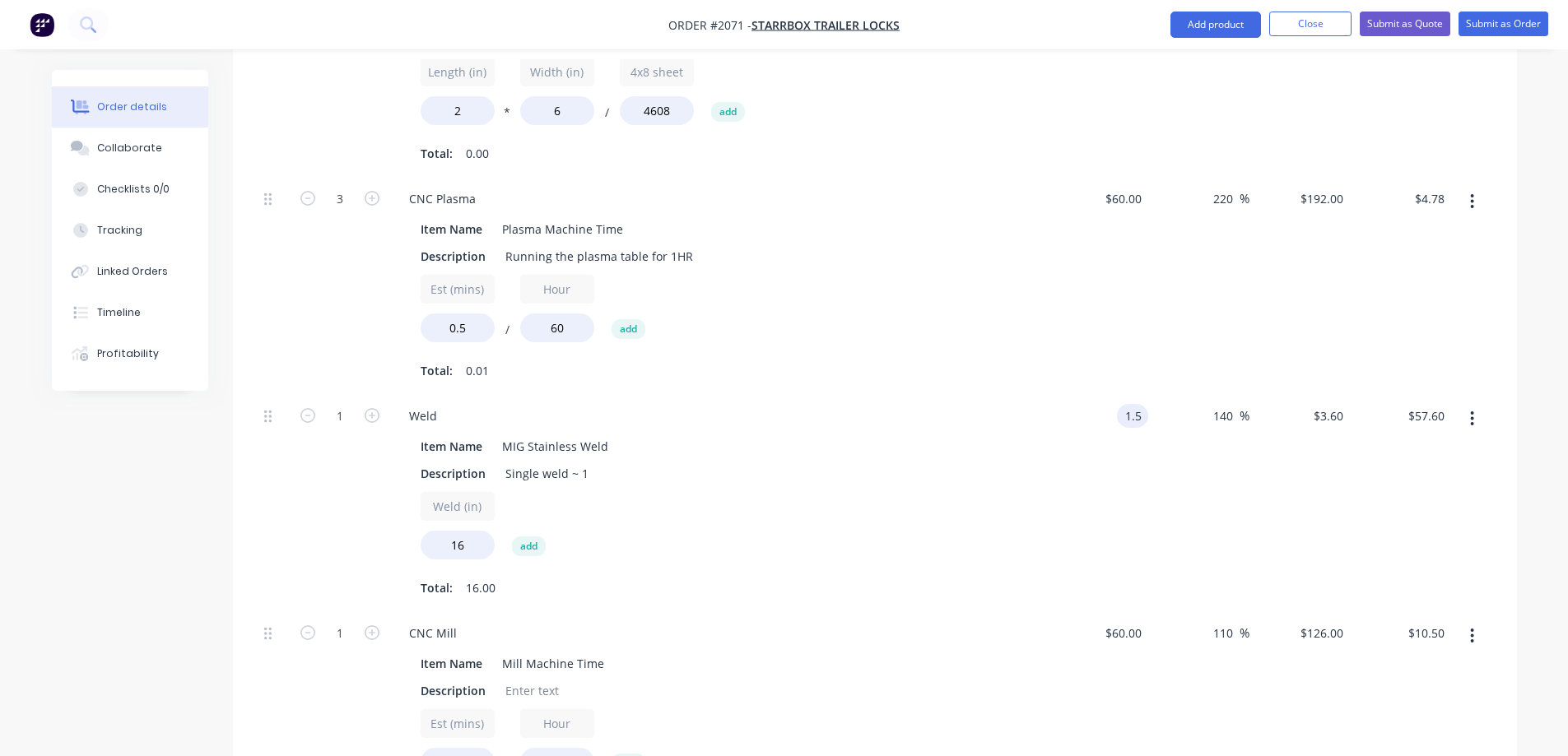
click at [1140, 404] on input "1.5" at bounding box center [1136, 415] width 25 height 24
type input "$0.50"
type input "$1.20"
type input "$19.20"
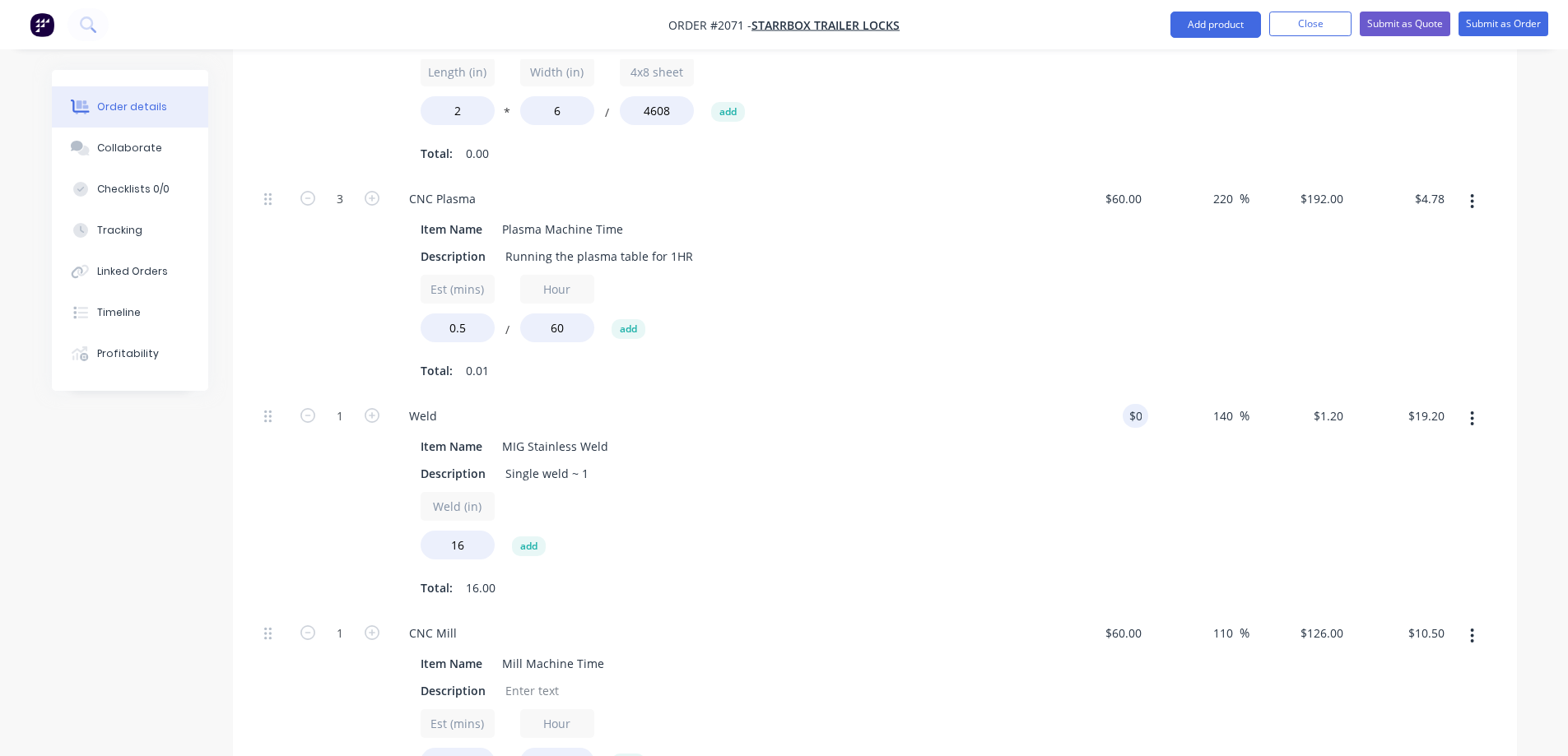
click at [1206, 461] on div "140 140 %" at bounding box center [1200, 503] width 102 height 217
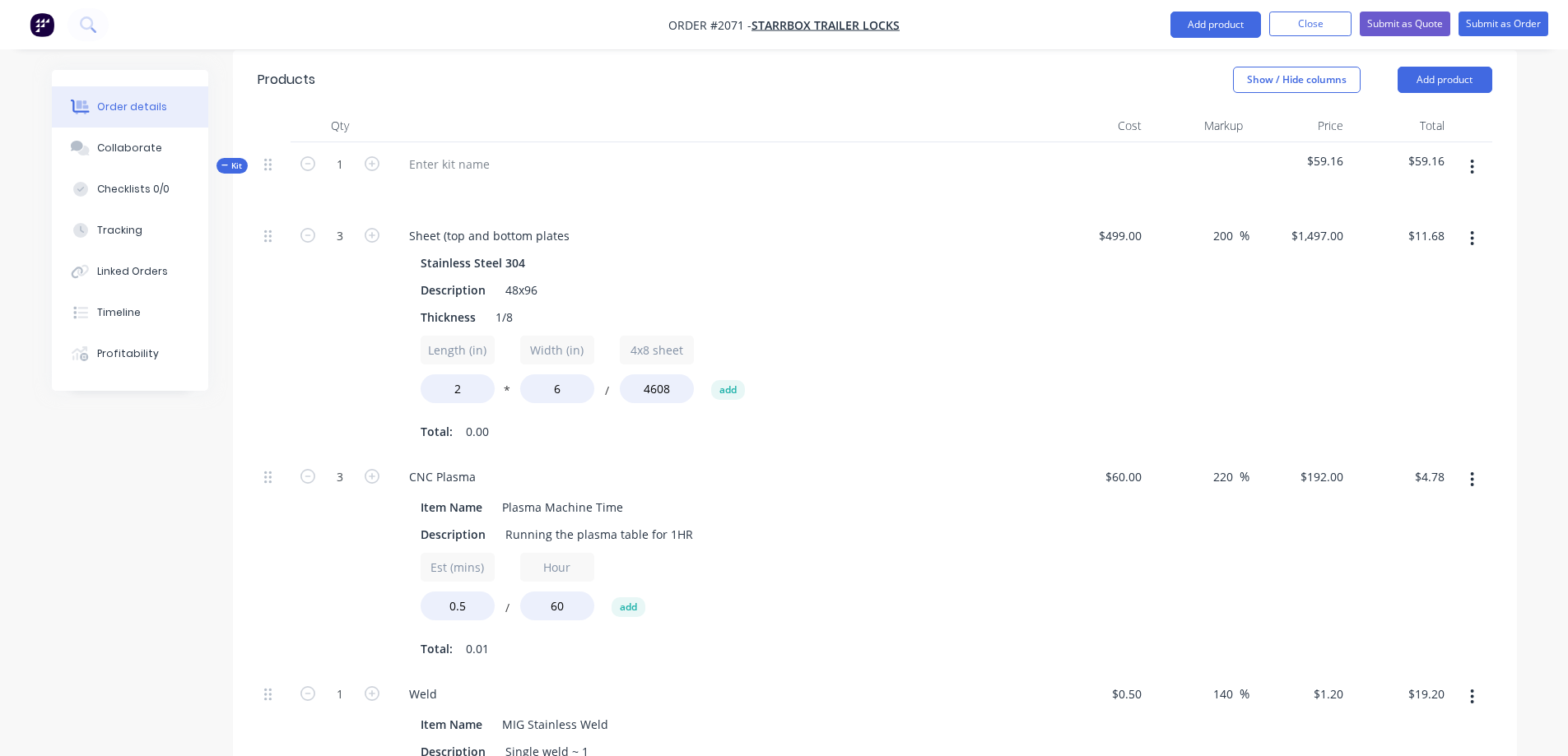
scroll to position [629, 0]
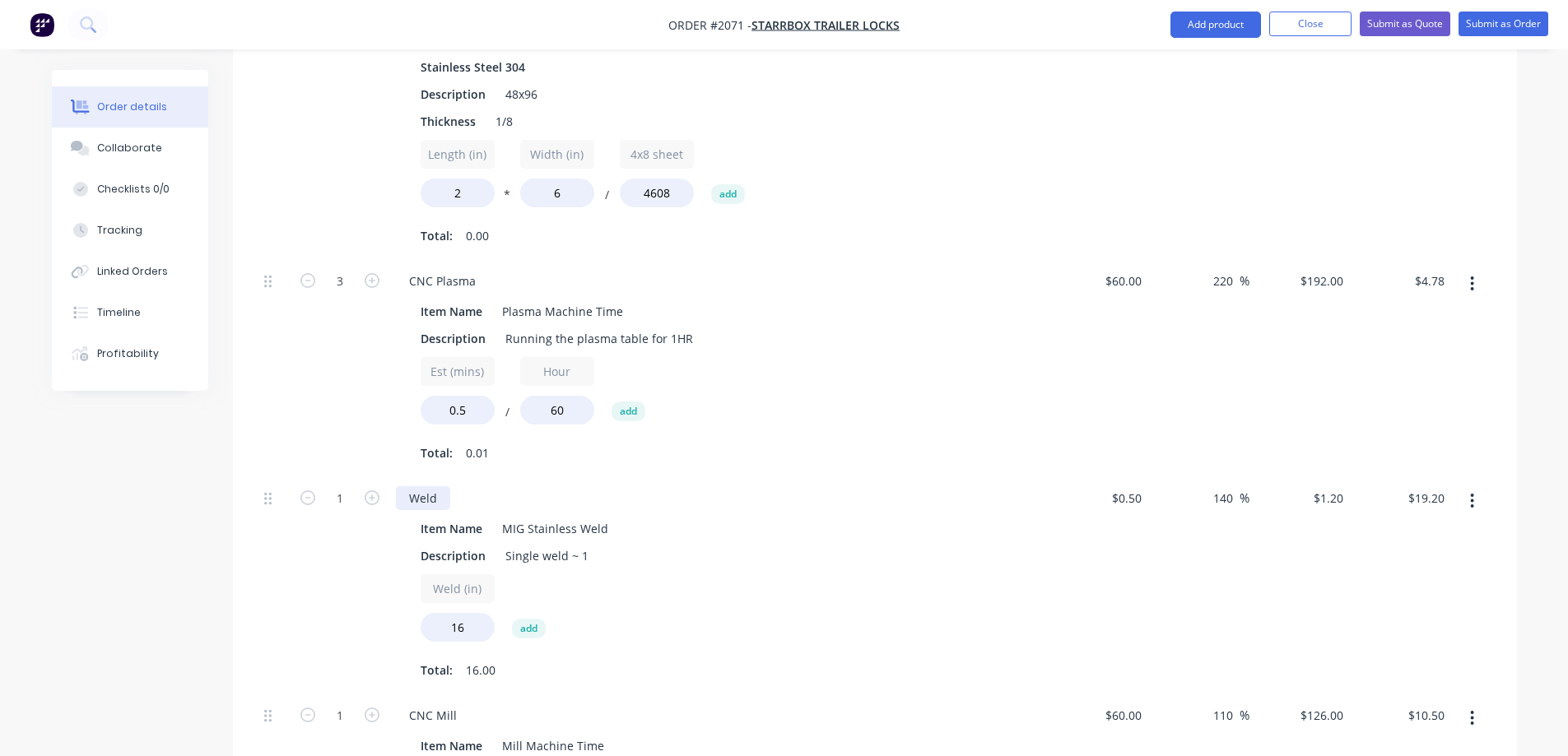
click at [437, 486] on div "Weld" at bounding box center [423, 498] width 55 height 24
click at [1030, 536] on div "Item Name MIG Stainless Weld Description Single weld ~ 1 Weld (in) 16 add Total…" at bounding box center [719, 598] width 646 height 170
click at [1131, 486] on input "0.5" at bounding box center [1128, 498] width 37 height 24
click at [1131, 486] on input "0.5" at bounding box center [1136, 498] width 25 height 24
type input "$1.50"
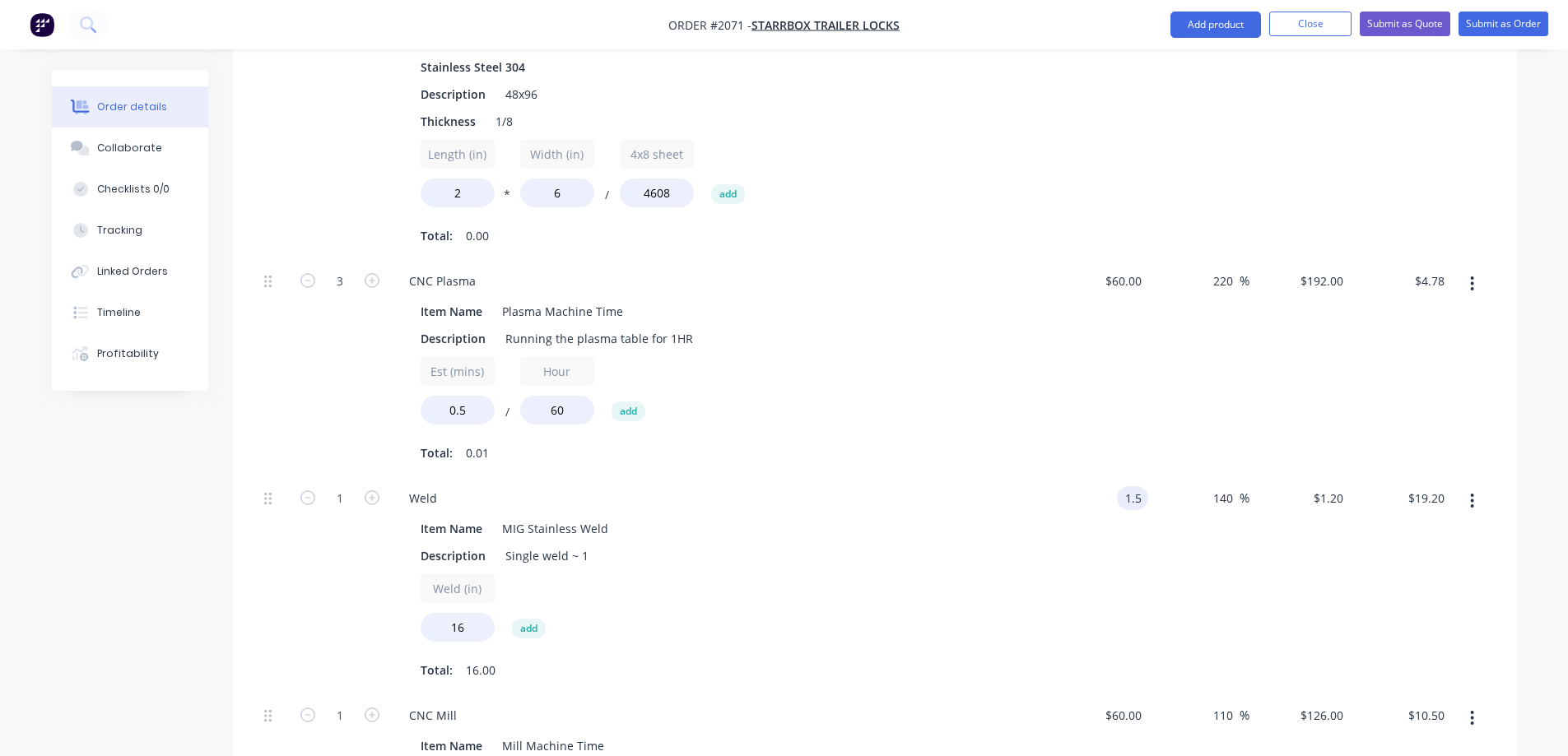
type input "$3.60"
type input "$57.60"
click at [1169, 508] on div "140 140 %" at bounding box center [1200, 585] width 102 height 217
click at [1240, 489] on span "%" at bounding box center [1245, 499] width 10 height 19
drag, startPoint x: 1236, startPoint y: 475, endPoint x: 1150, endPoint y: 475, distance: 86.0
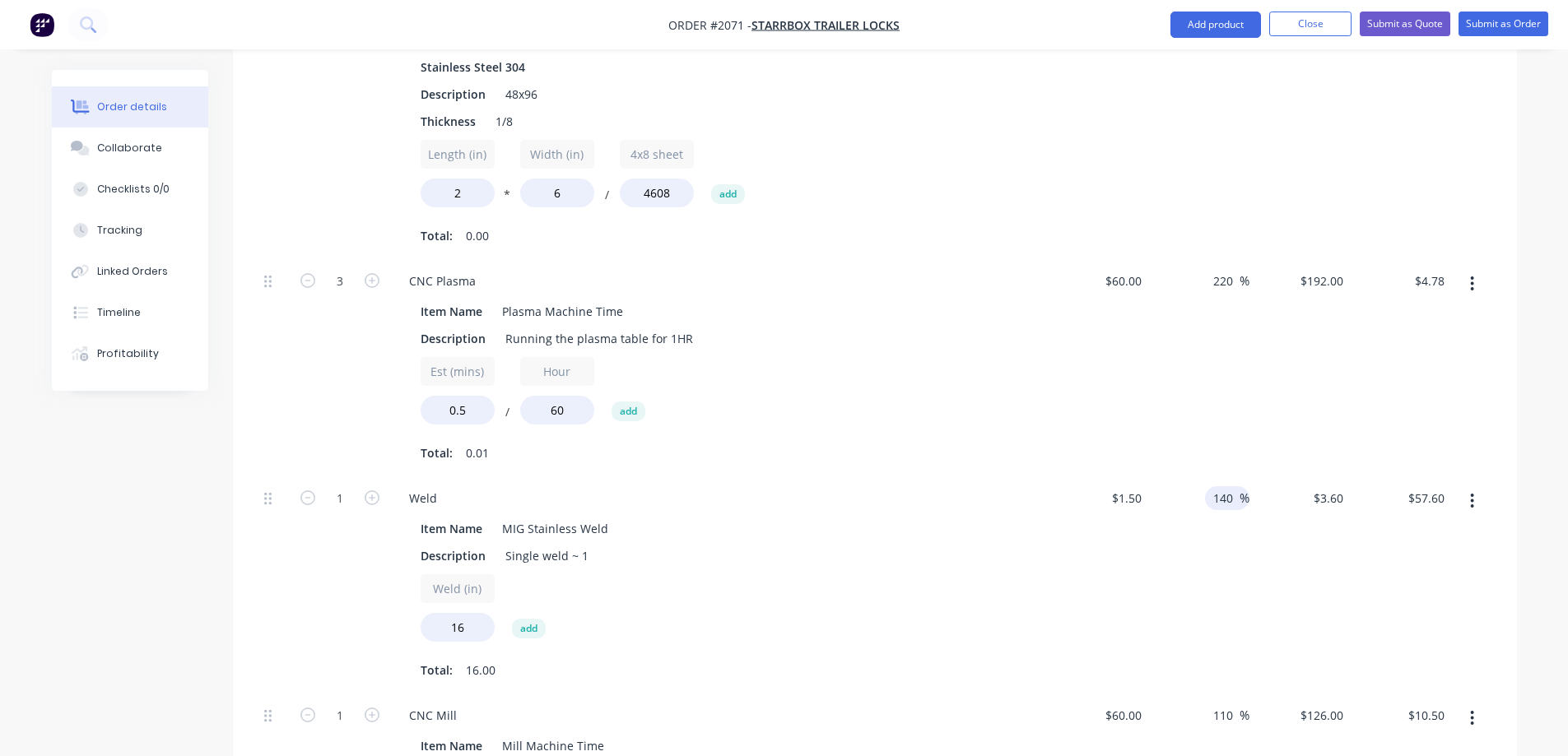
click at [1150, 477] on div "140 140 %" at bounding box center [1200, 585] width 102 height 217
type input "40"
type input "$2.10"
type input "$33.60"
click at [1170, 551] on div "40 40 %" at bounding box center [1200, 585] width 102 height 217
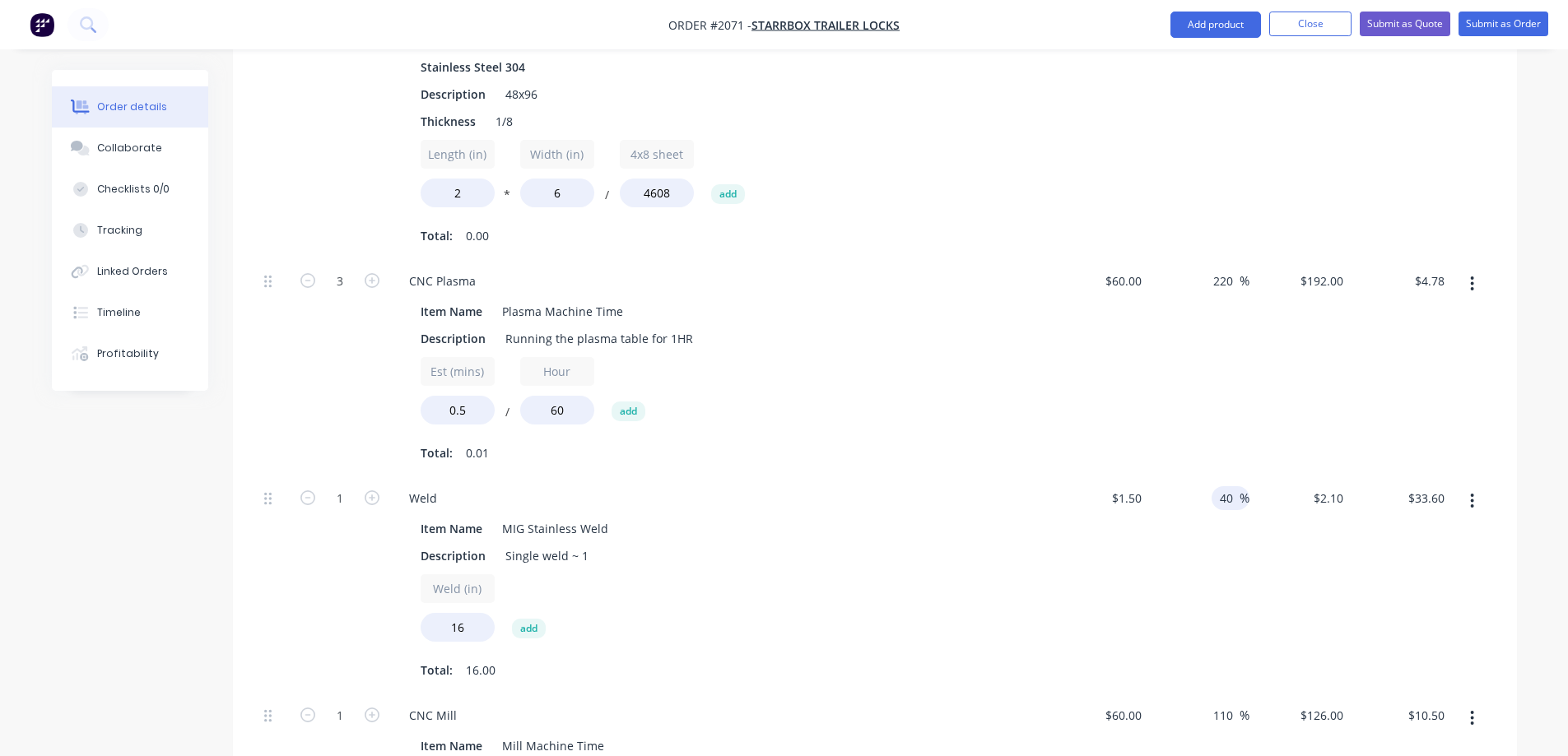
click at [1219, 486] on input "40" at bounding box center [1229, 498] width 21 height 24
type input "20"
type input "$1.80"
type input "$28.80"
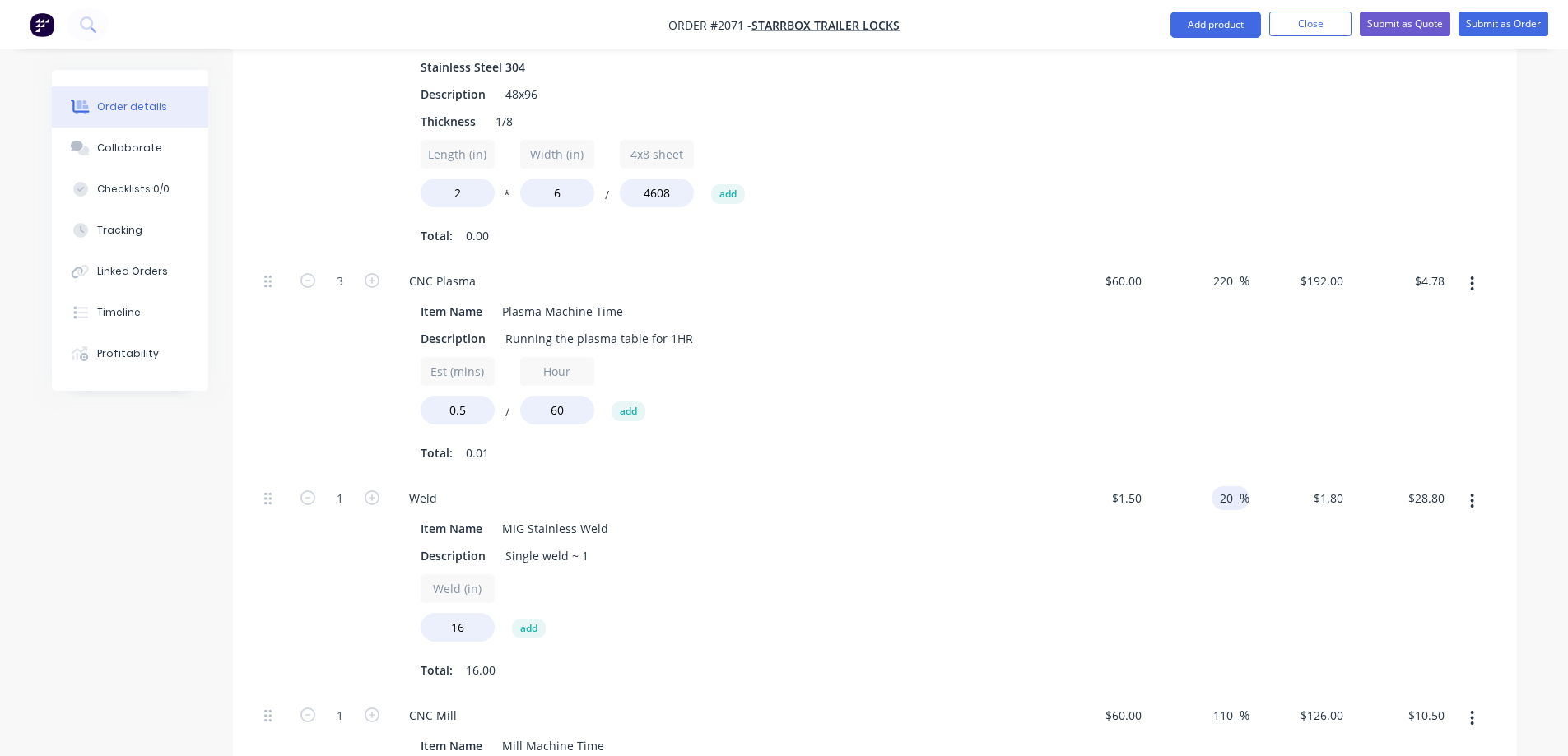
click at [1194, 511] on div "20 20 %" at bounding box center [1200, 585] width 102 height 217
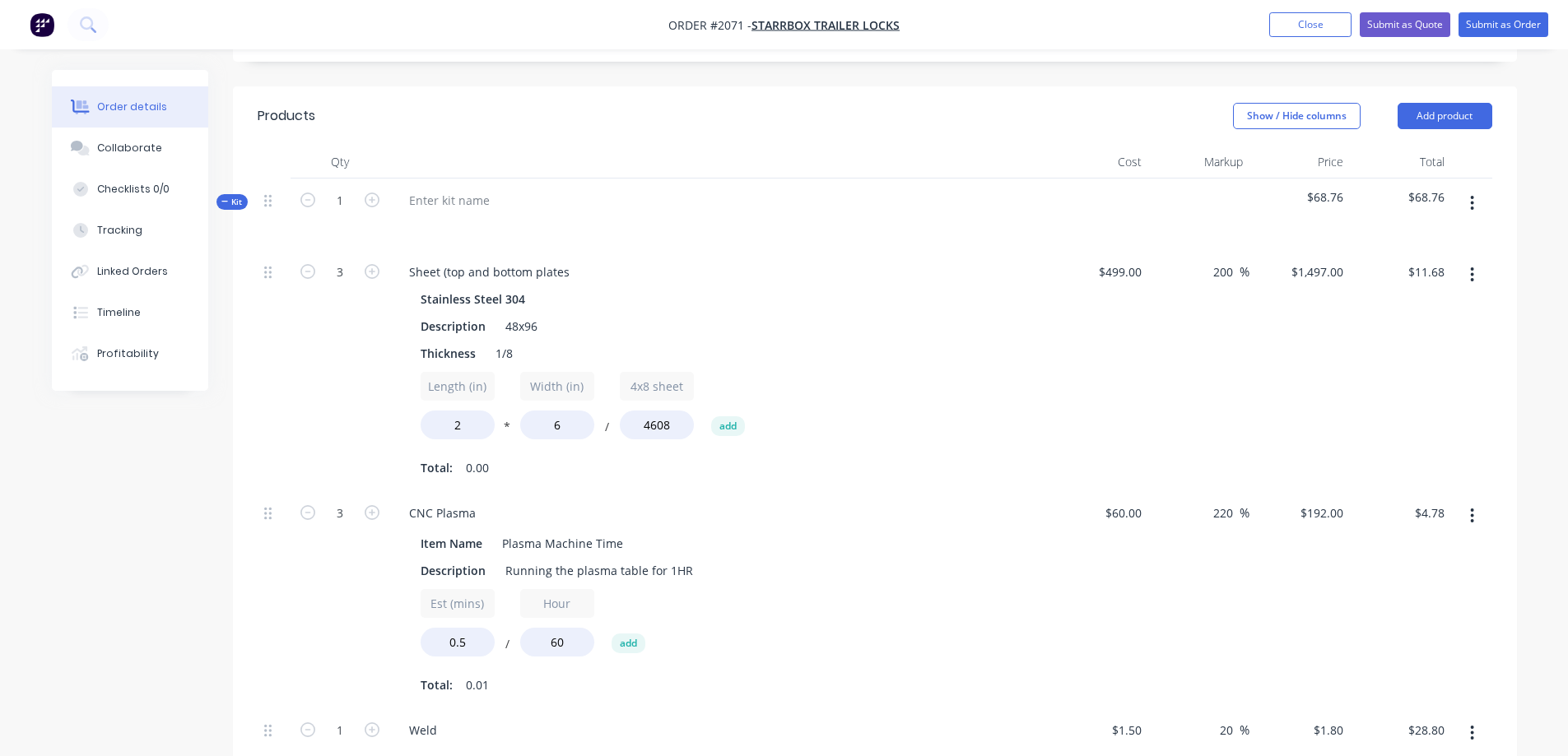
scroll to position [383, 0]
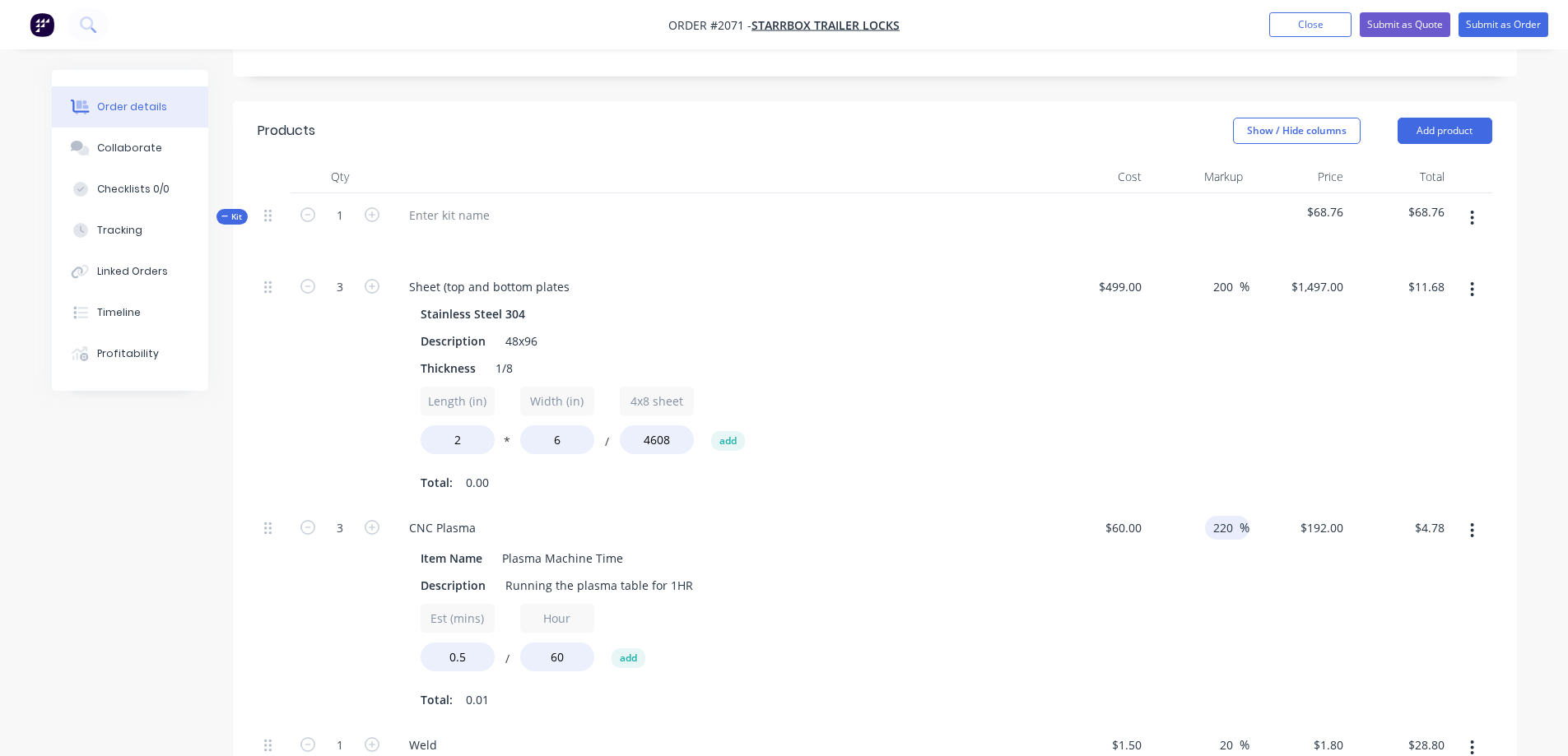
click at [1230, 516] on input "220" at bounding box center [1225, 528] width 28 height 24
type input "40"
type input "$84.00"
type input "$2.09"
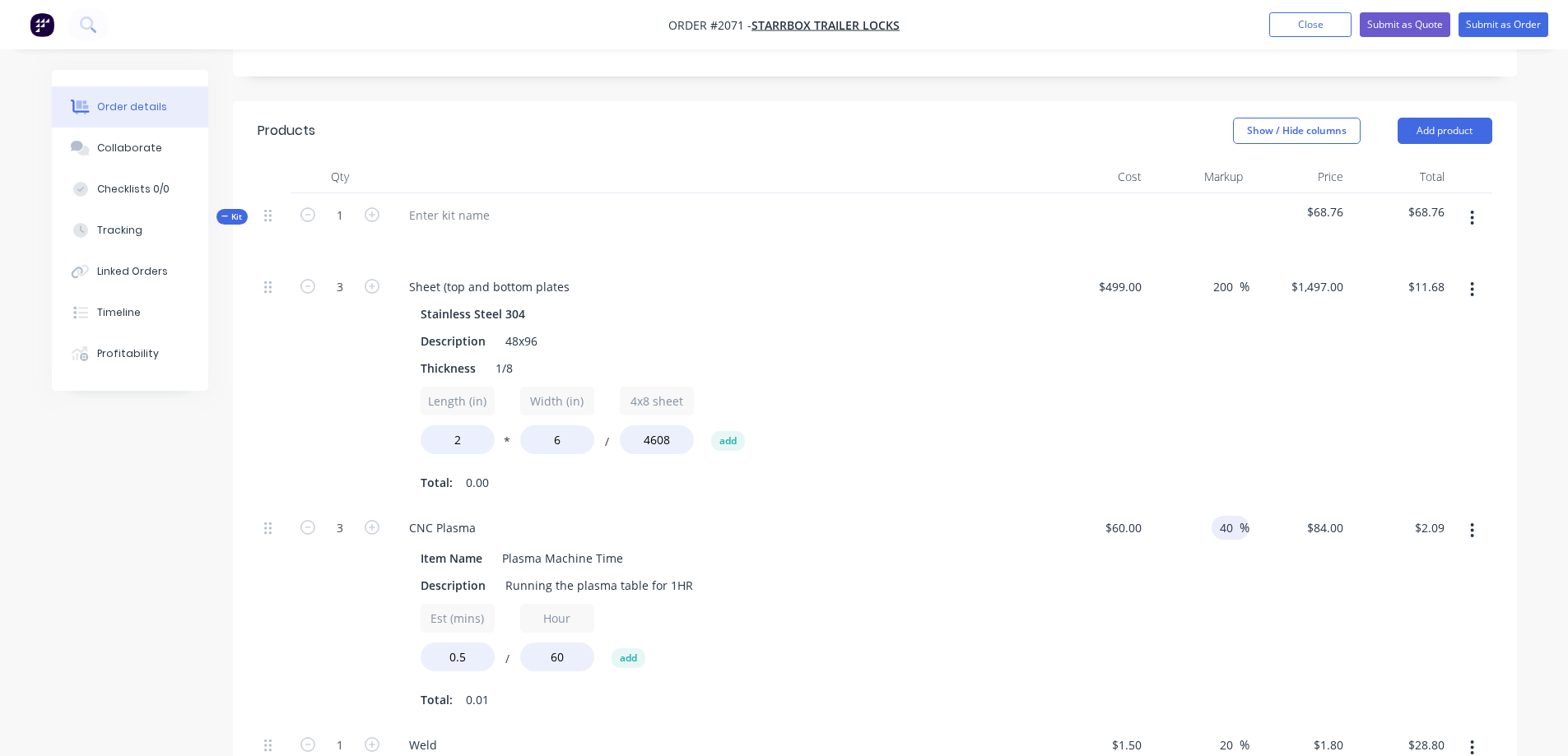
click at [1292, 547] on div "$84.00 $192.00" at bounding box center [1300, 615] width 102 height 217
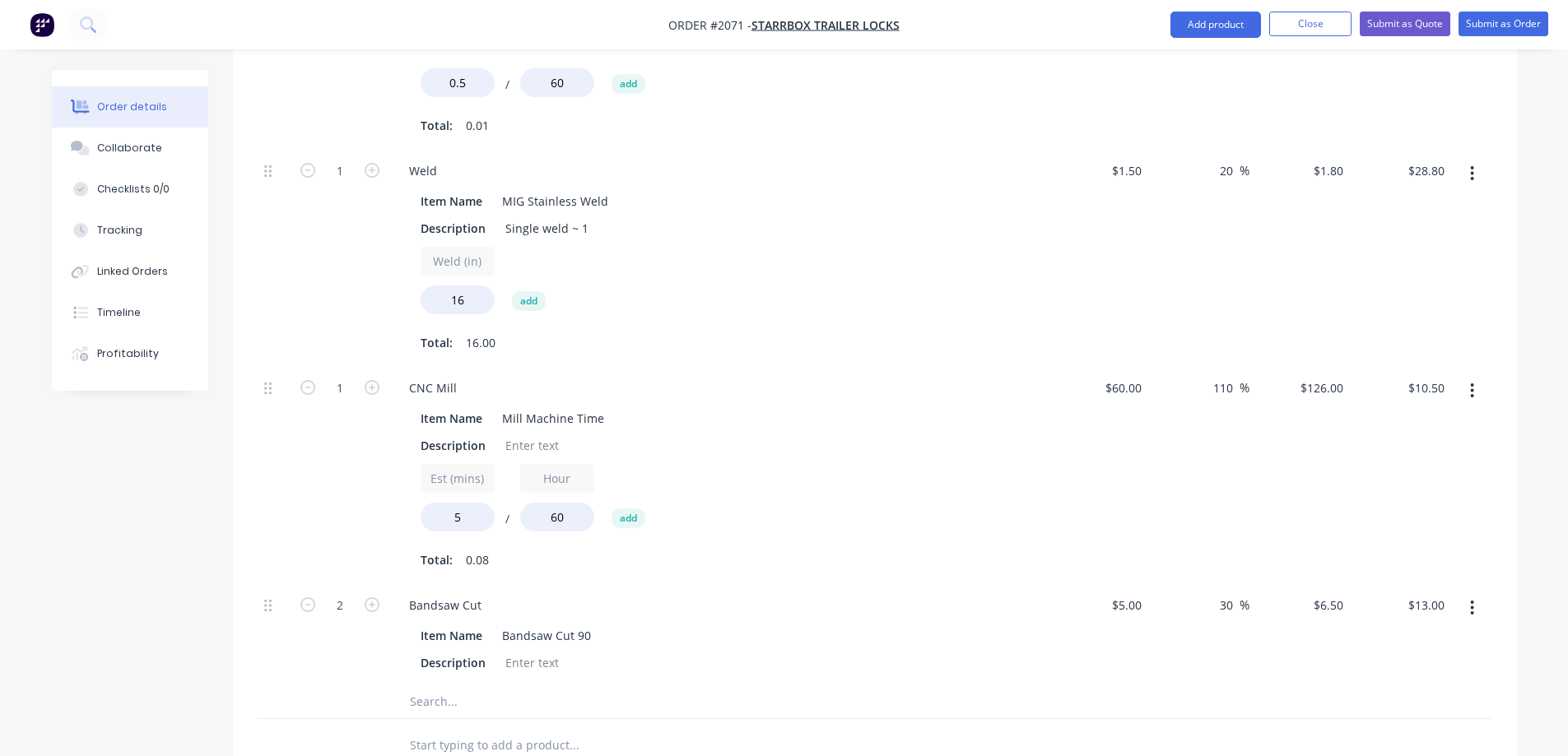
scroll to position [958, 0]
click at [1230, 374] on input "110" at bounding box center [1225, 386] width 28 height 24
click at [1228, 374] on input "110" at bounding box center [1225, 386] width 28 height 24
type input "40"
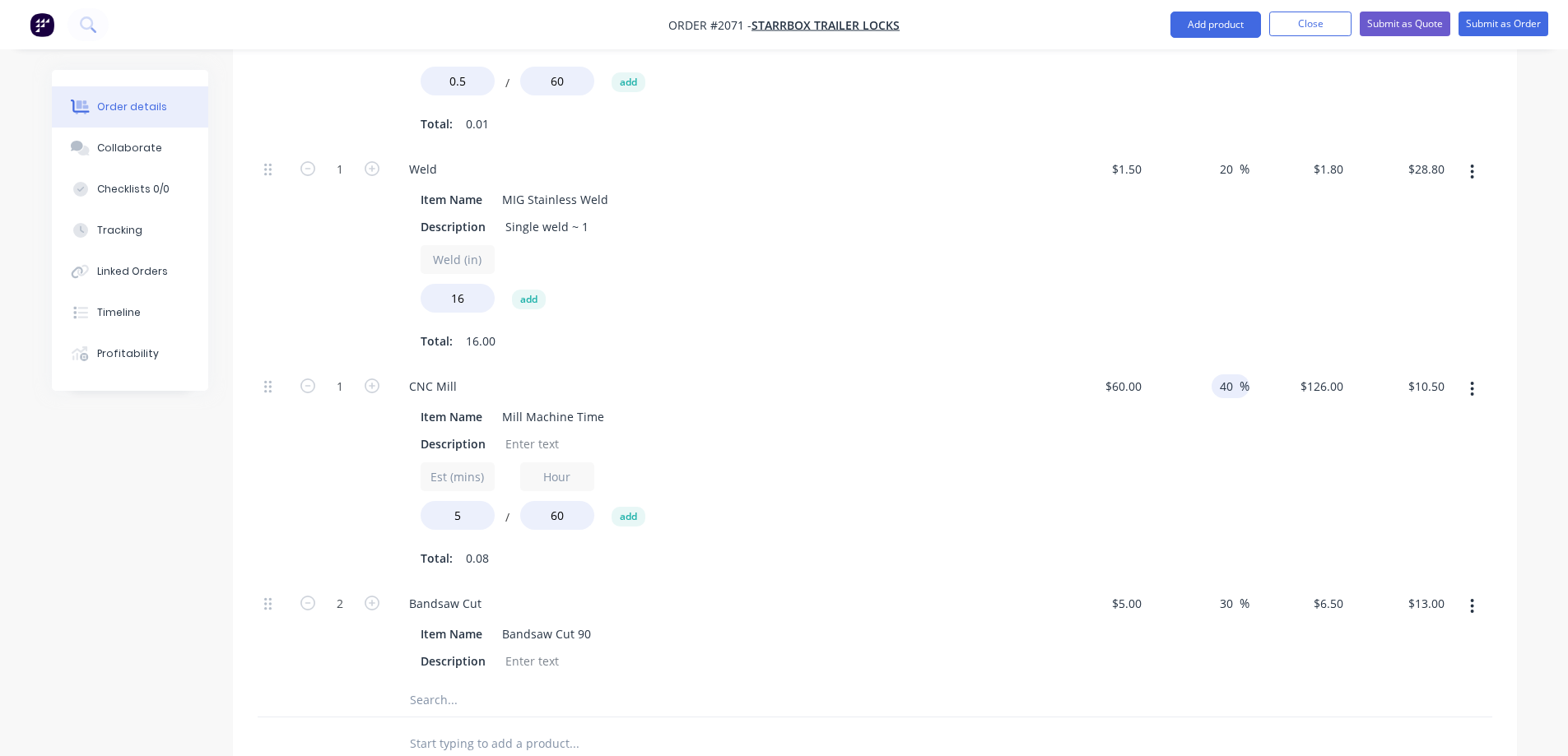
type input "$84.00"
type input "$7.00"
click at [1226, 474] on div "40 40 %" at bounding box center [1200, 473] width 102 height 217
drag, startPoint x: 456, startPoint y: 492, endPoint x: 482, endPoint y: 495, distance: 26.2
click at [482, 501] on input "5" at bounding box center [457, 515] width 74 height 29
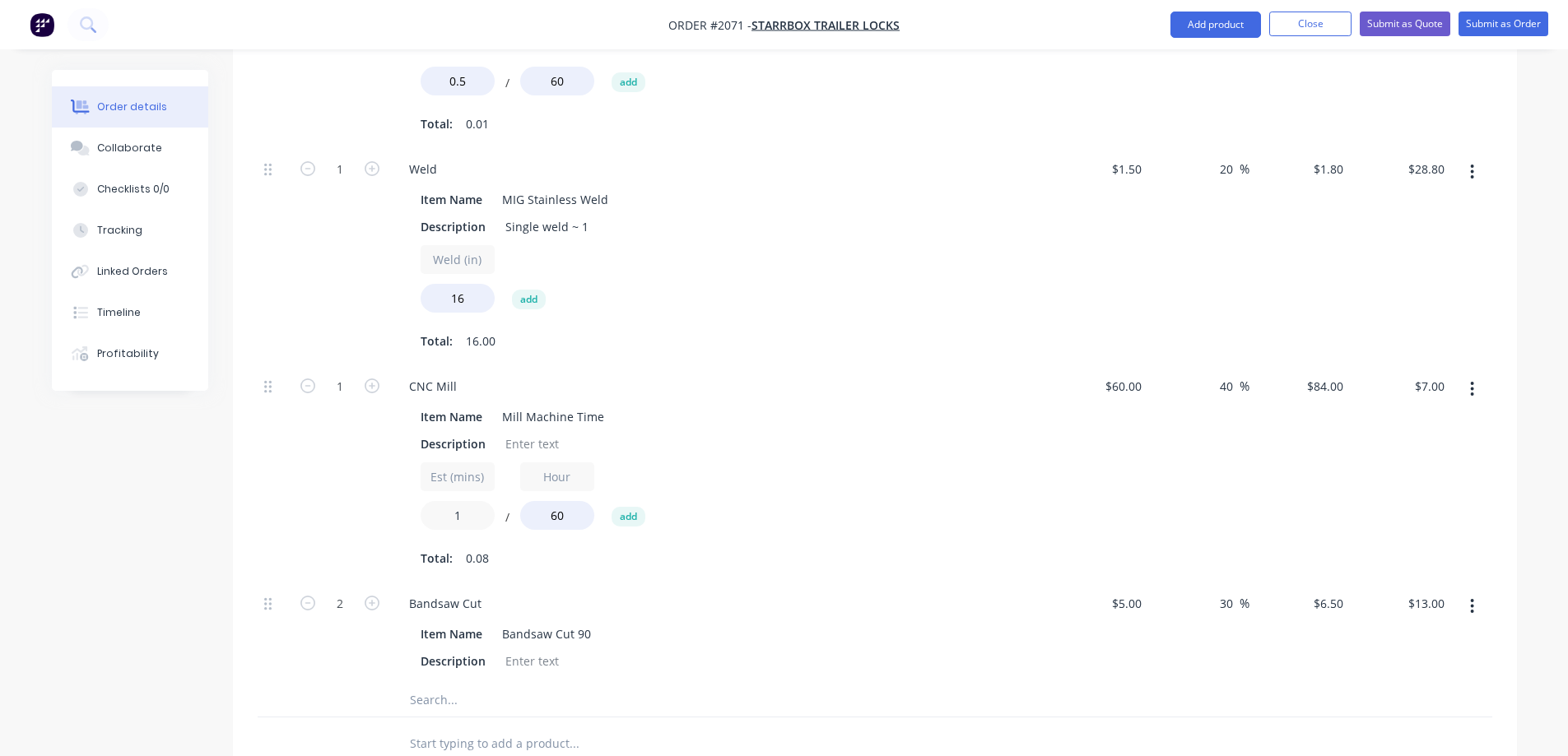
type input "1"
type input "$1.40"
click at [975, 462] on div "Est (mins) 1 / Hour 60 add" at bounding box center [718, 499] width 596 height 74
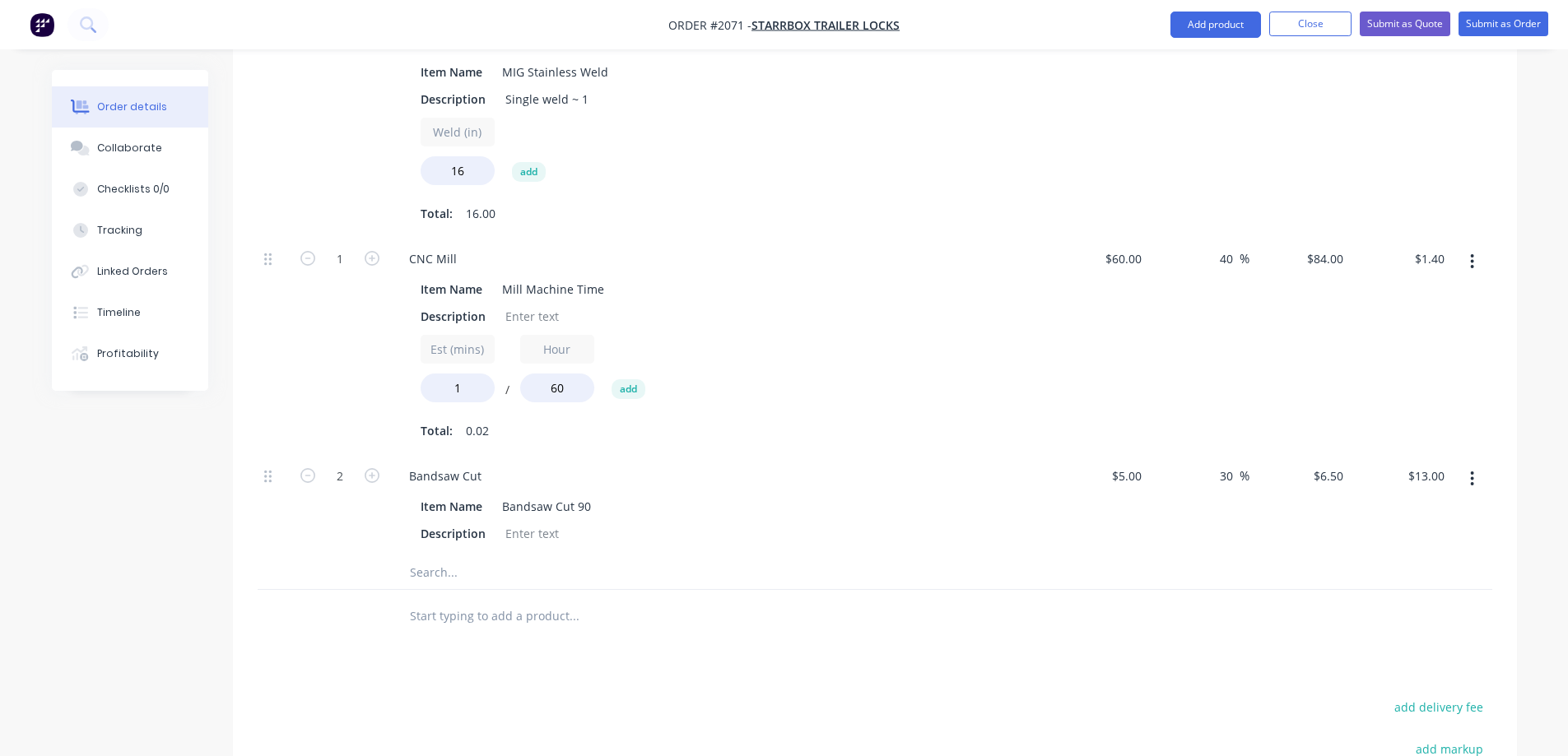
scroll to position [1123, 0]
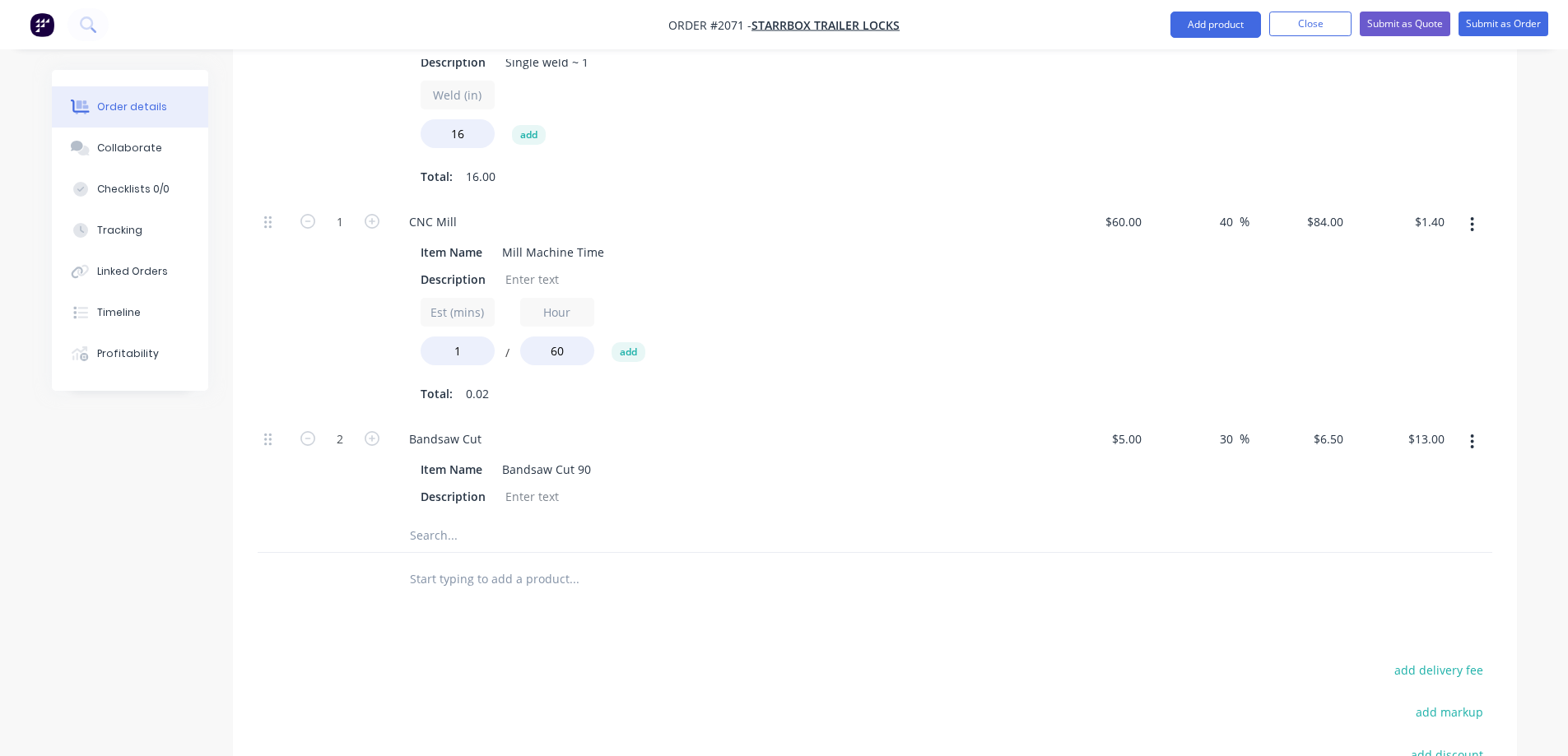
click at [1111, 455] on div "$5.00 $5.00" at bounding box center [1099, 468] width 102 height 102
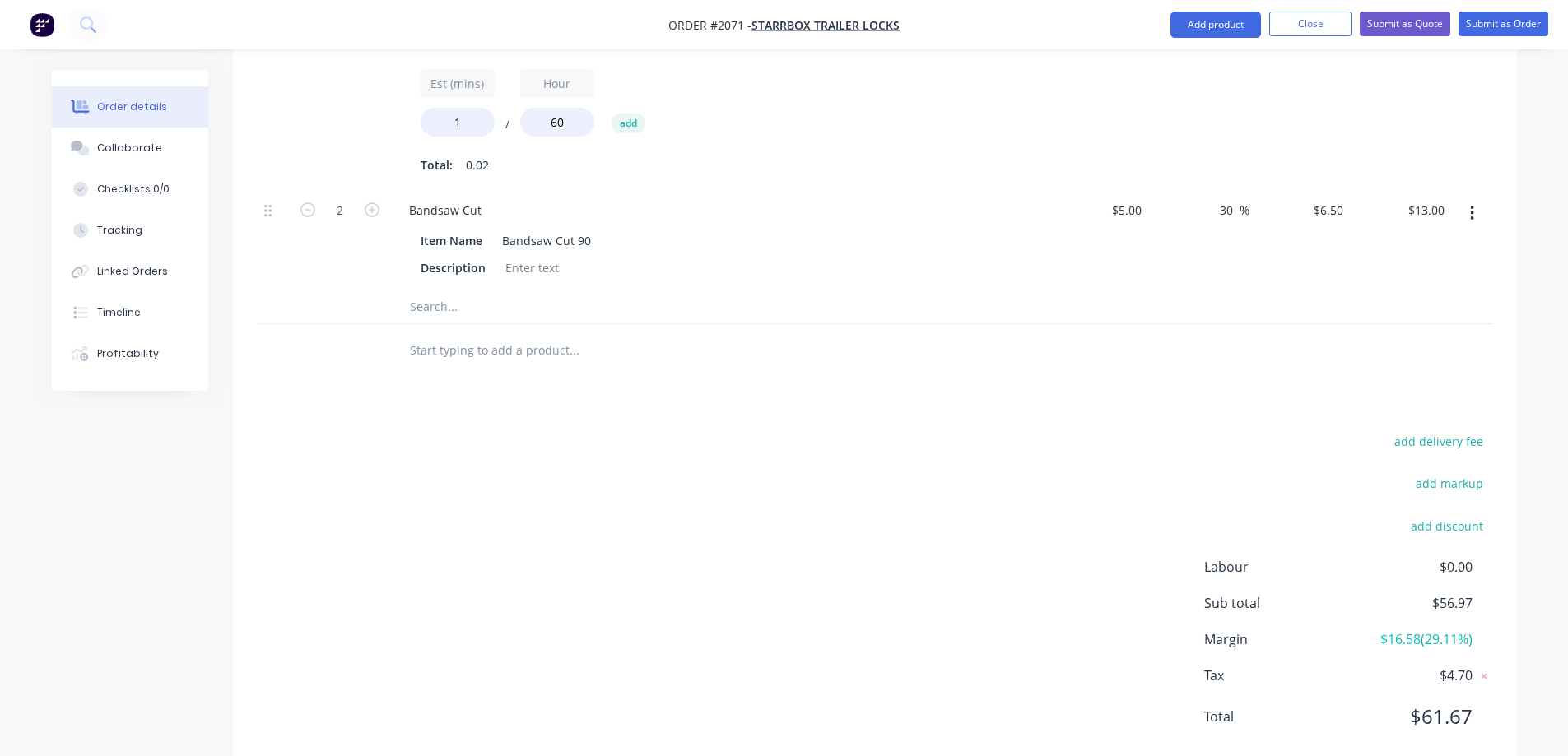
scroll to position [1370, 0]
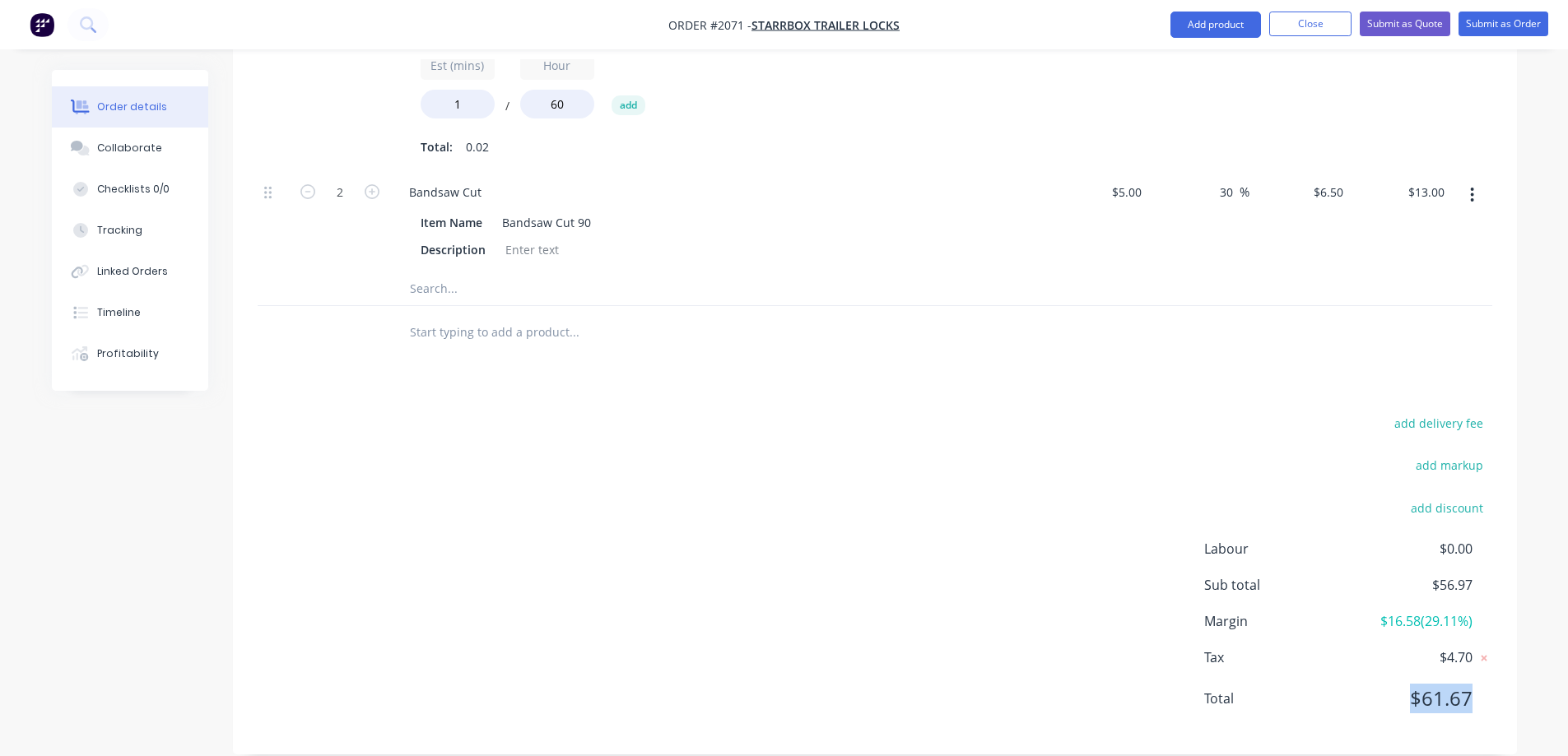
drag, startPoint x: 1392, startPoint y: 684, endPoint x: 1490, endPoint y: 691, distance: 98.2
click at [1490, 691] on div "Labour $0.00 Sub total $56.97 Margin $16.58 ( 29.11 %) Tax $4.70 Total $61.67" at bounding box center [1348, 634] width 288 height 191
click at [709, 590] on div "add delivery fee add markup add discount Labour $0.00 Sub total $56.97 Margin $…" at bounding box center [874, 571] width 1235 height 318
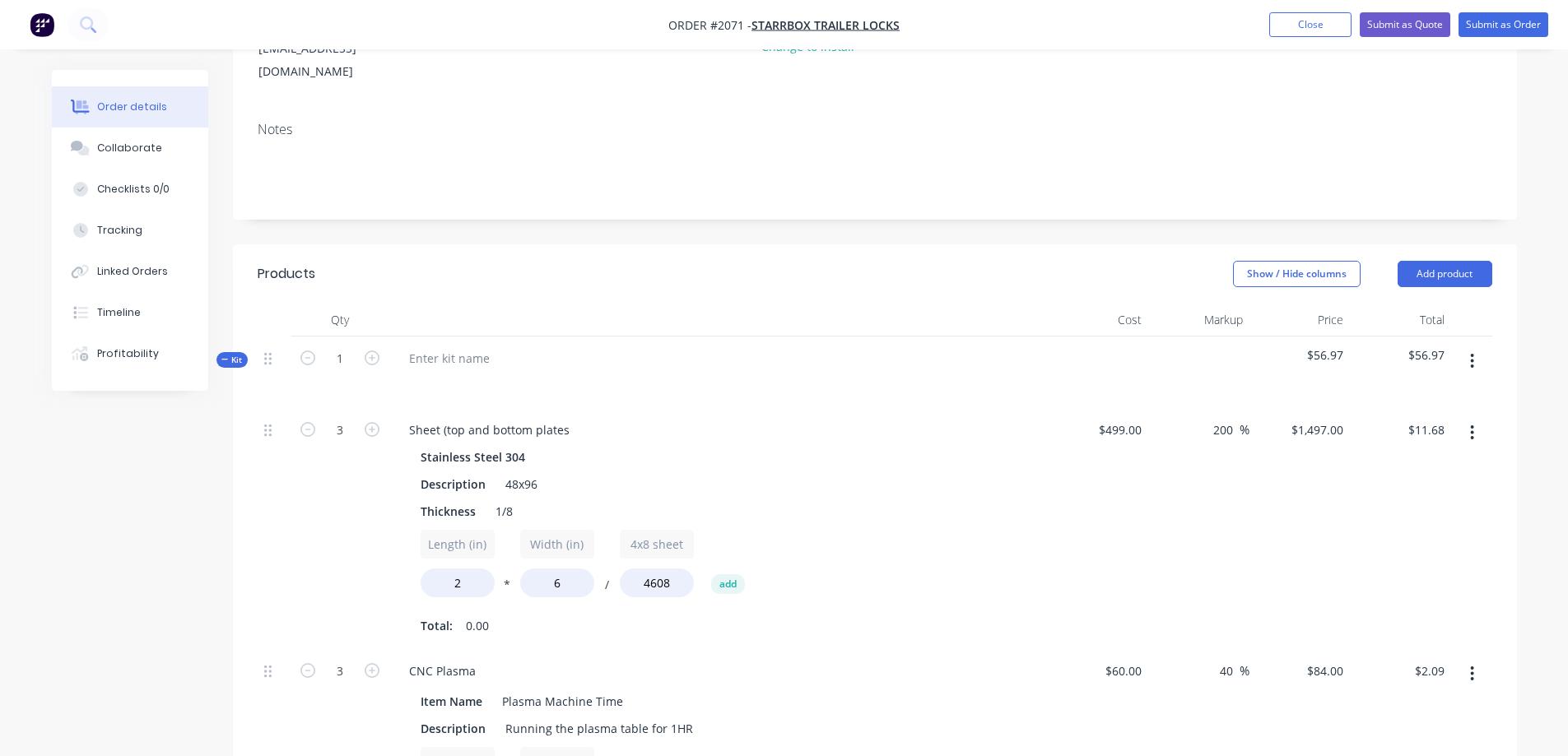
scroll to position [0, 0]
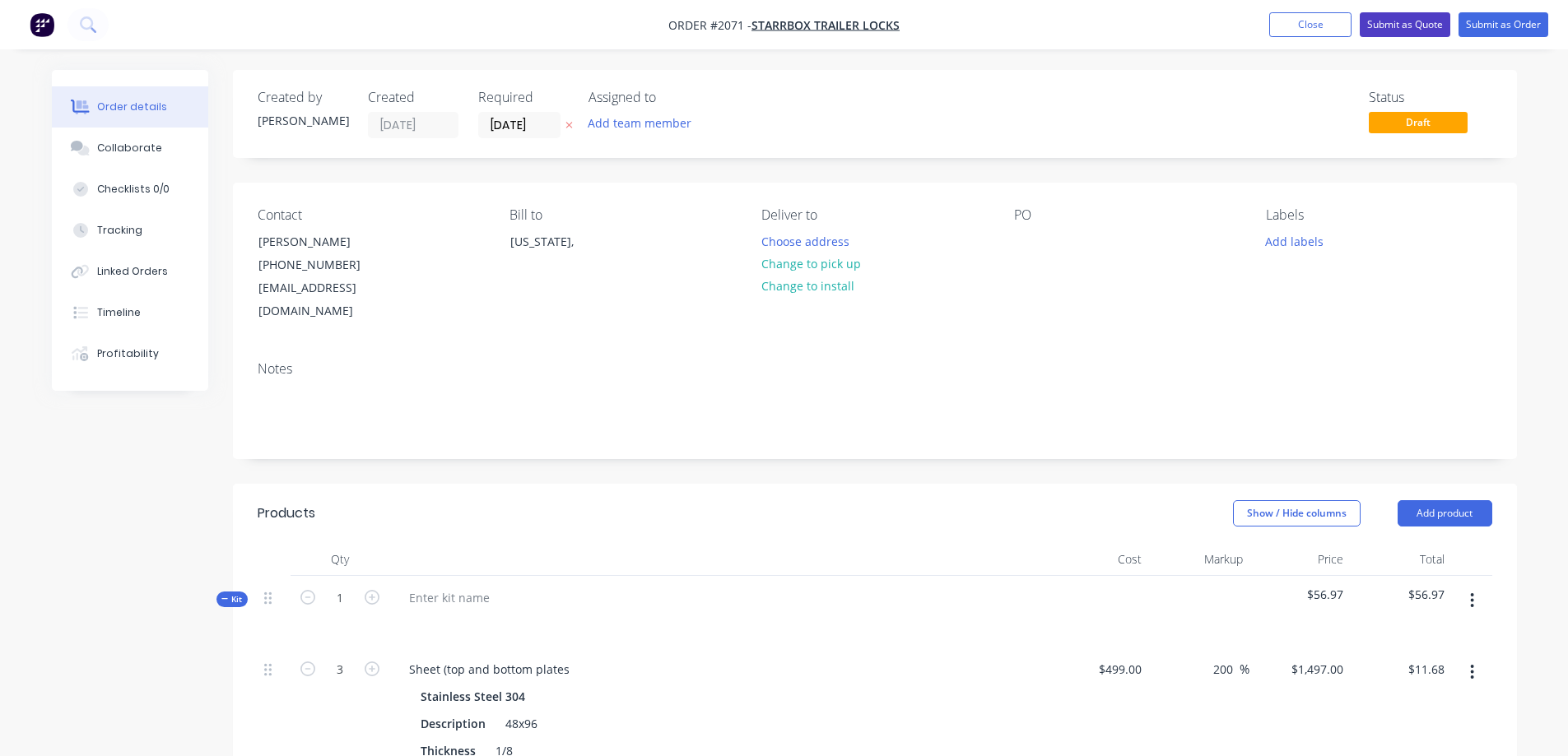
click at [1420, 29] on button "Submit as Quote" at bounding box center [1405, 25] width 90 height 25
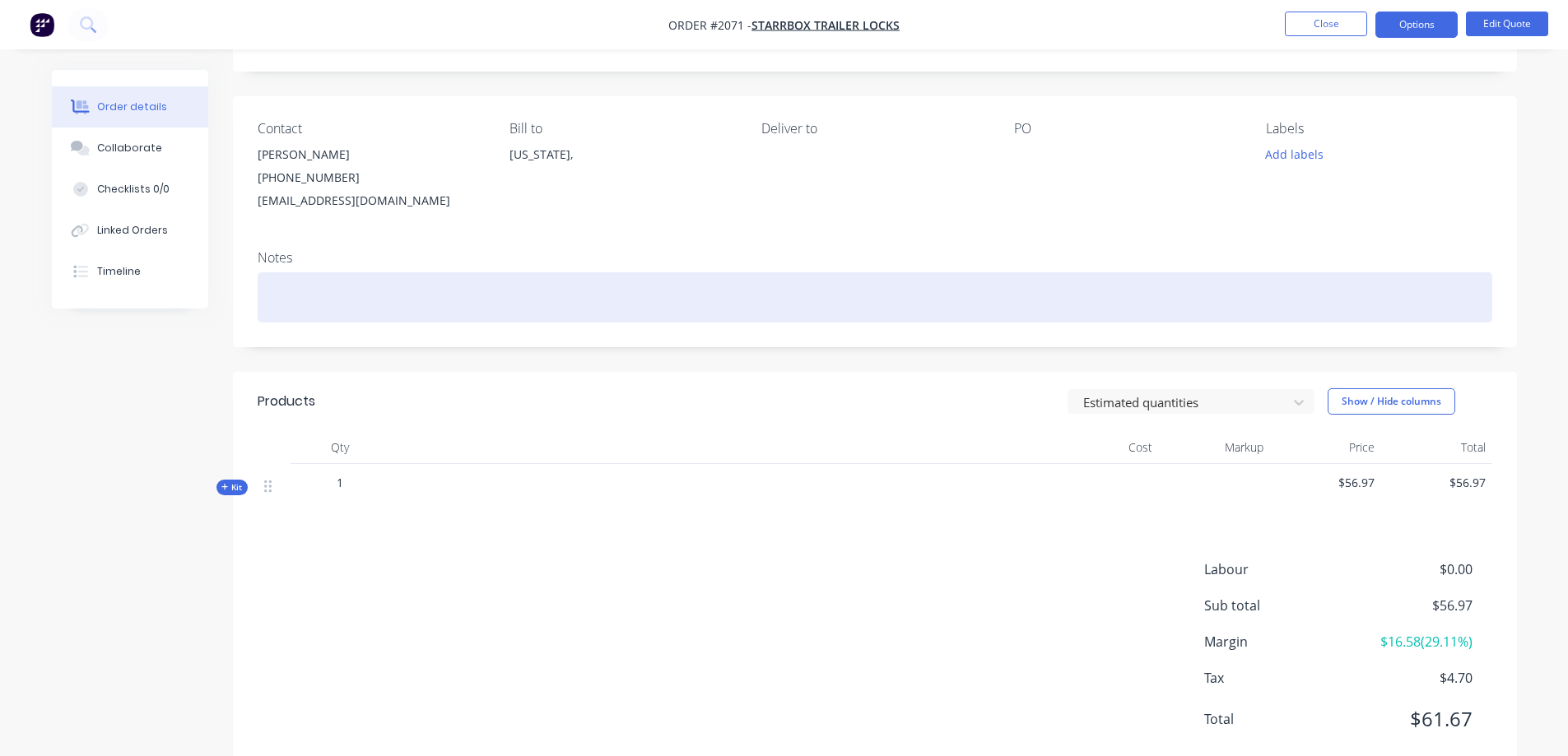
scroll to position [130, 0]
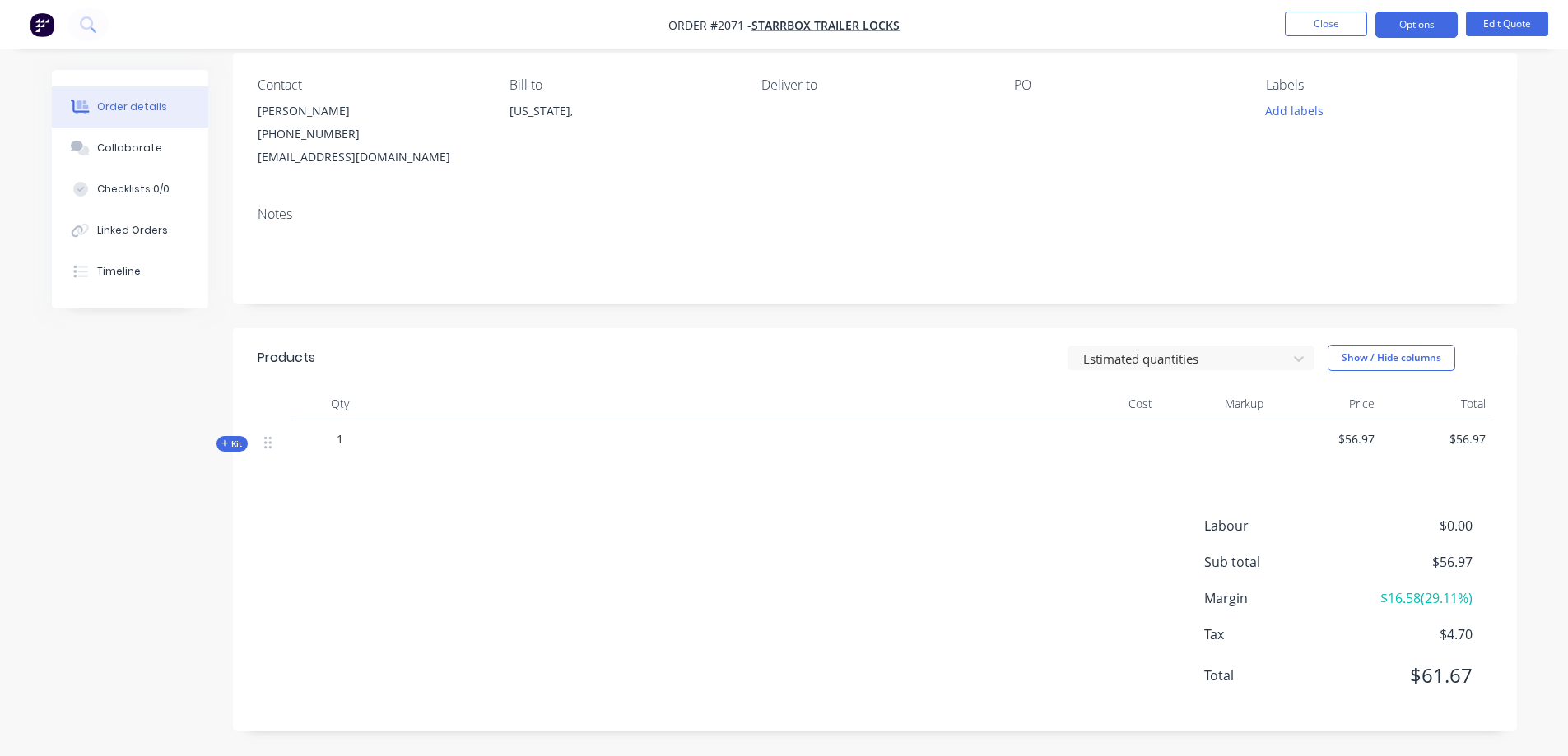
click at [414, 439] on div at bounding box center [719, 437] width 646 height 13
click at [524, 454] on div at bounding box center [719, 441] width 658 height 43
drag, startPoint x: 355, startPoint y: 454, endPoint x: 289, endPoint y: 443, distance: 66.9
click at [297, 444] on div "1" at bounding box center [340, 441] width 99 height 43
drag, startPoint x: 524, startPoint y: 442, endPoint x: 577, endPoint y: 450, distance: 53.6
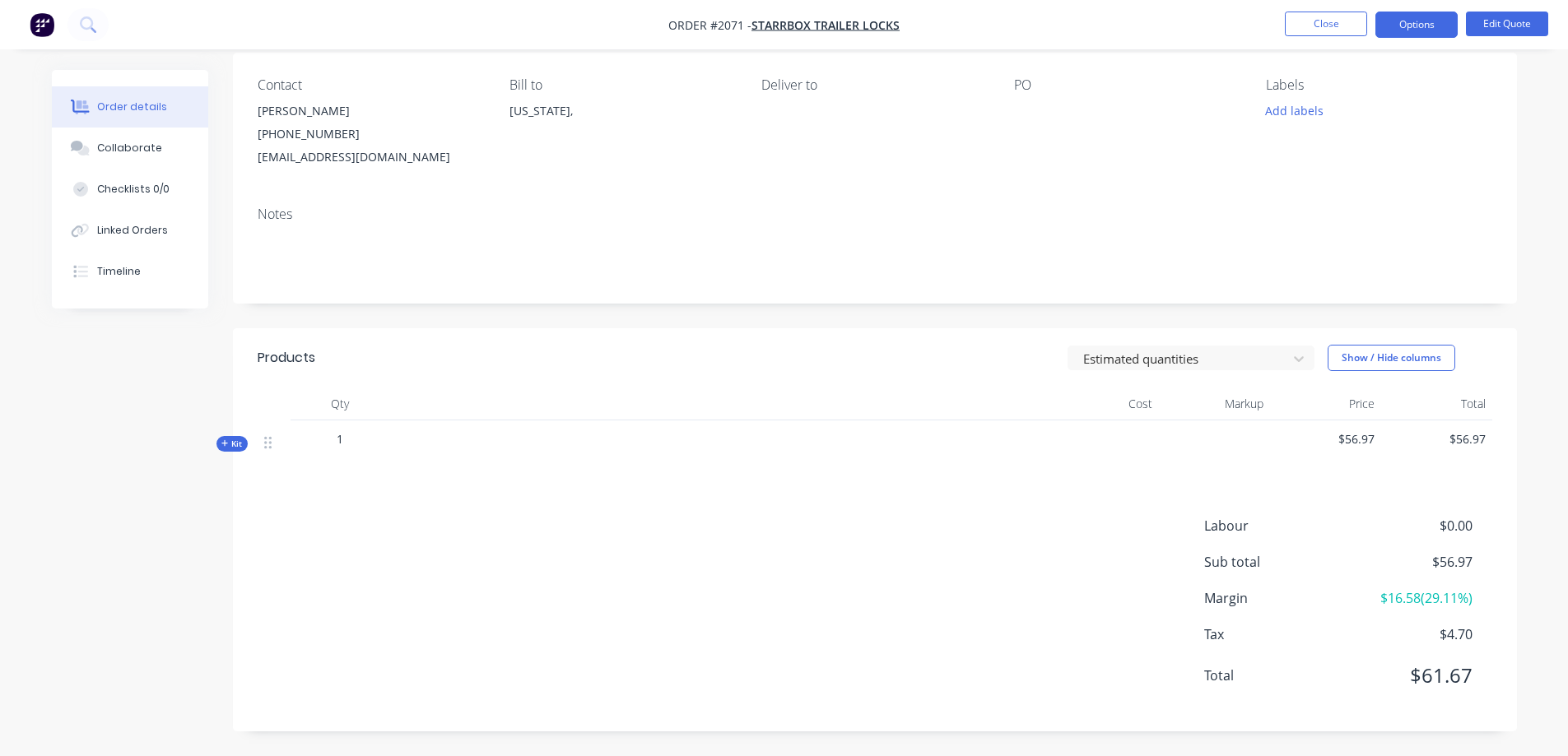
click at [524, 442] on div at bounding box center [719, 437] width 646 height 13
drag, startPoint x: 577, startPoint y: 450, endPoint x: 548, endPoint y: 460, distance: 30.7
click at [578, 454] on div at bounding box center [719, 441] width 658 height 43
drag, startPoint x: 547, startPoint y: 461, endPoint x: 563, endPoint y: 461, distance: 16.0
click at [548, 461] on div at bounding box center [719, 441] width 658 height 43
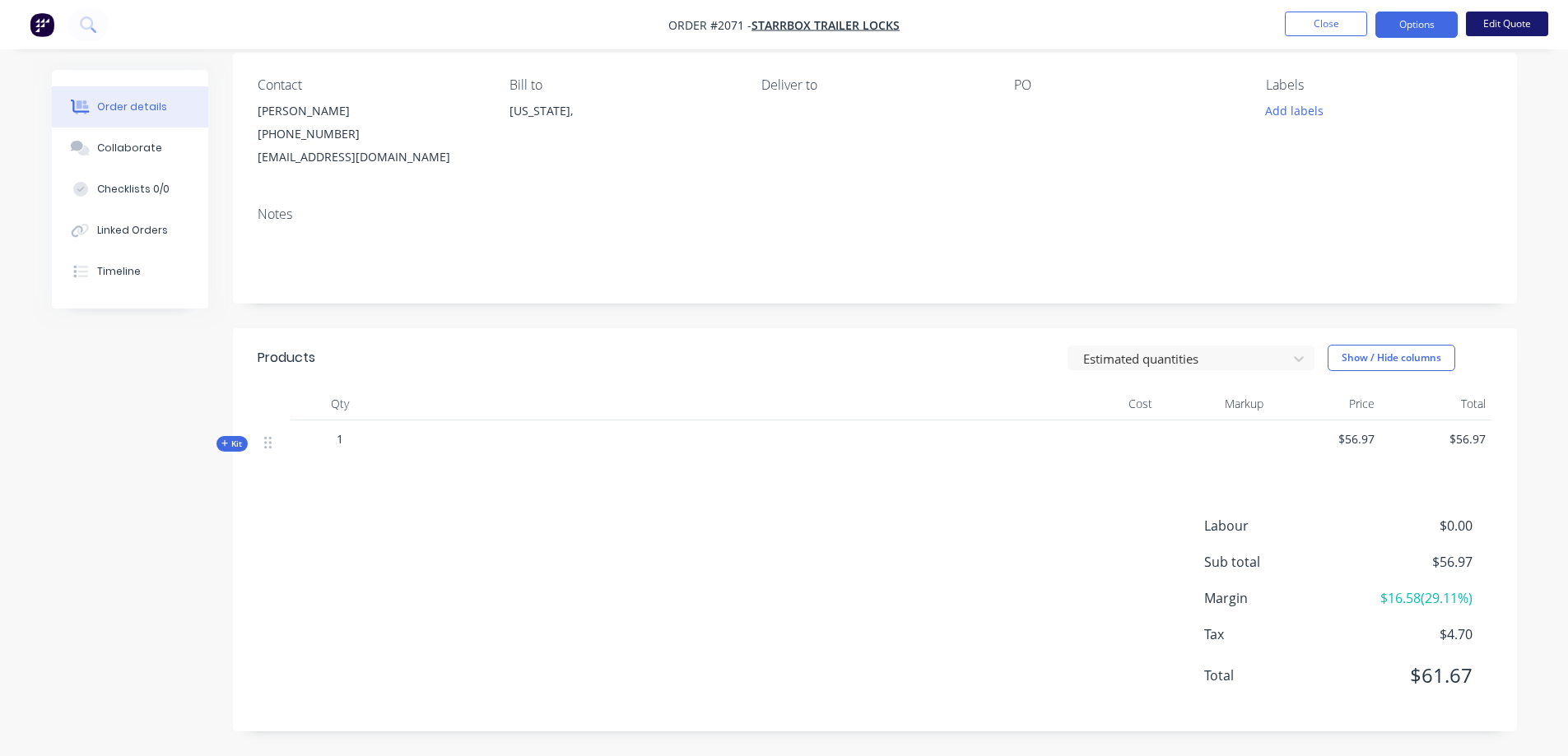
click at [1508, 27] on button "Edit Quote" at bounding box center [1508, 24] width 83 height 25
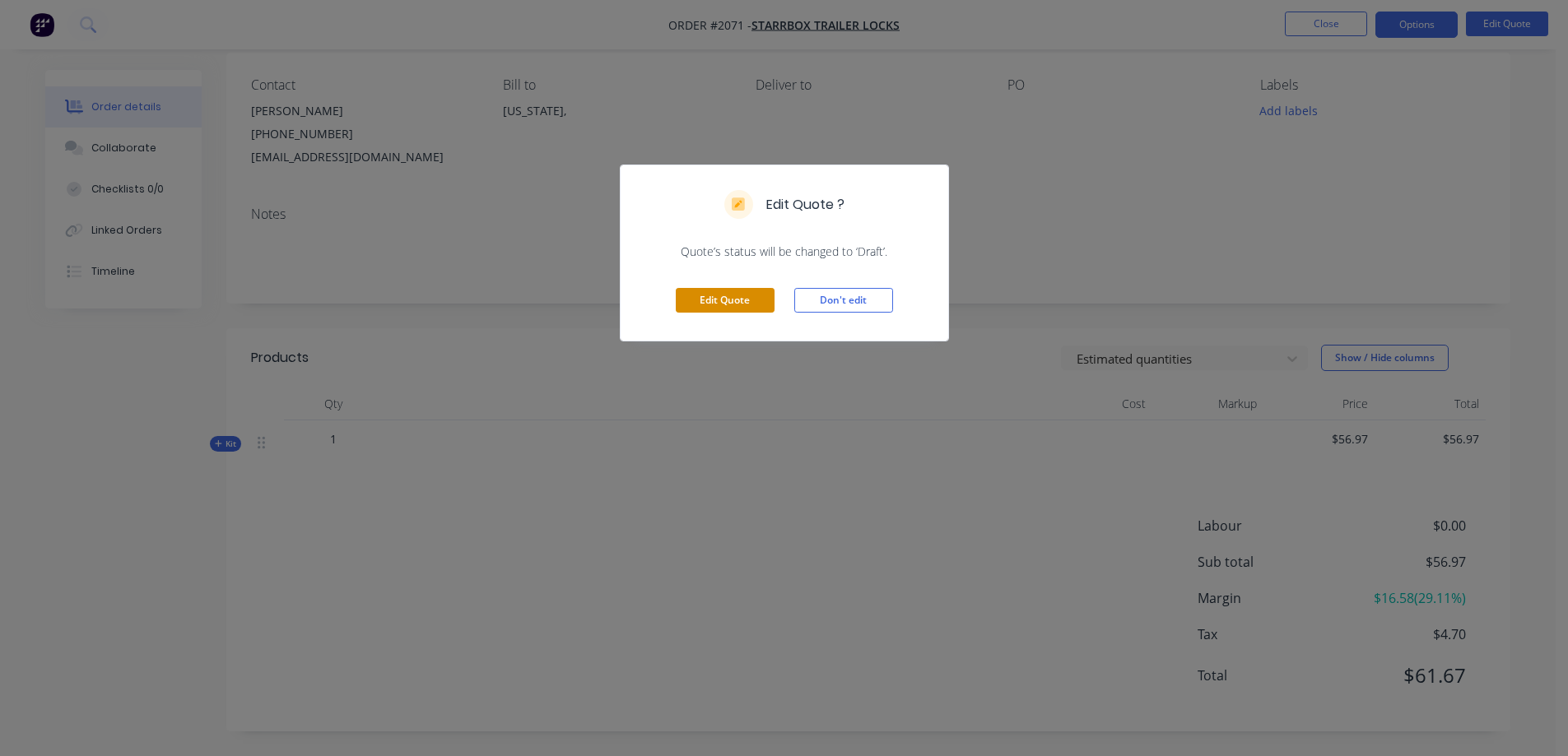
click at [760, 293] on button "Edit Quote" at bounding box center [725, 300] width 99 height 25
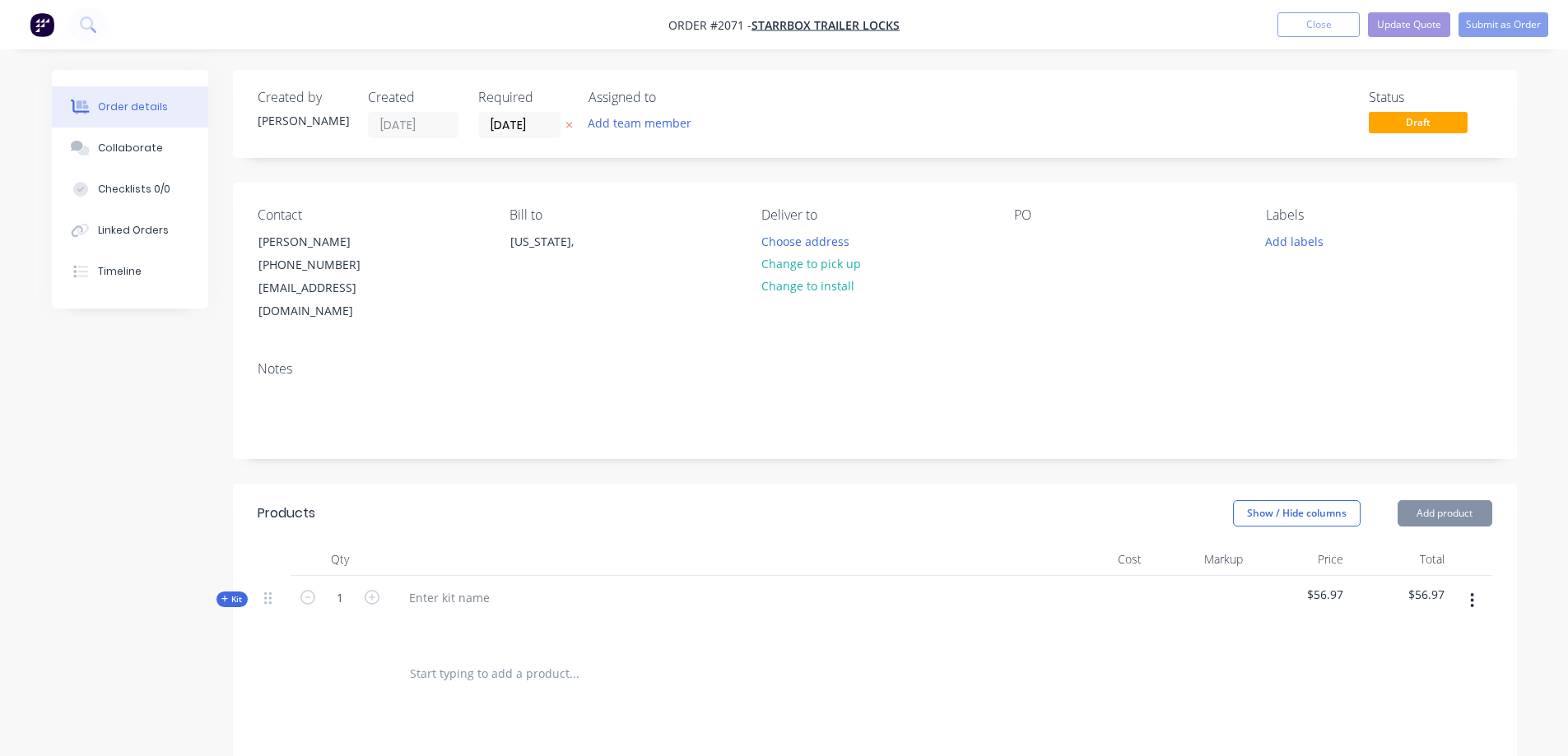
type input "[DATE]"
click at [511, 576] on div at bounding box center [719, 611] width 658 height 72
click at [465, 586] on div at bounding box center [450, 598] width 107 height 24
click at [493, 551] on div at bounding box center [719, 559] width 658 height 33
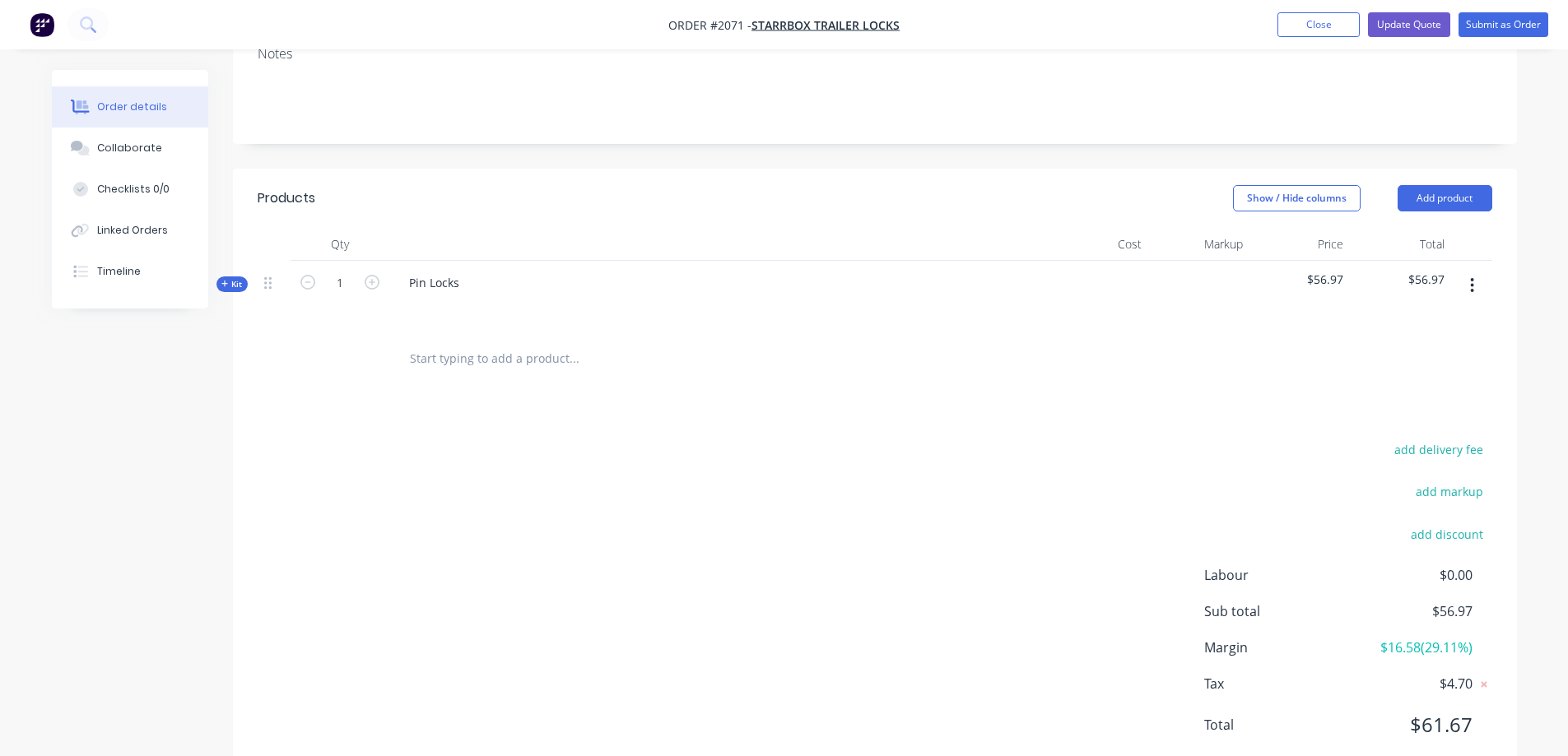
scroll to position [342, 0]
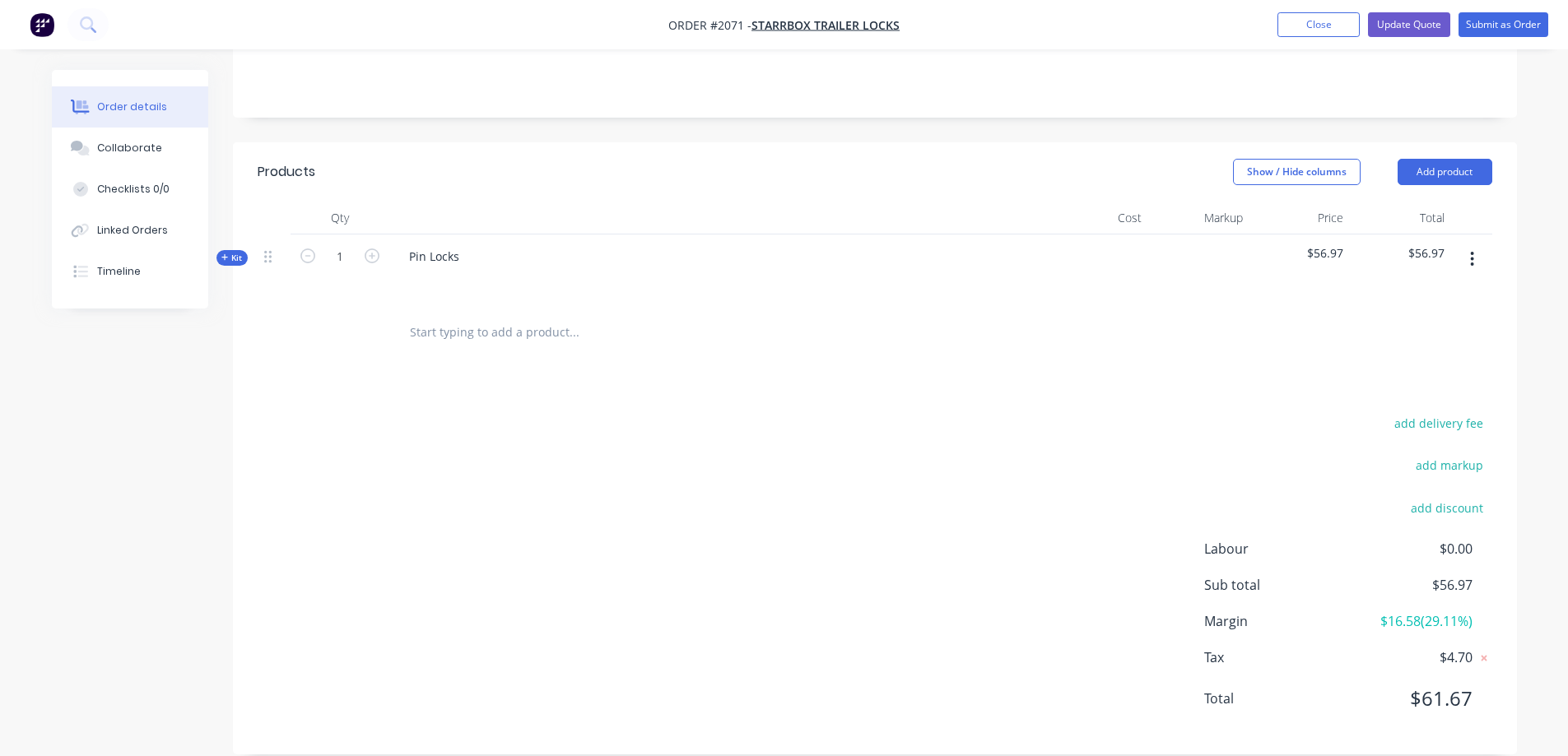
click at [1472, 251] on icon "button" at bounding box center [1472, 258] width 3 height 14
click at [1471, 250] on icon "button" at bounding box center [1472, 259] width 4 height 18
click at [1472, 251] on icon "button" at bounding box center [1472, 258] width 3 height 14
click at [224, 243] on div "Order details Collaborate Checklists 0/0 Linked Orders Timeline" at bounding box center [142, 189] width 181 height 239
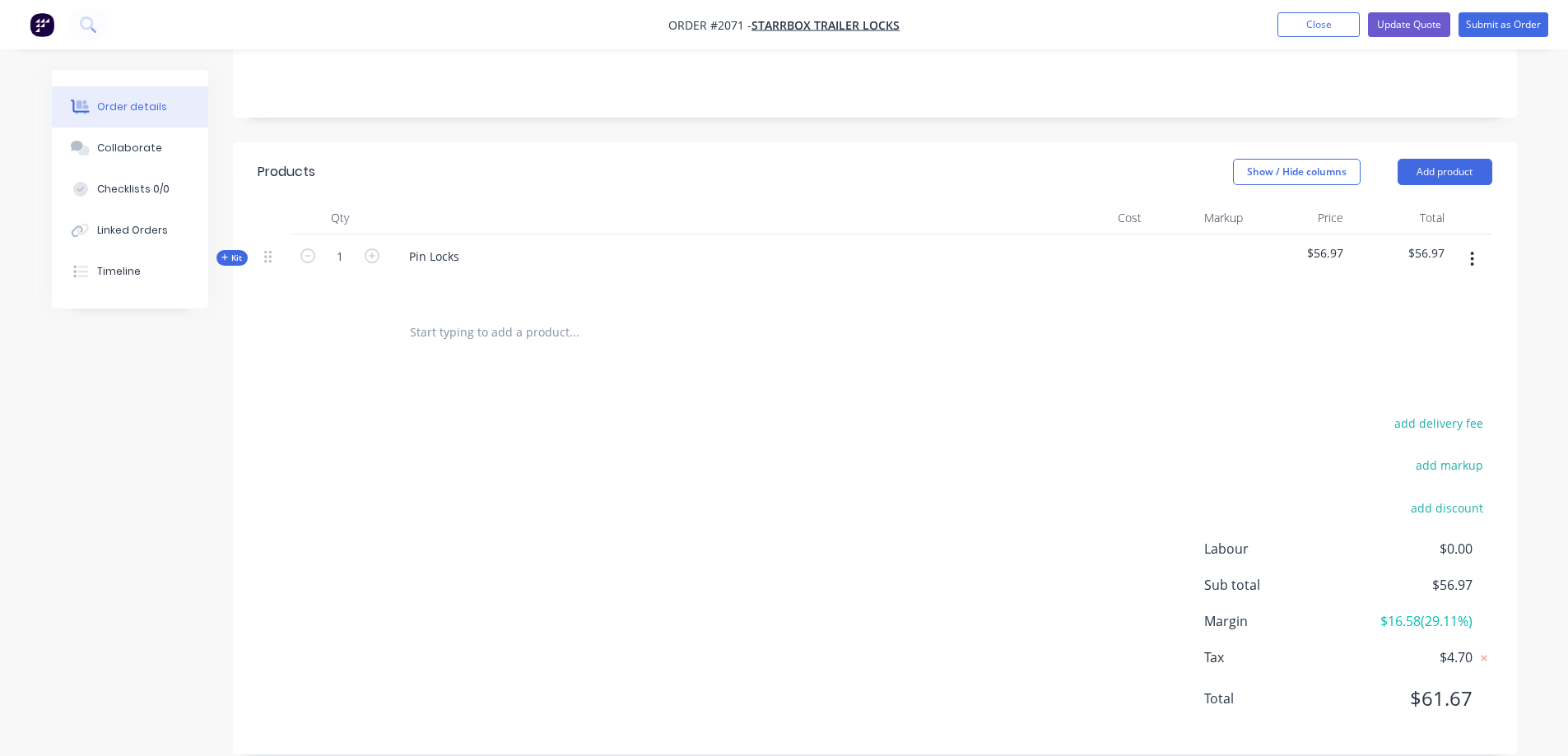
click at [228, 251] on span "Kit" at bounding box center [232, 257] width 21 height 12
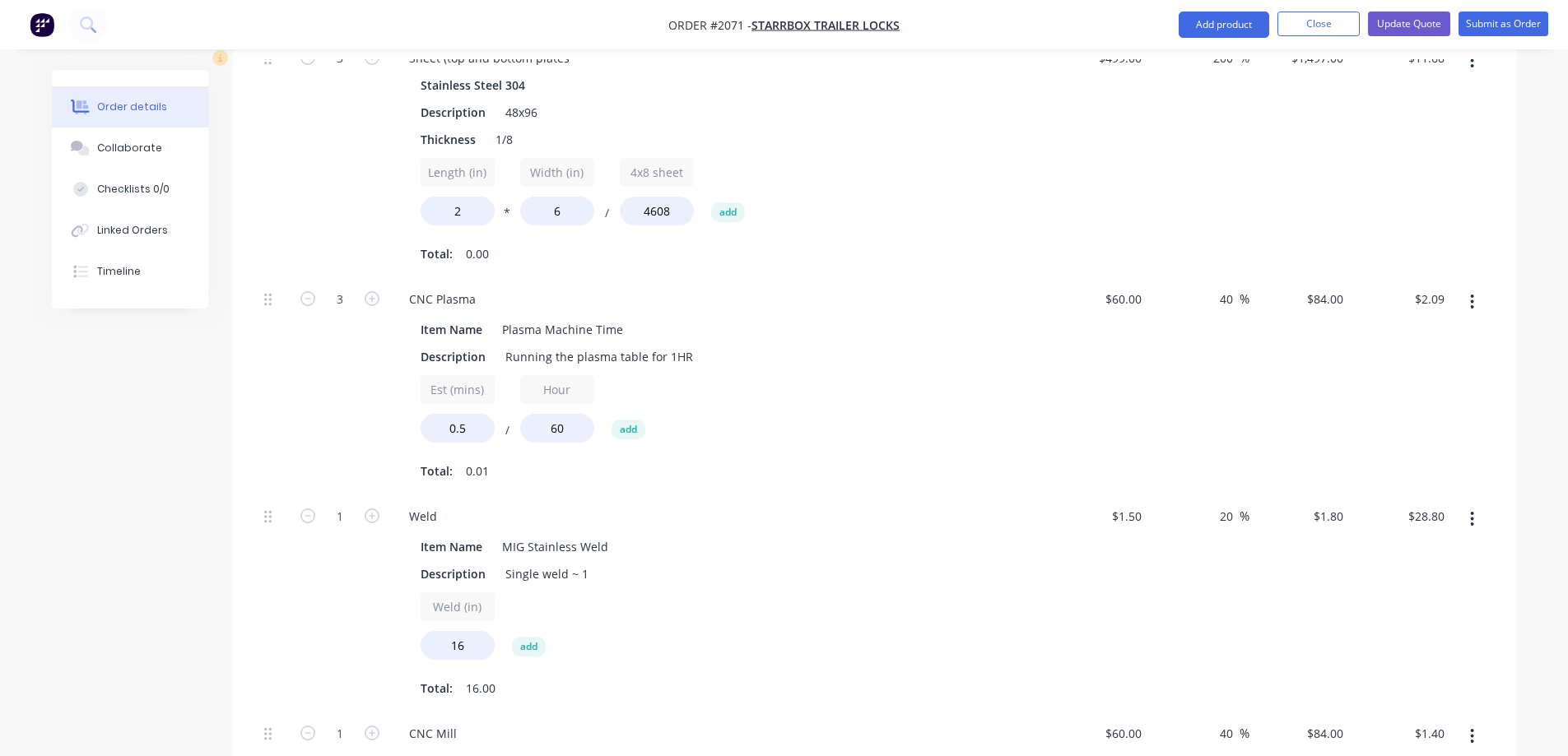
scroll to position [588, 0]
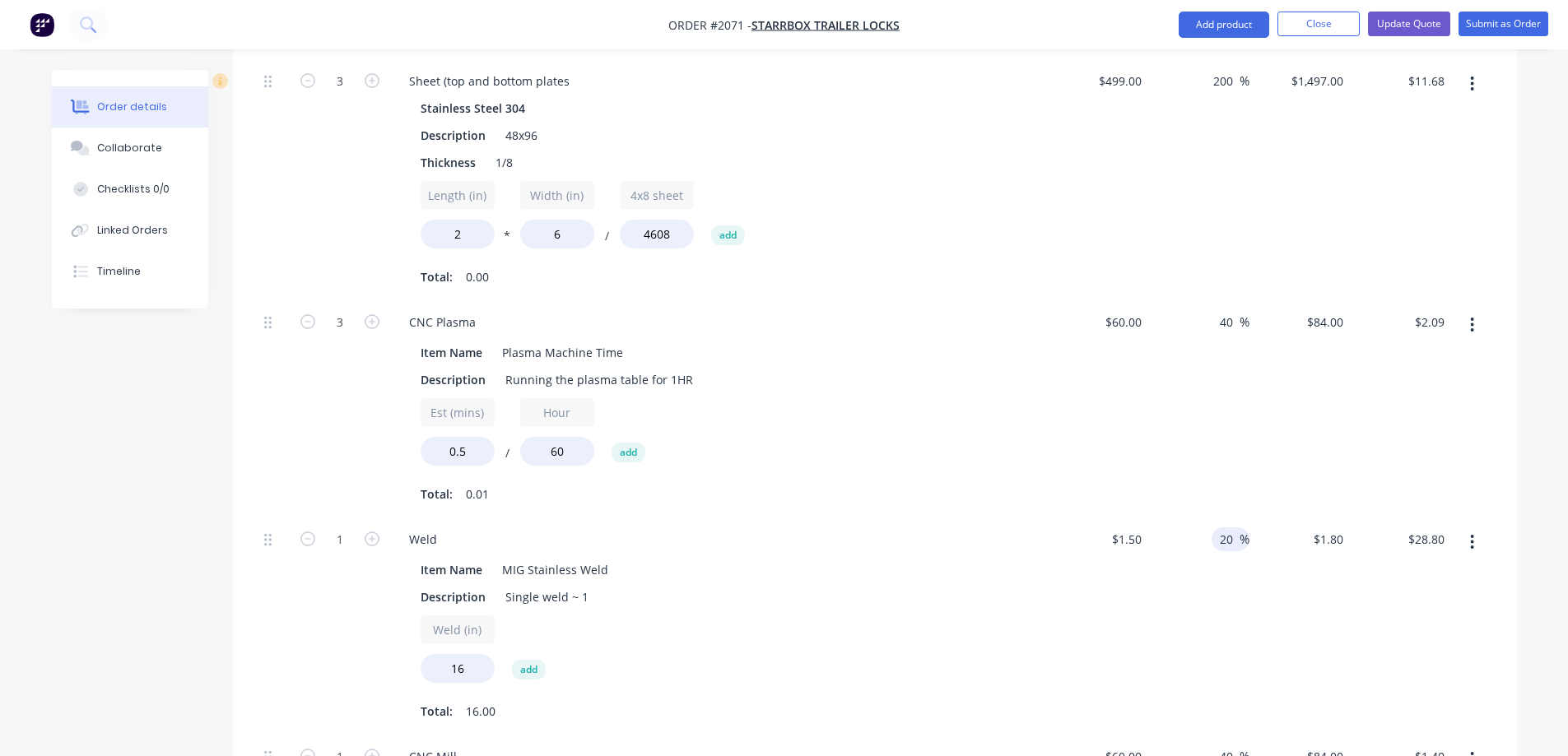
click at [1227, 528] on input "20" at bounding box center [1229, 539] width 21 height 24
type input "30"
type input "$1.95"
type input "$31.20"
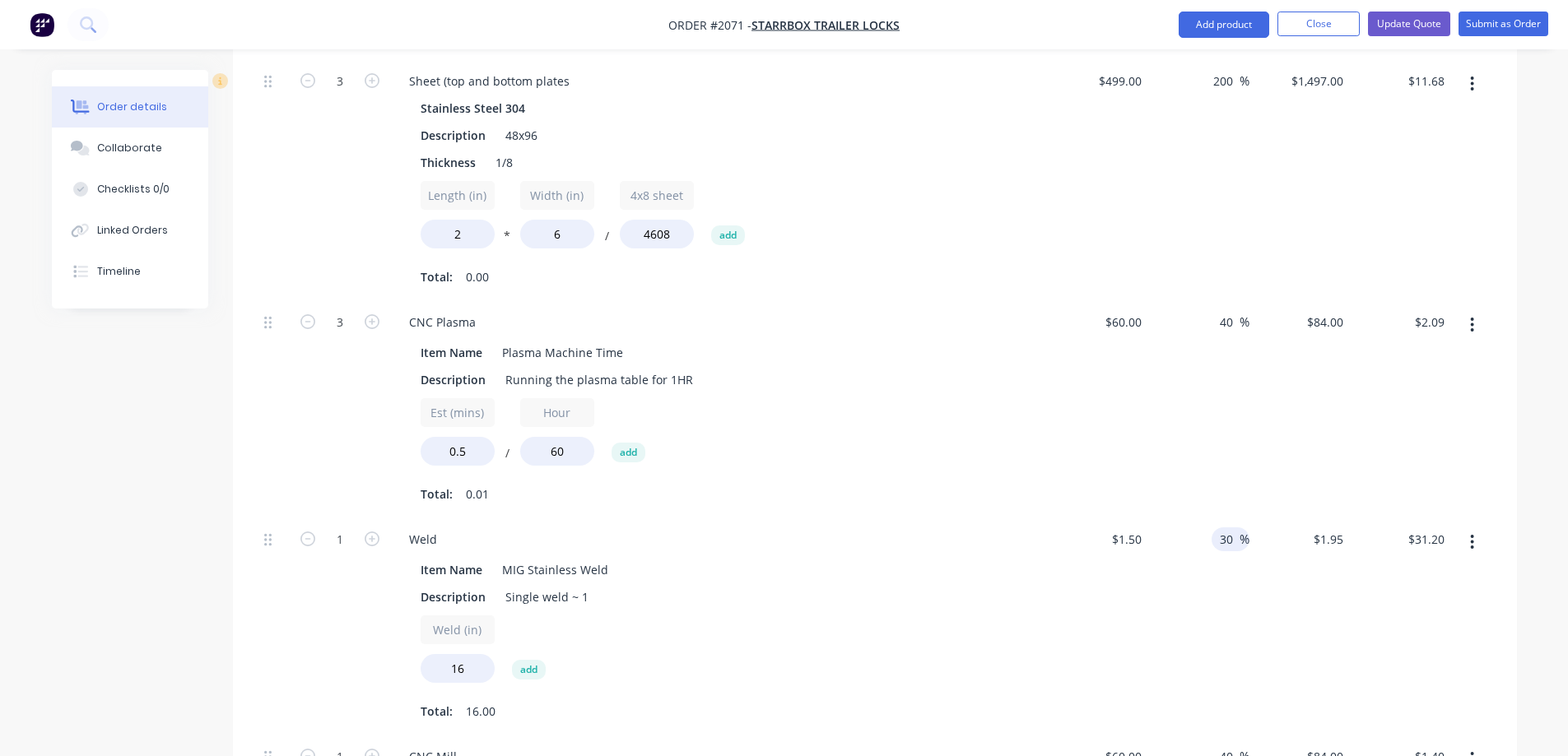
click at [1275, 615] on div "$1.95 $1.80" at bounding box center [1300, 626] width 102 height 217
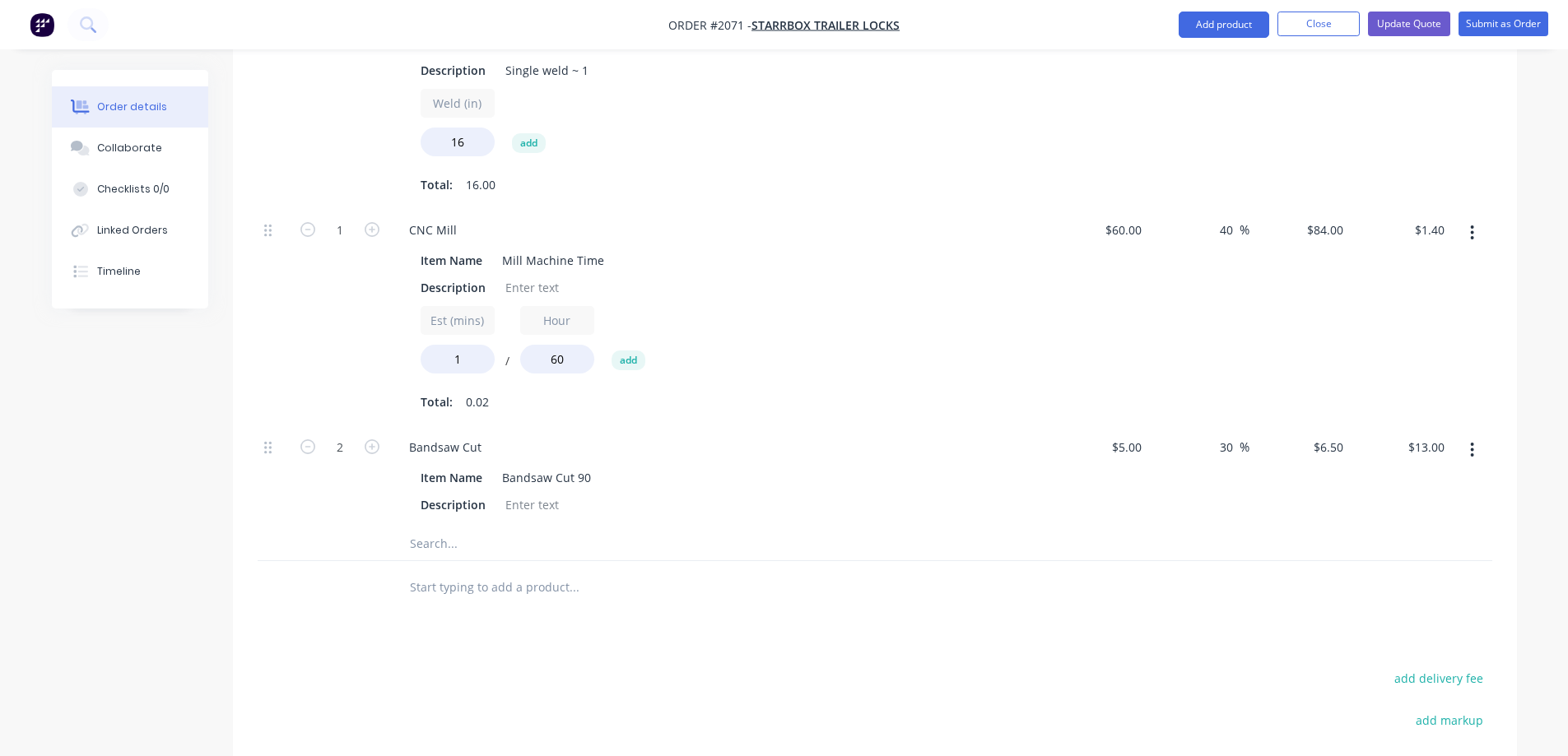
scroll to position [1370, 0]
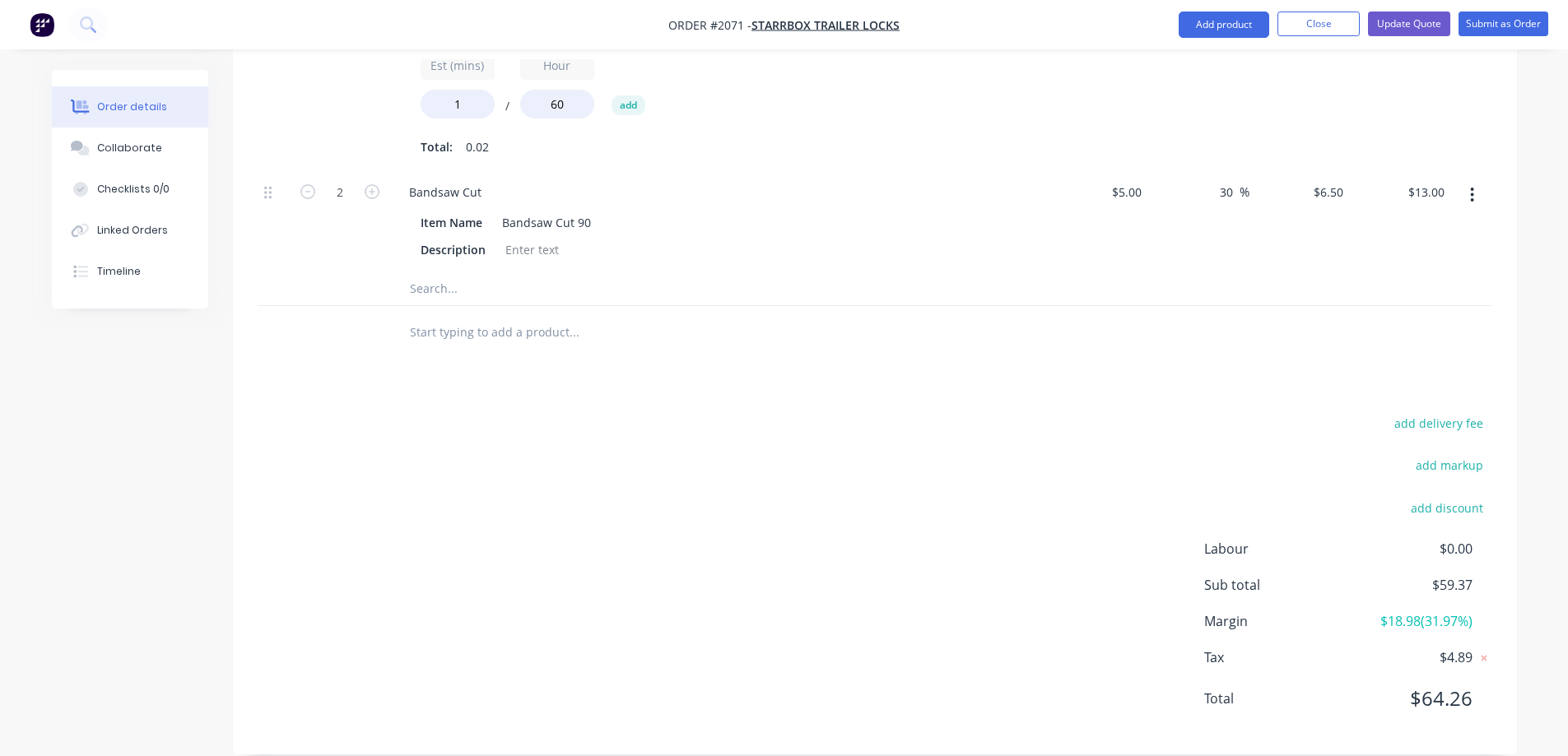
click at [1252, 465] on div "add delivery fee add markup add discount Labour $0.00 Sub total $59.37 Margin $…" at bounding box center [874, 571] width 1235 height 318
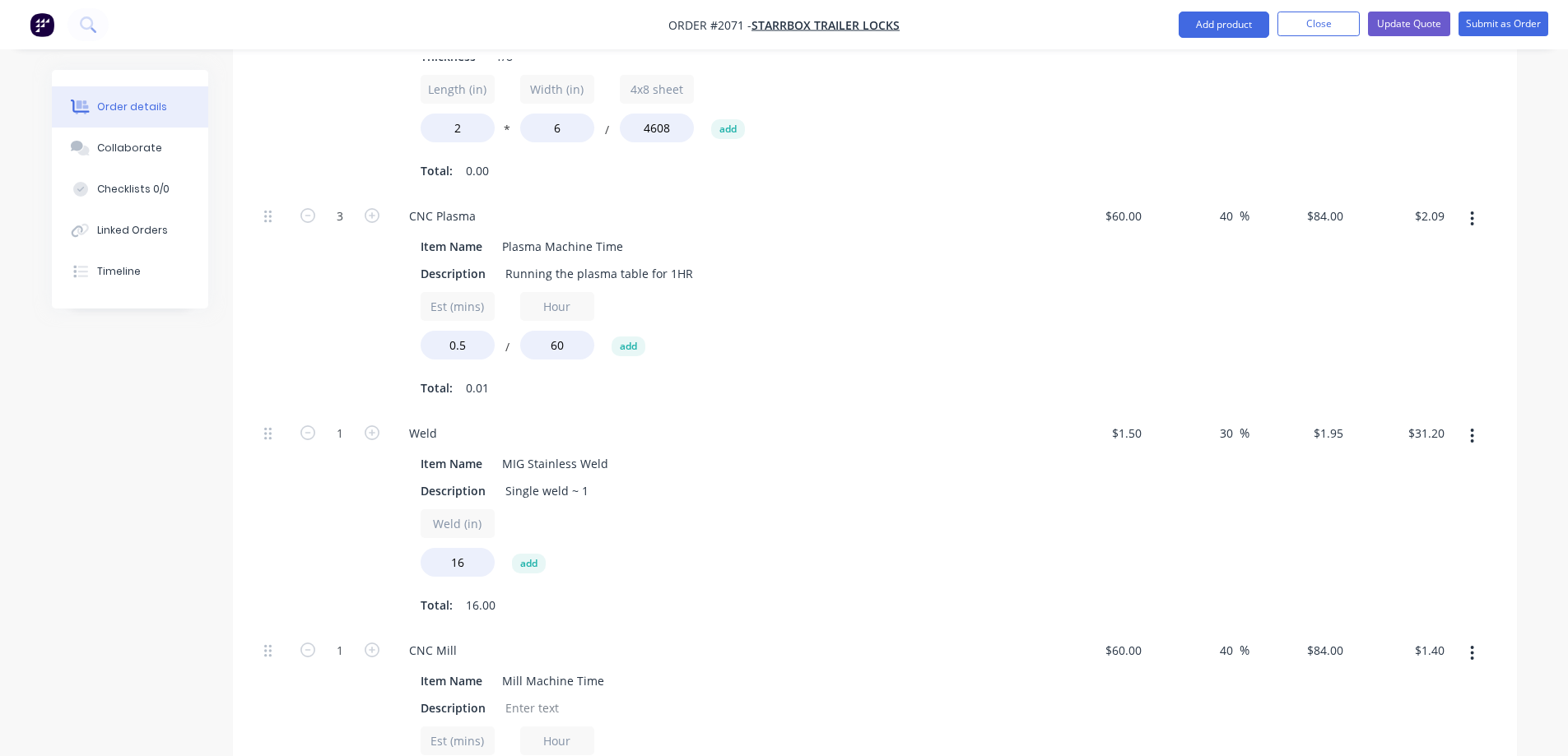
scroll to position [629, 0]
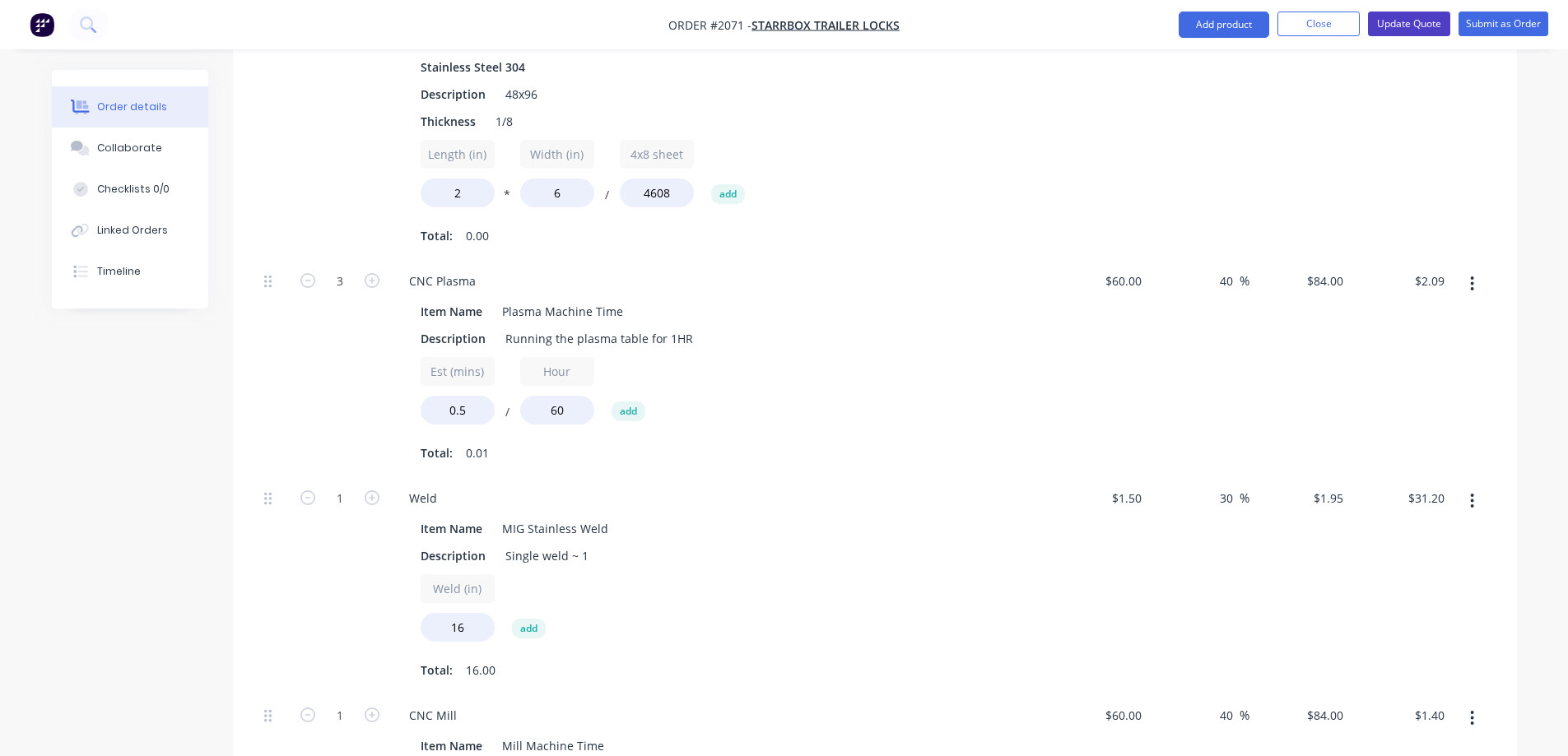
click at [1411, 27] on button "Update Quote" at bounding box center [1410, 24] width 83 height 25
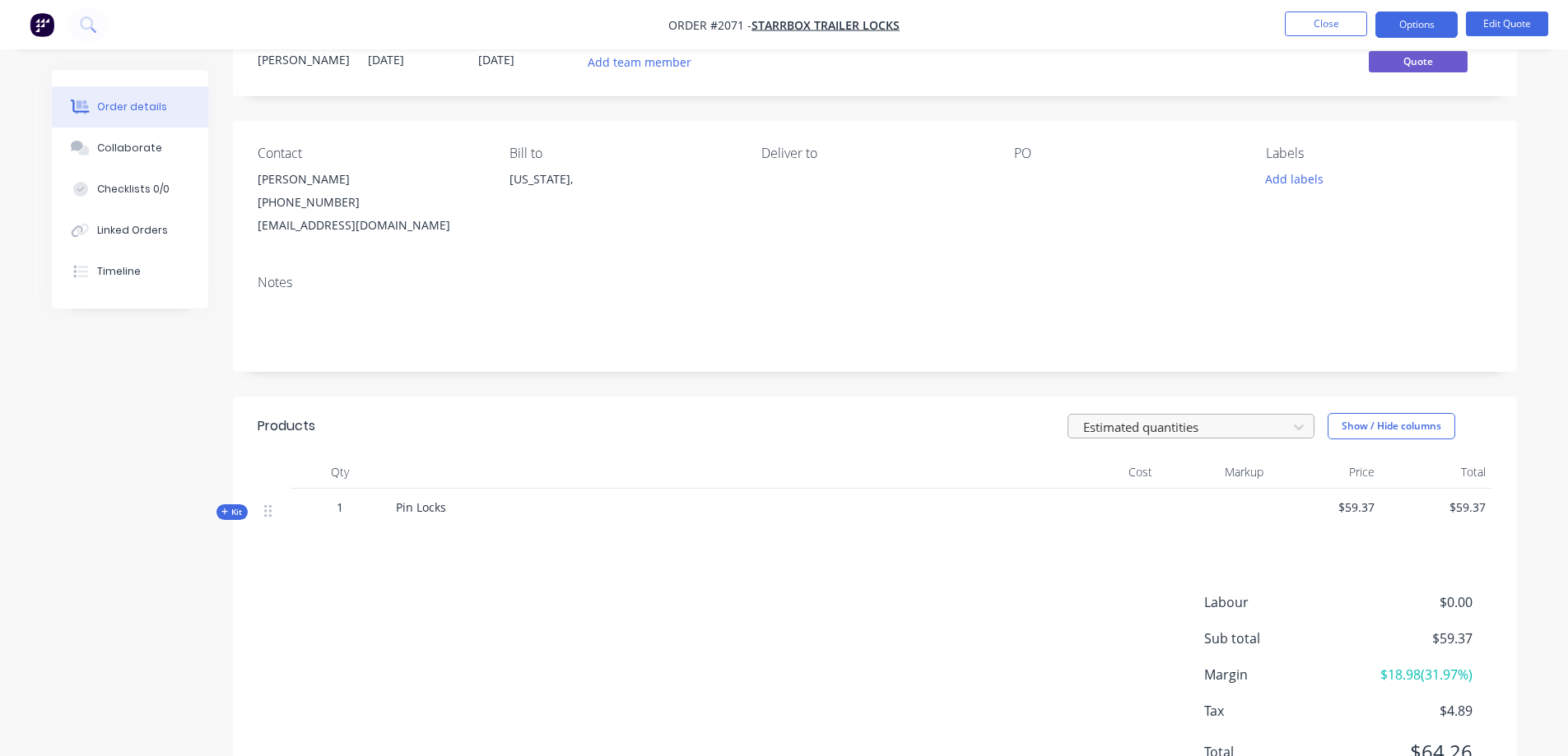
scroll to position [137, 0]
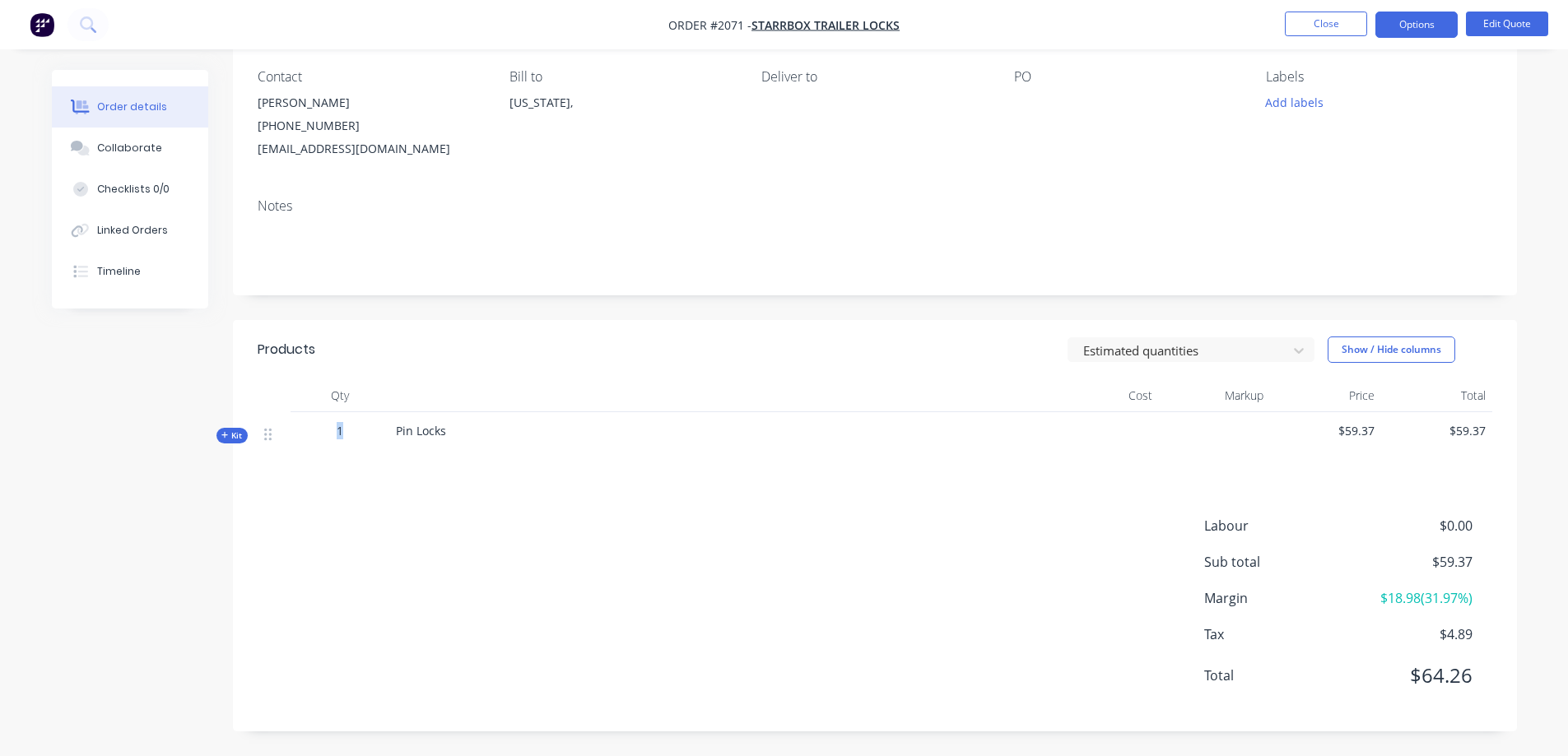
click at [333, 434] on div "1" at bounding box center [340, 431] width 85 height 17
click at [384, 438] on div "1" at bounding box center [340, 437] width 99 height 51
drag, startPoint x: 340, startPoint y: 432, endPoint x: 327, endPoint y: 432, distance: 13.0
click at [327, 432] on div "1" at bounding box center [340, 431] width 85 height 17
drag, startPoint x: 1447, startPoint y: 59, endPoint x: 1455, endPoint y: 30, distance: 30.1
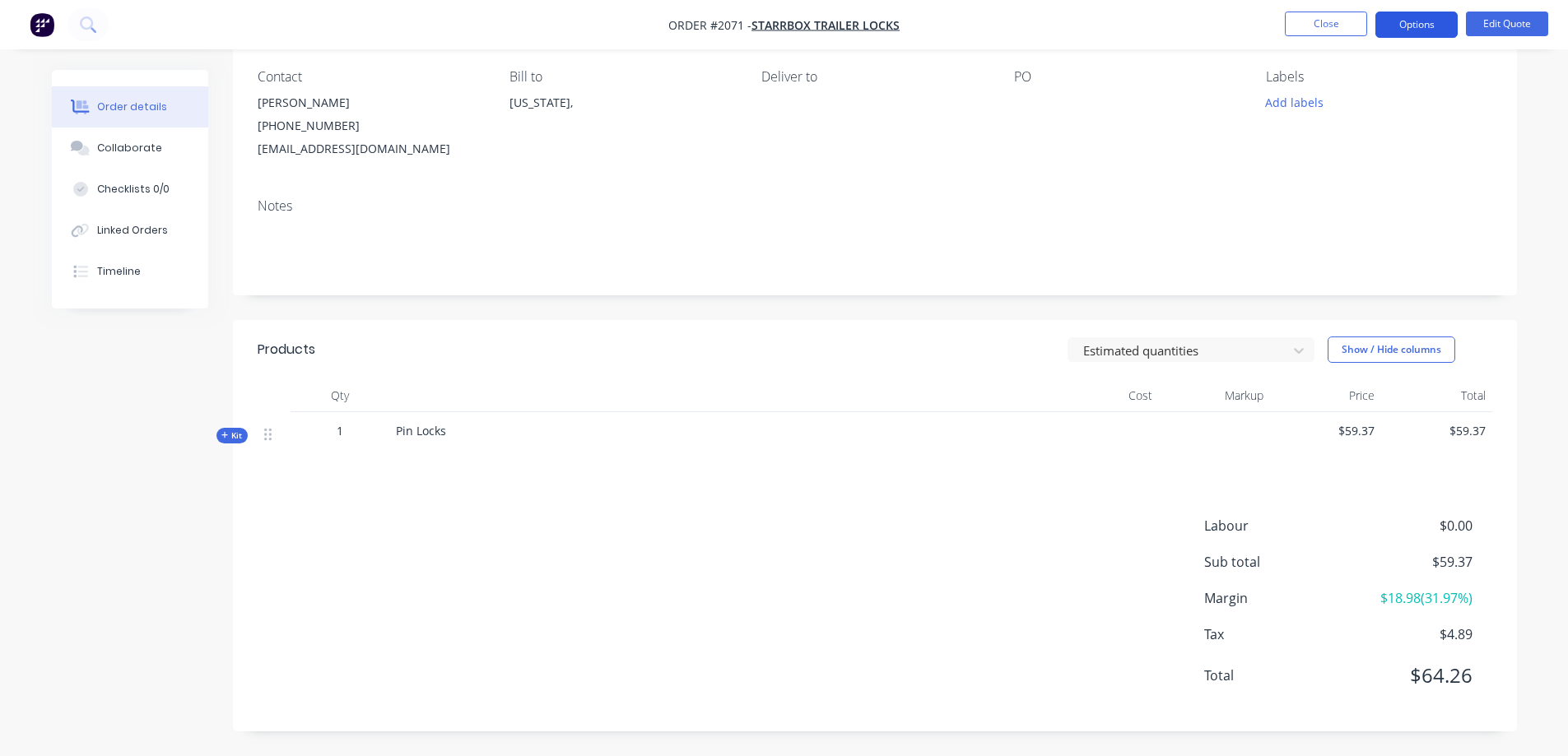
click at [1448, 59] on div "Contact [PERSON_NAME] [PHONE_NUMBER] [EMAIL_ADDRESS][DOMAIN_NAME] Bill to [US_S…" at bounding box center [875, 114] width 1284 height 141
click at [1498, 26] on button "Edit Quote" at bounding box center [1508, 24] width 83 height 25
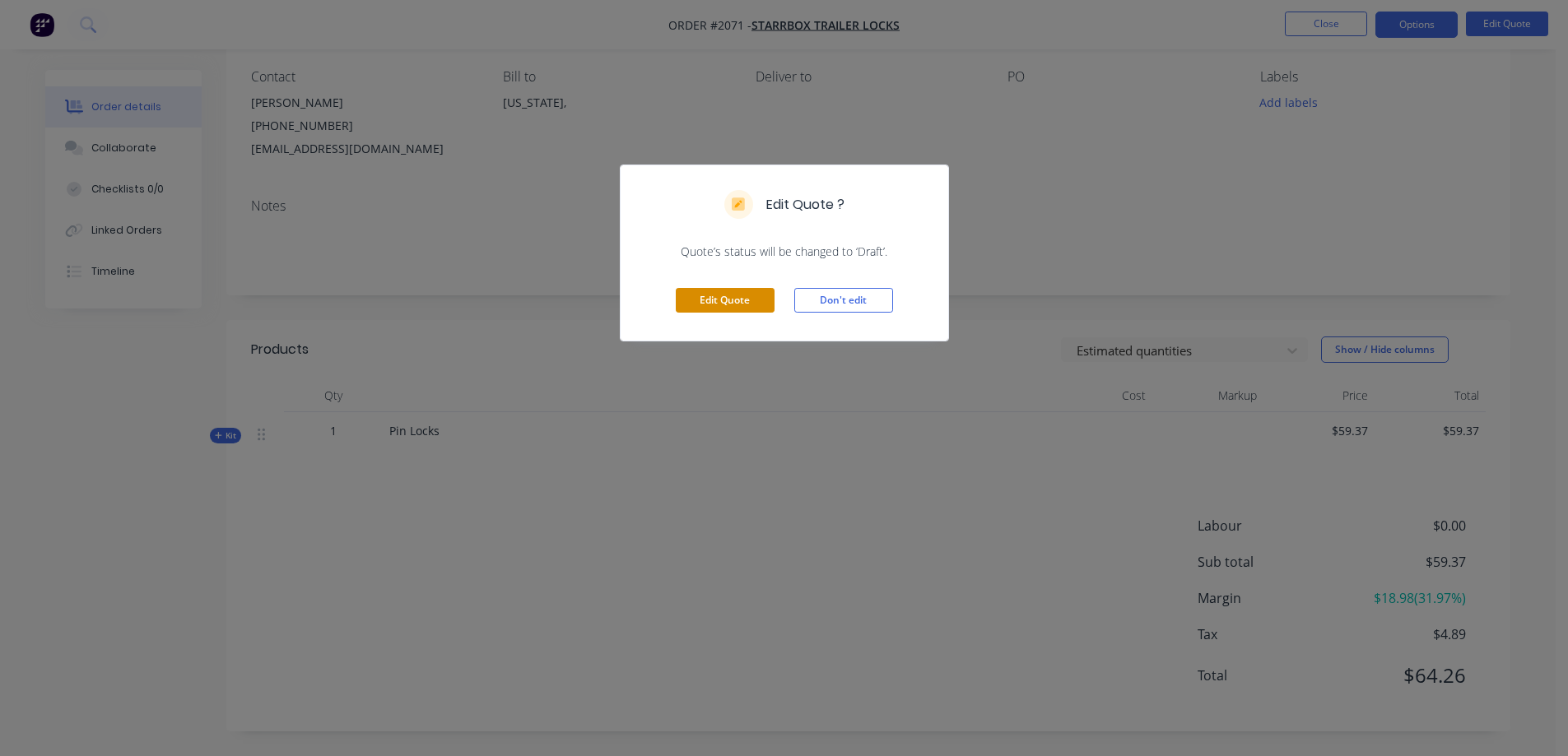
click at [718, 293] on button "Edit Quote" at bounding box center [725, 300] width 99 height 25
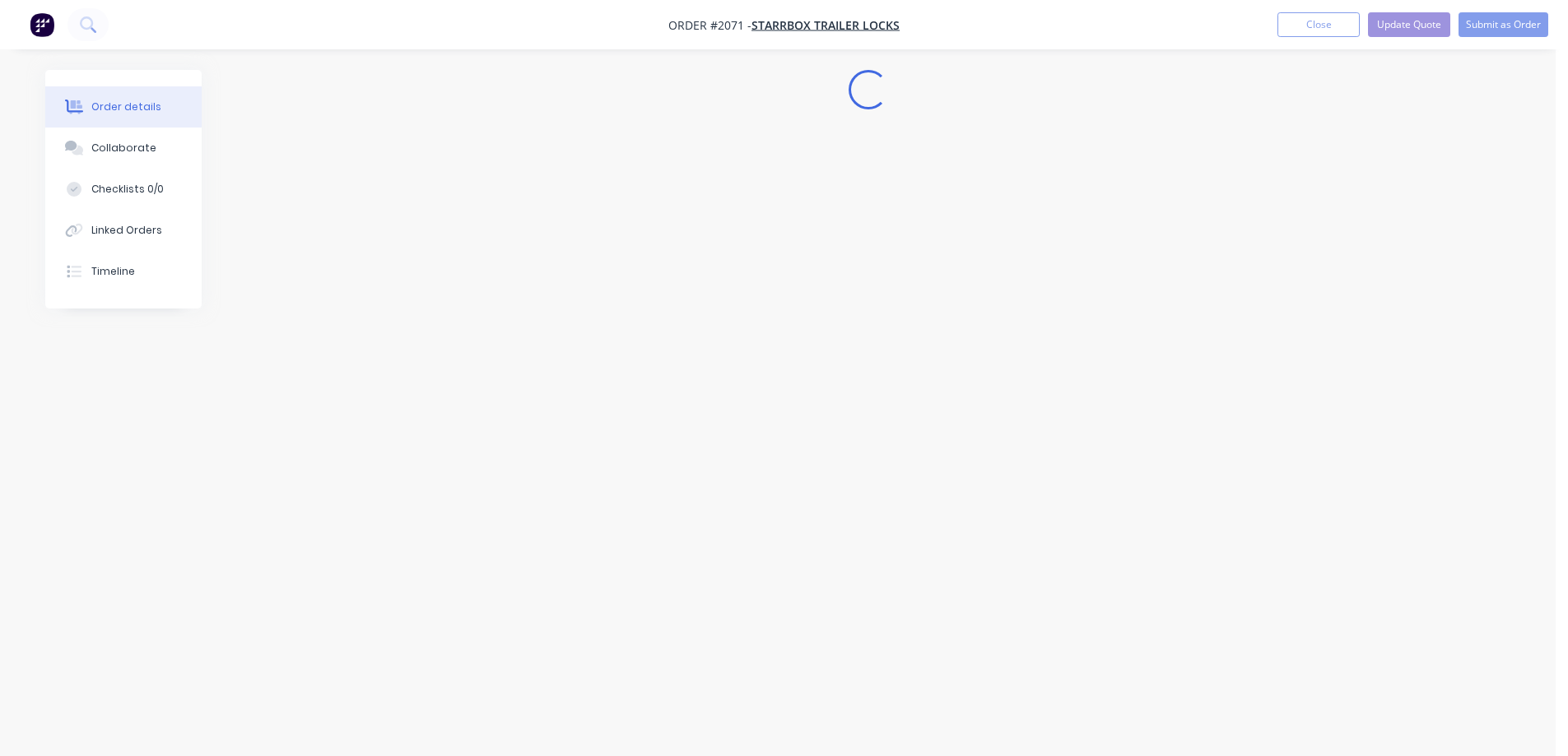
scroll to position [0, 0]
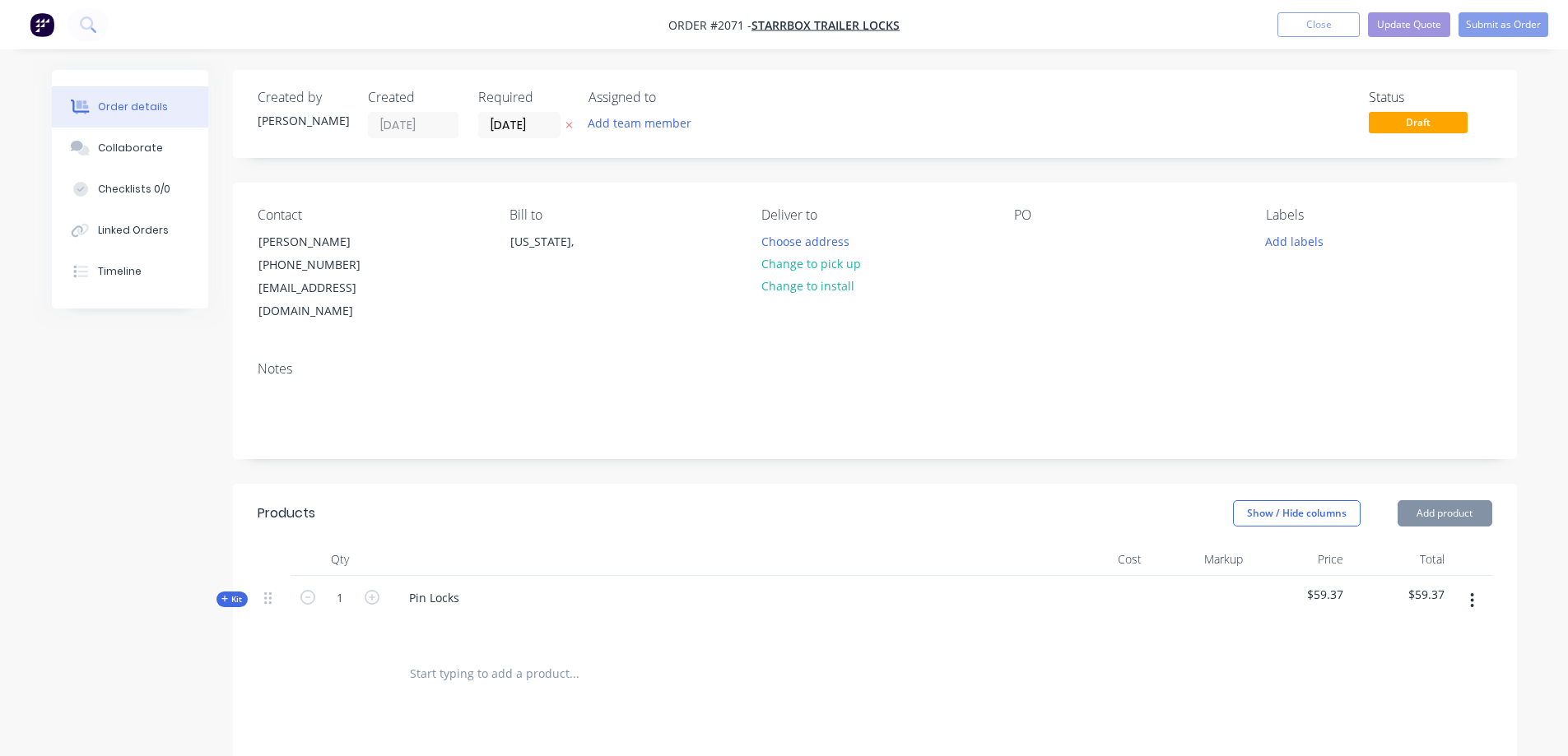
type input "[DATE]"
type input "25"
click at [840, 460] on div "Created by [PERSON_NAME] Created [DATE] Required [DATE] Assigned to Add team me…" at bounding box center [875, 583] width 1284 height 1027
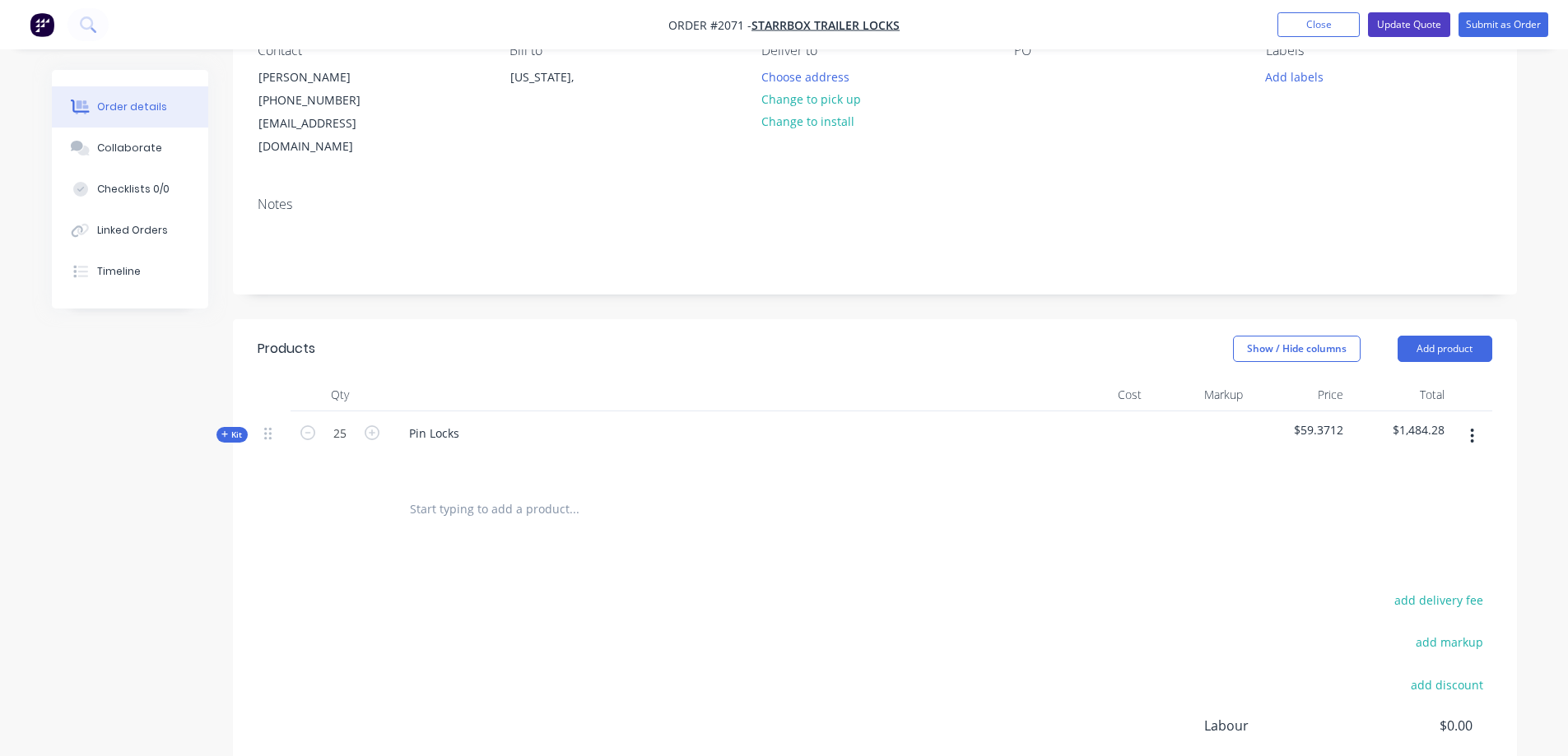
click at [1431, 33] on button "Update Quote" at bounding box center [1410, 25] width 83 height 25
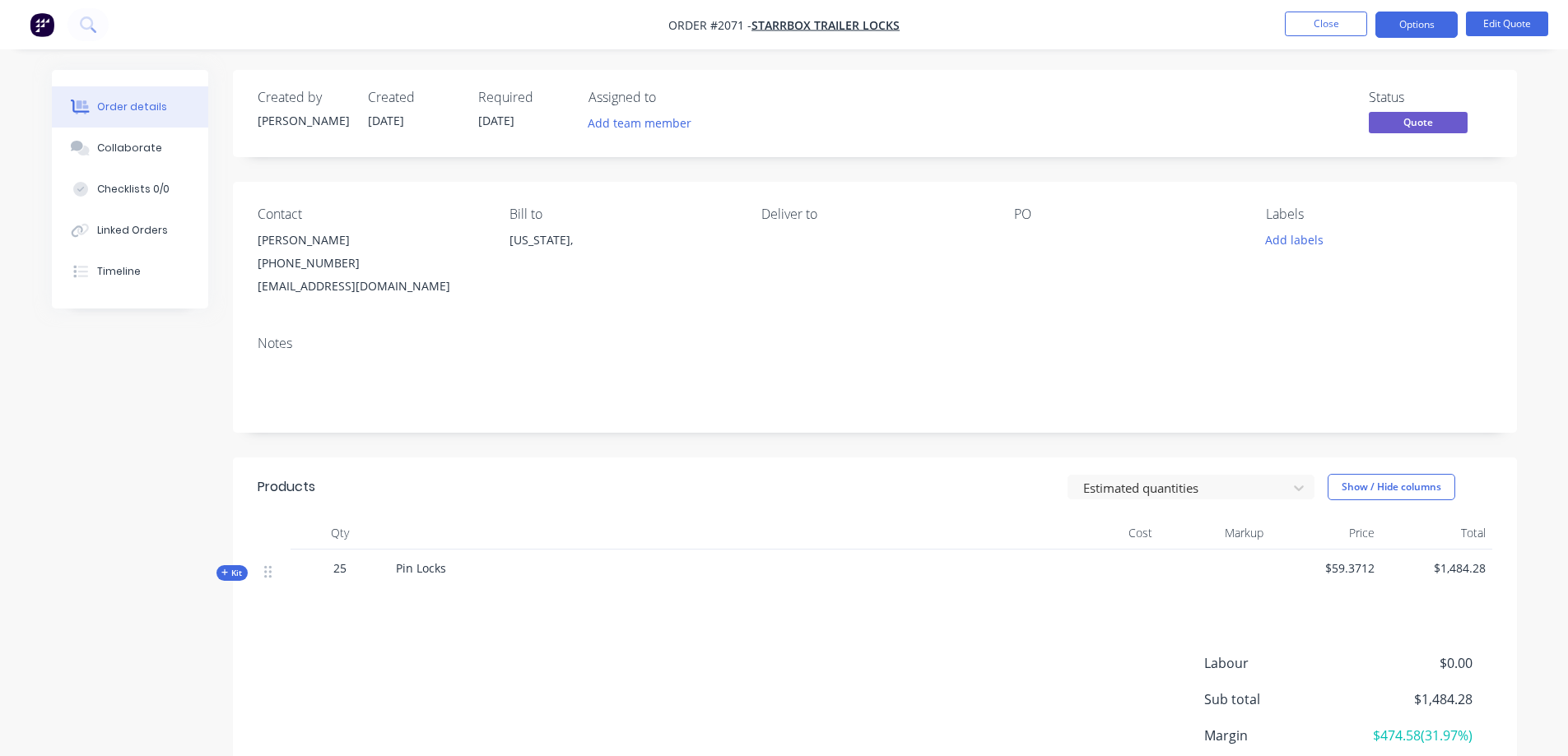
scroll to position [137, 0]
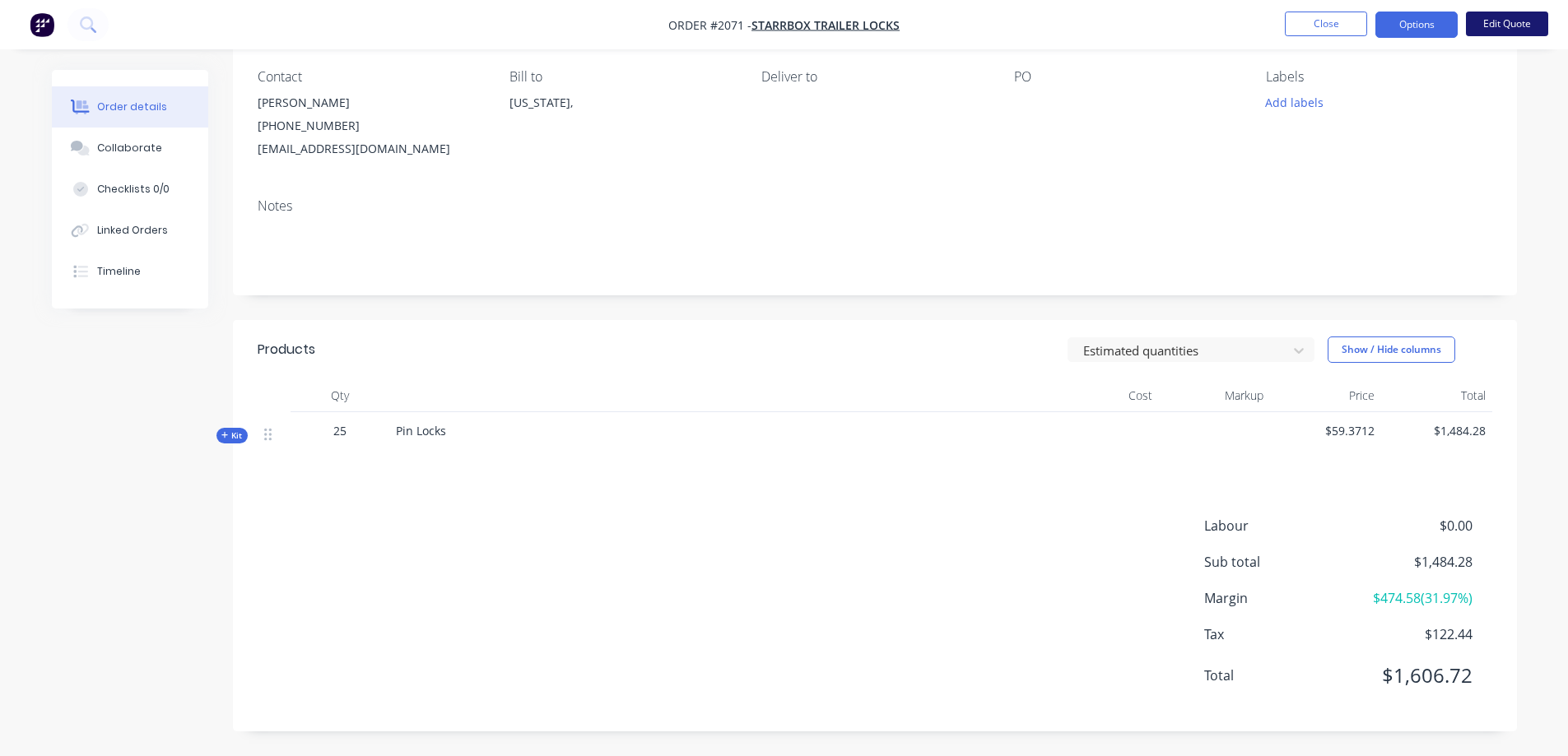
click at [1500, 28] on button "Edit Quote" at bounding box center [1508, 24] width 83 height 25
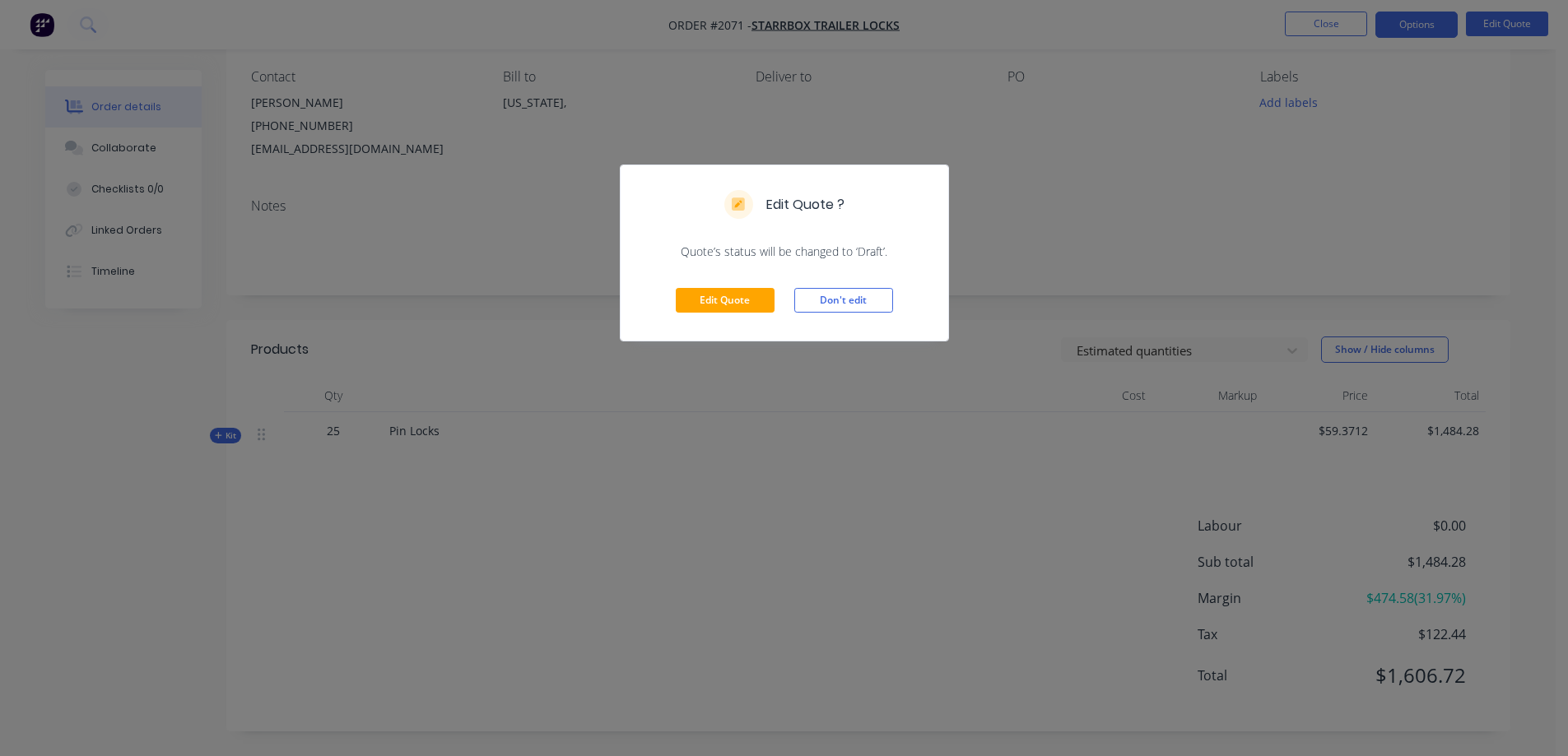
drag, startPoint x: 844, startPoint y: 298, endPoint x: 714, endPoint y: 350, distance: 140.0
click at [716, 398] on div "Edit Quote ? Quote’s status will be changed to ‘Draft’. Edit Quote Don't edit" at bounding box center [784, 378] width 1568 height 756
click at [715, 298] on button "Edit Quote" at bounding box center [725, 300] width 99 height 25
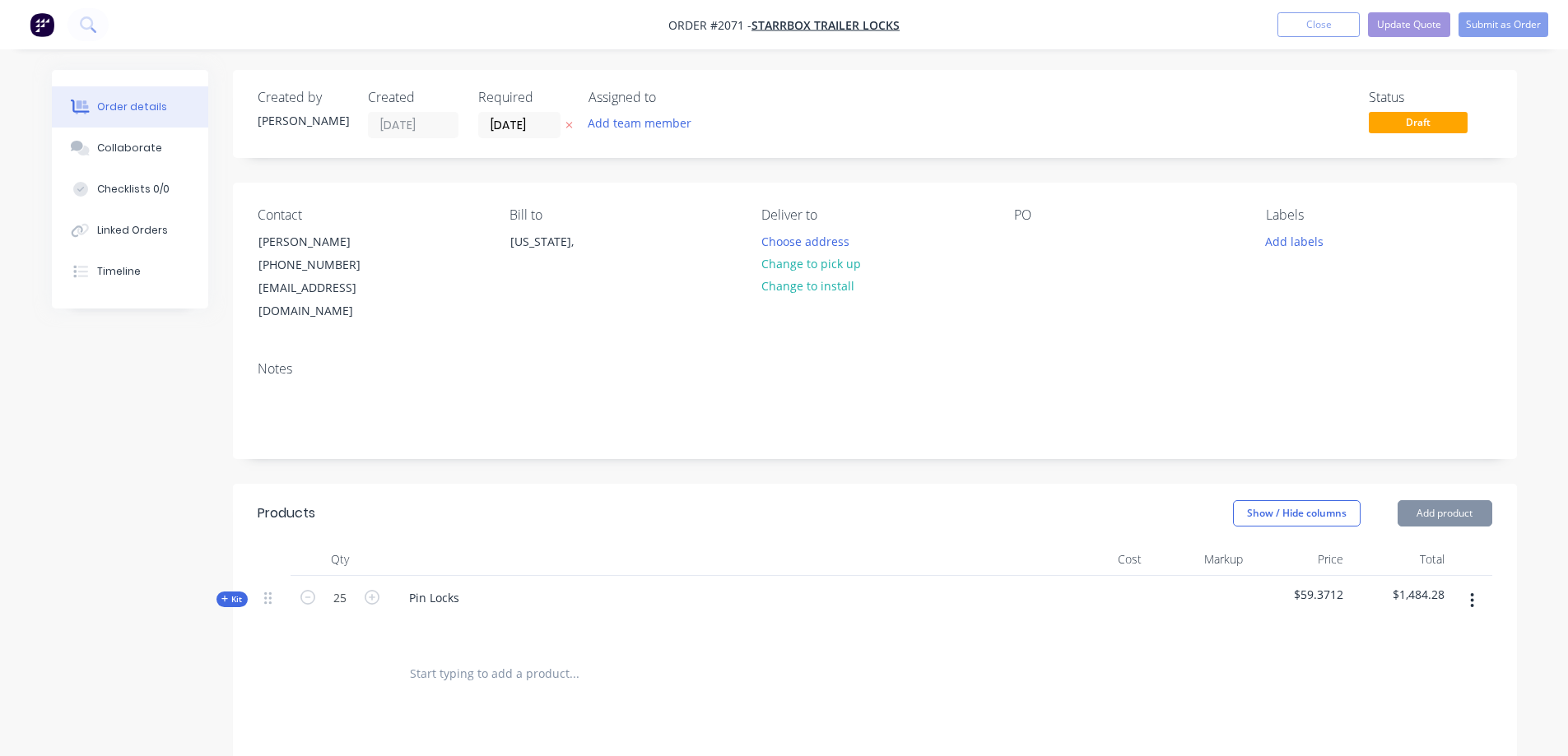
type input "[DATE]"
click at [228, 593] on span "Kit" at bounding box center [232, 599] width 21 height 12
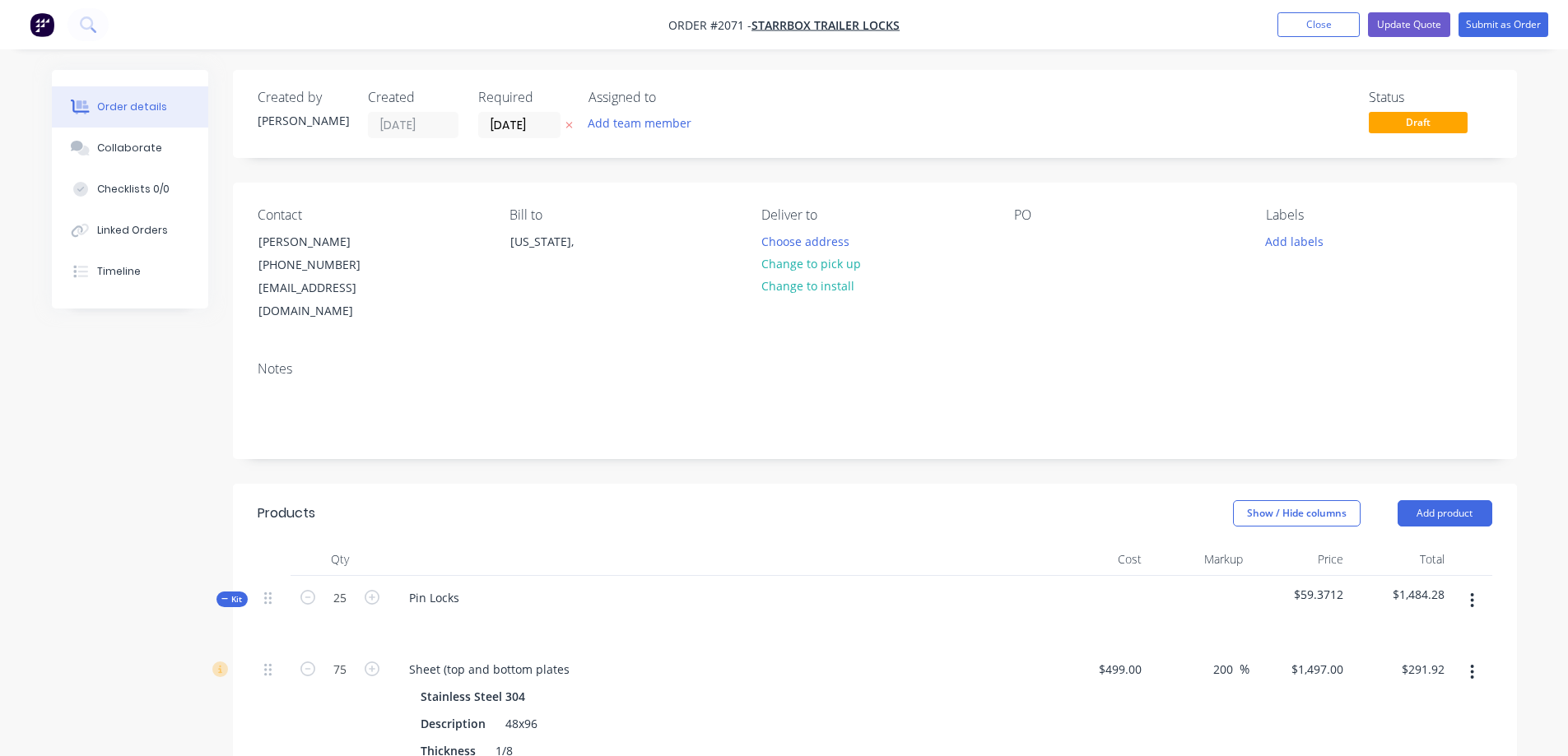
click at [228, 593] on span "Kit" at bounding box center [232, 599] width 21 height 12
click at [1475, 586] on button "button" at bounding box center [1472, 601] width 38 height 30
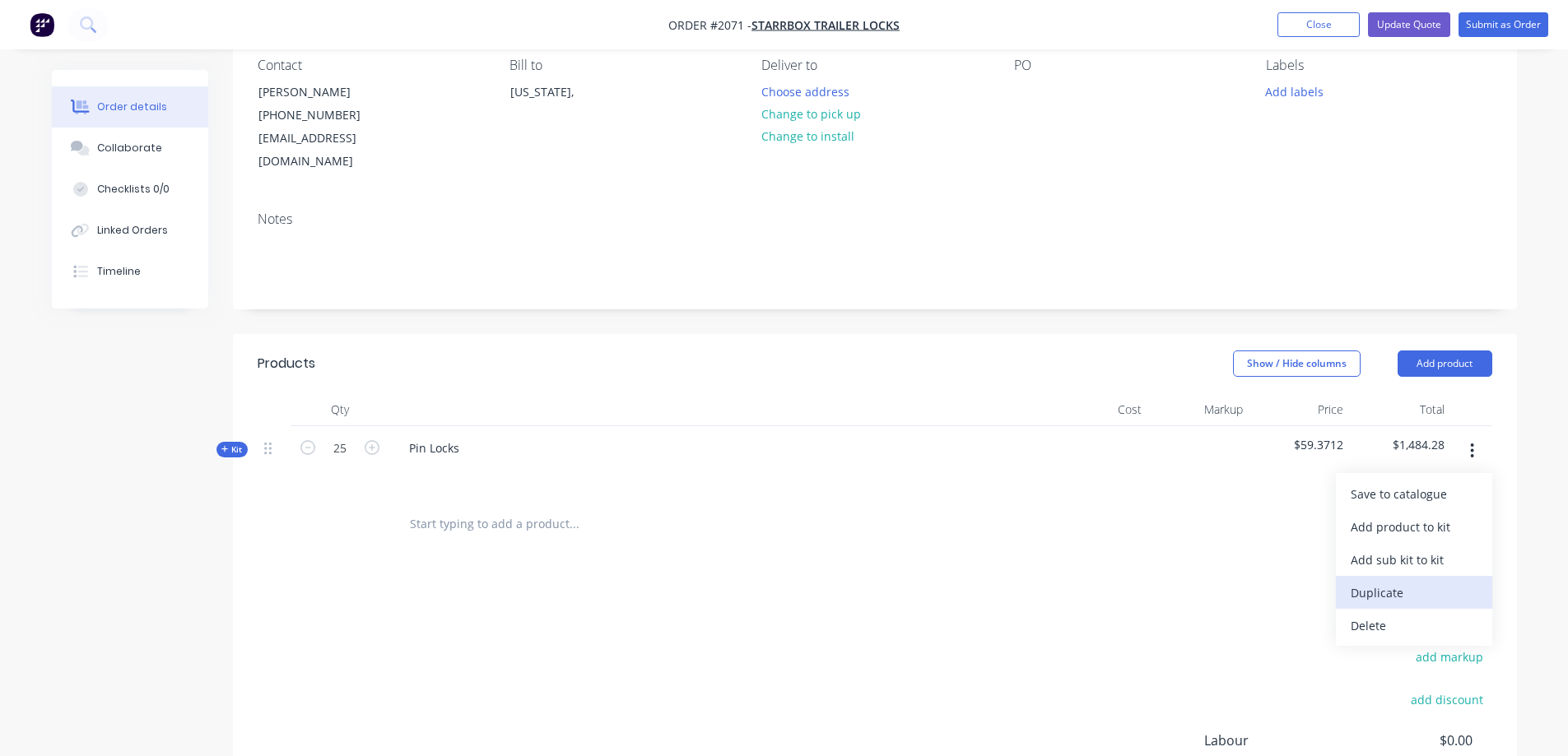
scroll to position [165, 0]
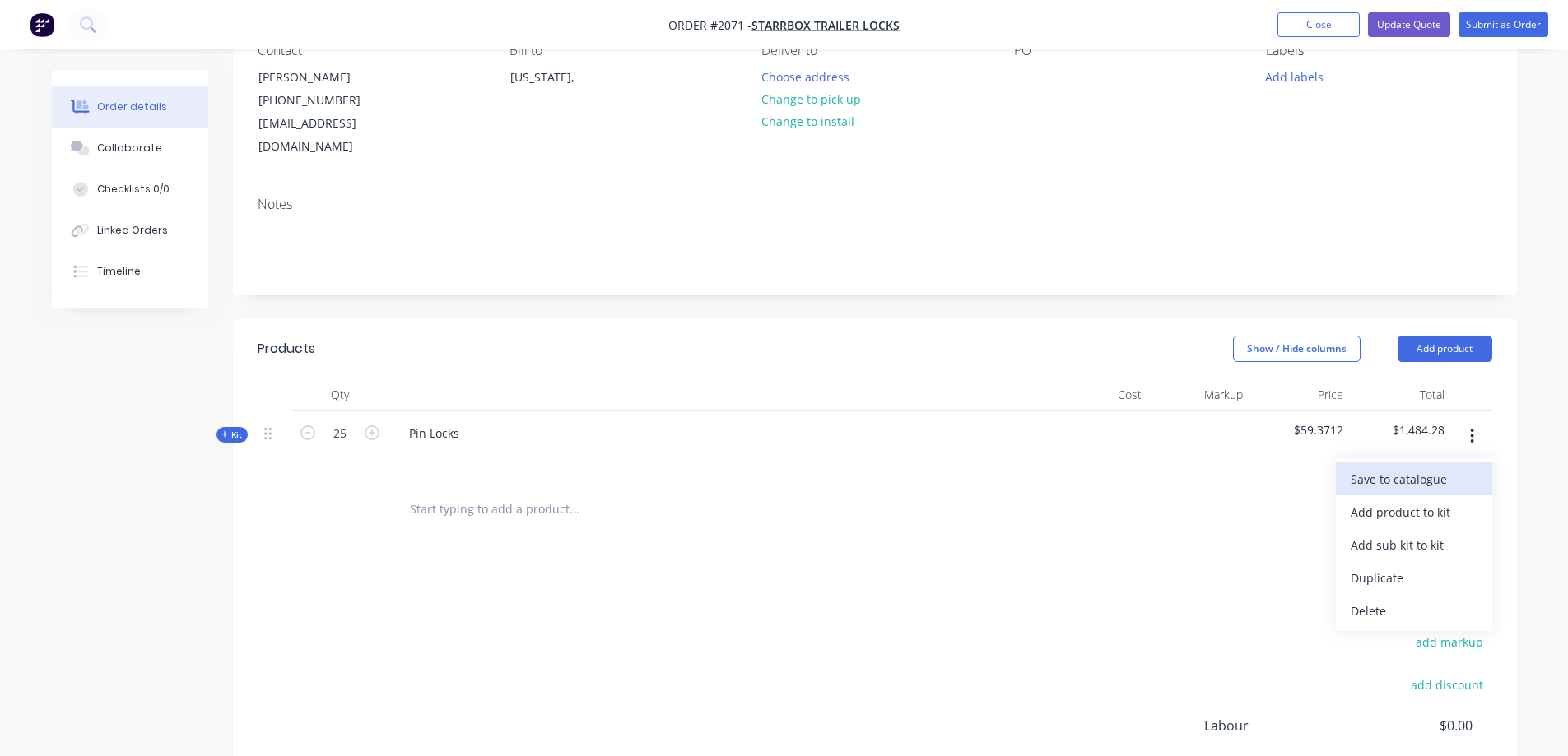
click at [1399, 468] on button "Save to catalogue" at bounding box center [1414, 479] width 156 height 33
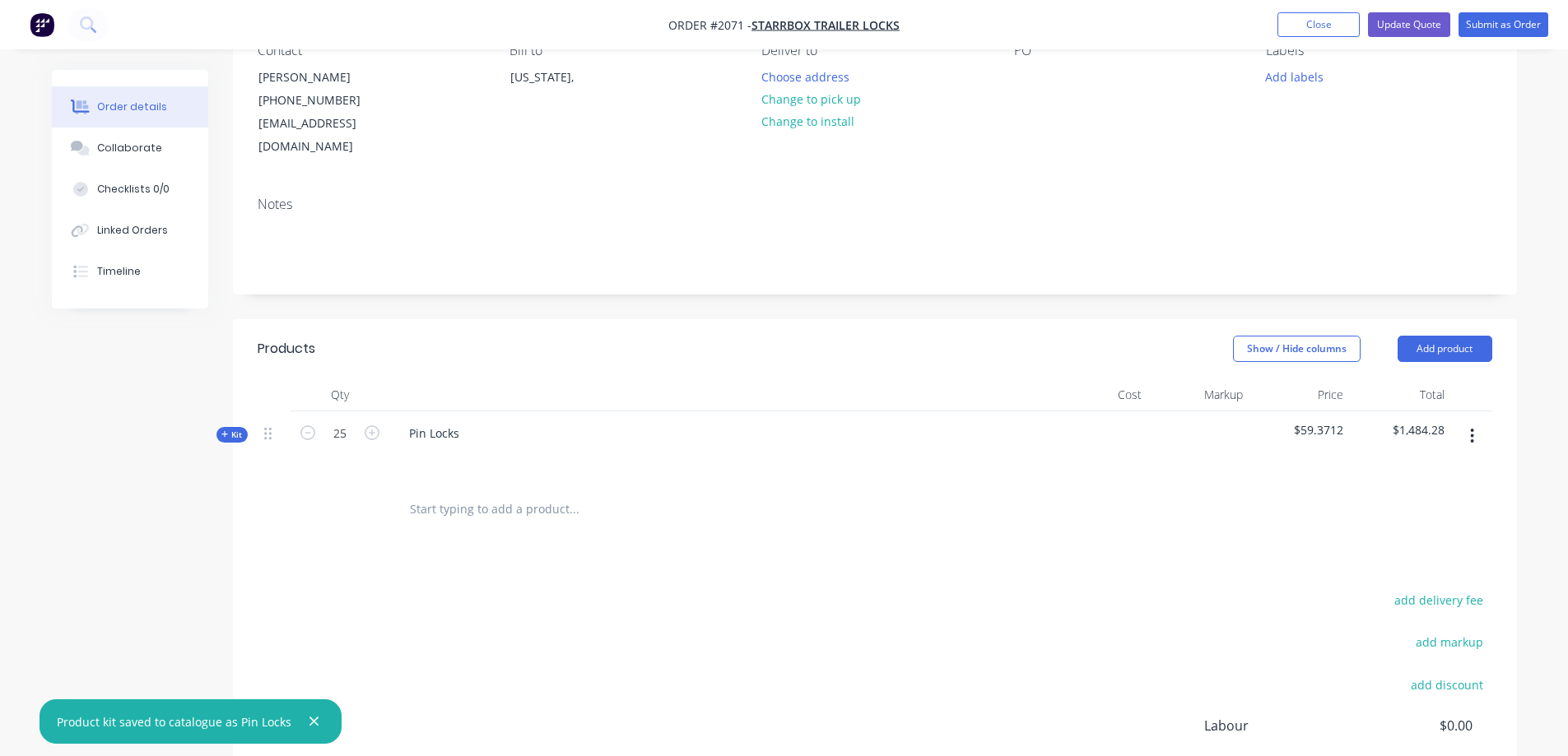
click at [1061, 524] on div "Products Show / Hide columns Add product Qty Cost Markup Price Total Kit 25 Pin…" at bounding box center [875, 626] width 1284 height 612
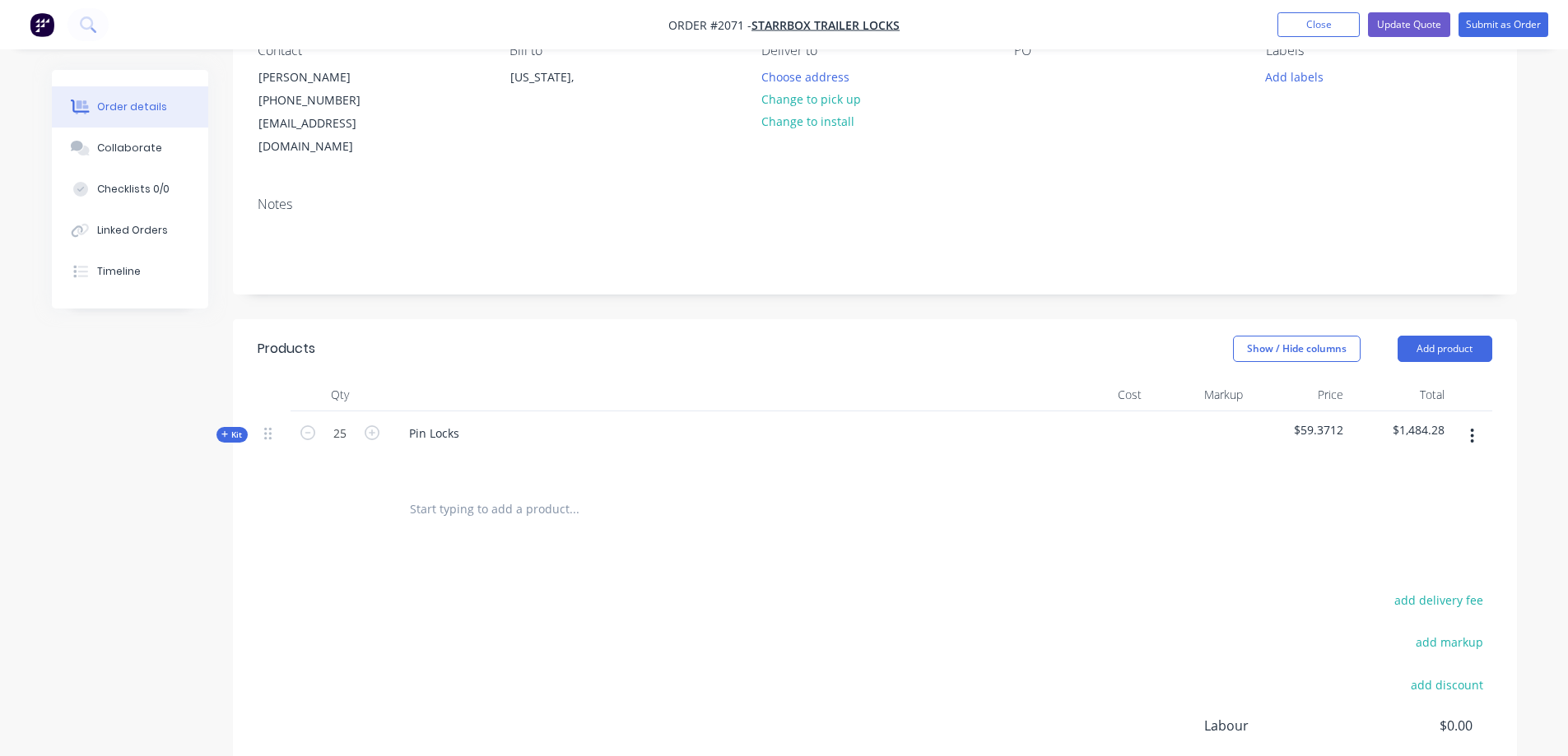
click at [241, 429] on span "Kit" at bounding box center [232, 435] width 21 height 12
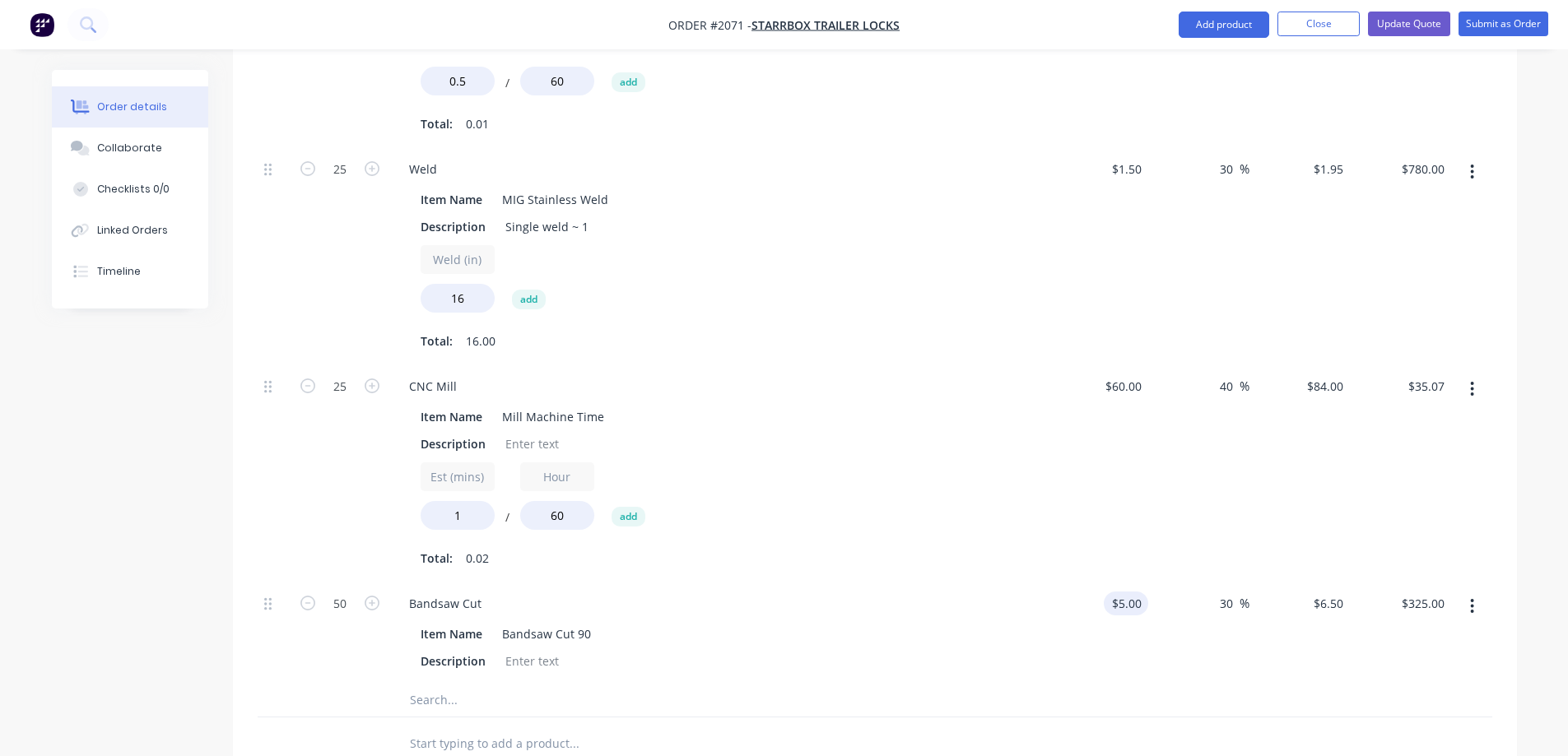
scroll to position [1070, 0]
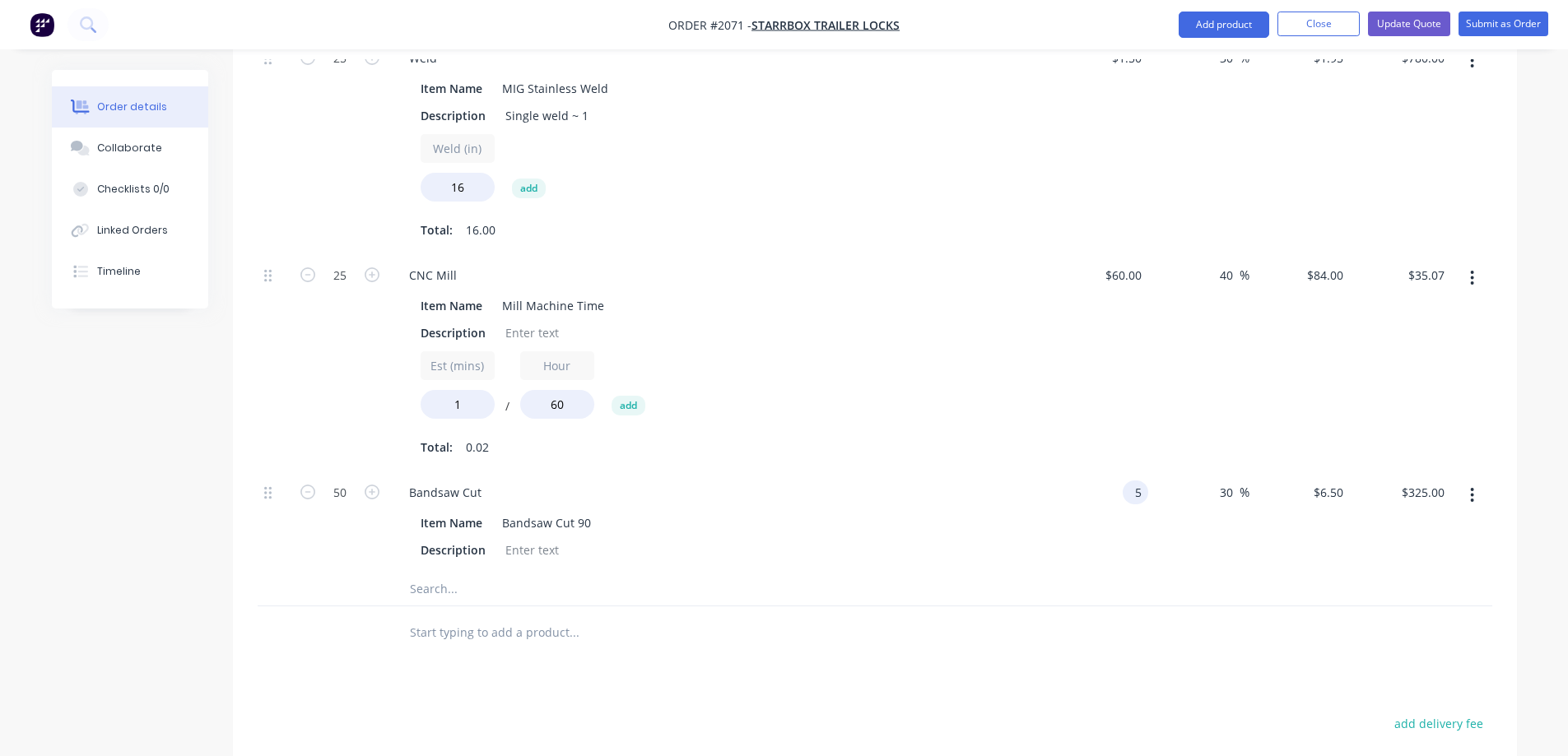
click at [1132, 481] on input "5" at bounding box center [1139, 492] width 19 height 24
type input "$2.50"
type input "$3.25"
type input "$162.50"
click at [1254, 510] on div "$3.25 $6.50" at bounding box center [1300, 522] width 102 height 102
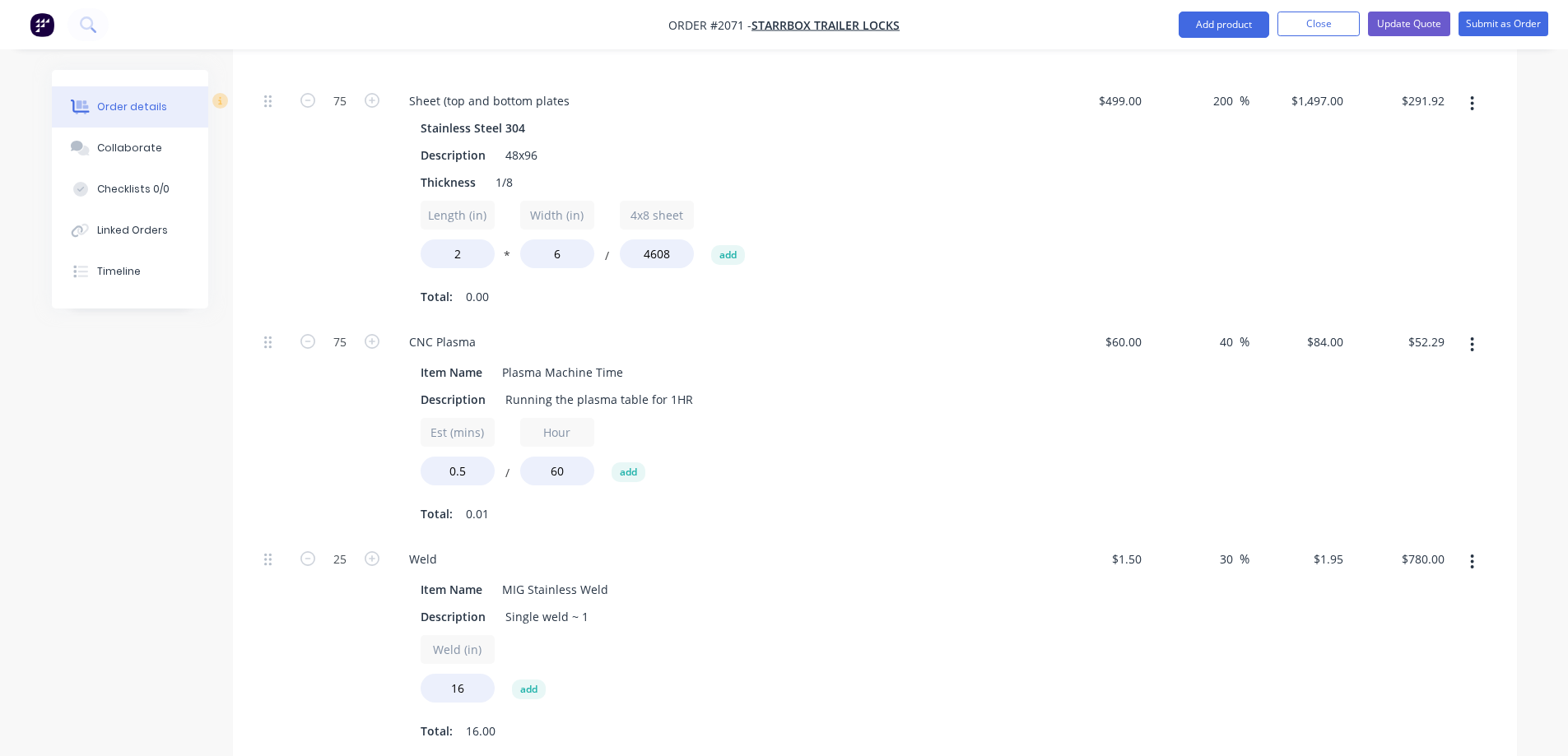
scroll to position [300, 0]
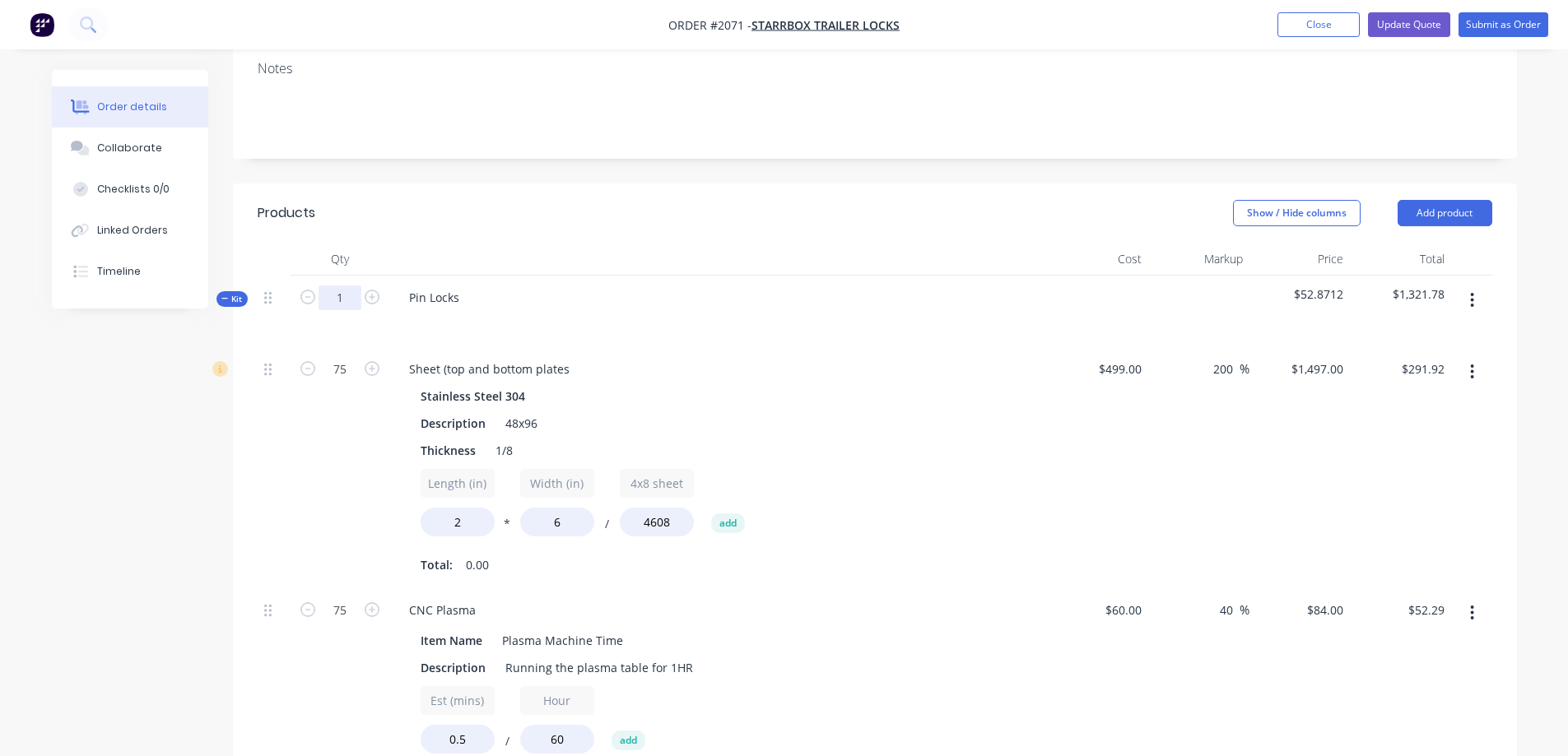
type input "1"
type input "3"
type input "$11.68"
type input "3"
type input "$2.09"
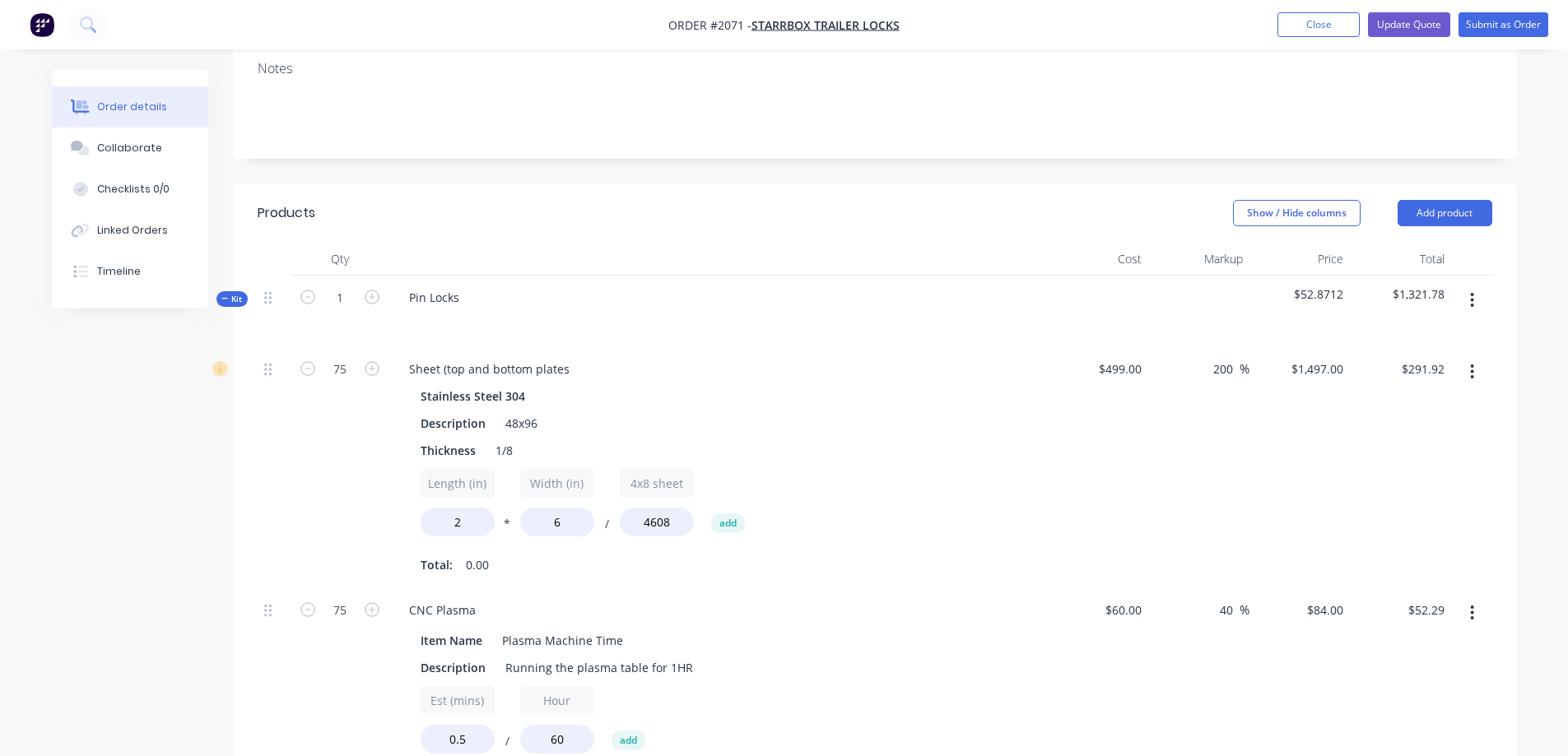
type input "1"
type input "$31.20"
type input "1"
type input "$1.40"
type input "2"
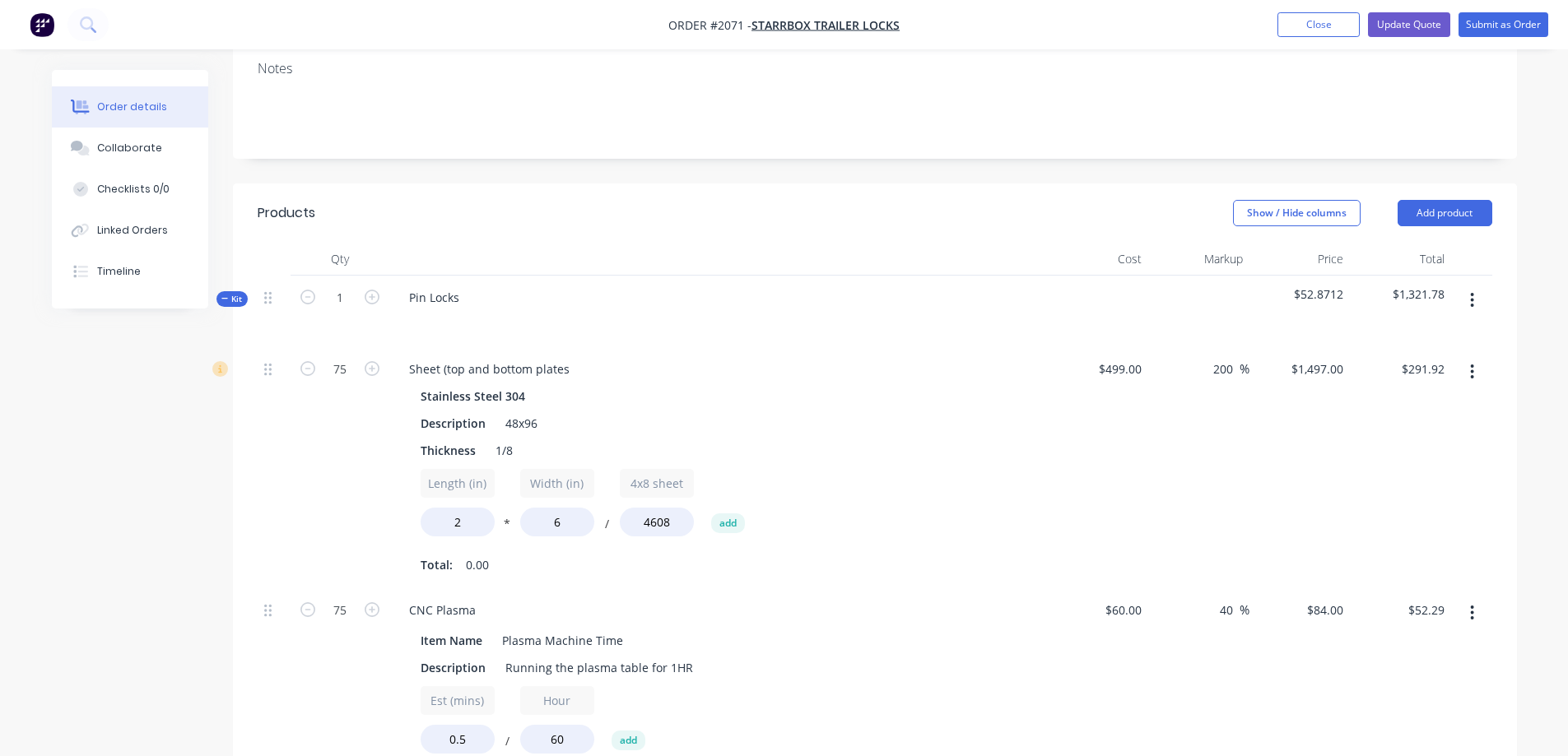
type input "$6.50"
click at [679, 310] on div at bounding box center [719, 321] width 646 height 24
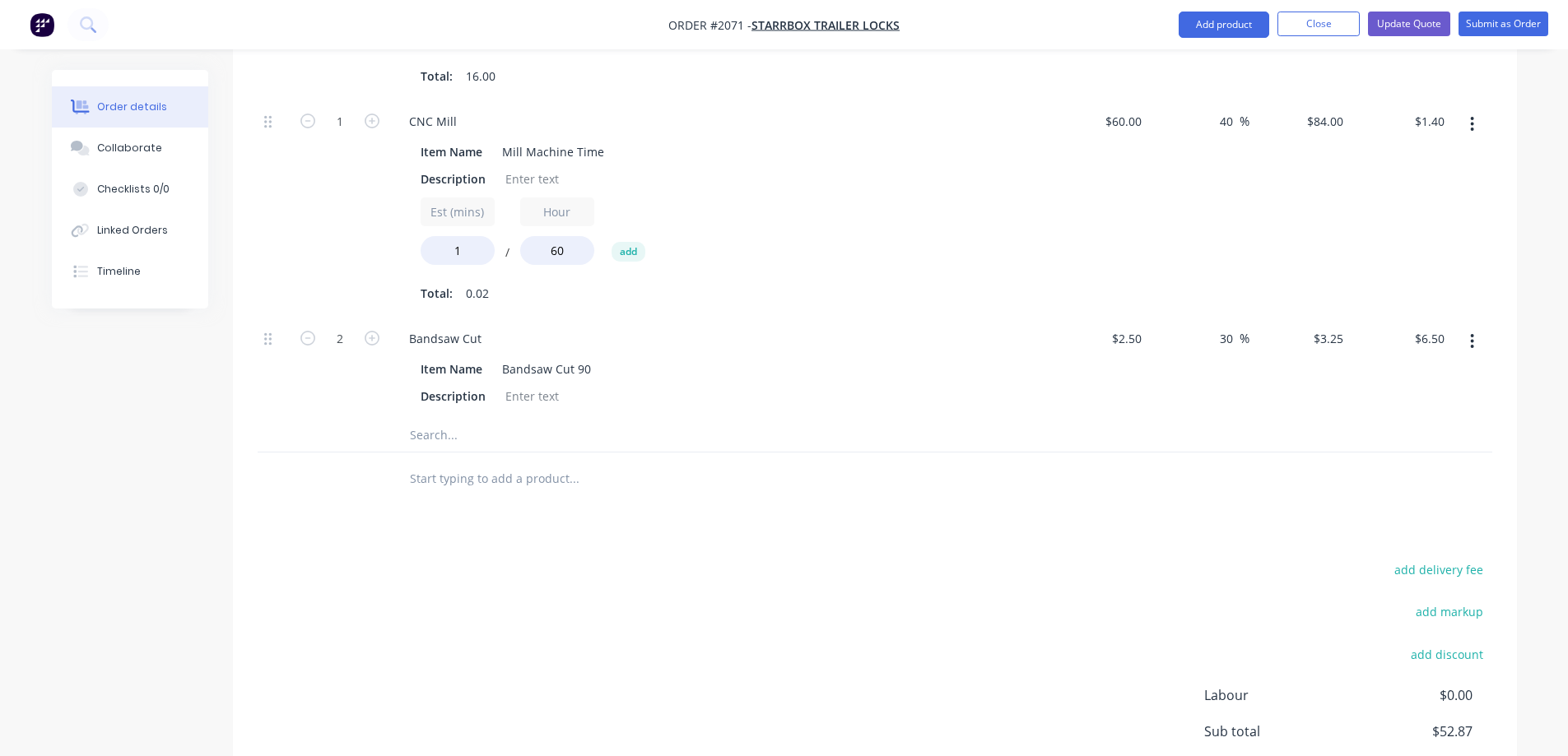
scroll to position [1206, 0]
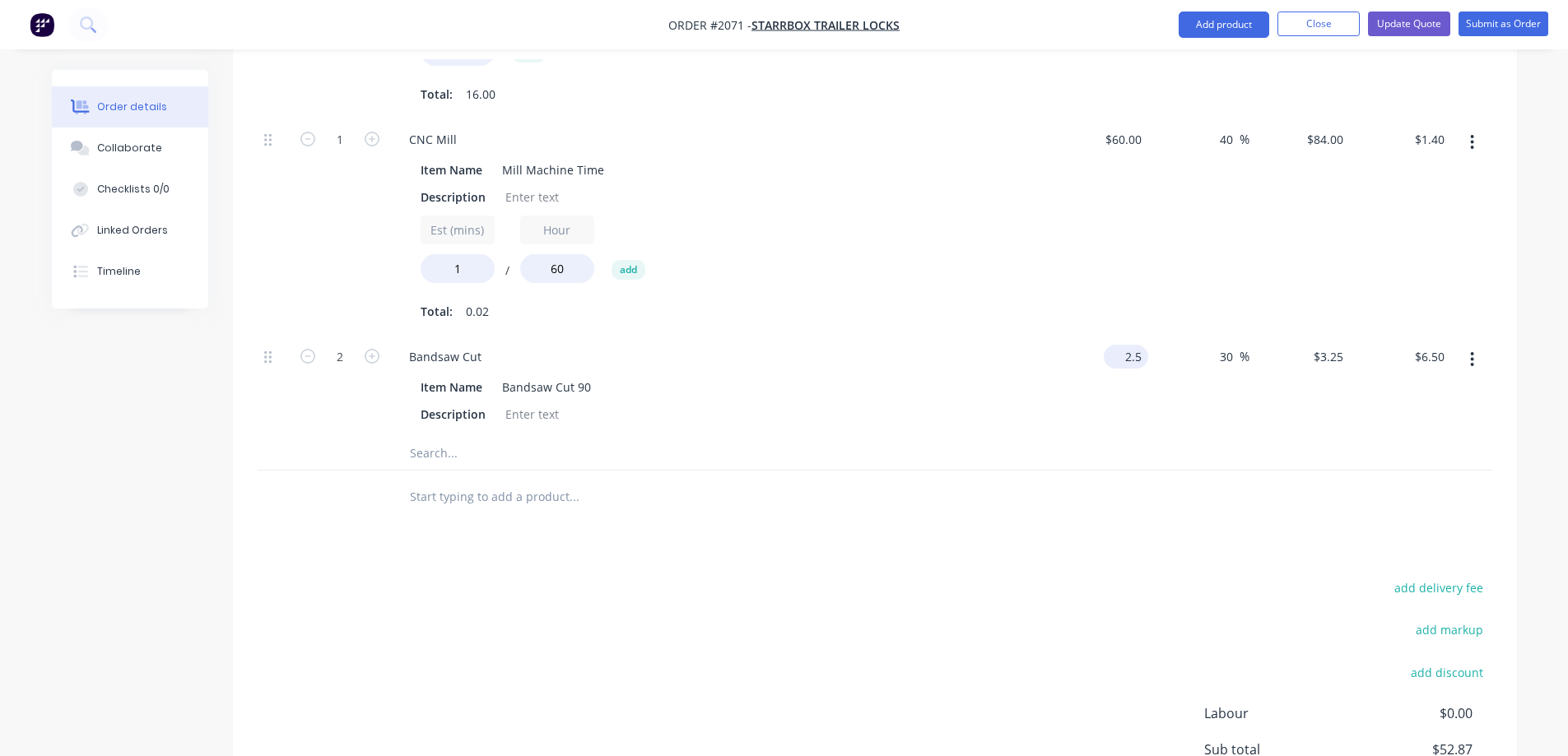
click at [1123, 344] on div "2.5 $2.50" at bounding box center [1126, 356] width 44 height 24
type input "$5.00"
type input "$6.50"
type input "$13.00"
click at [1144, 354] on div "$5.00 5" at bounding box center [1099, 386] width 102 height 102
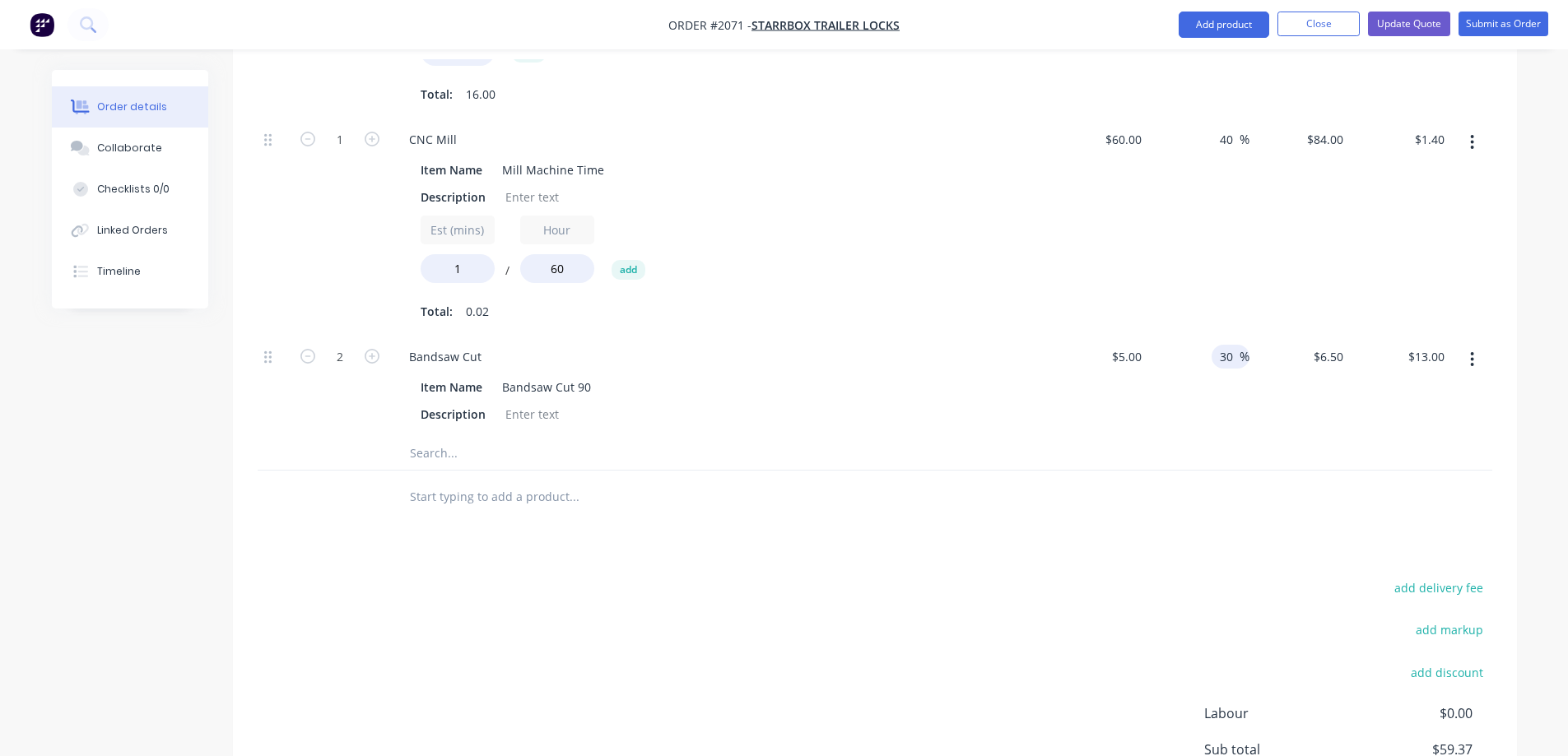
click at [1236, 344] on input "30" at bounding box center [1229, 356] width 21 height 24
drag, startPoint x: 1235, startPoint y: 340, endPoint x: 1207, endPoint y: 342, distance: 28.1
click at [1203, 342] on div "30 30 %" at bounding box center [1200, 386] width 102 height 102
type input "10"
type input "$5.50"
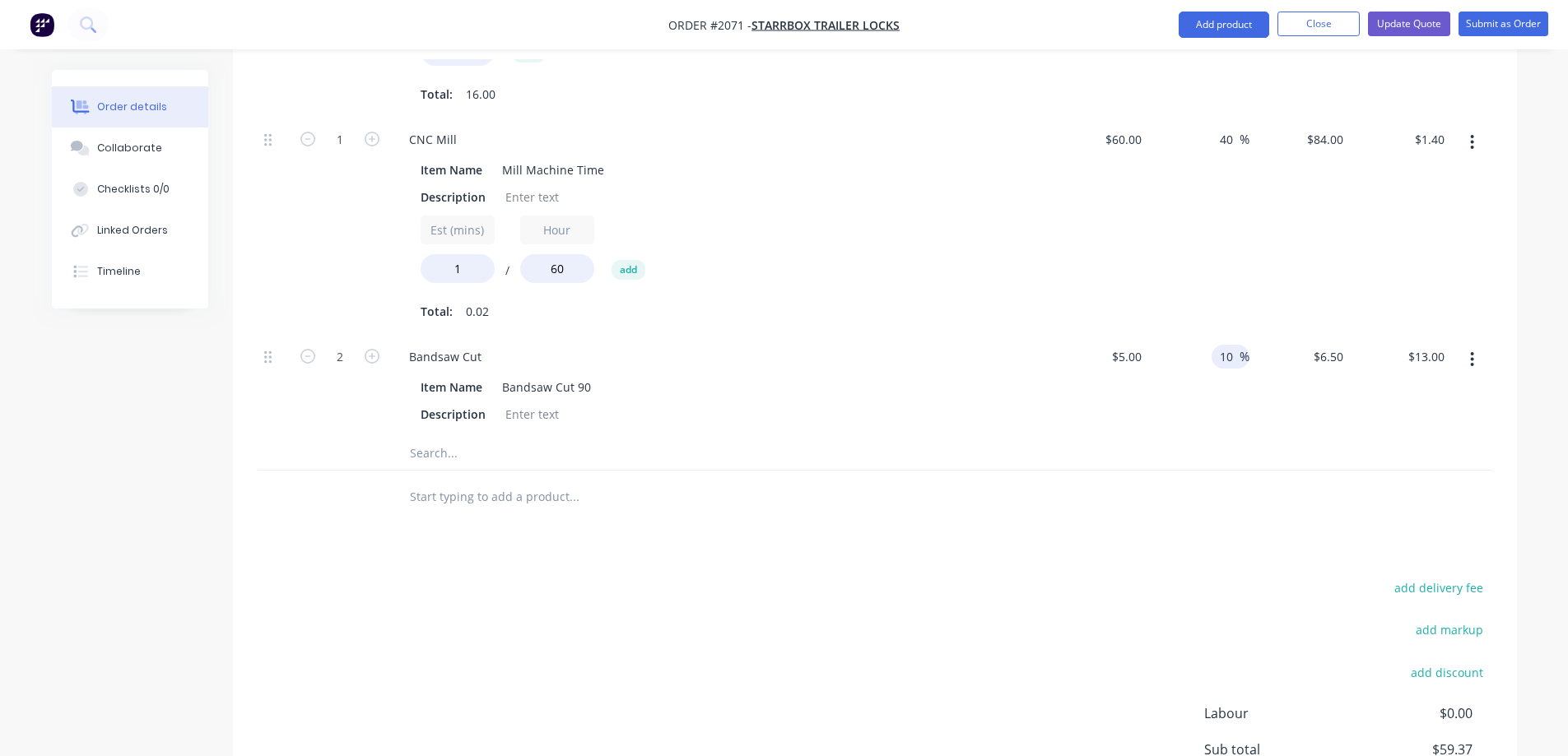
type input "$11.00"
click at [1238, 502] on div "Products Show / Hide columns Add product Qty Cost Markup Price Total Kit 1 Pin …" at bounding box center [875, 99] width 1284 height 1642
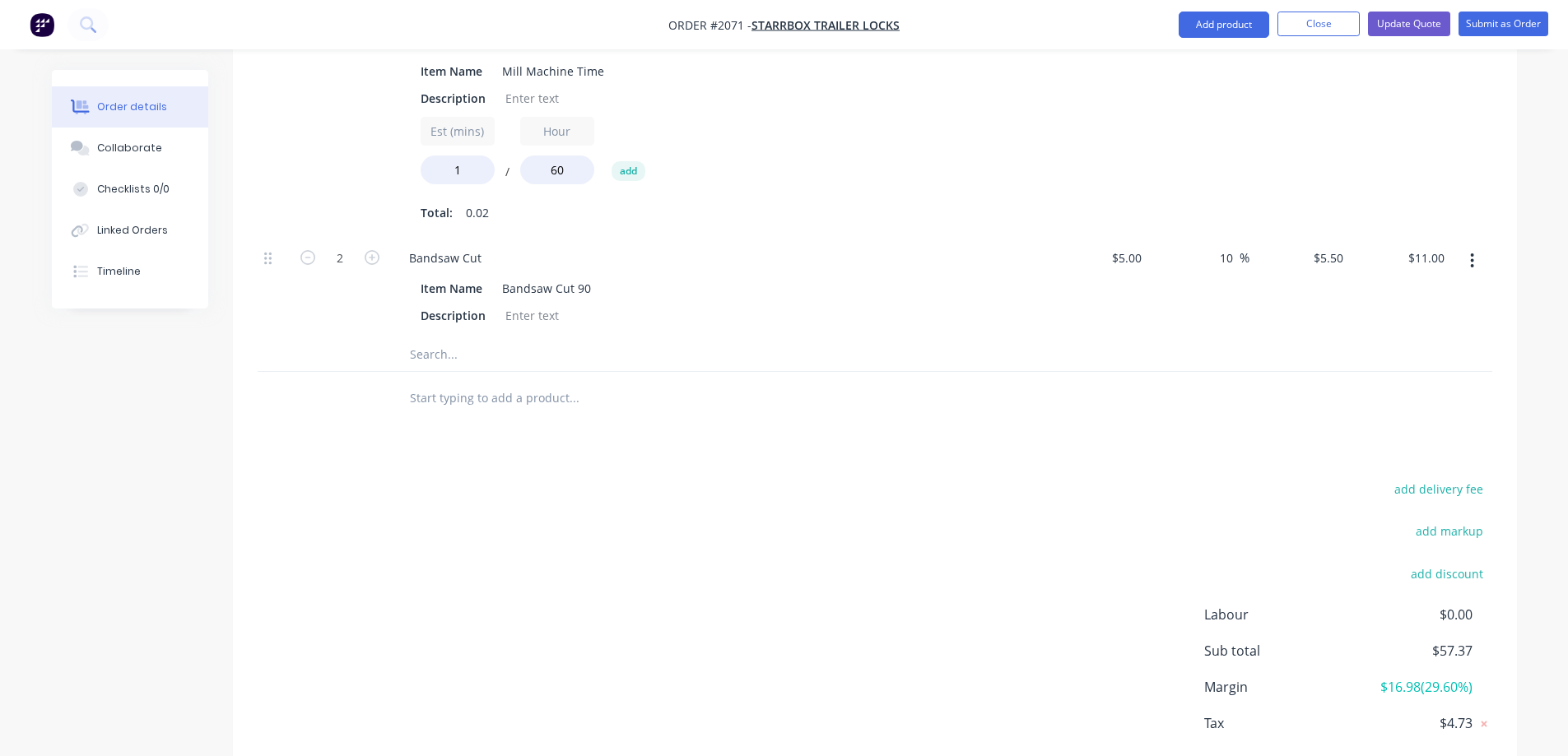
scroll to position [1370, 0]
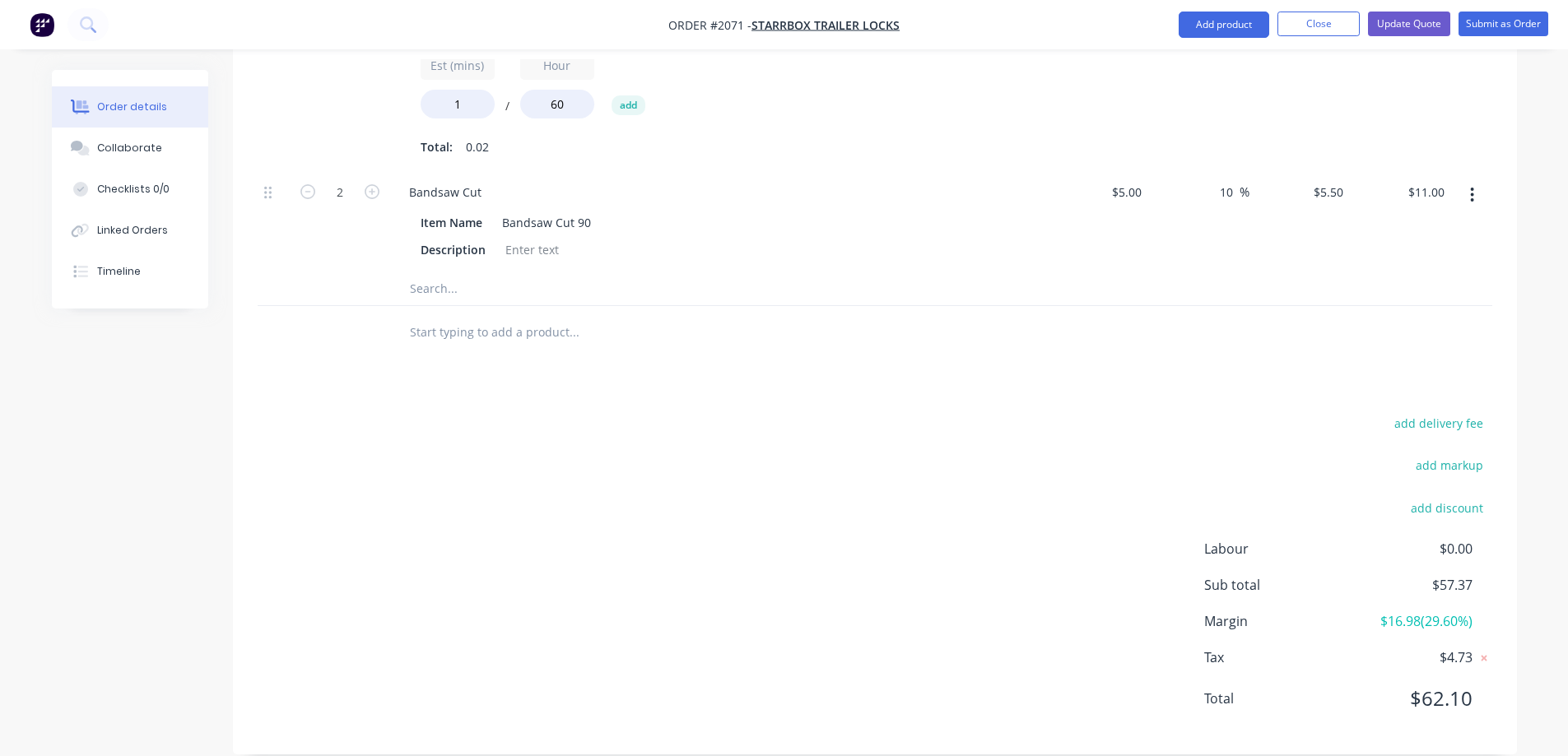
click at [1250, 445] on div "add delivery fee add markup add discount Labour $0.00 Sub total $57.37 Margin $…" at bounding box center [874, 571] width 1235 height 318
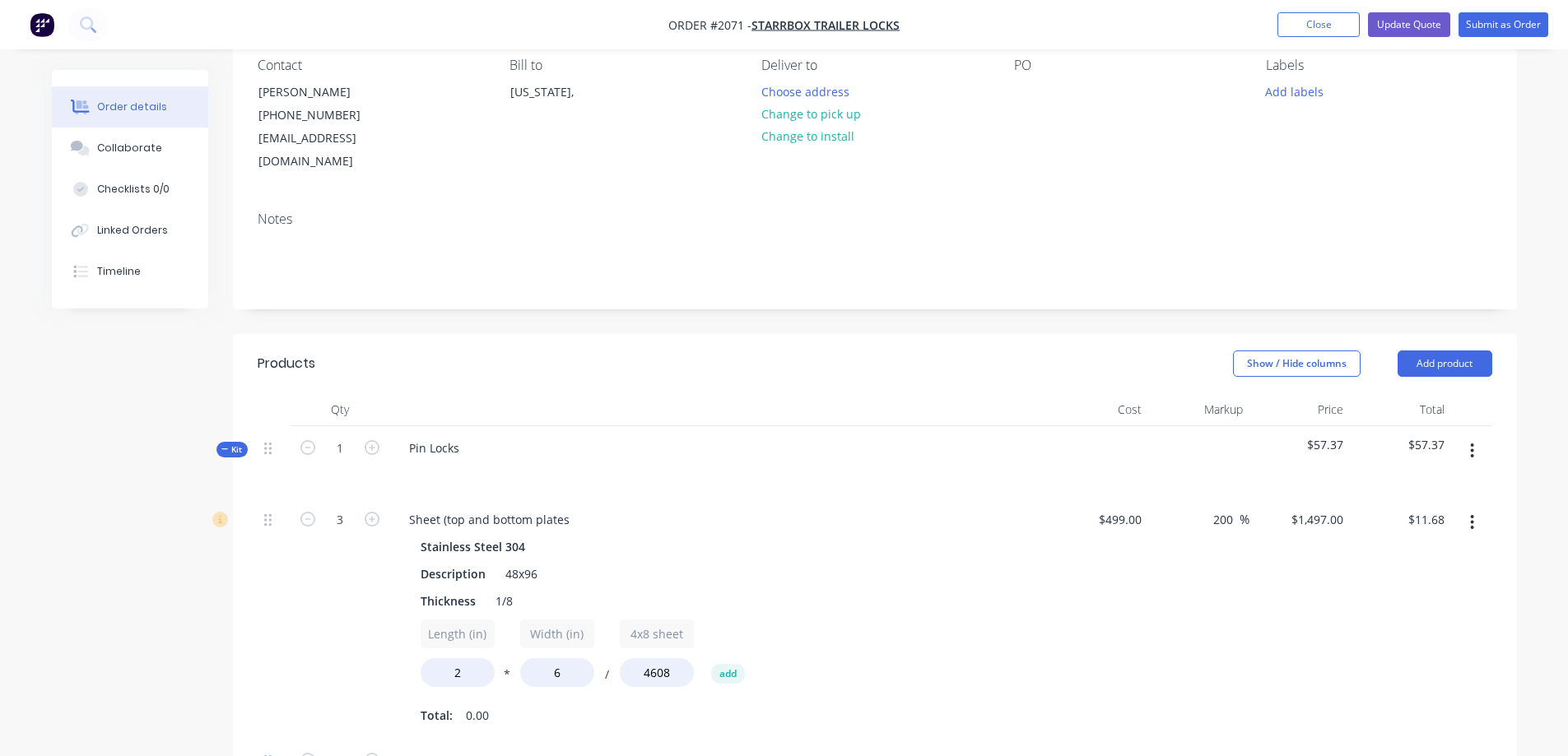
scroll to position [136, 0]
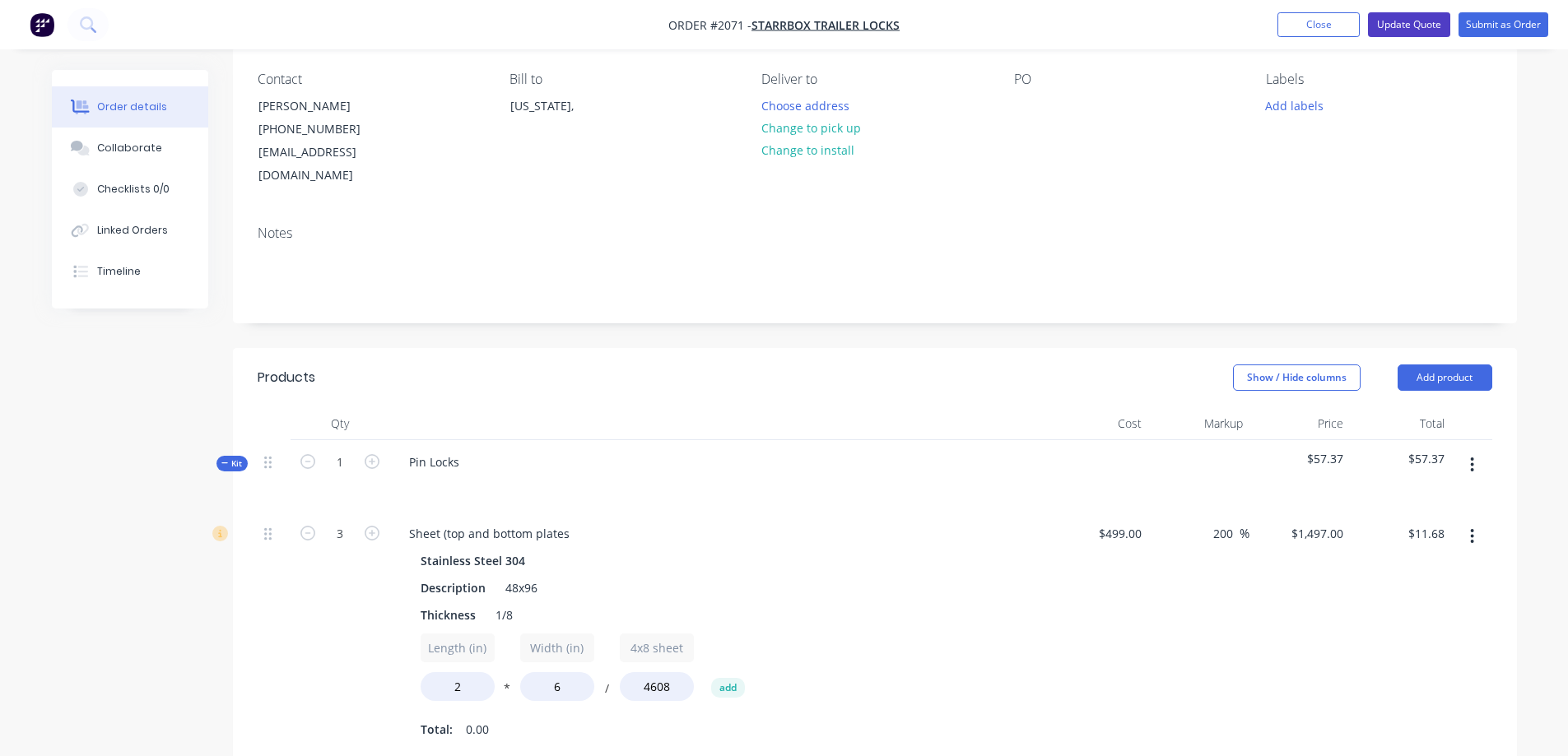
click at [1414, 20] on button "Update Quote" at bounding box center [1410, 25] width 83 height 25
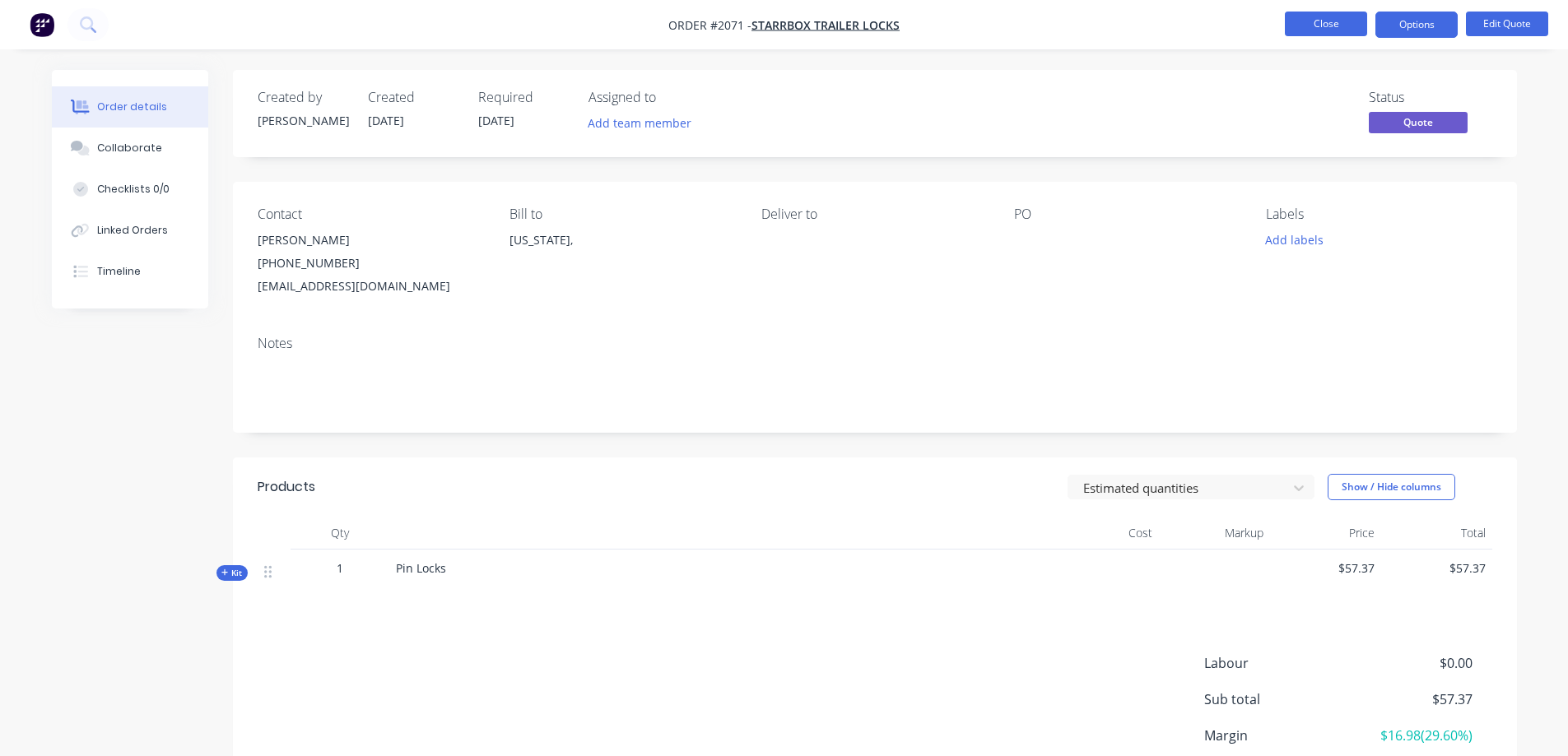
click at [1334, 14] on button "Close" at bounding box center [1326, 24] width 83 height 25
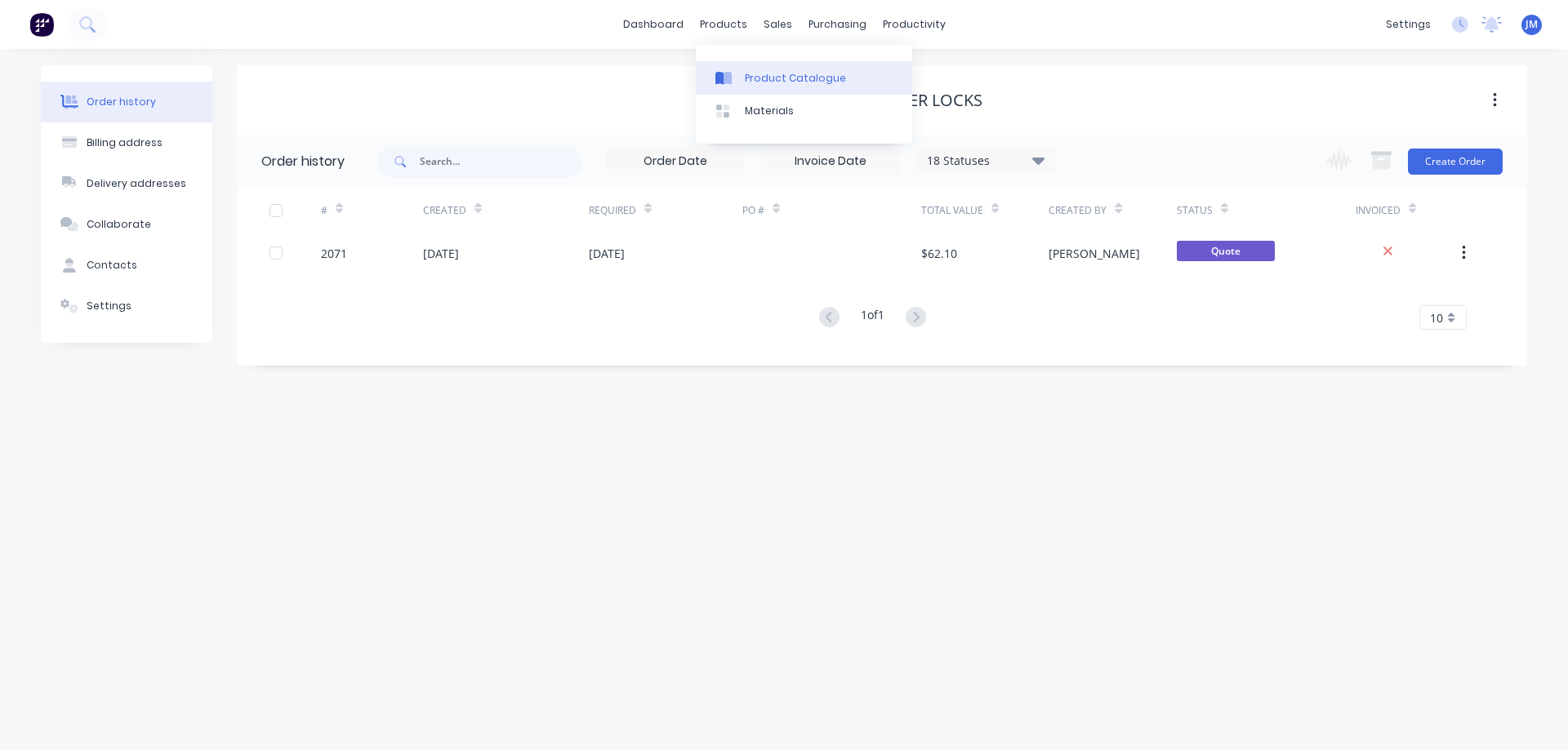
click at [761, 79] on div "Product Catalogue" at bounding box center [795, 78] width 101 height 14
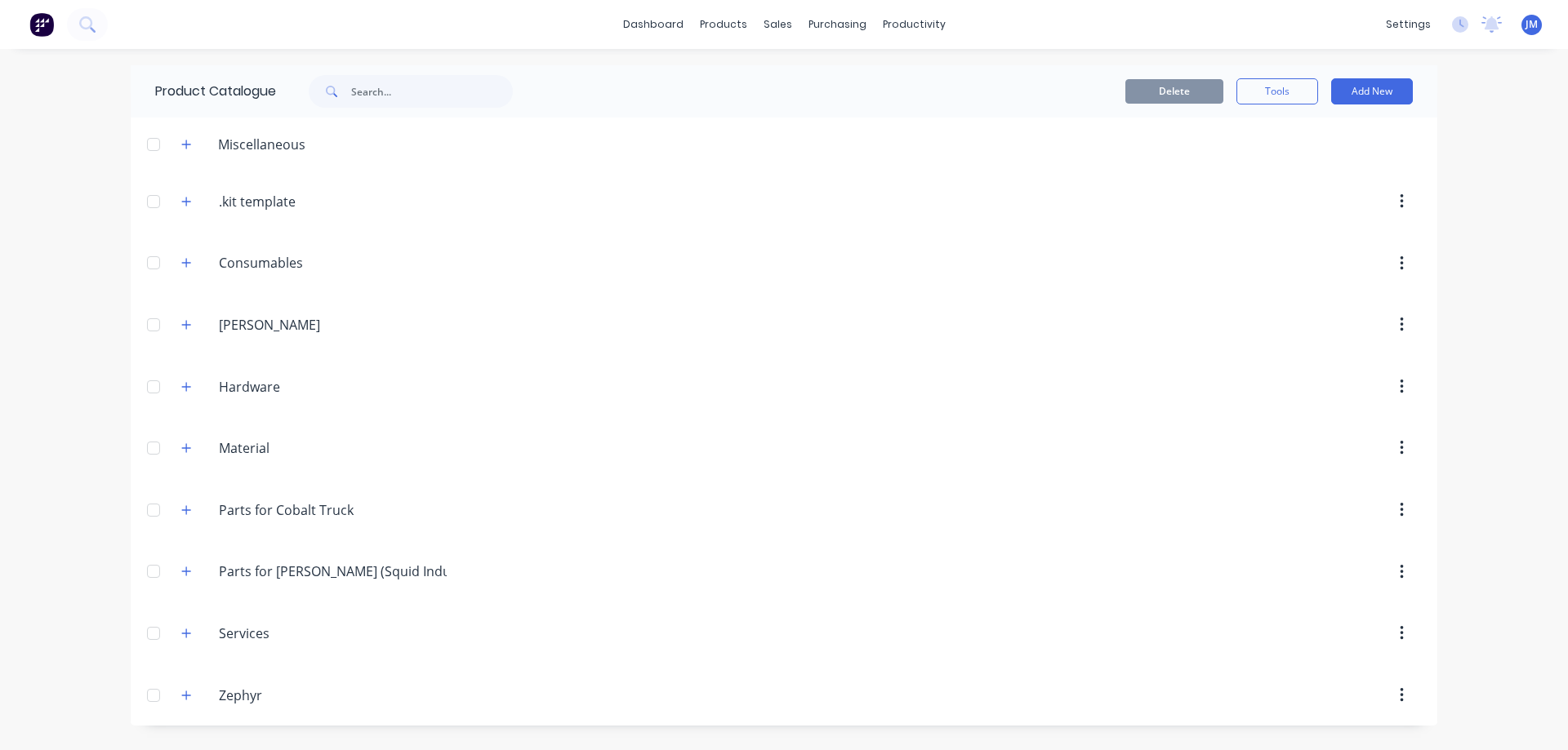
click at [155, 145] on div at bounding box center [153, 145] width 32 height 32
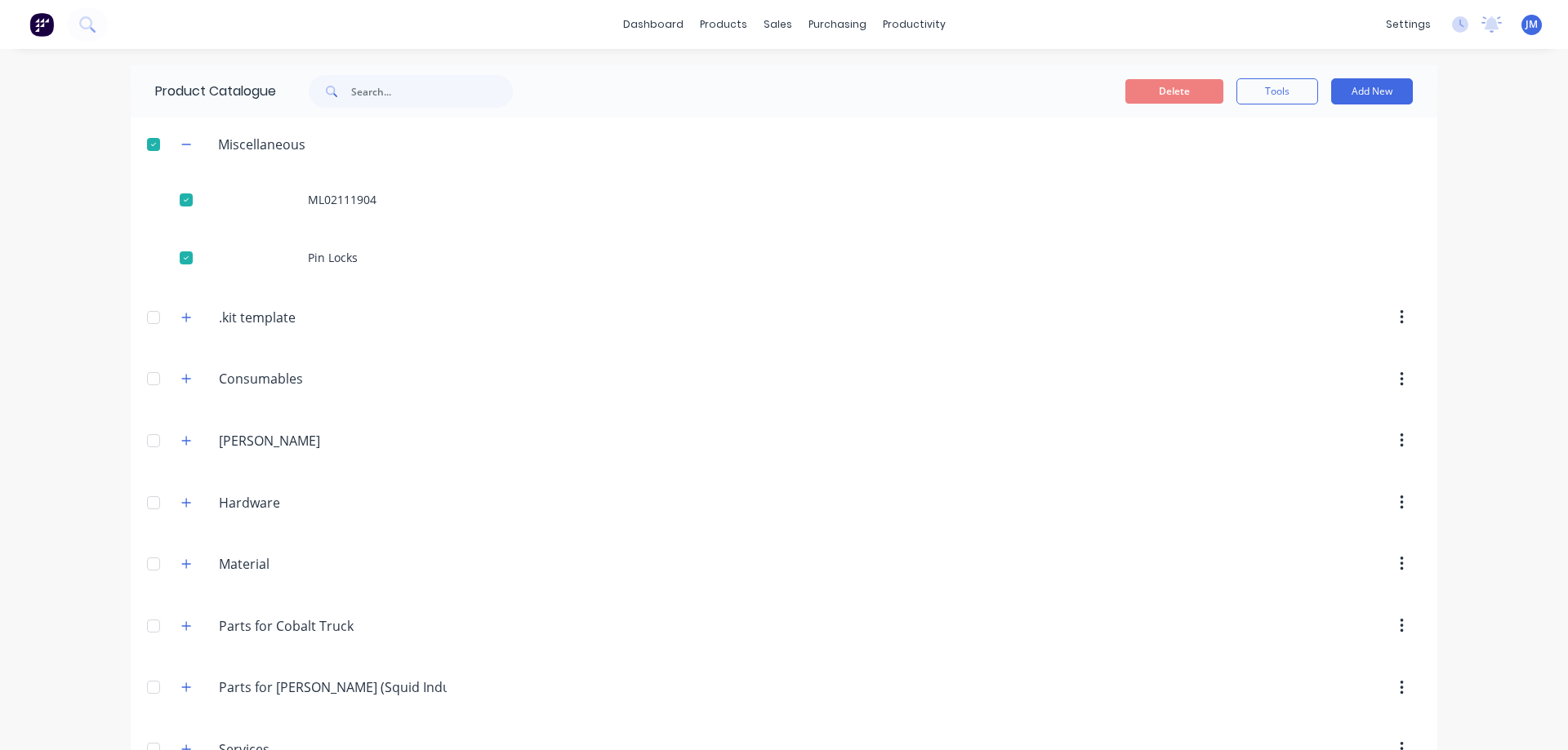
click at [149, 141] on div at bounding box center [153, 145] width 32 height 32
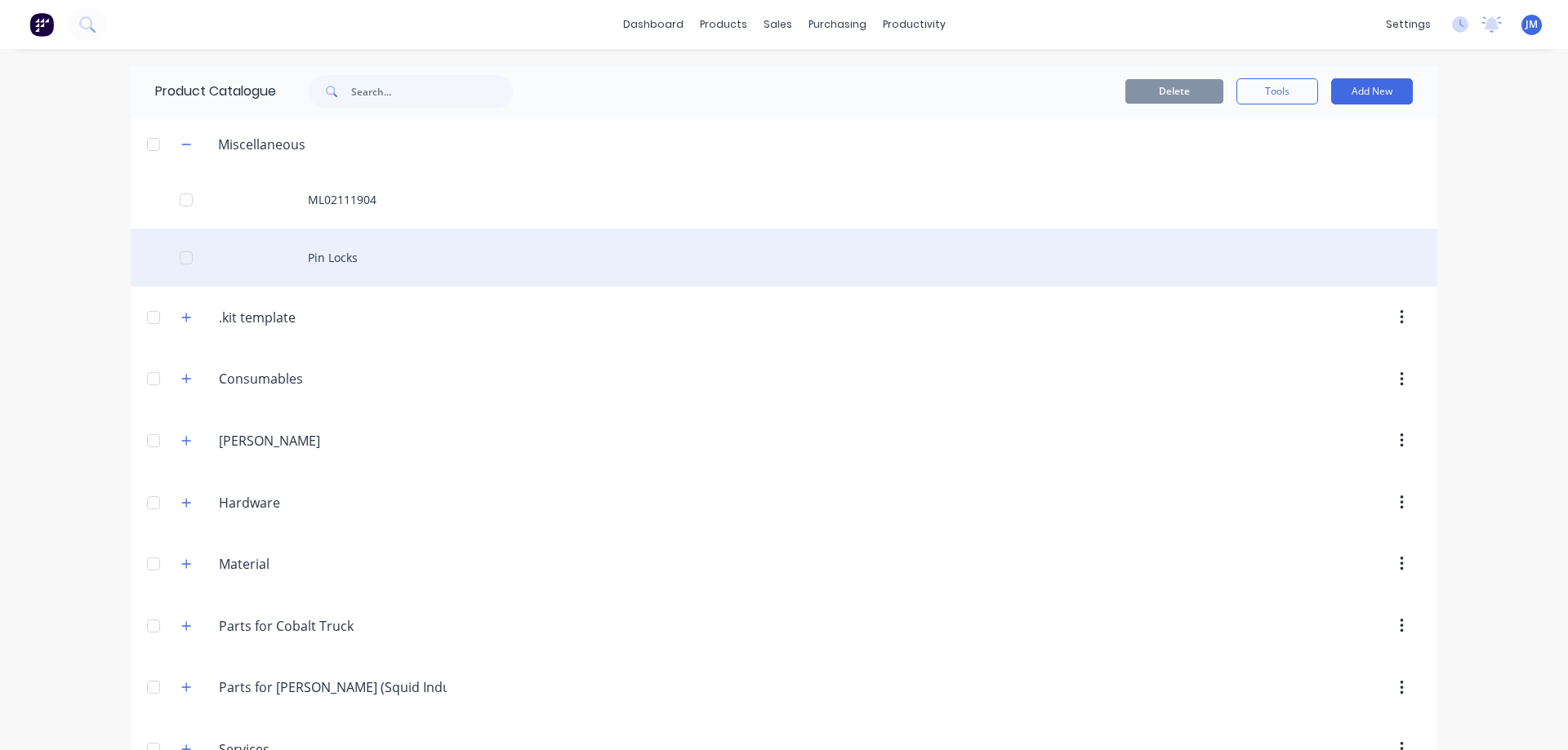
click at [334, 254] on div "Pin Locks" at bounding box center [784, 257] width 1307 height 58
drag, startPoint x: 941, startPoint y: 259, endPoint x: 904, endPoint y: 285, distance: 45.2
click at [904, 285] on div "Pin Locks" at bounding box center [784, 257] width 1307 height 58
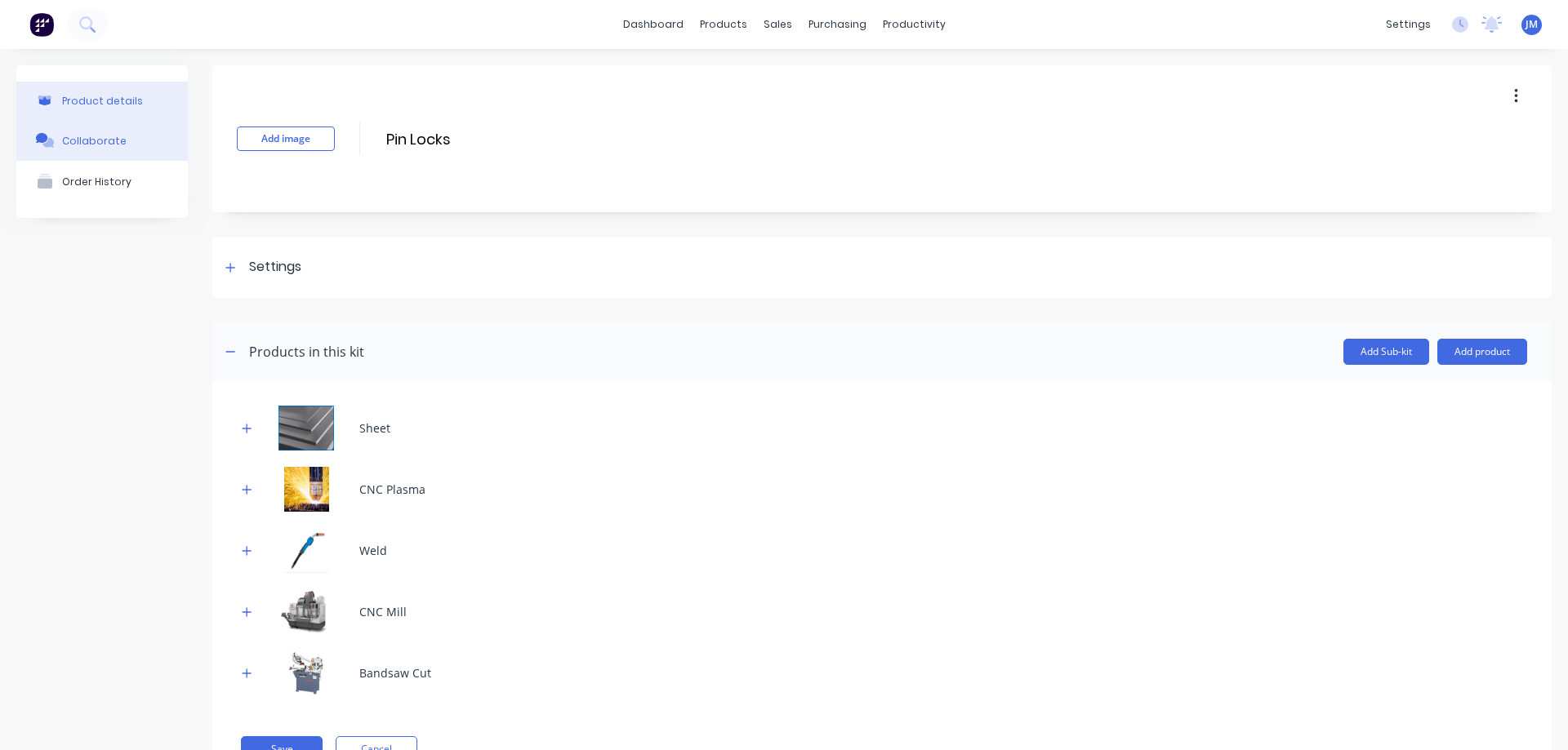
click at [107, 144] on div "Collaborate" at bounding box center [94, 141] width 65 height 12
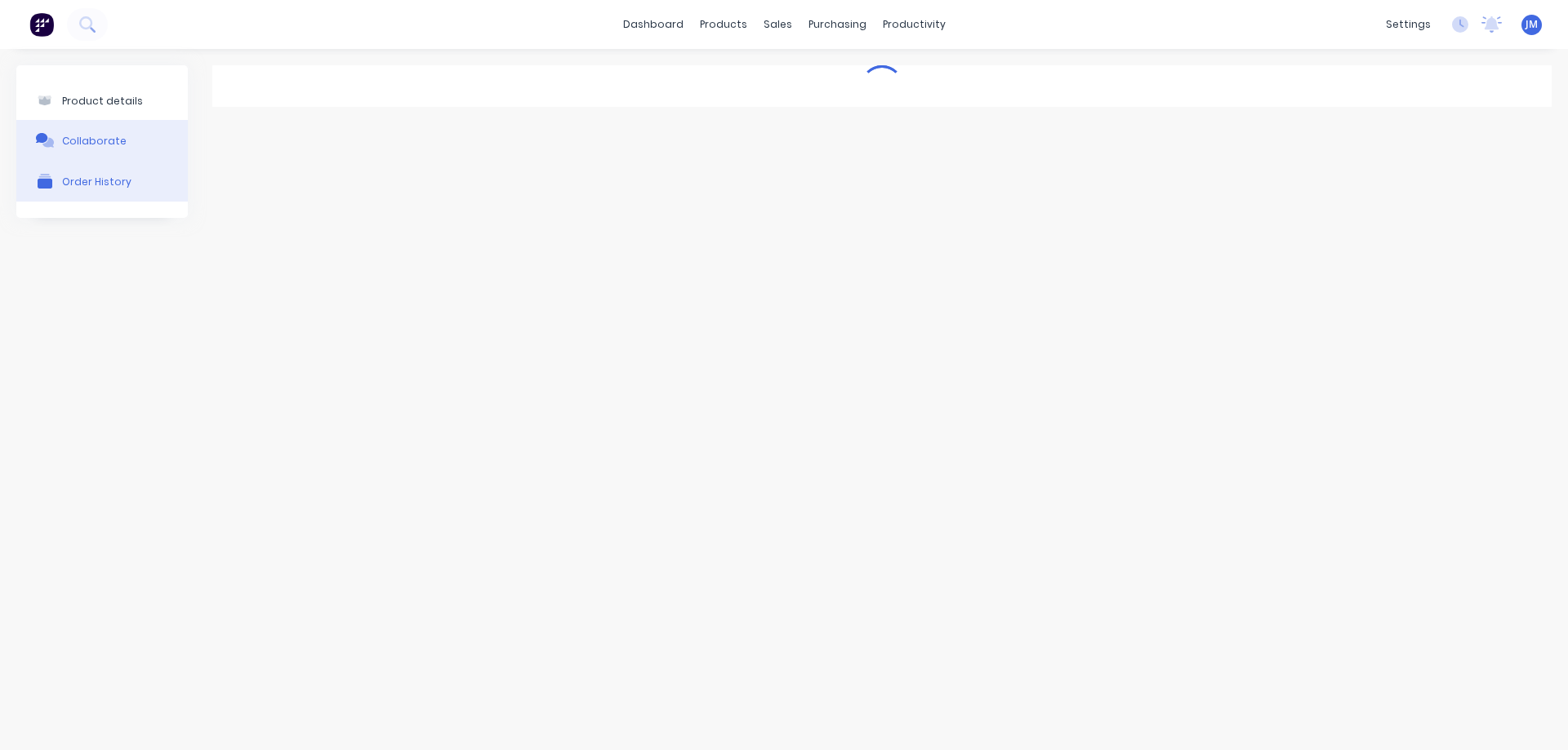
click at [110, 175] on div "Order History" at bounding box center [96, 181] width 69 height 12
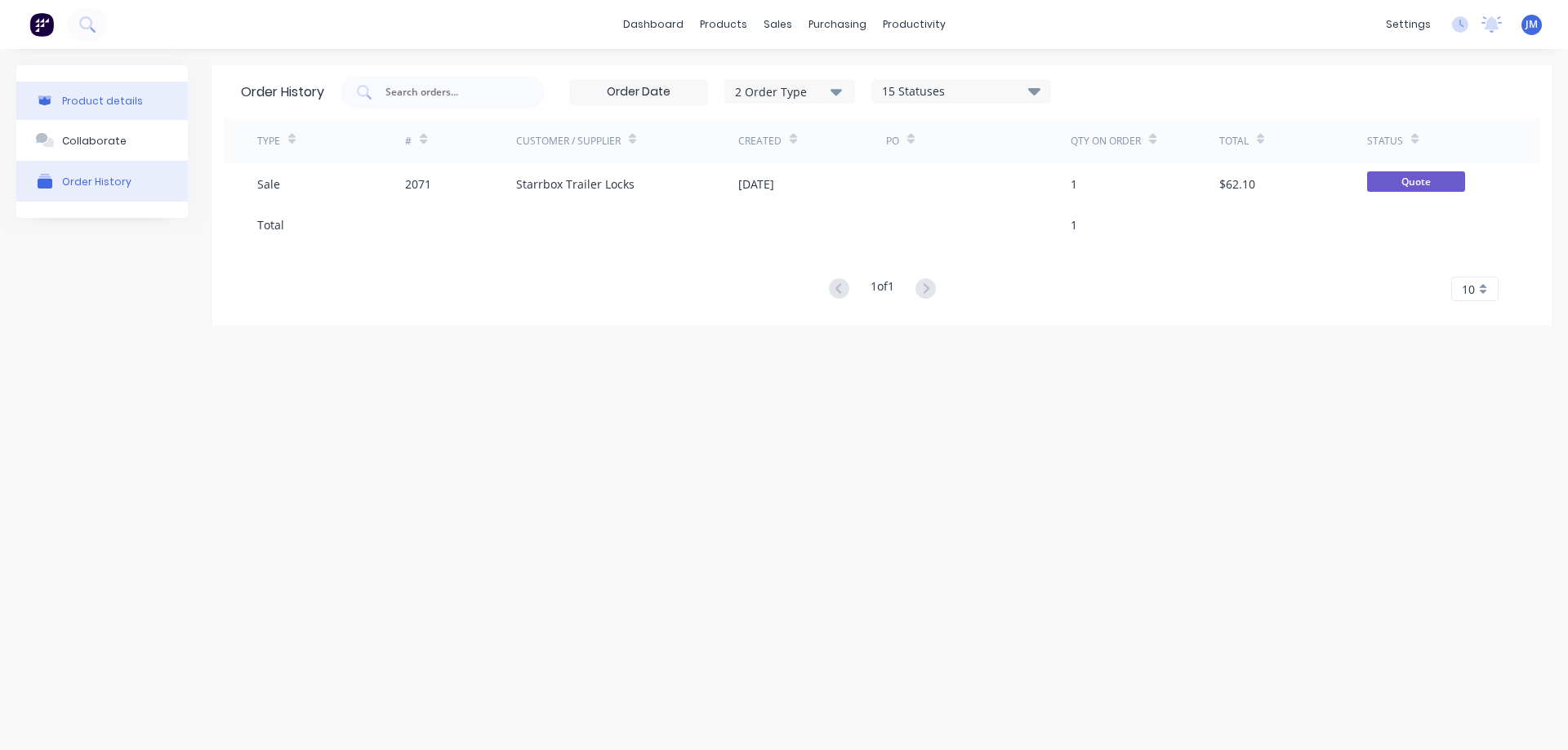
click at [127, 112] on button "Product details" at bounding box center [102, 101] width 171 height 38
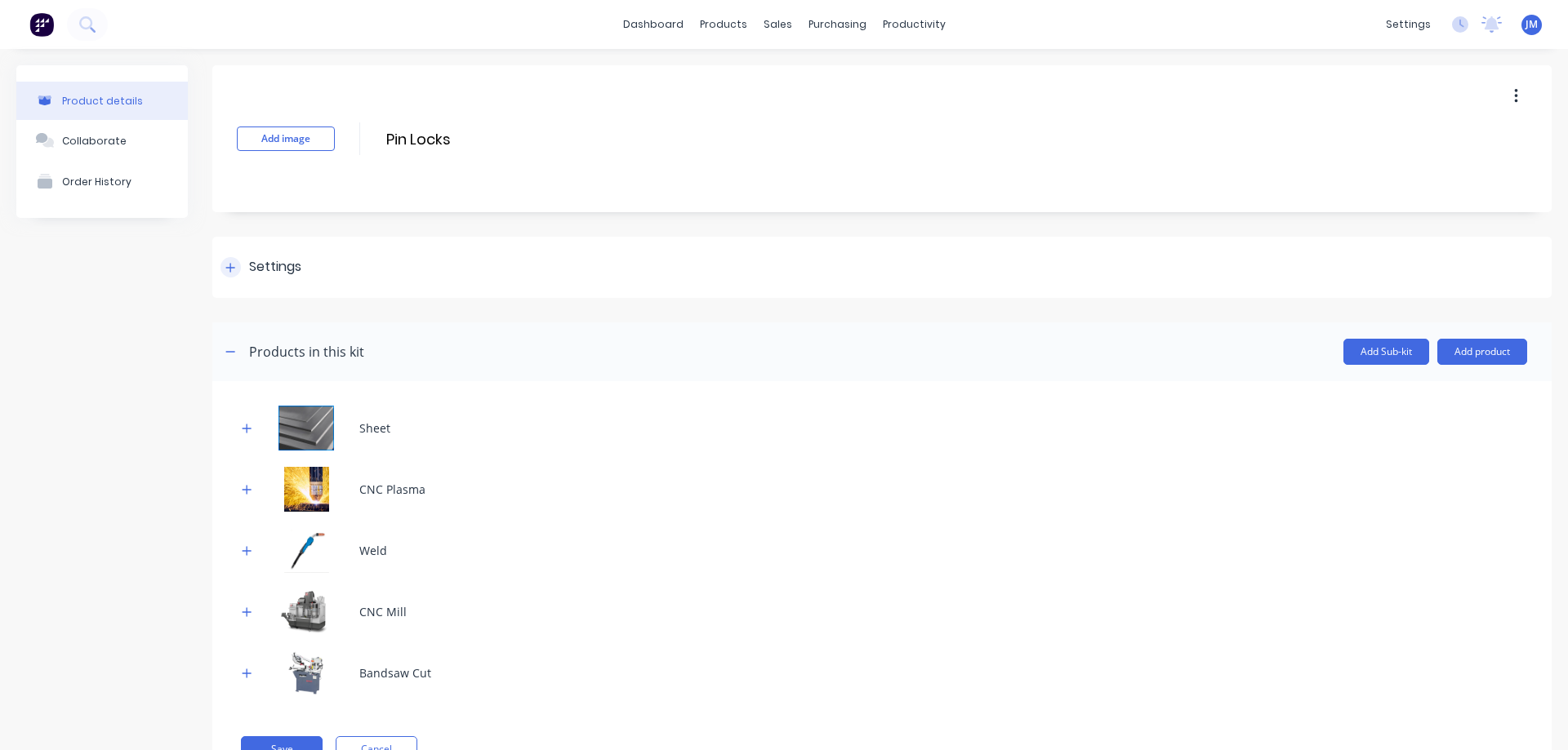
click at [245, 264] on div "Settings" at bounding box center [261, 266] width 81 height 20
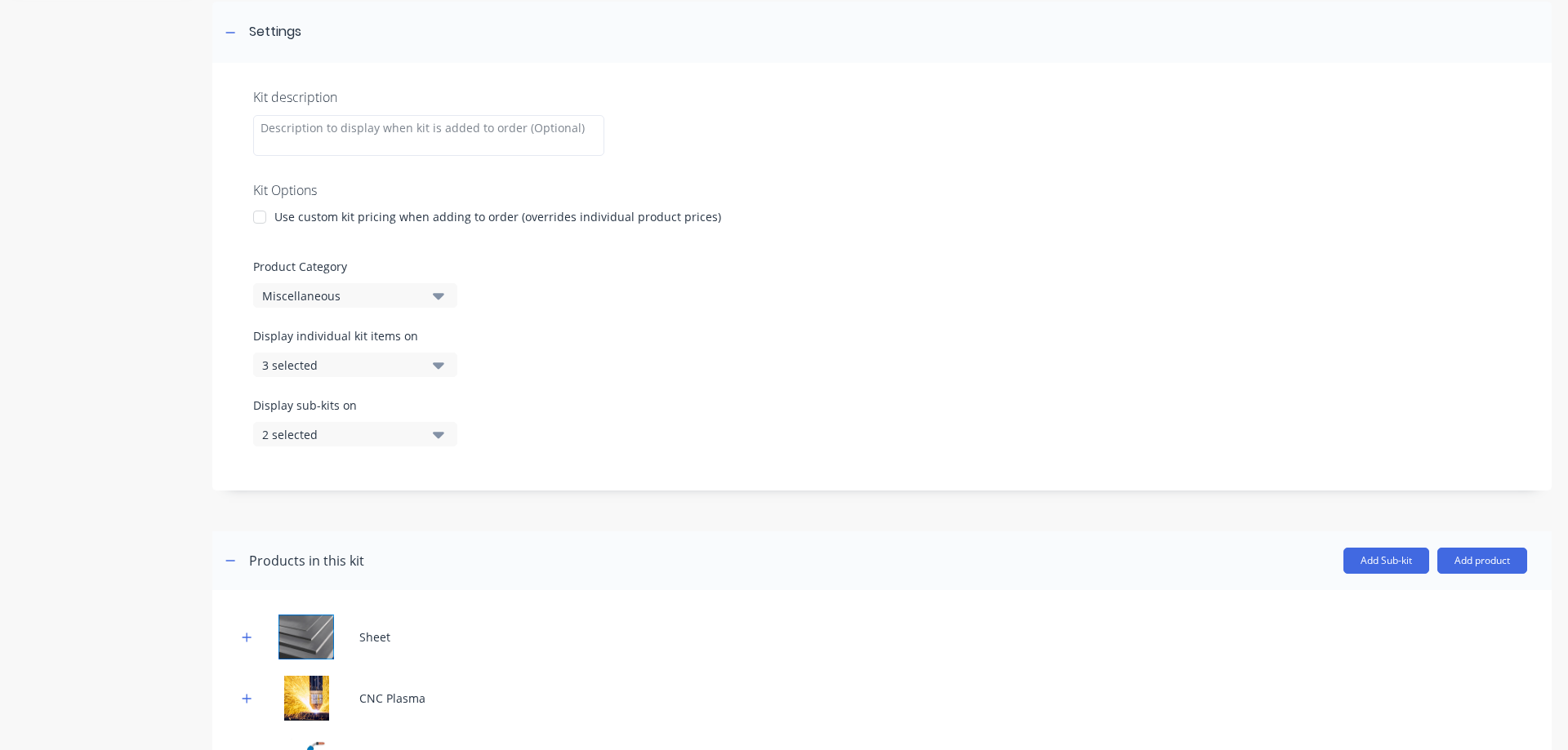
scroll to position [245, 0]
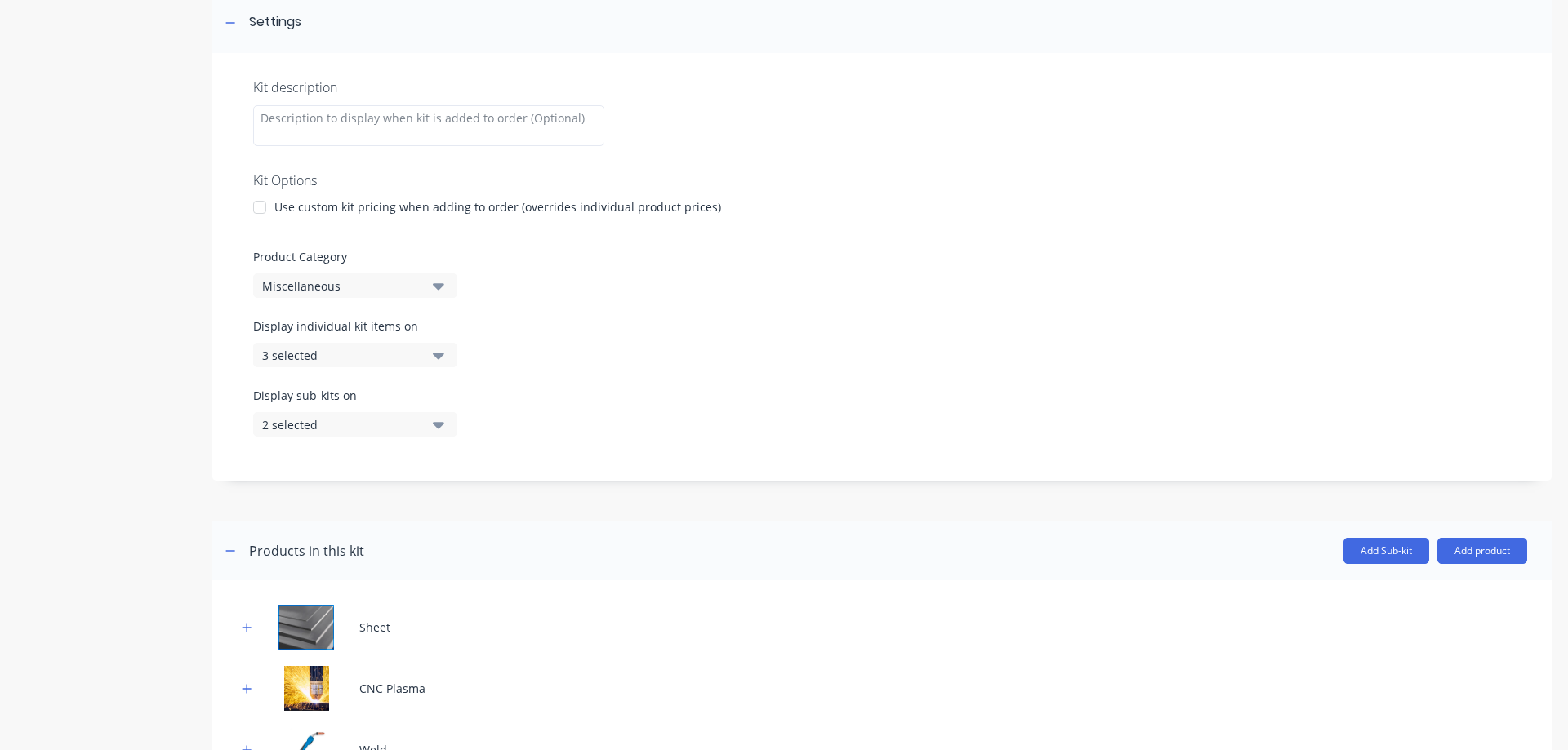
click at [393, 353] on div "3 selected" at bounding box center [341, 356] width 158 height 17
click at [407, 267] on div "Product Category Miscellaneous" at bounding box center [882, 273] width 1258 height 49
click at [407, 281] on div "Miscellaneous" at bounding box center [341, 286] width 158 height 17
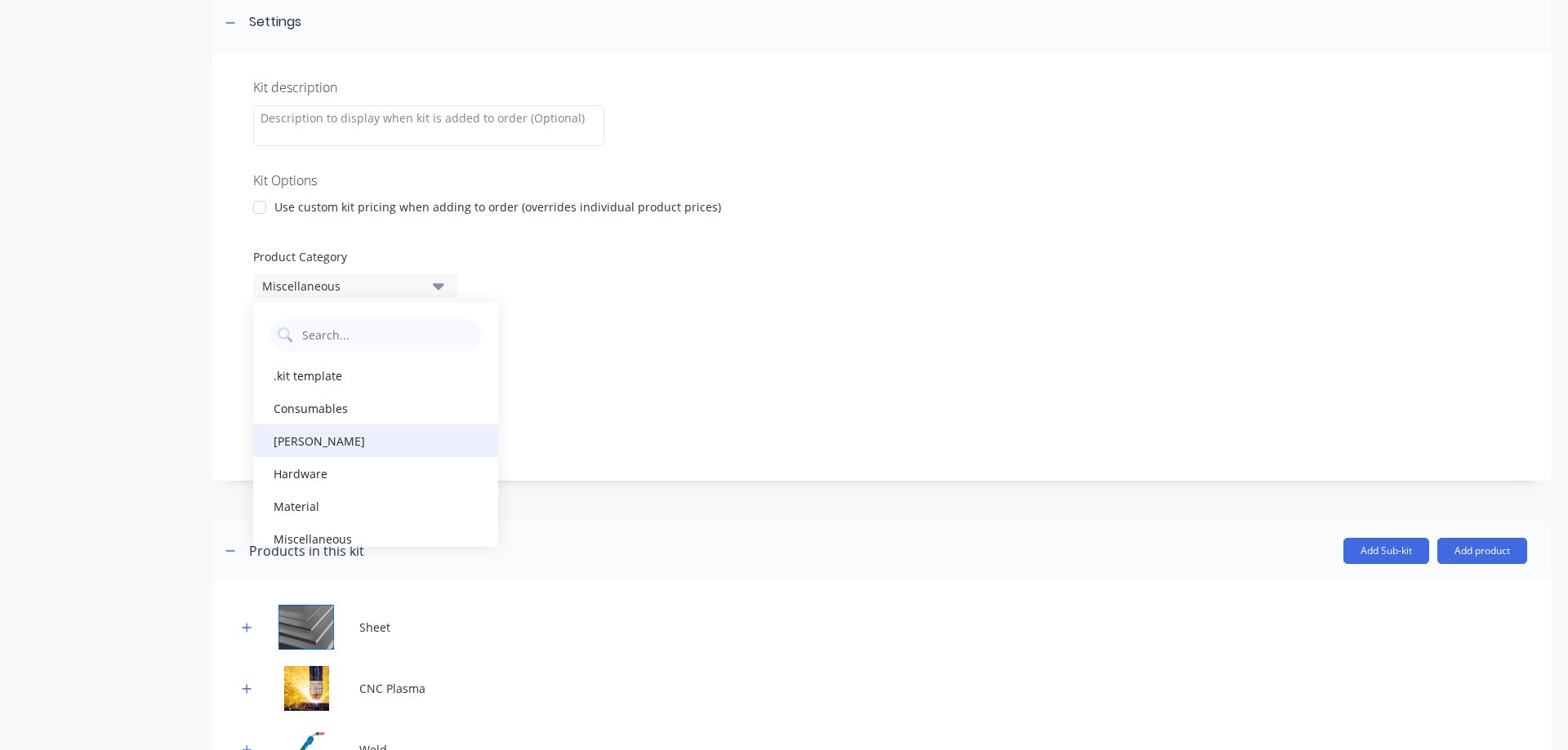
click at [359, 442] on div "[PERSON_NAME]" at bounding box center [375, 441] width 245 height 32
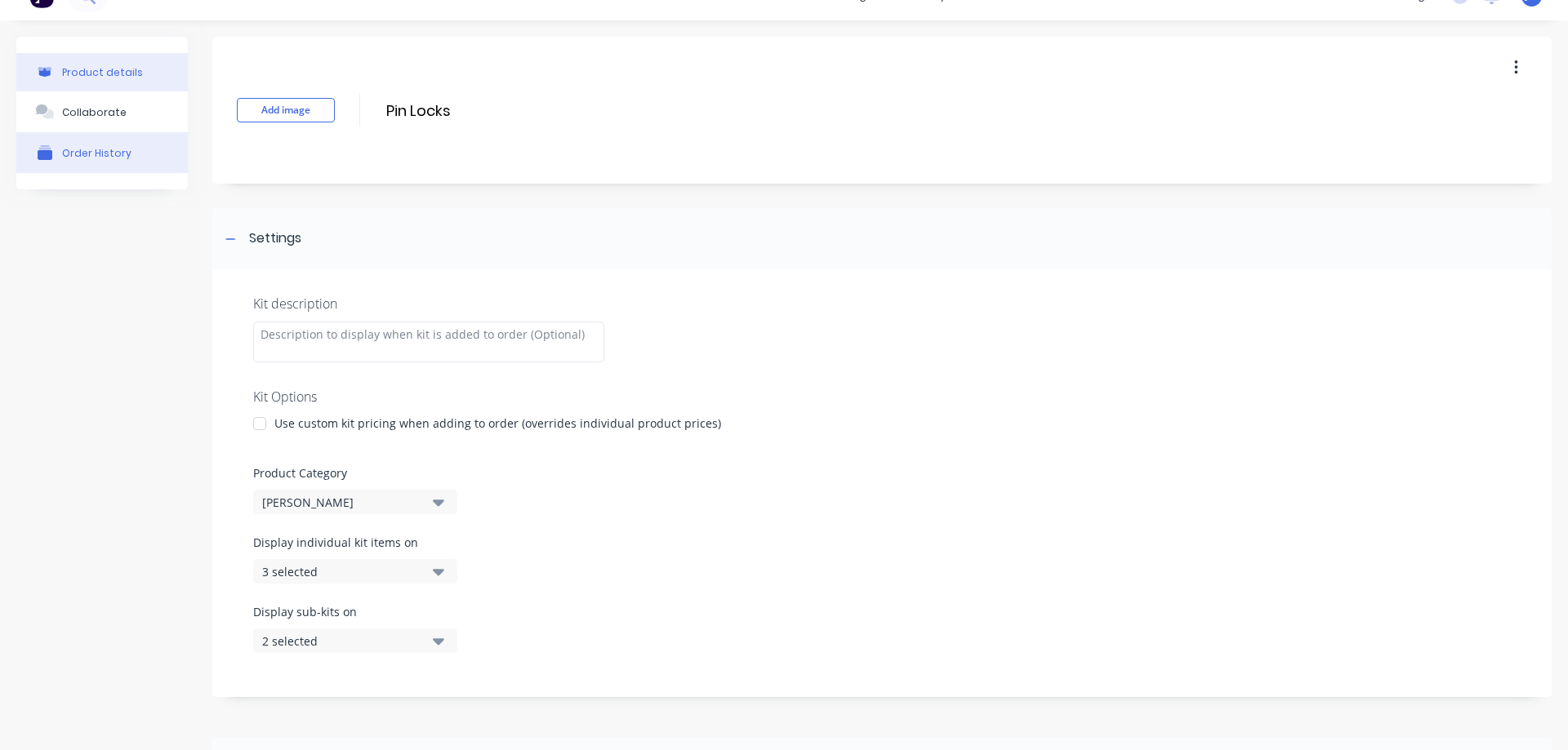
scroll to position [0, 0]
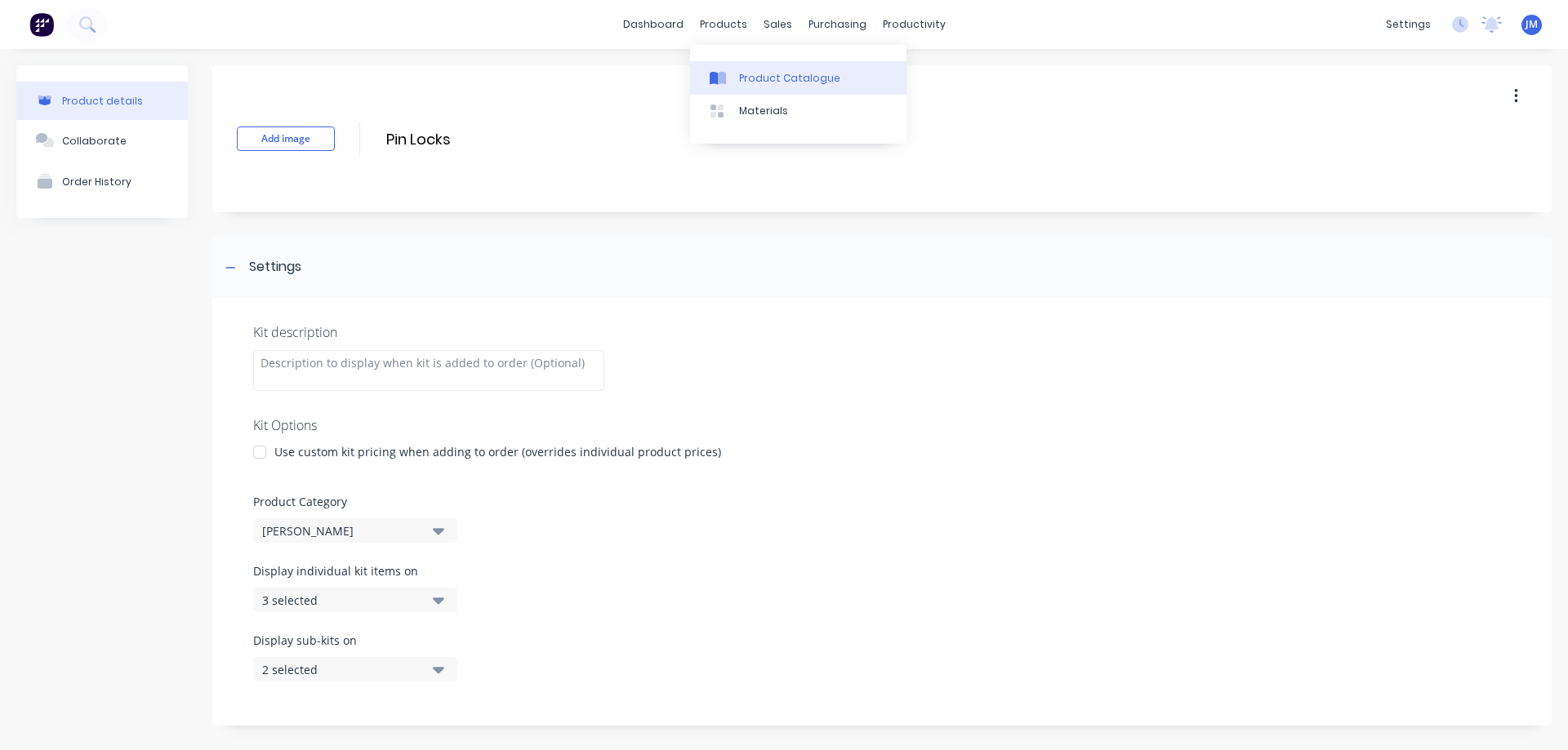
click at [796, 69] on link "Product Catalogue" at bounding box center [798, 77] width 216 height 32
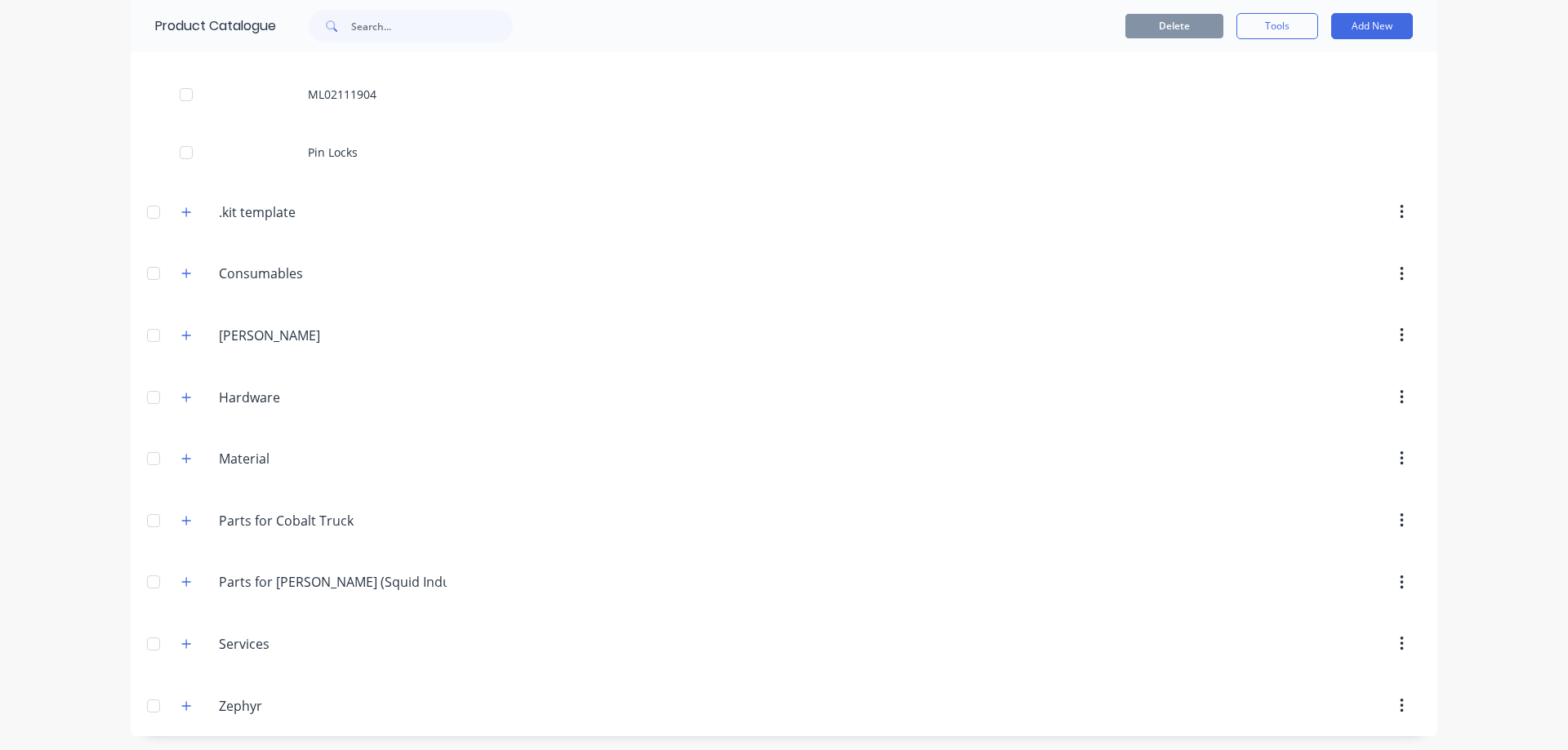
scroll to position [108, 0]
click at [181, 335] on icon "button" at bounding box center [186, 333] width 10 height 11
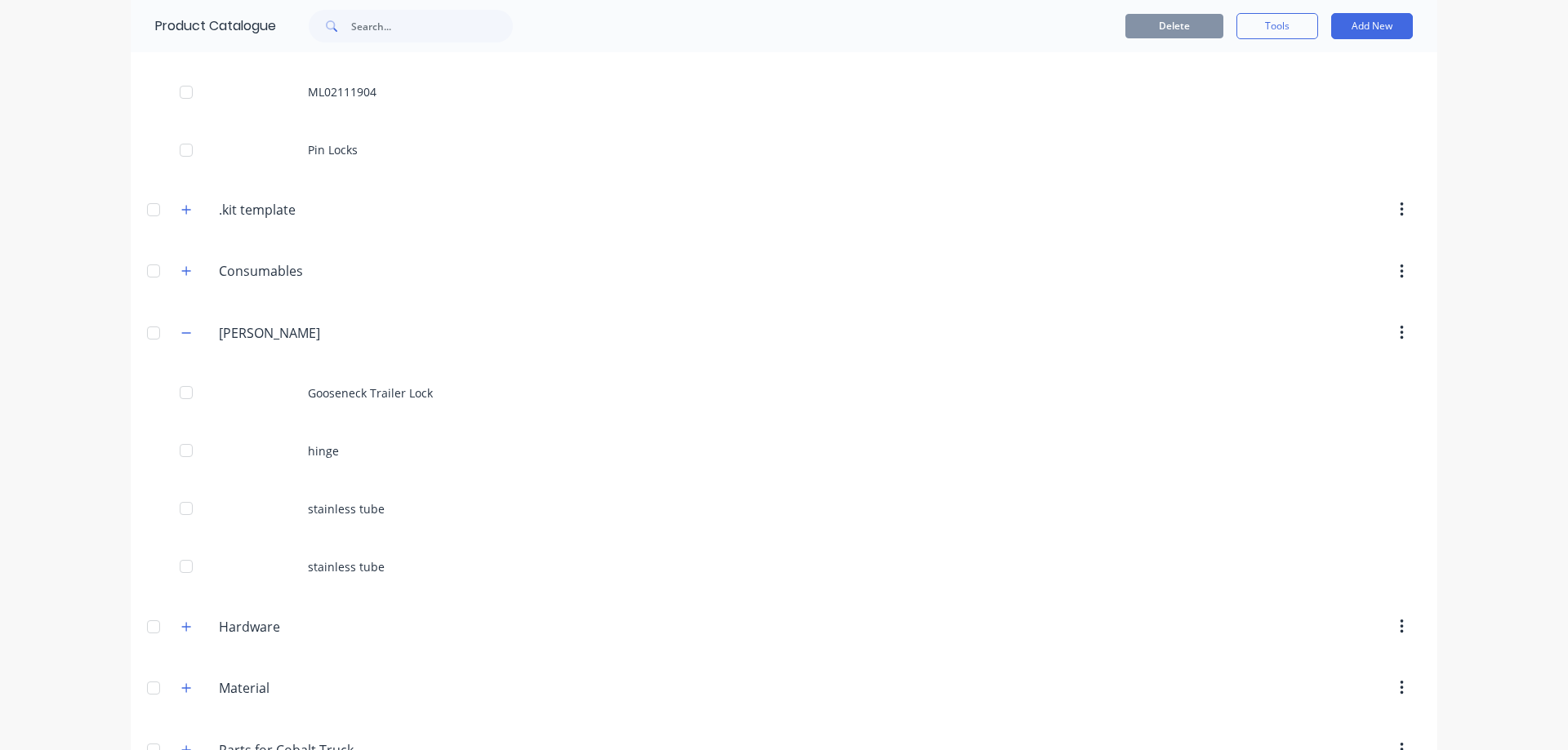
click at [1404, 330] on button "button" at bounding box center [1401, 333] width 38 height 30
click at [275, 330] on input "[PERSON_NAME]" at bounding box center [315, 333] width 193 height 20
click at [302, 336] on input "[PERSON_NAME]" at bounding box center [315, 333] width 193 height 20
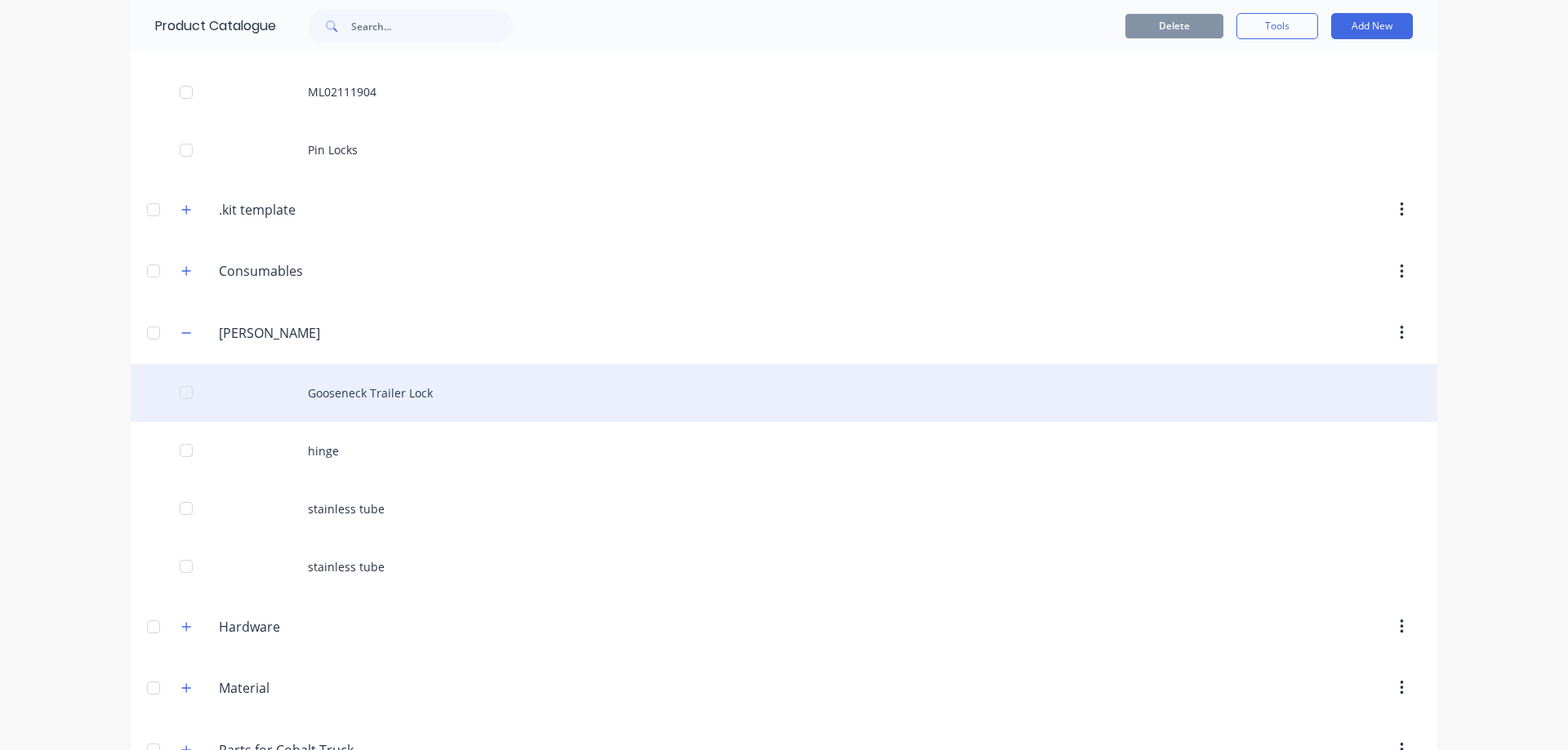
type input "[PERSON_NAME]"
click at [491, 365] on div "Gooseneck Trailer Lock" at bounding box center [784, 393] width 1307 height 58
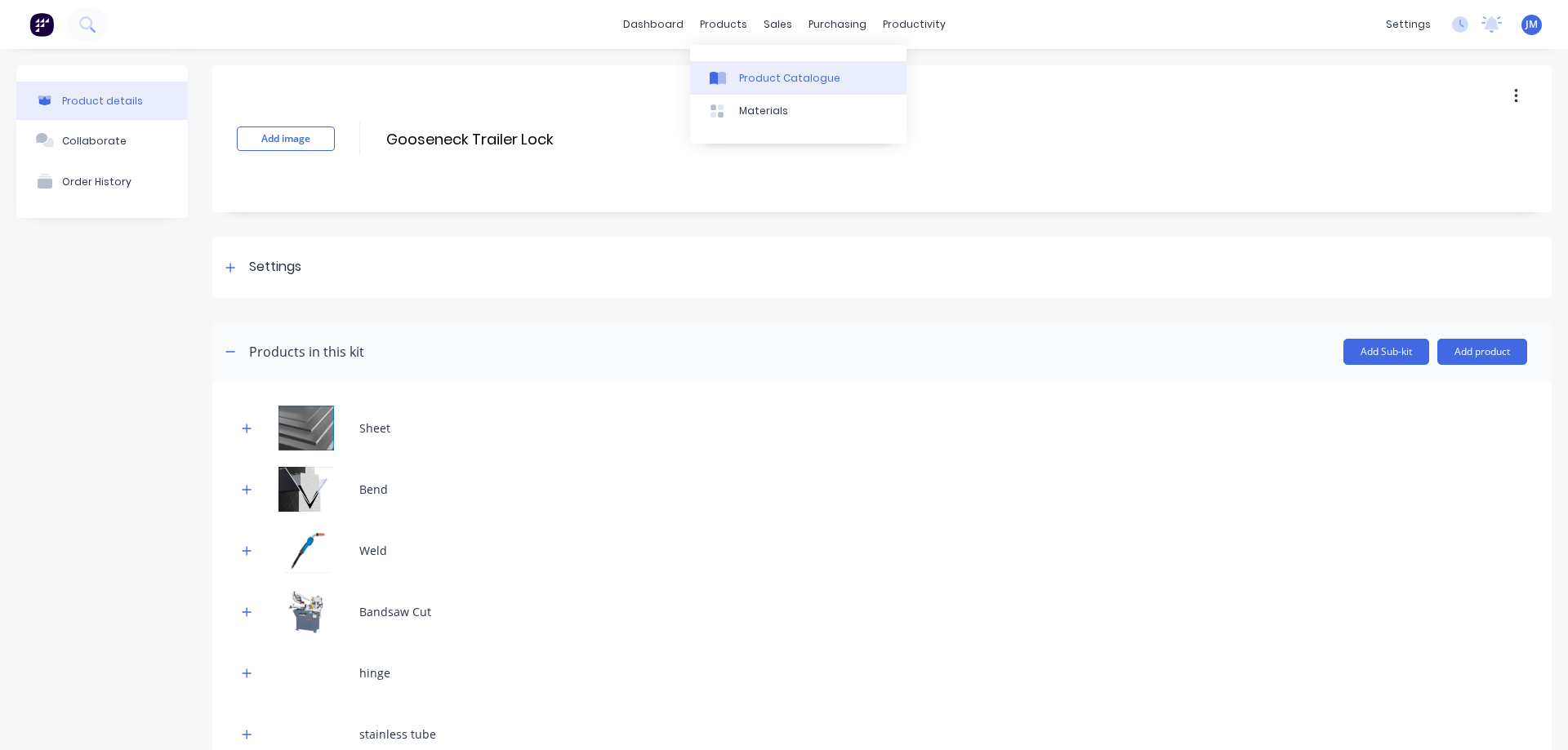
click at [759, 83] on div "Product Catalogue" at bounding box center [789, 78] width 101 height 14
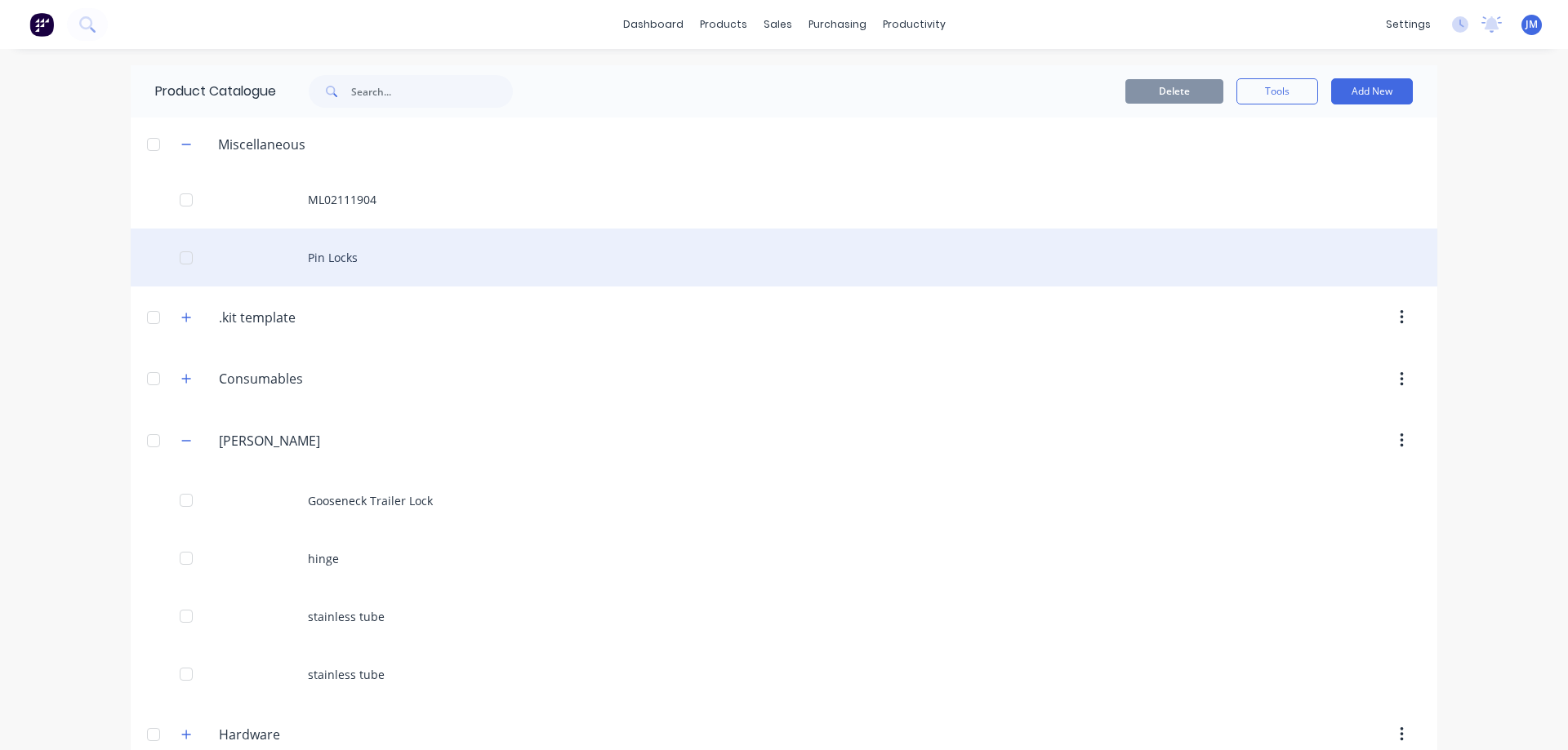
click at [362, 256] on div "Pin Locks" at bounding box center [784, 257] width 1307 height 58
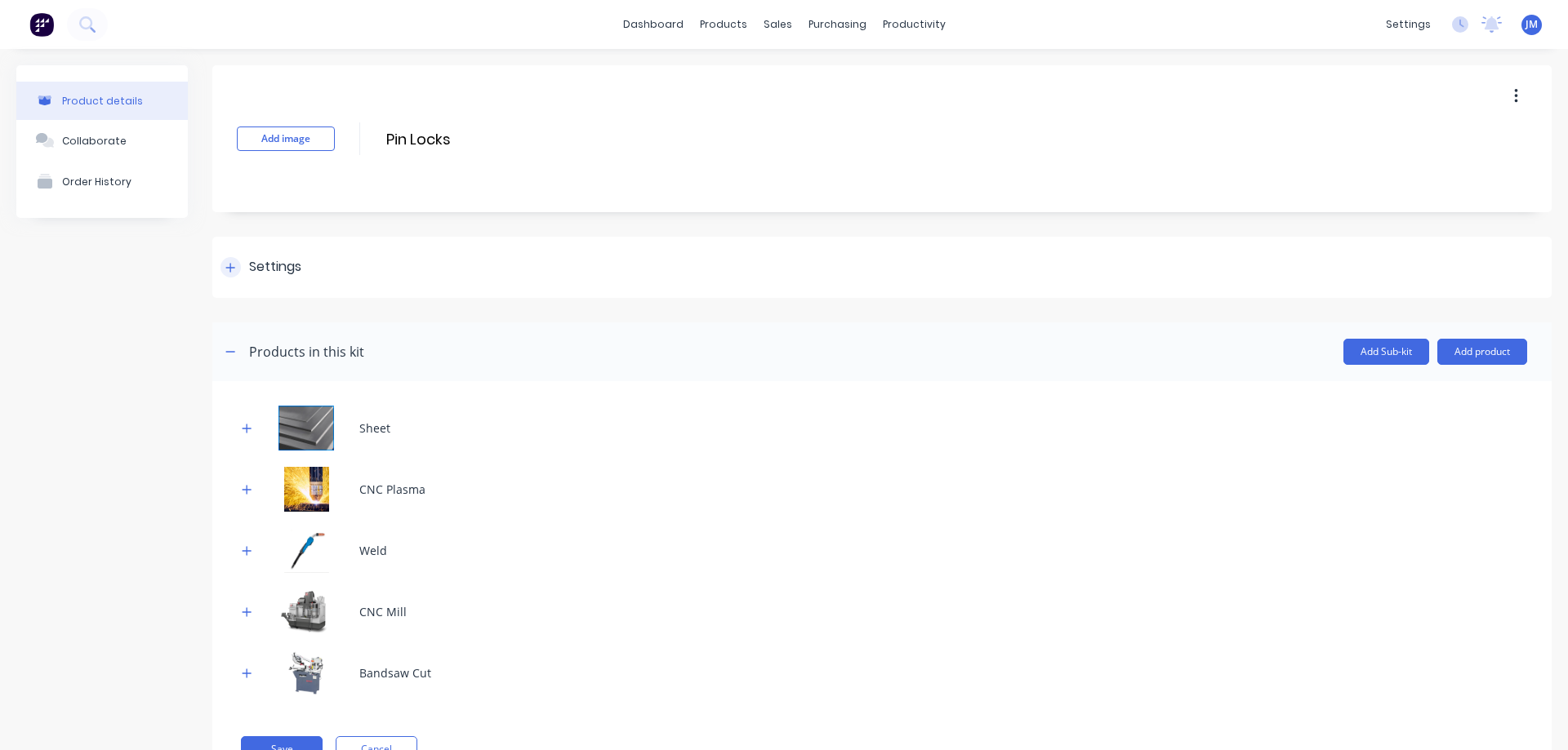
click at [244, 269] on div "Settings" at bounding box center [261, 266] width 81 height 20
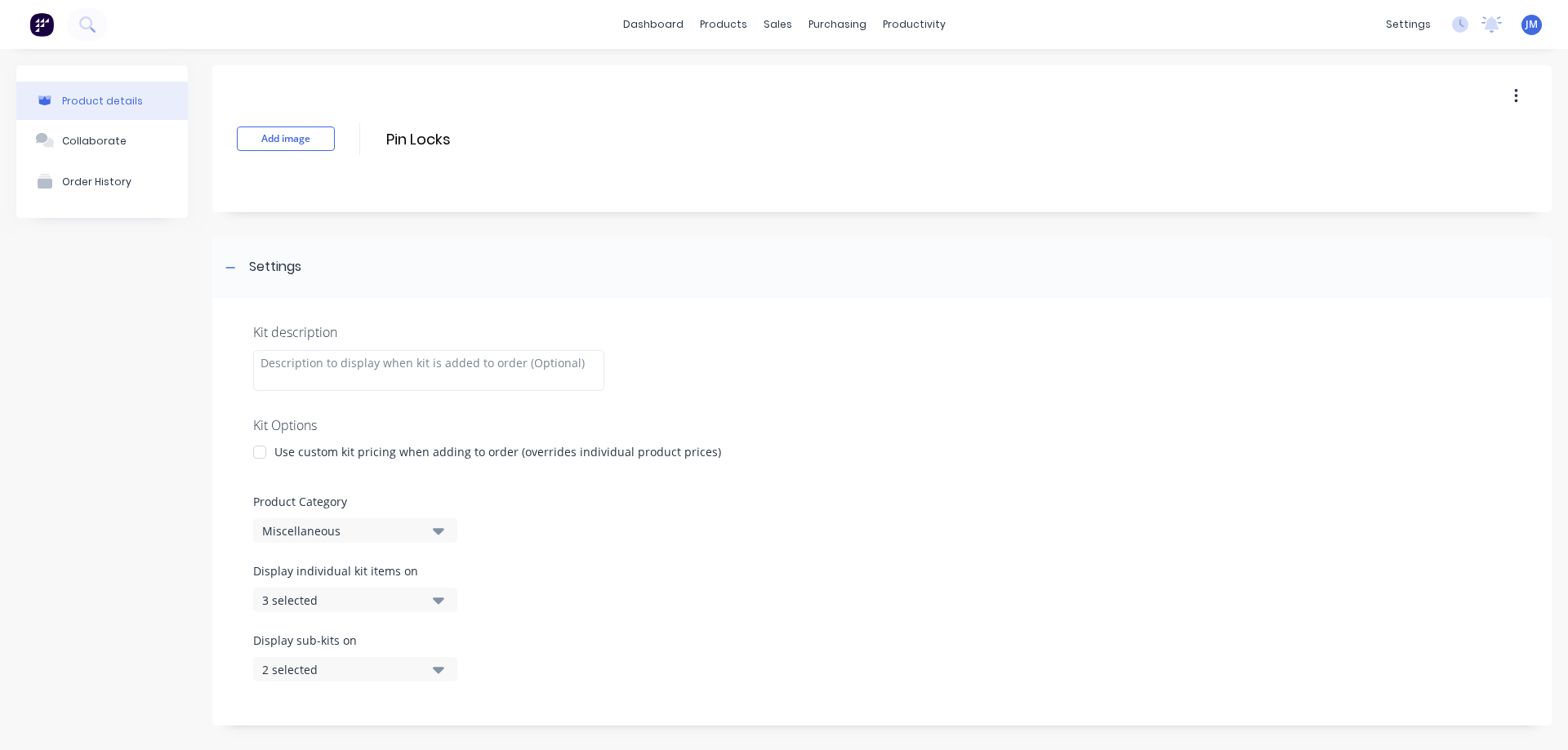
click at [377, 507] on label "Product Category" at bounding box center [882, 502] width 1258 height 17
click at [381, 524] on div "Miscellaneous" at bounding box center [341, 531] width 158 height 17
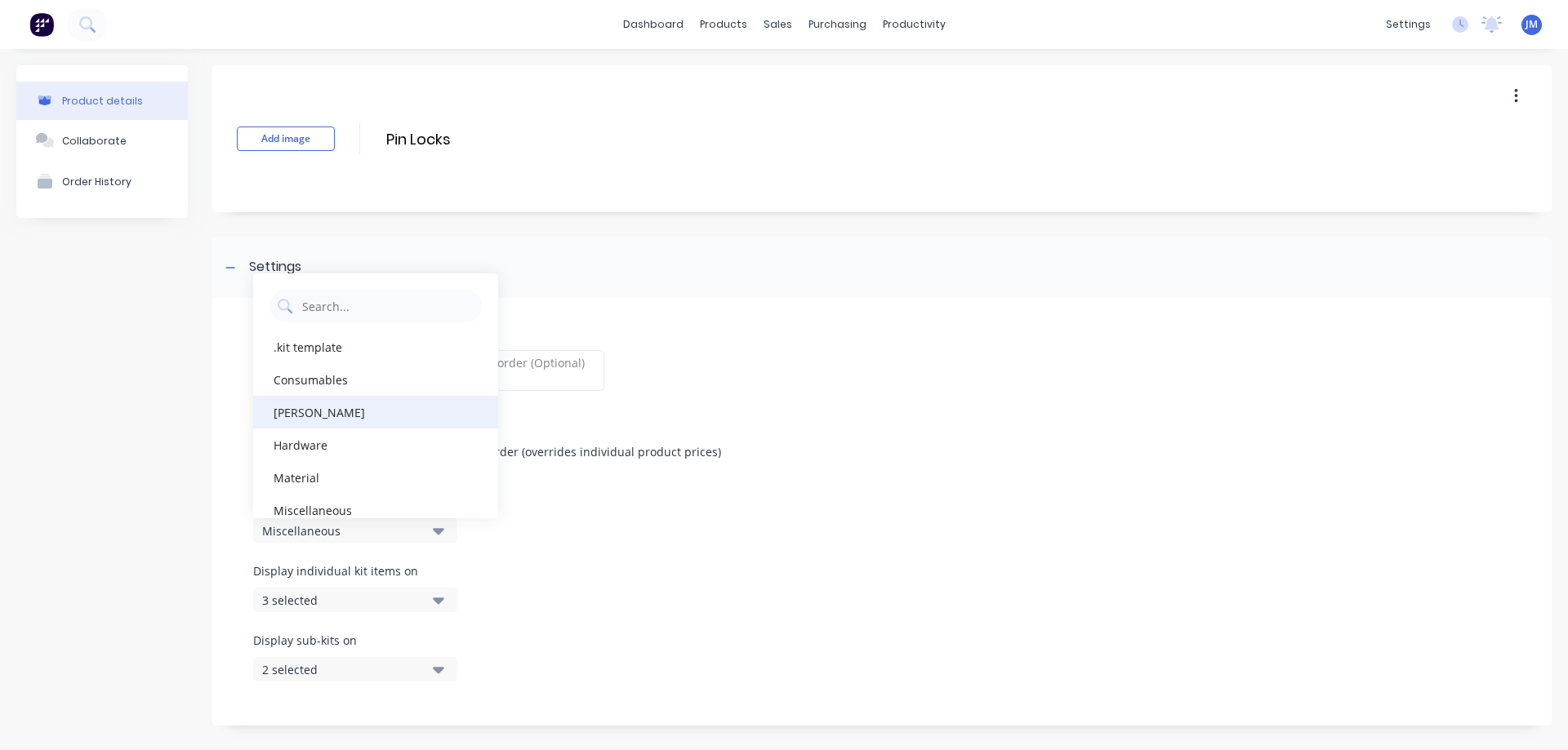
click at [396, 422] on div "[PERSON_NAME]" at bounding box center [375, 412] width 245 height 32
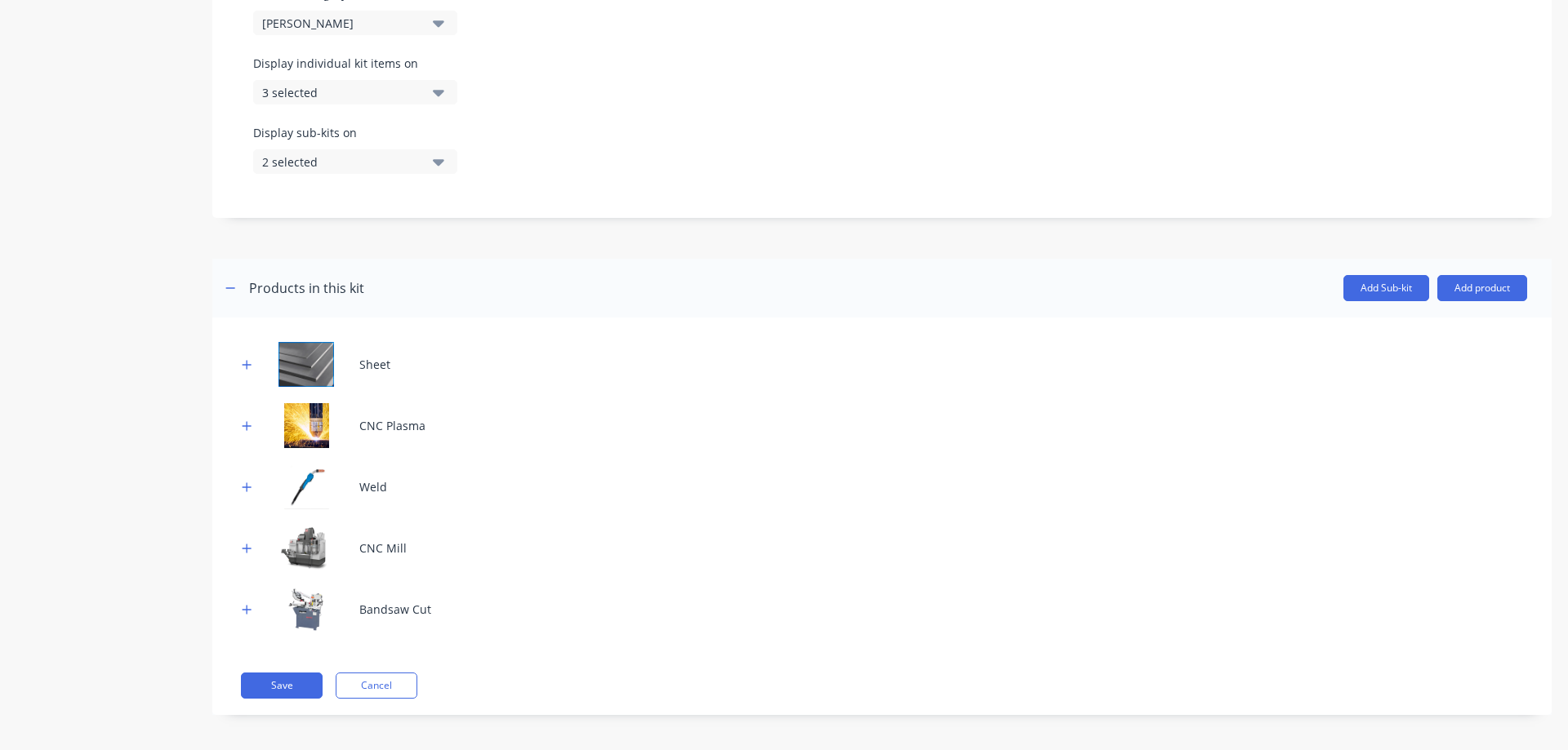
scroll to position [514, 0]
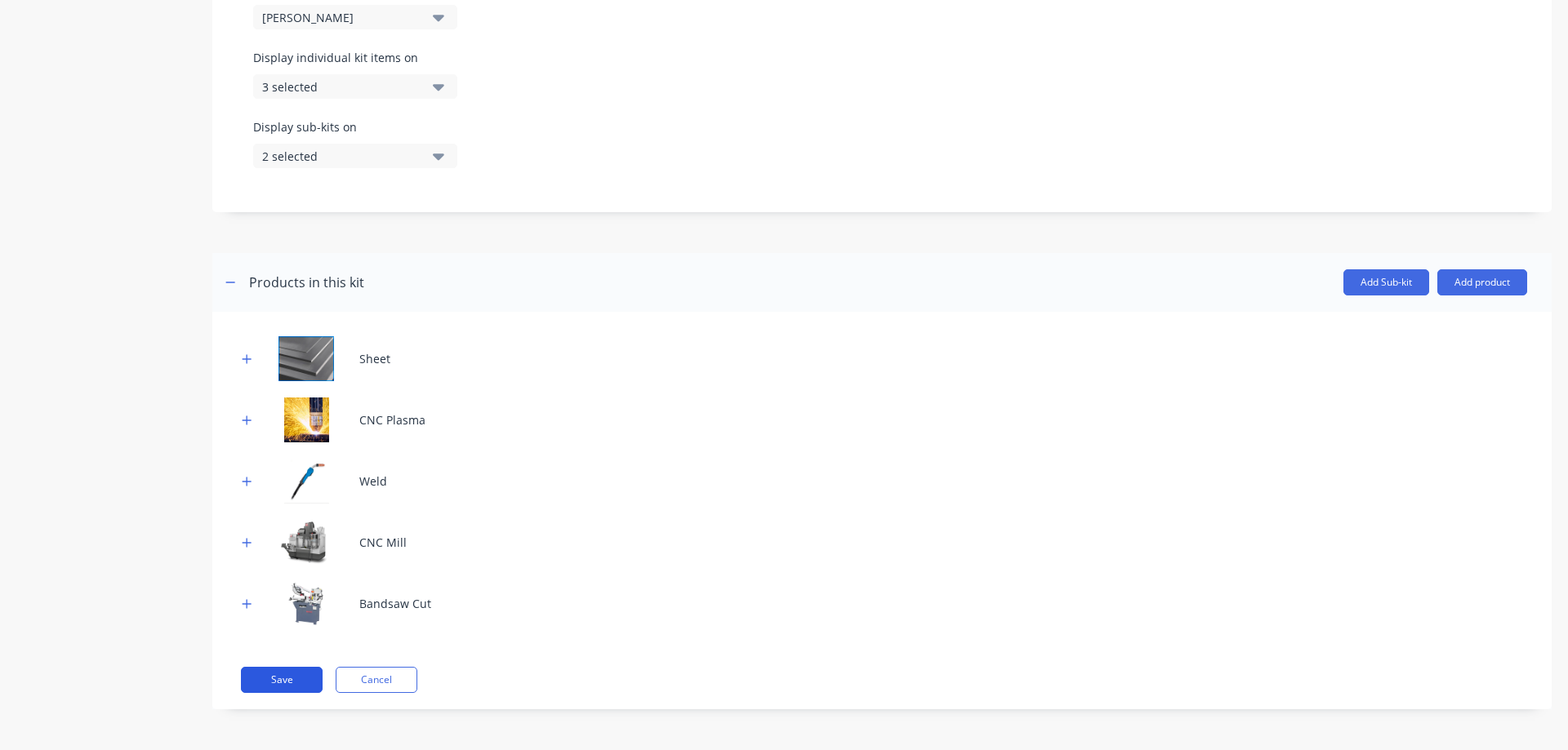
click at [290, 682] on button "Save" at bounding box center [282, 680] width 82 height 26
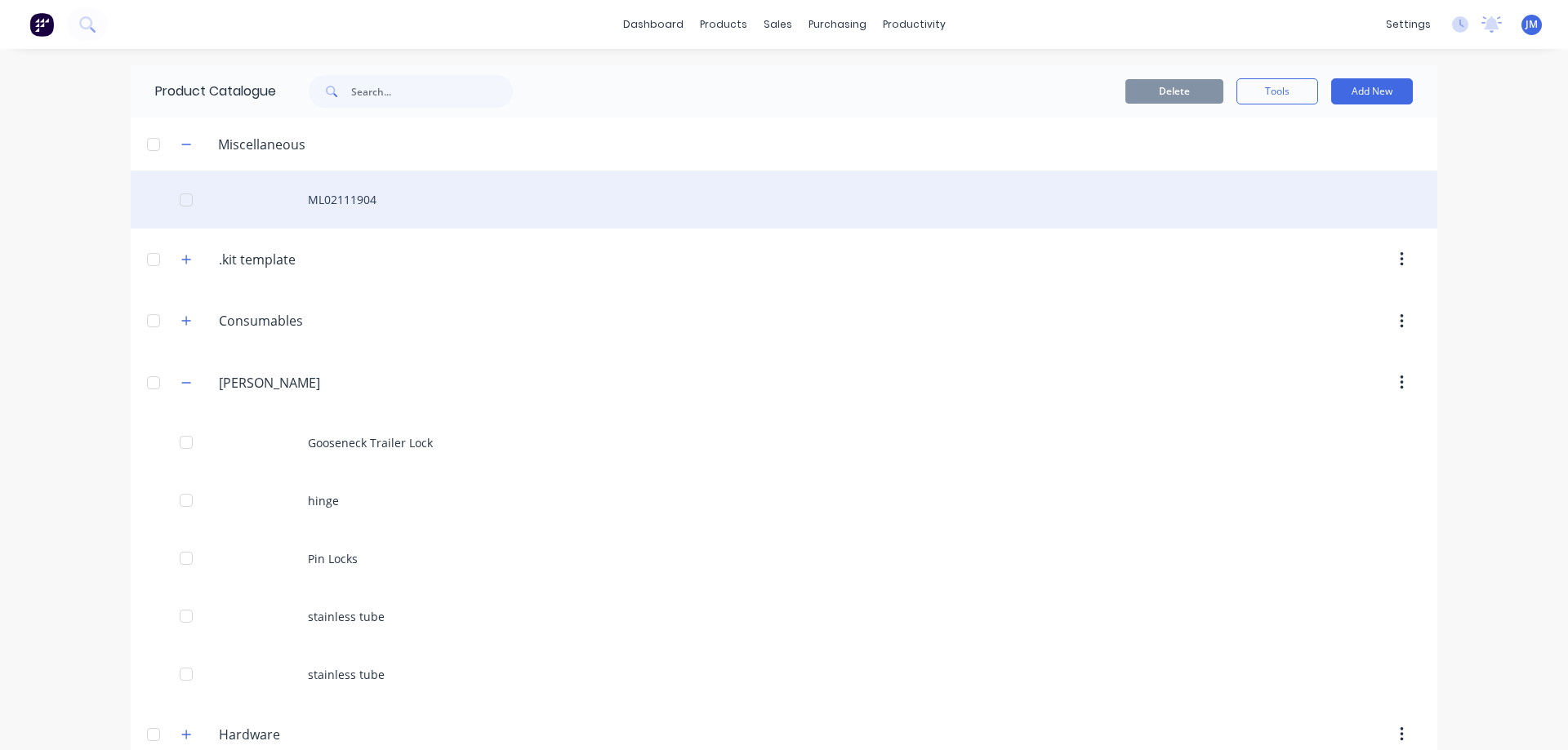
click at [352, 204] on div "ML02111904" at bounding box center [784, 199] width 1307 height 58
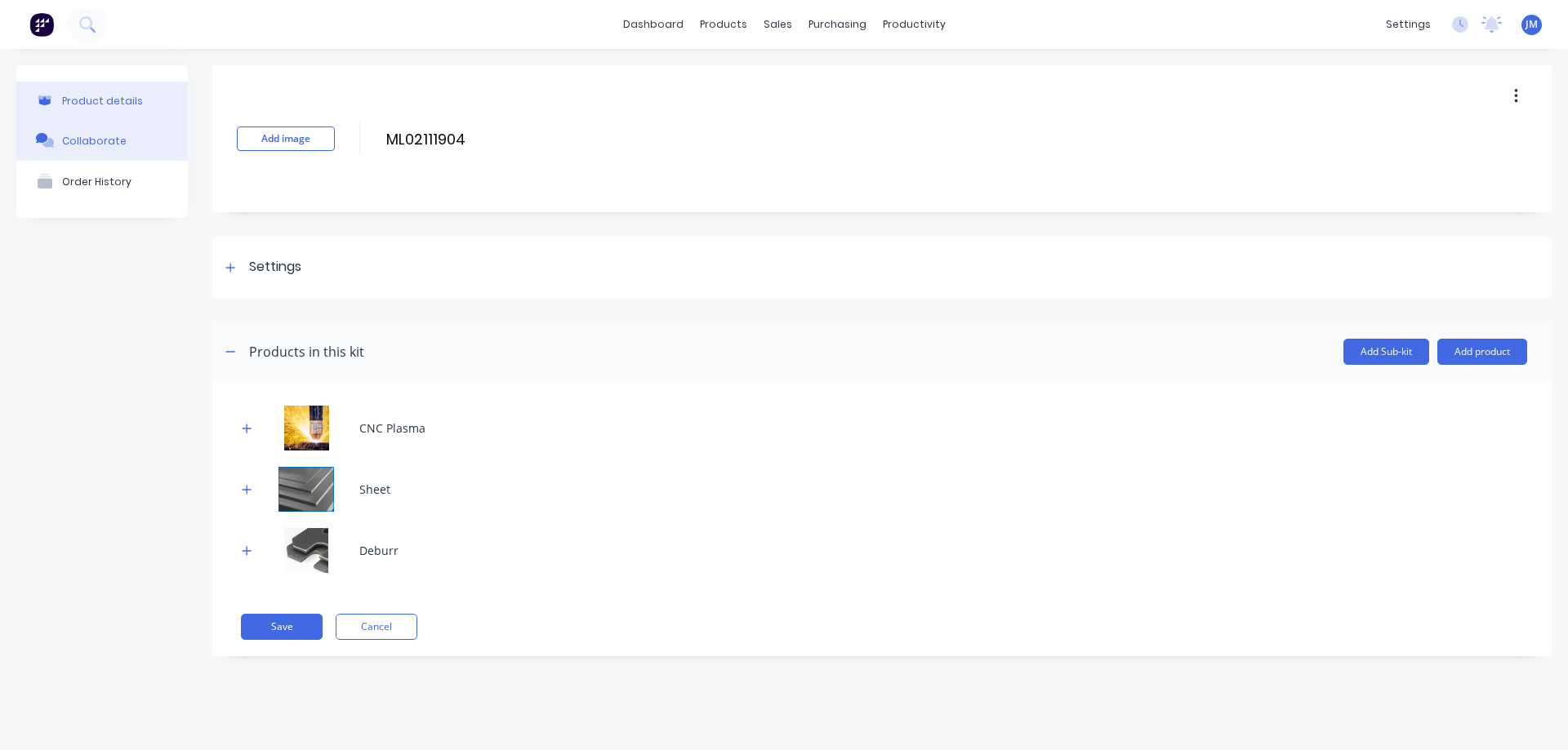
click at [133, 139] on button "Collaborate" at bounding box center [102, 140] width 171 height 41
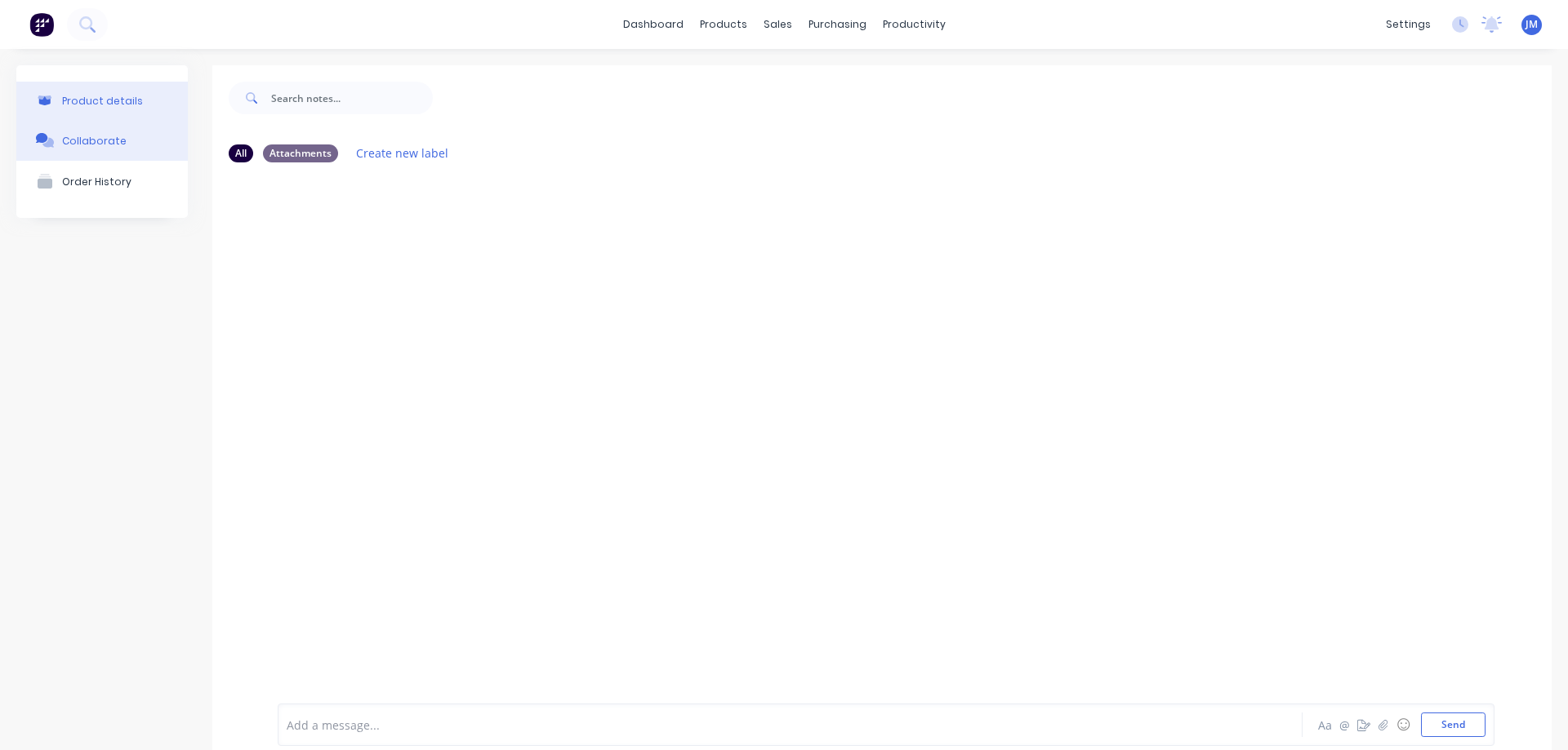
click at [138, 112] on button "Product details" at bounding box center [102, 101] width 171 height 38
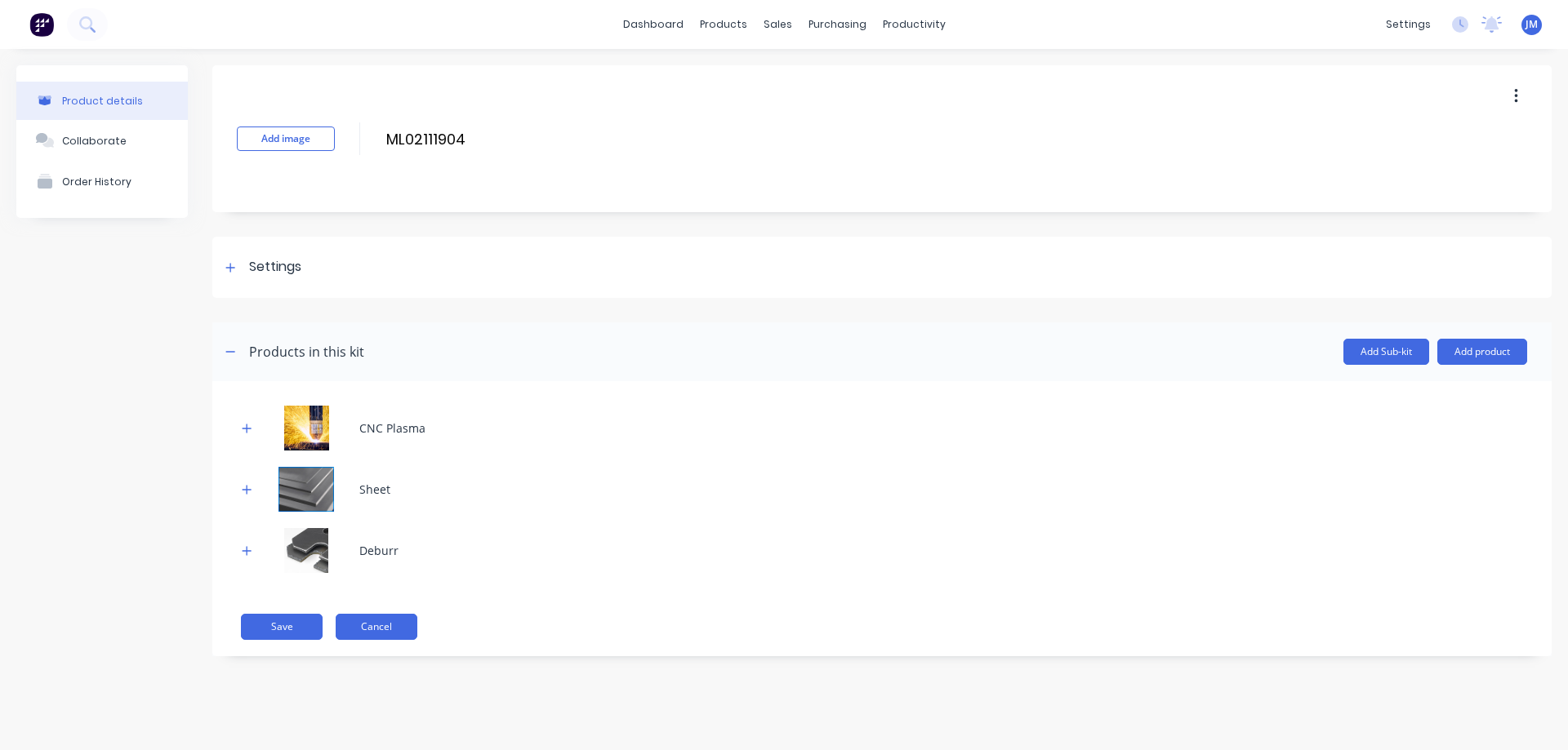
click at [393, 634] on button "Cancel" at bounding box center [377, 626] width 82 height 26
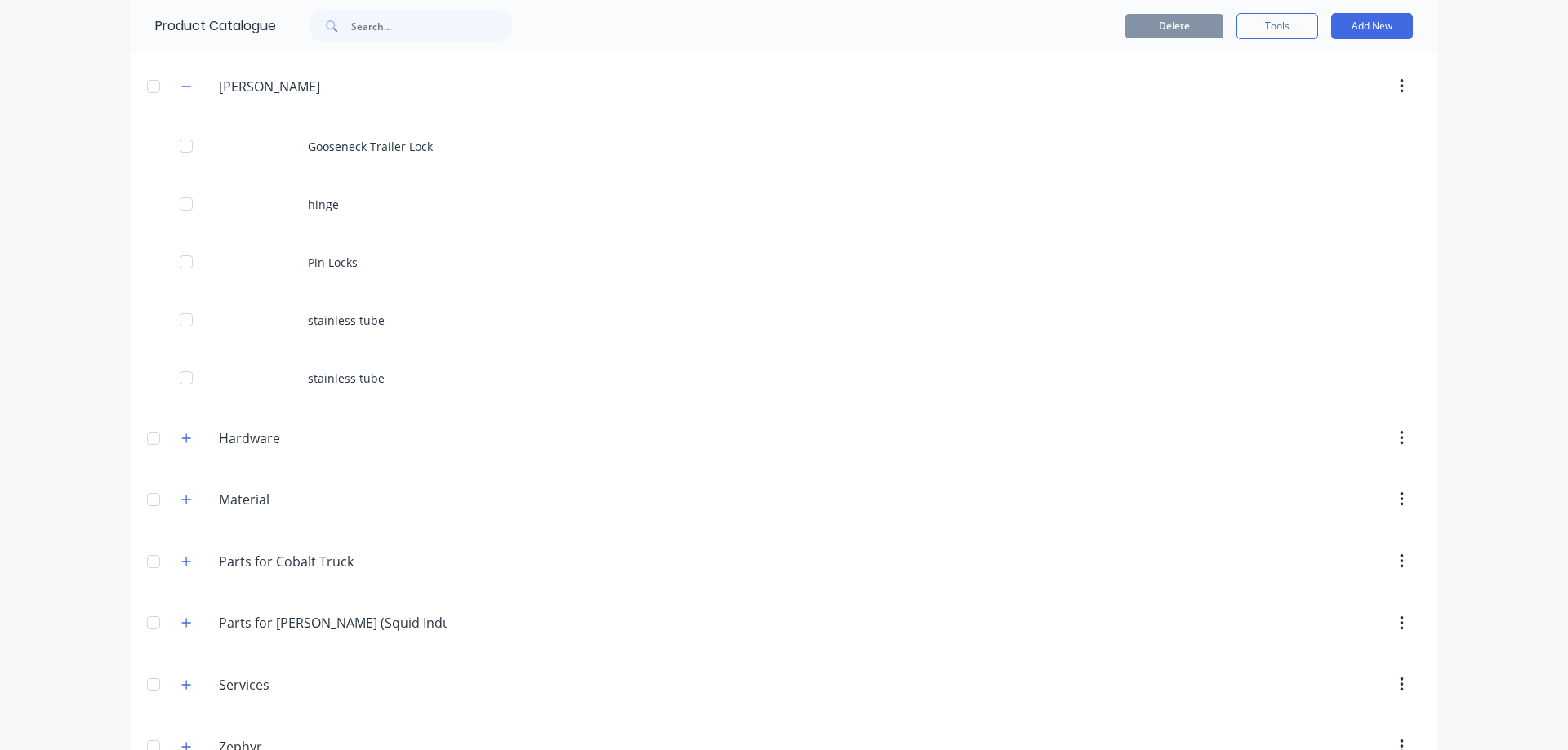
scroll to position [340, 0]
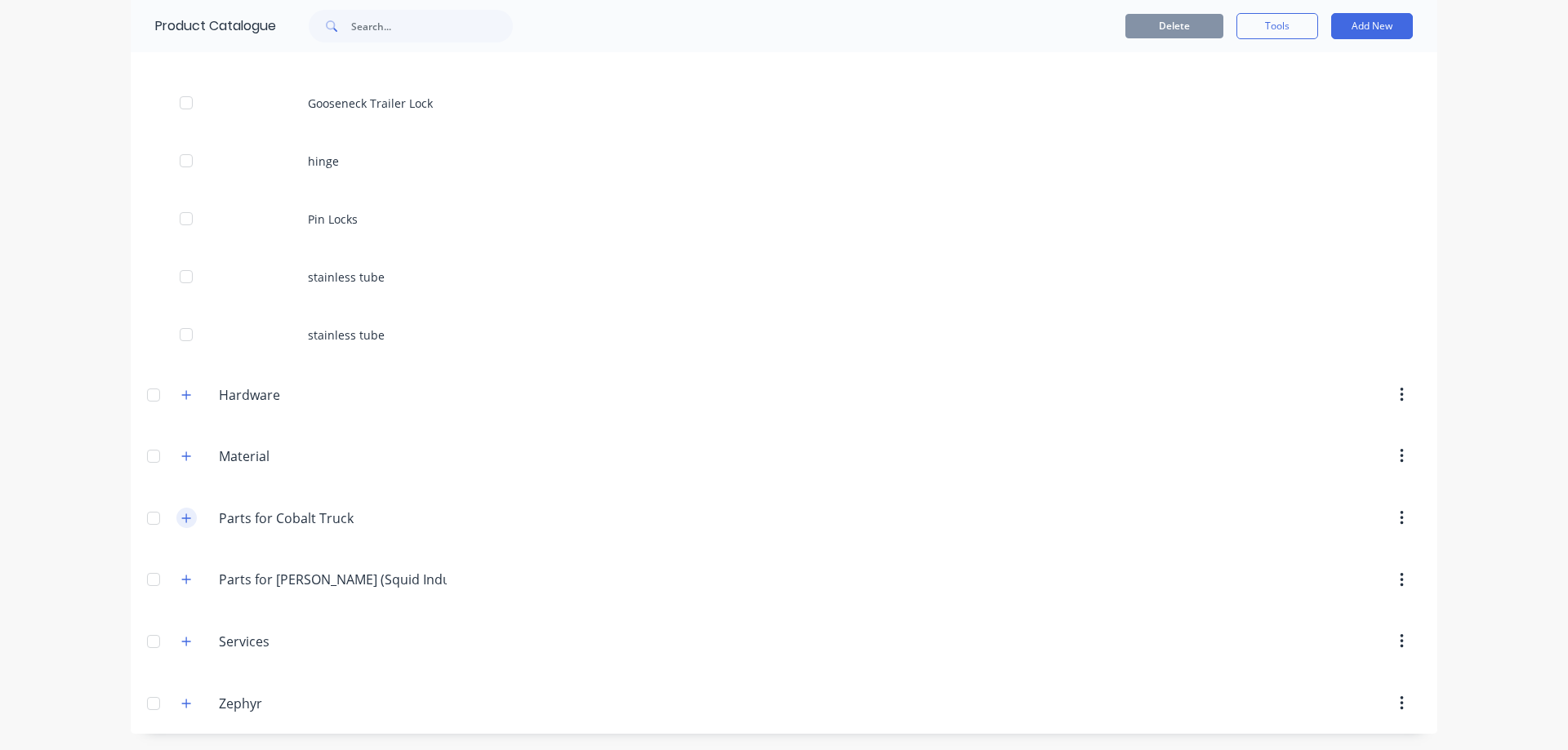
click at [182, 520] on icon "button" at bounding box center [186, 519] width 10 height 11
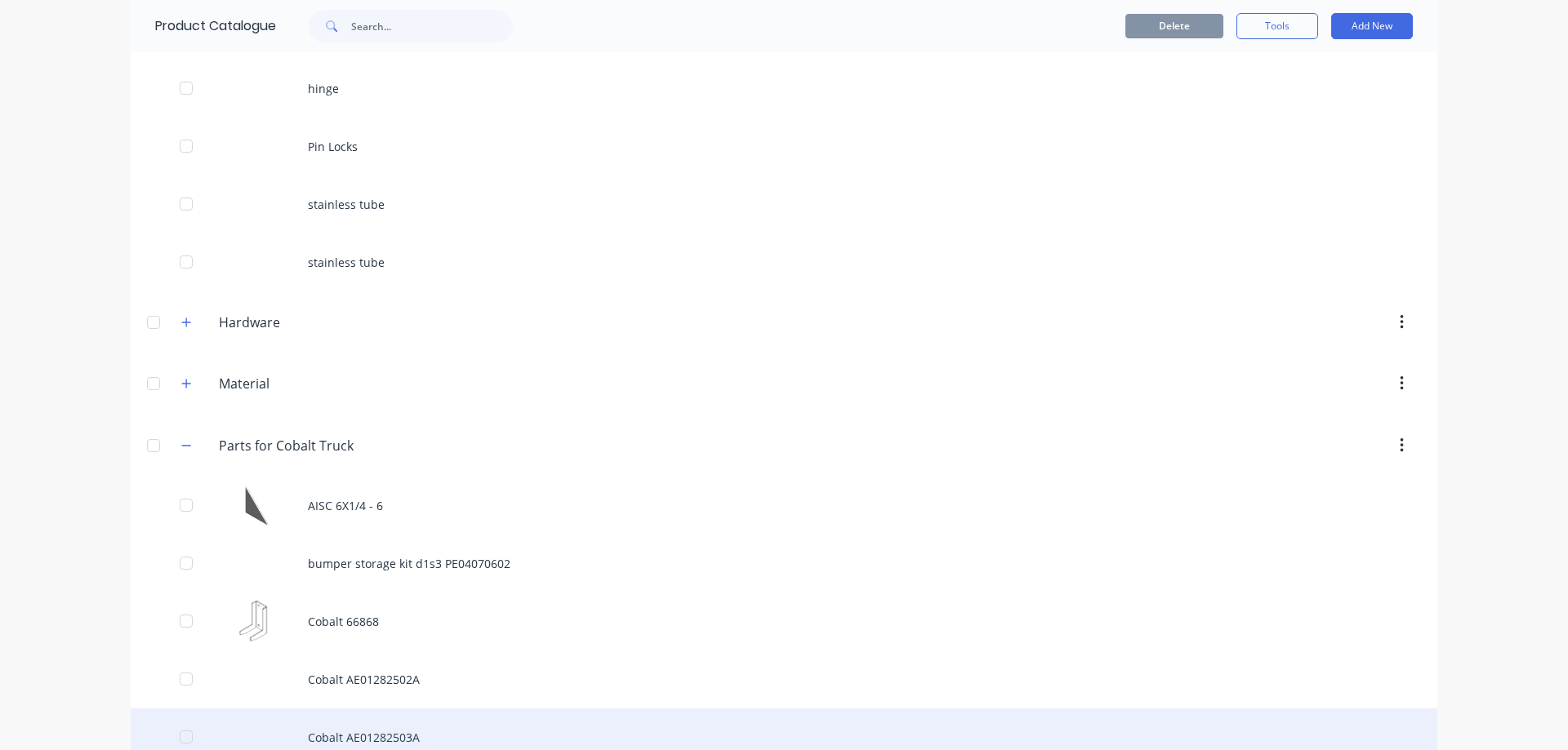
scroll to position [666, 0]
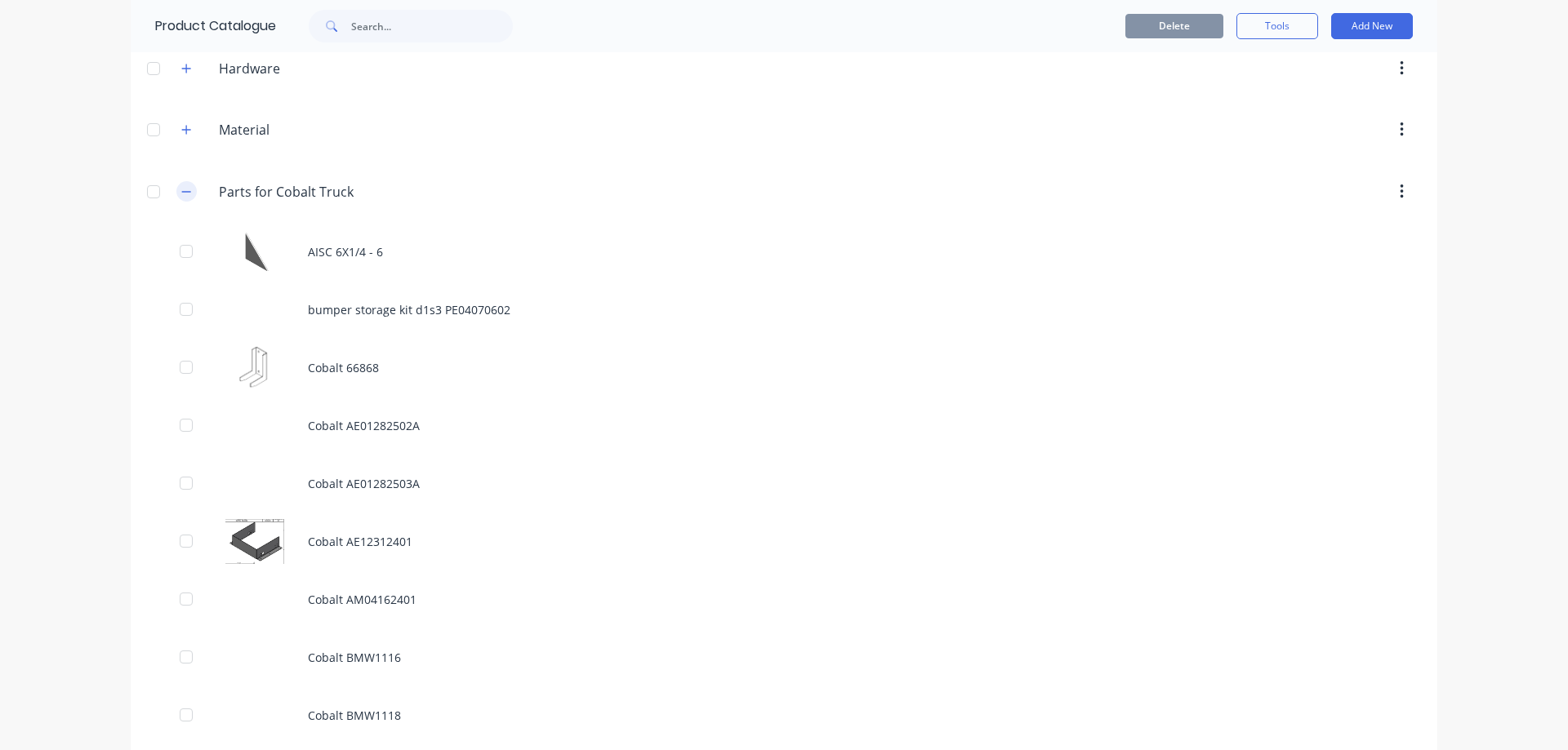
click at [181, 196] on icon "button" at bounding box center [186, 192] width 10 height 11
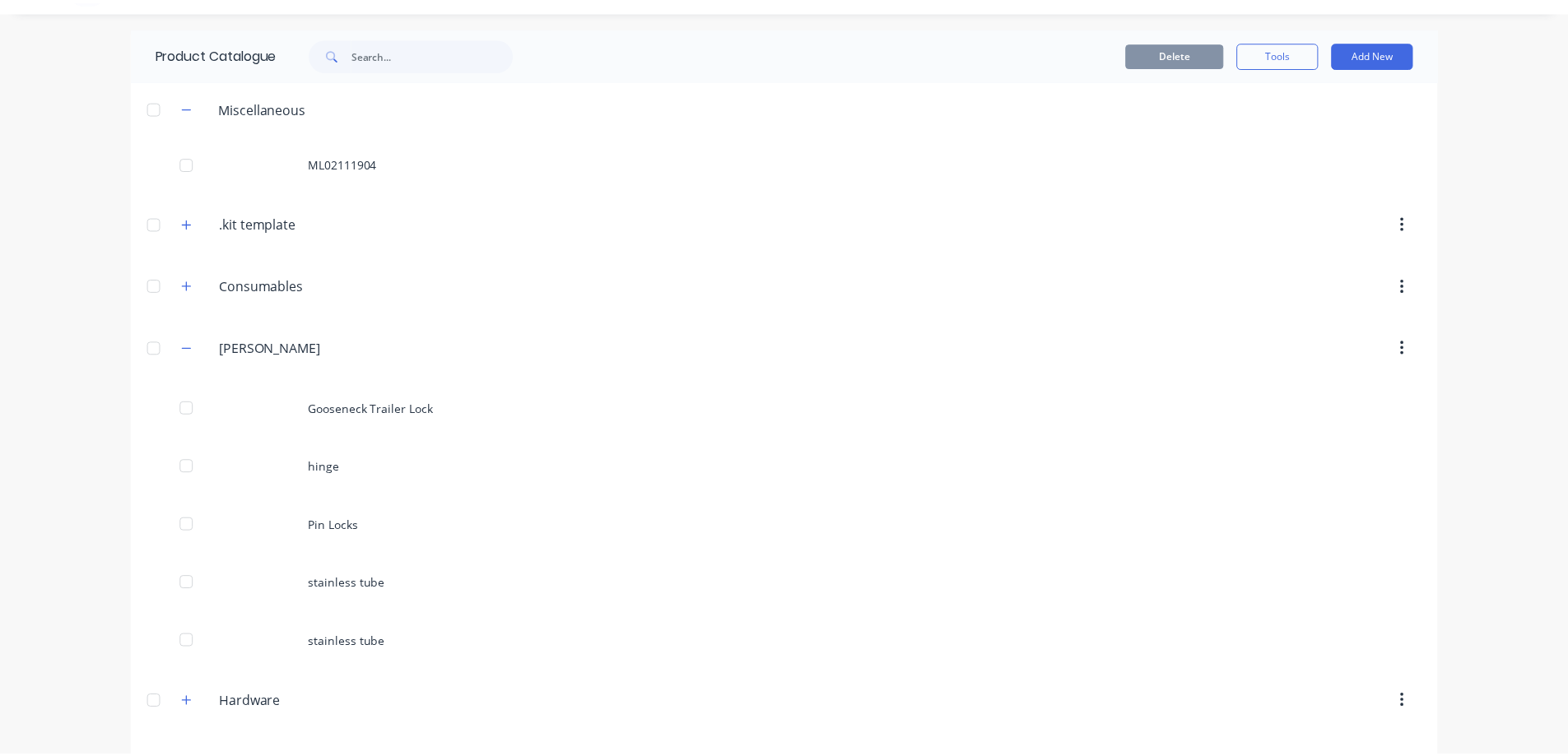
scroll to position [0, 0]
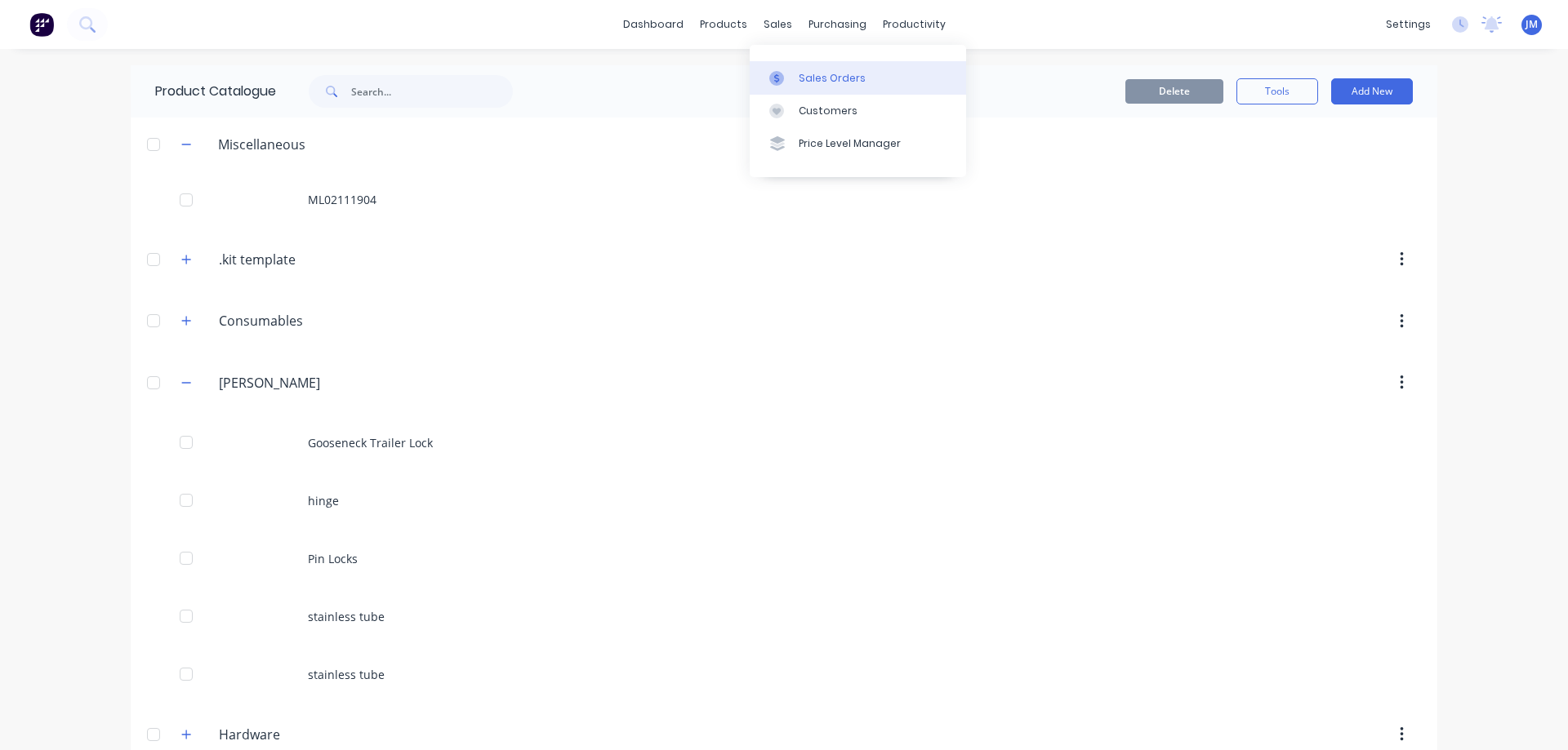
click at [795, 83] on link "Sales Orders" at bounding box center [857, 77] width 216 height 32
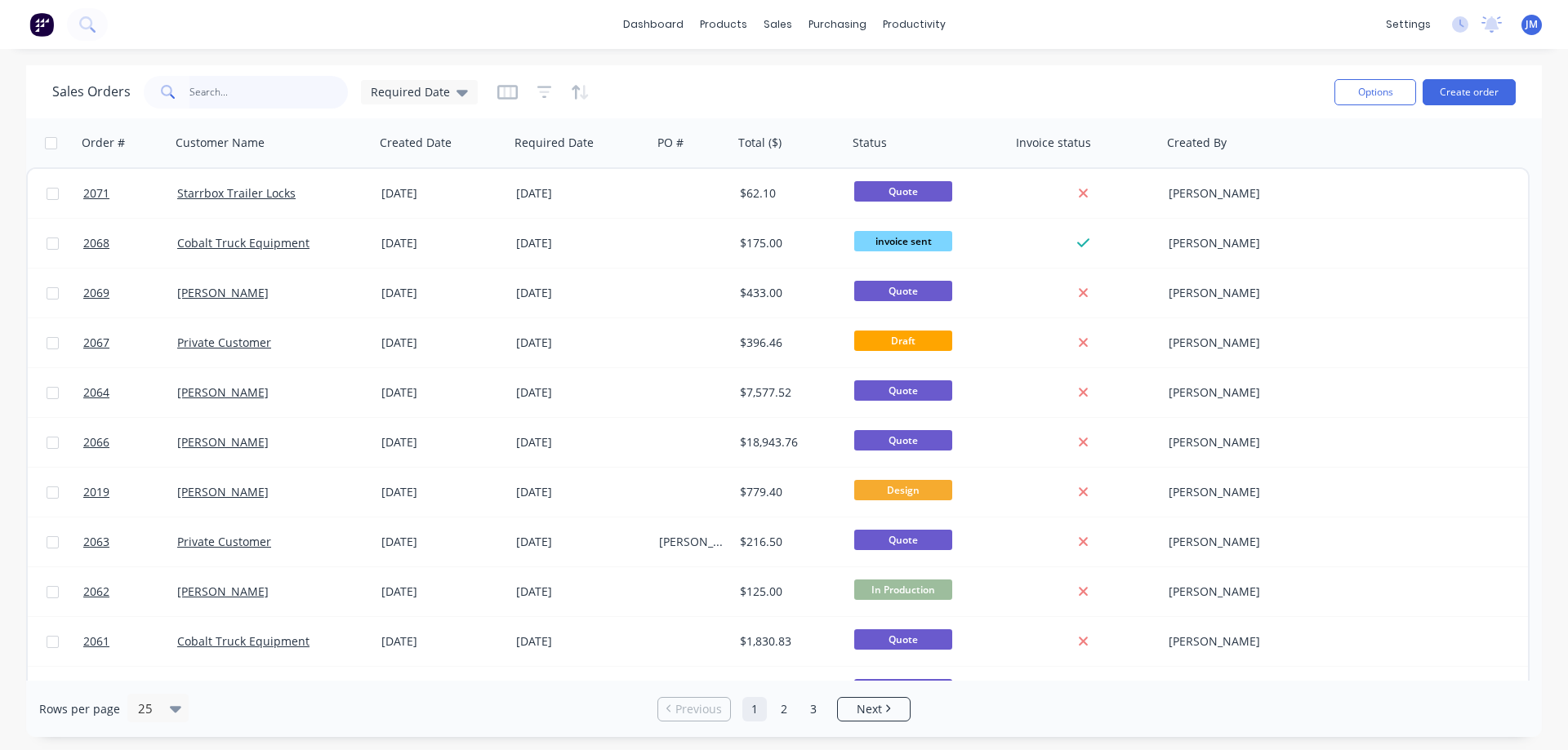
click at [235, 100] on input "text" at bounding box center [268, 92] width 159 height 32
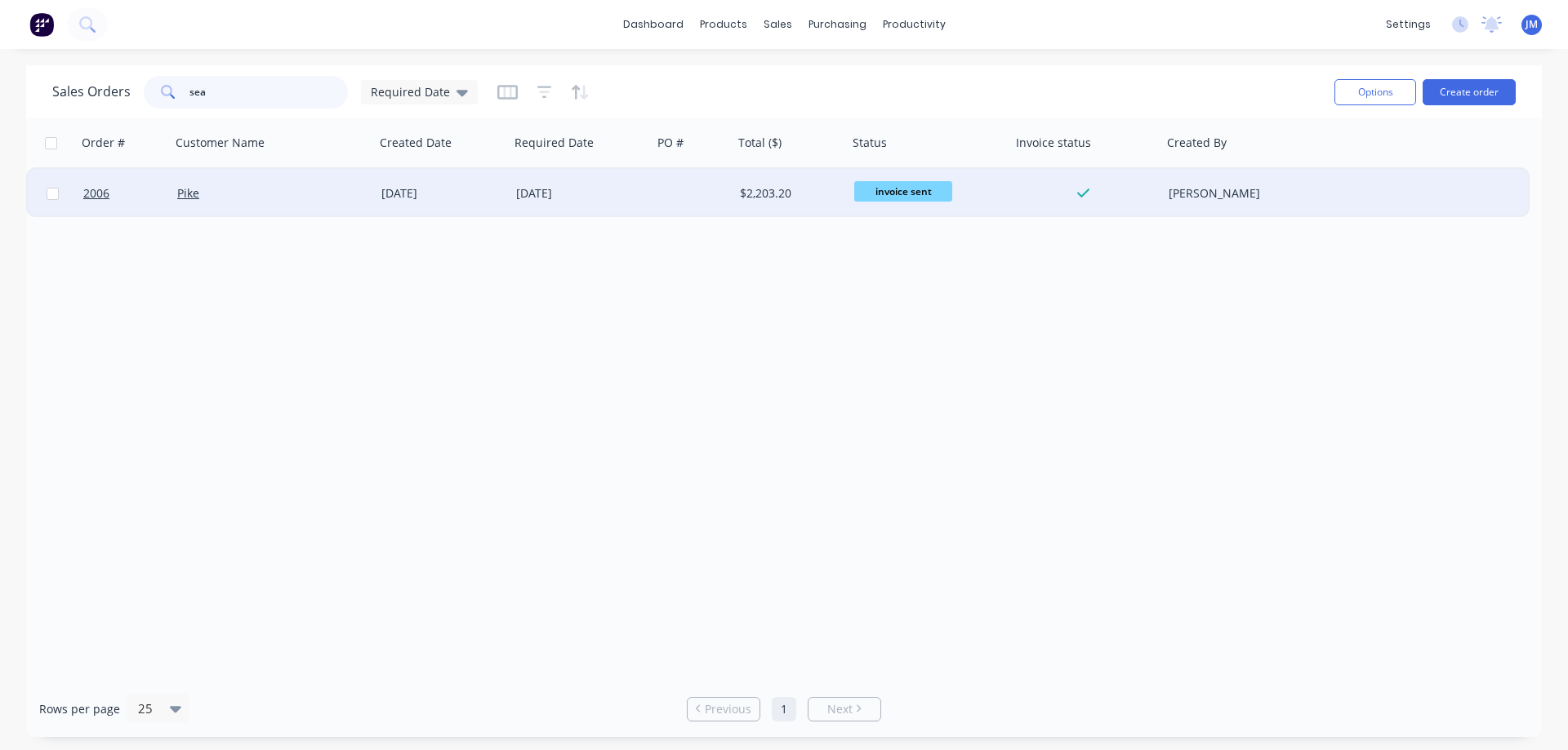
type input "sea"
click at [228, 198] on div "Pike" at bounding box center [268, 193] width 181 height 16
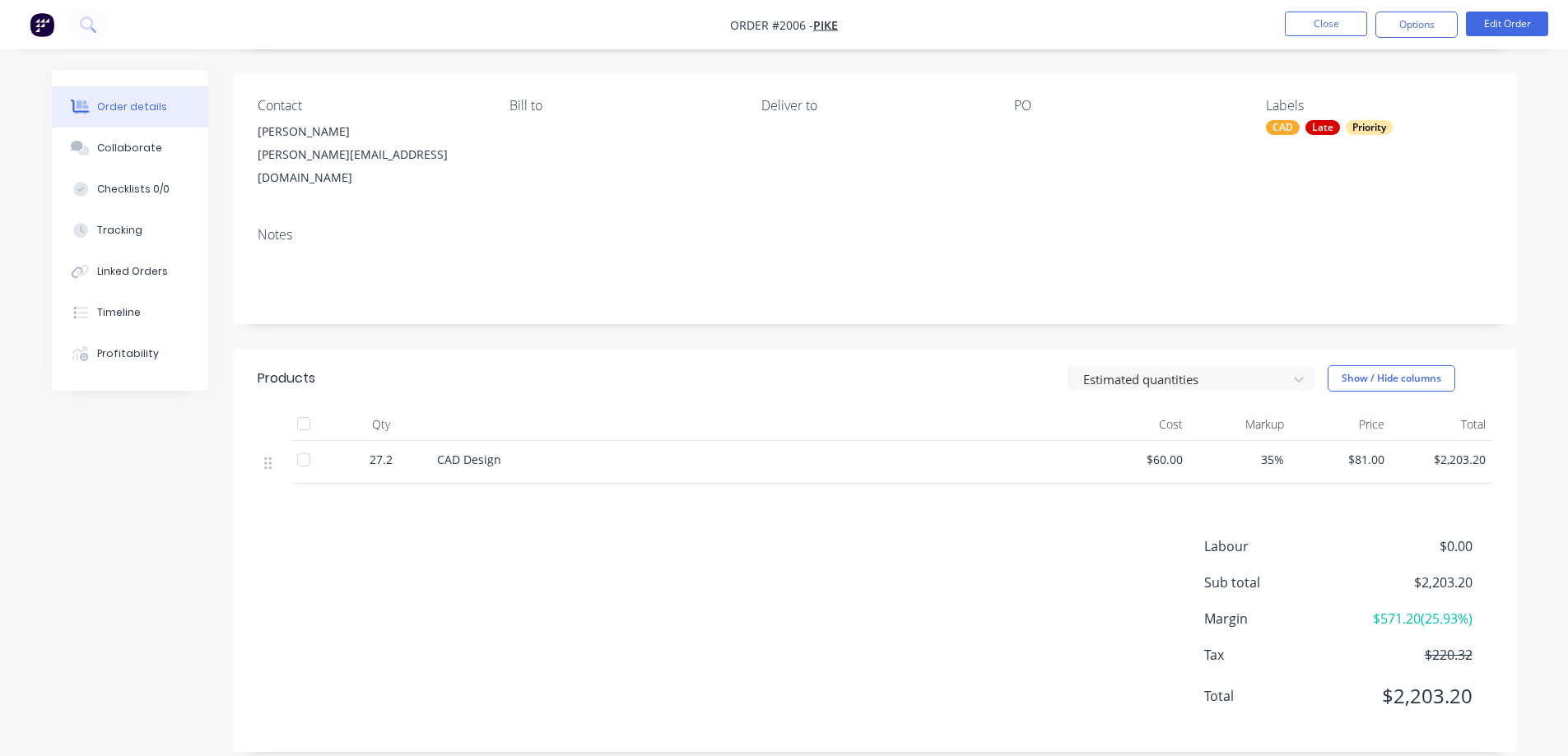
scroll to position [113, 0]
click at [1414, 29] on button "Options" at bounding box center [1416, 24] width 83 height 26
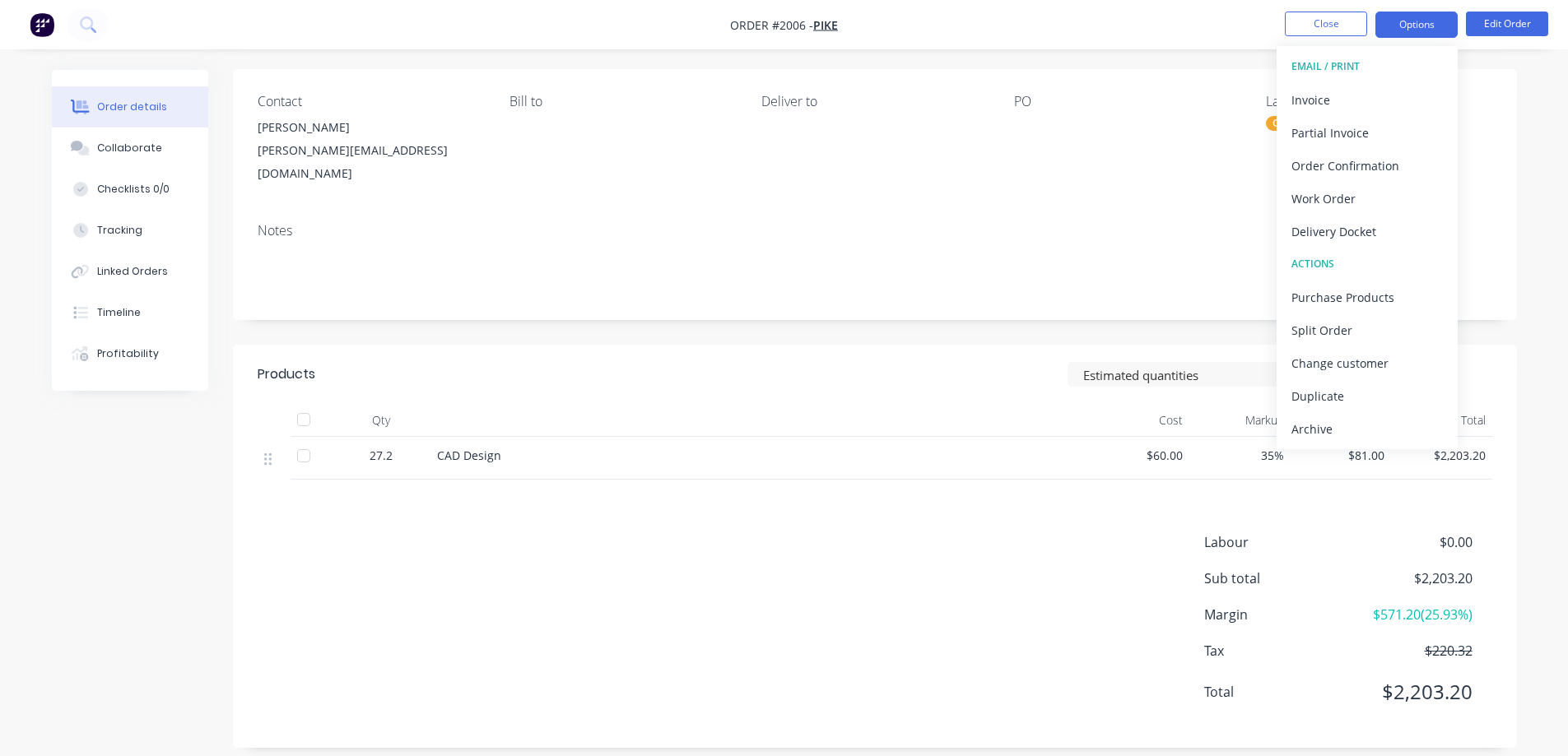
click at [1414, 29] on button "Options" at bounding box center [1416, 24] width 83 height 26
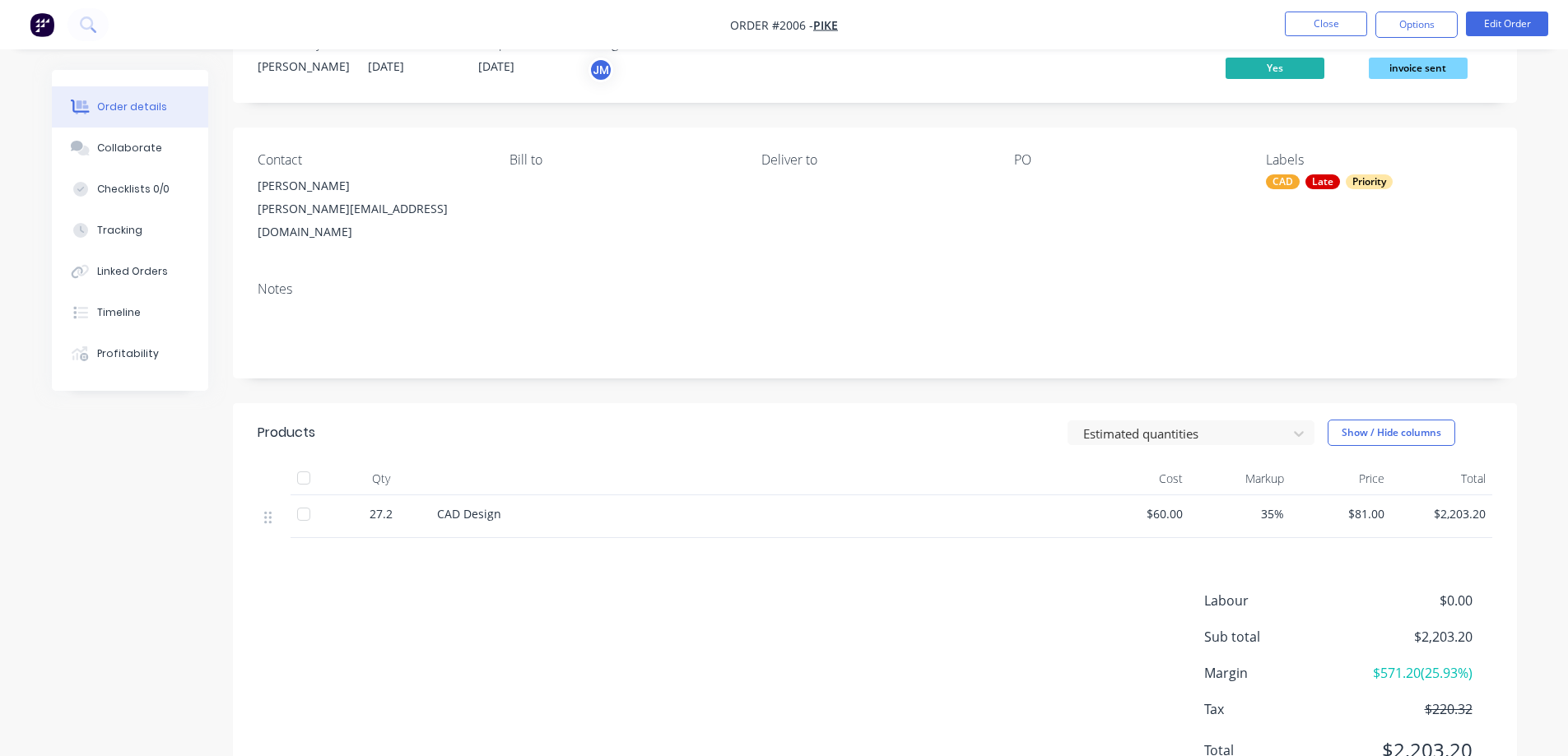
scroll to position [0, 0]
